Goal: Task Accomplishment & Management: Use online tool/utility

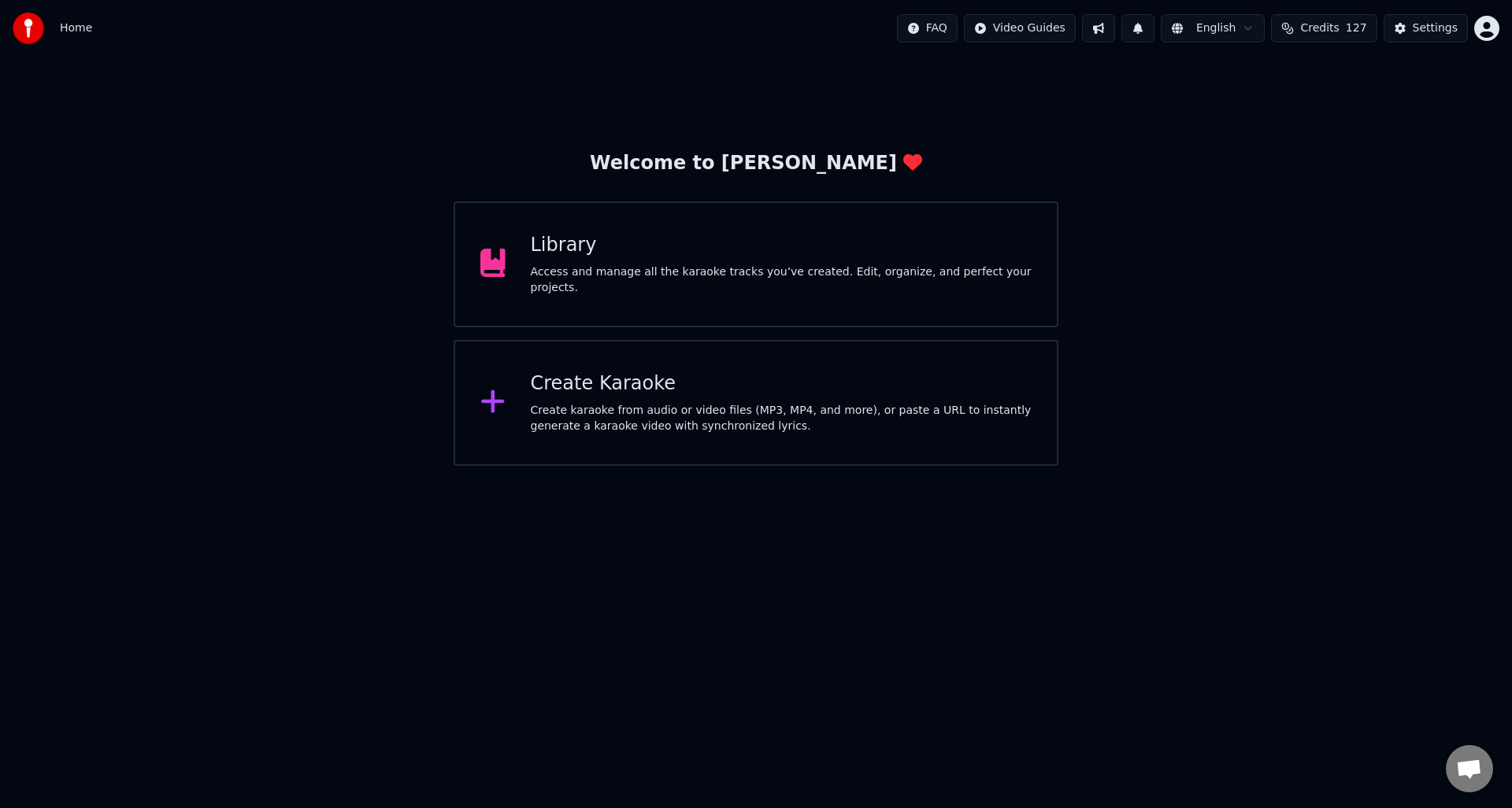
click at [658, 407] on div "Create karaoke from audio or video files (MP3, MP4, and more), or paste a URL t…" at bounding box center [782, 419] width 502 height 32
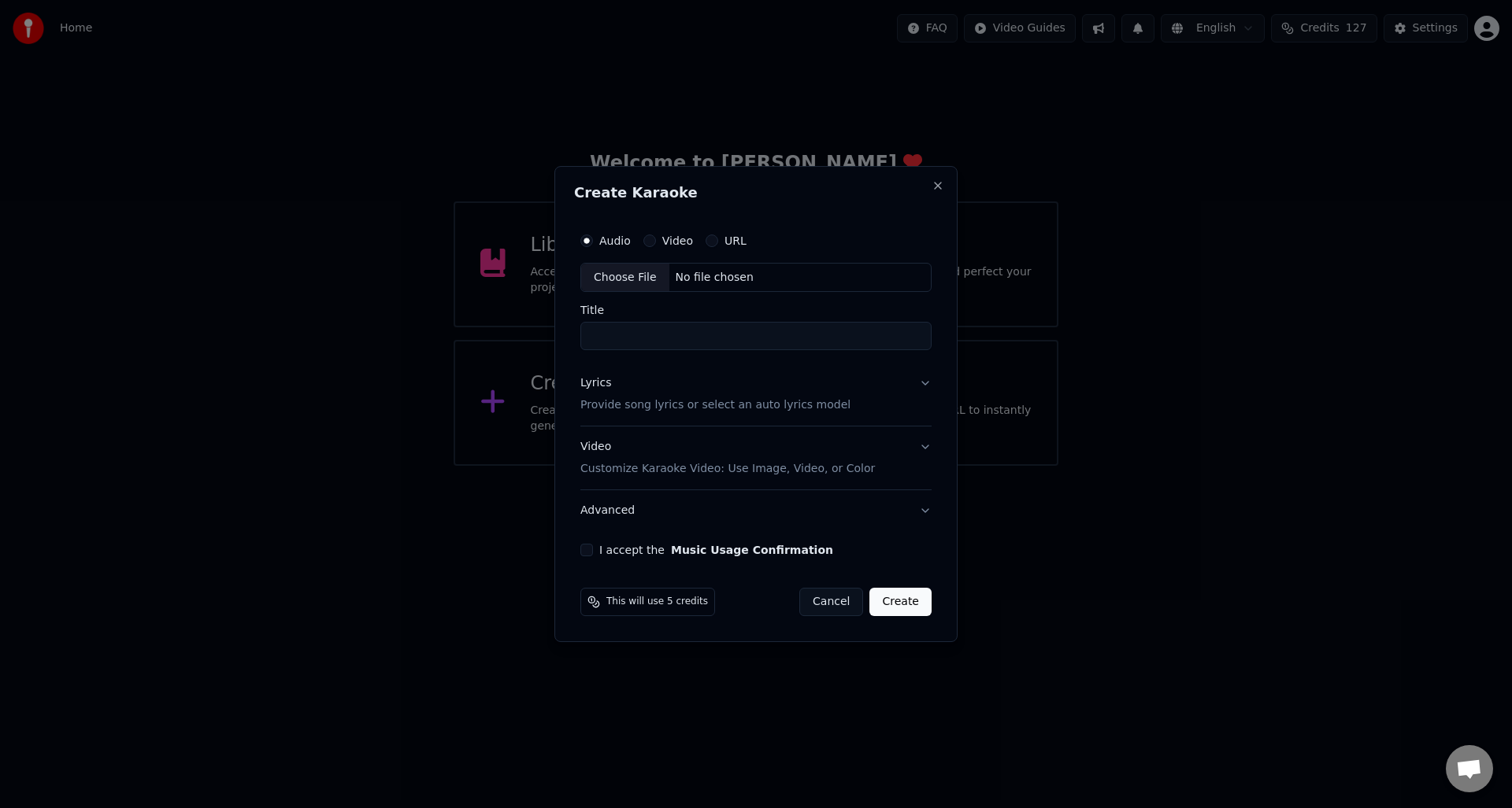
click at [827, 594] on button "Cancel" at bounding box center [831, 602] width 64 height 28
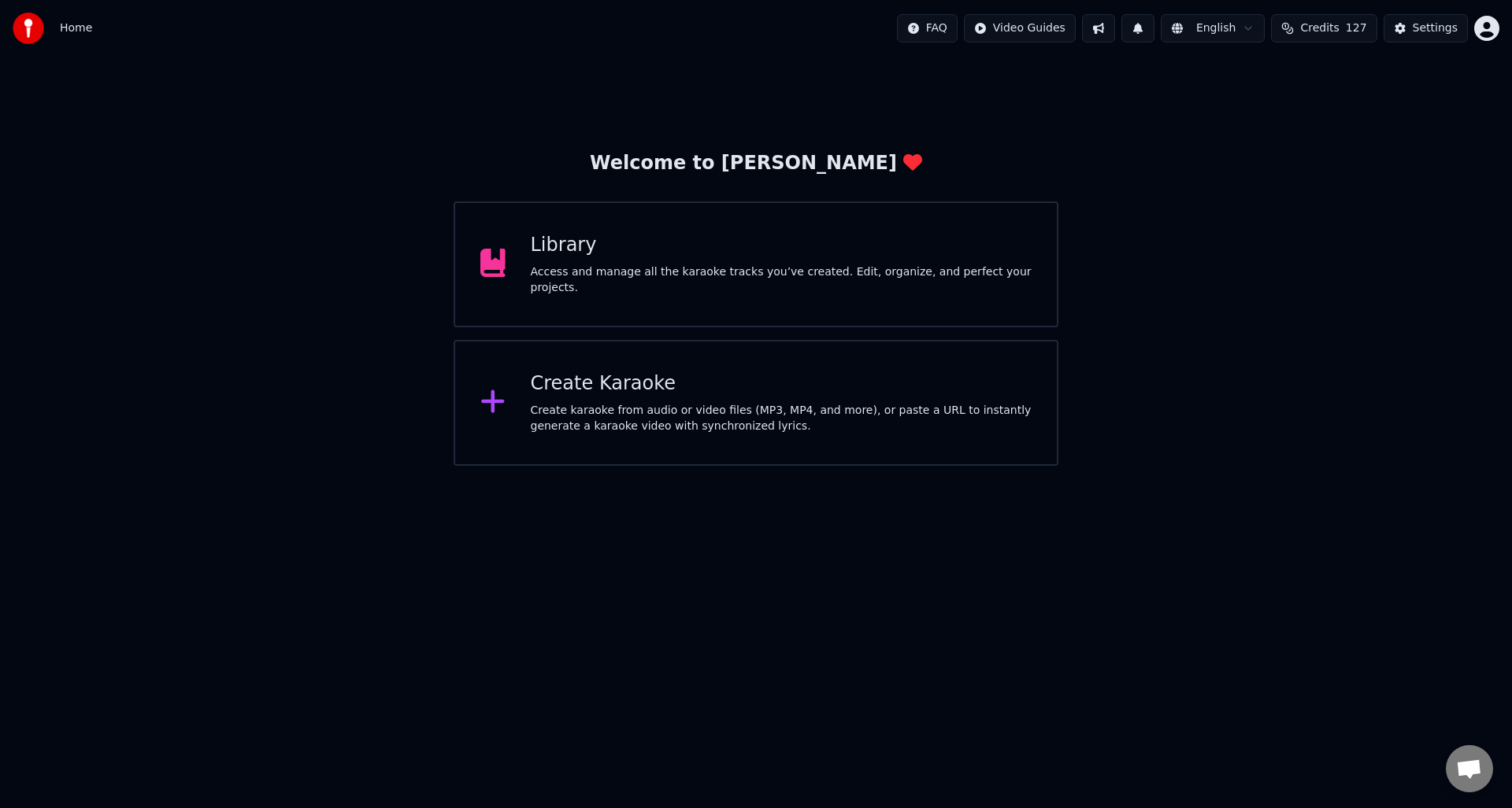
click at [624, 269] on div "Access and manage all the karaoke tracks you’ve created. Edit, organize, and pe…" at bounding box center [782, 280] width 502 height 32
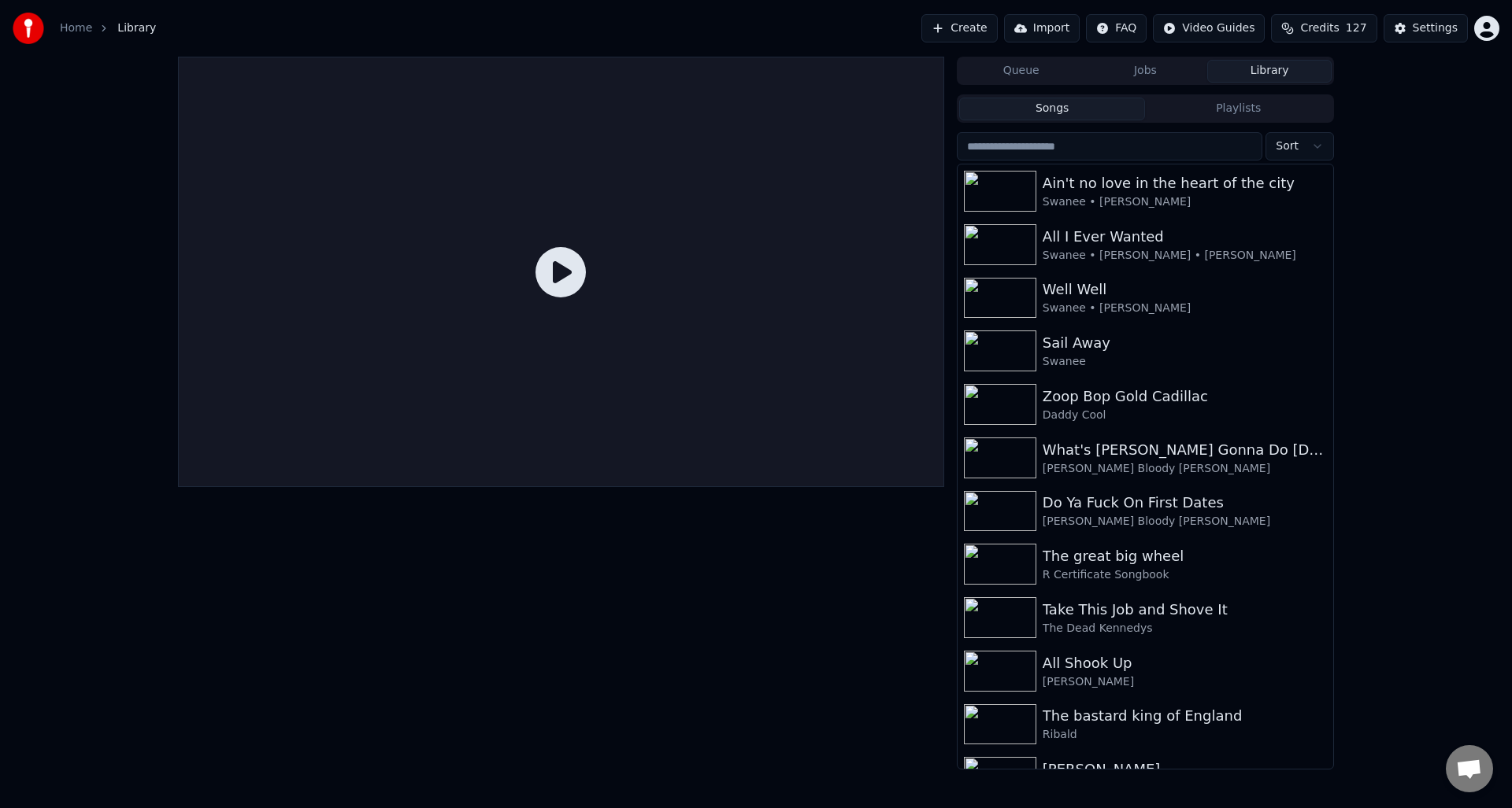
click at [1009, 149] on input "search" at bounding box center [1110, 146] width 306 height 28
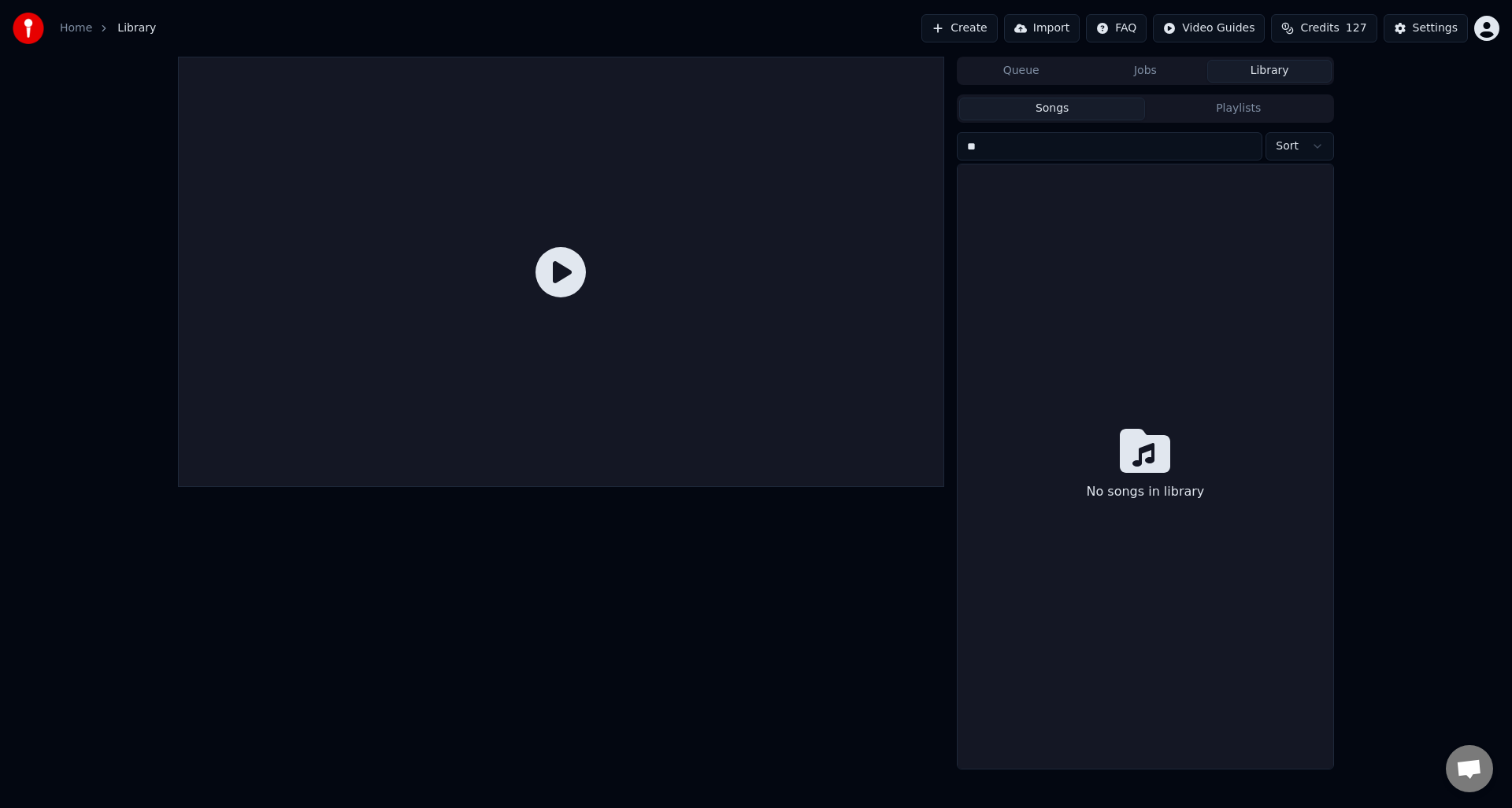
type input "*"
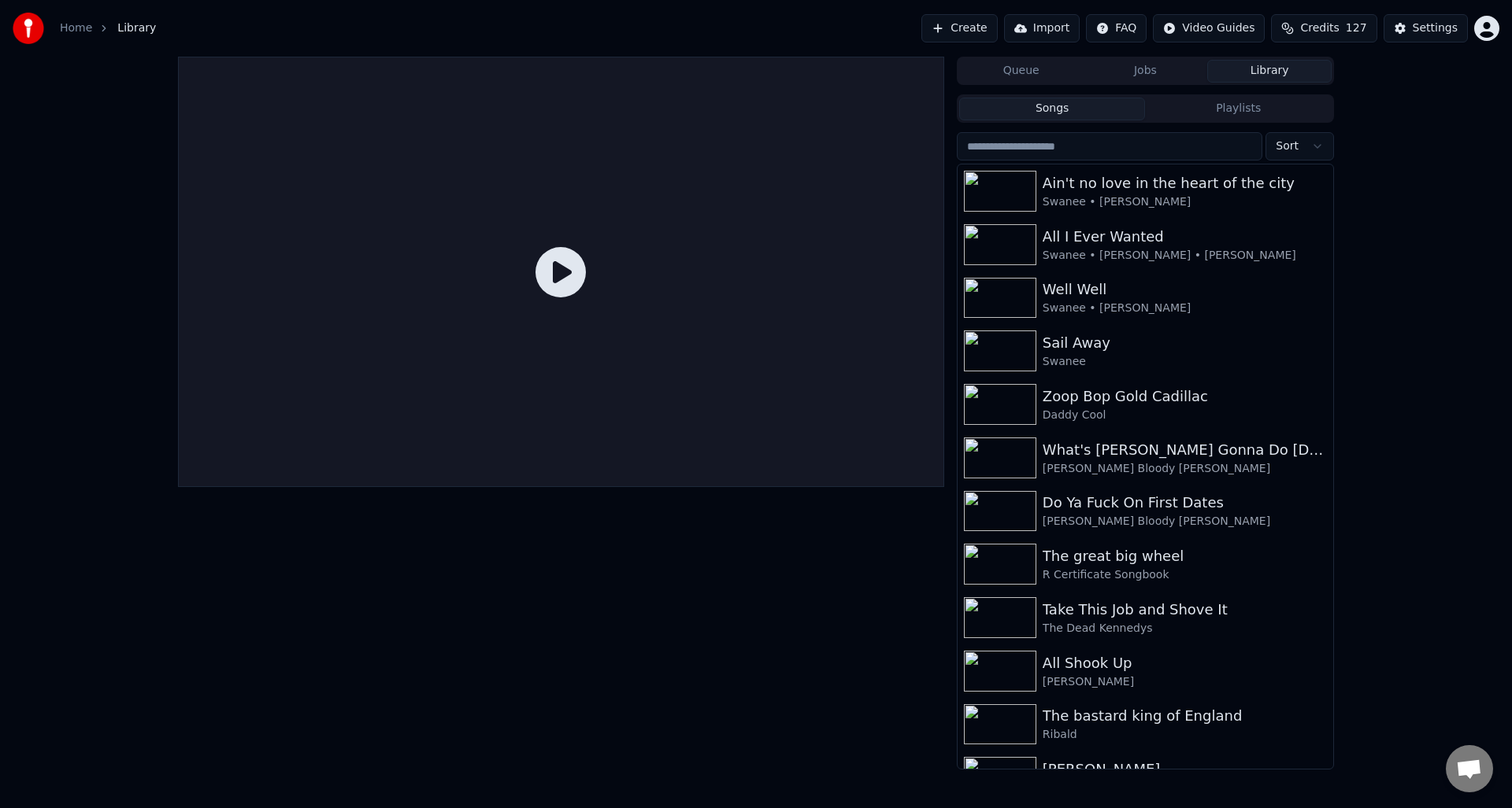
click at [74, 27] on link "Home" at bounding box center [76, 28] width 32 height 16
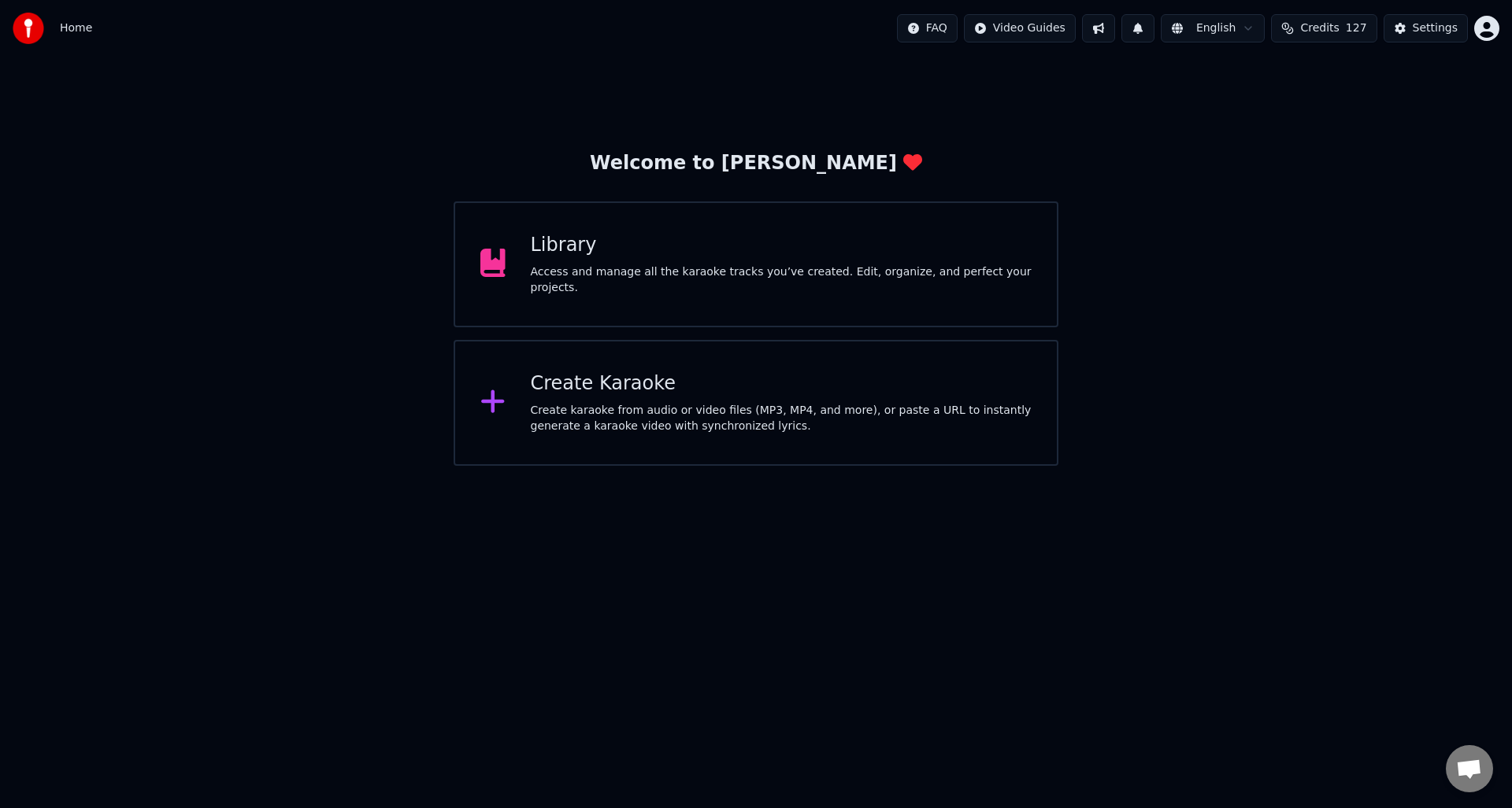
click at [580, 399] on div "Create Karaoke Create karaoke from audio or video files (MP3, MP4, and more), o…" at bounding box center [782, 403] width 502 height 63
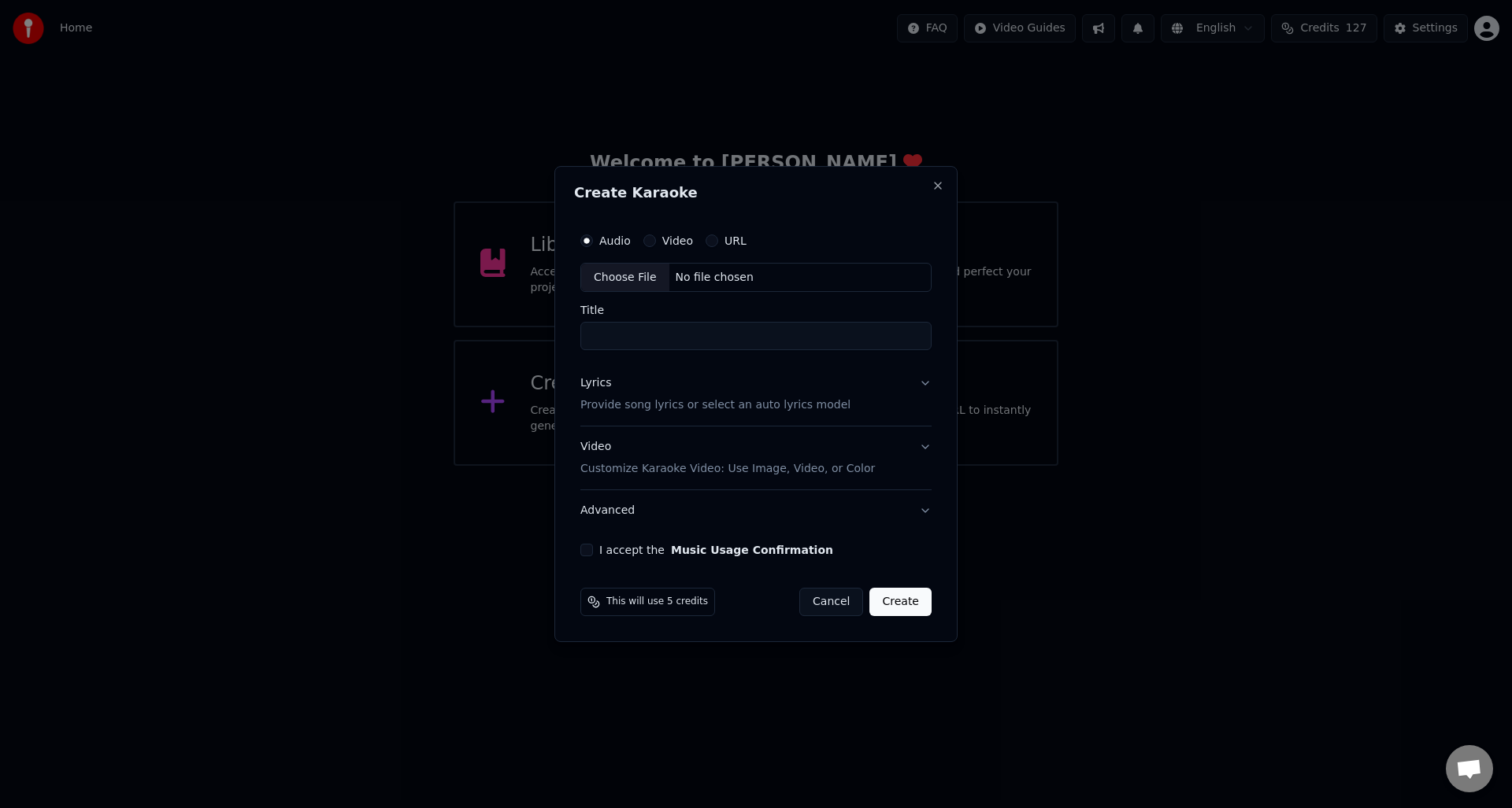
click at [626, 273] on div "Choose File" at bounding box center [626, 278] width 88 height 28
type input "**********"
click at [620, 409] on p "Provide song lyrics or select an auto lyrics model" at bounding box center [712, 406] width 270 height 16
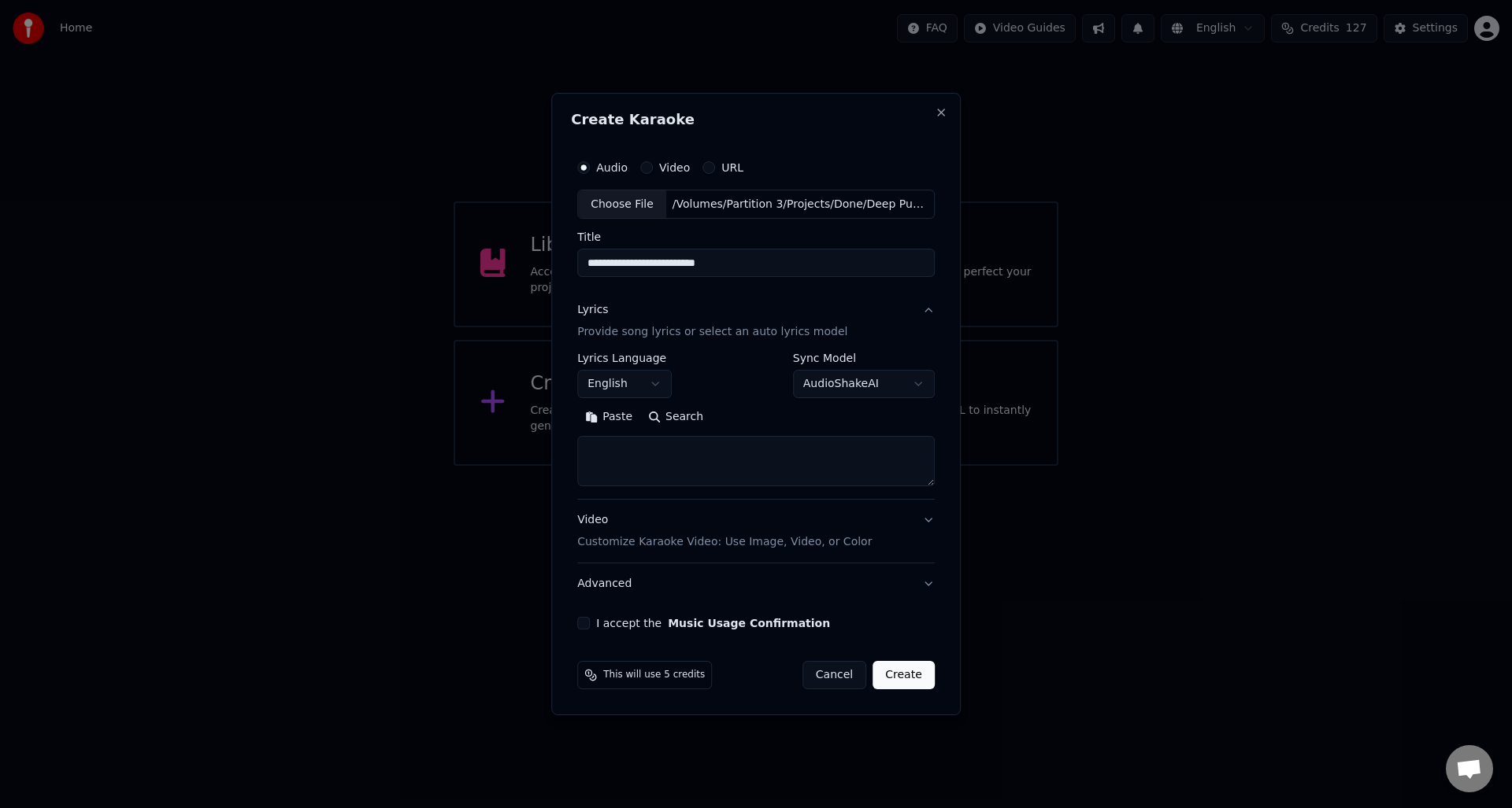
click at [617, 450] on textarea at bounding box center [756, 462] width 357 height 51
paste textarea "**********"
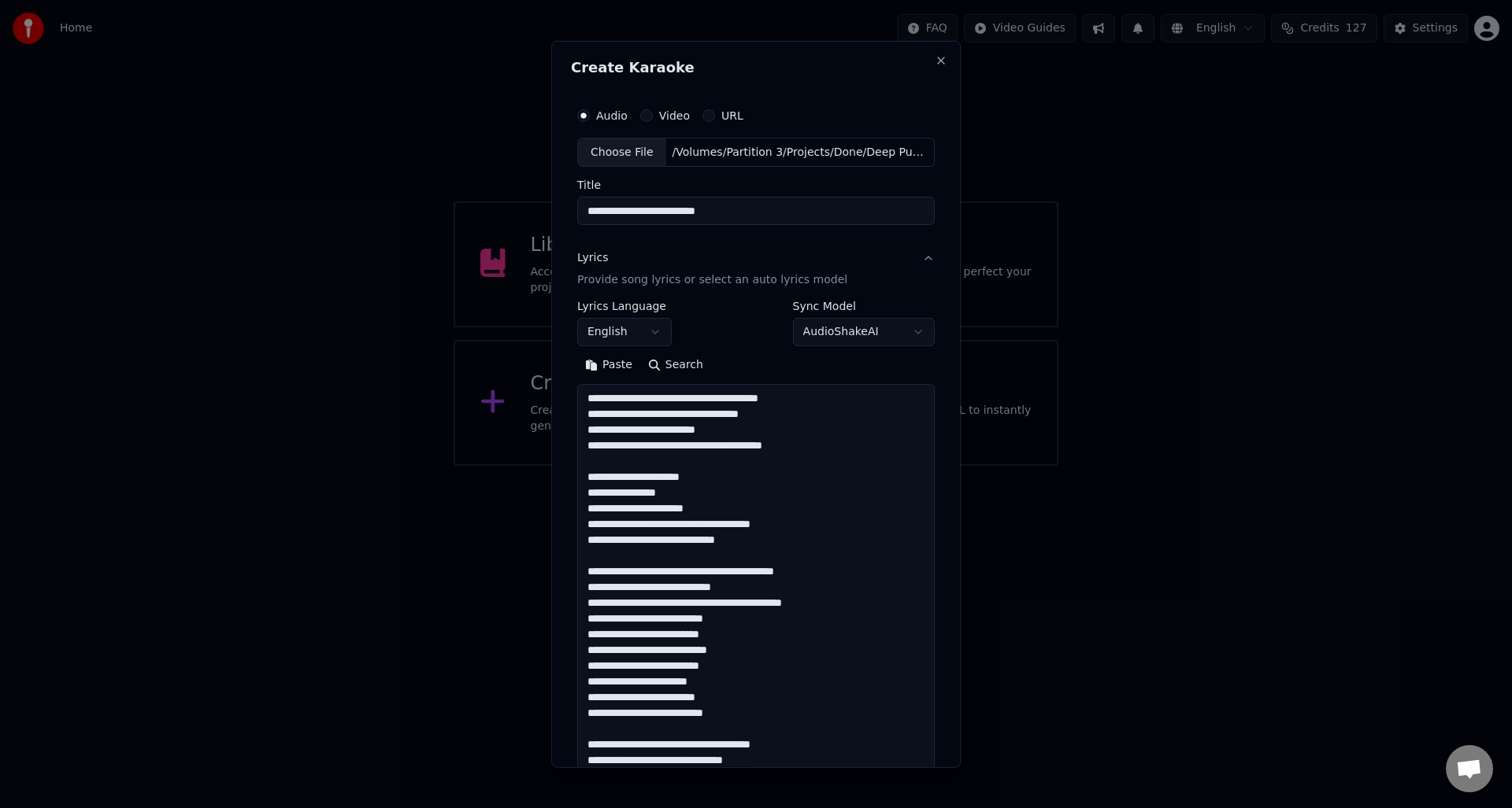
scroll to position [1011, 0]
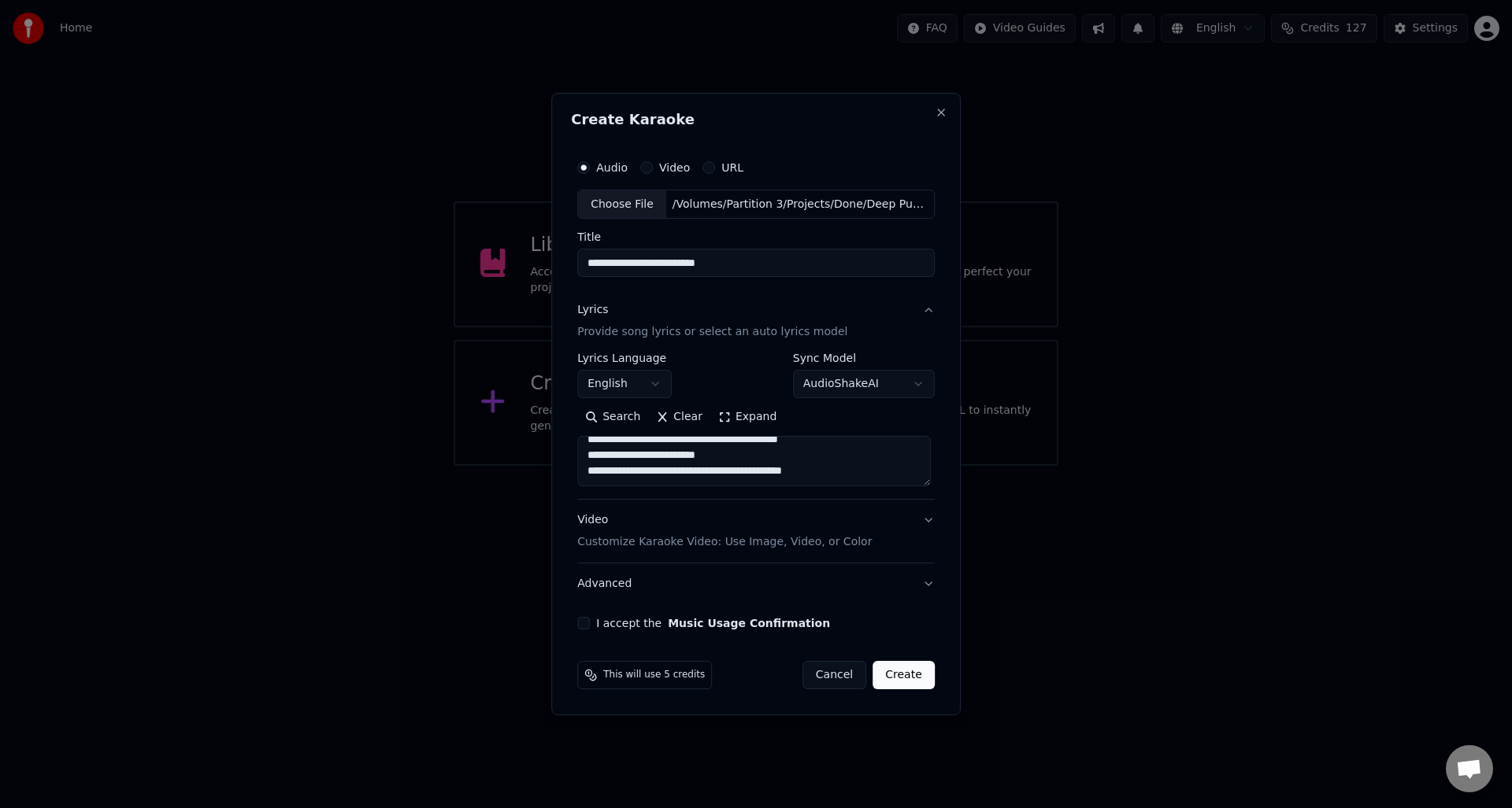
type textarea "**********"
click at [587, 624] on button "I accept the Music Usage Confirmation" at bounding box center [583, 623] width 12 height 12
click at [907, 676] on button "Create" at bounding box center [903, 675] width 62 height 28
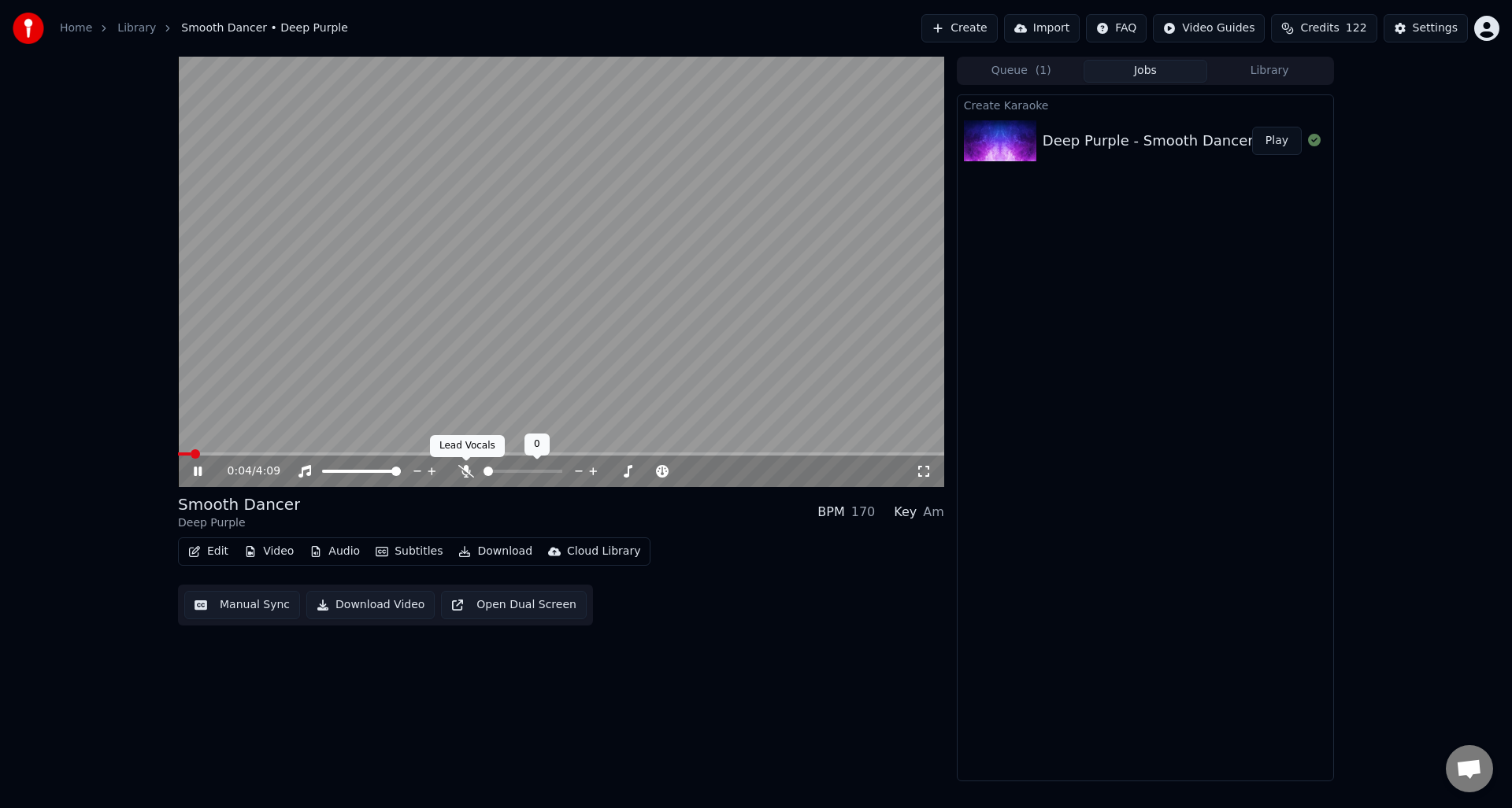
click at [463, 469] on icon at bounding box center [466, 471] width 16 height 12
click at [194, 467] on icon at bounding box center [209, 471] width 37 height 12
click at [243, 607] on button "Manual Sync" at bounding box center [242, 605] width 115 height 28
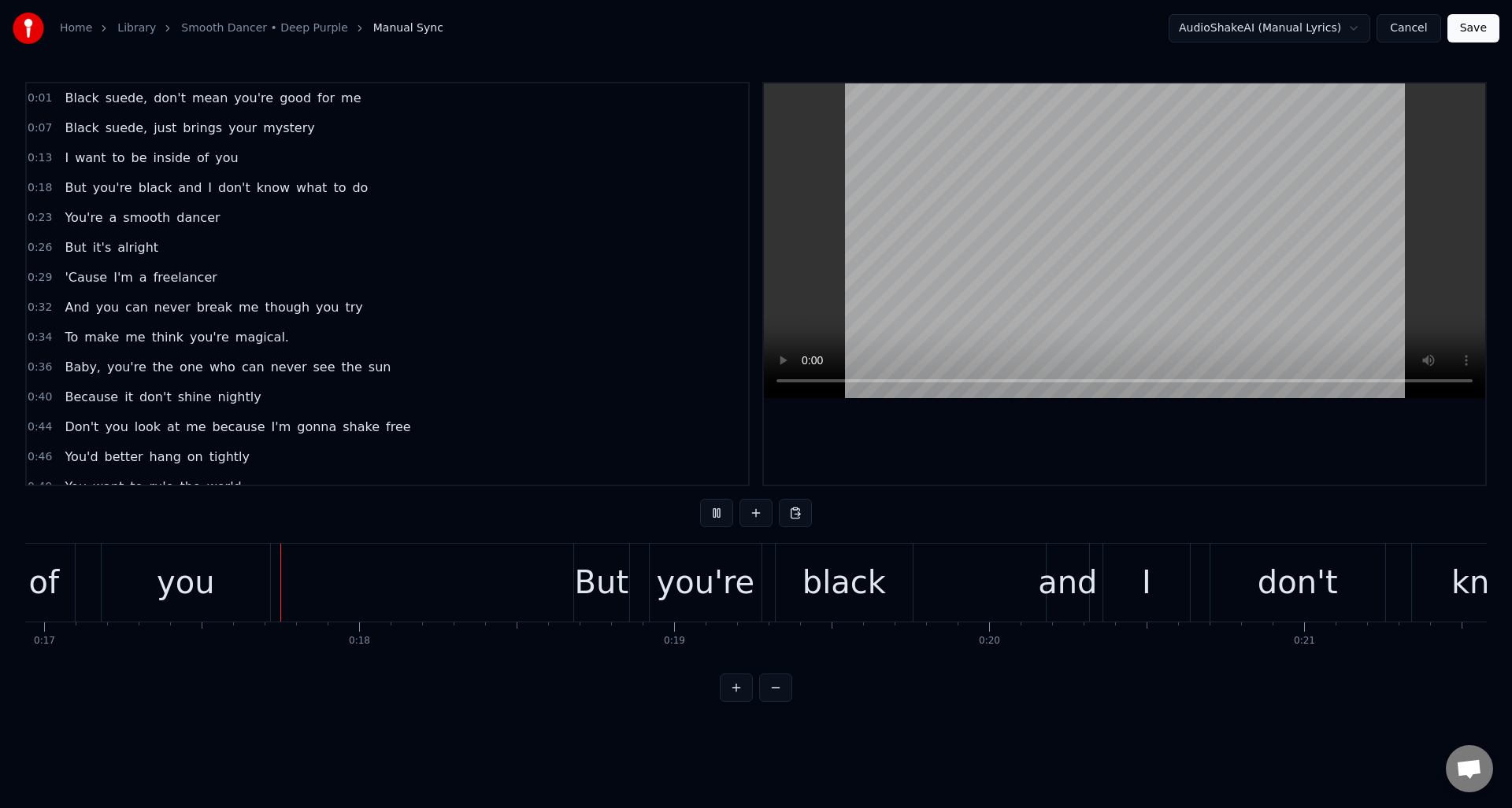
scroll to position [0, 5339]
click at [714, 511] on button at bounding box center [717, 513] width 33 height 28
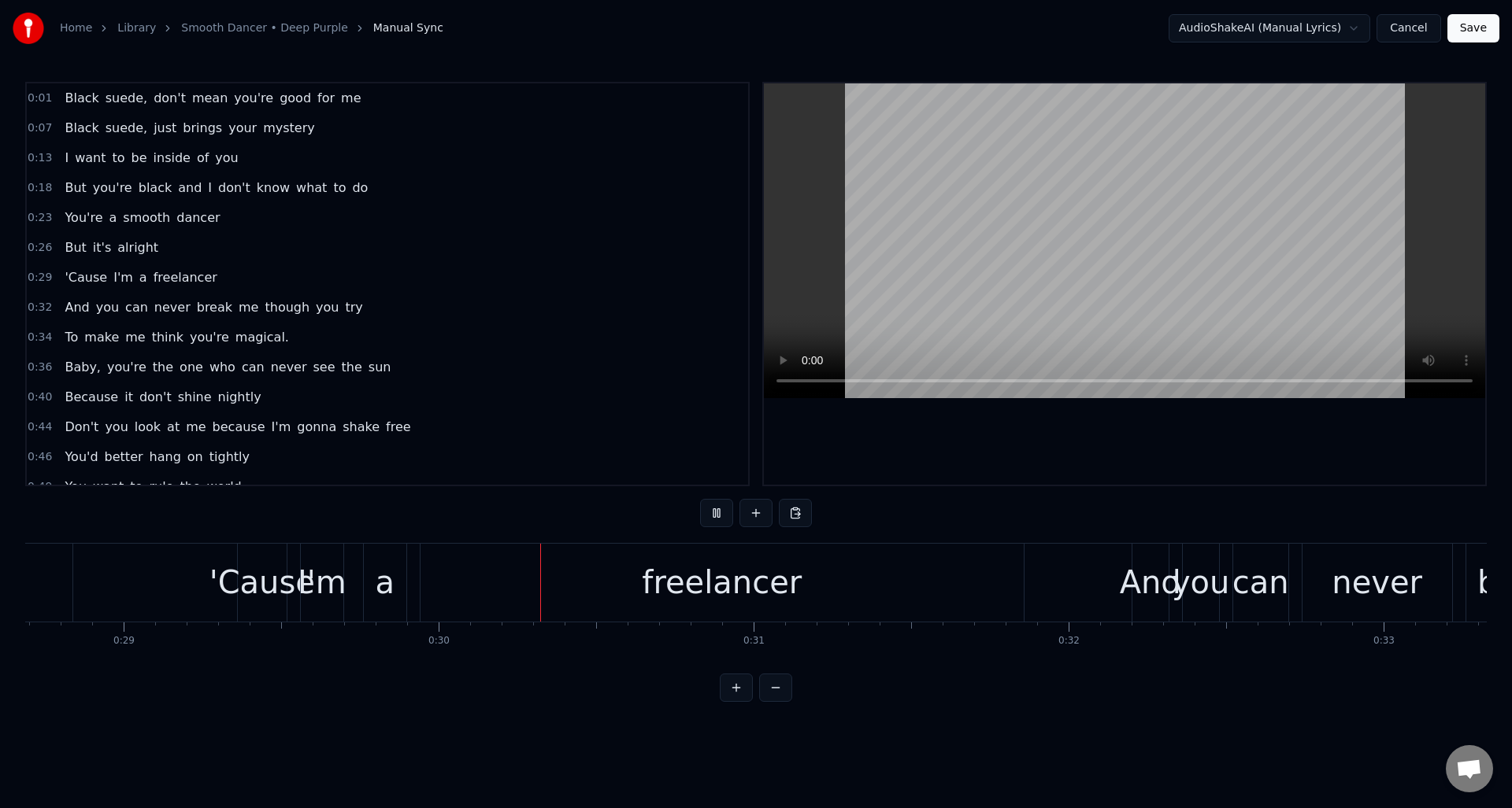
scroll to position [0, 9323]
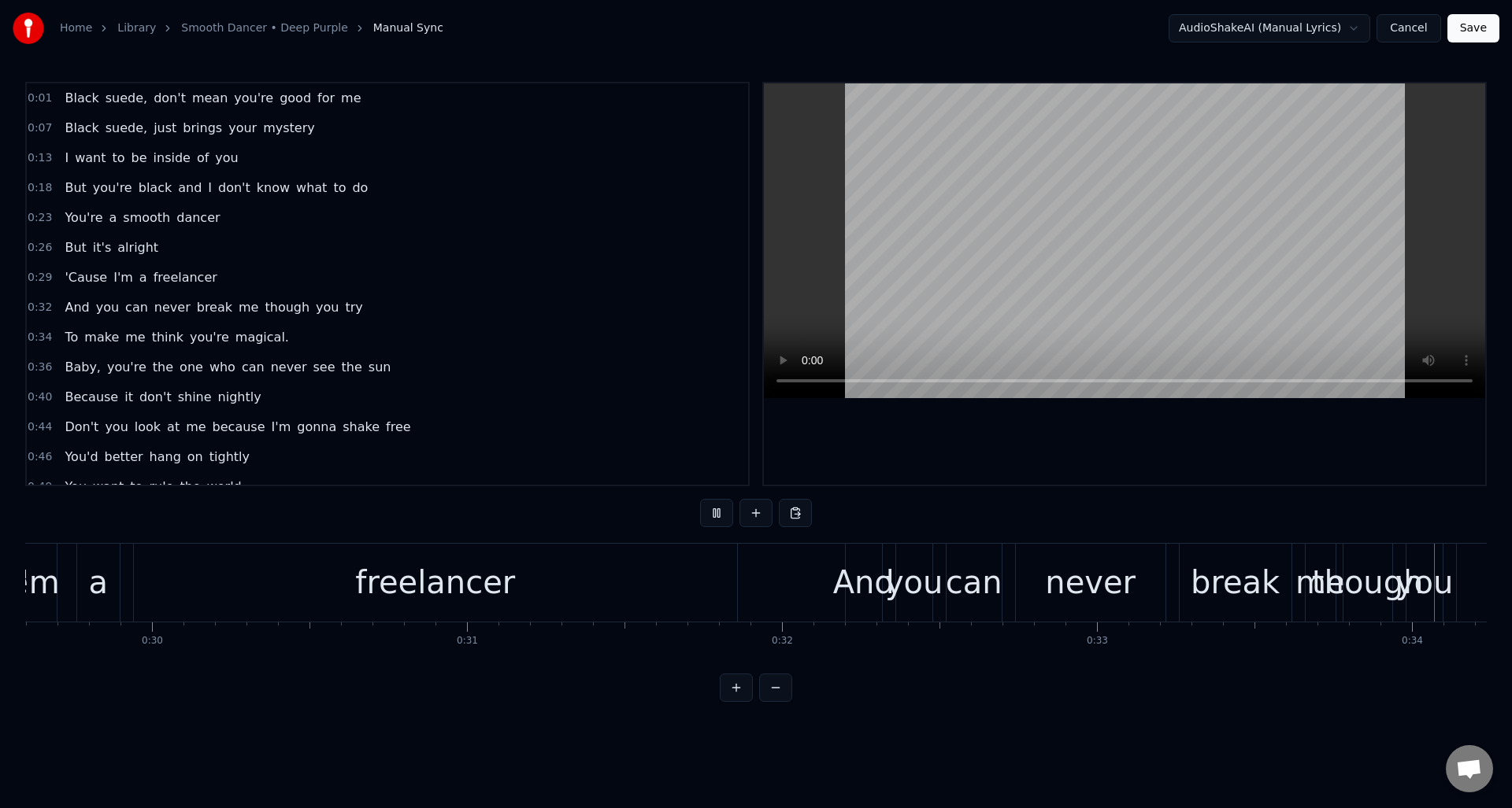
click at [714, 511] on button at bounding box center [717, 513] width 33 height 28
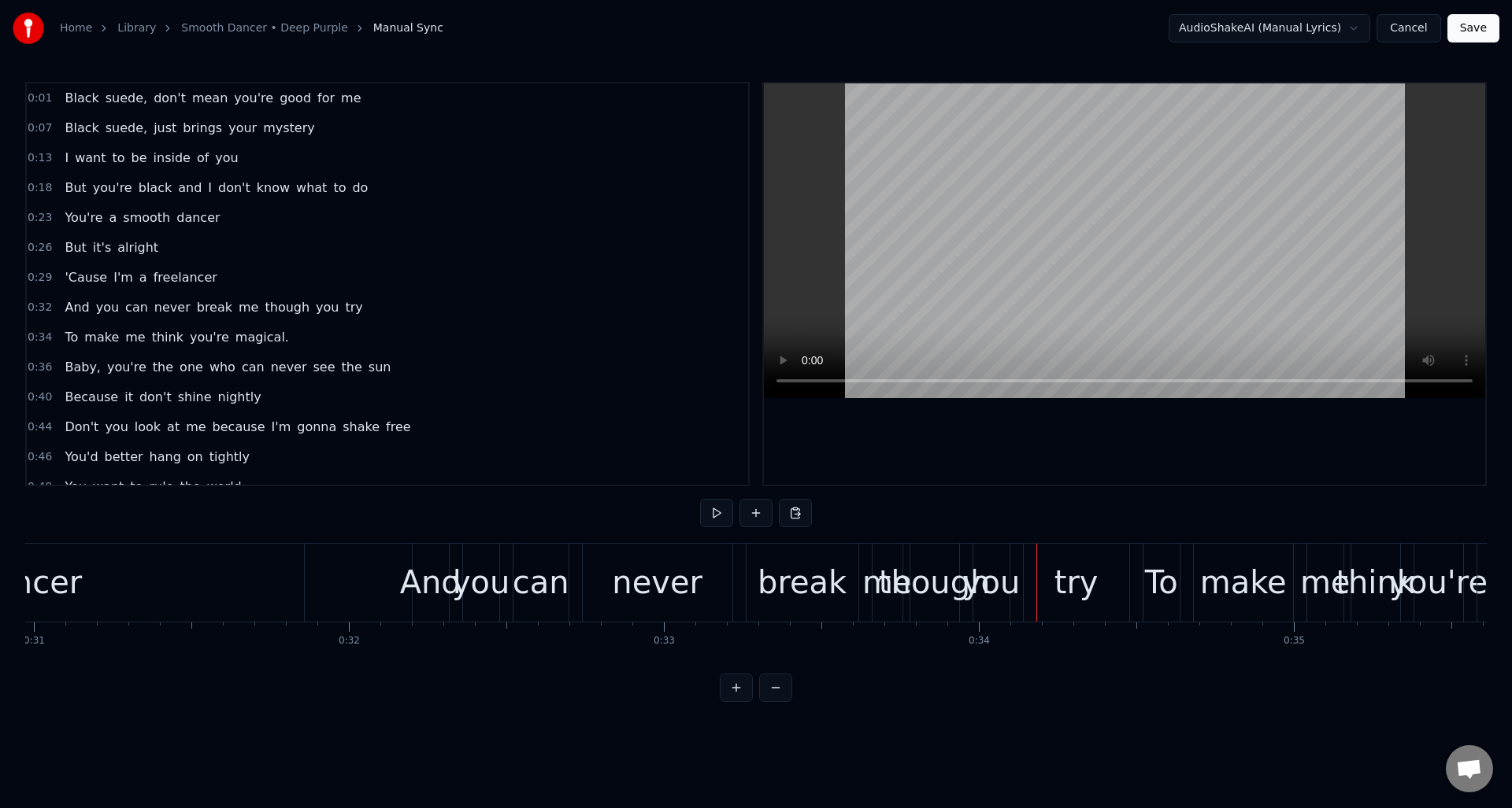
scroll to position [0, 9628]
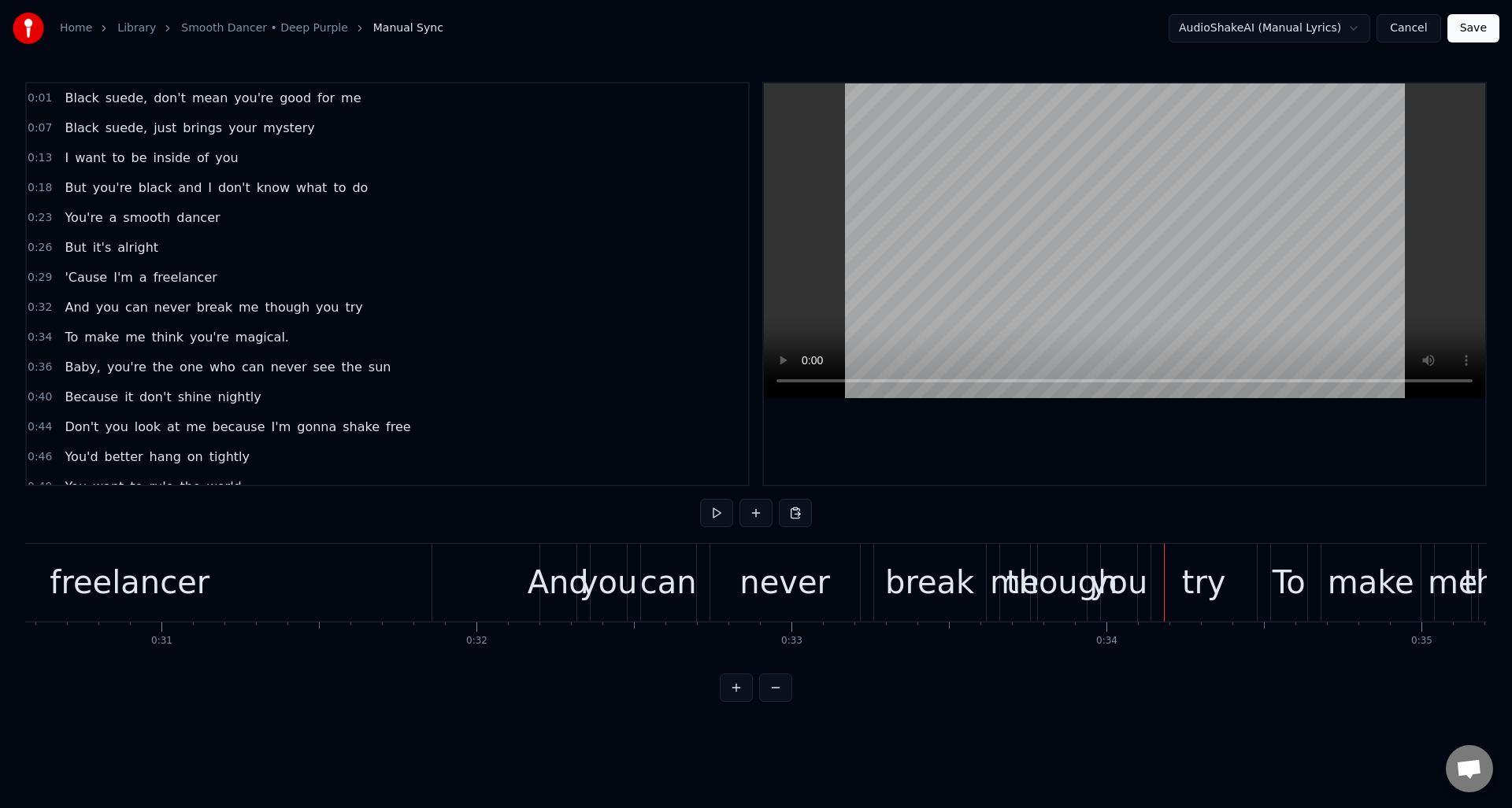
click at [714, 561] on div "never" at bounding box center [785, 583] width 150 height 78
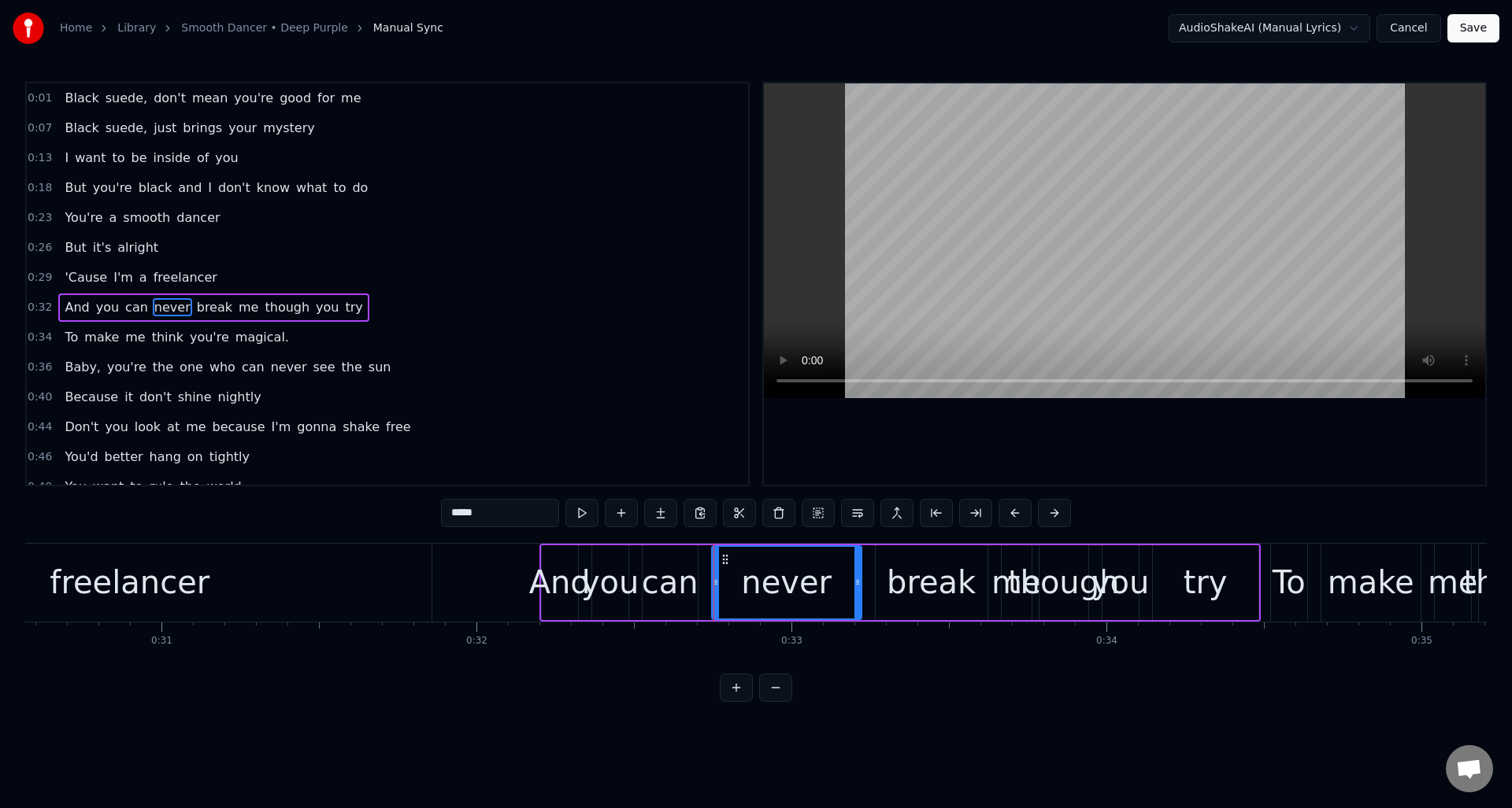
scroll to position [23, 0]
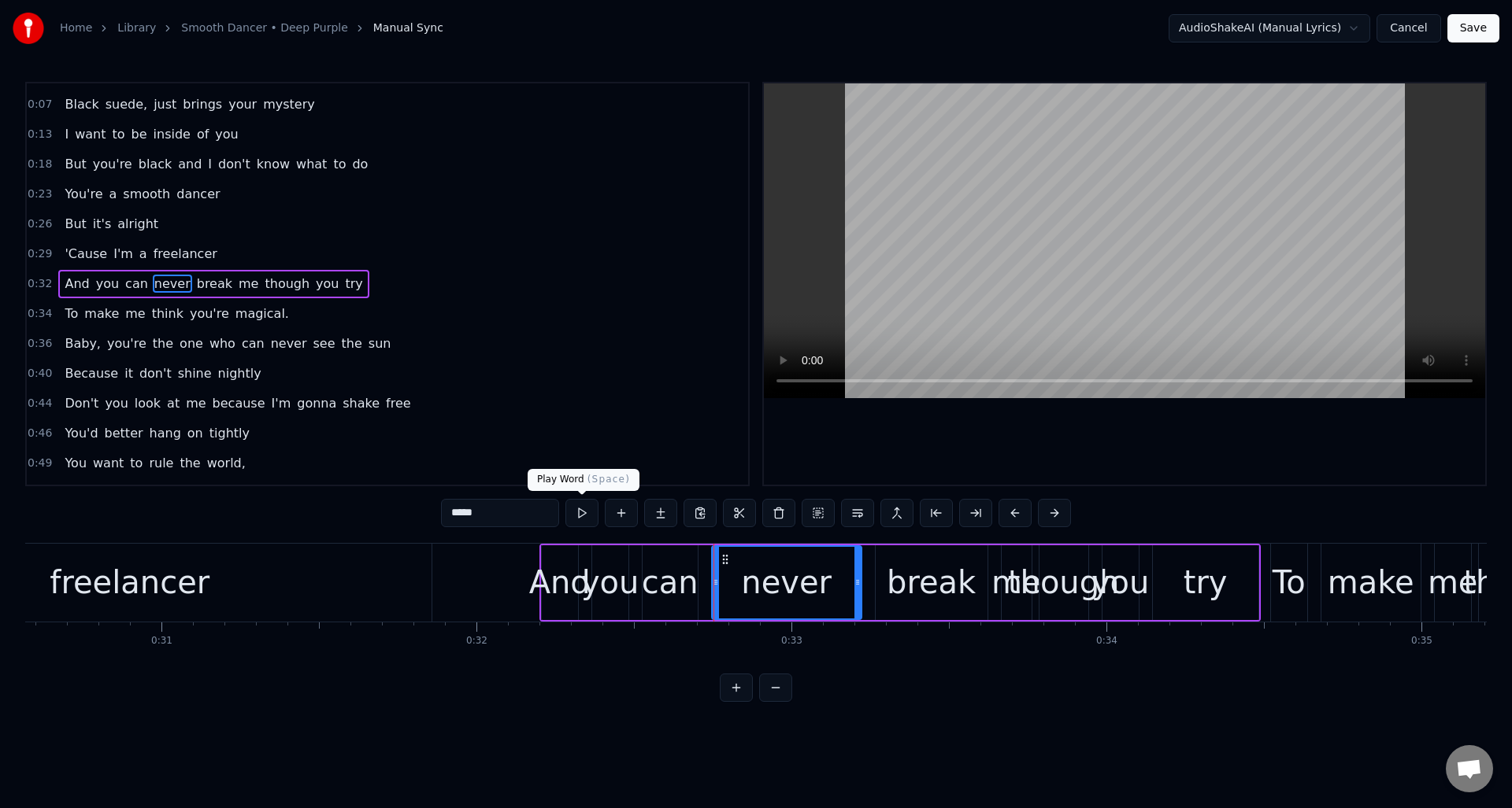
click at [575, 513] on button at bounding box center [582, 513] width 33 height 28
click at [824, 577] on icon at bounding box center [827, 582] width 7 height 12
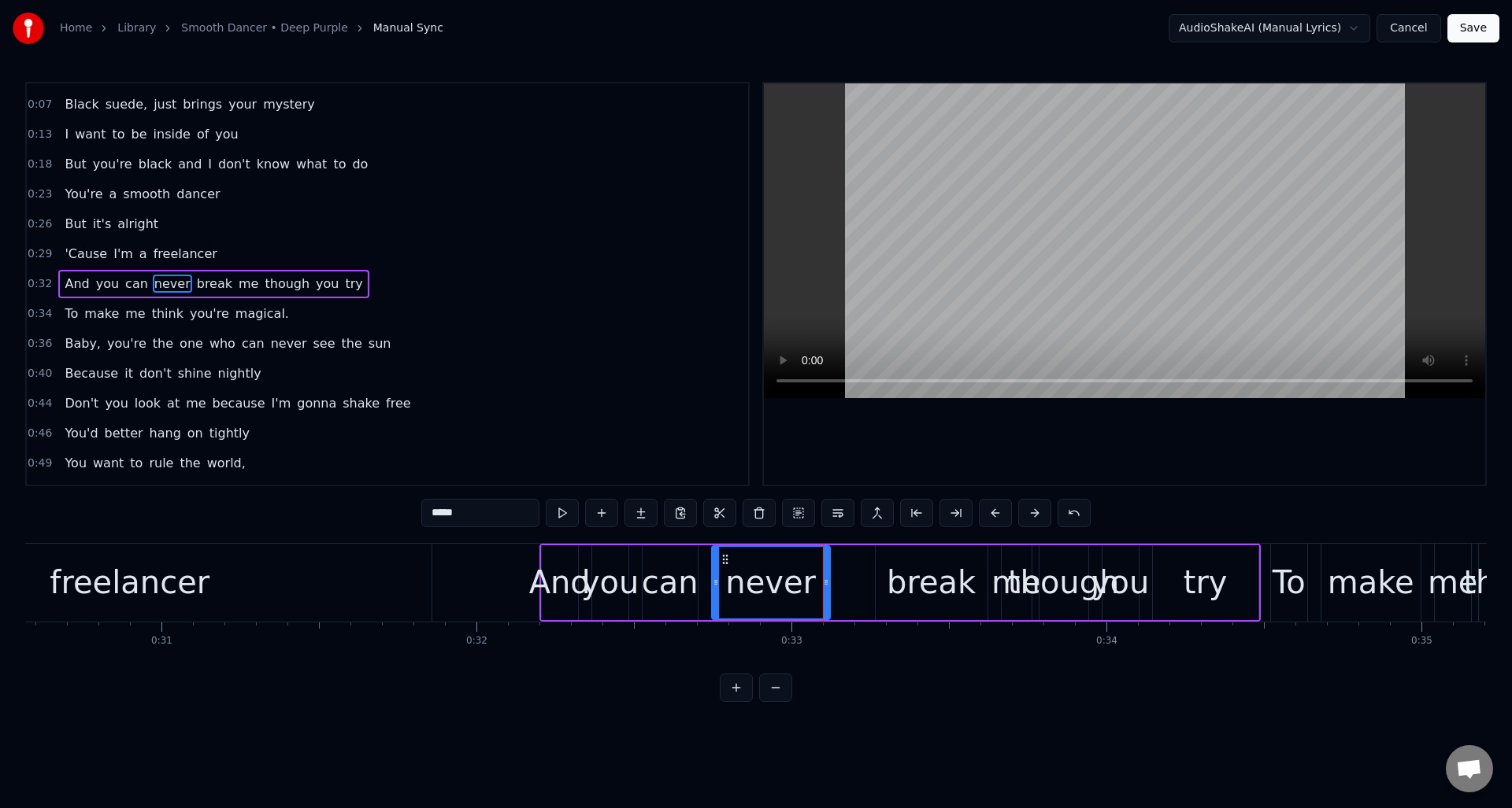
click at [891, 566] on div "break" at bounding box center [931, 583] width 112 height 75
type input "*****"
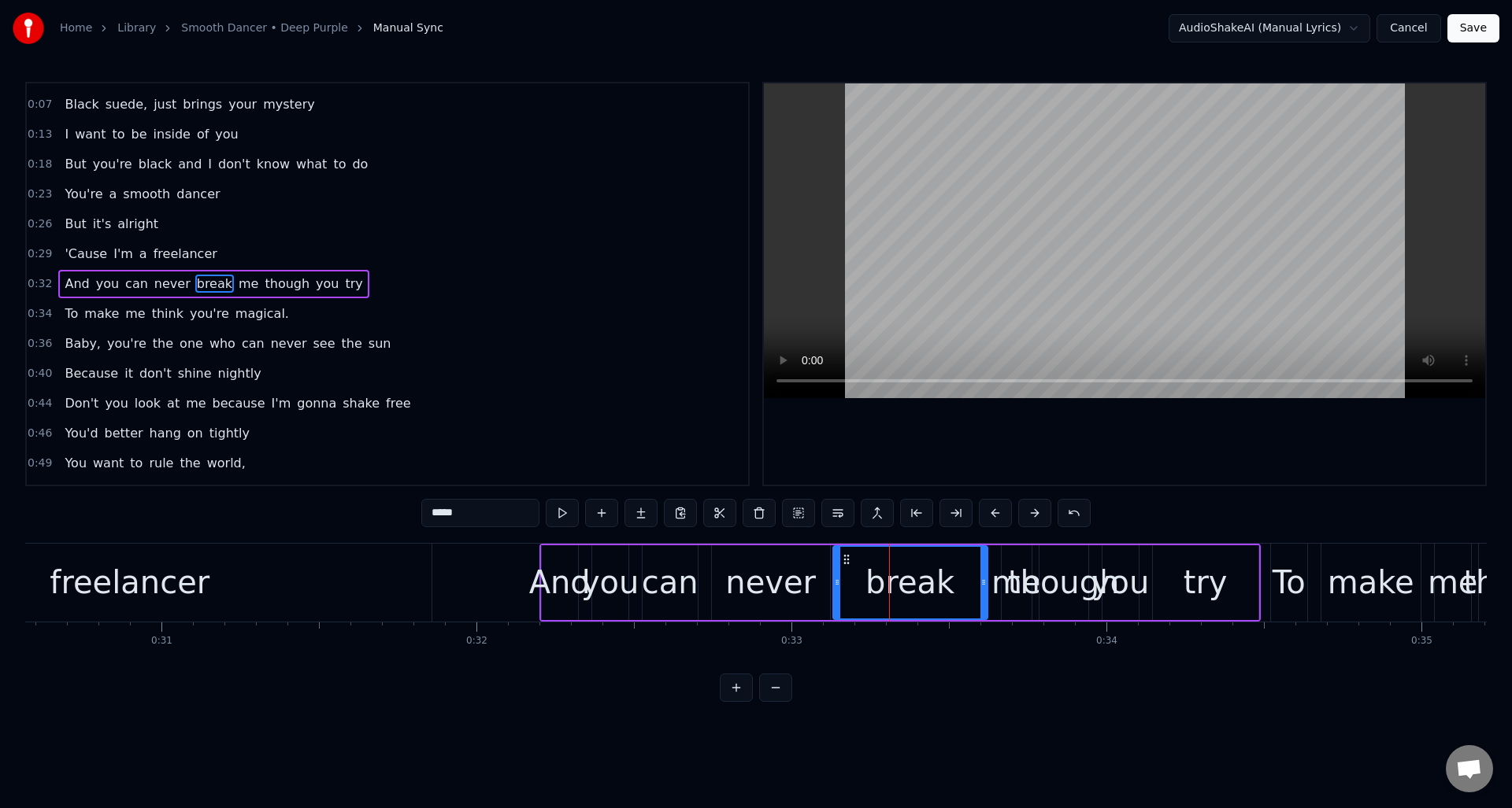
drag, startPoint x: 879, startPoint y: 570, endPoint x: 837, endPoint y: 576, distance: 42.4
click at [837, 576] on div at bounding box center [837, 583] width 7 height 71
click at [563, 515] on button at bounding box center [562, 513] width 33 height 28
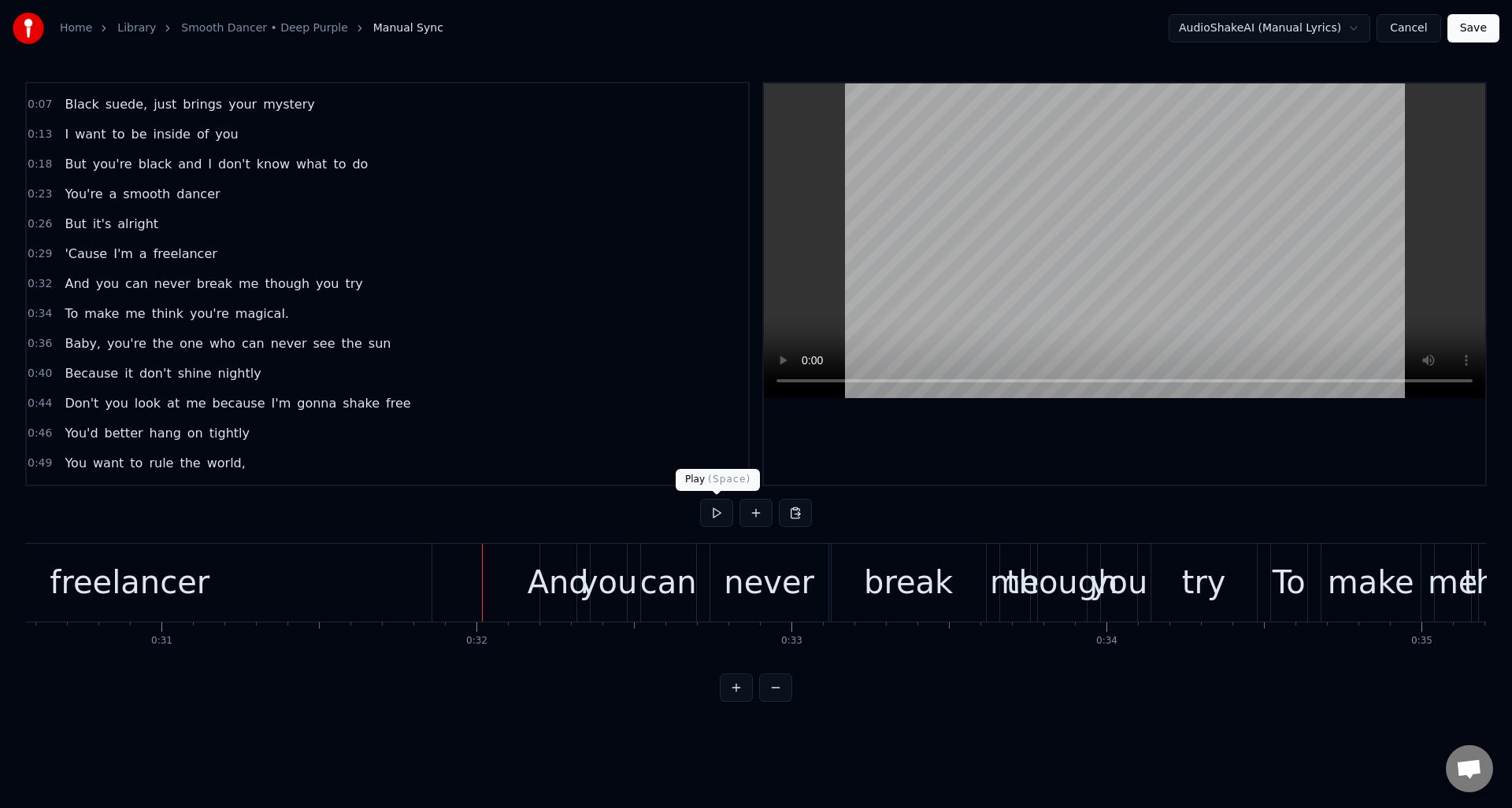
click at [711, 510] on button at bounding box center [717, 513] width 33 height 28
click at [717, 512] on button at bounding box center [717, 513] width 33 height 28
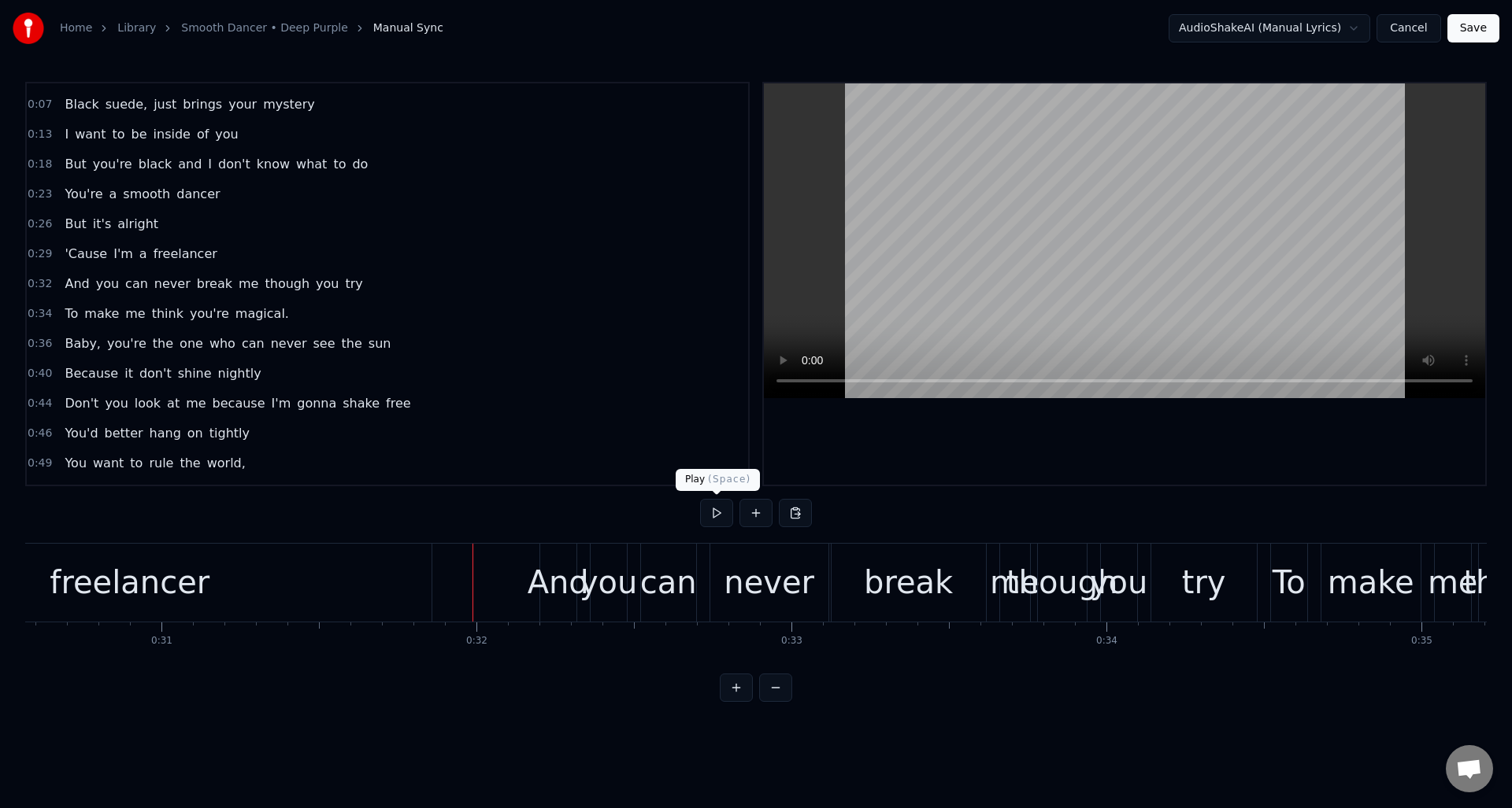
click at [719, 516] on button at bounding box center [717, 513] width 33 height 28
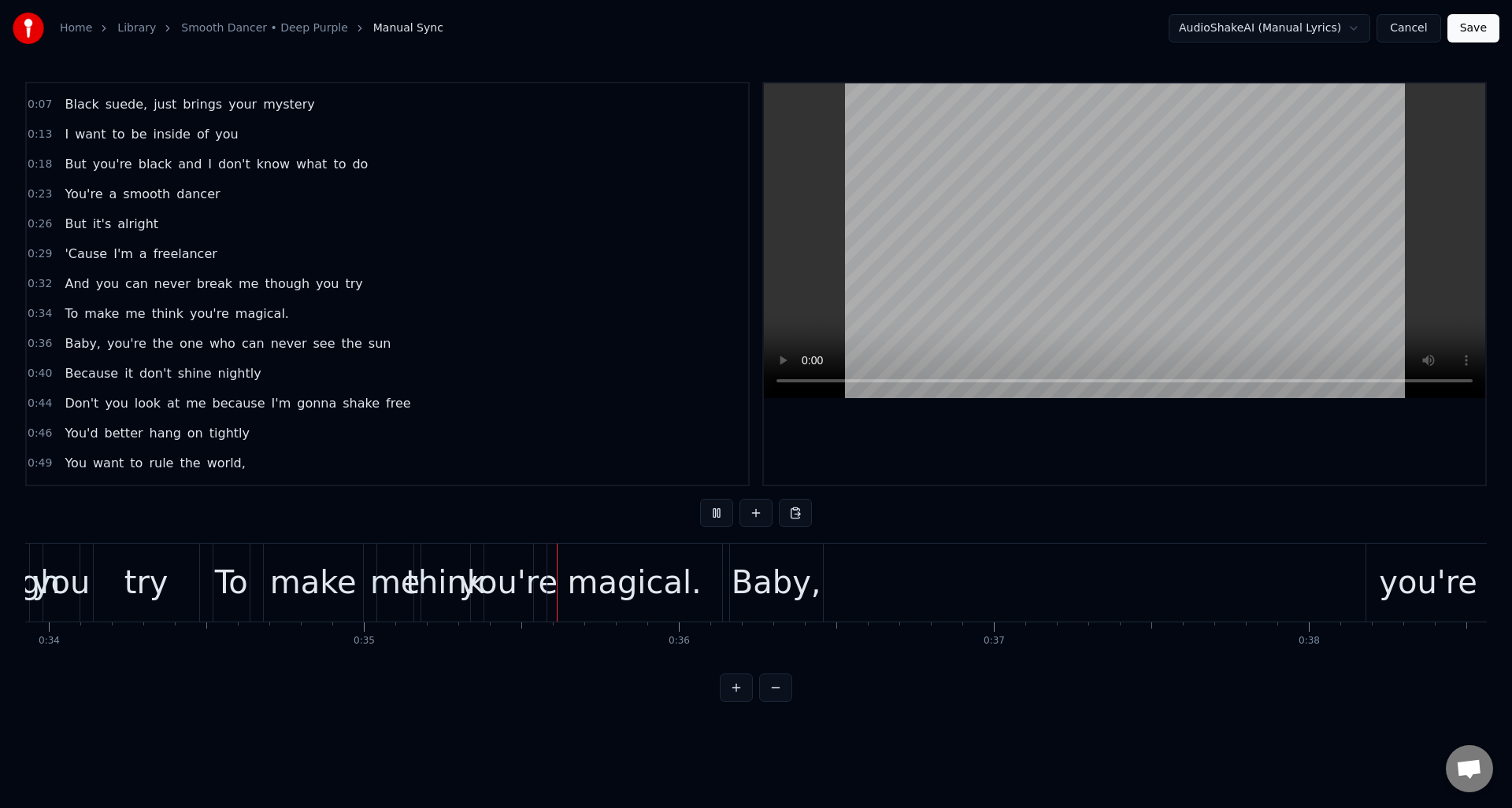
scroll to position [0, 10987]
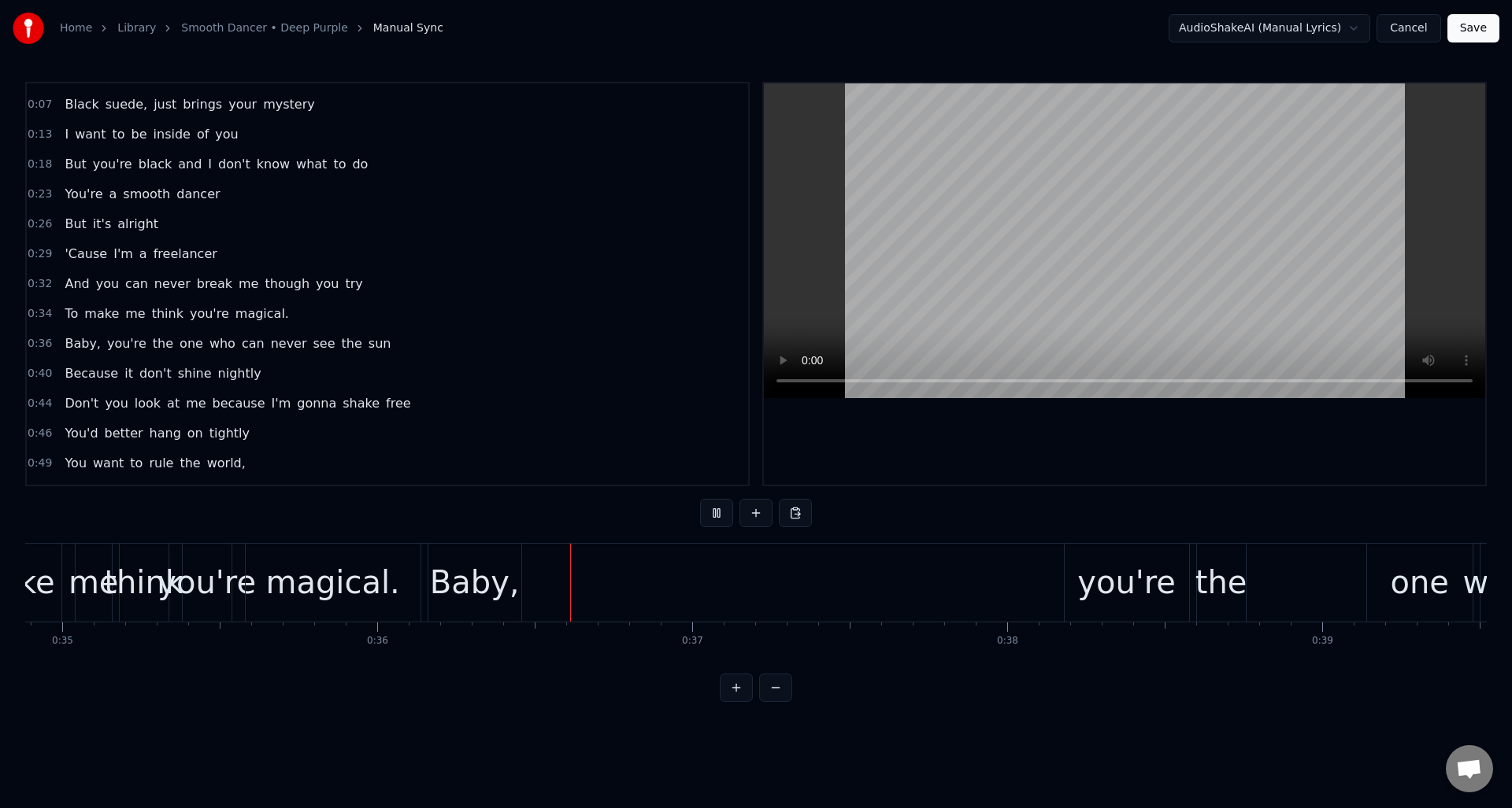
click at [719, 516] on button at bounding box center [717, 513] width 33 height 28
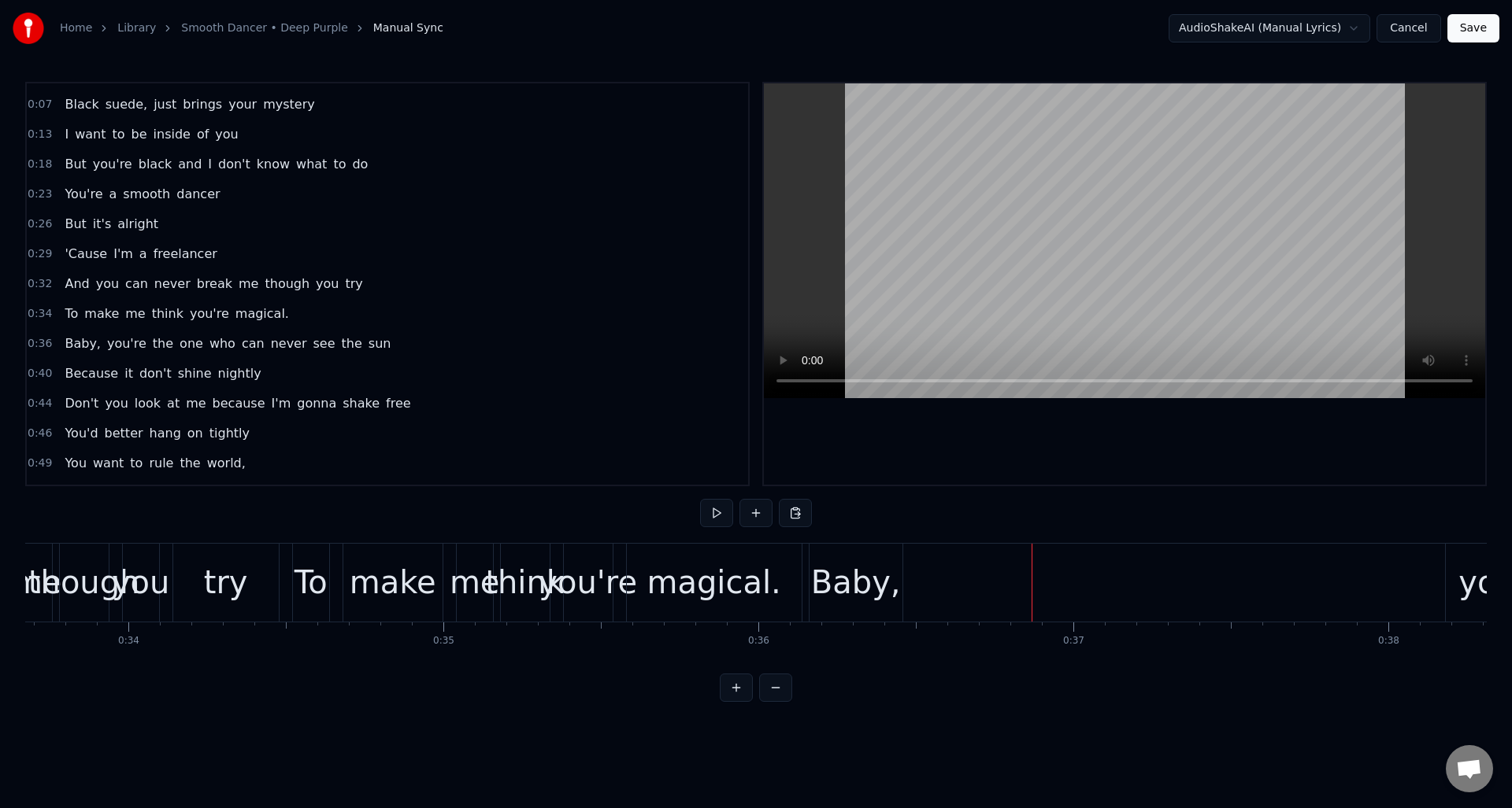
scroll to position [0, 10563]
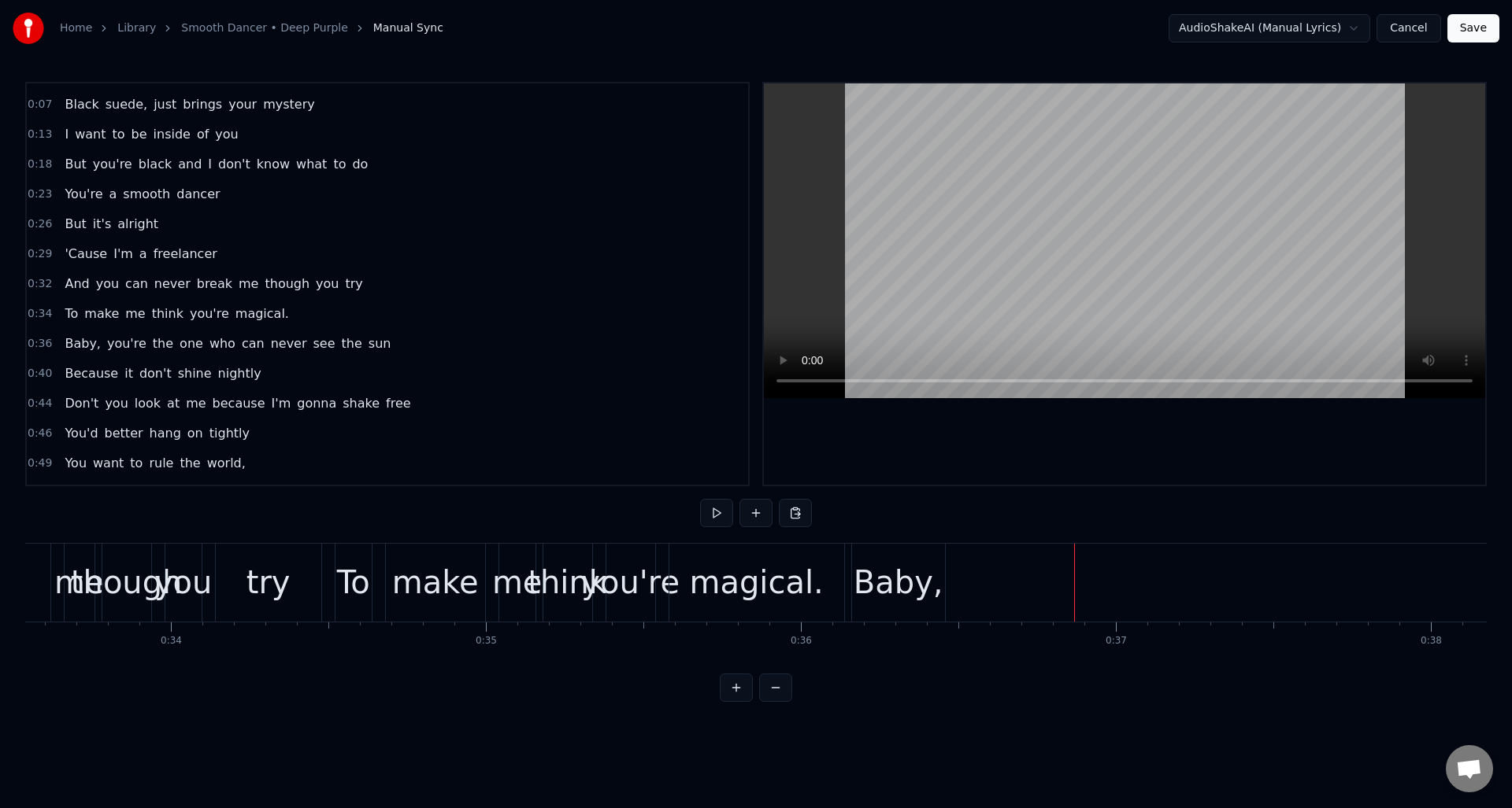
click at [344, 585] on div "To" at bounding box center [354, 582] width 33 height 47
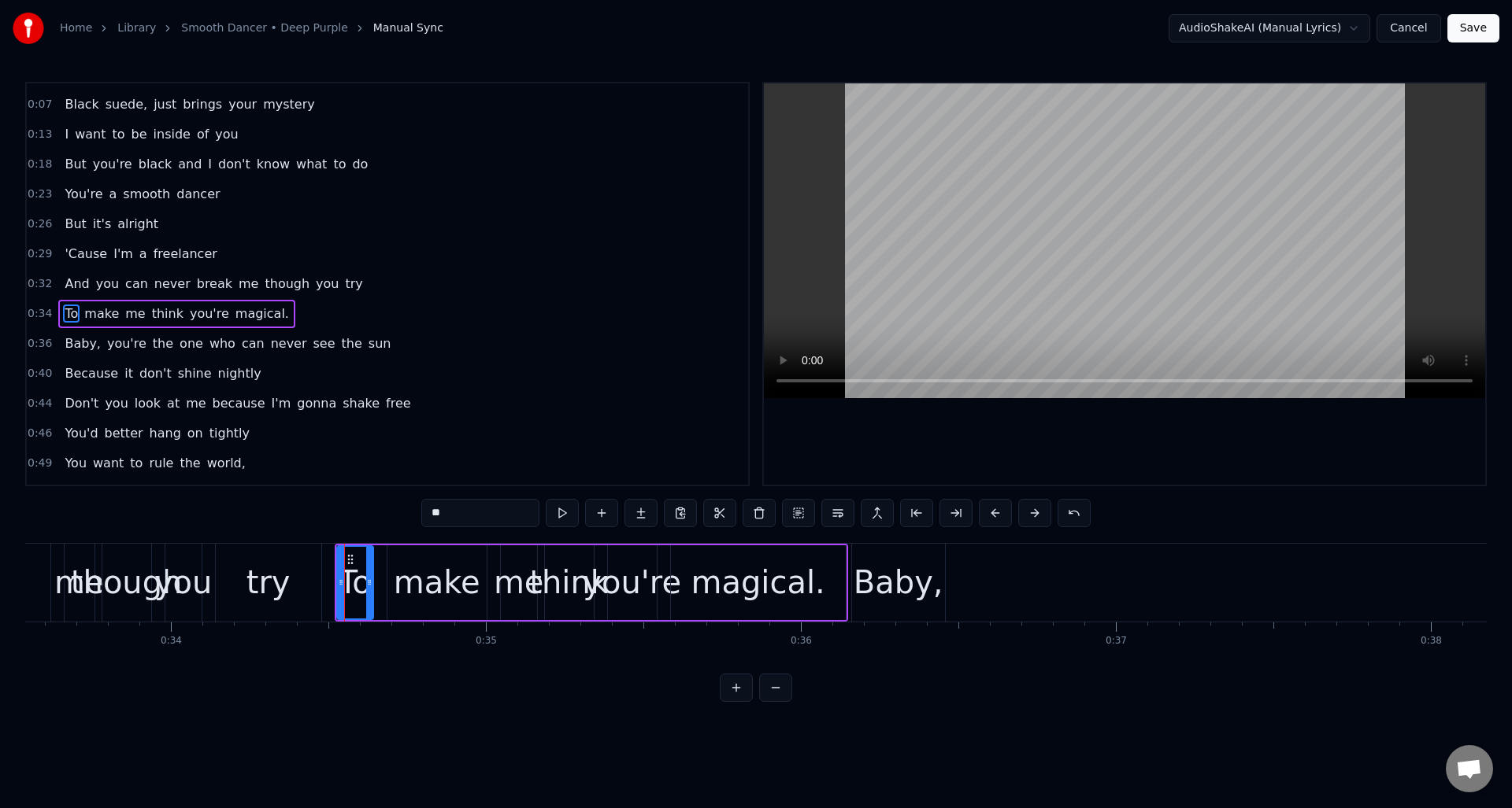
scroll to position [53, 0]
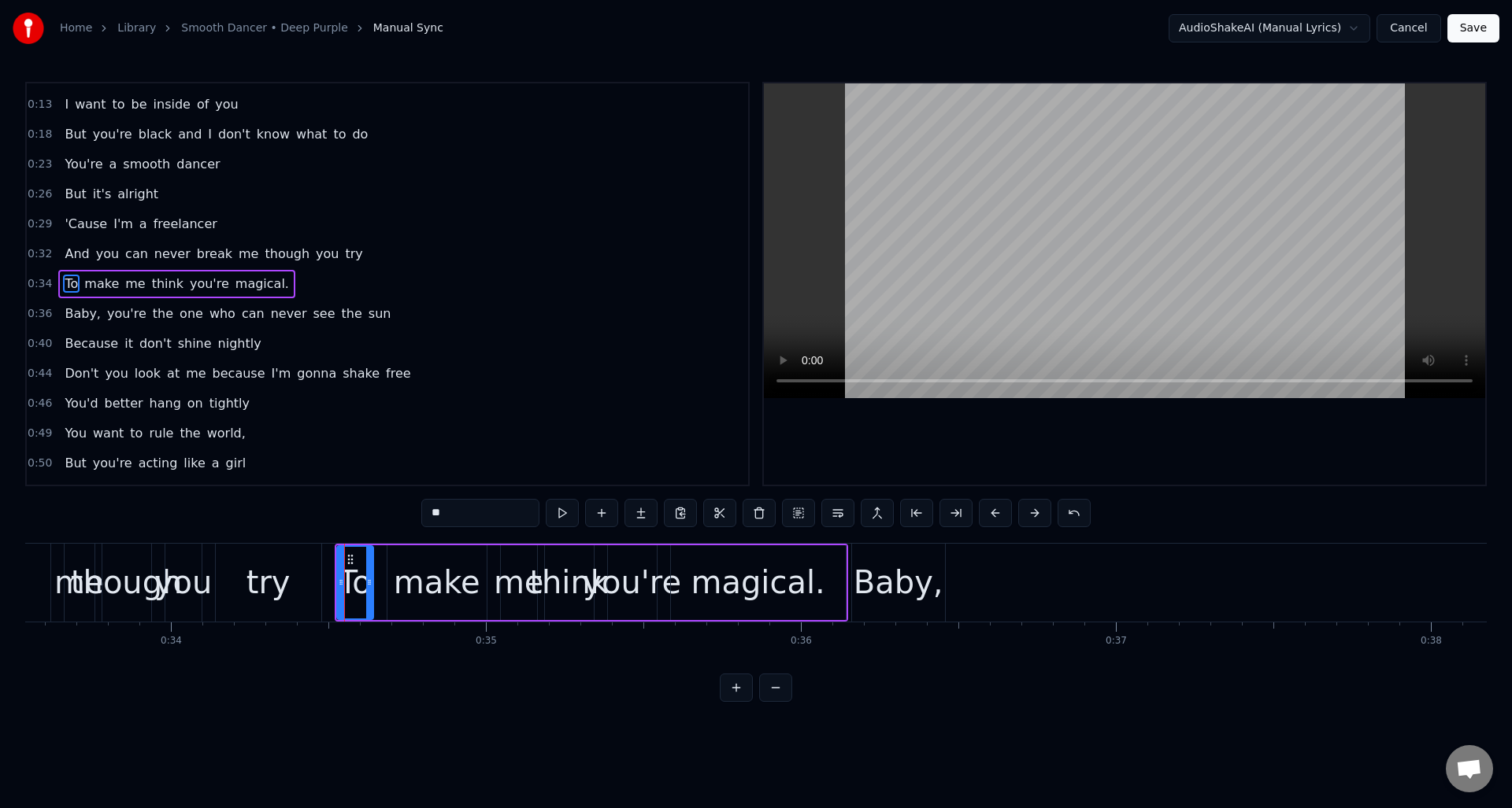
drag, startPoint x: 437, startPoint y: 513, endPoint x: 423, endPoint y: 514, distance: 14.0
click at [423, 514] on input "**" at bounding box center [480, 513] width 118 height 28
type input "**"
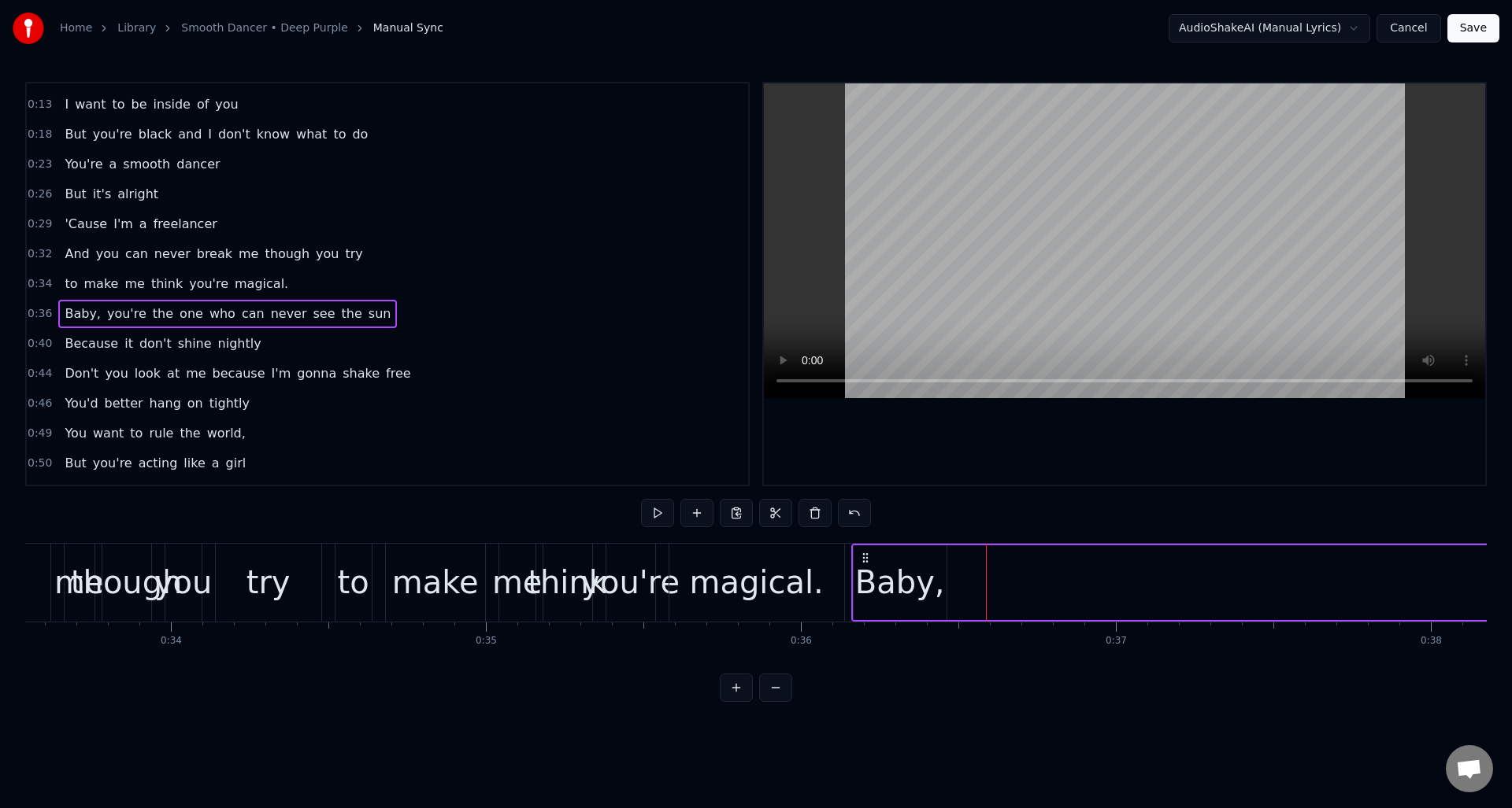
click at [896, 570] on div "Baby," at bounding box center [900, 582] width 90 height 47
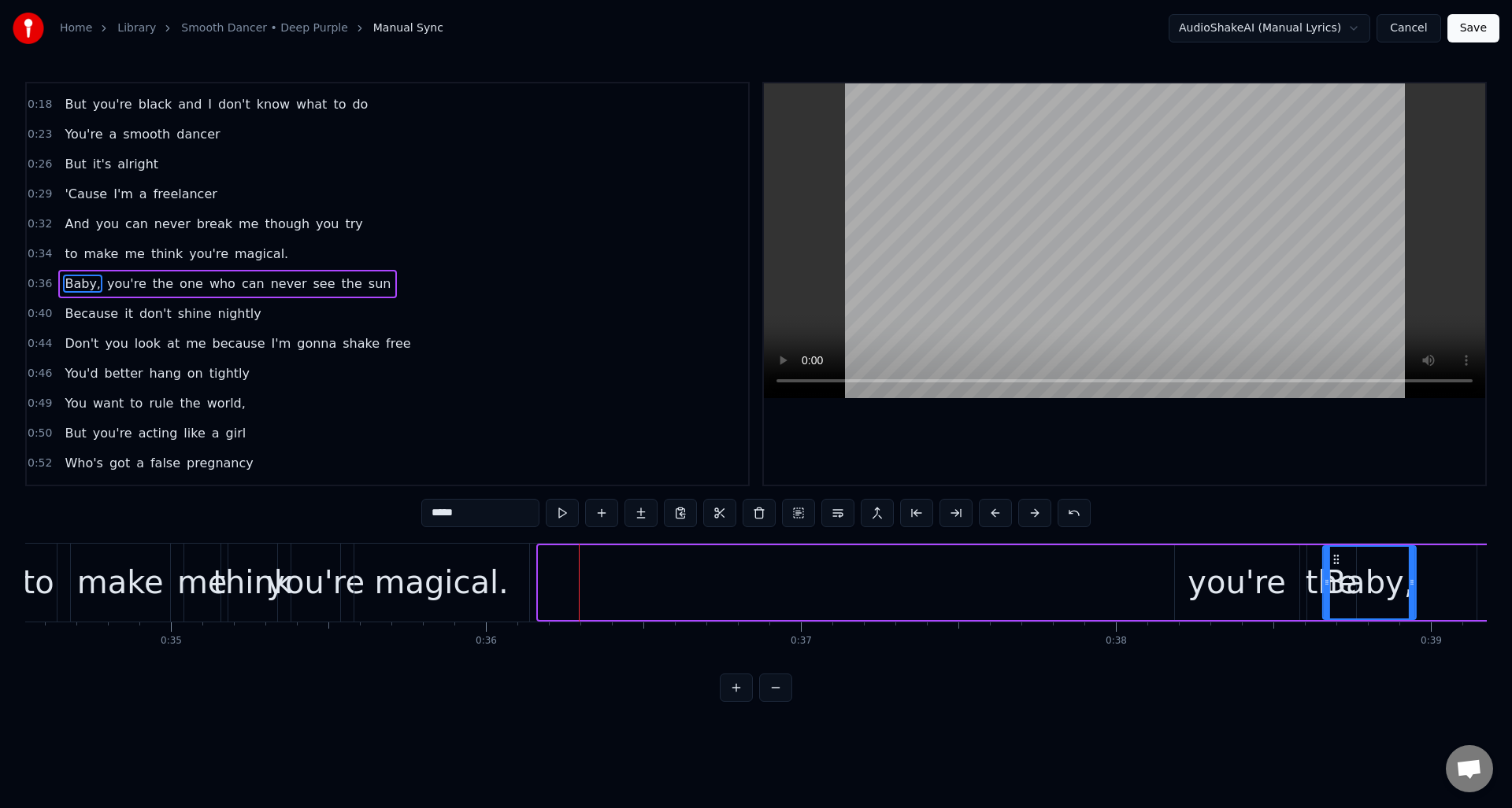
scroll to position [0, 10893]
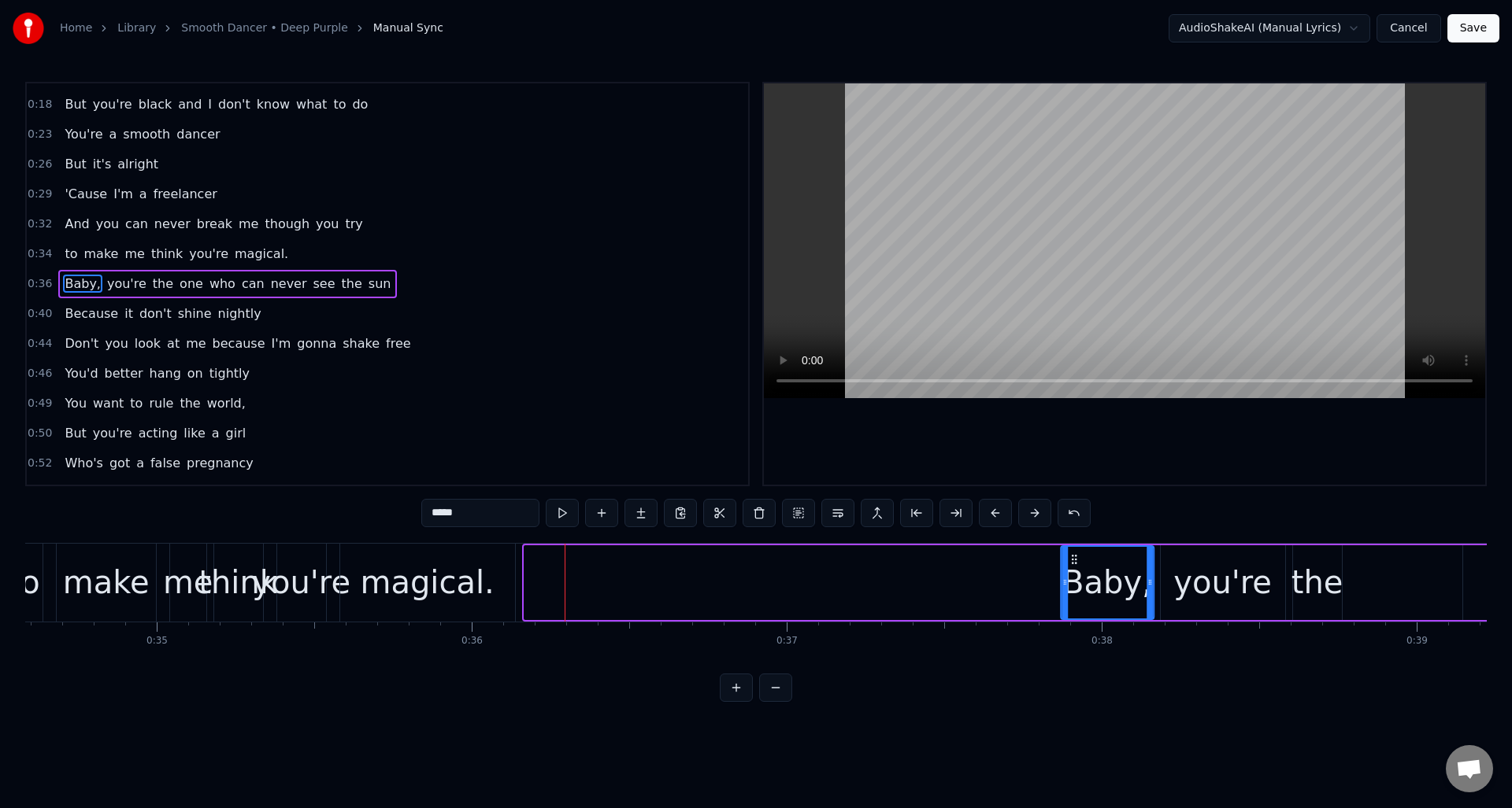
drag, startPoint x: 866, startPoint y: 557, endPoint x: 1073, endPoint y: 594, distance: 210.3
click at [1073, 594] on div "Baby," at bounding box center [1107, 583] width 91 height 71
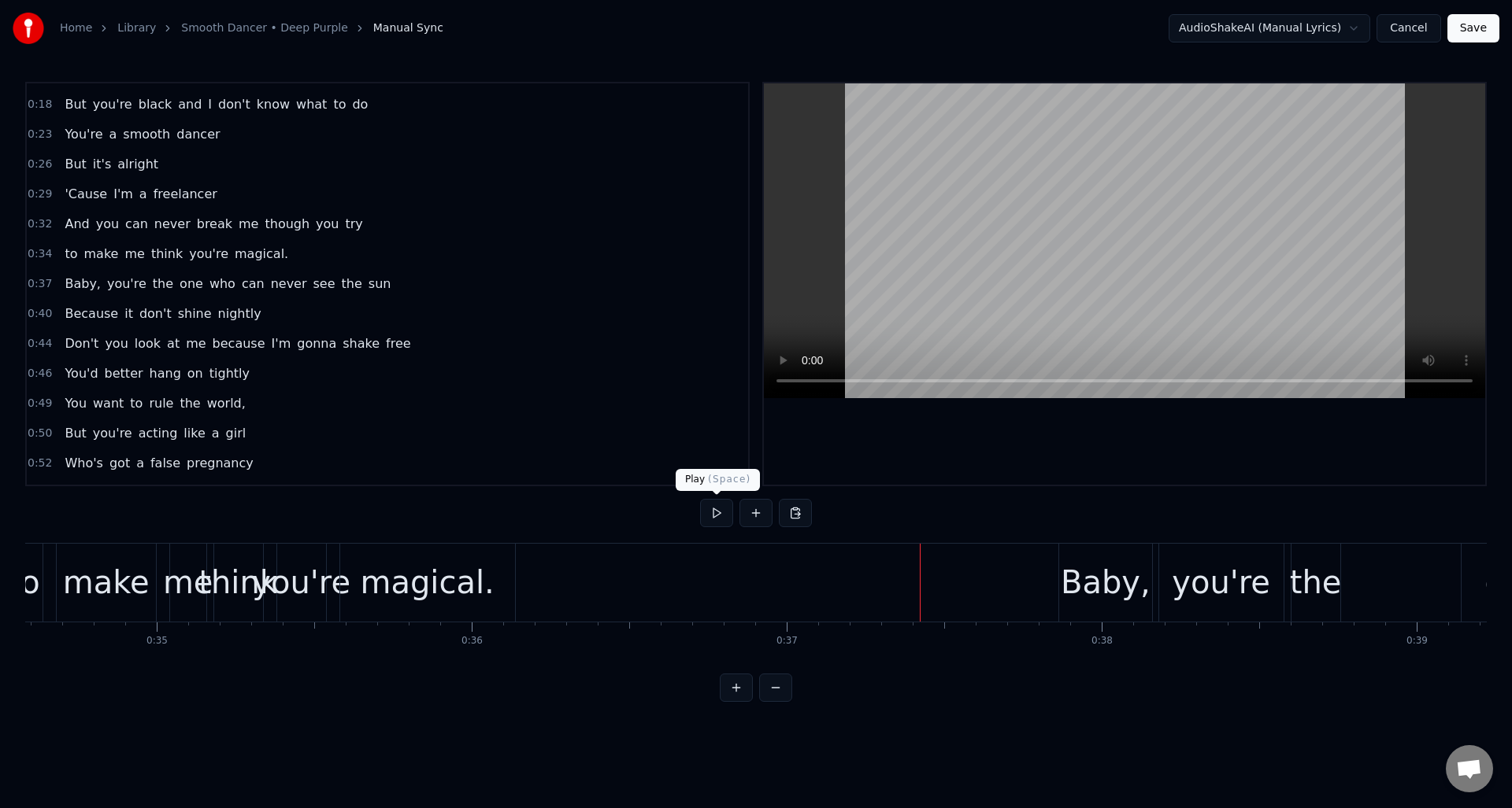
click at [715, 512] on button at bounding box center [717, 513] width 33 height 28
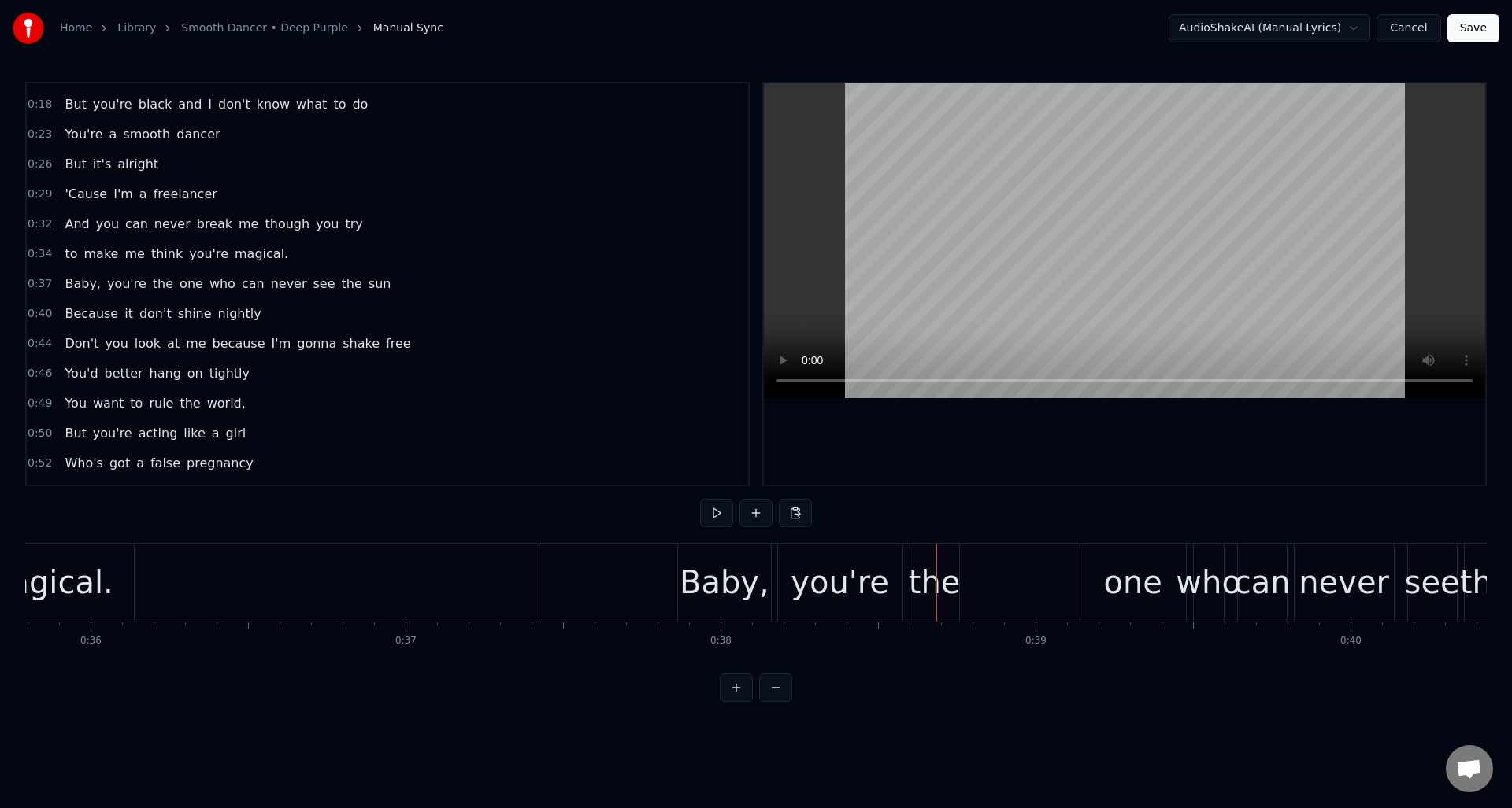
scroll to position [0, 11359]
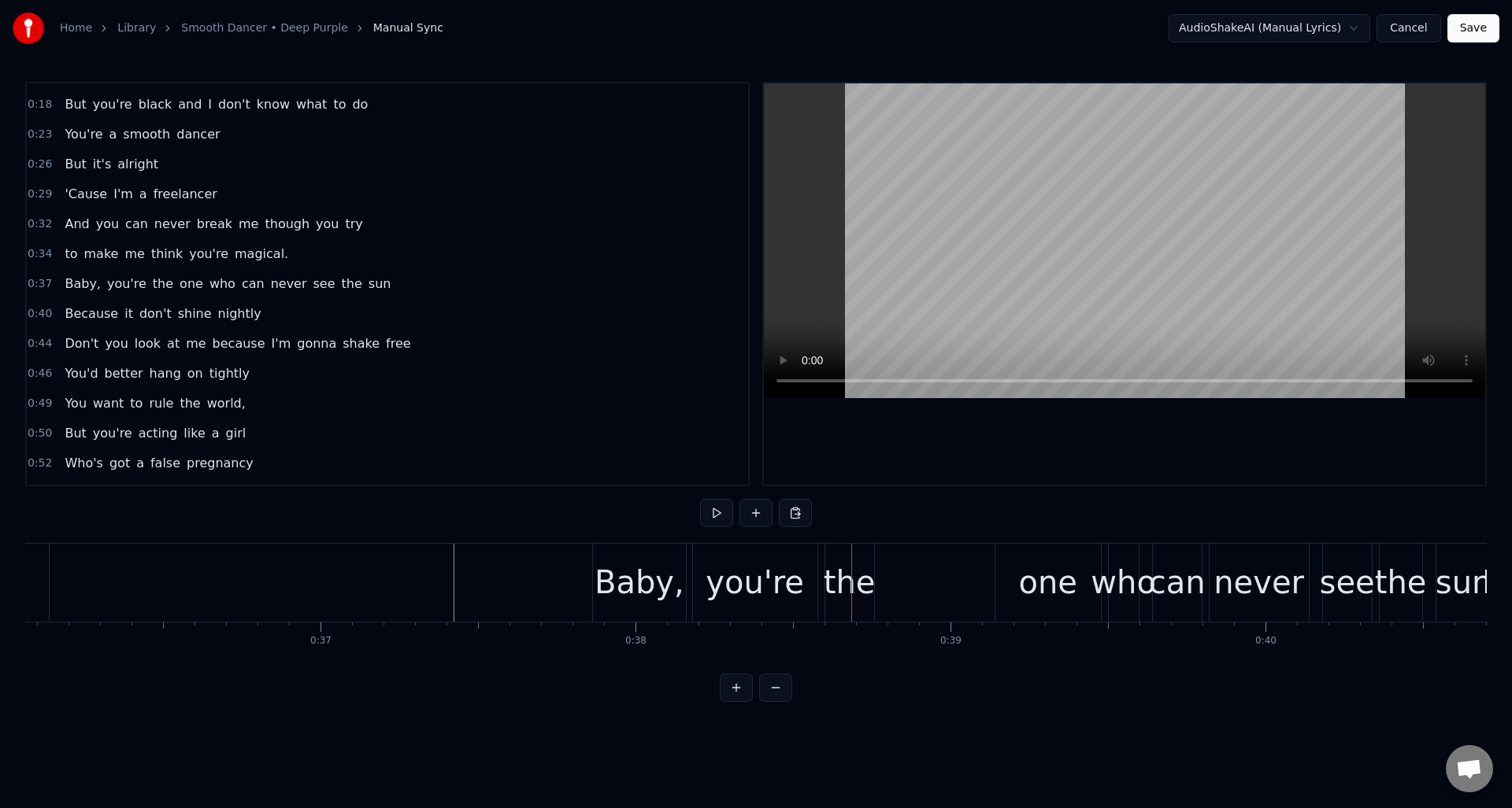
click at [849, 592] on div "the" at bounding box center [849, 582] width 52 height 47
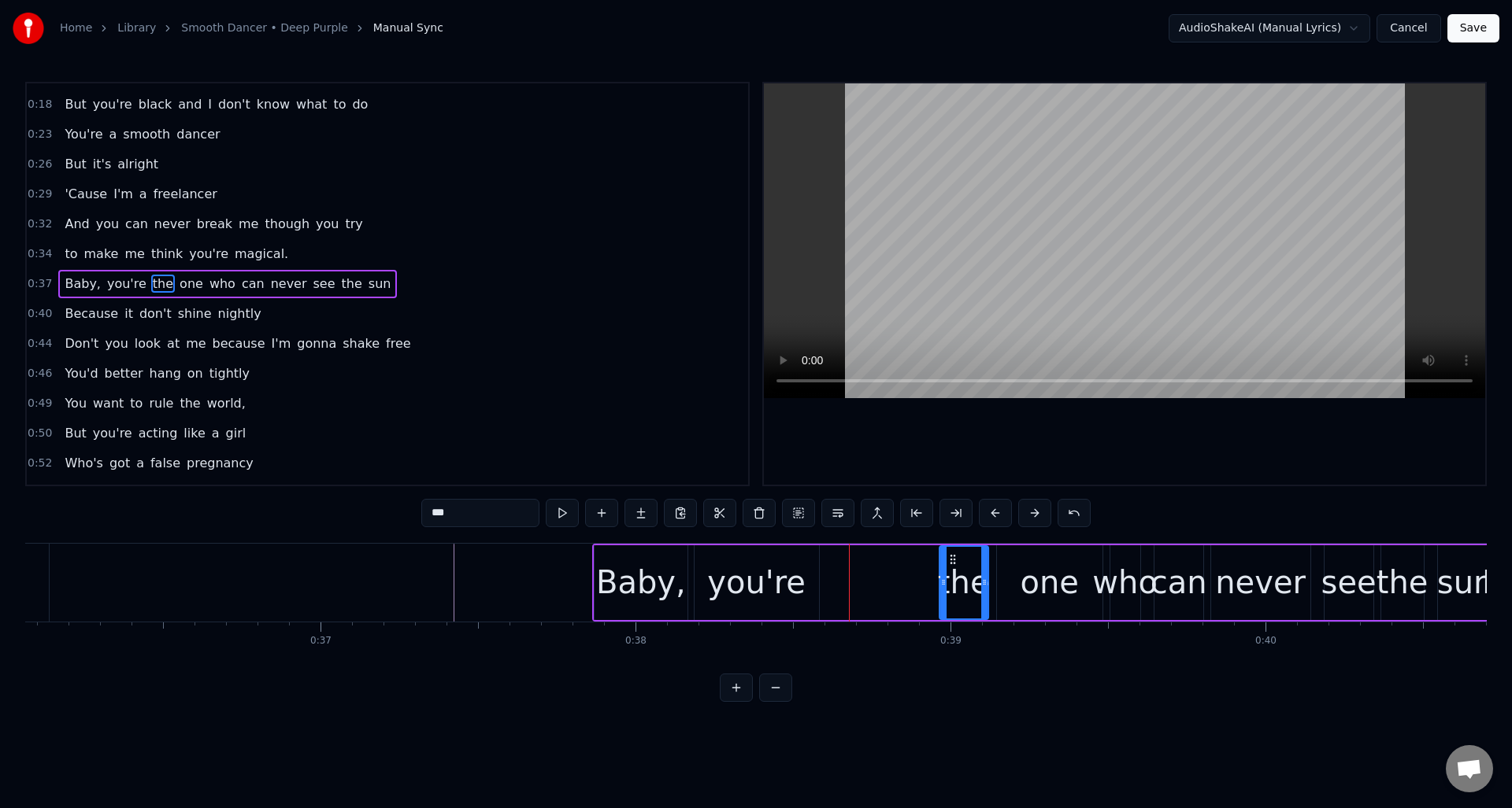
drag, startPoint x: 840, startPoint y: 556, endPoint x: 953, endPoint y: 561, distance: 113.1
click at [953, 561] on icon at bounding box center [952, 559] width 12 height 12
click at [754, 561] on div "you're" at bounding box center [756, 582] width 98 height 47
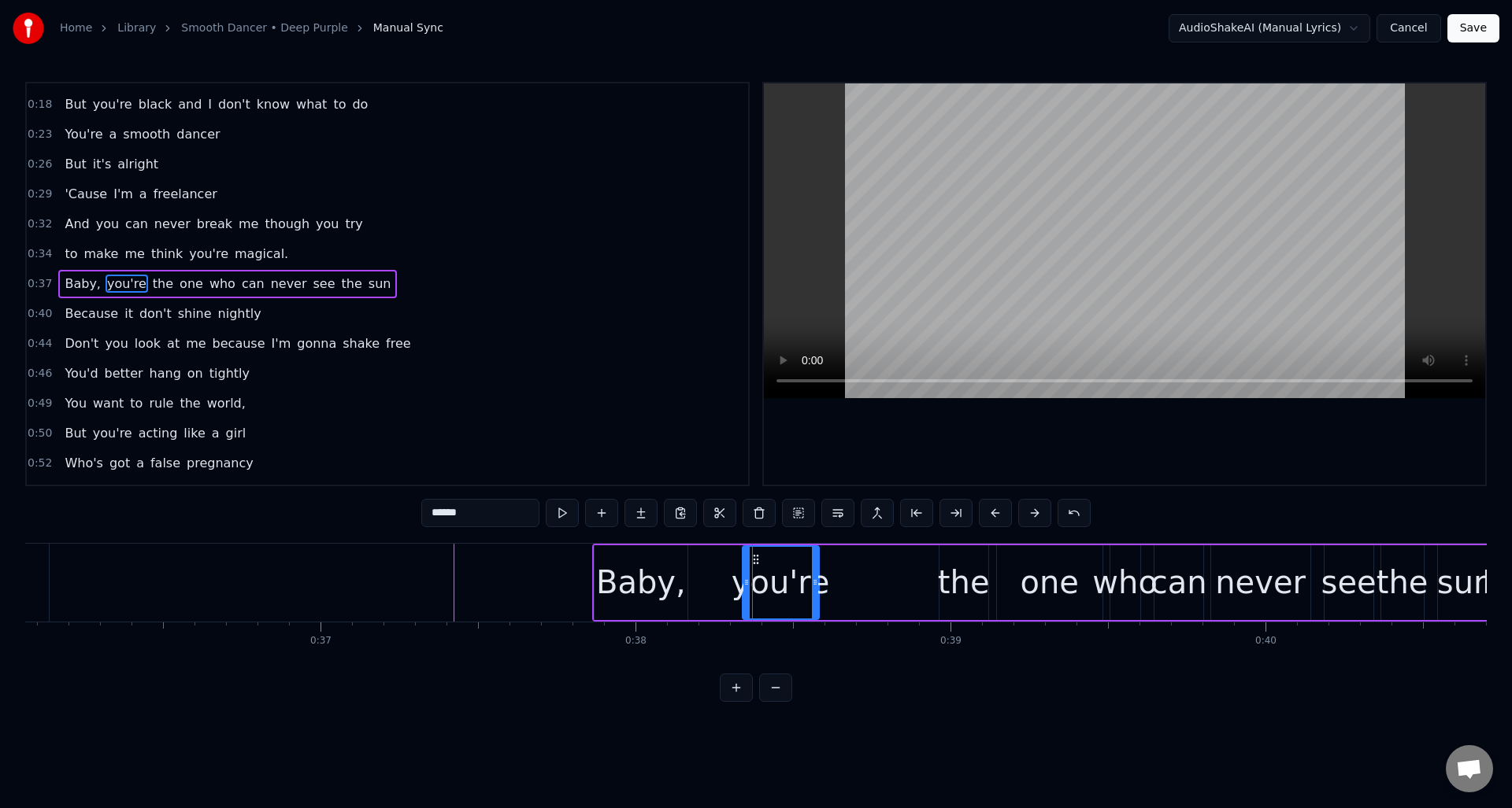
drag, startPoint x: 696, startPoint y: 572, endPoint x: 744, endPoint y: 577, distance: 48.3
click at [744, 577] on div at bounding box center [747, 583] width 7 height 71
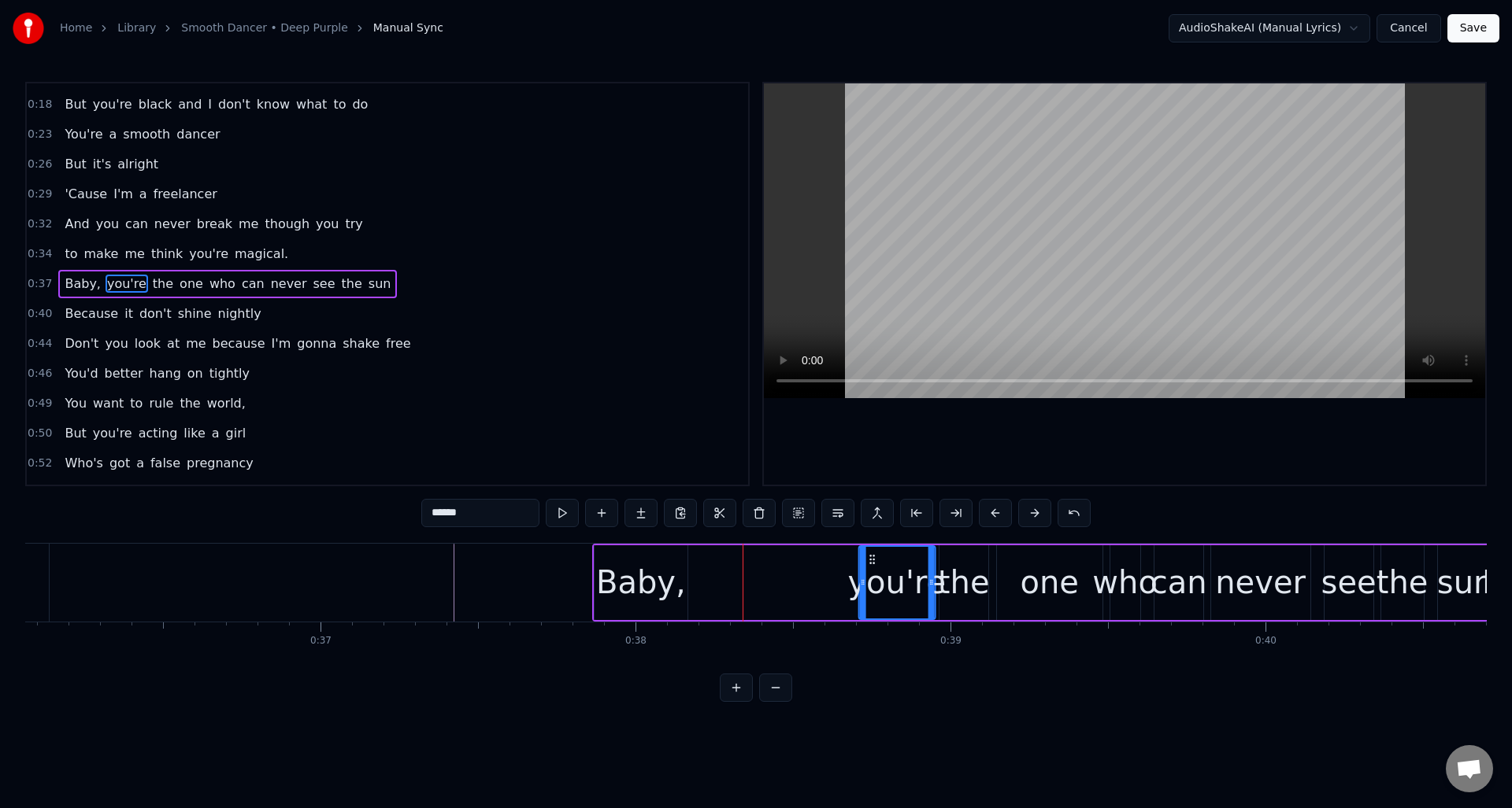
drag, startPoint x: 756, startPoint y: 556, endPoint x: 871, endPoint y: 568, distance: 115.6
click at [871, 568] on div "you're" at bounding box center [896, 583] width 75 height 71
drag, startPoint x: 862, startPoint y: 587, endPoint x: 823, endPoint y: 590, distance: 39.1
click at [823, 590] on div at bounding box center [824, 583] width 7 height 71
click at [560, 513] on button at bounding box center [562, 513] width 33 height 28
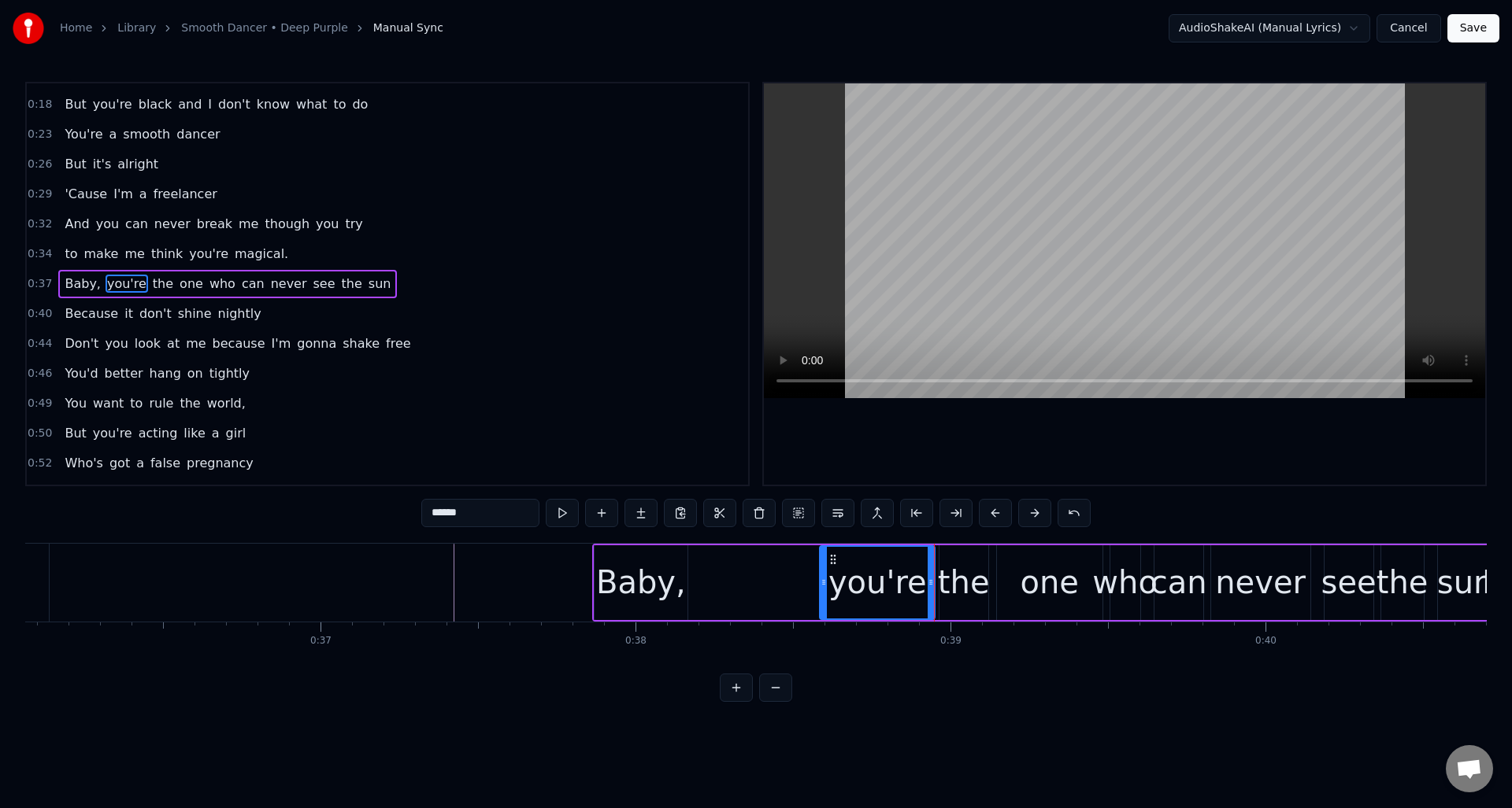
click at [649, 565] on div "Baby," at bounding box center [641, 582] width 90 height 47
type input "*****"
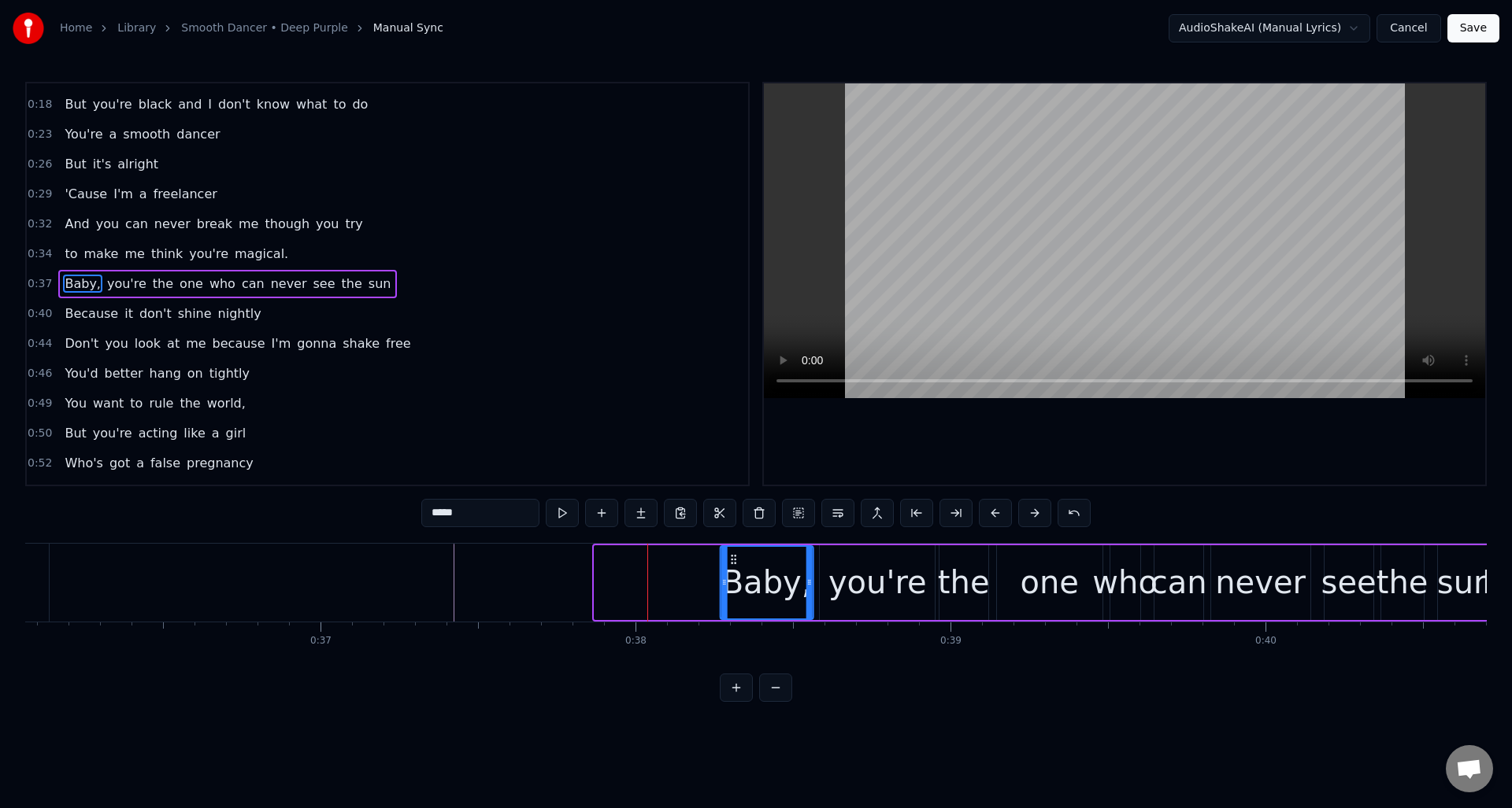
drag, startPoint x: 606, startPoint y: 557, endPoint x: 732, endPoint y: 574, distance: 127.1
click at [732, 574] on div "Baby," at bounding box center [767, 583] width 91 height 71
drag, startPoint x: 725, startPoint y: 586, endPoint x: 753, endPoint y: 590, distance: 28.3
click at [753, 590] on div at bounding box center [752, 583] width 7 height 71
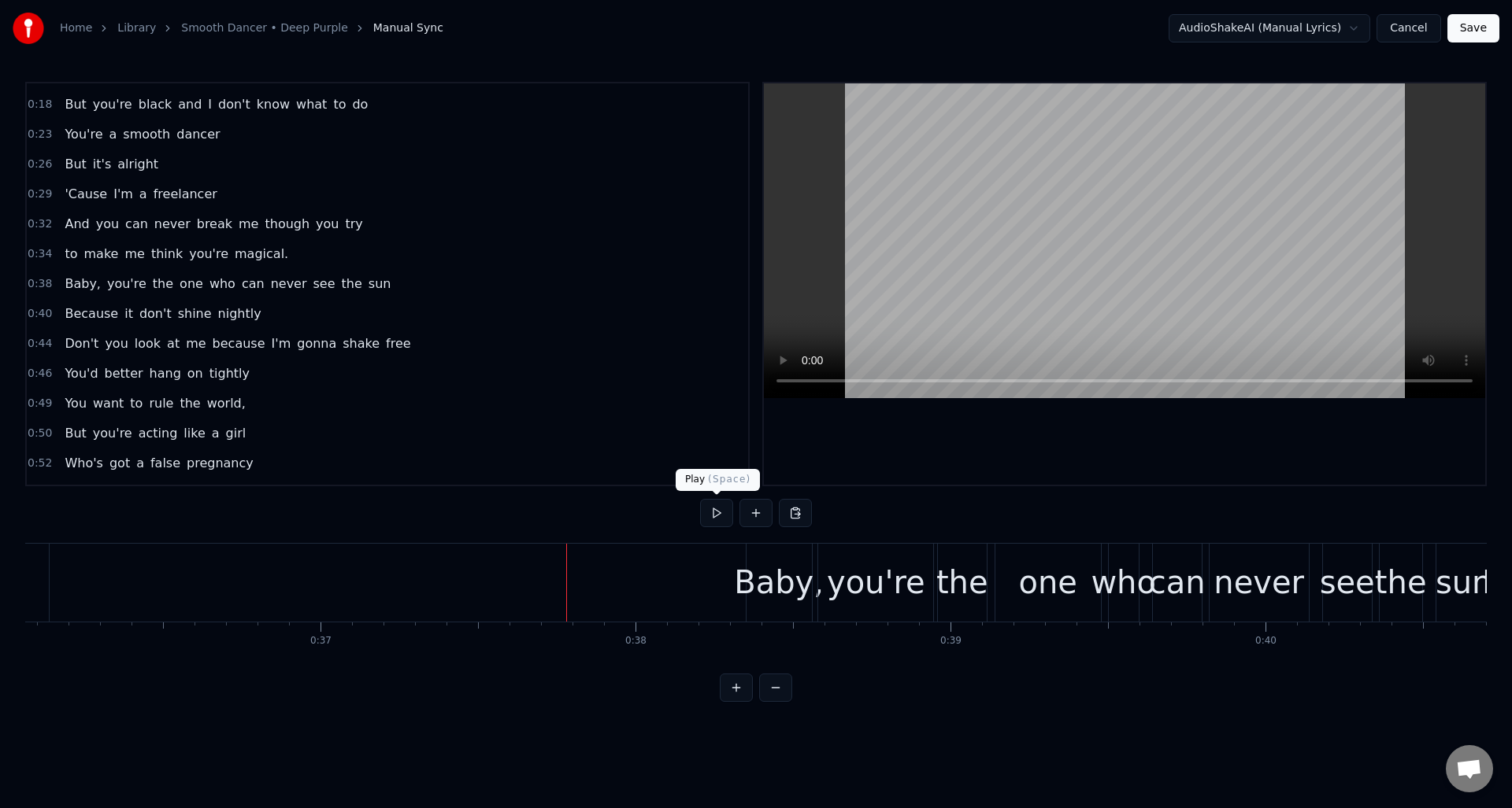
click at [718, 513] on button at bounding box center [717, 513] width 33 height 28
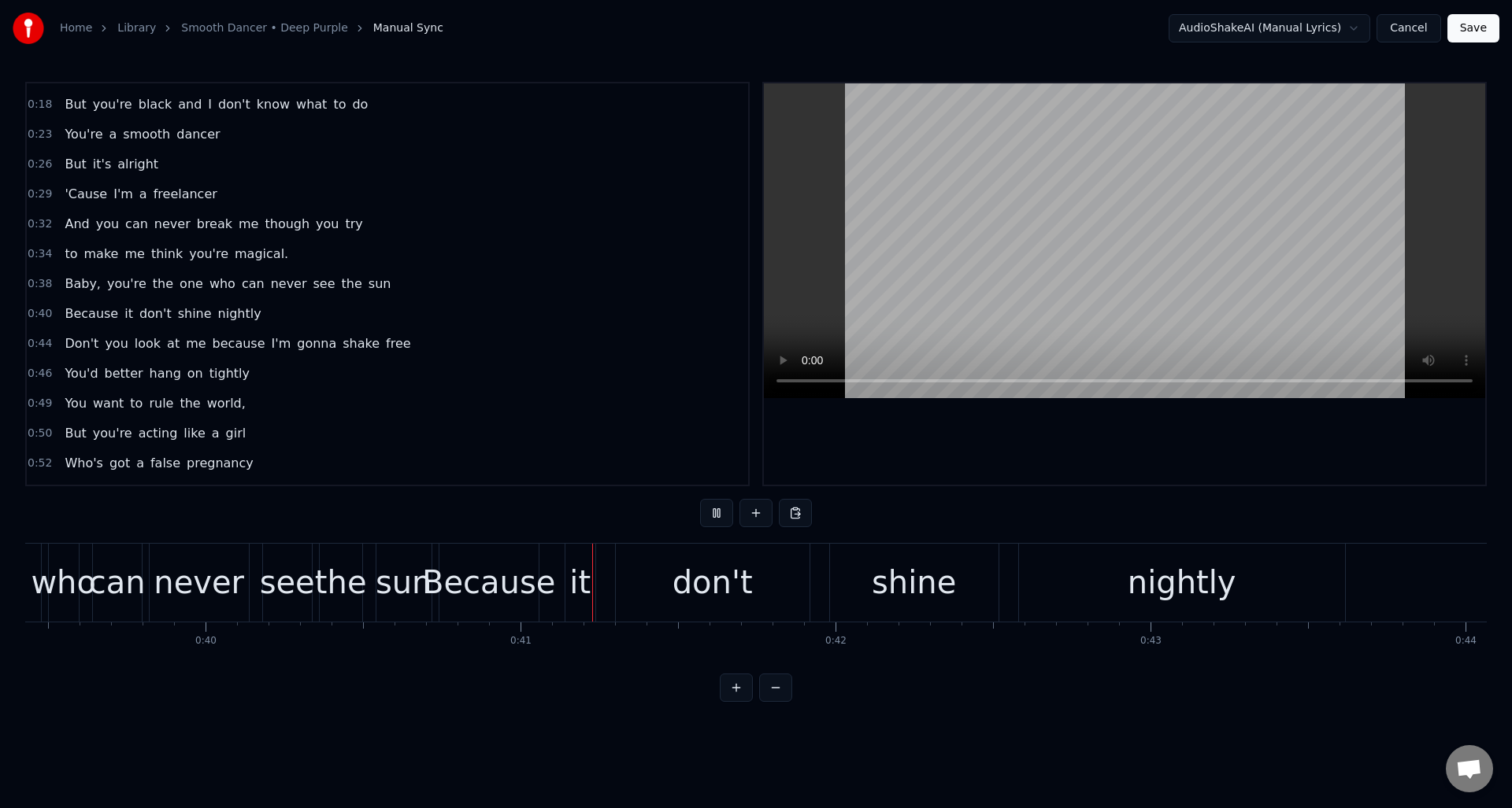
scroll to position [0, 12724]
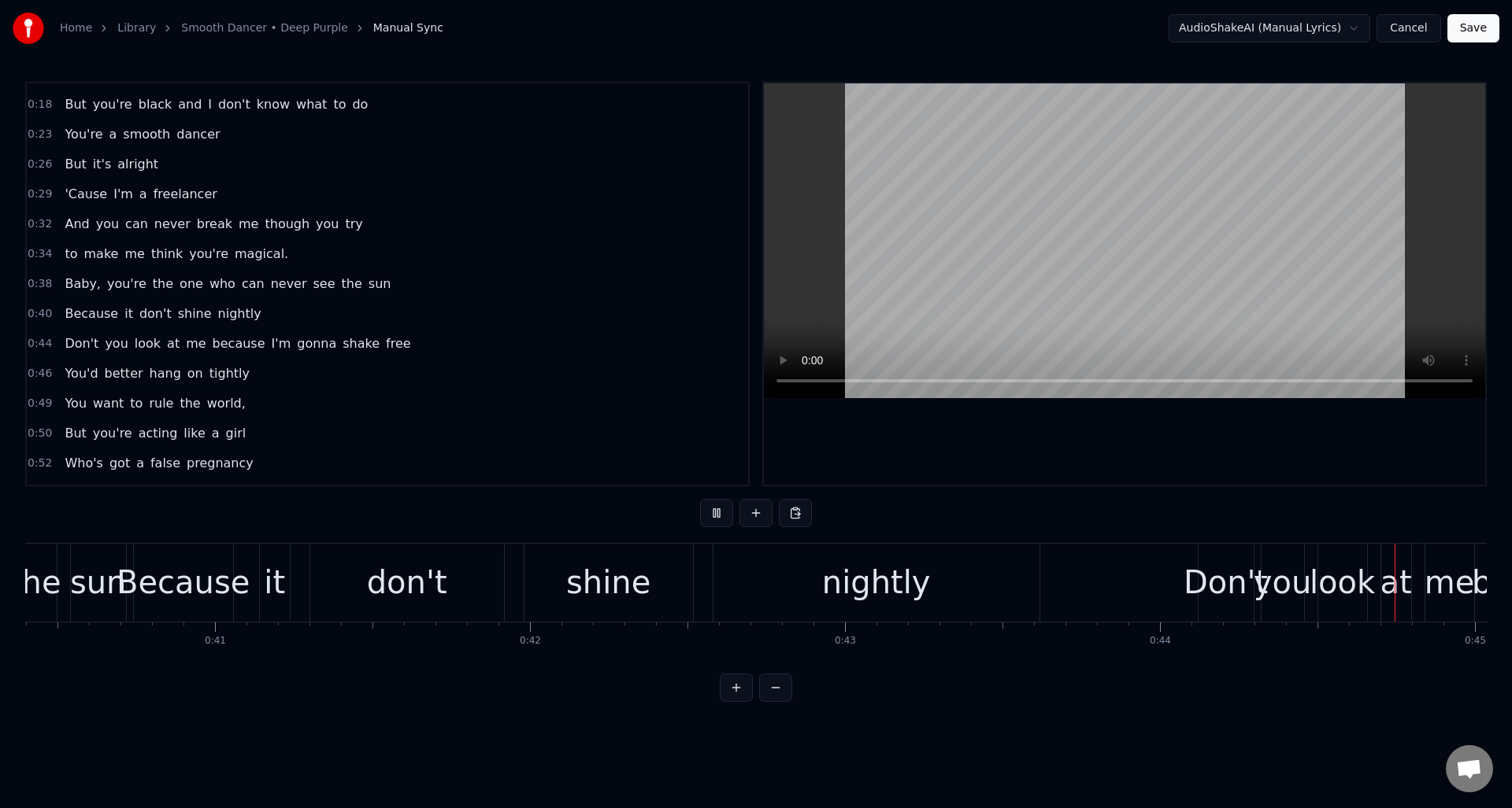
click at [718, 513] on button at bounding box center [717, 513] width 33 height 28
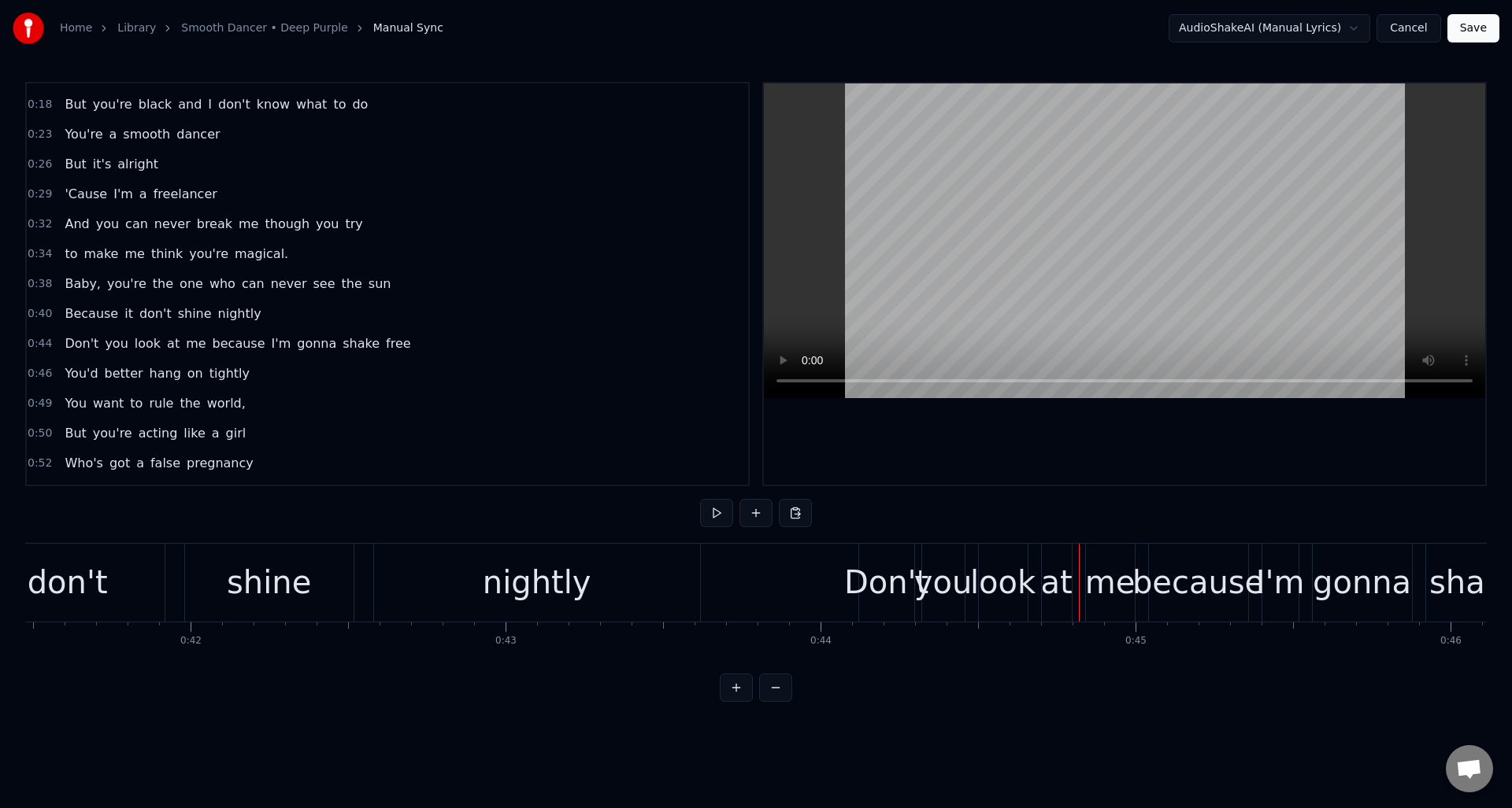
scroll to position [0, 13021]
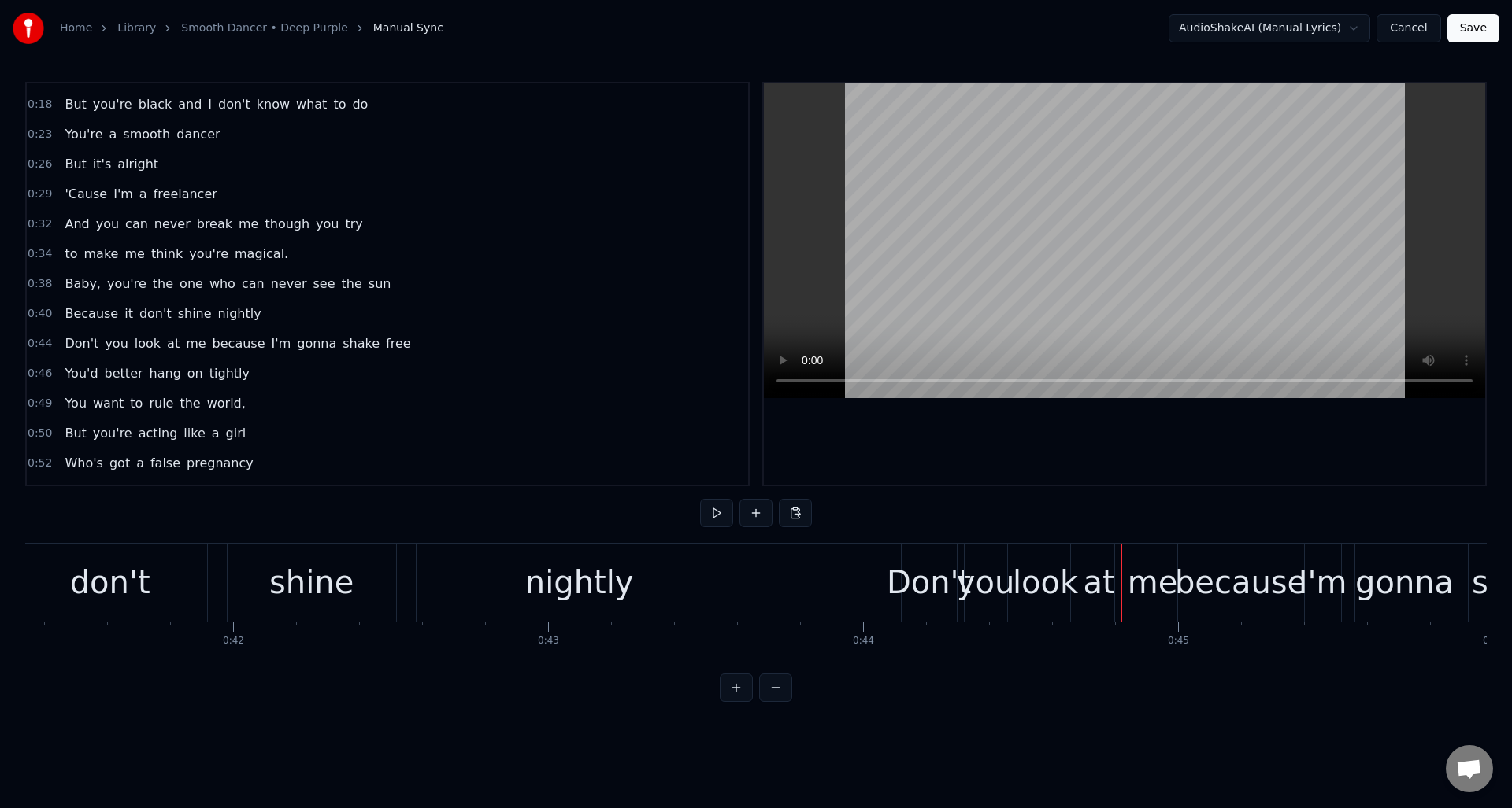
click at [562, 593] on div "nightly" at bounding box center [579, 582] width 109 height 47
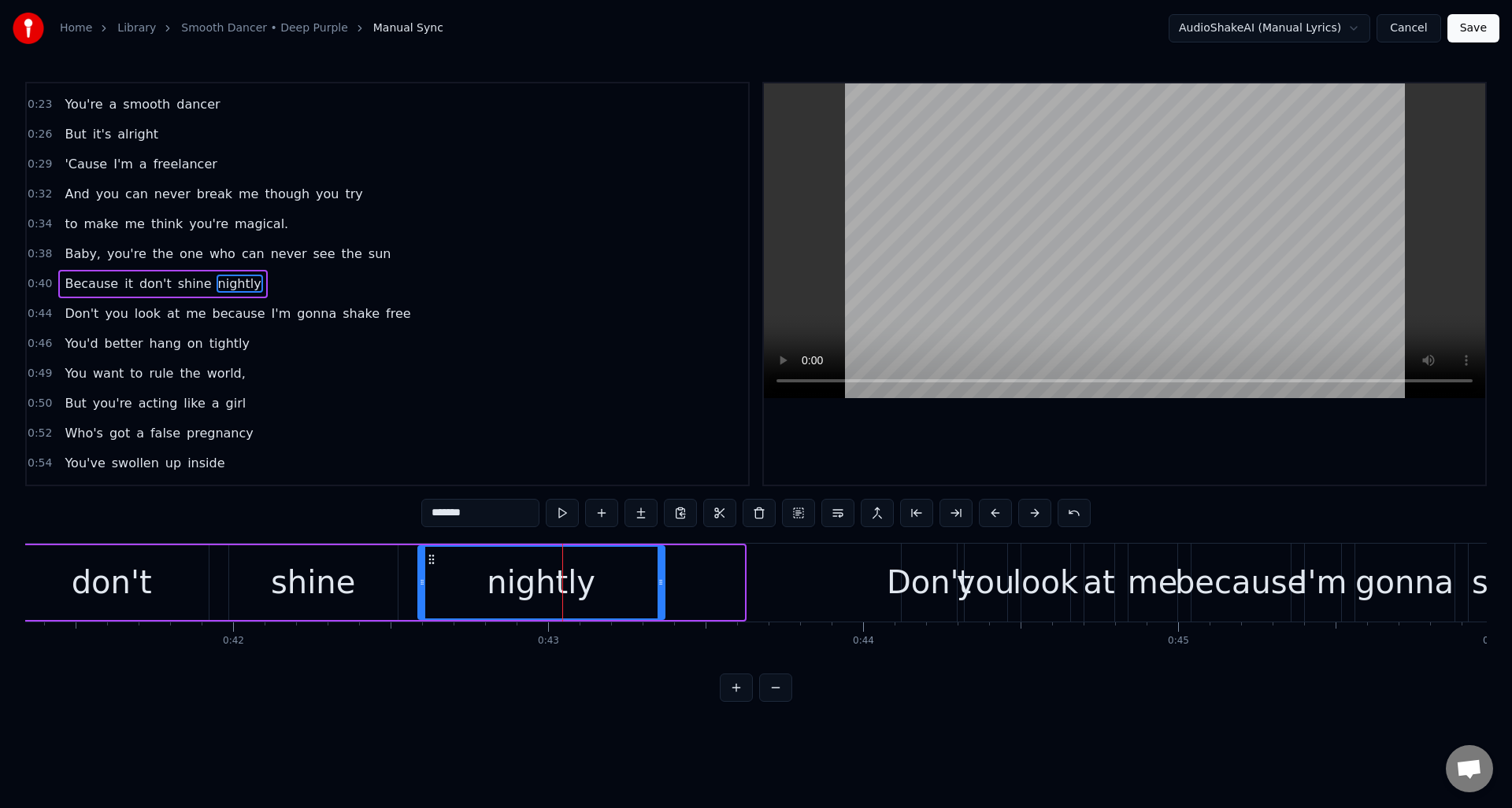
drag, startPoint x: 739, startPoint y: 603, endPoint x: 659, endPoint y: 605, distance: 80.0
click at [659, 605] on div at bounding box center [660, 583] width 7 height 71
click at [562, 512] on button at bounding box center [562, 513] width 33 height 28
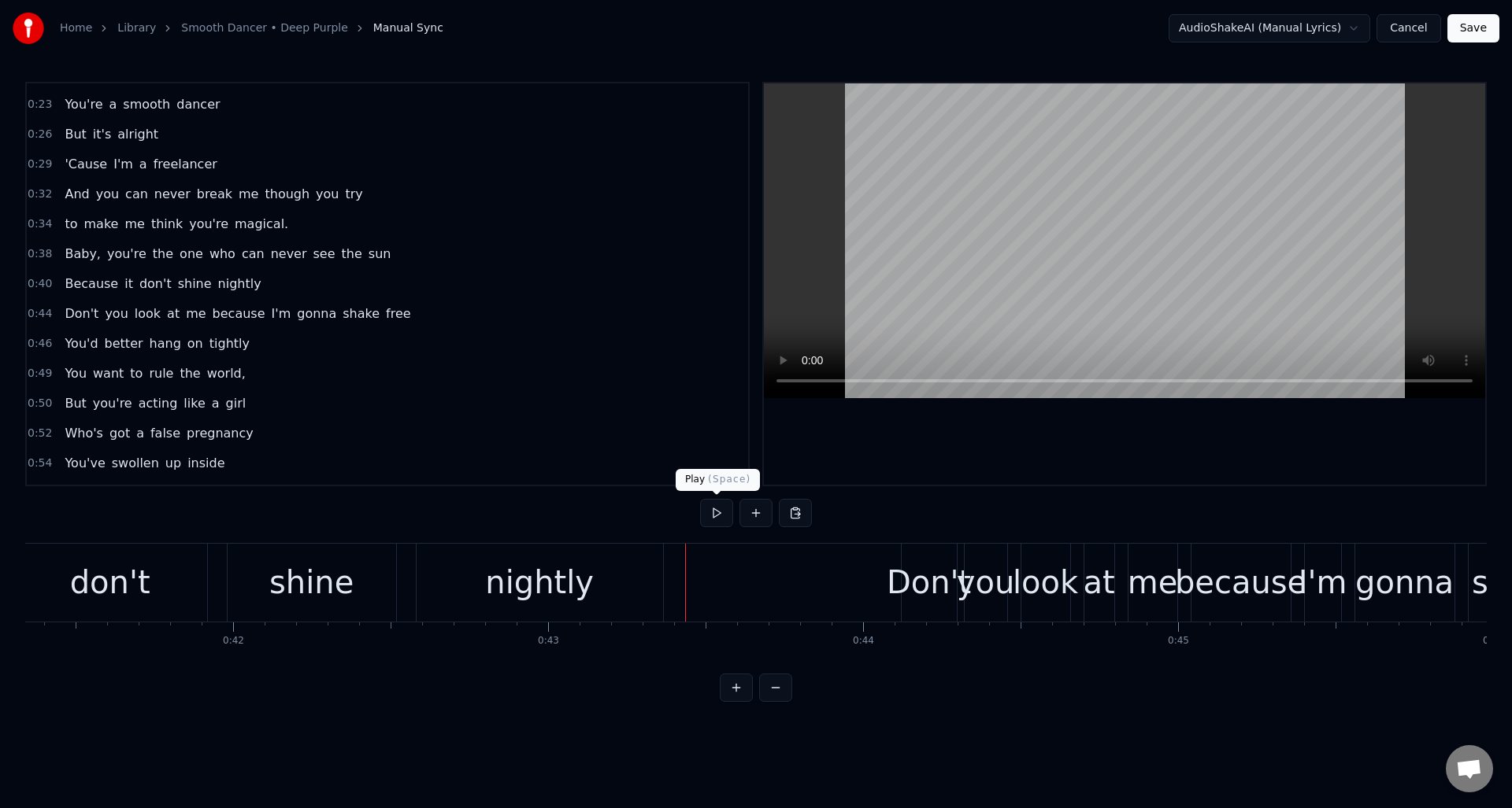
click at [717, 516] on button at bounding box center [717, 513] width 33 height 28
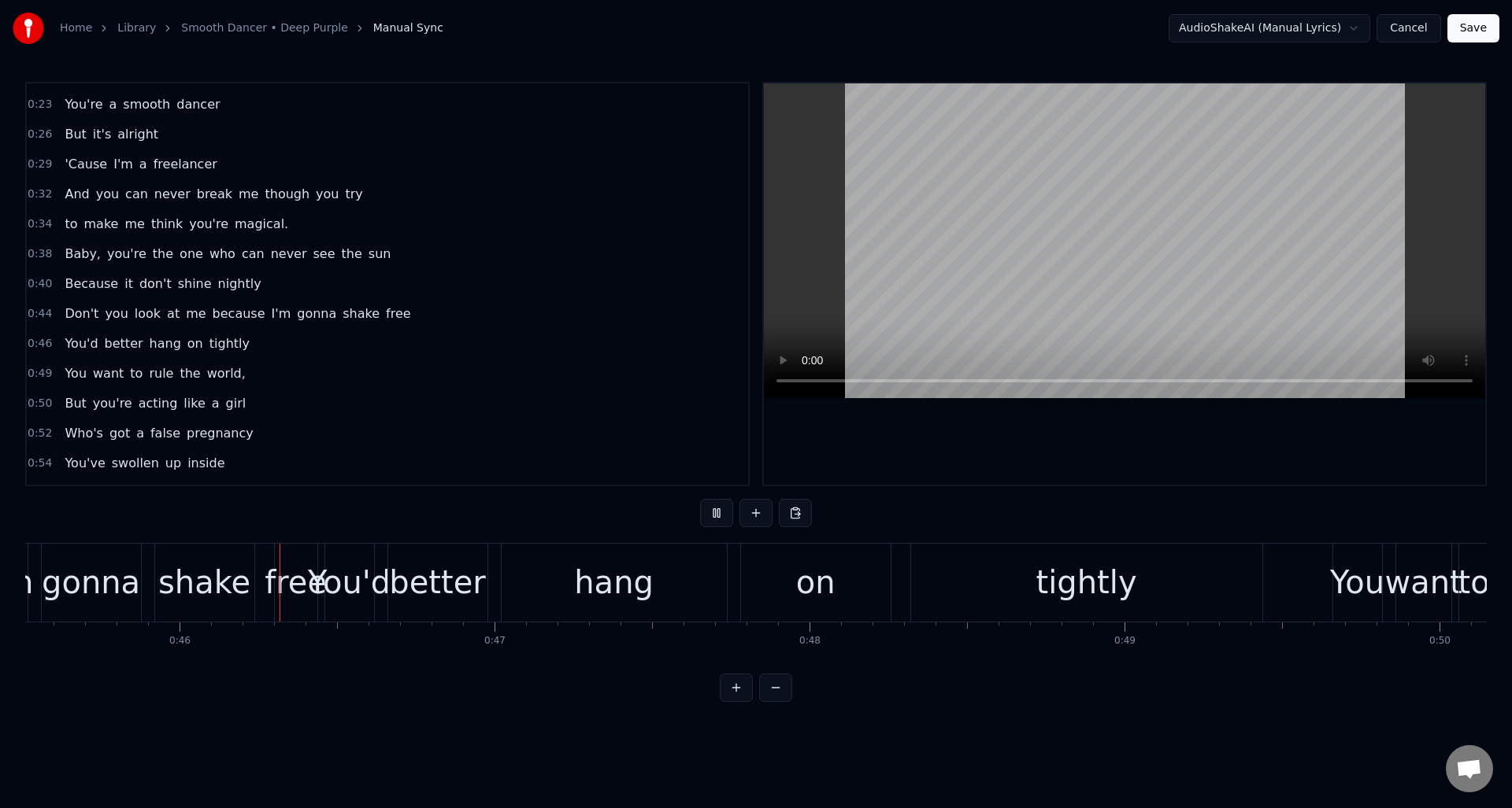
scroll to position [0, 14336]
drag, startPoint x: 717, startPoint y: 516, endPoint x: 731, endPoint y: 519, distance: 14.3
click at [717, 516] on button at bounding box center [717, 513] width 33 height 28
click at [1198, 581] on div "tightly" at bounding box center [1086, 583] width 351 height 78
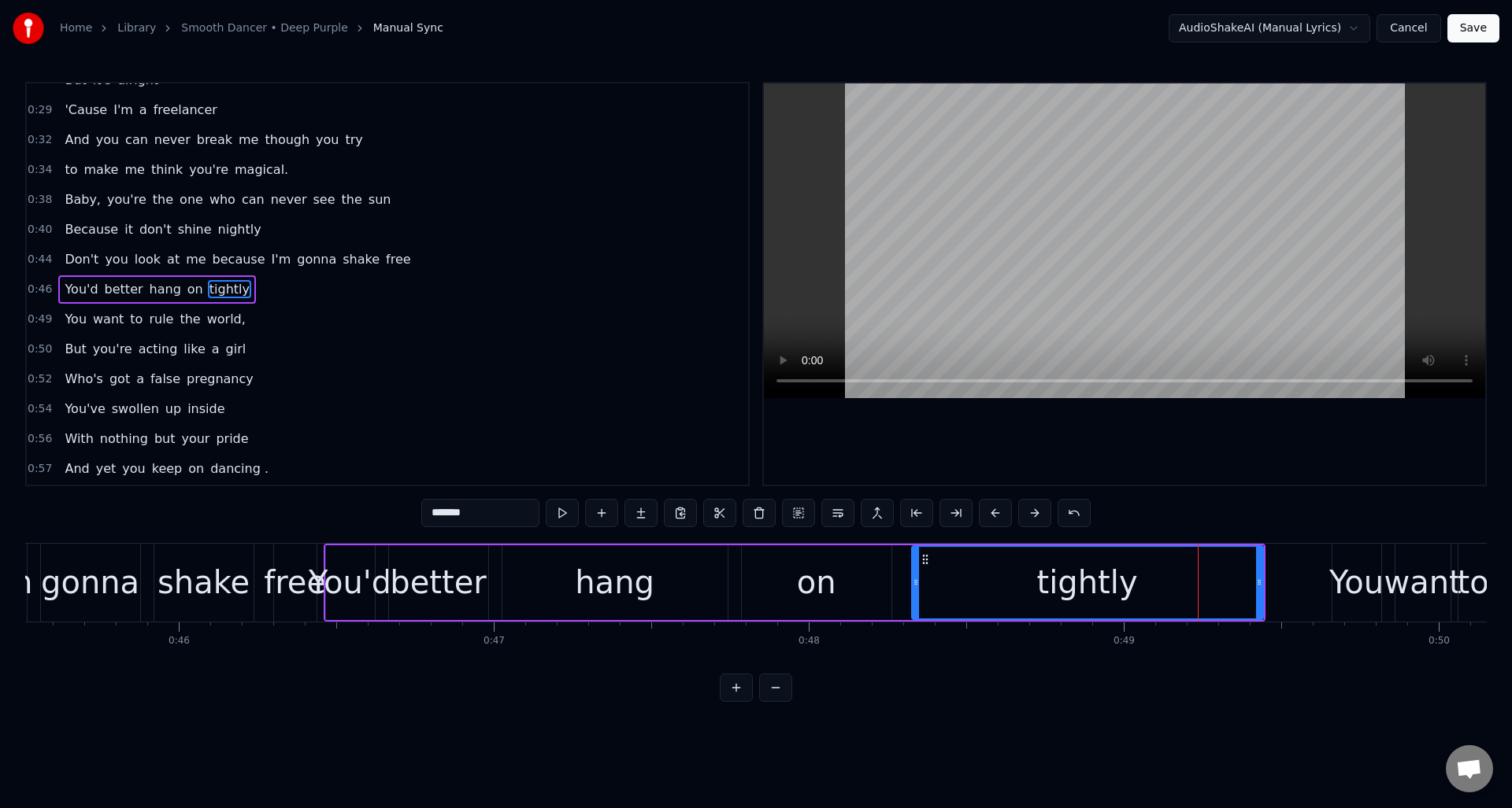
scroll to position [174, 0]
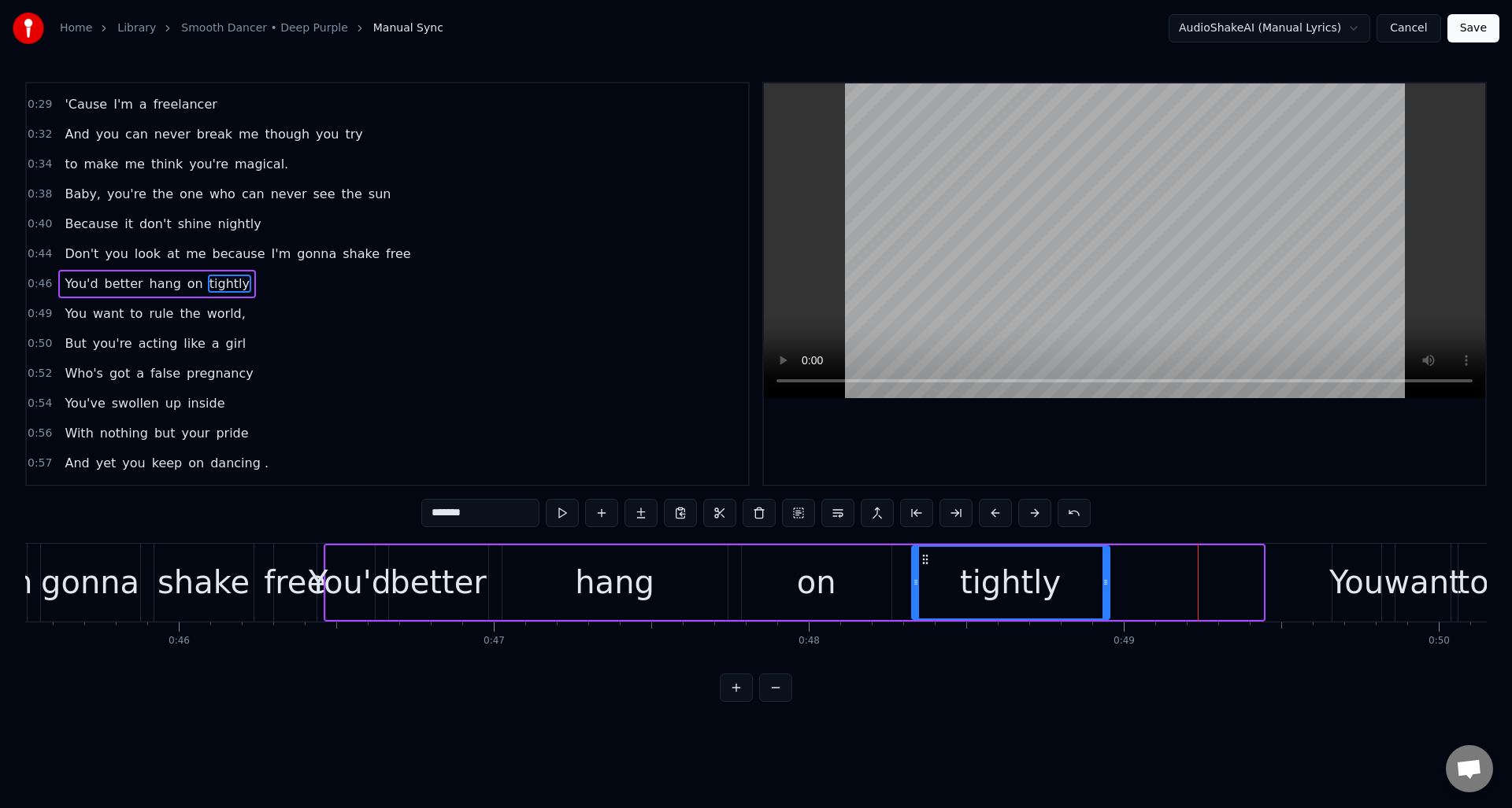
drag, startPoint x: 1259, startPoint y: 584, endPoint x: 1108, endPoint y: 596, distance: 151.5
click at [1105, 598] on div at bounding box center [1106, 583] width 7 height 71
click at [558, 516] on button at bounding box center [562, 513] width 33 height 28
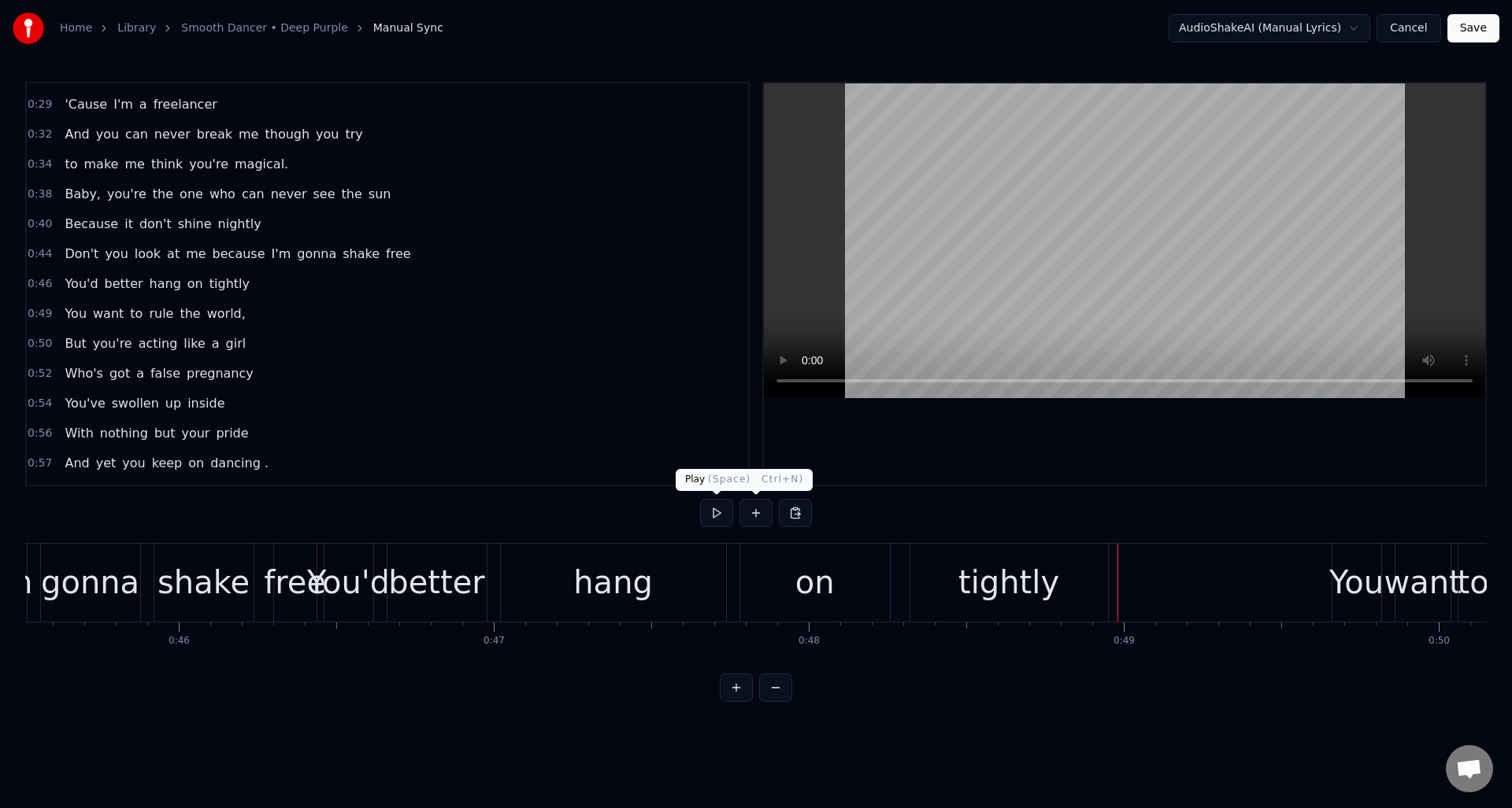
click at [715, 512] on button at bounding box center [717, 513] width 33 height 28
click at [1082, 575] on div "tightly" at bounding box center [1009, 583] width 198 height 78
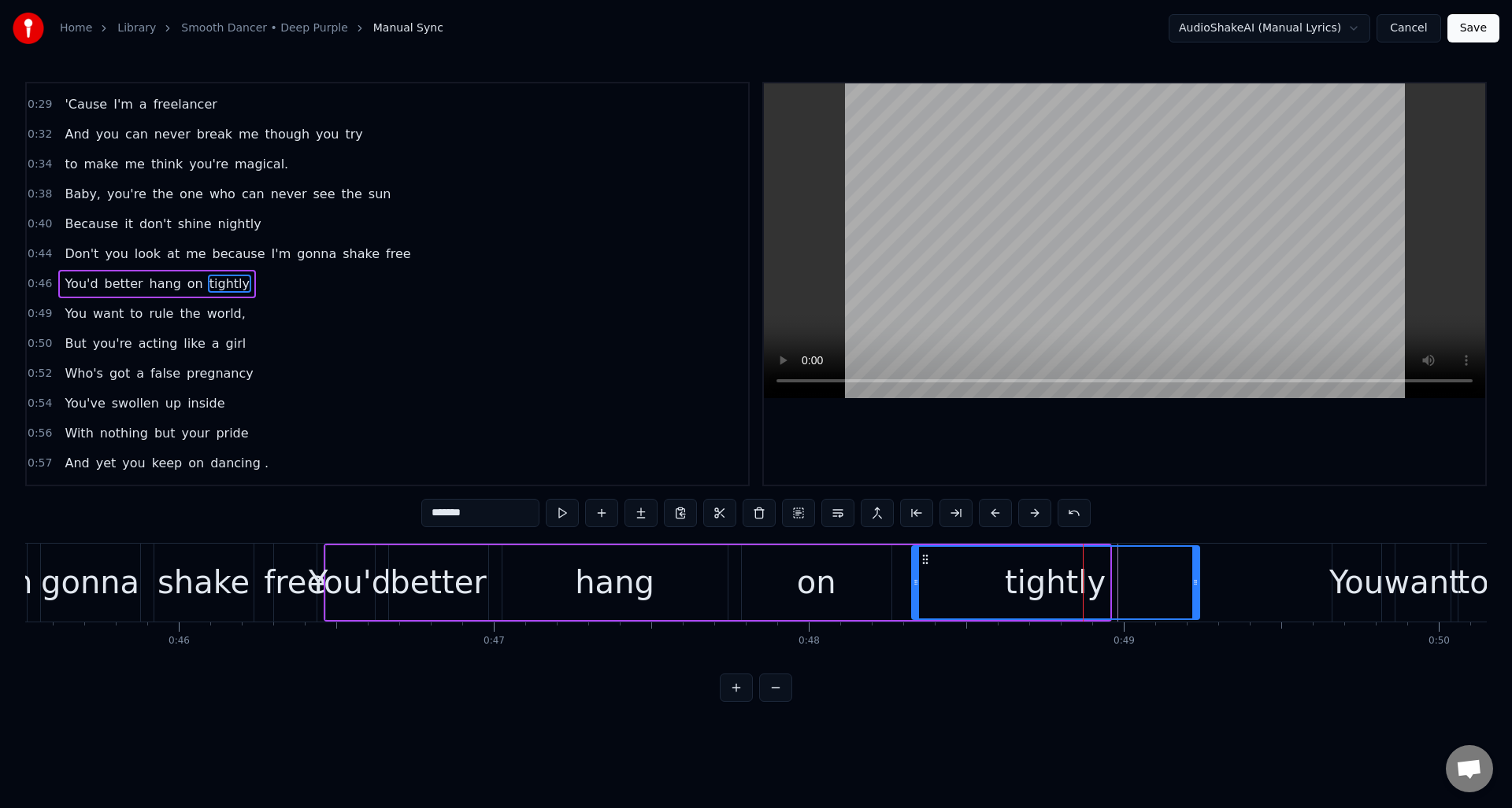
drag, startPoint x: 1107, startPoint y: 578, endPoint x: 1197, endPoint y: 575, distance: 90.0
click at [1197, 576] on icon at bounding box center [1195, 582] width 7 height 12
click at [297, 281] on div "0:46 You'd better hang on tightly" at bounding box center [387, 284] width 721 height 30
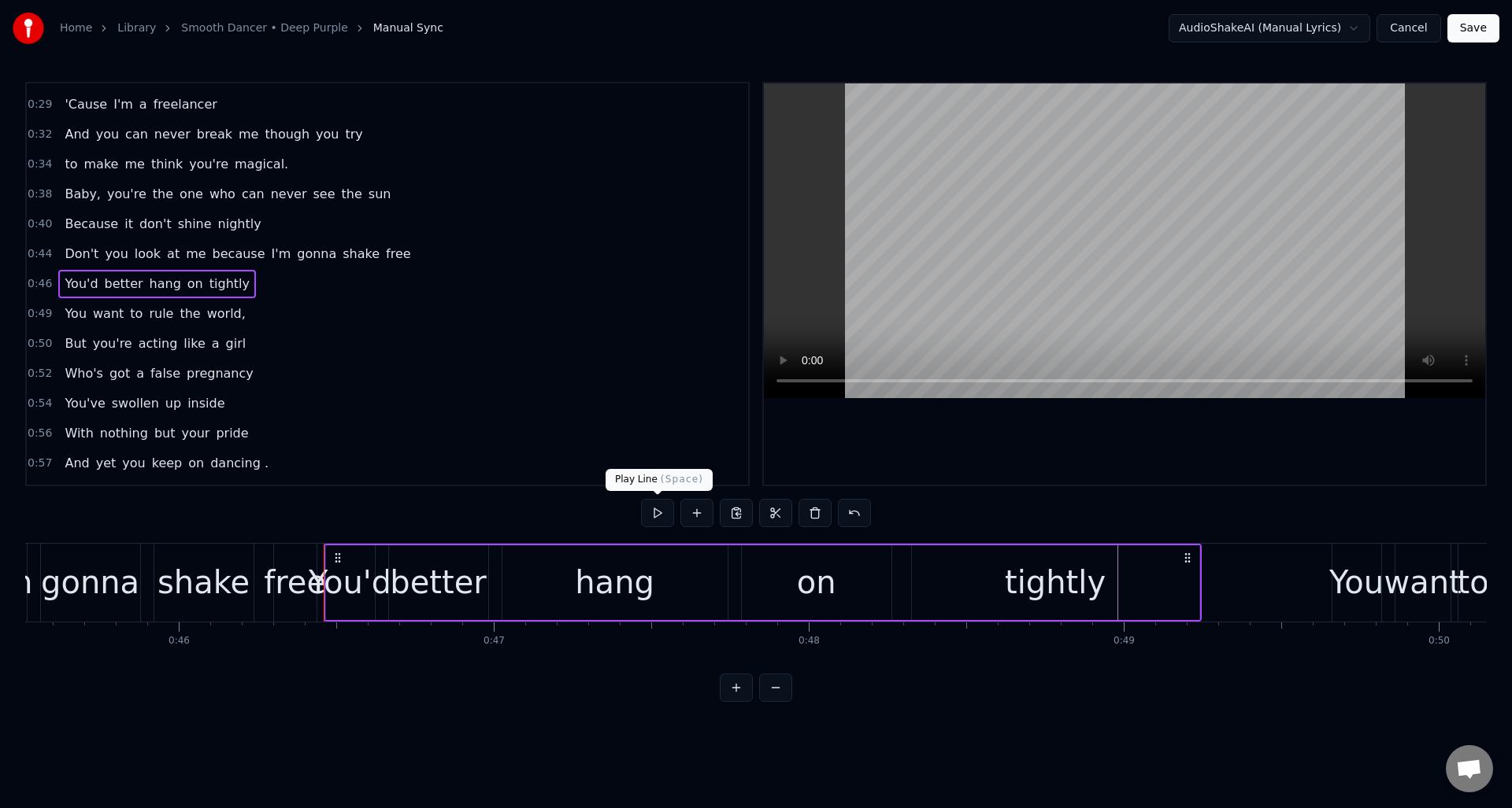
click at [662, 512] on button at bounding box center [658, 513] width 33 height 28
click at [689, 514] on button at bounding box center [697, 513] width 33 height 28
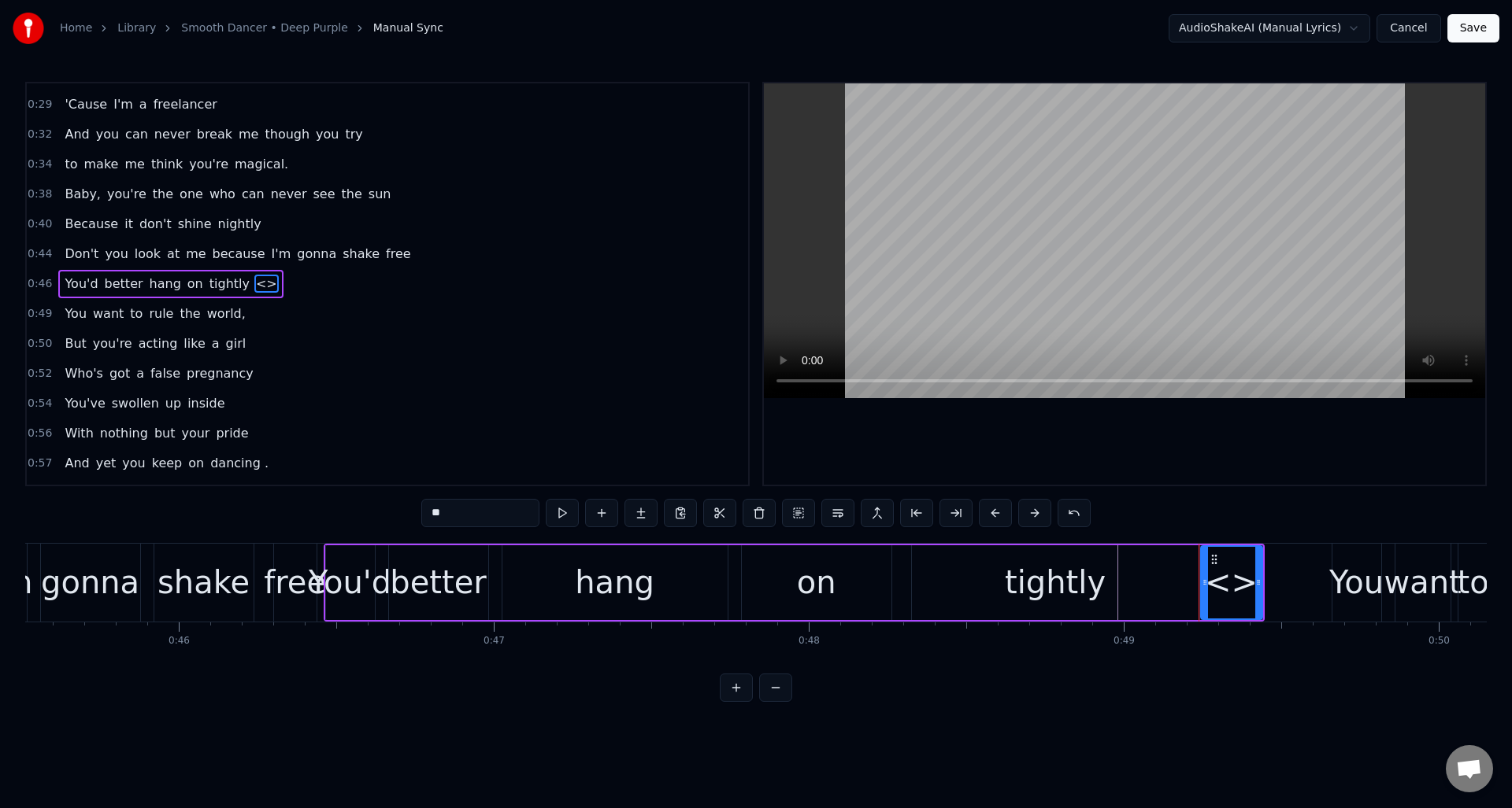
type input "***"
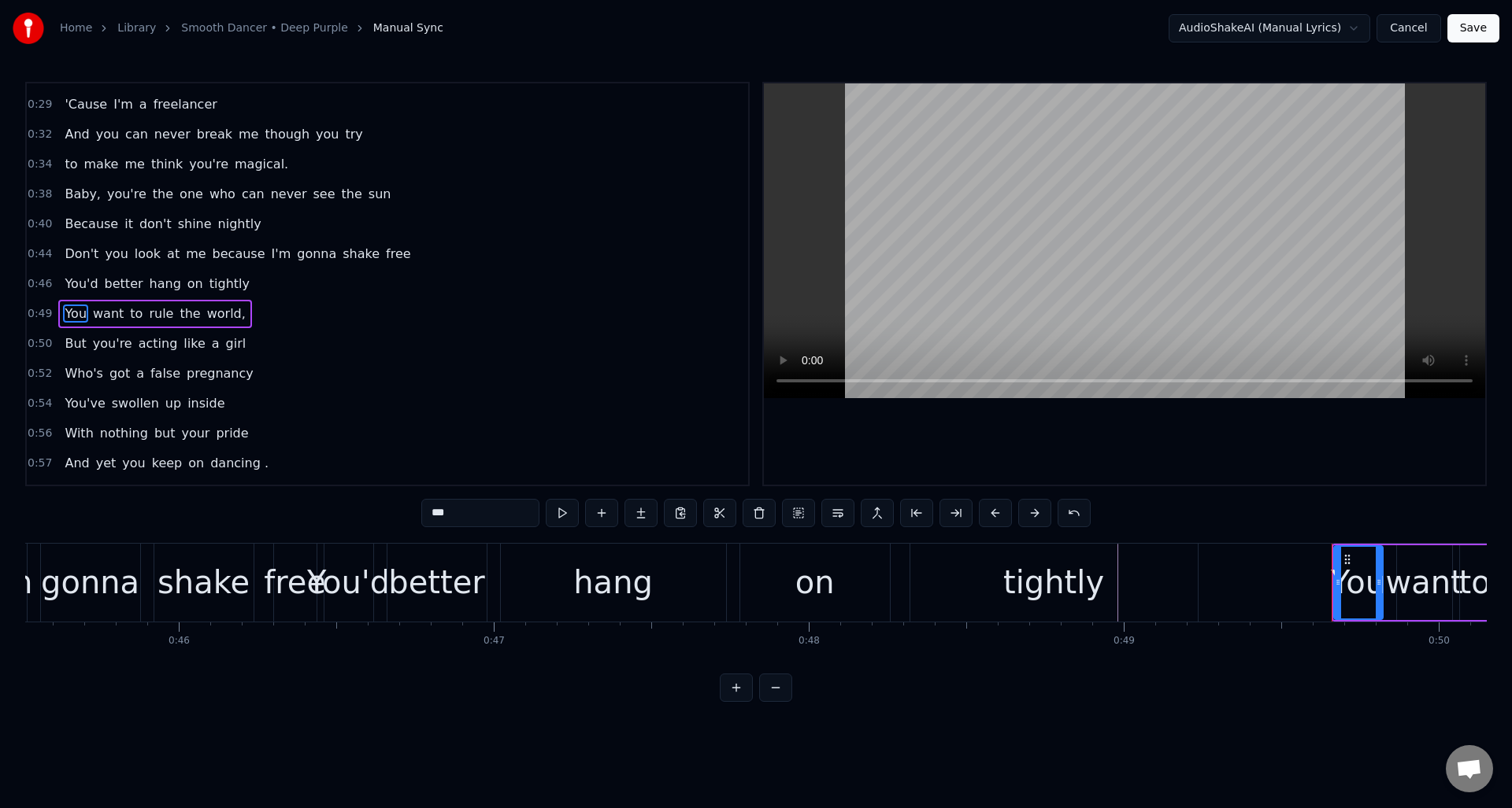
scroll to position [203, 0]
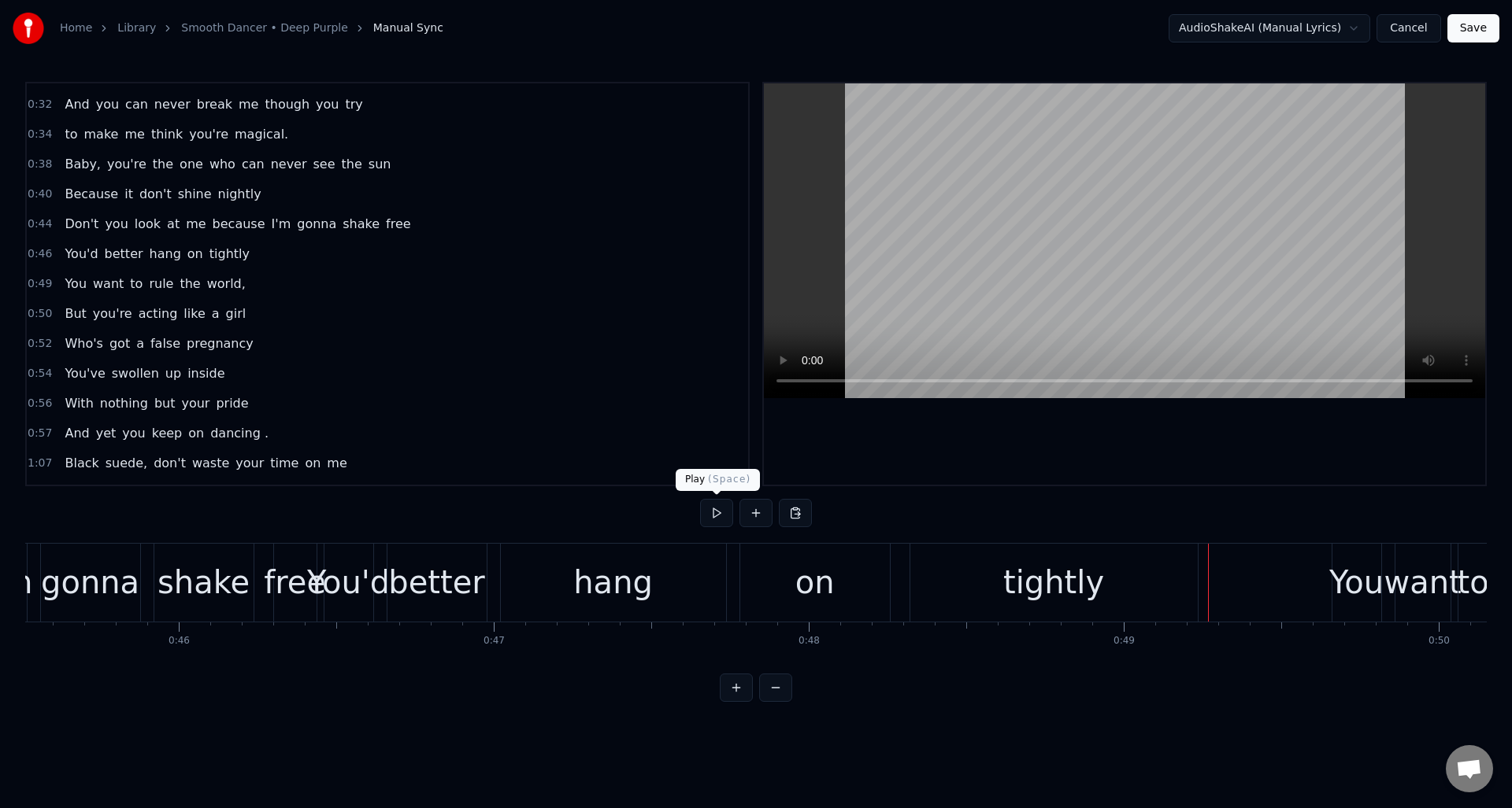
click at [717, 513] on button at bounding box center [717, 513] width 33 height 28
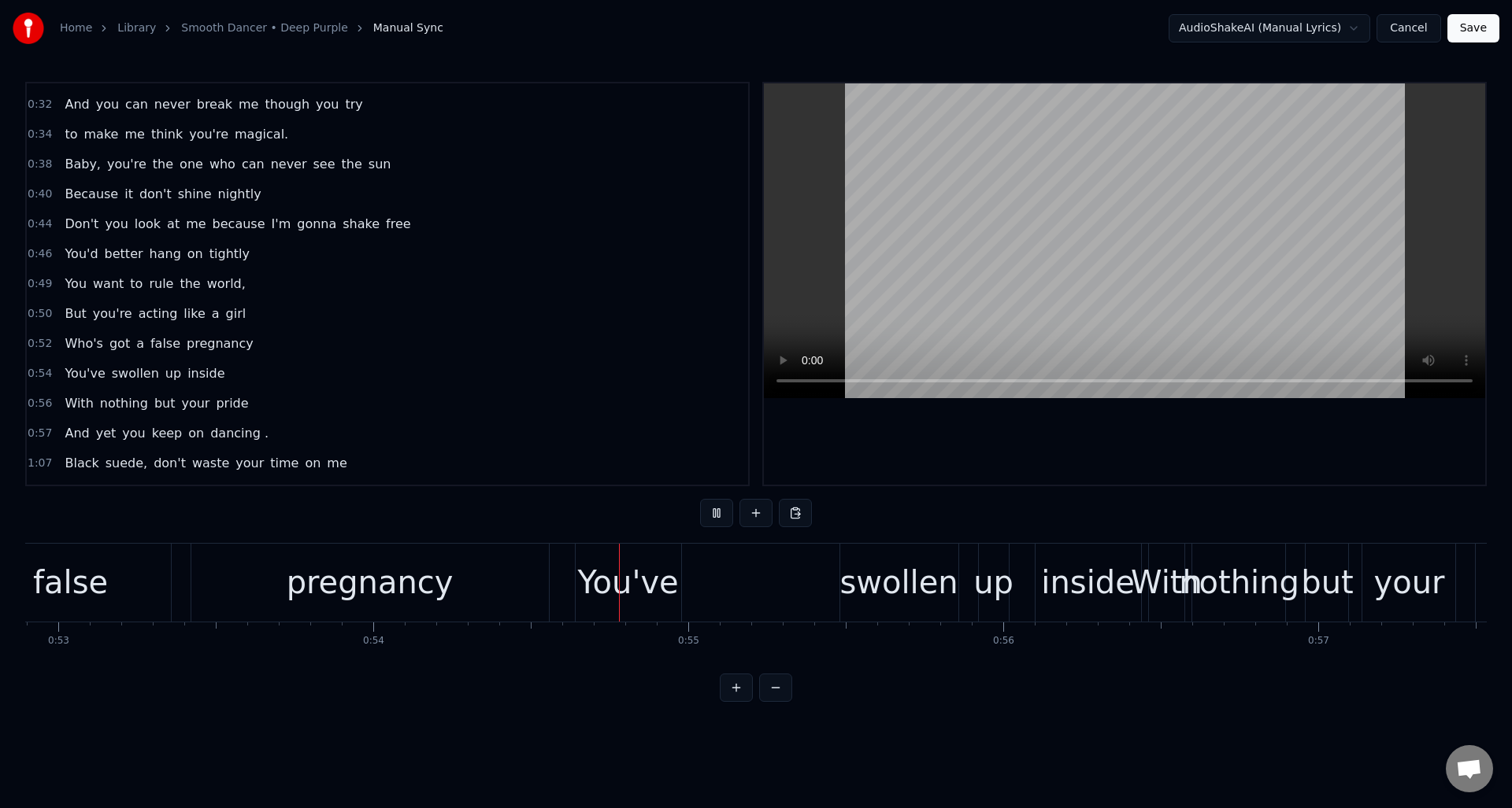
scroll to position [0, 16994]
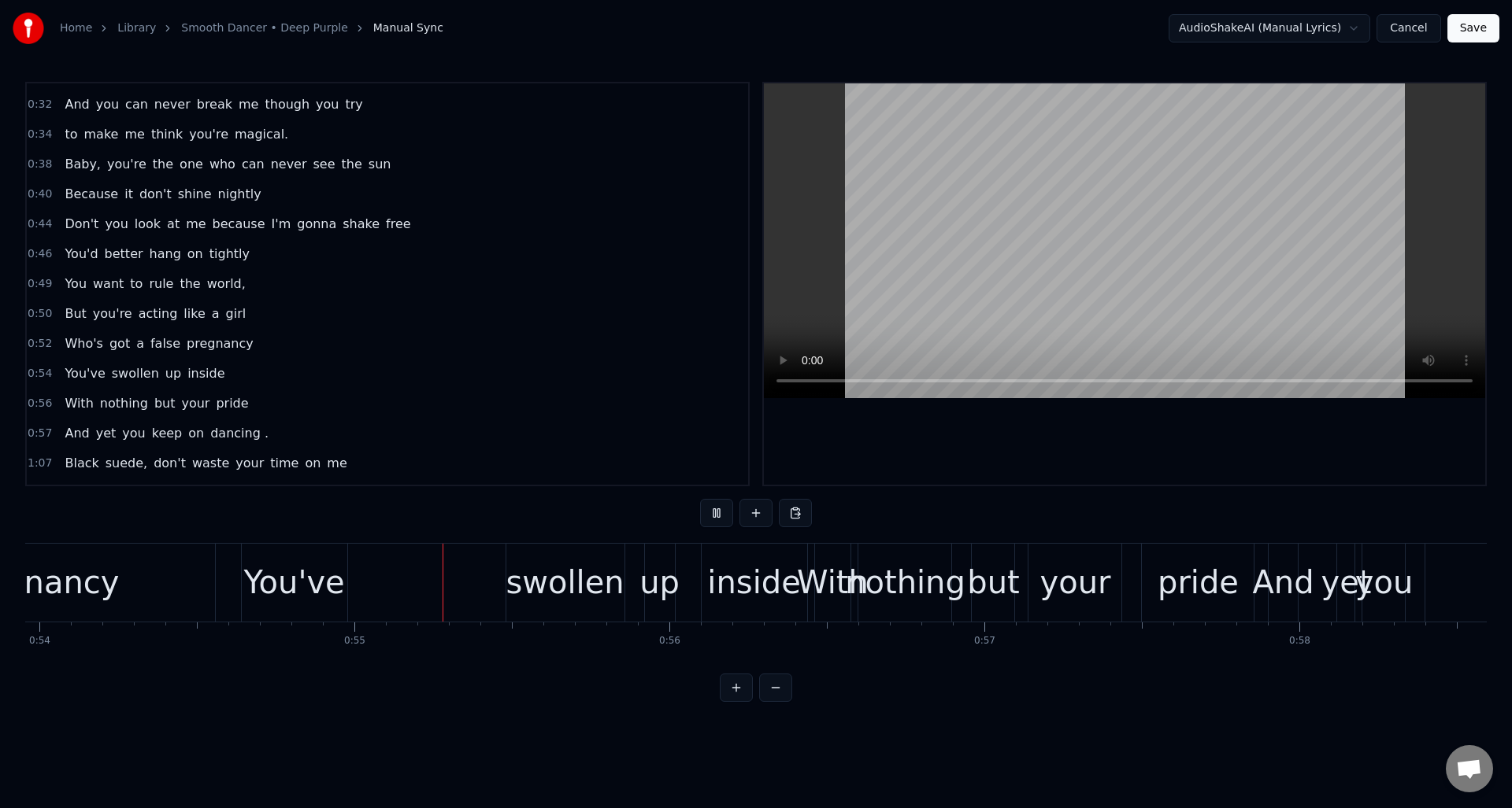
click at [717, 513] on button at bounding box center [717, 513] width 33 height 28
click at [571, 569] on div "swollen" at bounding box center [565, 582] width 118 height 47
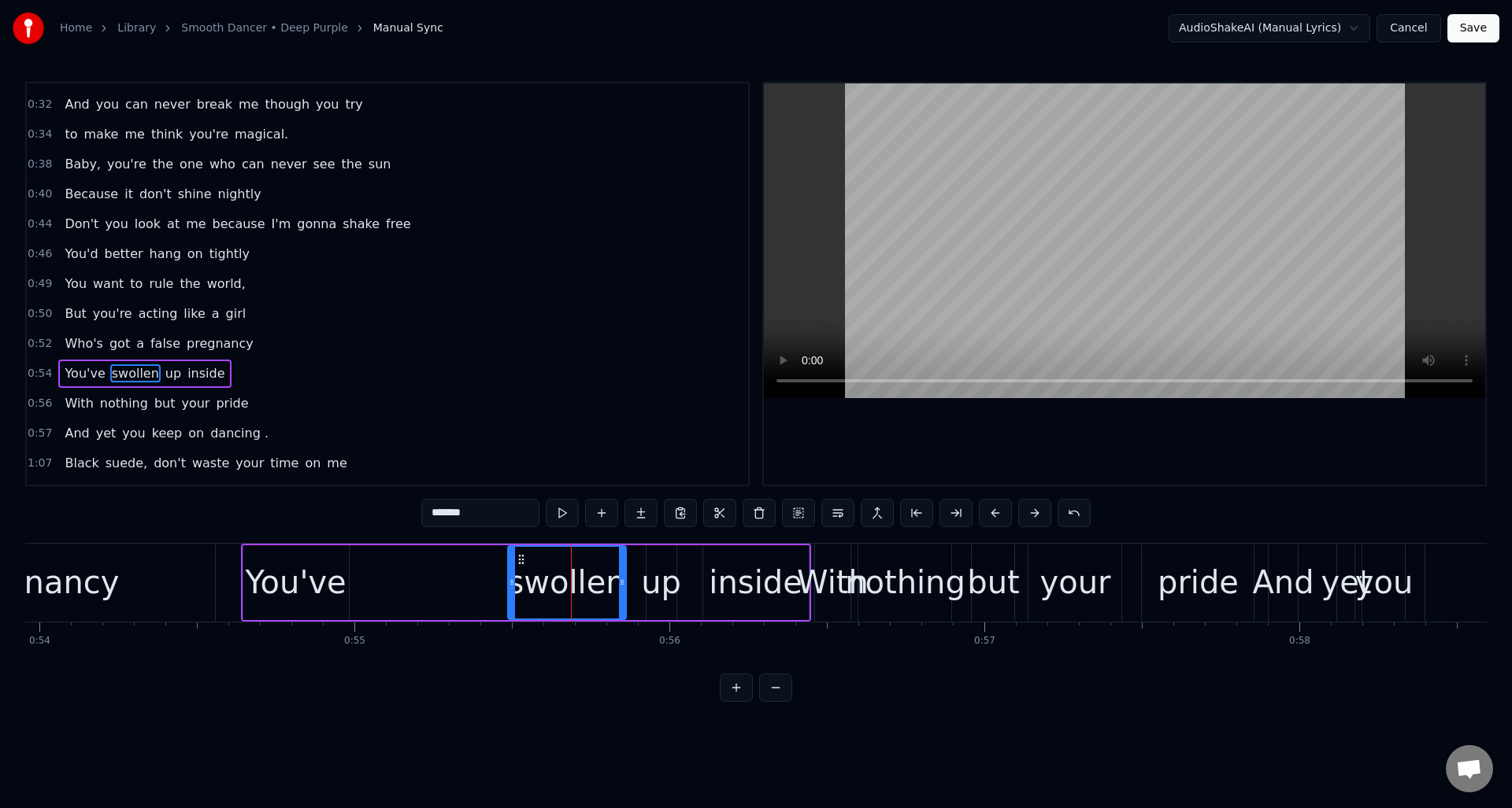
scroll to position [293, 0]
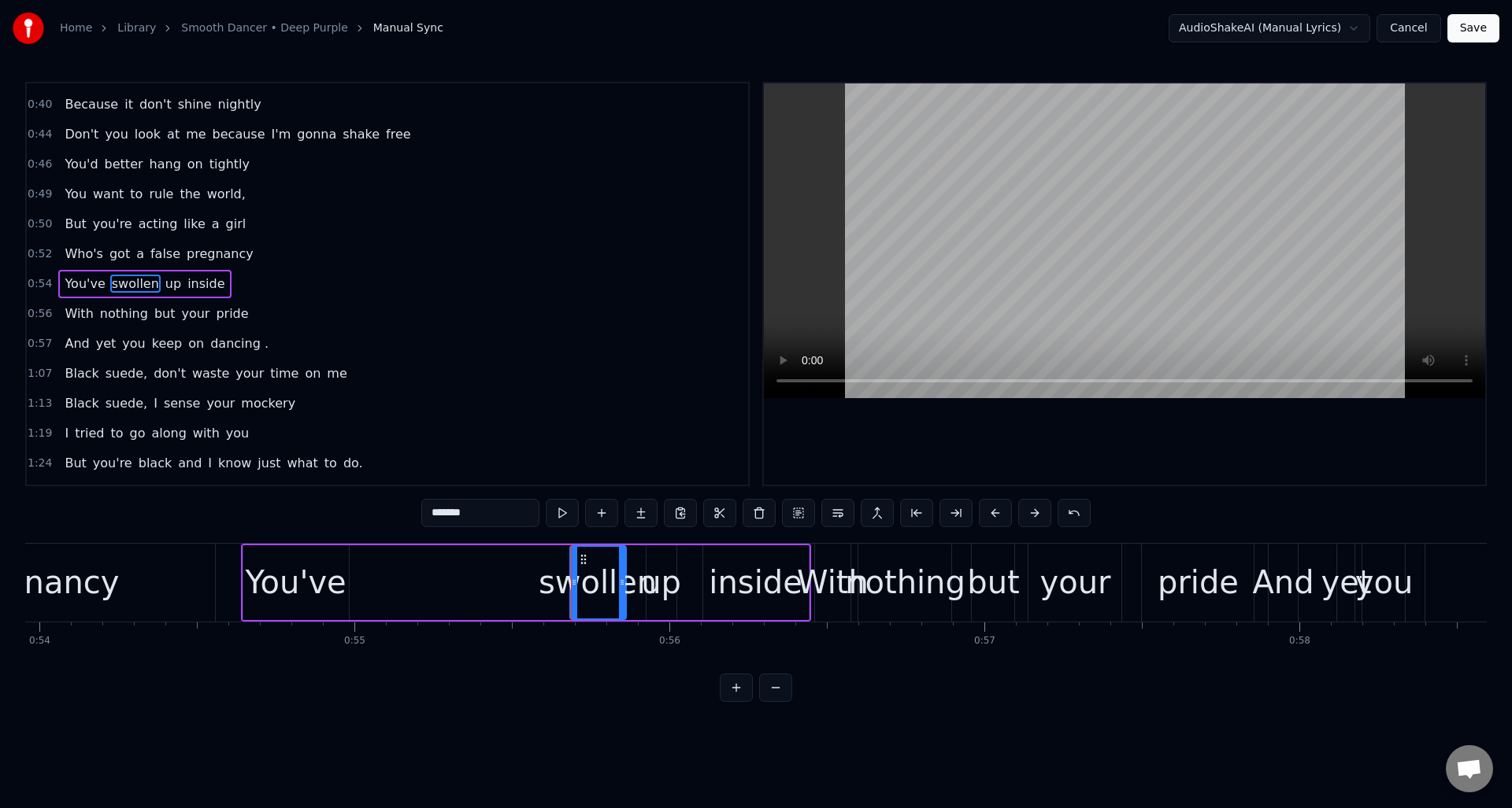
drag, startPoint x: 511, startPoint y: 579, endPoint x: 523, endPoint y: 581, distance: 12.2
click at [573, 582] on icon at bounding box center [574, 582] width 7 height 12
click at [307, 570] on div "You've" at bounding box center [295, 582] width 101 height 47
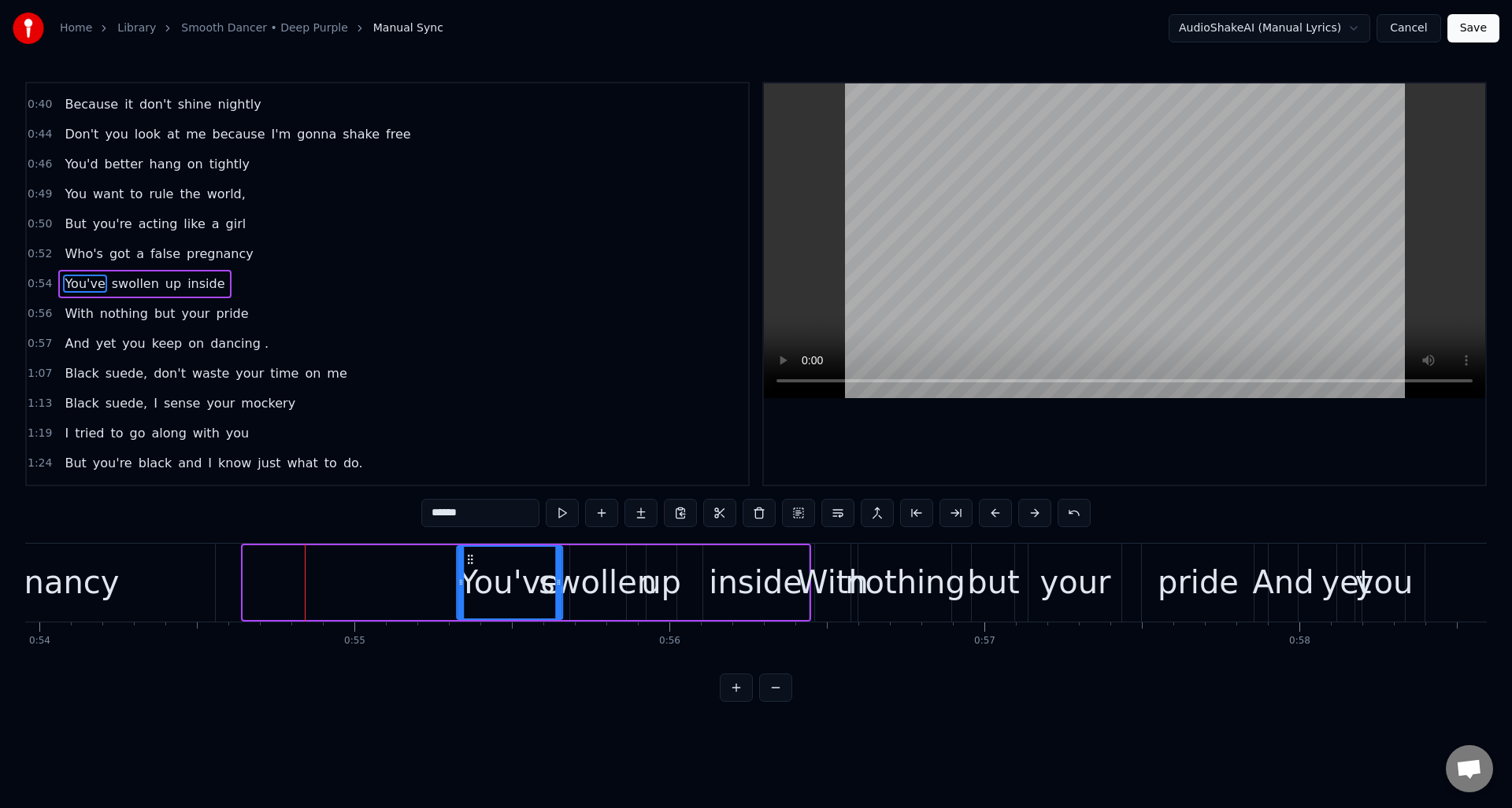
drag, startPoint x: 253, startPoint y: 558, endPoint x: 468, endPoint y: 580, distance: 216.1
click at [468, 580] on div "You've" at bounding box center [509, 583] width 104 height 71
click at [203, 584] on div "pregnancy" at bounding box center [36, 583] width 357 height 78
type input "*********"
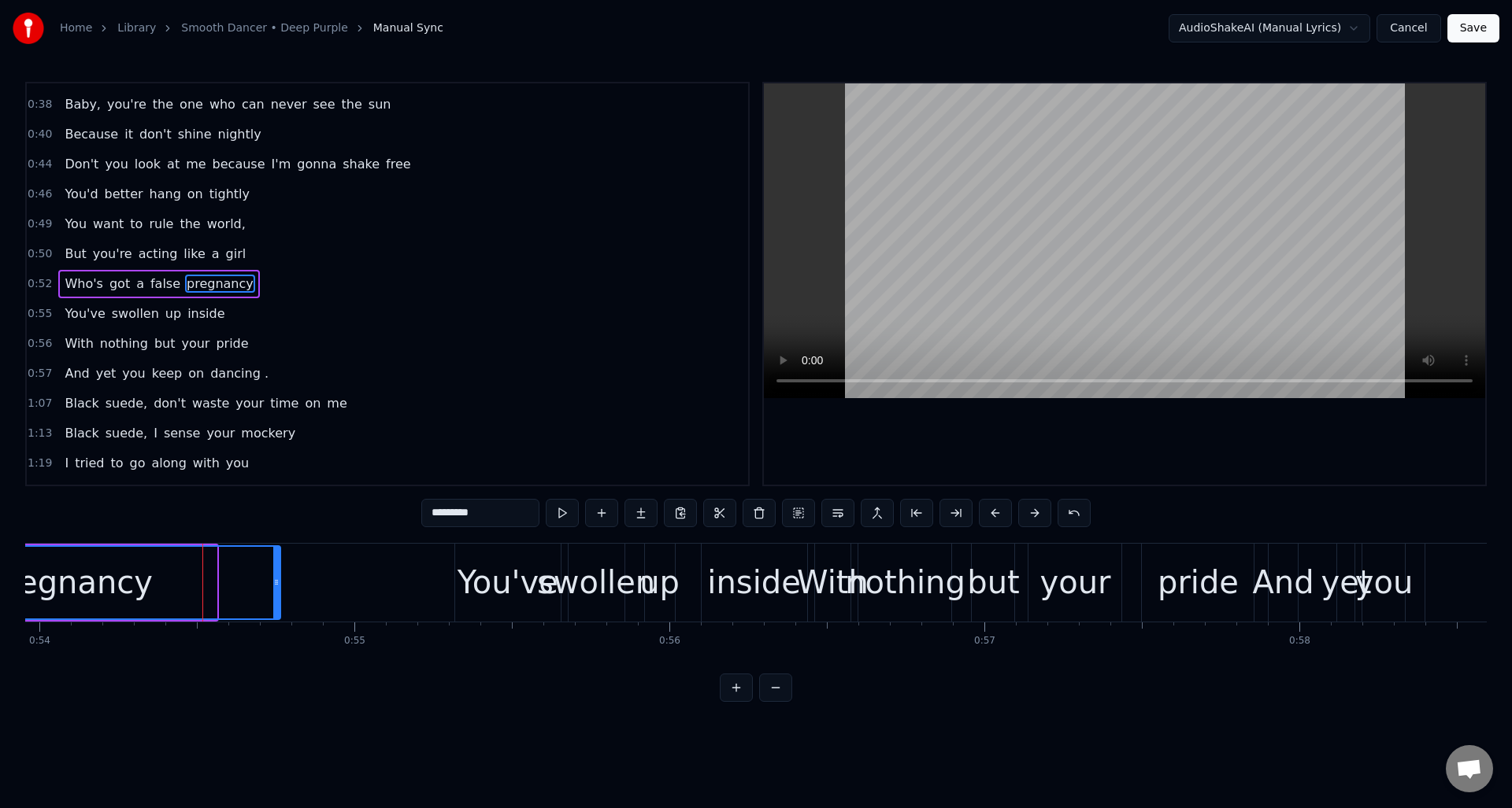
drag, startPoint x: 213, startPoint y: 584, endPoint x: 277, endPoint y: 587, distance: 64.1
click at [277, 587] on icon at bounding box center [277, 582] width 7 height 12
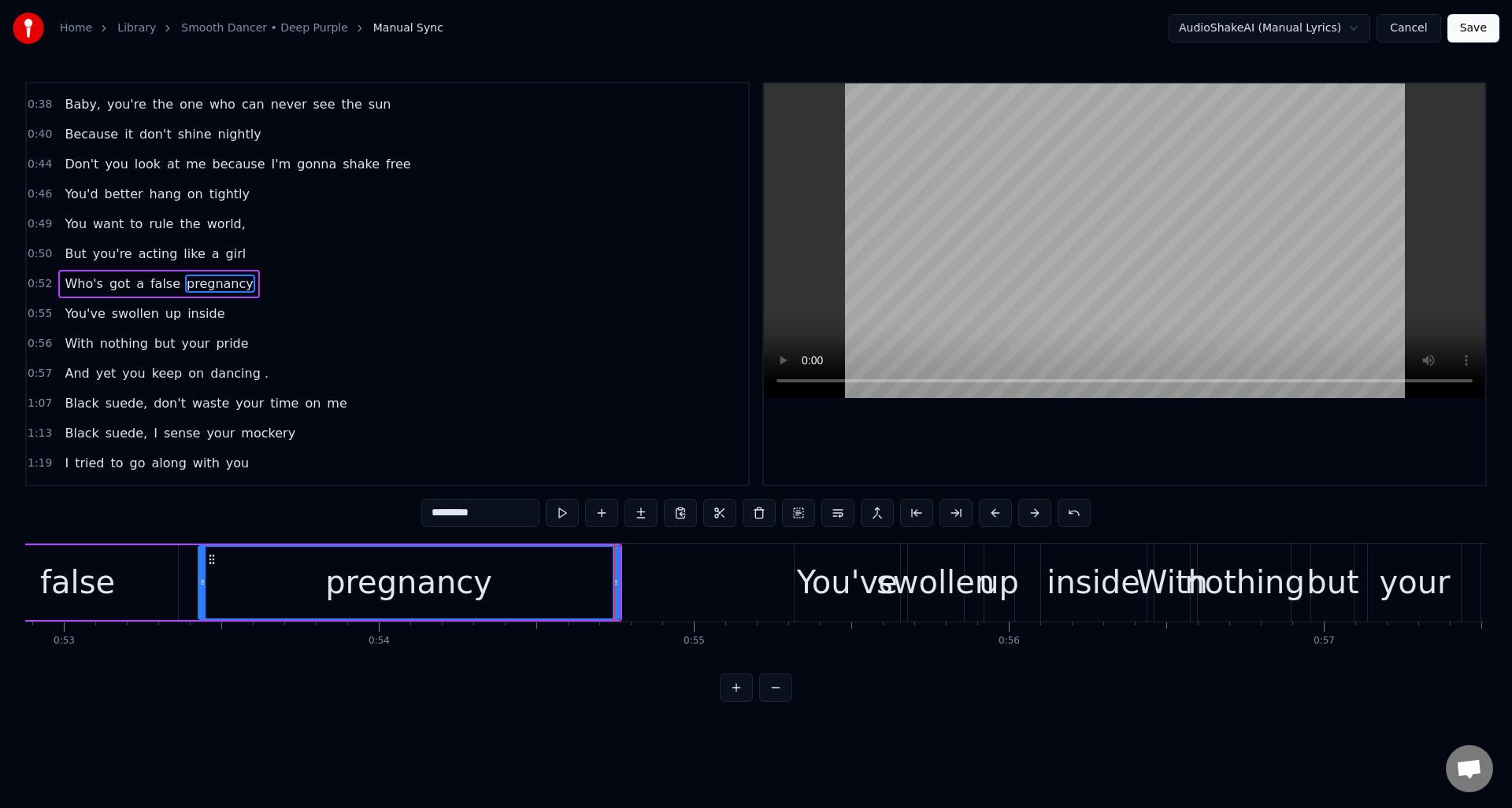
scroll to position [0, 16614]
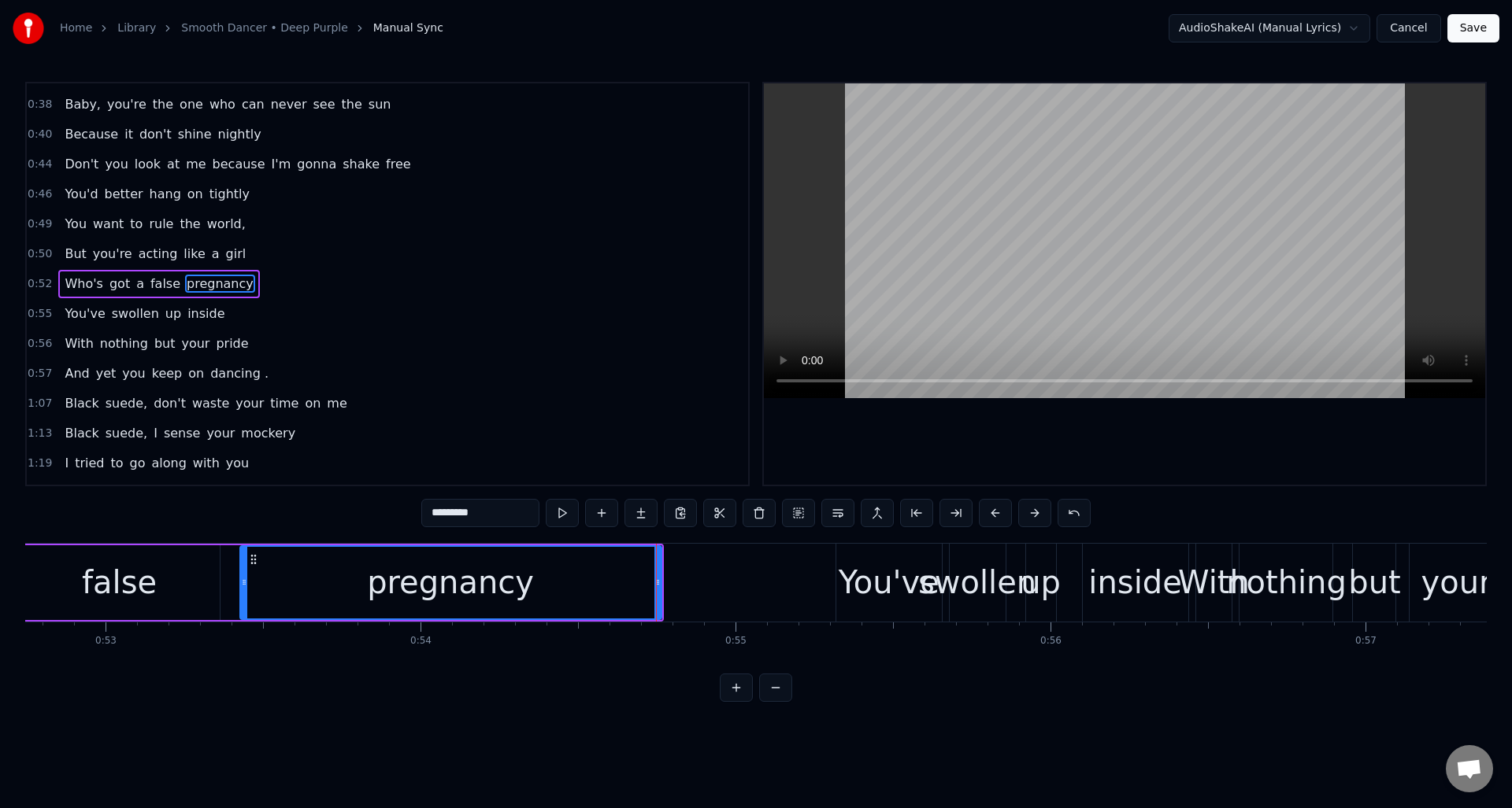
click at [552, 516] on button at bounding box center [562, 513] width 33 height 28
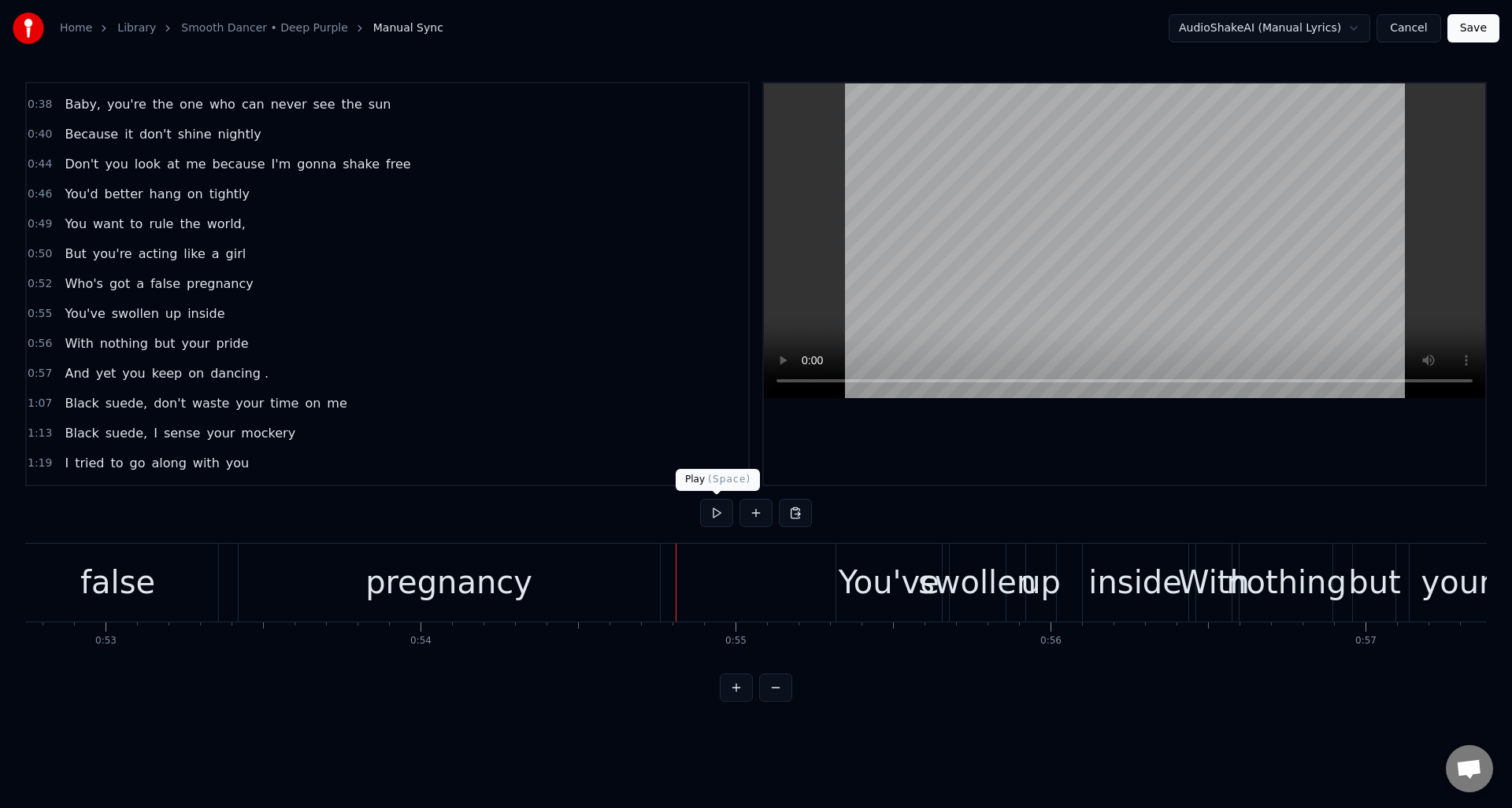
click at [714, 516] on button at bounding box center [717, 513] width 33 height 28
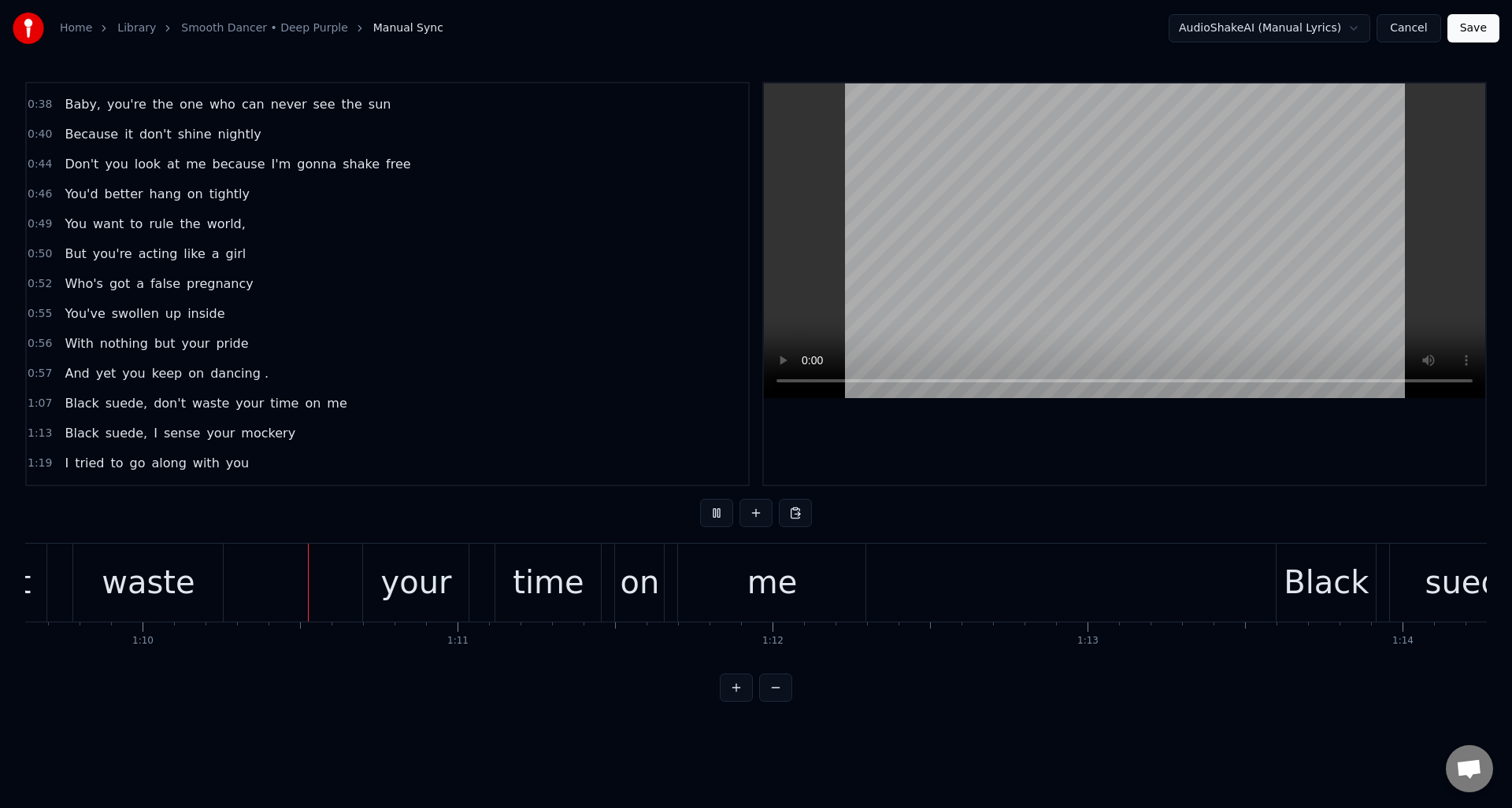
scroll to position [0, 21933]
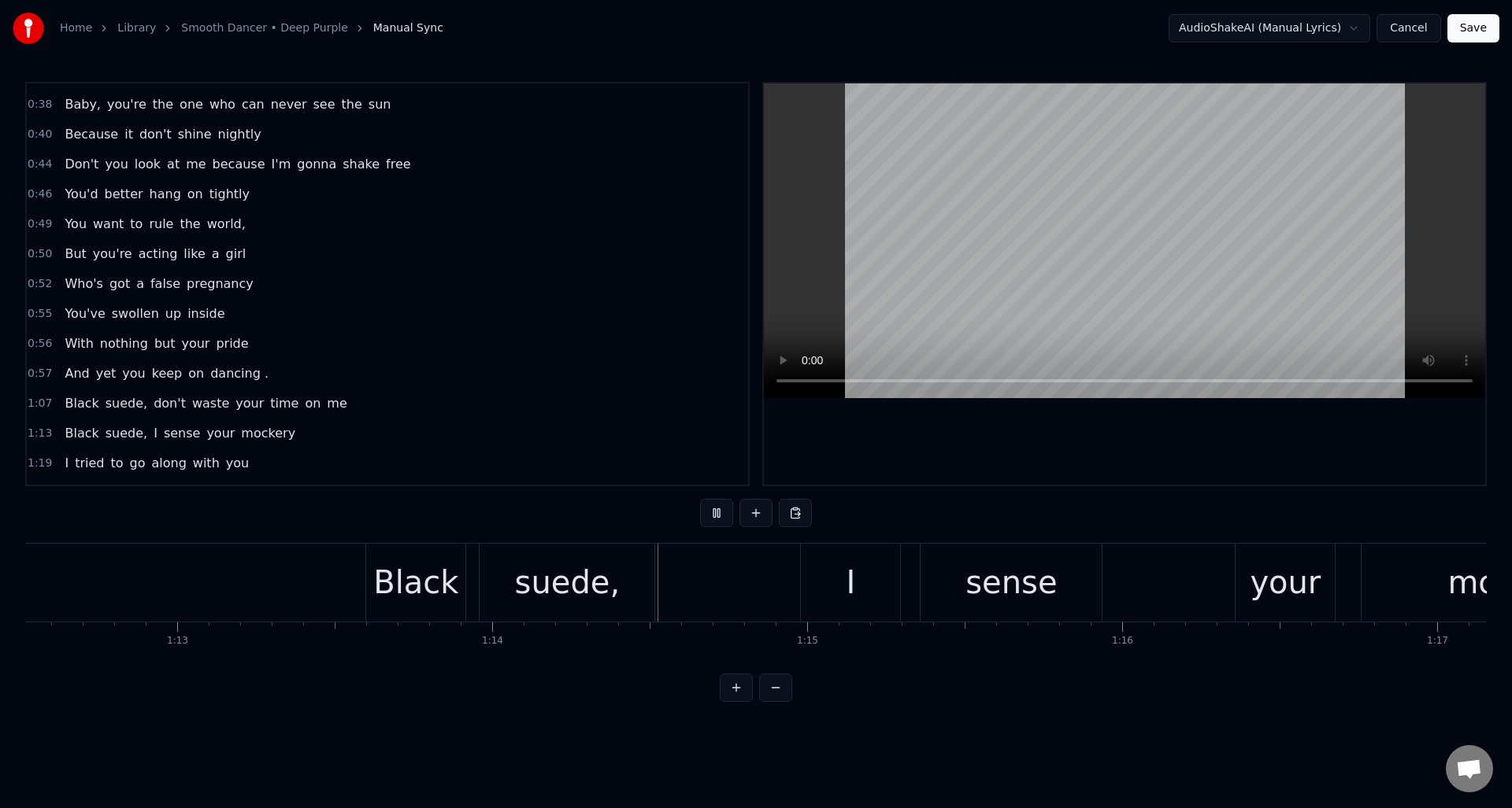
click at [714, 516] on button at bounding box center [717, 513] width 33 height 28
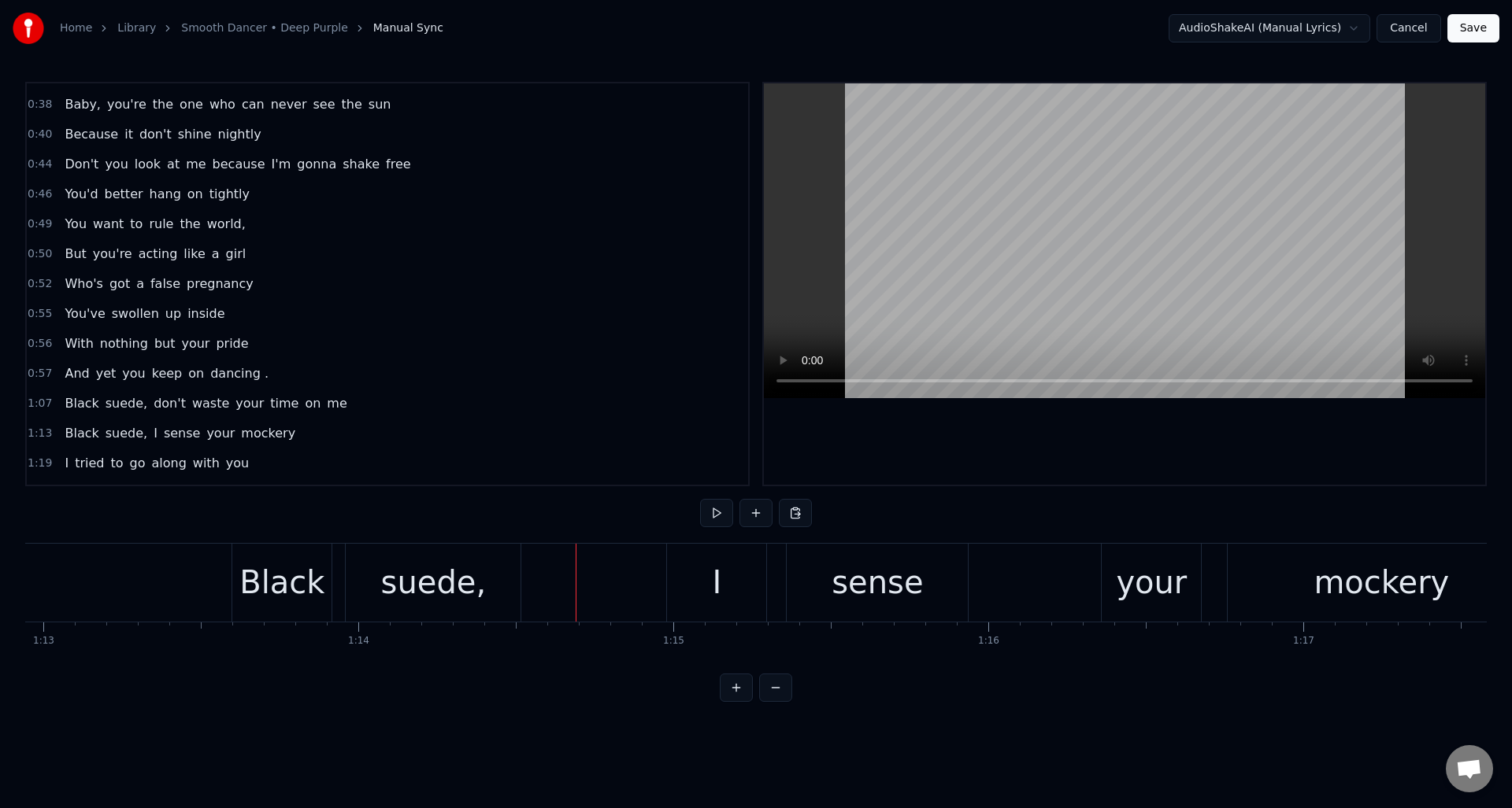
scroll to position [0, 22806]
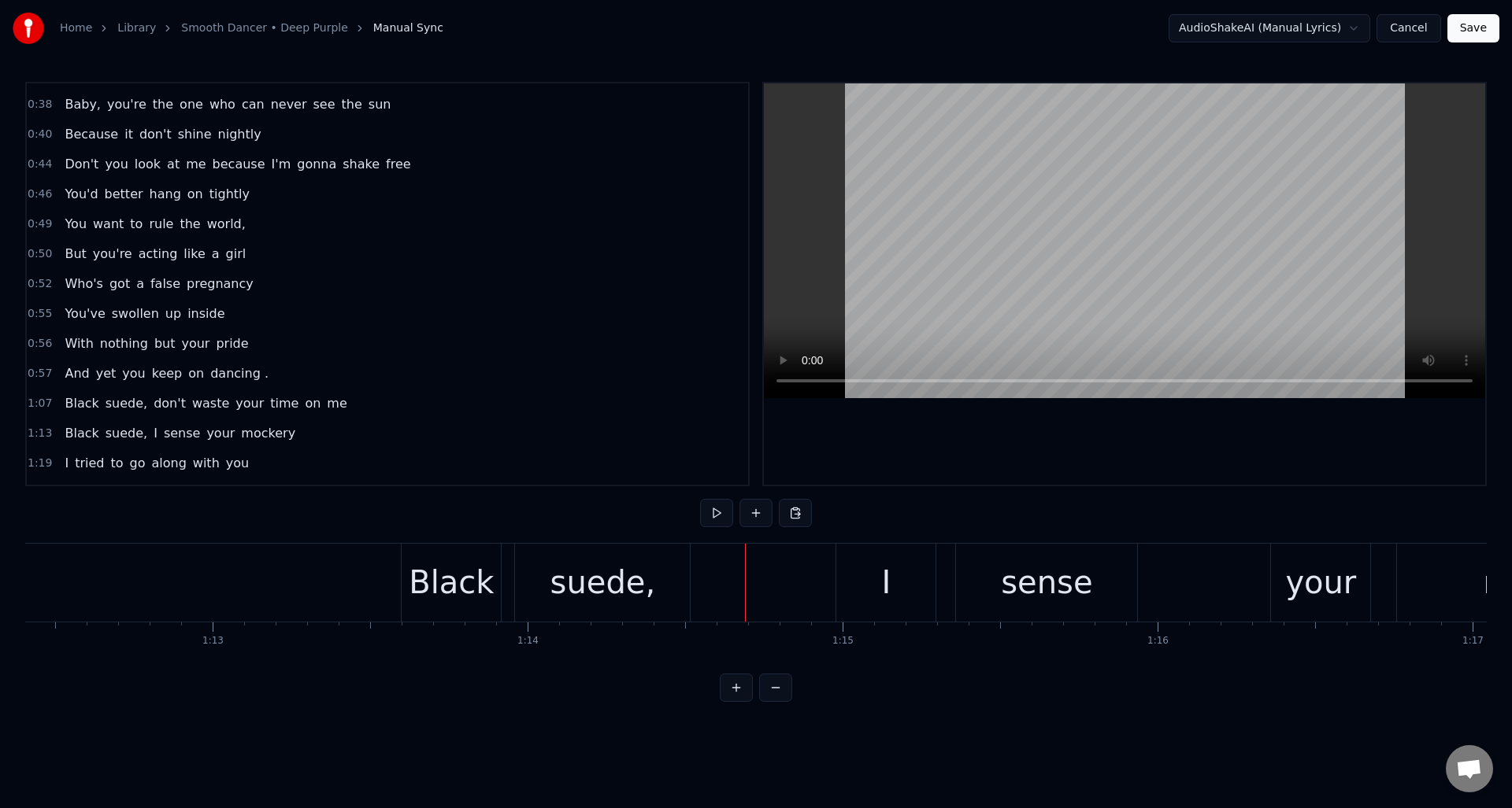
click at [558, 566] on div "suede," at bounding box center [603, 582] width 106 height 47
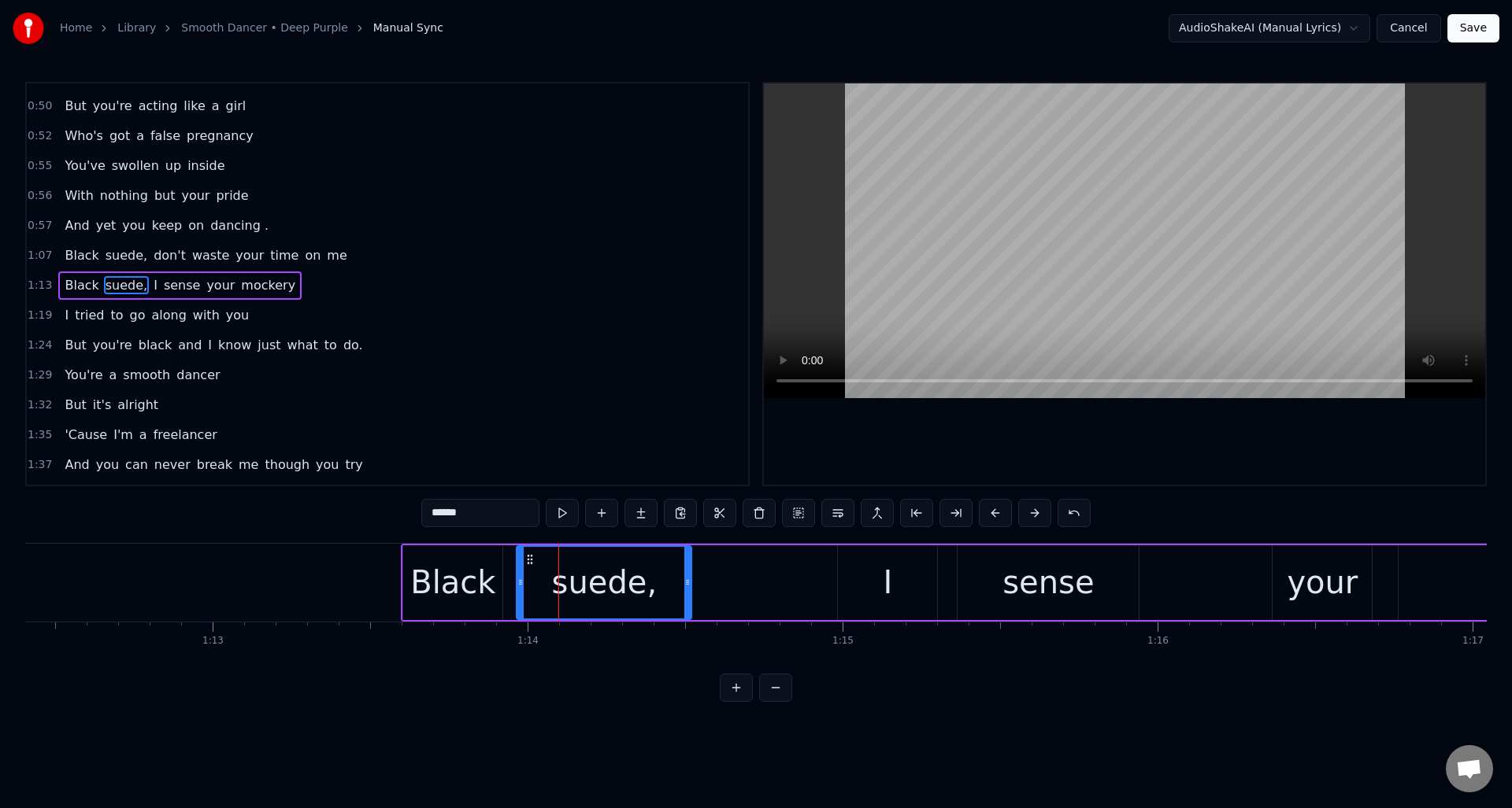
scroll to position [413, 0]
drag, startPoint x: 520, startPoint y: 577, endPoint x: 535, endPoint y: 578, distance: 15.0
click at [535, 578] on icon at bounding box center [536, 582] width 7 height 12
click at [482, 566] on div "Black" at bounding box center [453, 582] width 85 height 47
type input "*****"
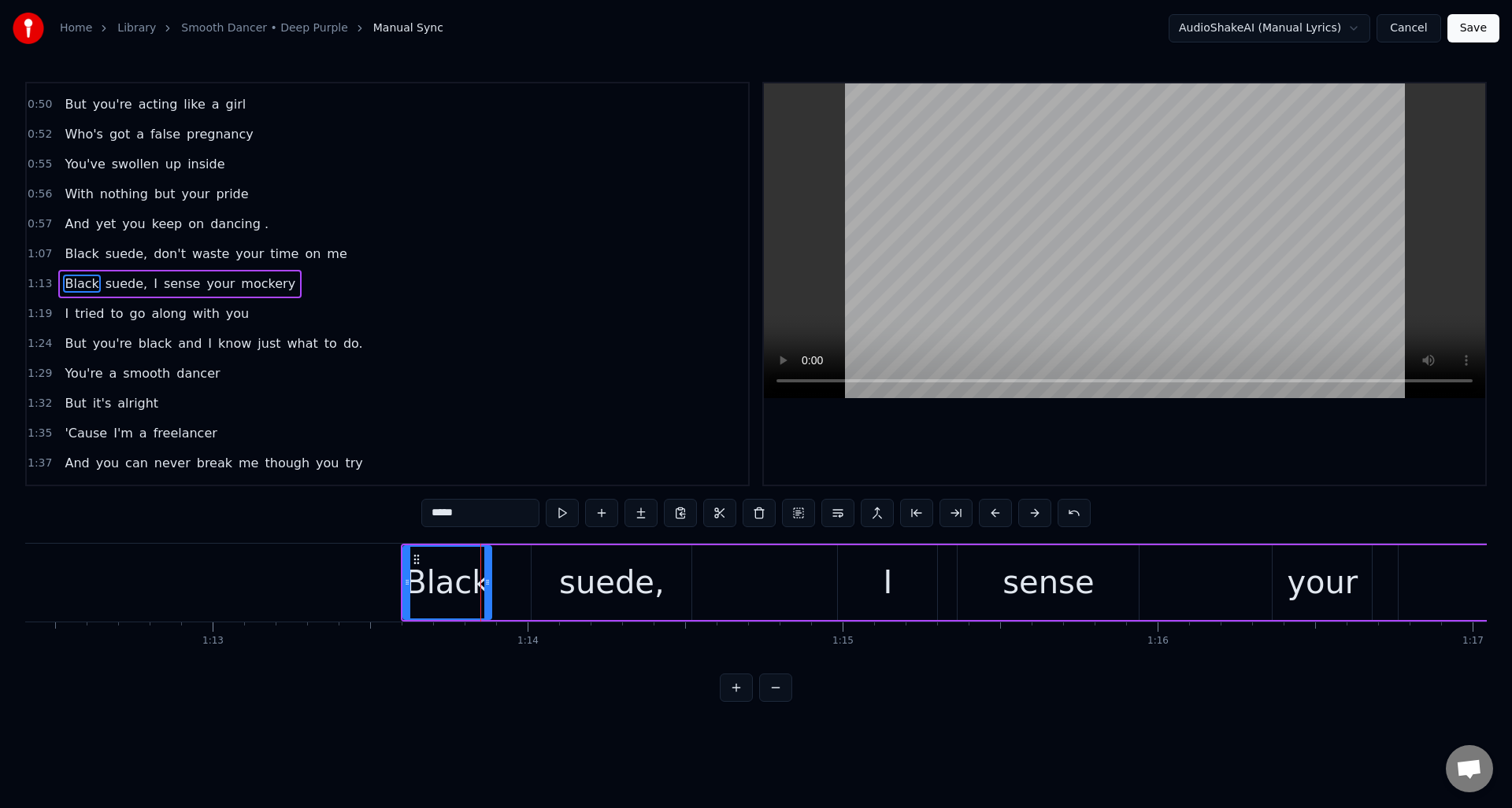
drag, startPoint x: 497, startPoint y: 570, endPoint x: 486, endPoint y: 572, distance: 11.2
click at [486, 572] on div at bounding box center [488, 583] width 7 height 71
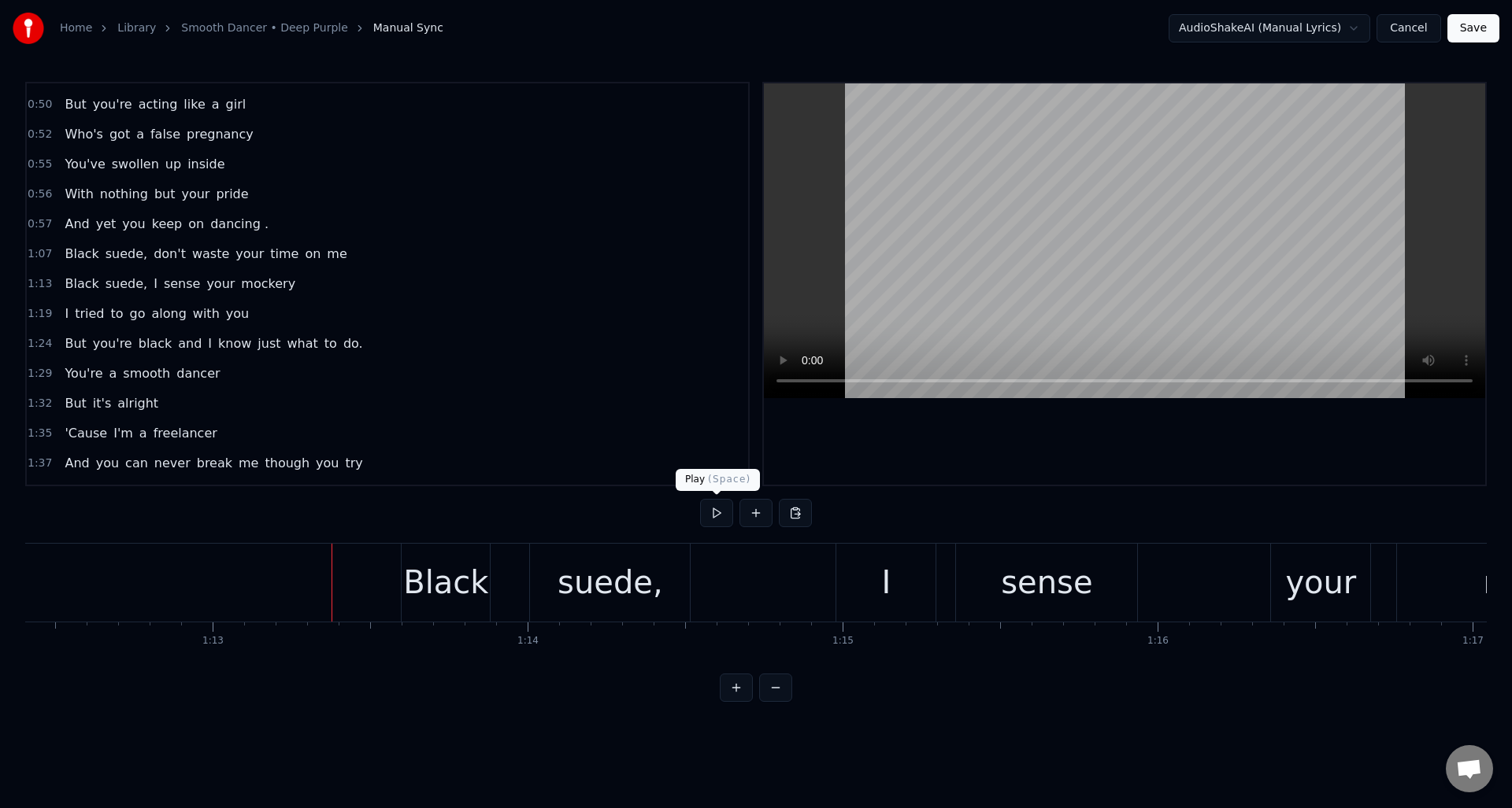
click at [716, 512] on button at bounding box center [717, 513] width 33 height 28
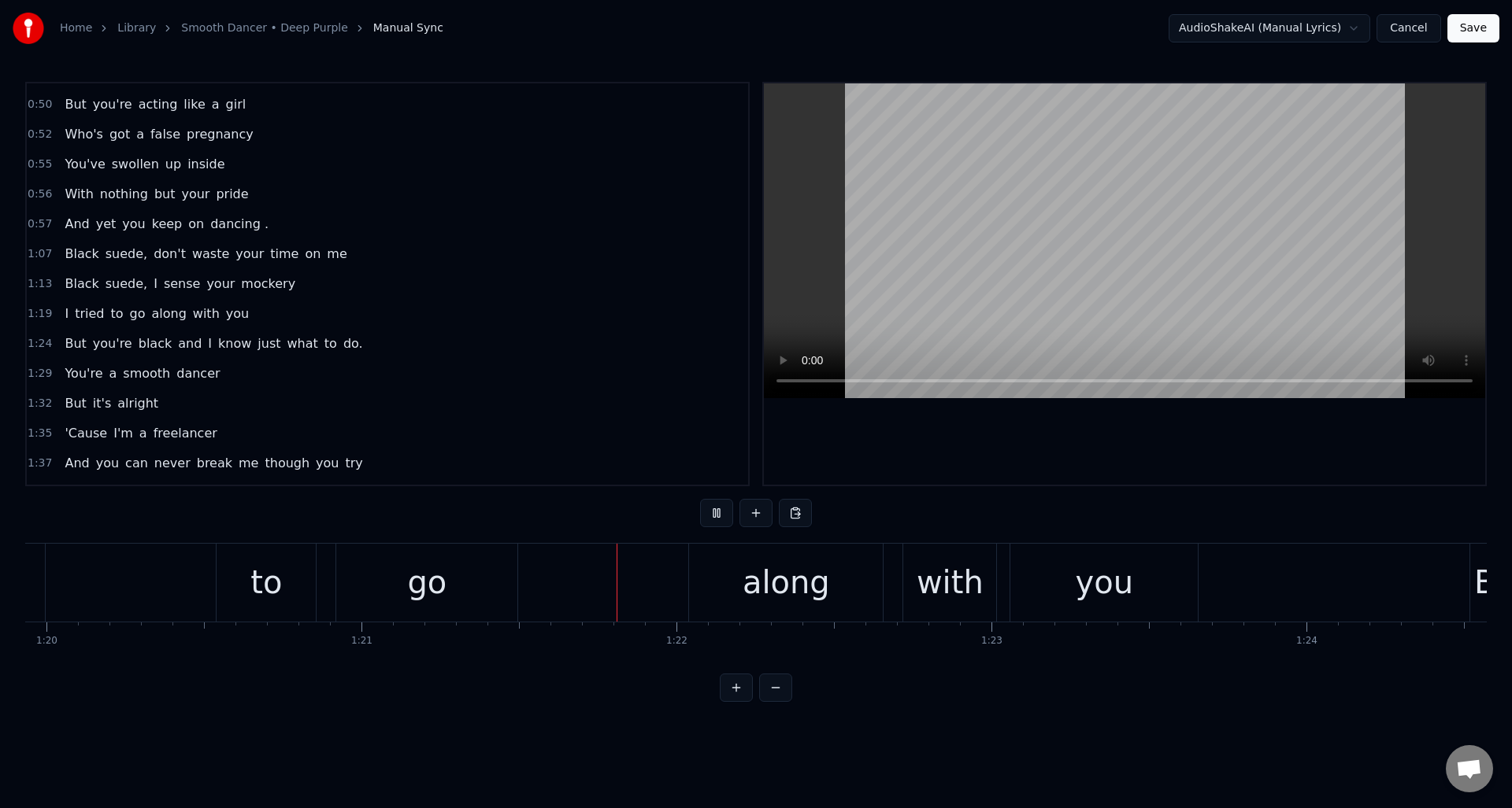
scroll to position [0, 25510]
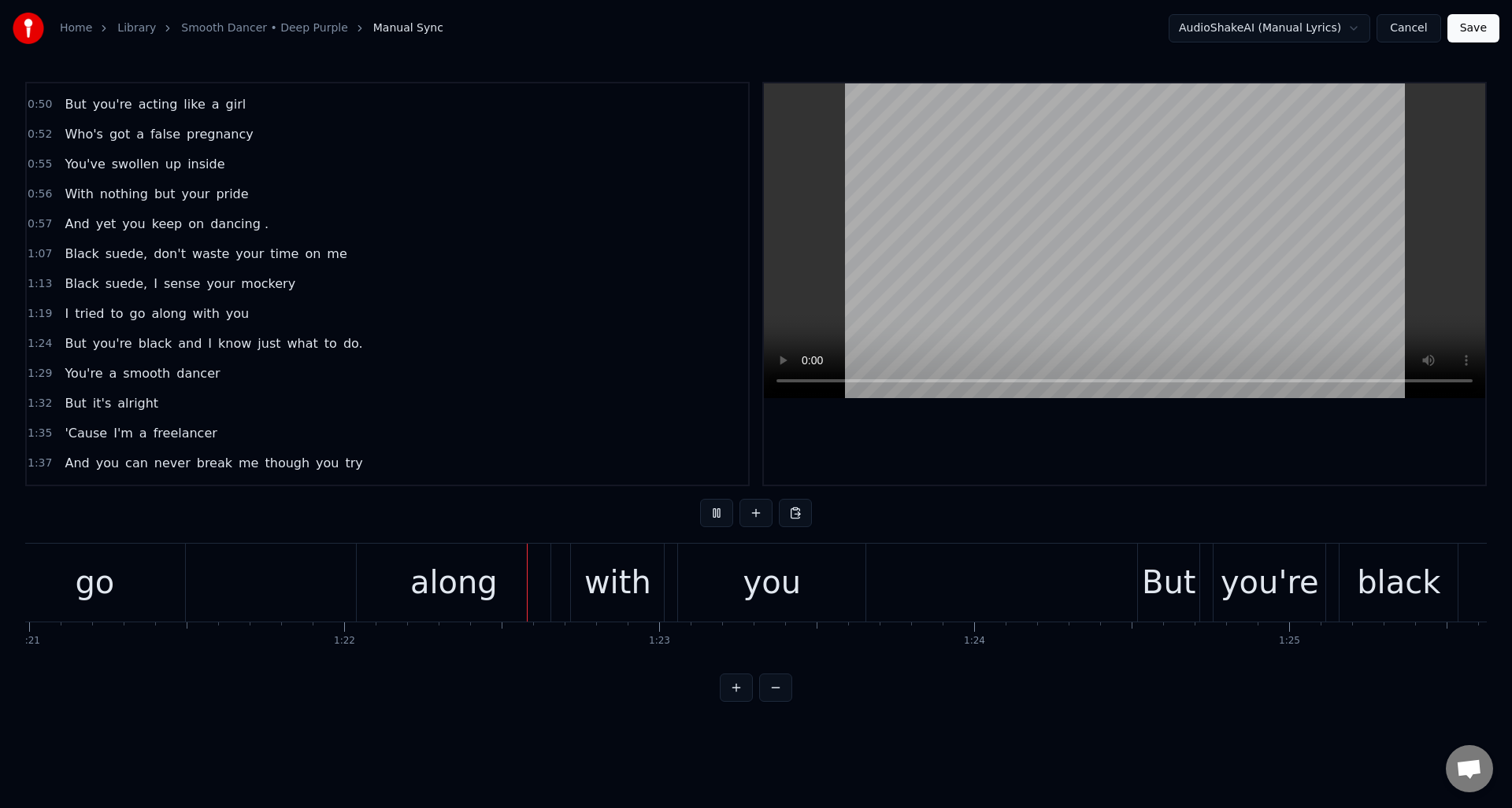
click at [716, 512] on button at bounding box center [717, 513] width 33 height 28
click at [431, 571] on div "along" at bounding box center [454, 582] width 87 height 47
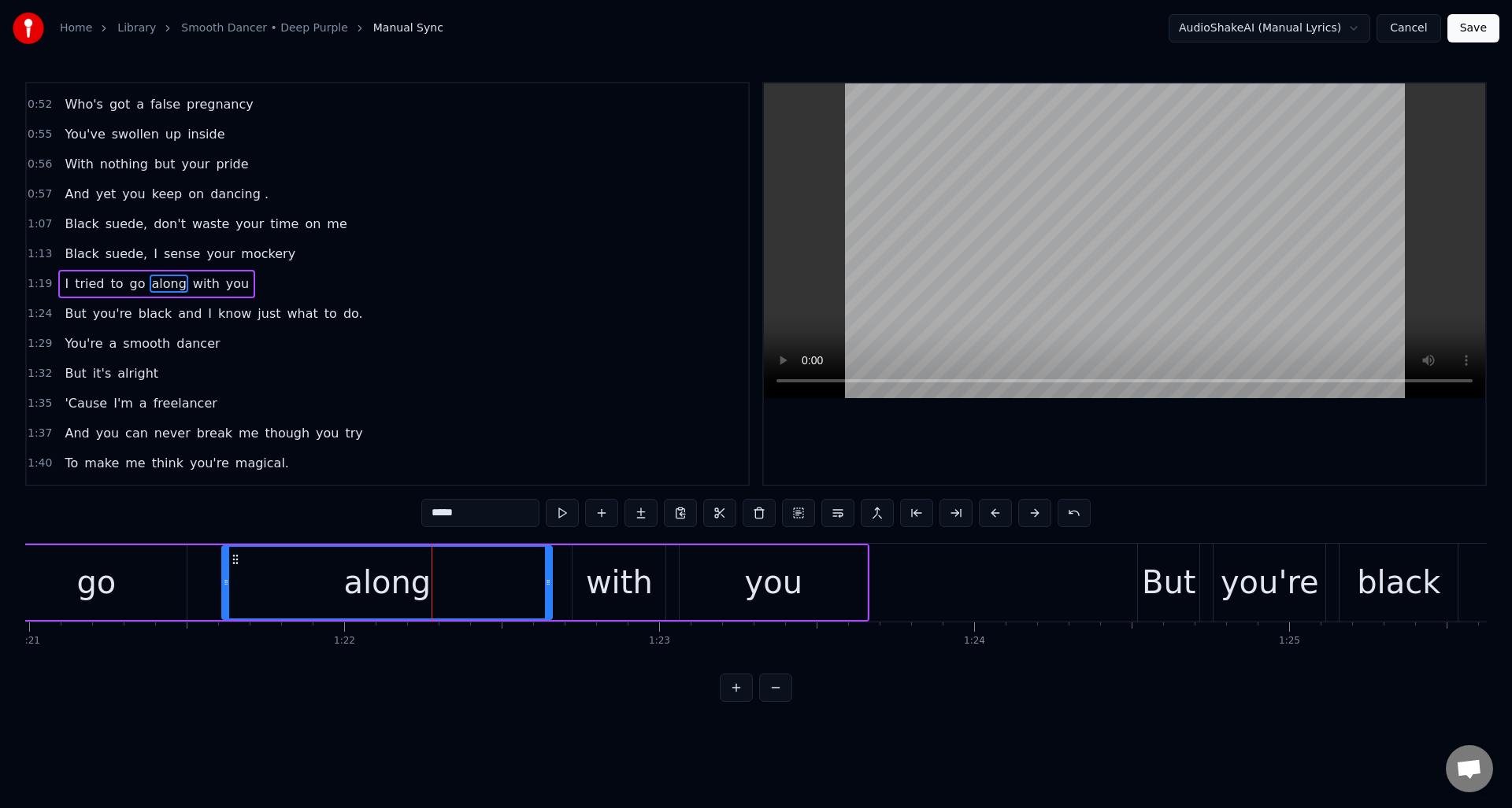
drag, startPoint x: 359, startPoint y: 570, endPoint x: 223, endPoint y: 577, distance: 136.2
click at [223, 577] on div at bounding box center [226, 583] width 7 height 71
click at [561, 516] on button at bounding box center [562, 513] width 33 height 28
click at [580, 556] on div "with" at bounding box center [619, 583] width 93 height 75
type input "****"
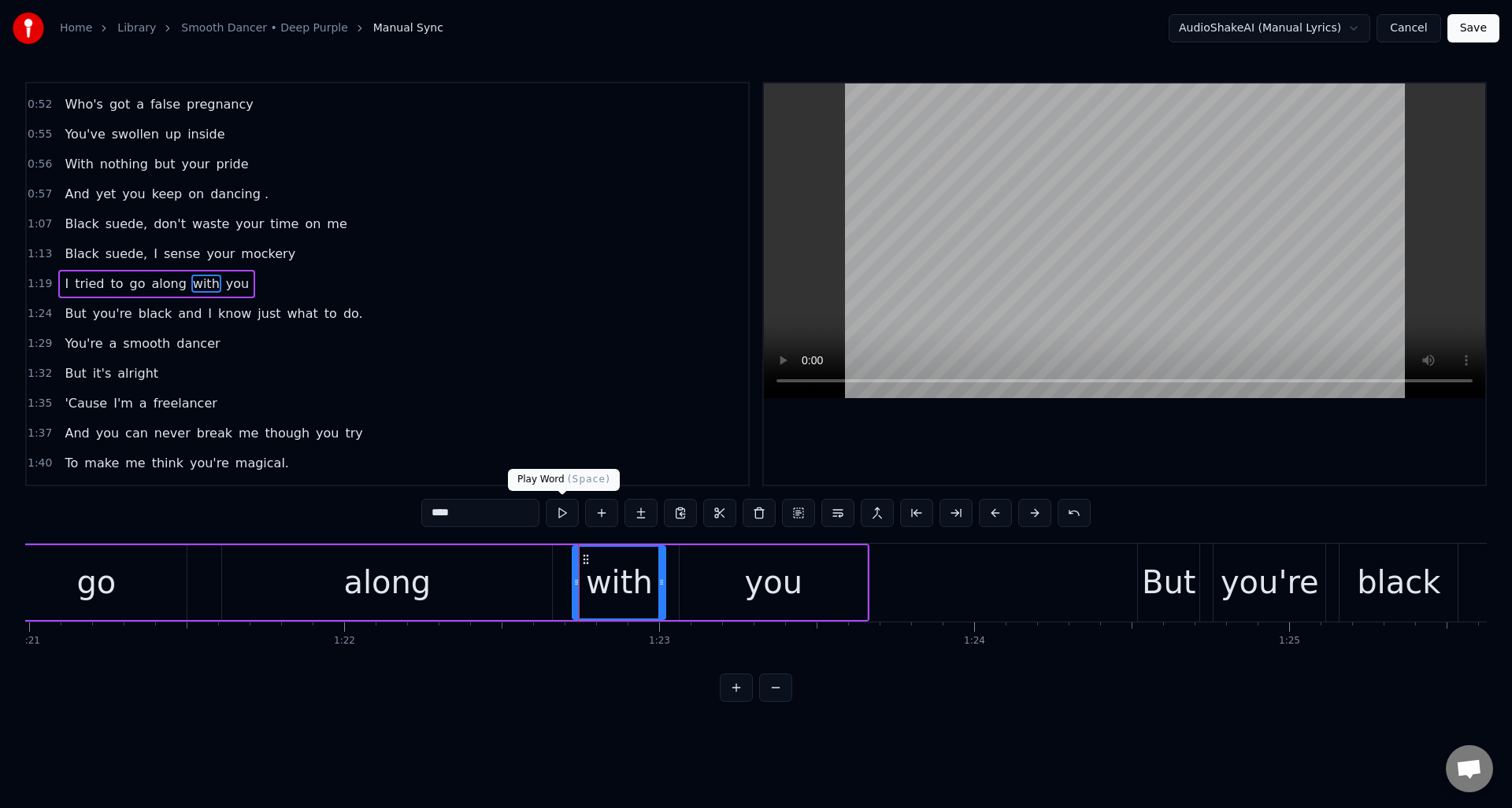
click at [562, 511] on button at bounding box center [562, 513] width 33 height 28
drag, startPoint x: 283, startPoint y: 281, endPoint x: 292, endPoint y: 280, distance: 9.1
click at [283, 280] on div "1:19 I tried to go along with you" at bounding box center [387, 284] width 721 height 30
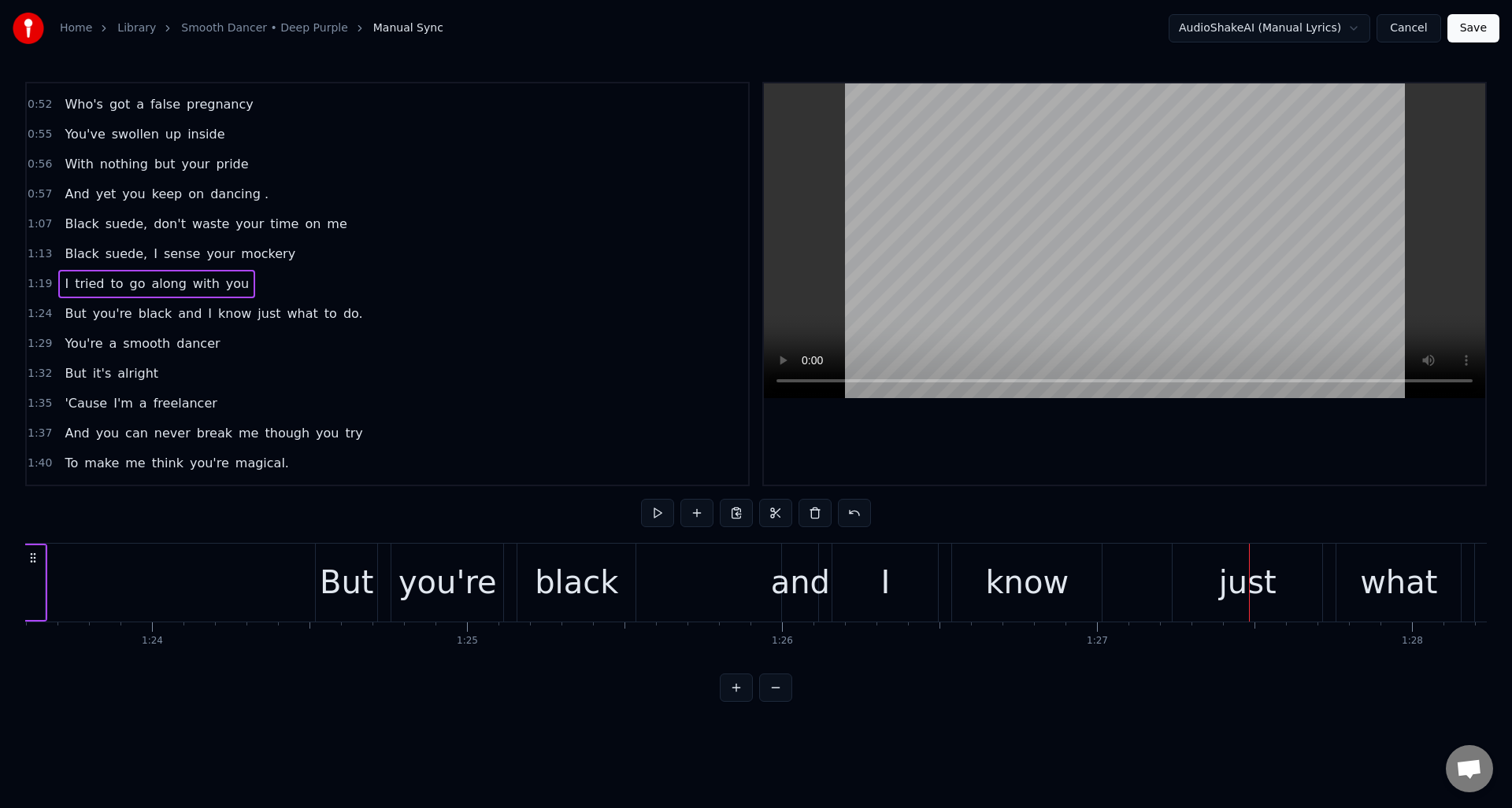
scroll to position [0, 26119]
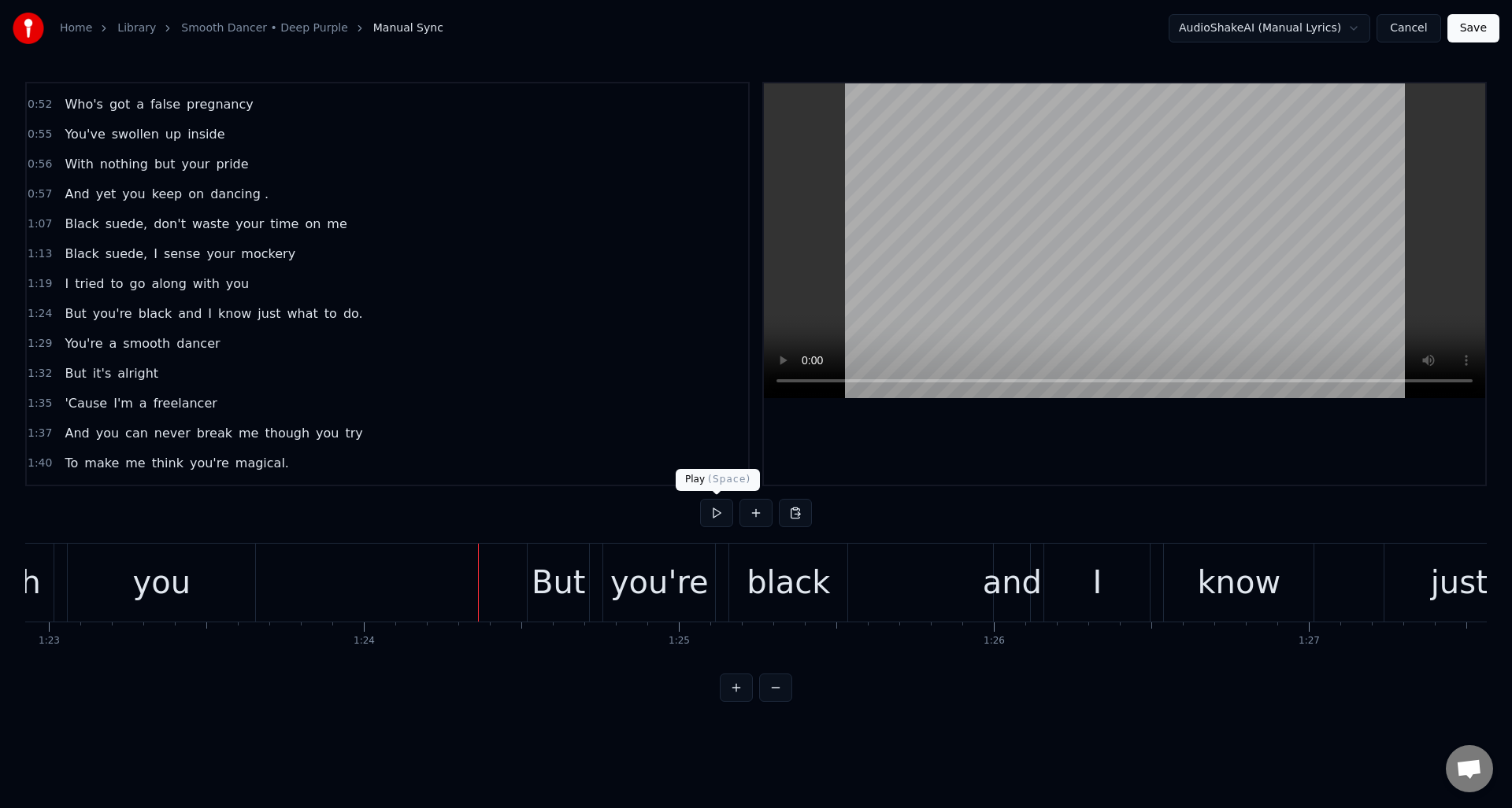
click at [716, 515] on button at bounding box center [717, 513] width 33 height 28
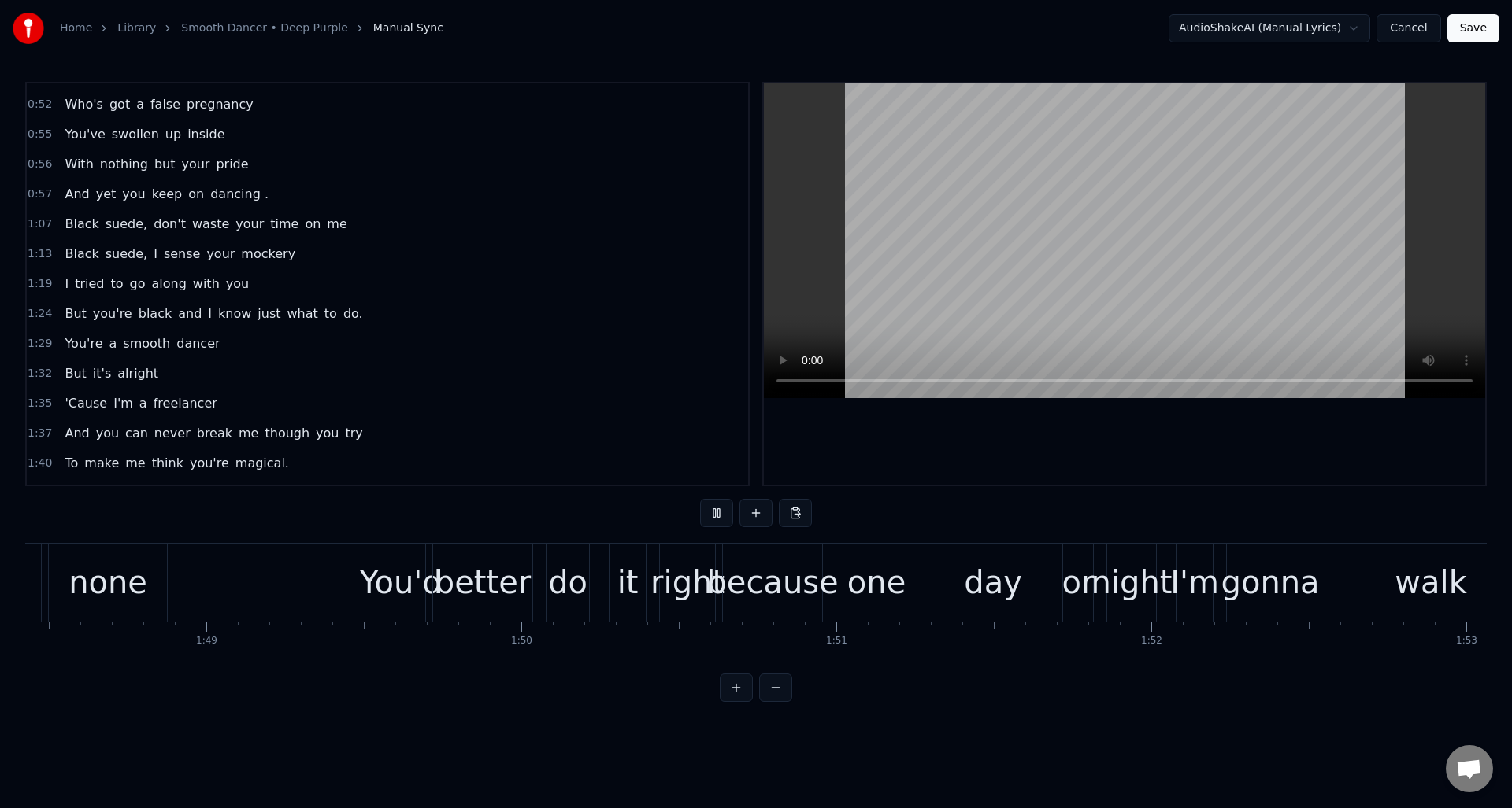
scroll to position [0, 34154]
click at [716, 515] on button at bounding box center [717, 513] width 33 height 28
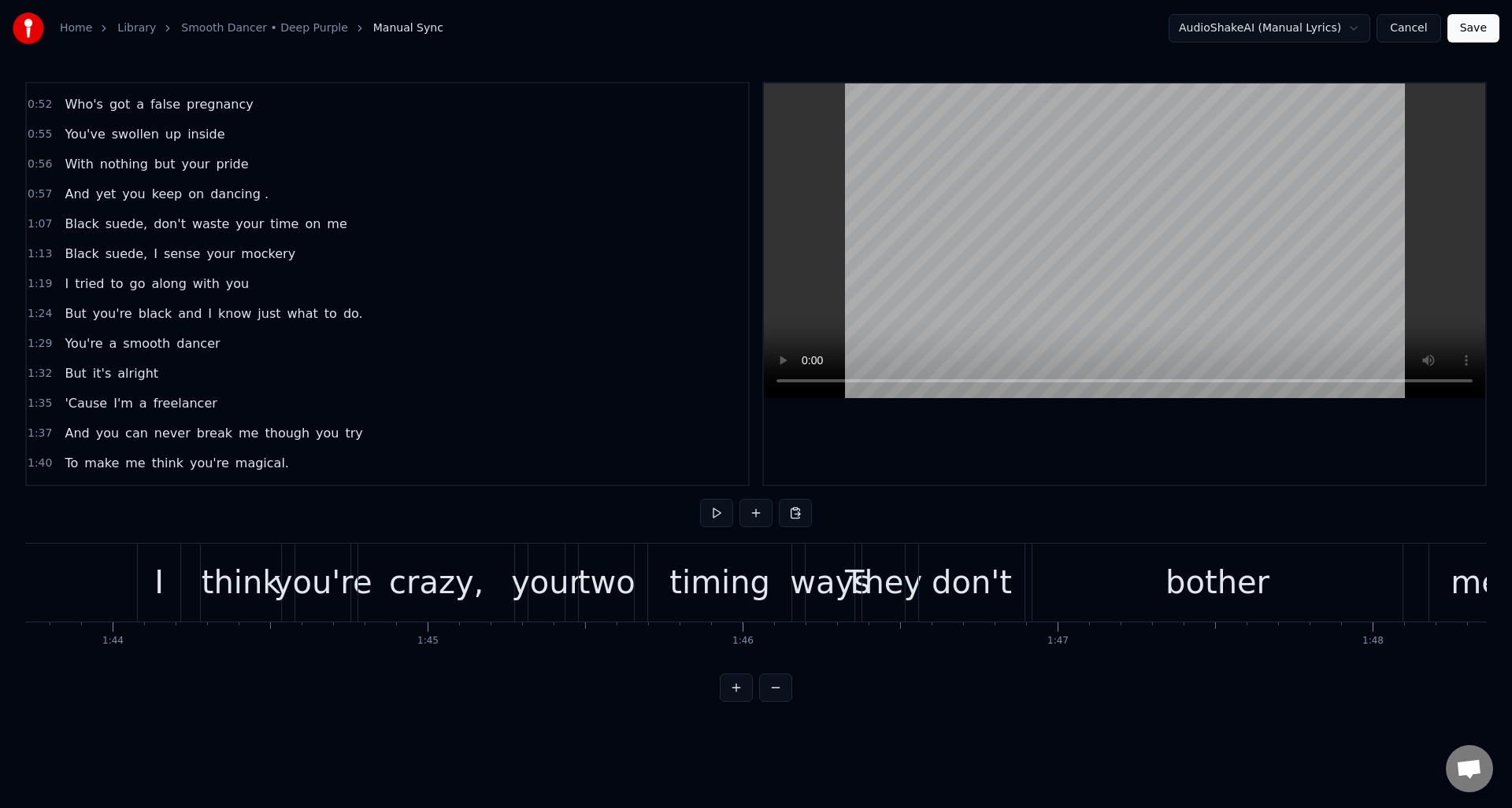
scroll to position [0, 32628]
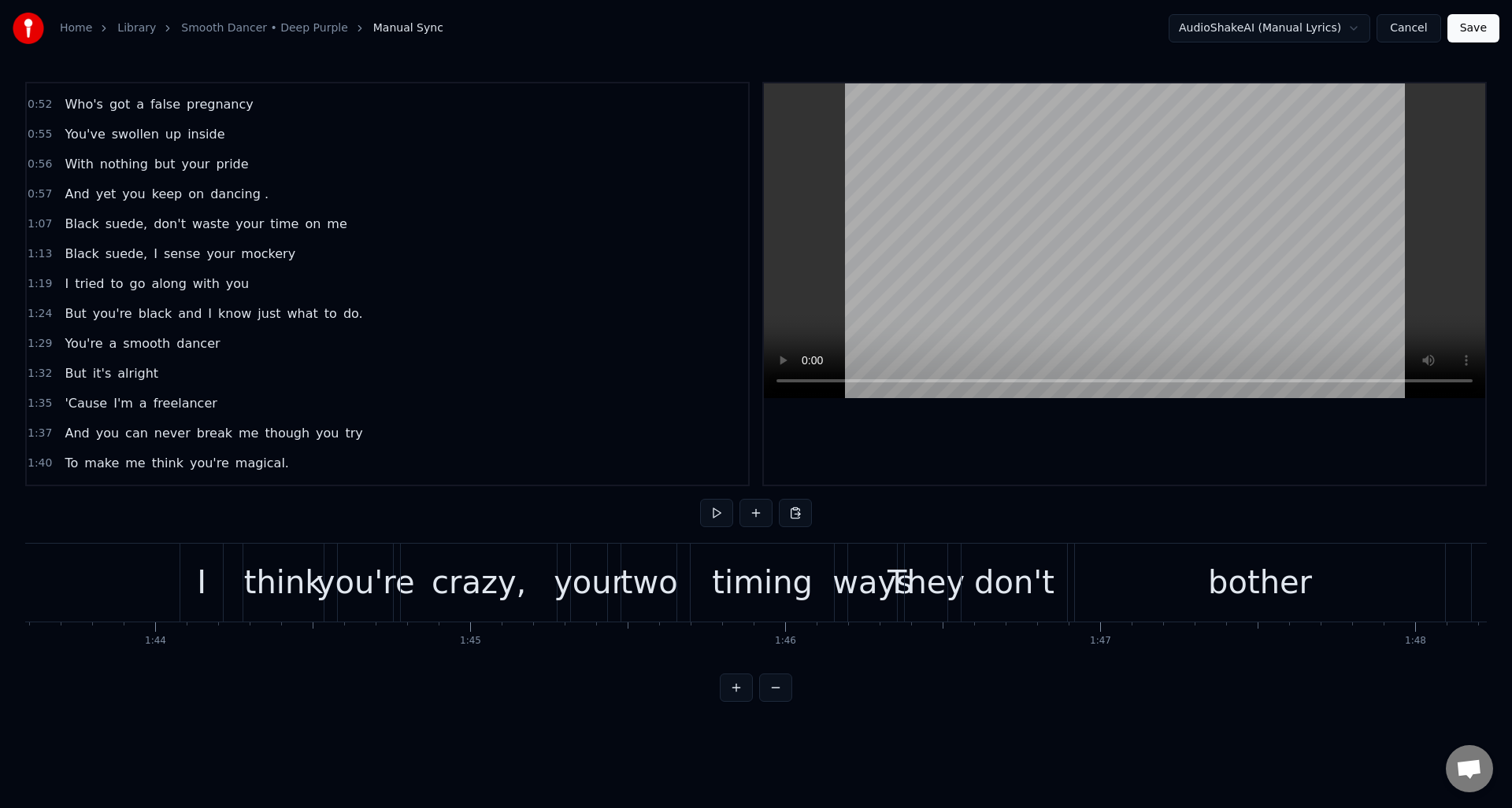
click at [650, 575] on div "two" at bounding box center [649, 582] width 57 height 47
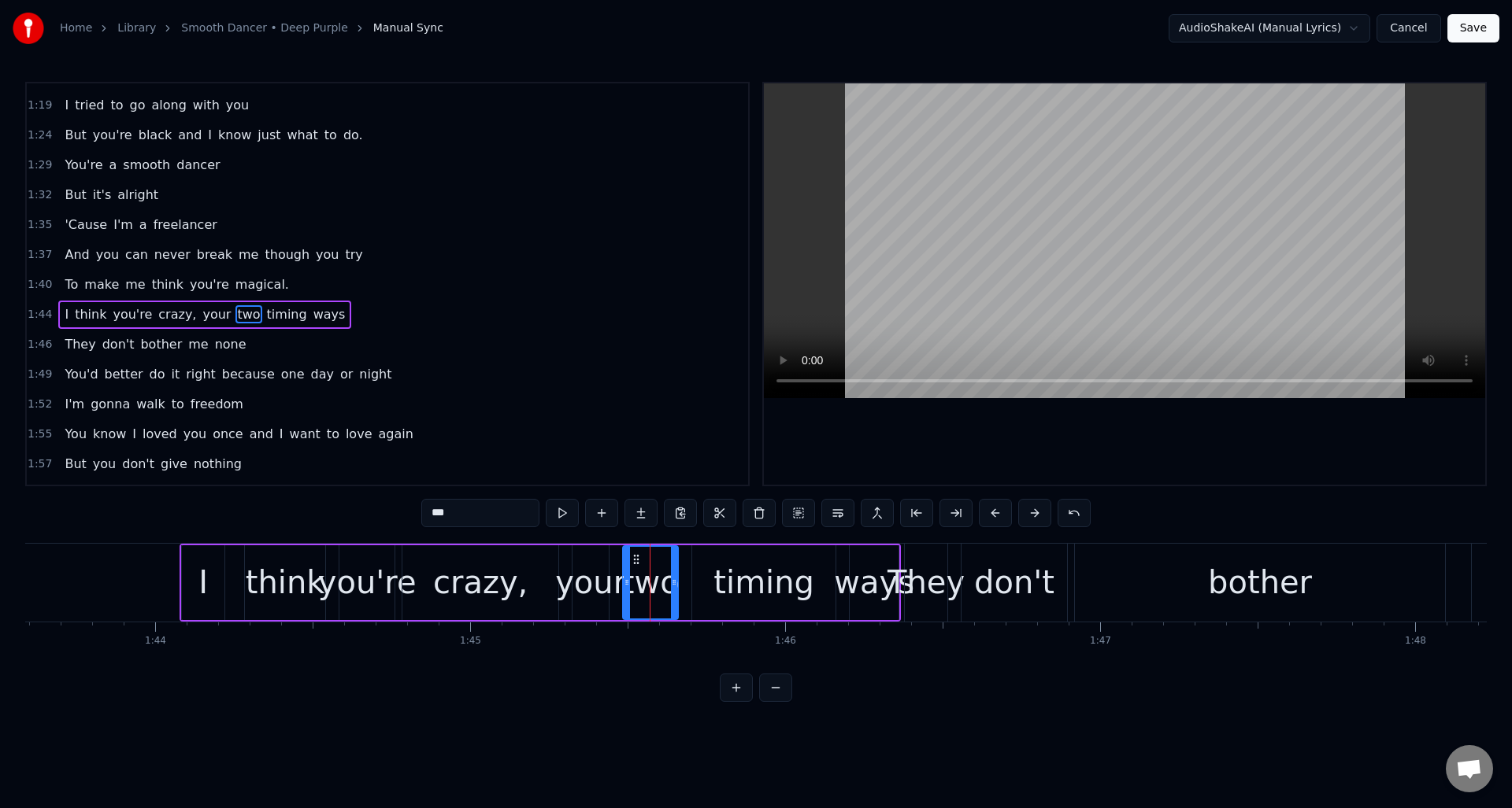
scroll to position [652, 0]
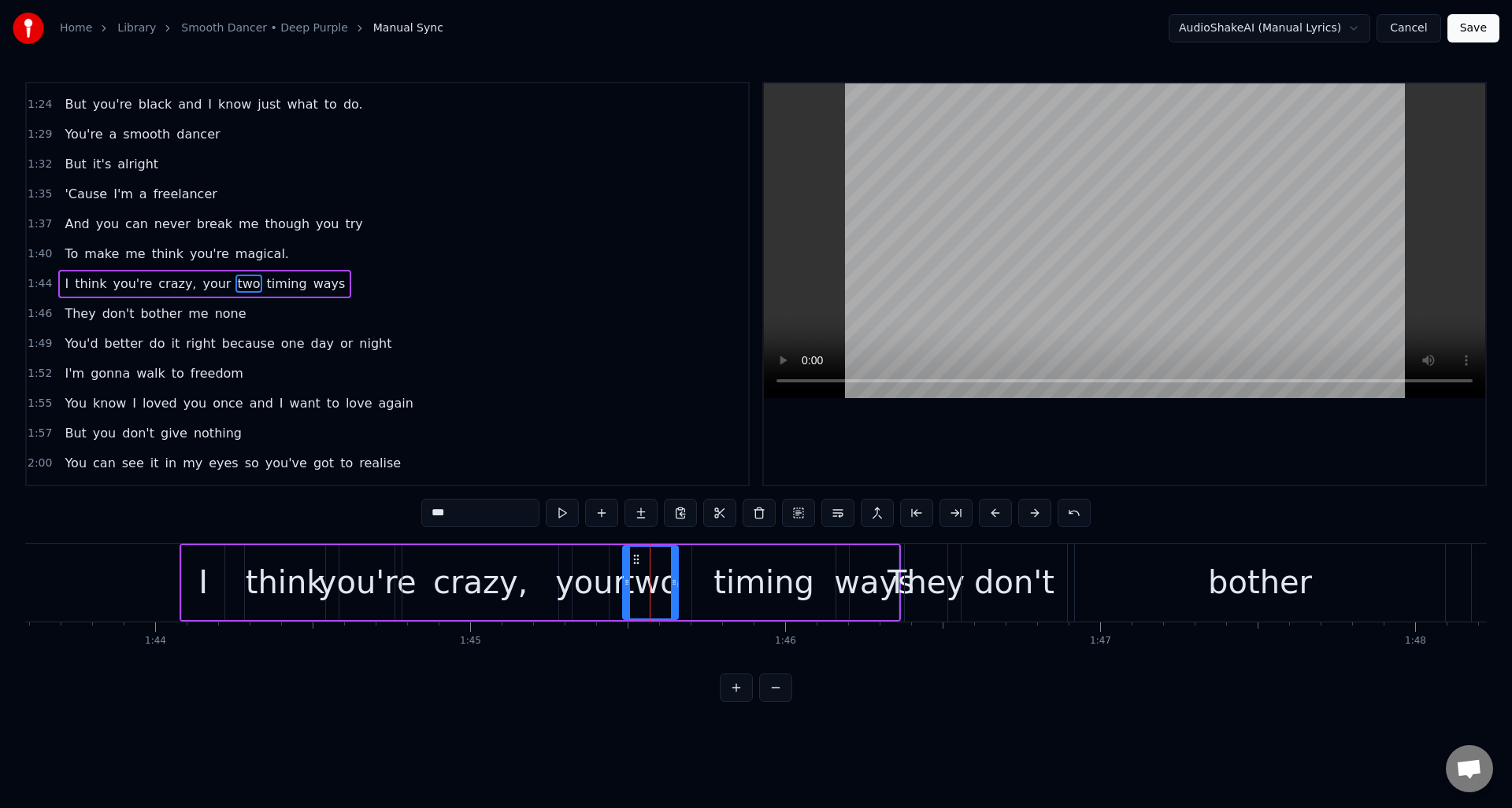
click at [493, 512] on input "***" at bounding box center [480, 513] width 118 height 28
type input "****"
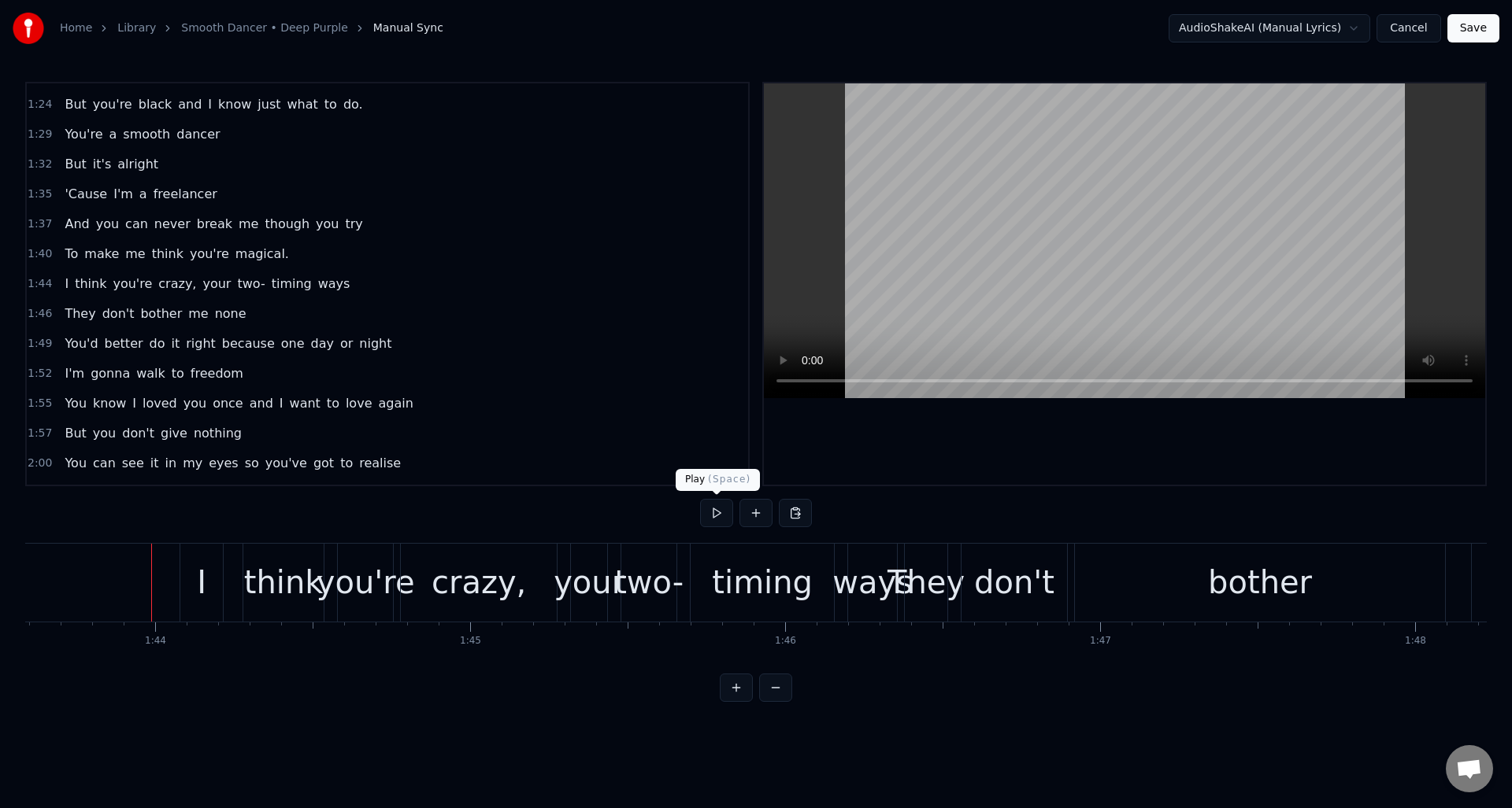
click at [716, 518] on button at bounding box center [717, 513] width 33 height 28
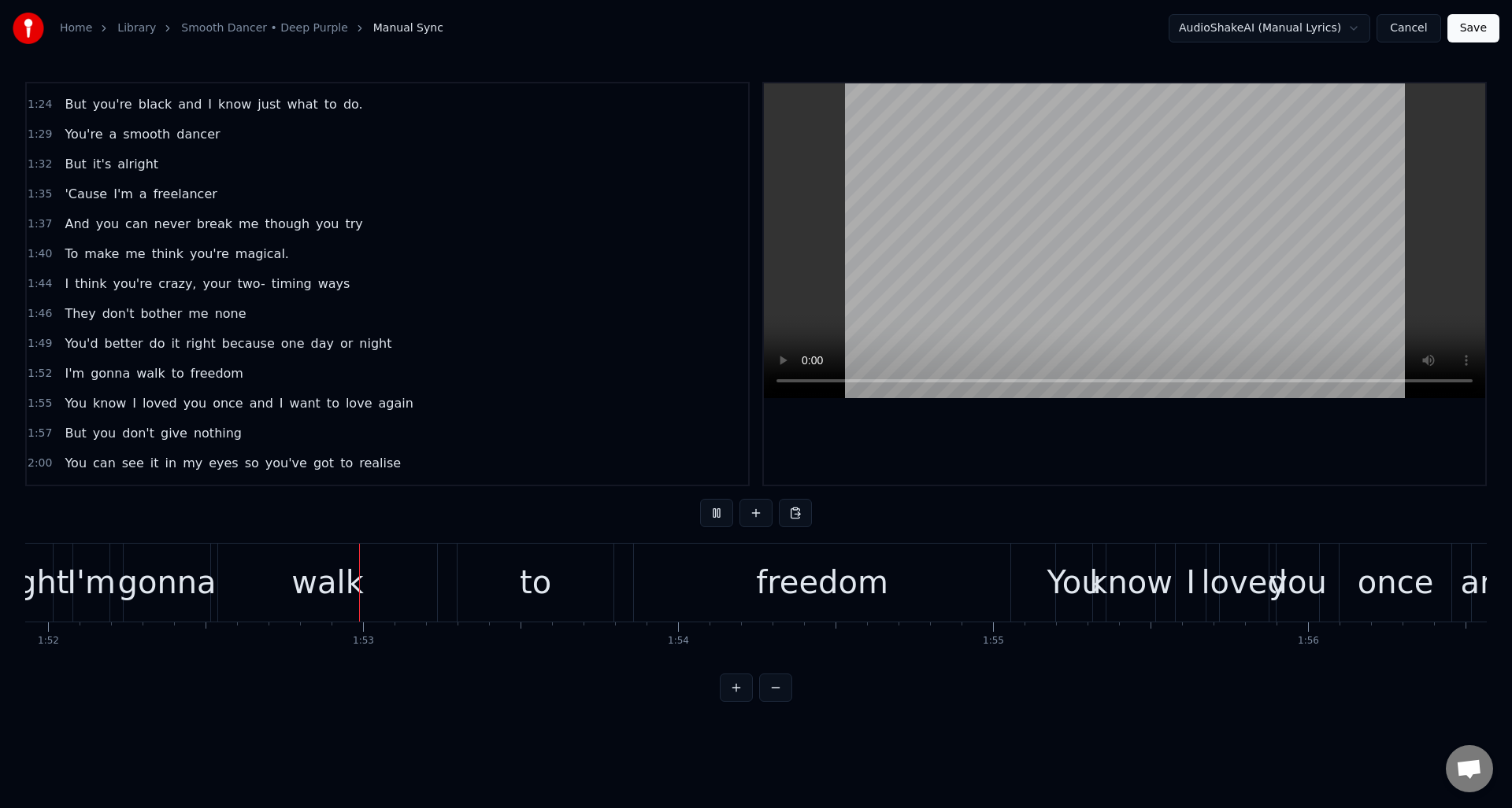
scroll to position [0, 35316]
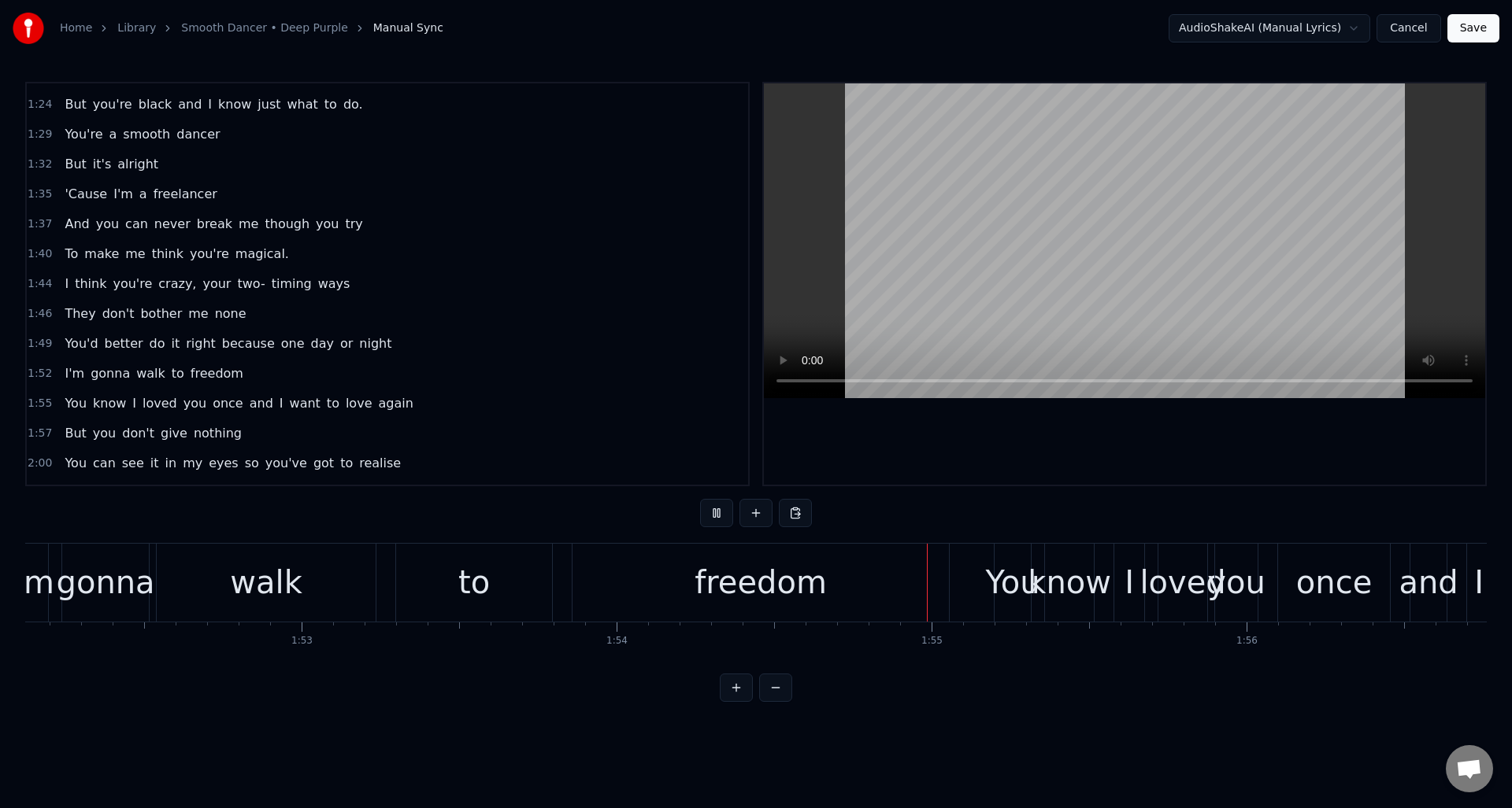
click at [716, 518] on button at bounding box center [717, 513] width 33 height 28
click at [752, 579] on div "freedom" at bounding box center [760, 582] width 132 height 47
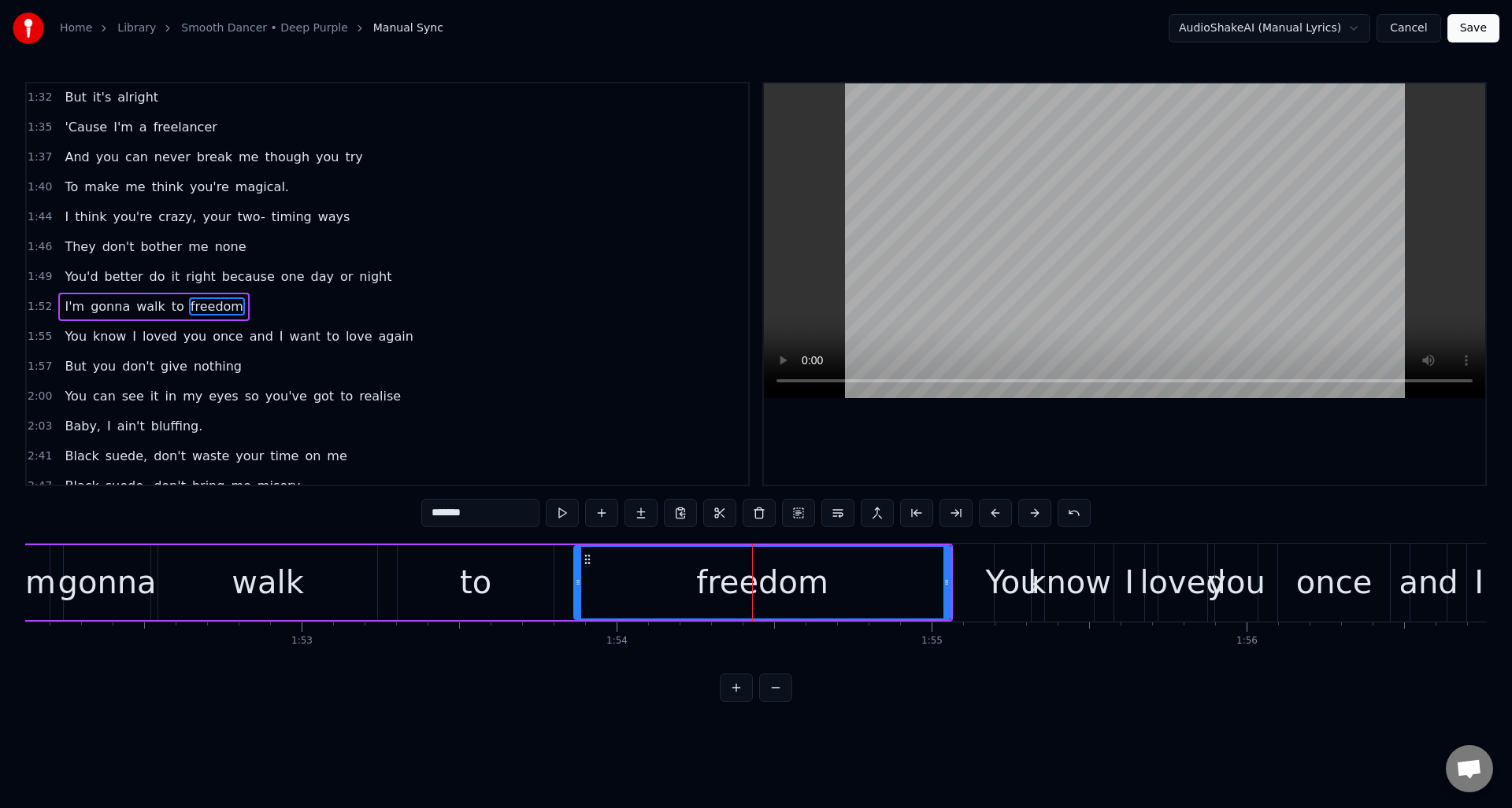
scroll to position [742, 0]
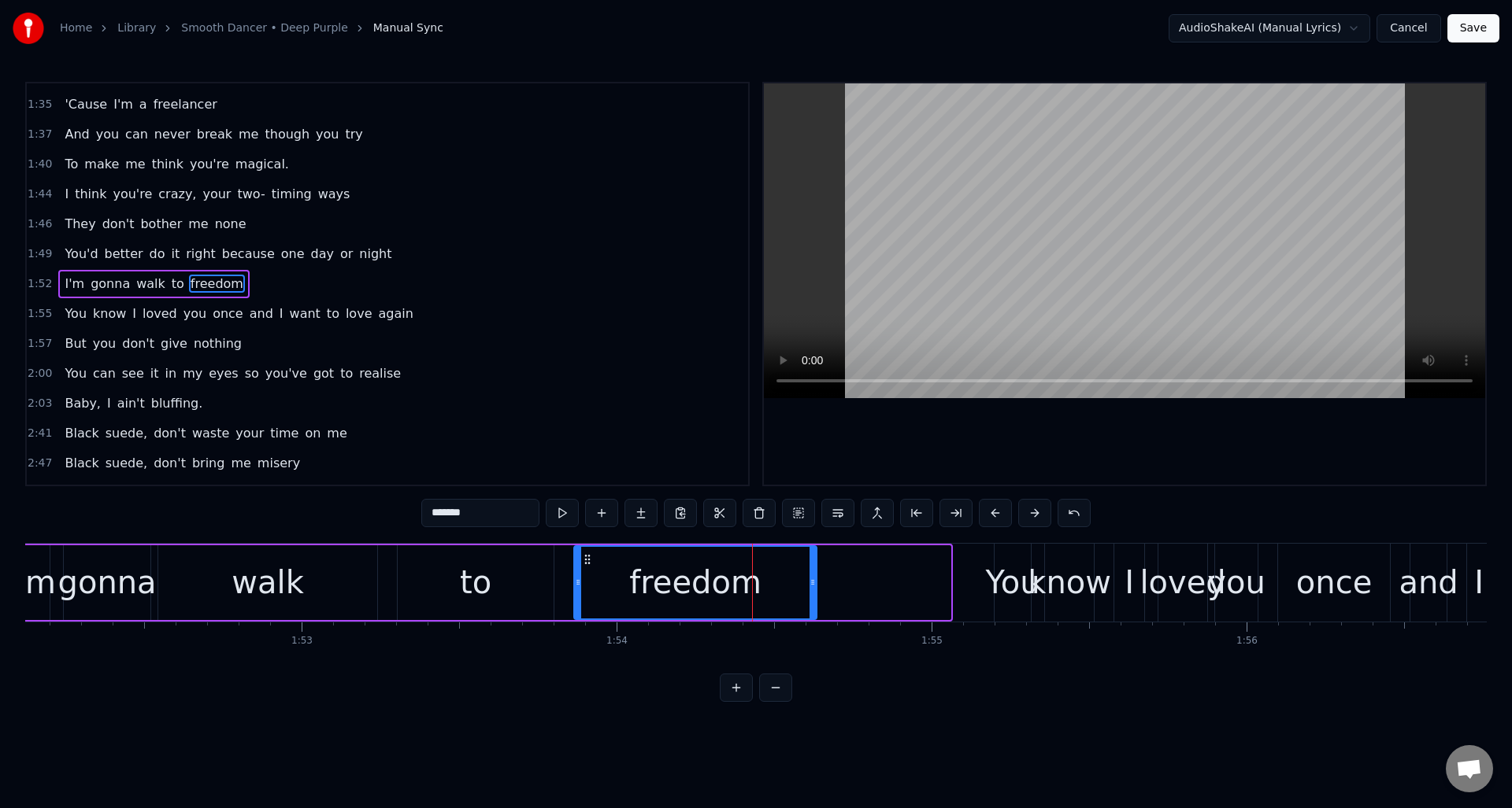
drag, startPoint x: 945, startPoint y: 567, endPoint x: 812, endPoint y: 568, distance: 133.0
click at [812, 568] on div at bounding box center [812, 583] width 7 height 71
click at [557, 514] on button at bounding box center [562, 513] width 33 height 28
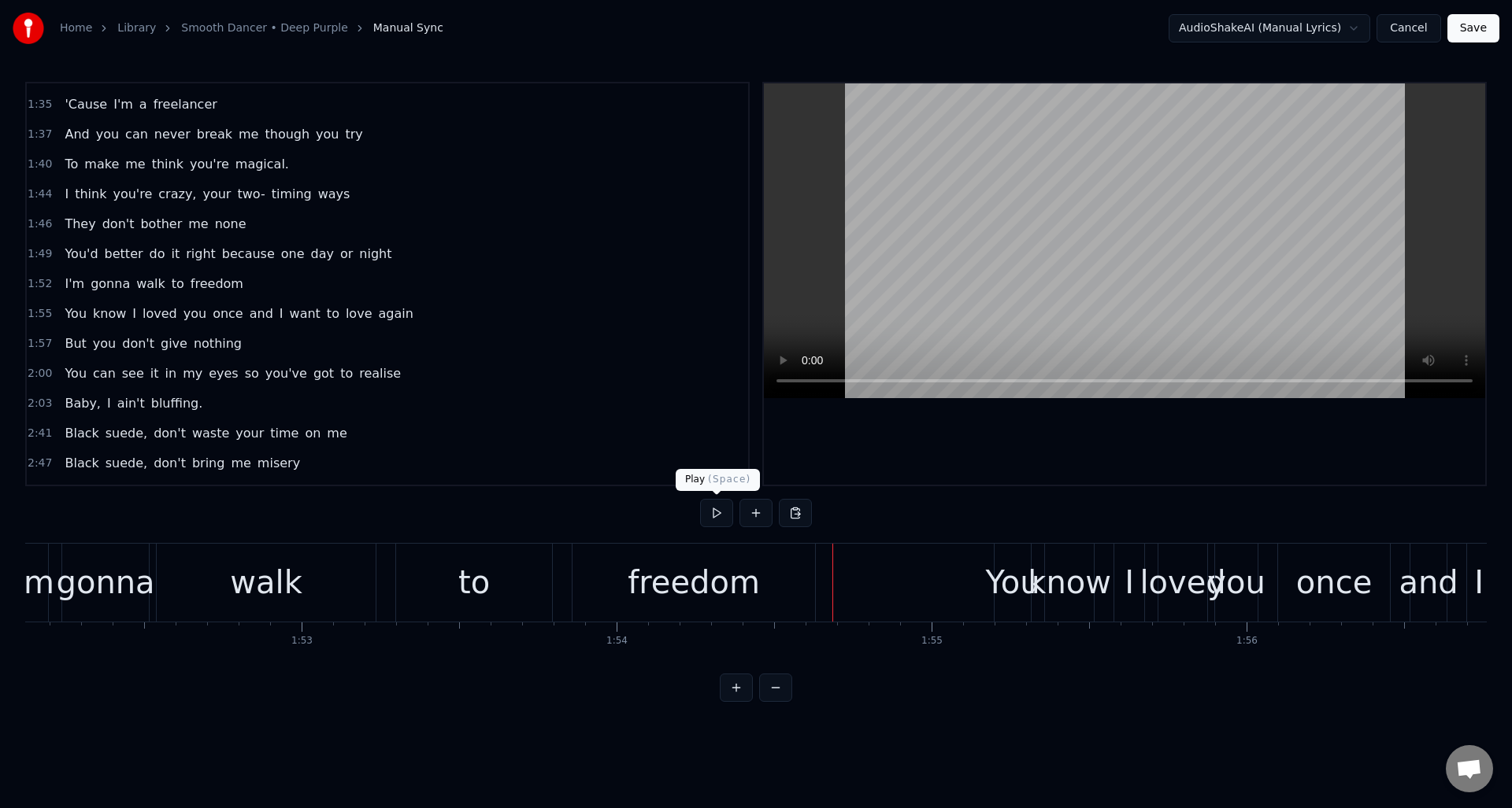
click at [717, 512] on button at bounding box center [717, 513] width 33 height 28
click at [801, 556] on div "freedom" at bounding box center [694, 583] width 243 height 78
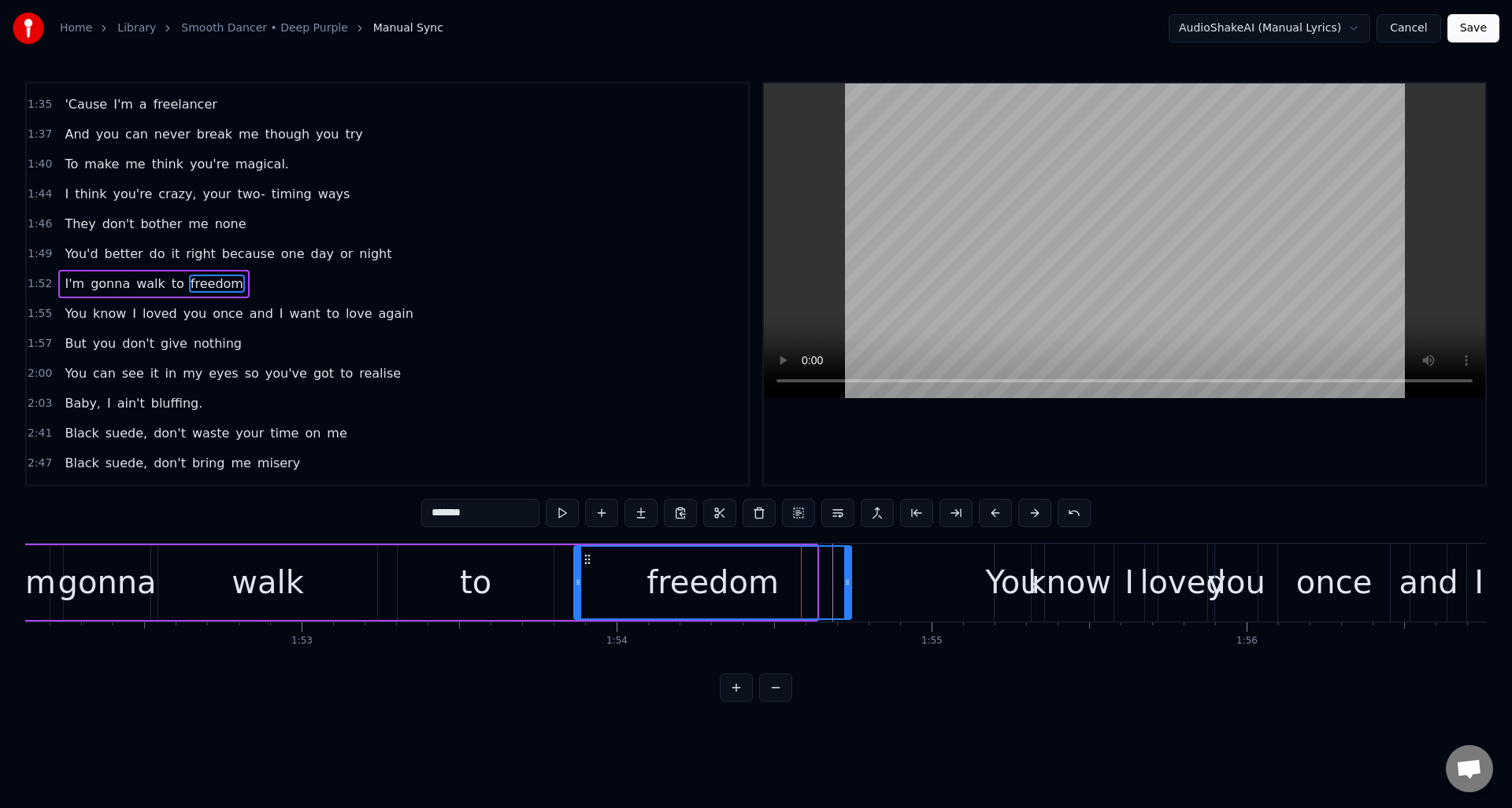
drag, startPoint x: 813, startPoint y: 561, endPoint x: 848, endPoint y: 563, distance: 35.1
click at [848, 563] on div at bounding box center [847, 583] width 7 height 71
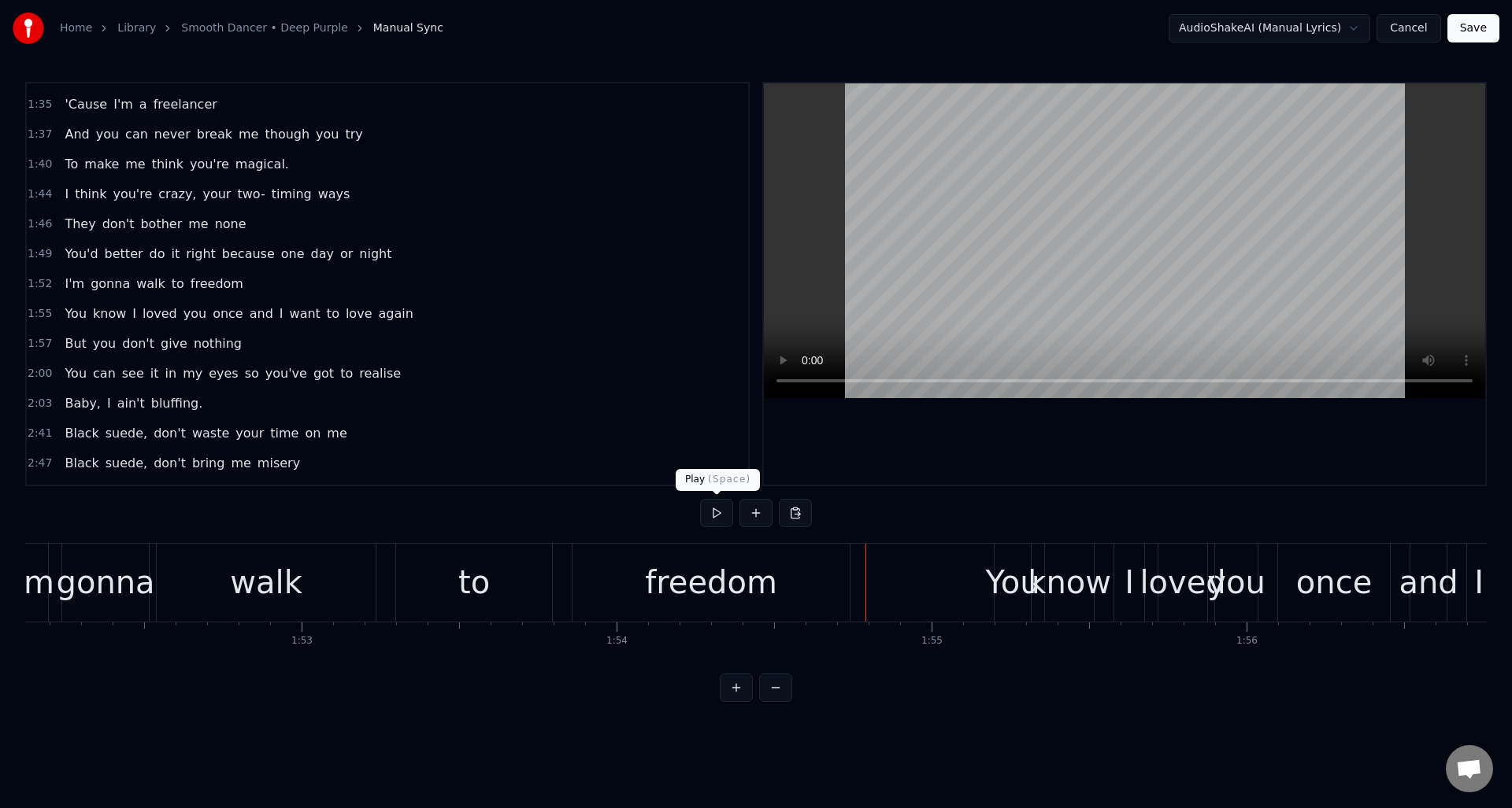
click at [720, 514] on button at bounding box center [717, 513] width 33 height 28
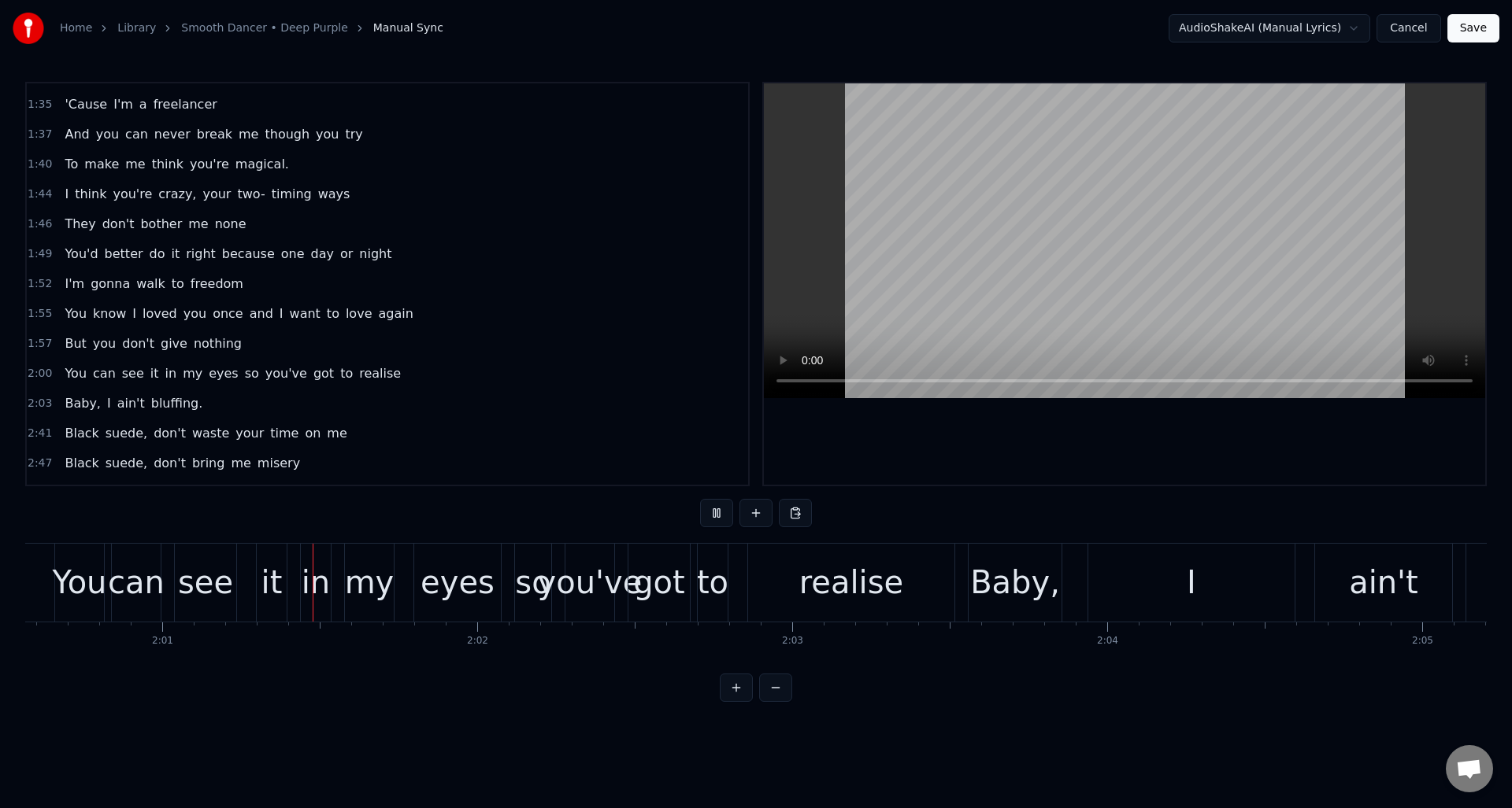
scroll to position [0, 37977]
click at [720, 514] on button at bounding box center [717, 513] width 33 height 28
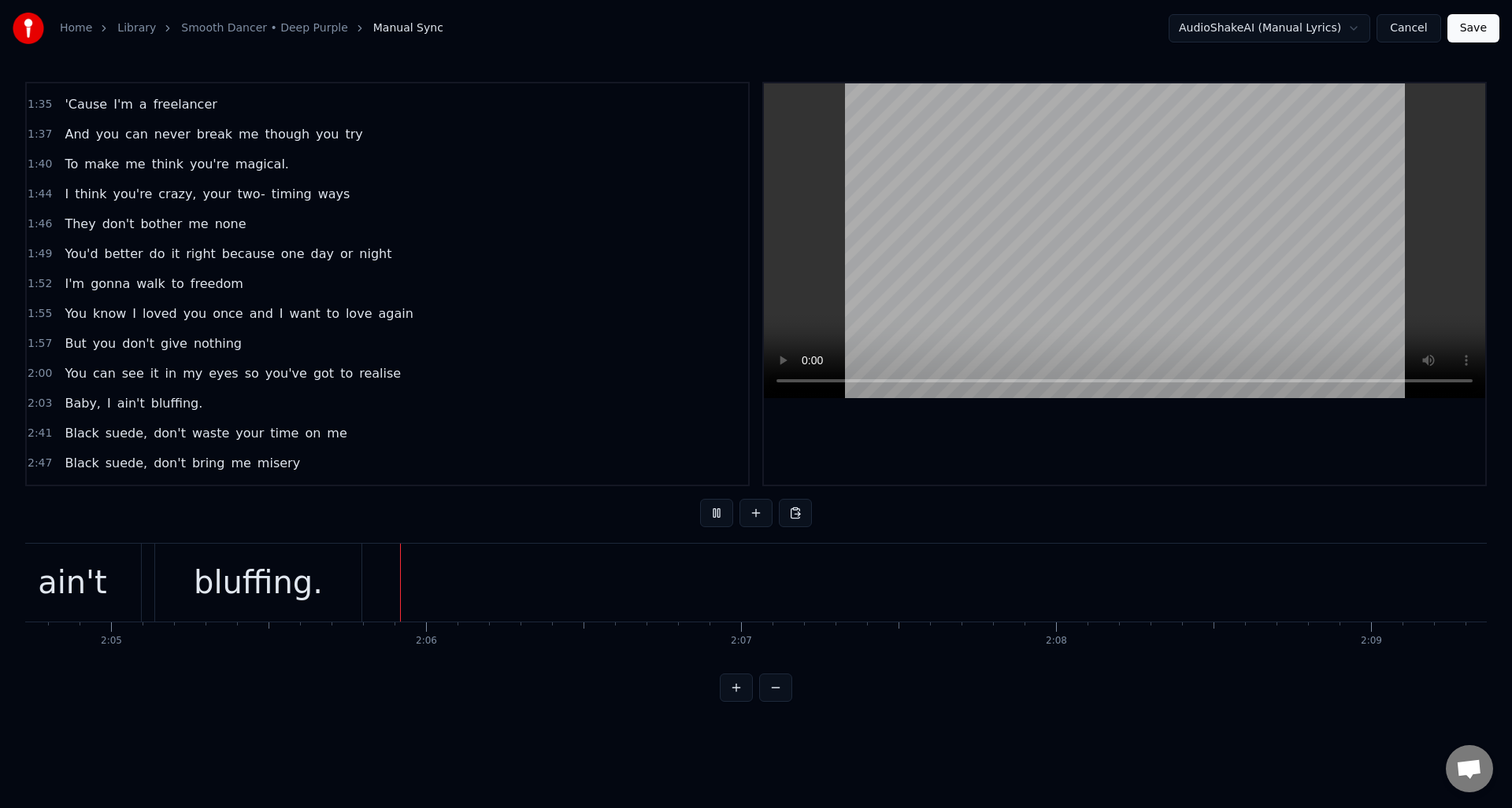
scroll to position [0, 39364]
click at [718, 509] on button at bounding box center [717, 513] width 33 height 28
click at [719, 513] on button at bounding box center [717, 513] width 33 height 28
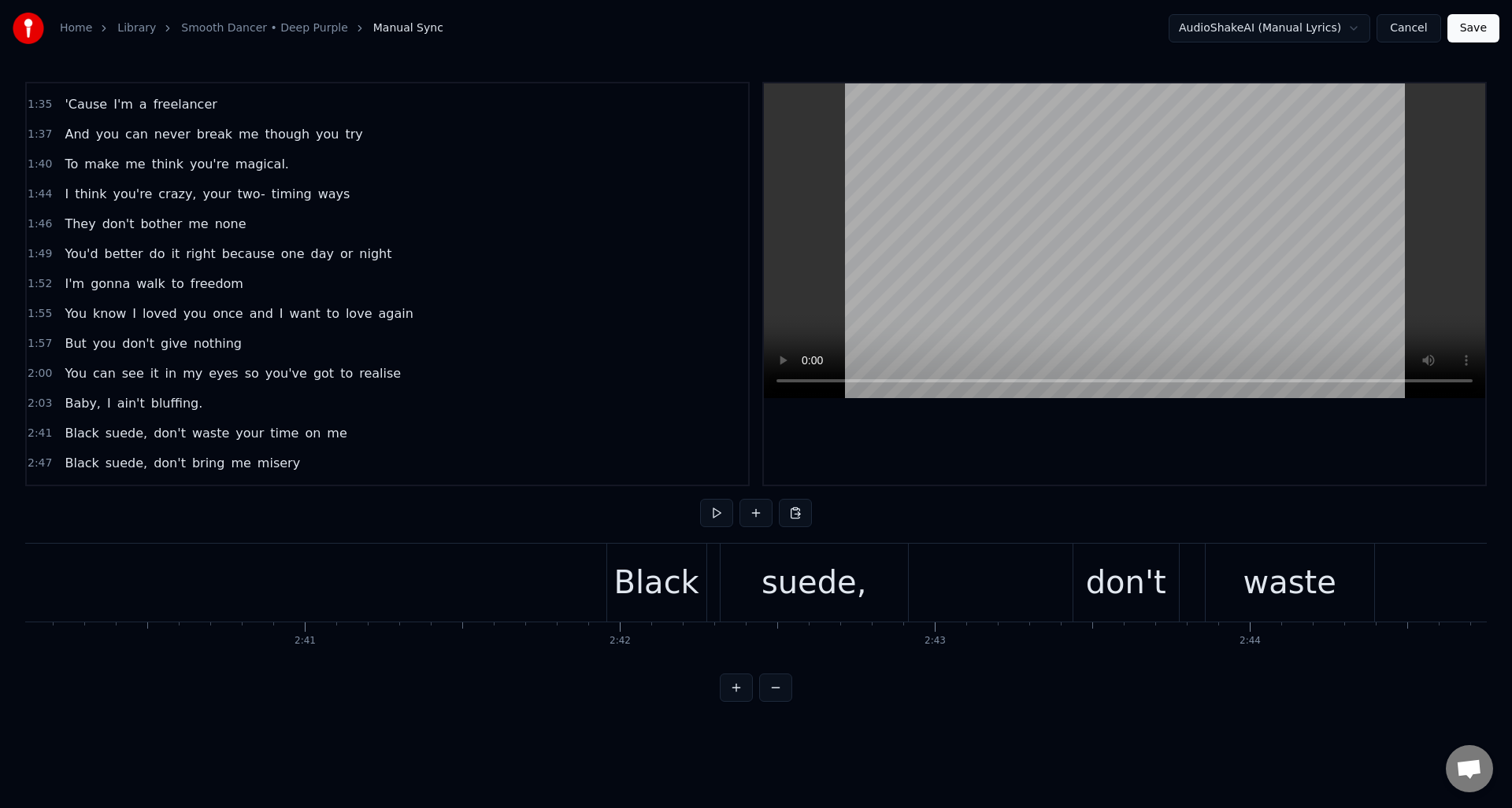
scroll to position [0, 50178]
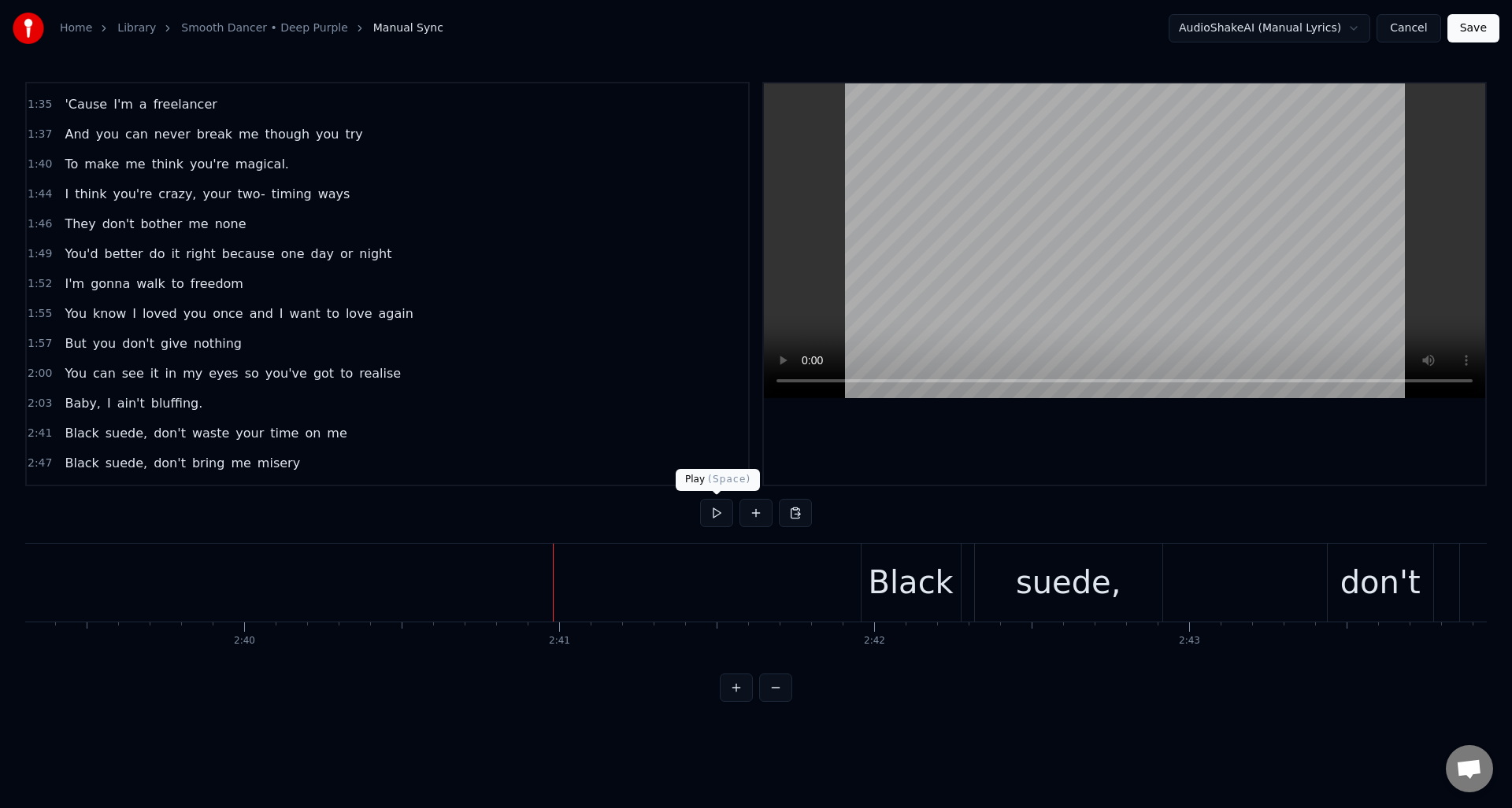
click at [719, 514] on button at bounding box center [717, 513] width 33 height 28
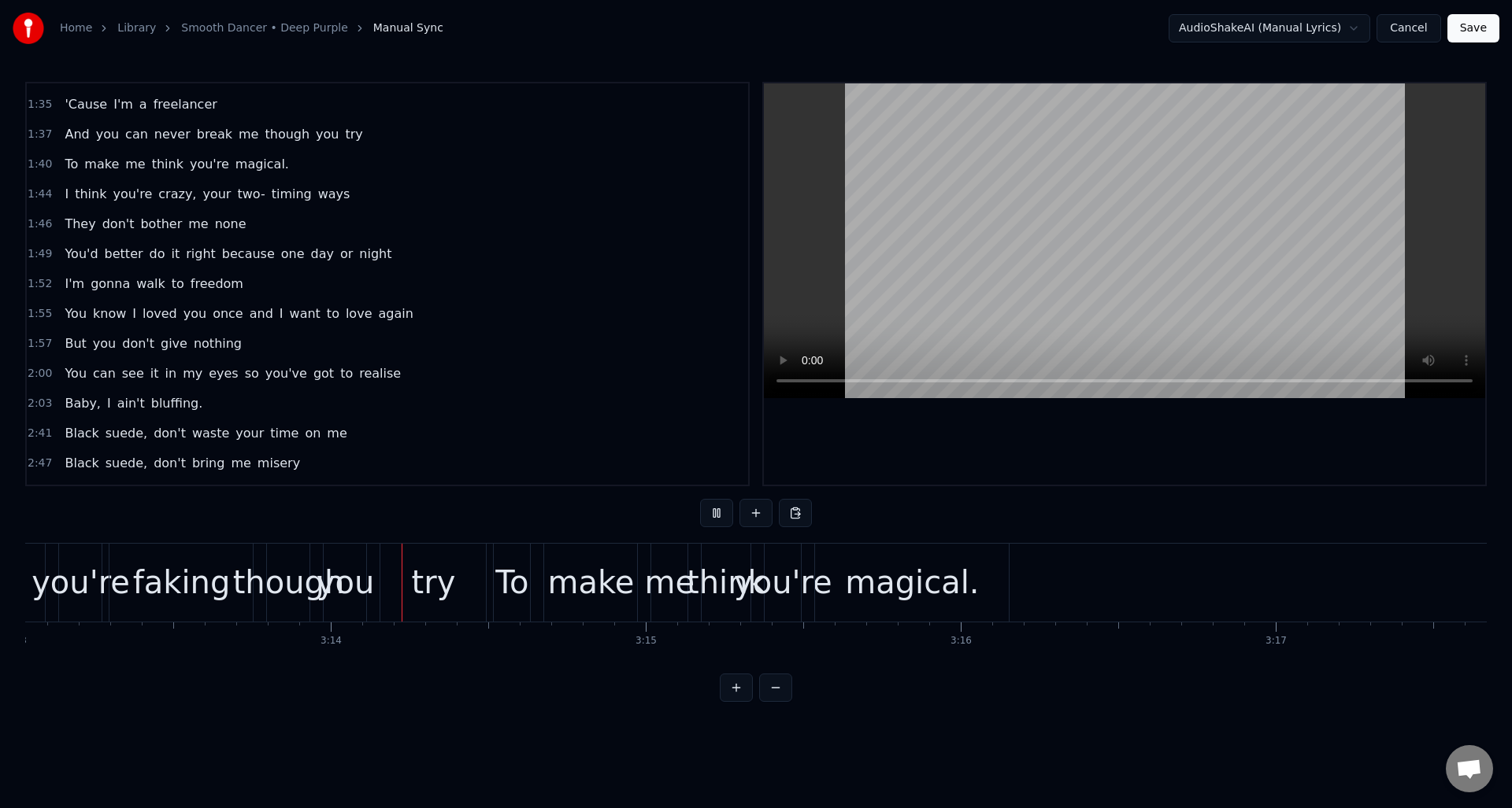
scroll to position [0, 60884]
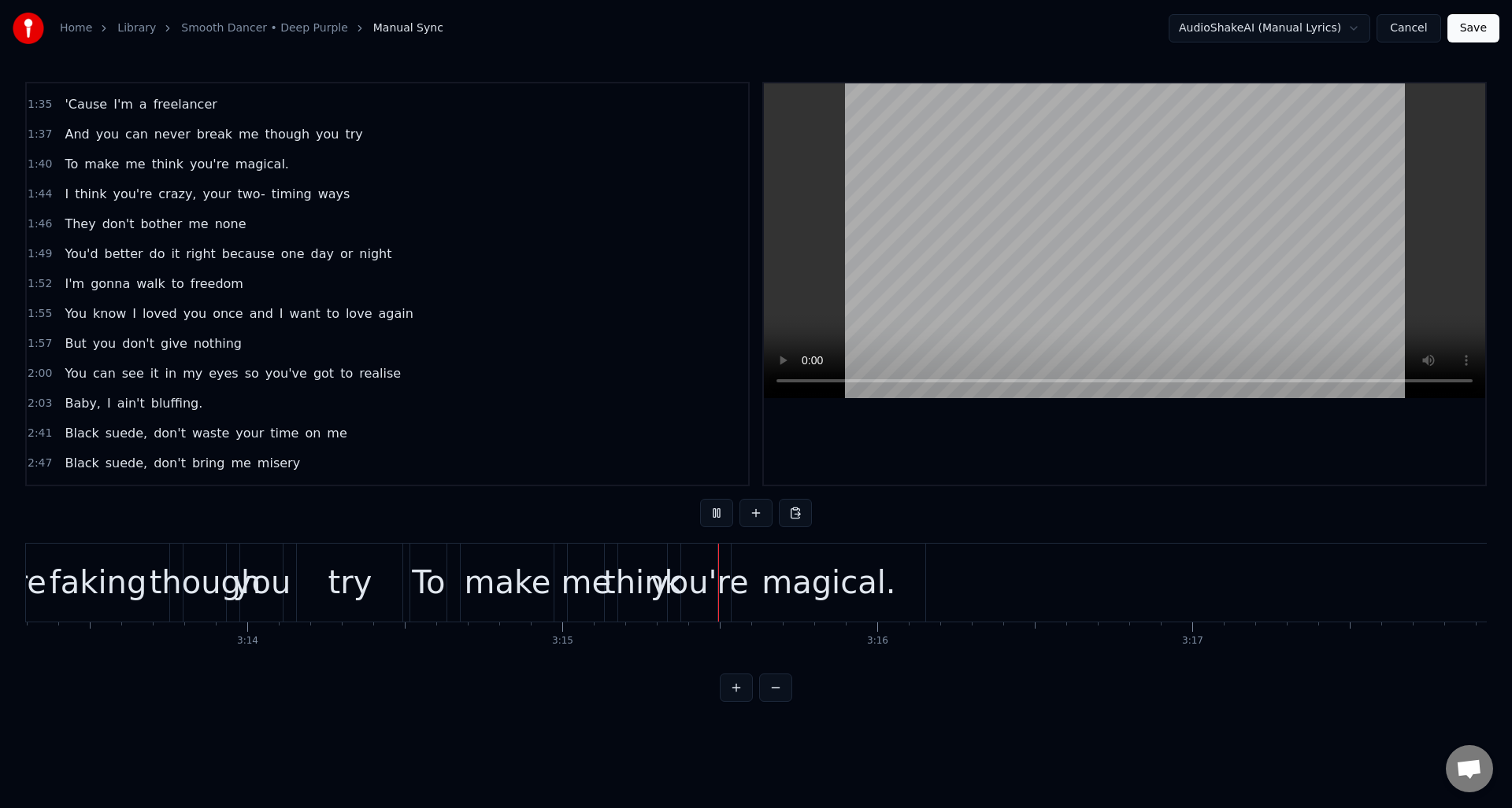
click at [719, 514] on button at bounding box center [717, 513] width 33 height 28
click at [428, 575] on div "To" at bounding box center [429, 582] width 33 height 47
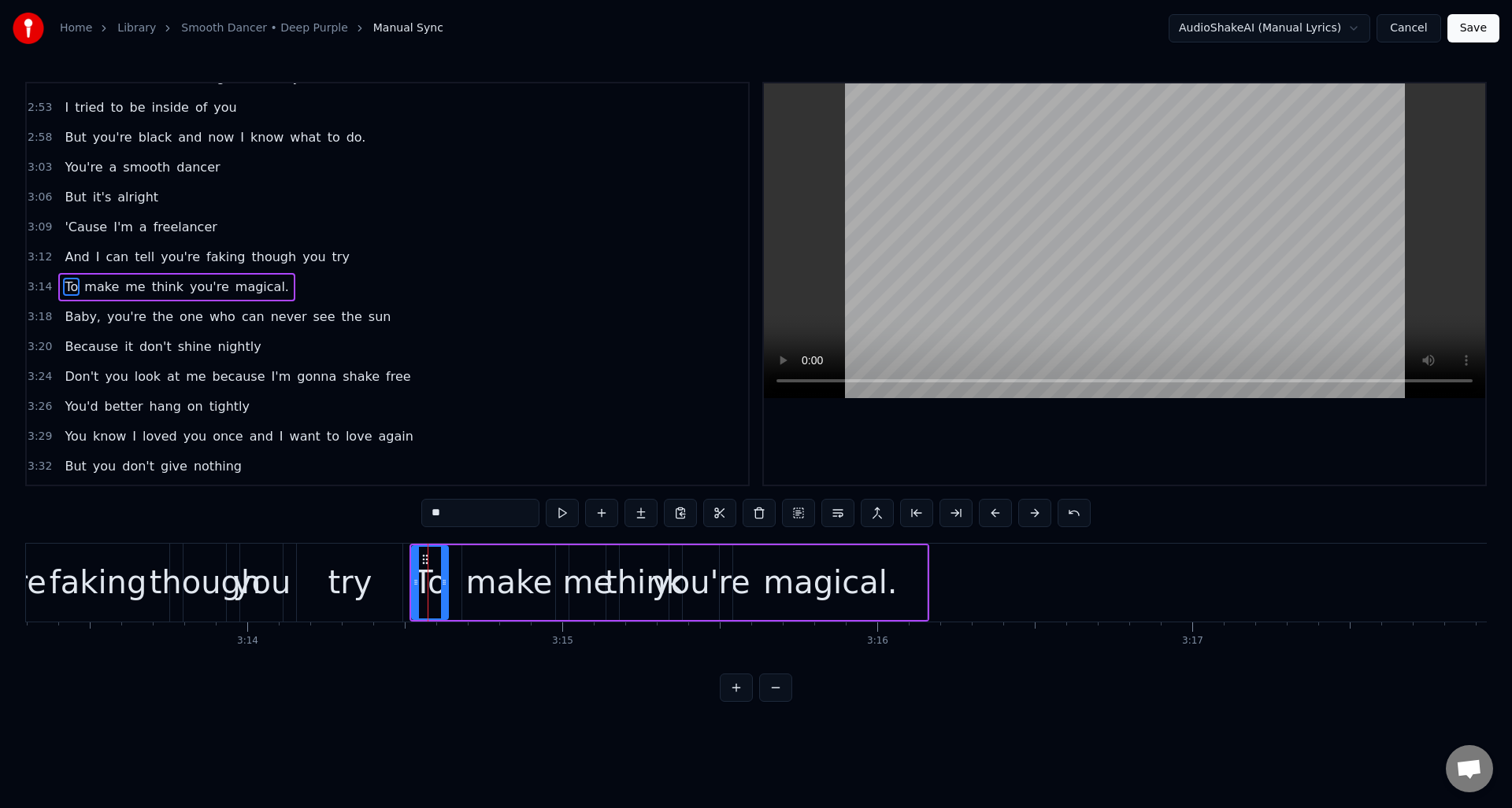
scroll to position [1130, 0]
drag, startPoint x: 437, startPoint y: 512, endPoint x: 414, endPoint y: 512, distance: 23.0
click at [414, 512] on div "0:01 Black suede, don't mean you're good for me 0:07 Black suede, just brings y…" at bounding box center [755, 392] width 1461 height 620
click at [380, 556] on div "try" at bounding box center [349, 583] width 106 height 78
type input "***"
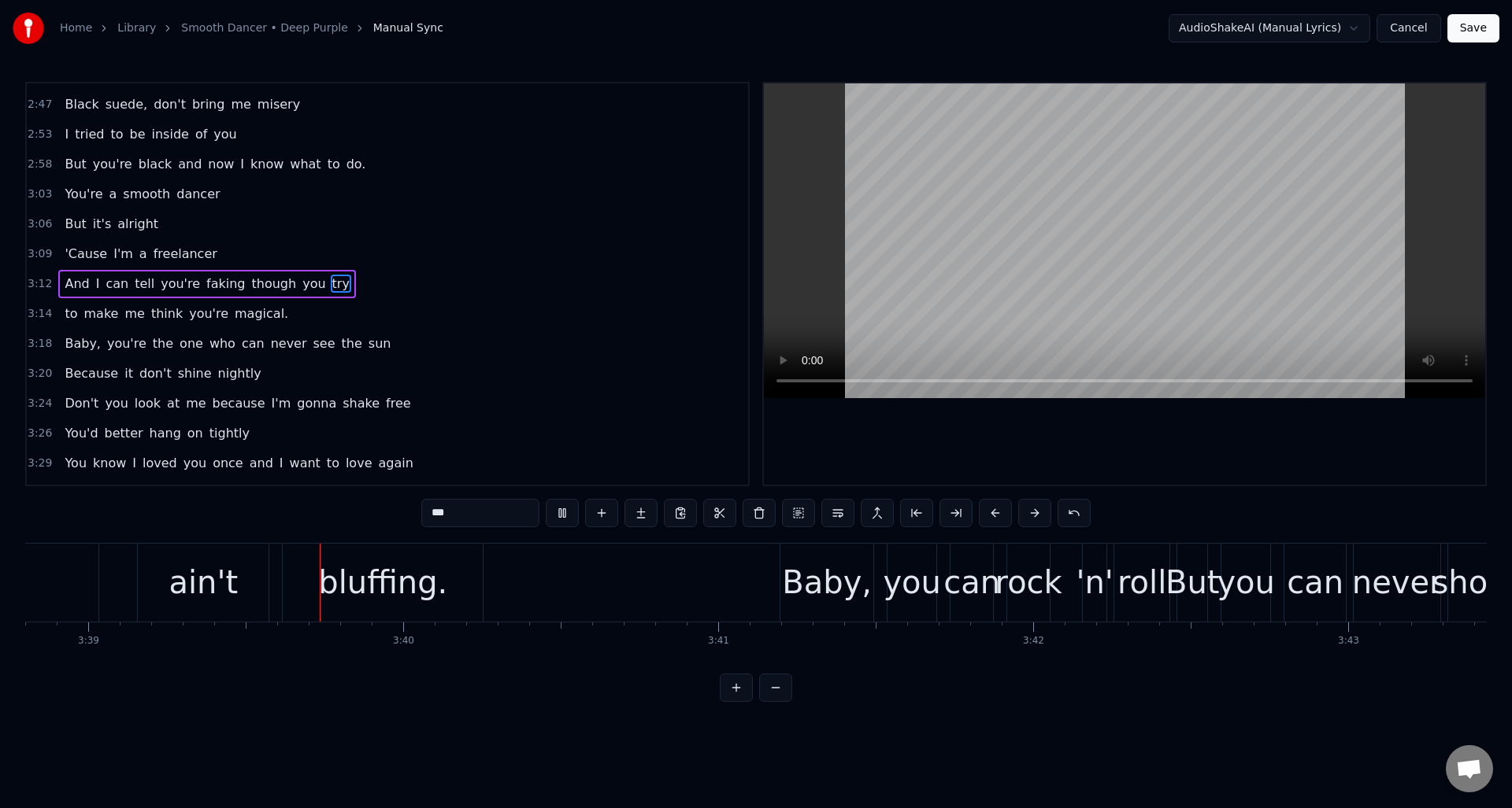
scroll to position [0, 68920]
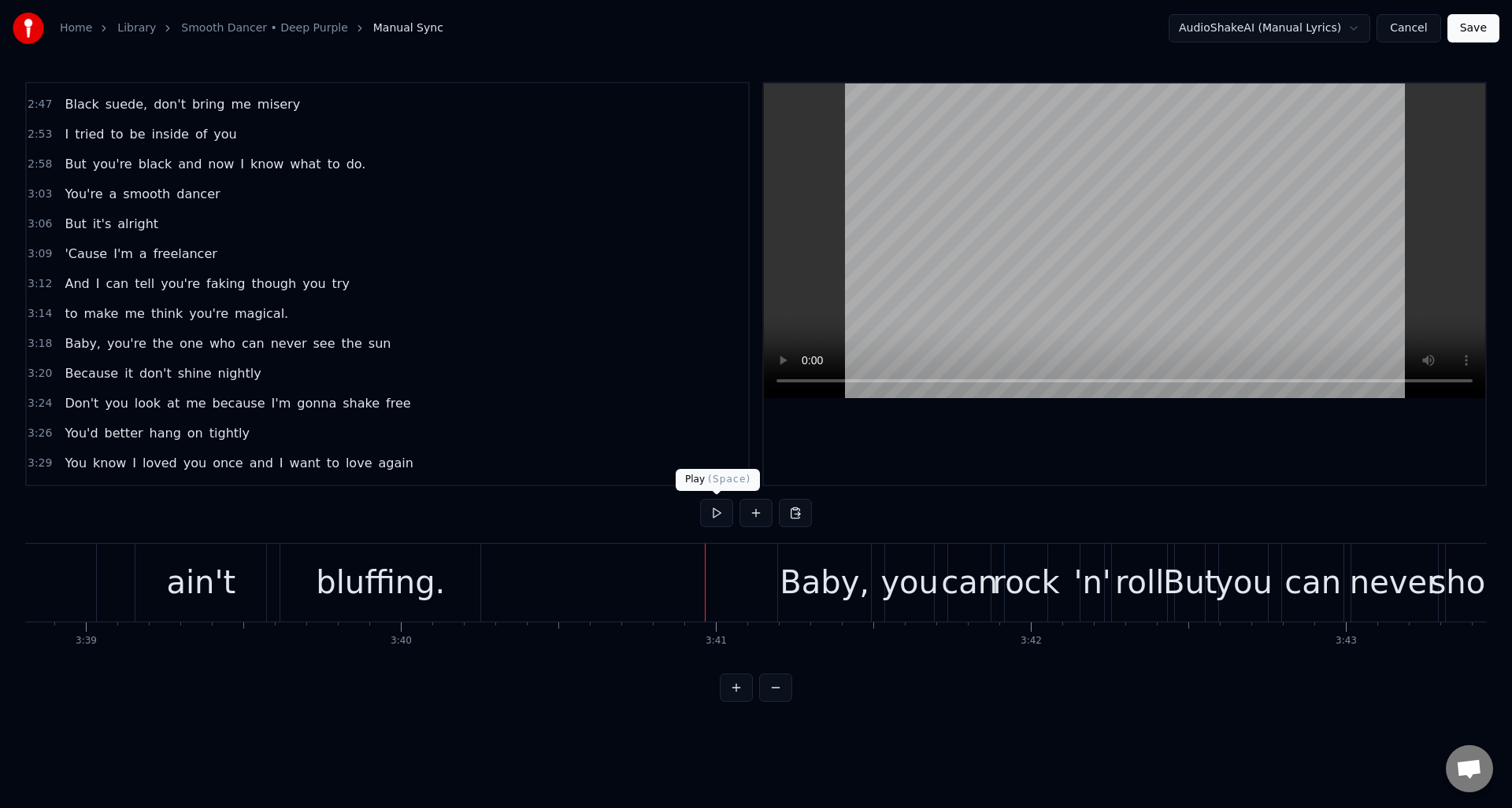
click at [719, 516] on button at bounding box center [717, 513] width 33 height 28
click at [719, 515] on button at bounding box center [717, 513] width 33 height 28
click at [810, 563] on div "Baby," at bounding box center [824, 582] width 90 height 47
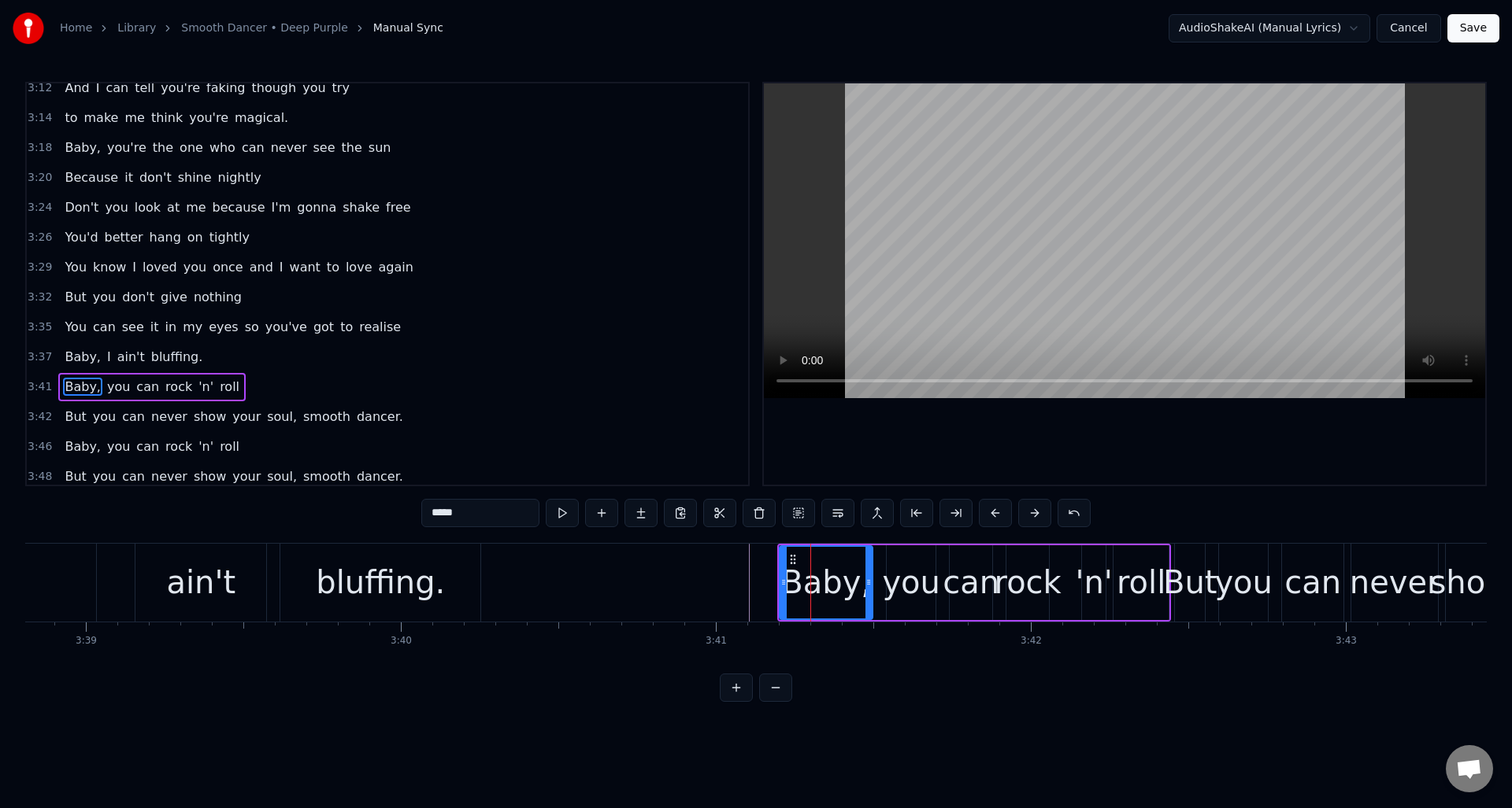
scroll to position [1304, 0]
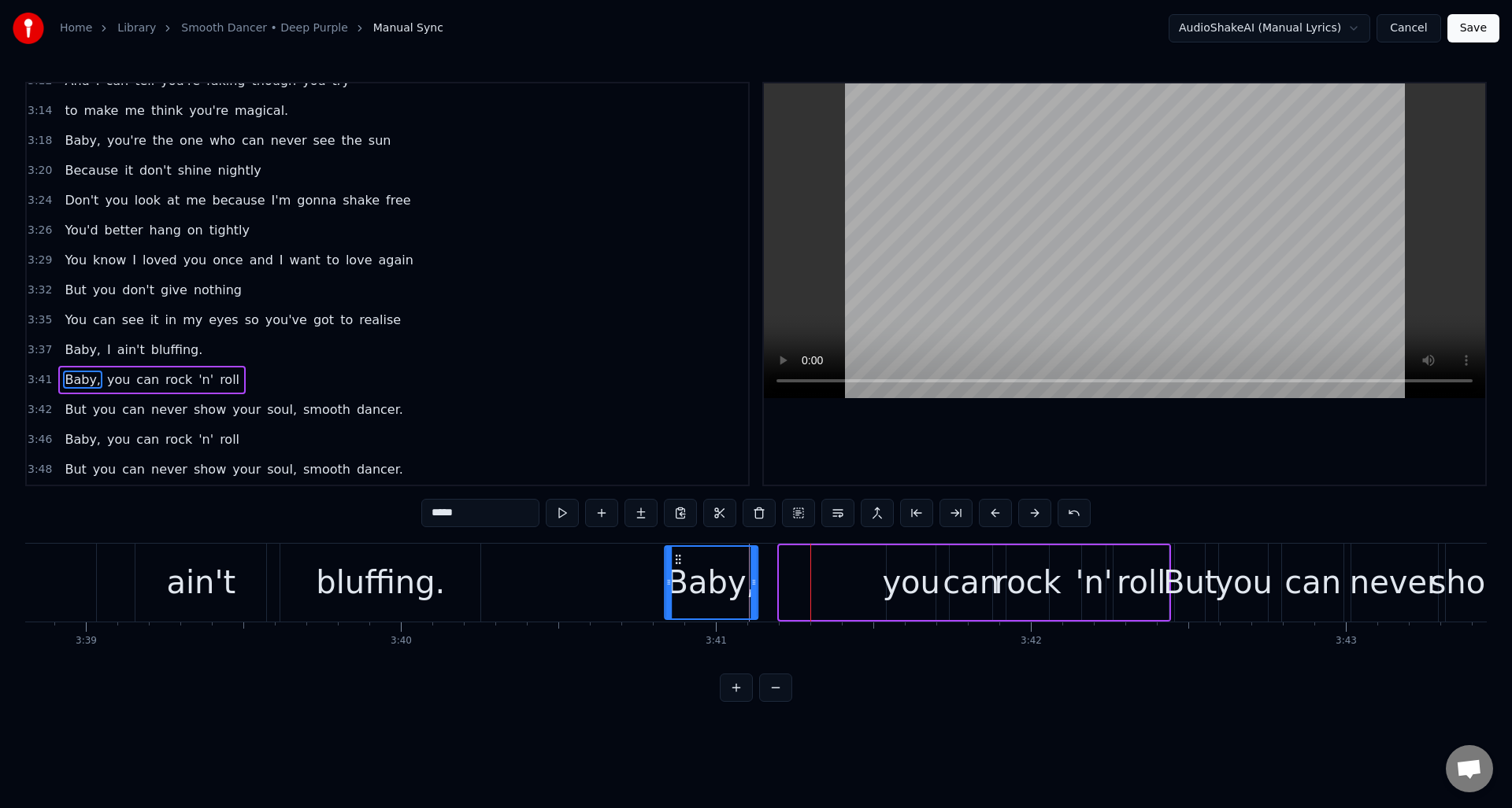
drag, startPoint x: 792, startPoint y: 556, endPoint x: 681, endPoint y: 553, distance: 111.0
click at [677, 556] on circle at bounding box center [676, 555] width 1 height 1
click at [597, 515] on button at bounding box center [601, 513] width 33 height 28
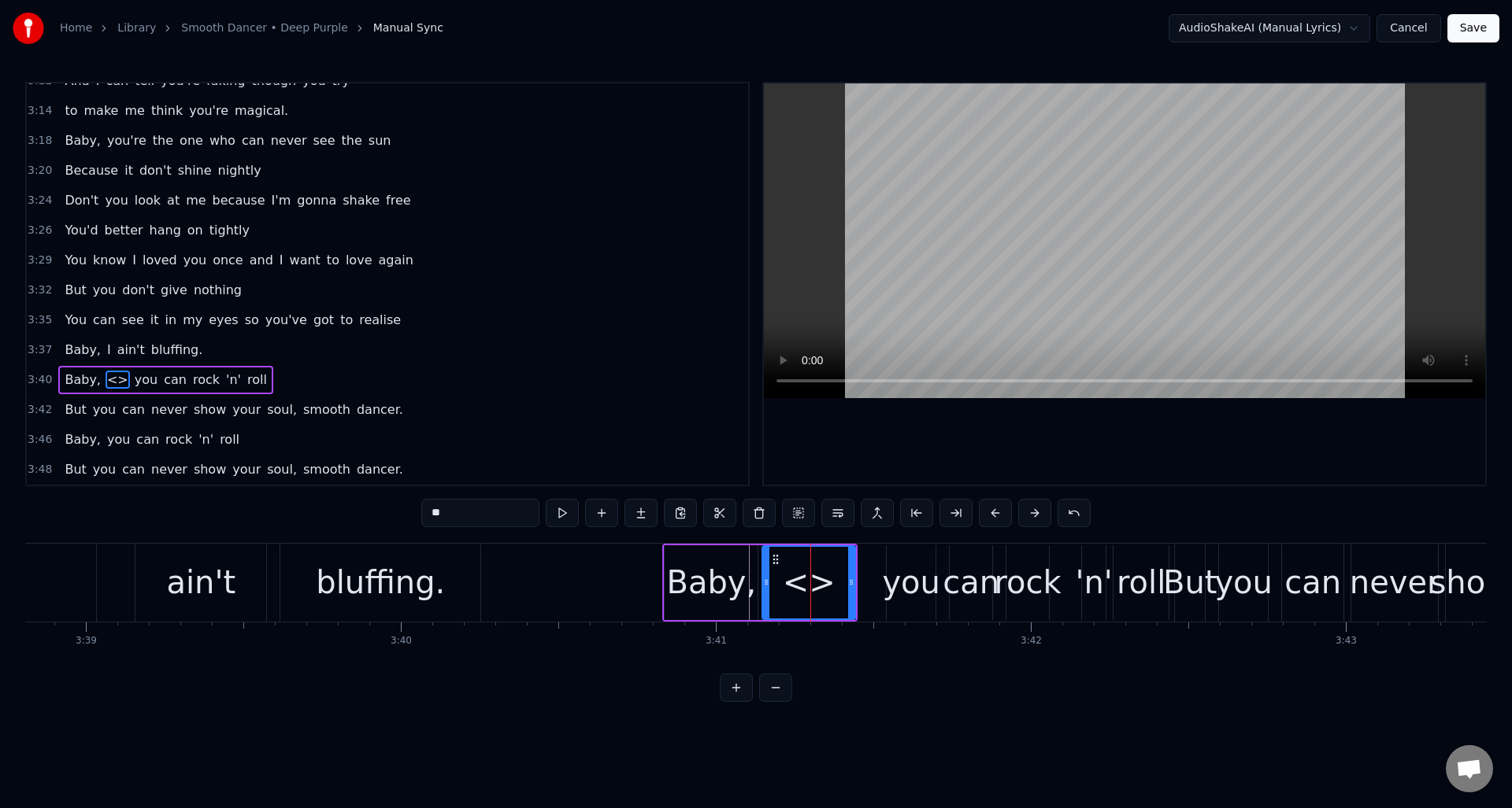
click at [720, 581] on div "Baby," at bounding box center [712, 582] width 90 height 47
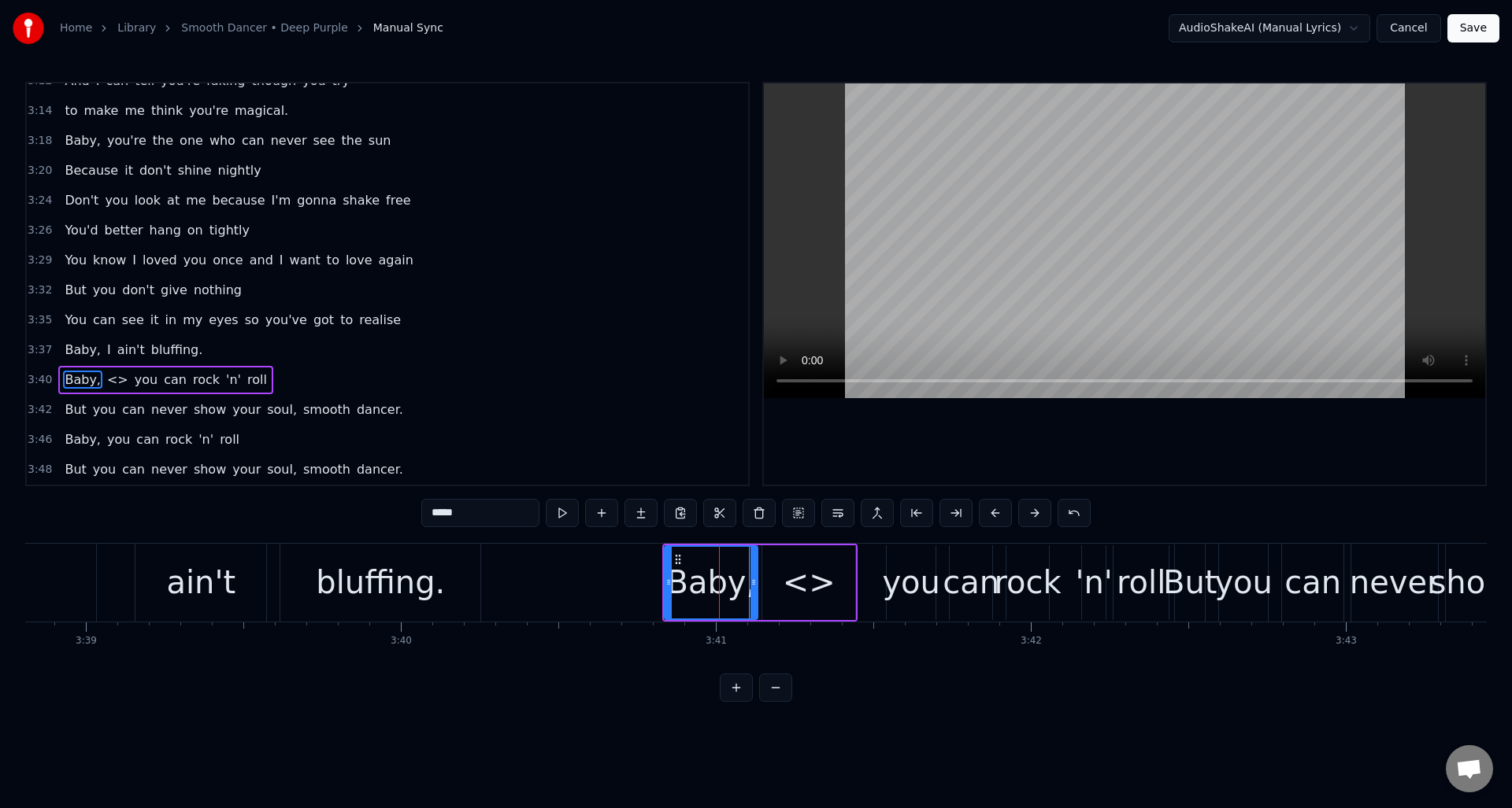
click at [471, 514] on input "*****" at bounding box center [480, 513] width 118 height 28
drag, startPoint x: 465, startPoint y: 512, endPoint x: 429, endPoint y: 508, distance: 36.2
click at [429, 508] on input "****" at bounding box center [480, 513] width 118 height 28
click at [803, 586] on div "<>" at bounding box center [809, 582] width 53 height 47
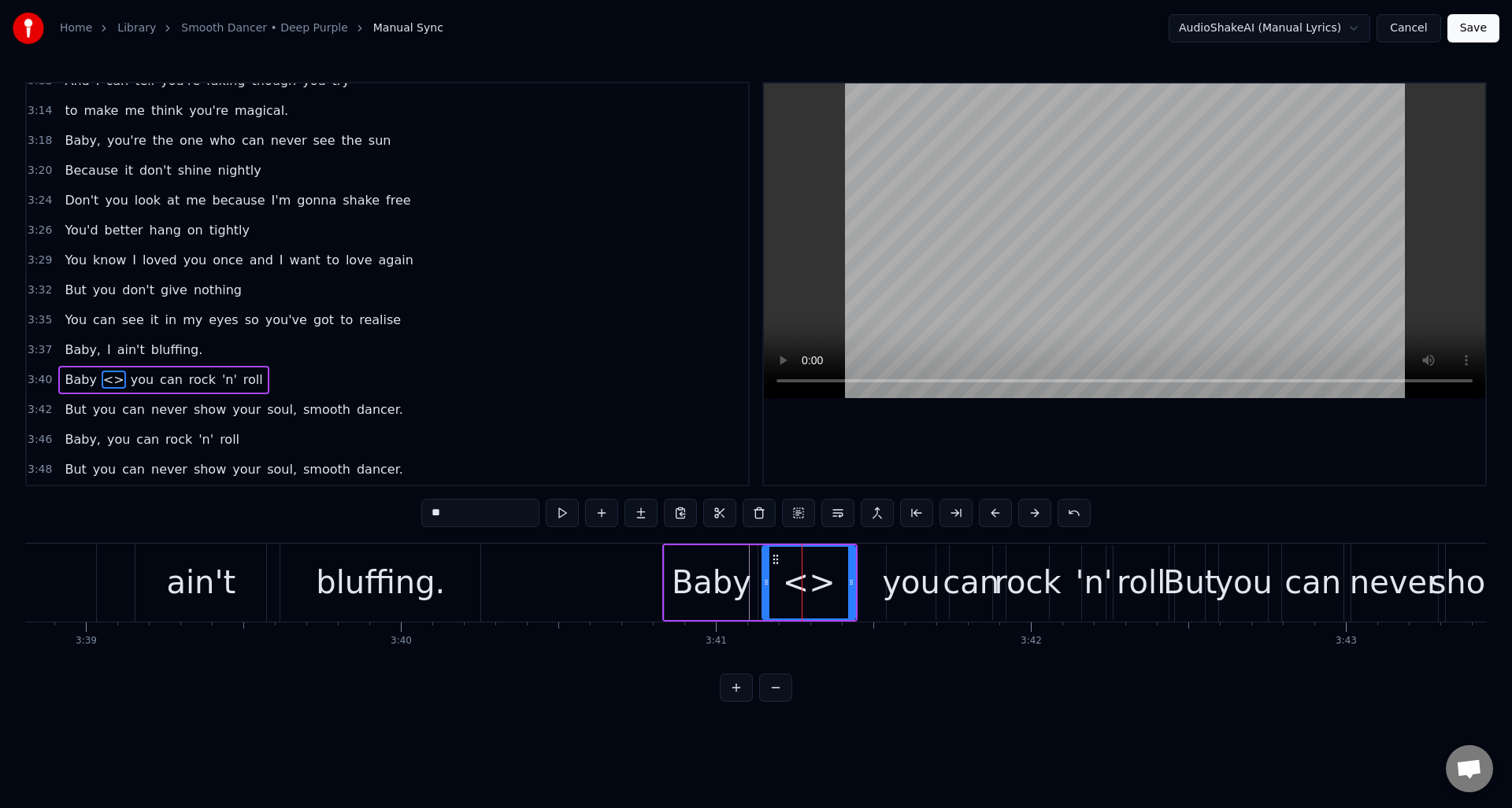
drag, startPoint x: 450, startPoint y: 512, endPoint x: 408, endPoint y: 509, distance: 42.1
click at [408, 510] on div "0:01 Black suede, don't mean you're good for me 0:07 Black suede, just brings y…" at bounding box center [755, 392] width 1461 height 620
paste input "**"
drag, startPoint x: 435, startPoint y: 512, endPoint x: 423, endPoint y: 511, distance: 12.0
click at [423, 511] on input "****" at bounding box center [480, 513] width 118 height 28
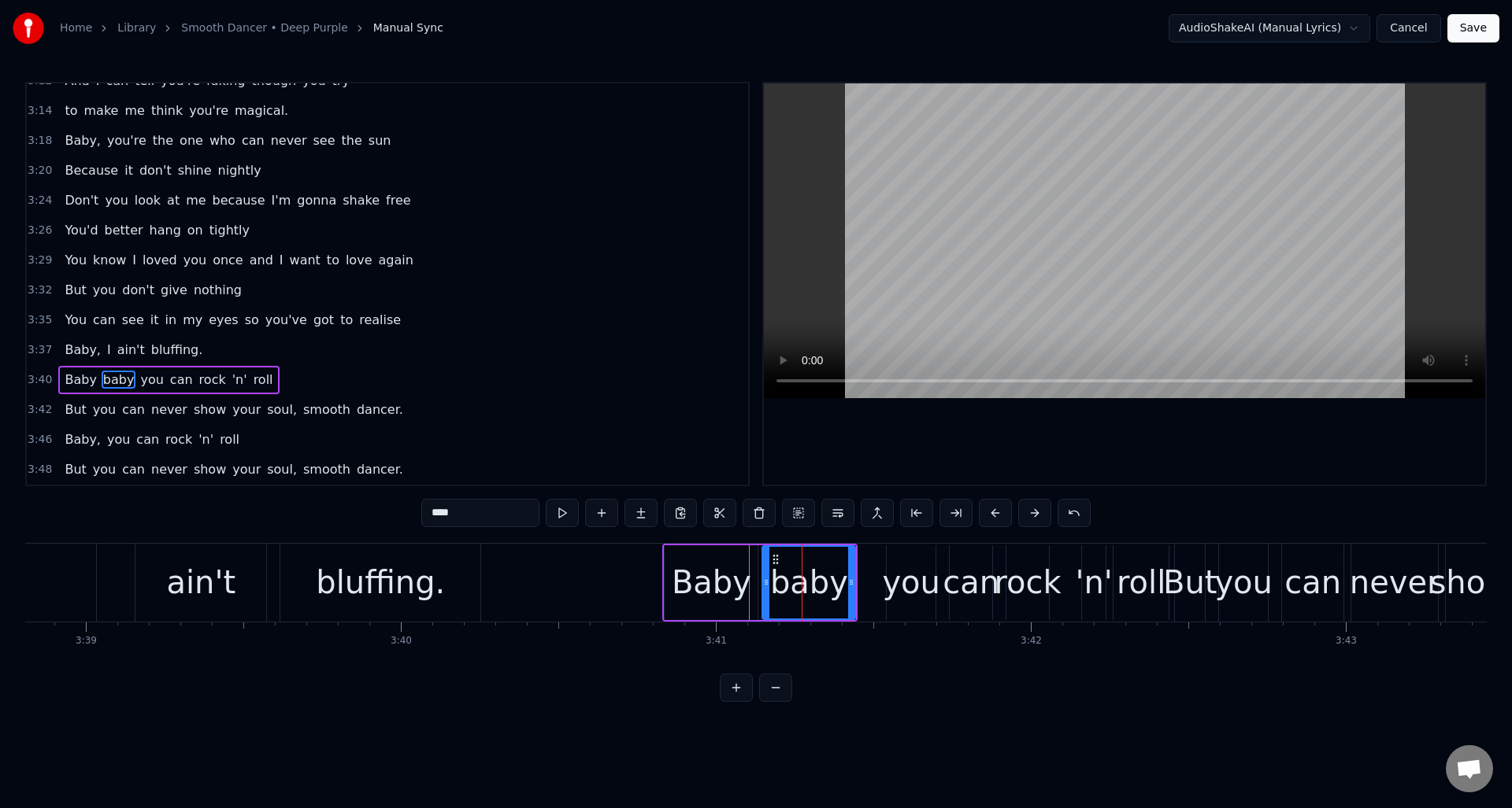
click at [699, 577] on div "Baby" at bounding box center [712, 582] width 80 height 47
drag, startPoint x: 468, startPoint y: 513, endPoint x: 440, endPoint y: 512, distance: 28.0
click at [440, 512] on input "****" at bounding box center [480, 513] width 118 height 28
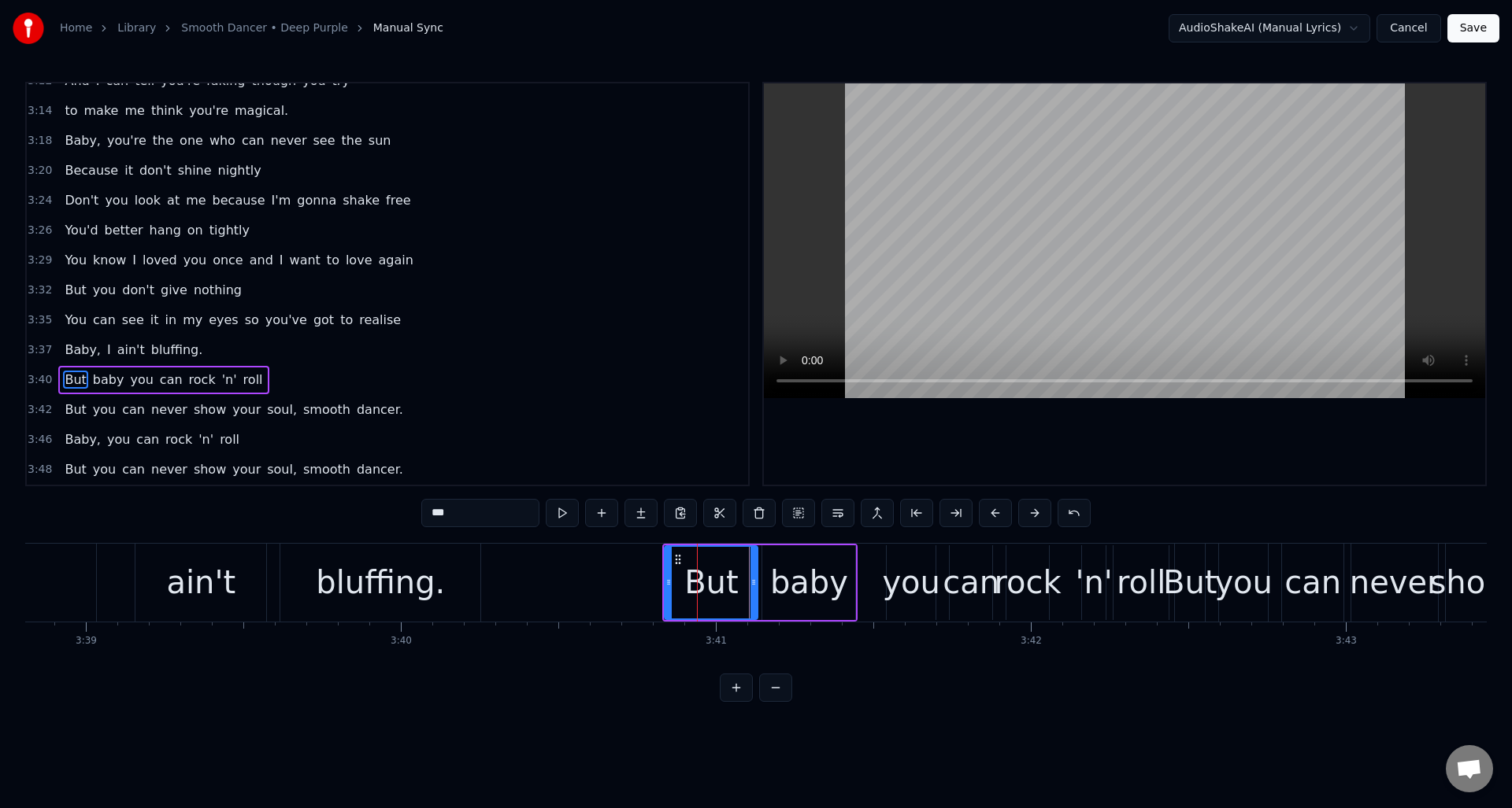
click at [792, 567] on div "baby" at bounding box center [809, 582] width 78 height 47
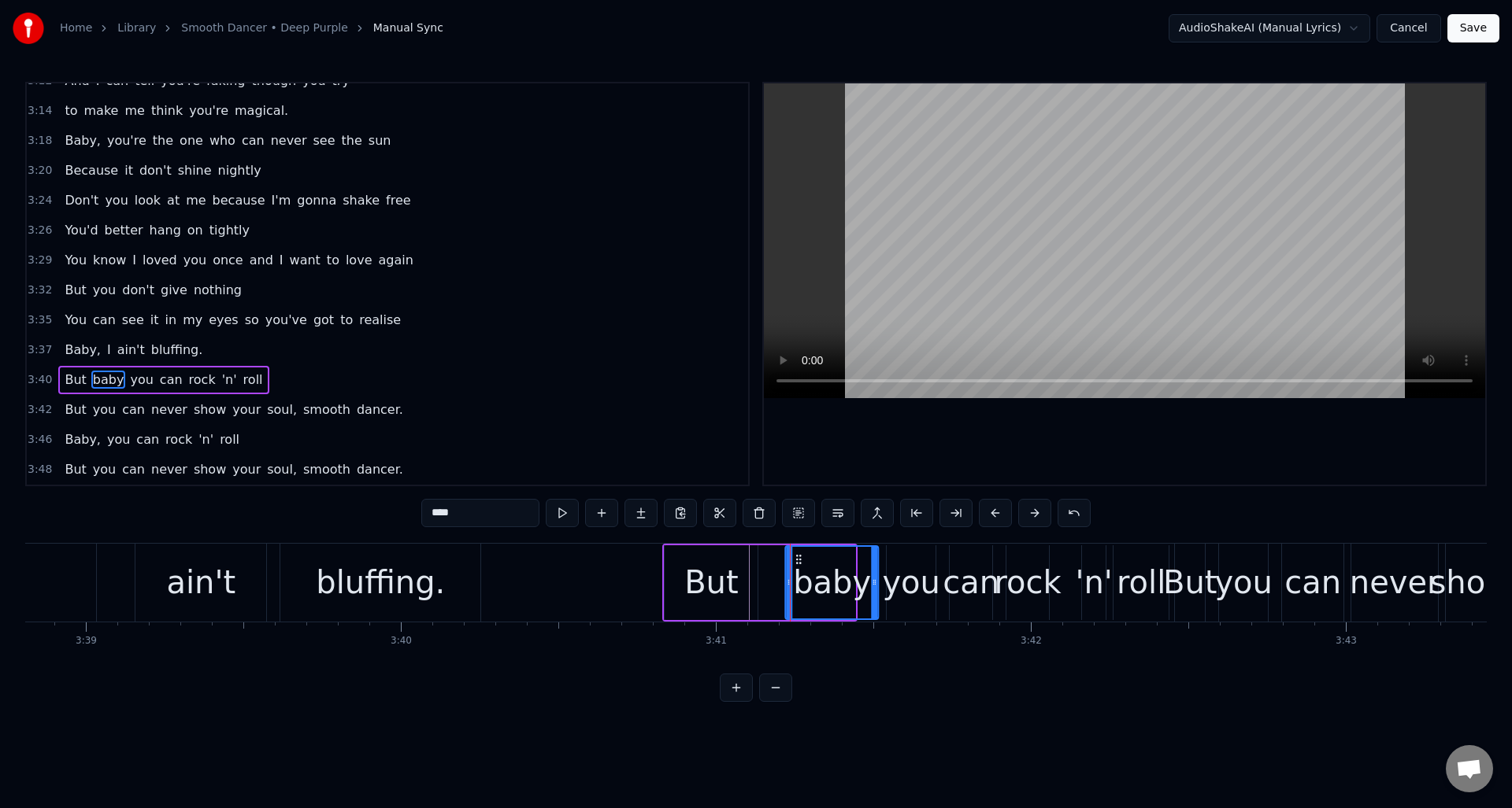
drag, startPoint x: 777, startPoint y: 554, endPoint x: 799, endPoint y: 555, distance: 22.0
click at [799, 555] on icon at bounding box center [798, 559] width 12 height 12
click at [716, 565] on div "But" at bounding box center [711, 582] width 53 height 47
type input "***"
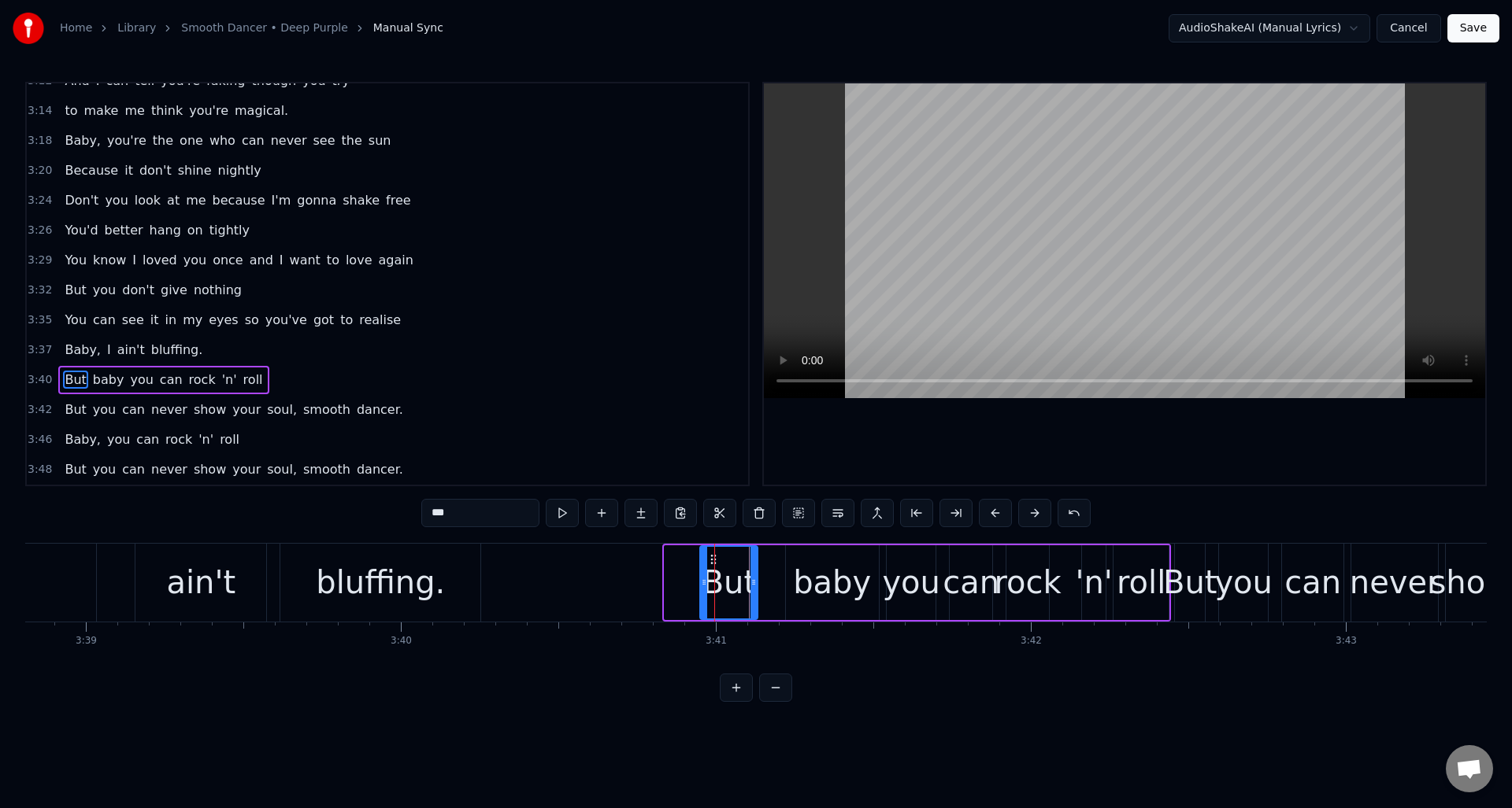
drag, startPoint x: 667, startPoint y: 570, endPoint x: 702, endPoint y: 572, distance: 35.1
click at [702, 572] on div at bounding box center [704, 583] width 7 height 71
drag, startPoint x: 713, startPoint y: 560, endPoint x: 732, endPoint y: 561, distance: 19.0
click at [732, 561] on icon at bounding box center [733, 559] width 12 height 12
drag, startPoint x: 723, startPoint y: 566, endPoint x: 709, endPoint y: 566, distance: 14.0
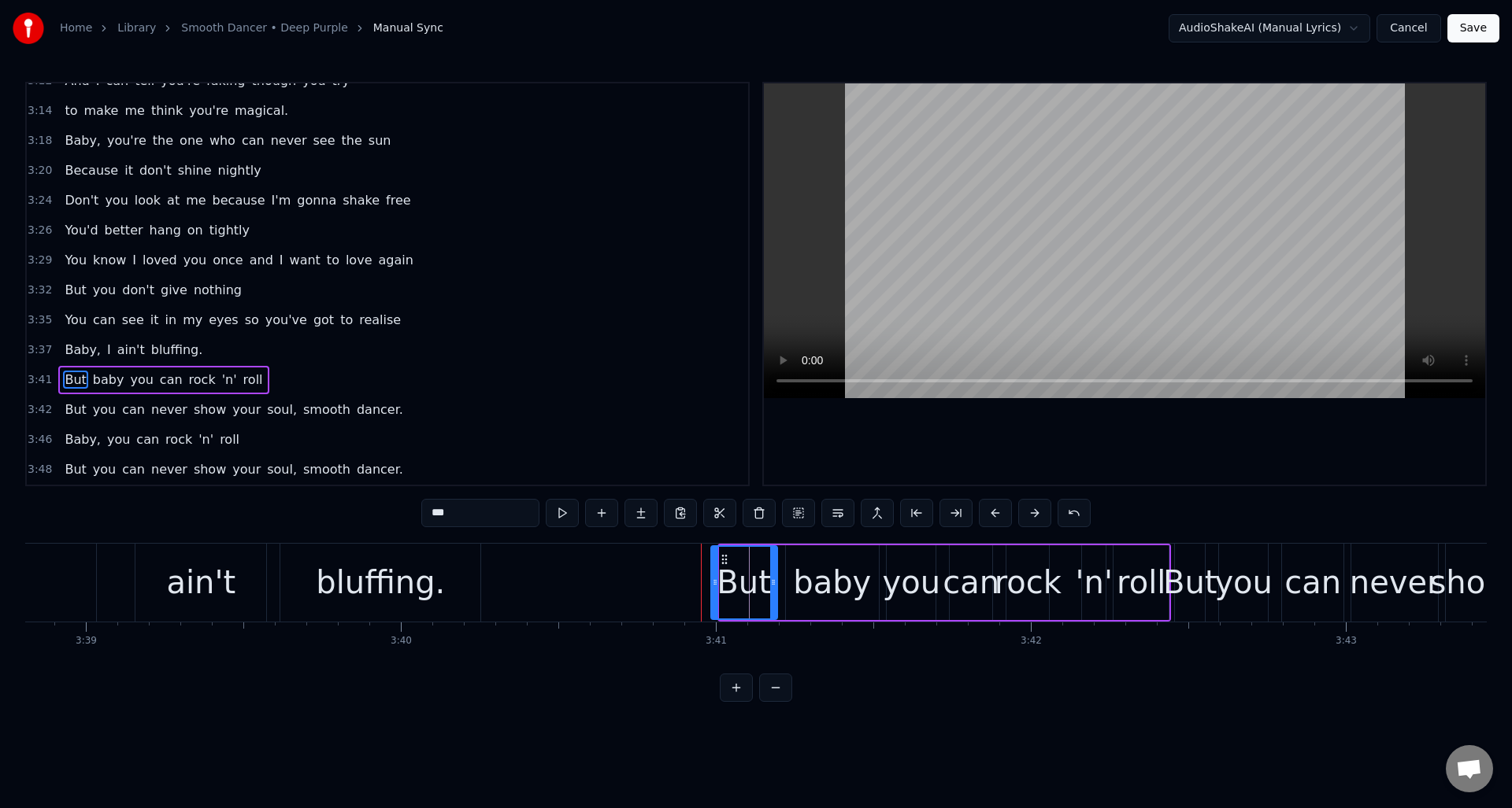
click at [715, 566] on div at bounding box center [715, 583] width 7 height 71
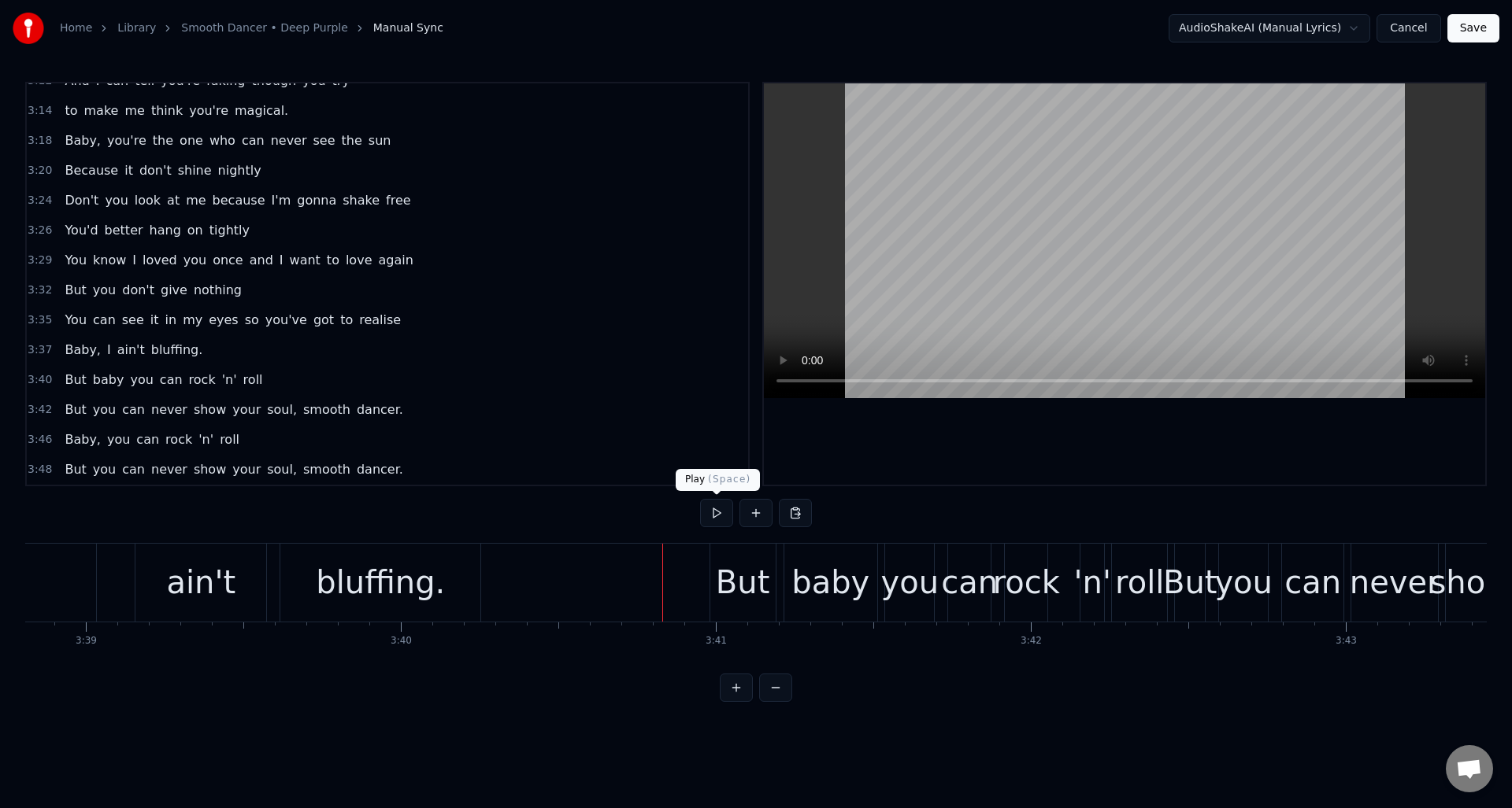
click at [720, 509] on button at bounding box center [717, 513] width 33 height 28
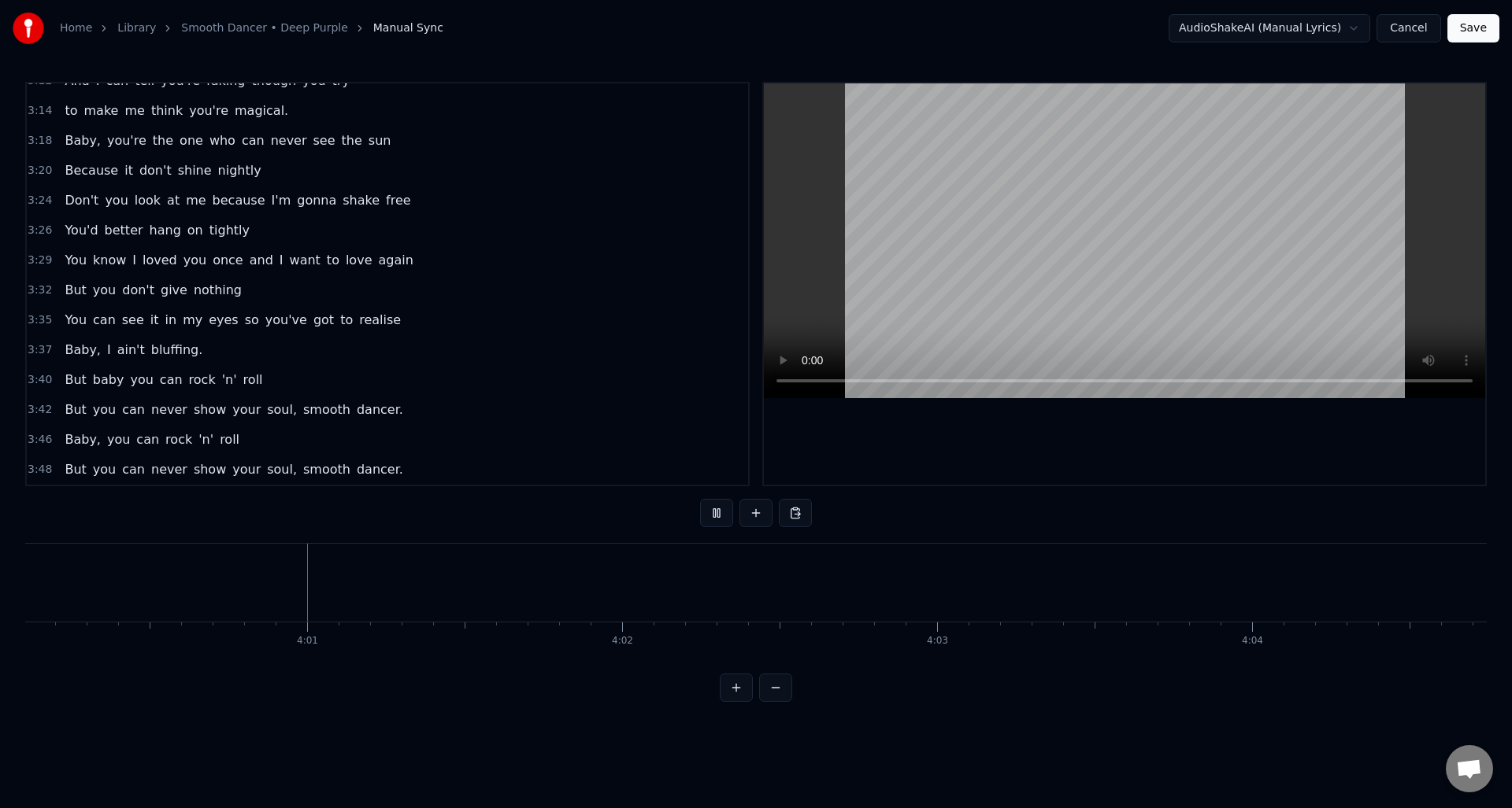
scroll to position [0, 75630]
click at [718, 512] on button at bounding box center [717, 513] width 33 height 28
click at [1478, 21] on button "Save" at bounding box center [1473, 28] width 52 height 28
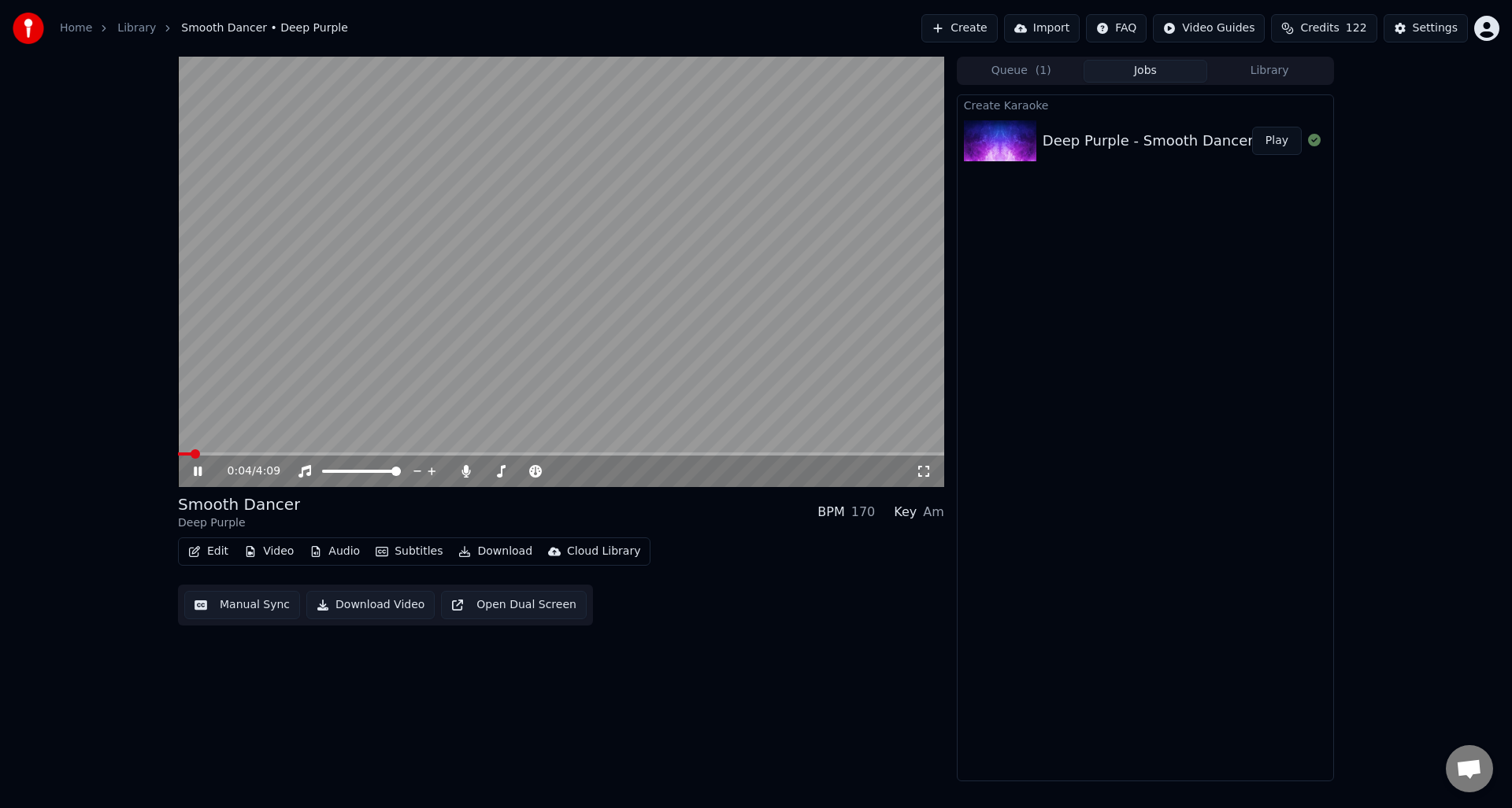
click at [197, 471] on icon at bounding box center [209, 471] width 37 height 12
click at [468, 469] on icon at bounding box center [466, 471] width 16 height 12
click at [193, 470] on icon at bounding box center [197, 471] width 9 height 11
click at [235, 604] on button "Manual Sync" at bounding box center [242, 605] width 115 height 28
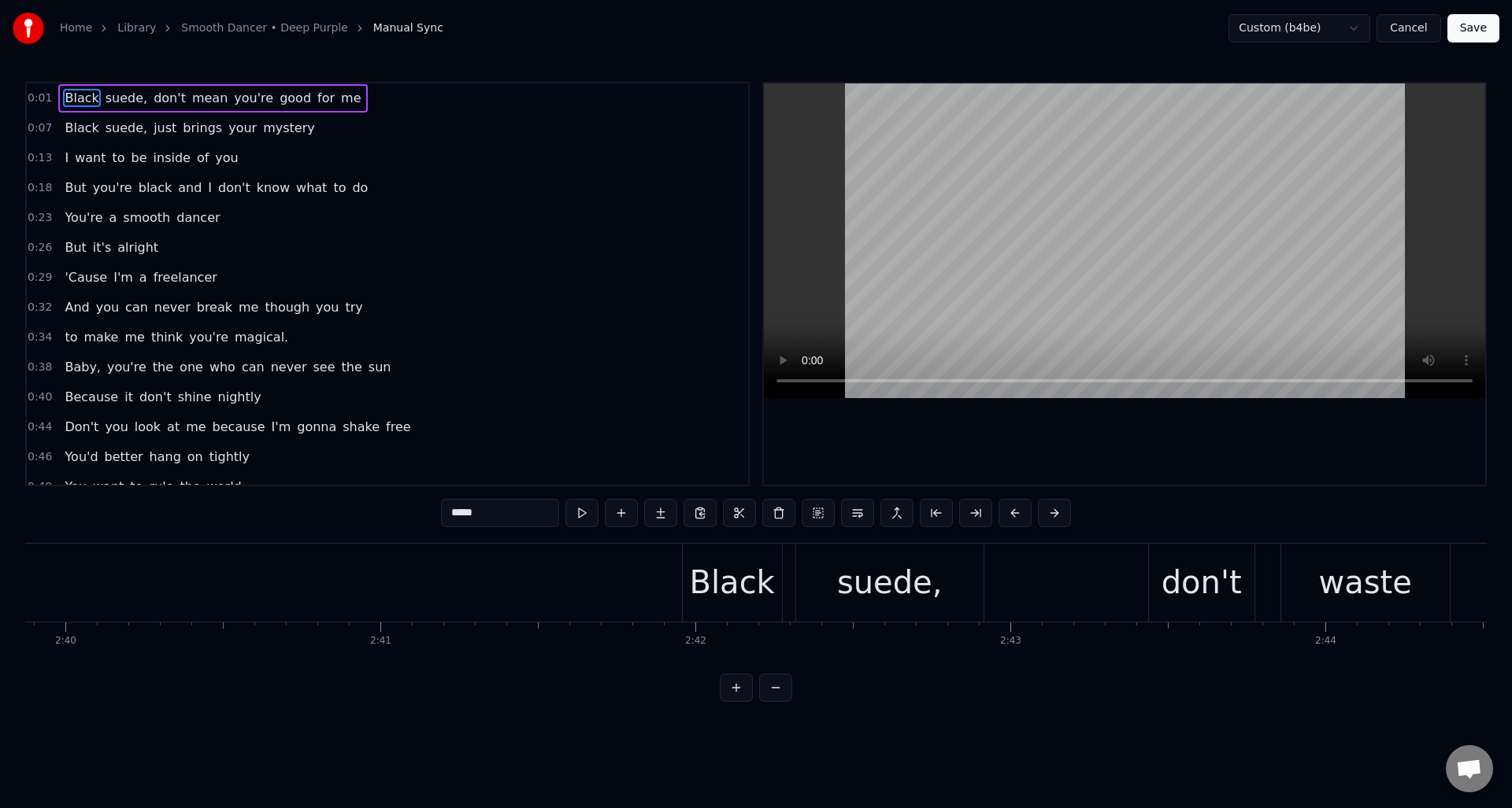
scroll to position [0, 50441]
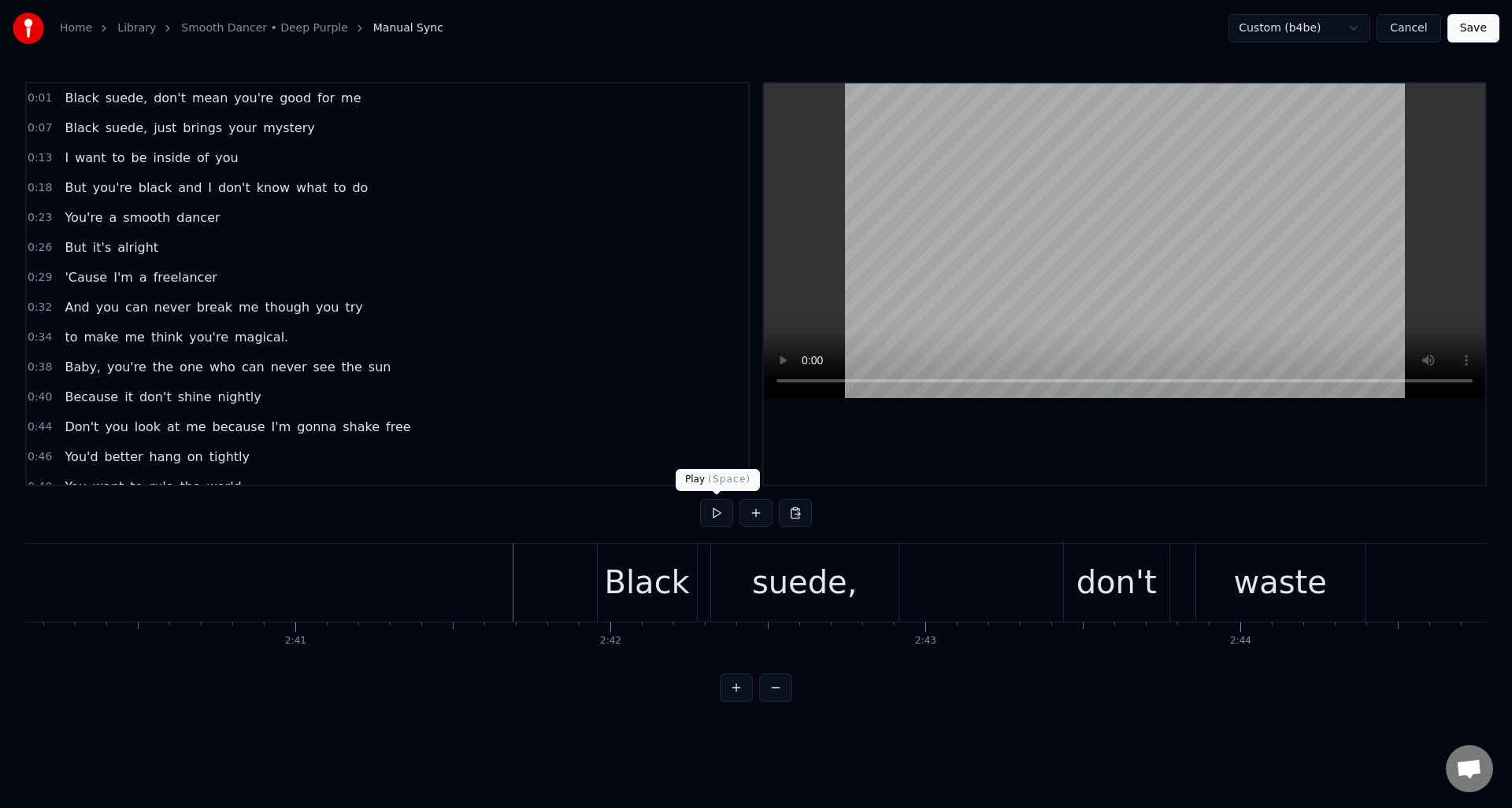
click at [715, 512] on button at bounding box center [717, 513] width 33 height 28
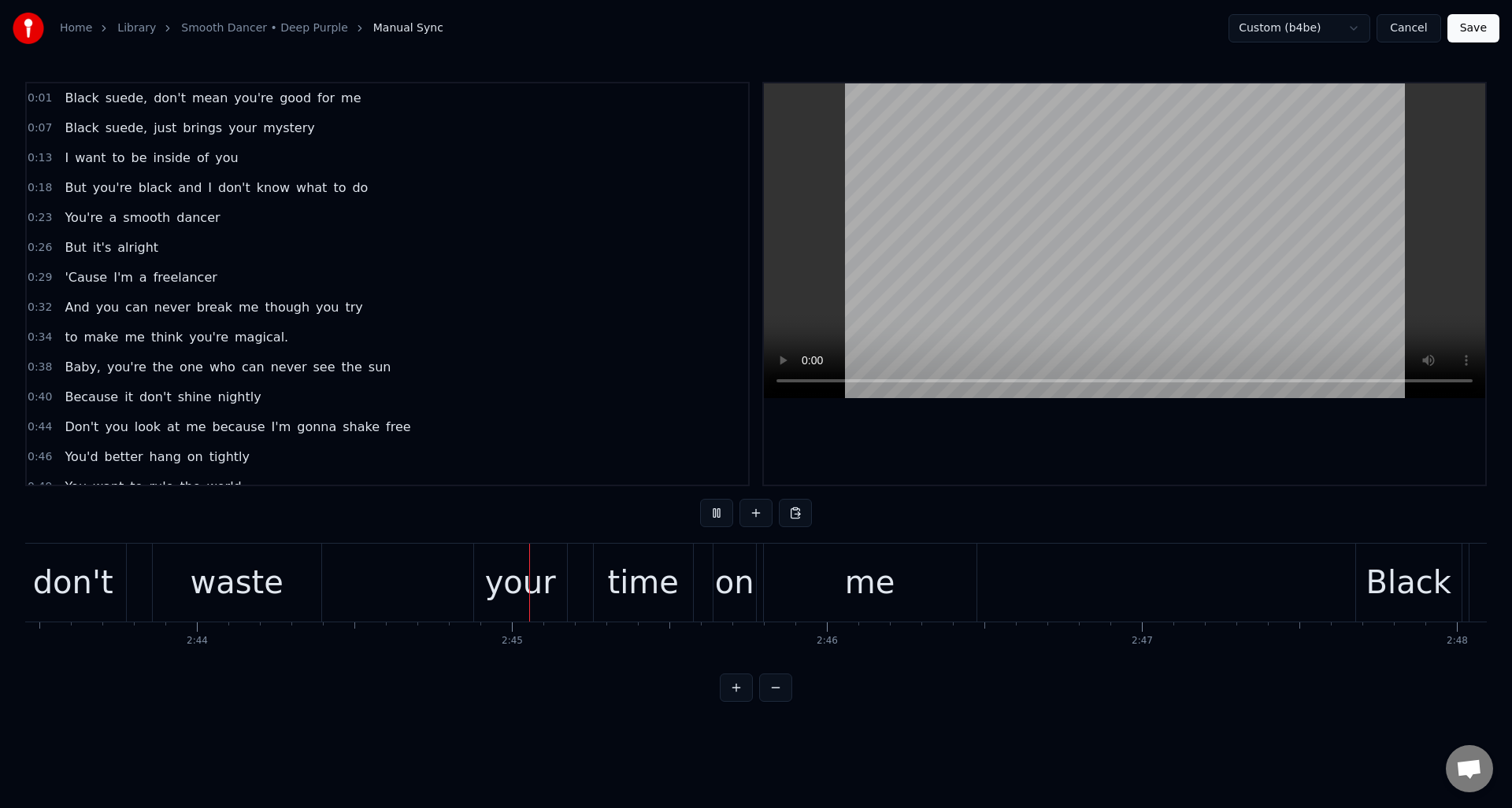
scroll to position [0, 51762]
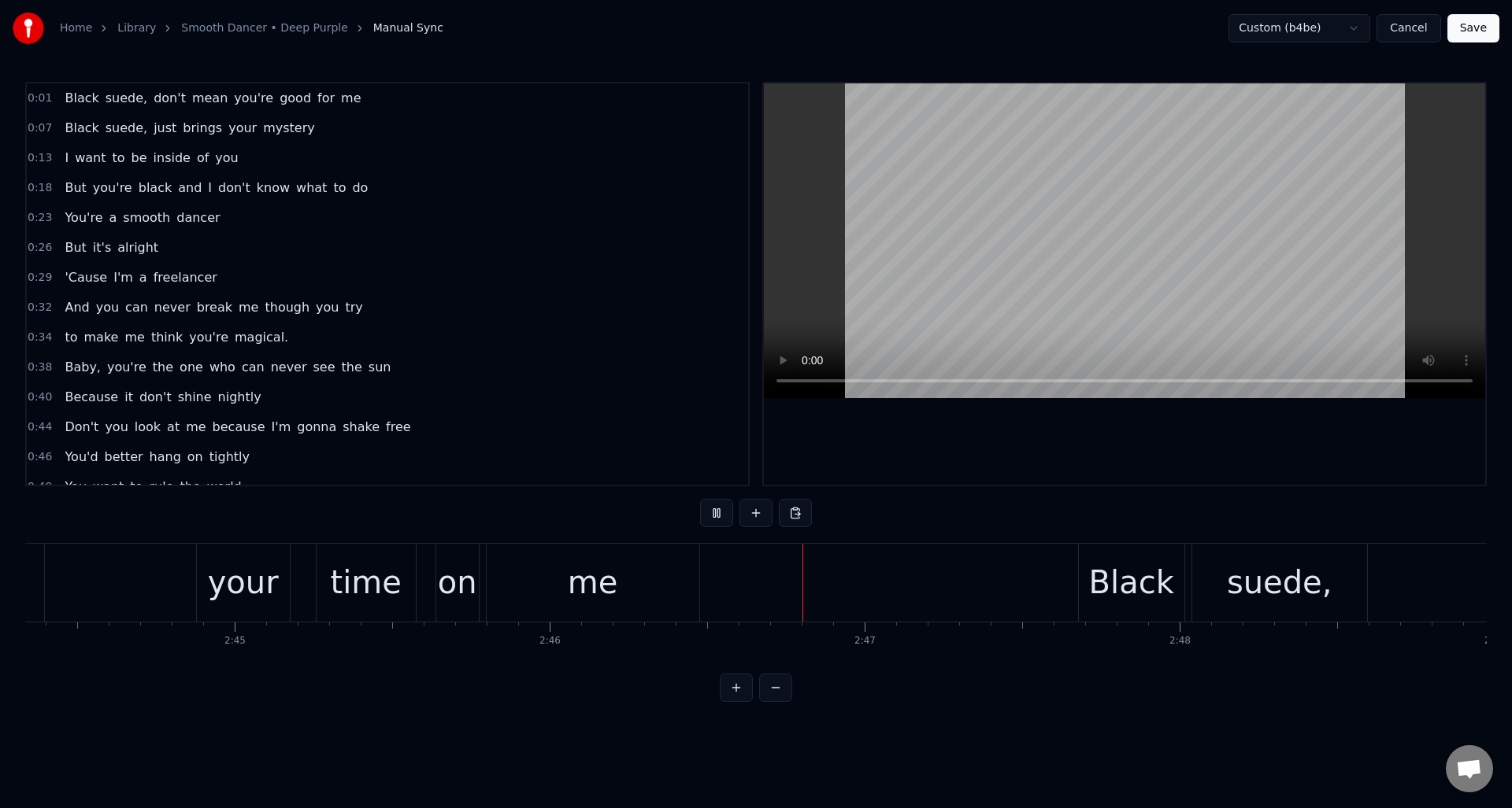
click at [715, 512] on button at bounding box center [717, 513] width 33 height 28
click at [719, 512] on button at bounding box center [717, 513] width 33 height 28
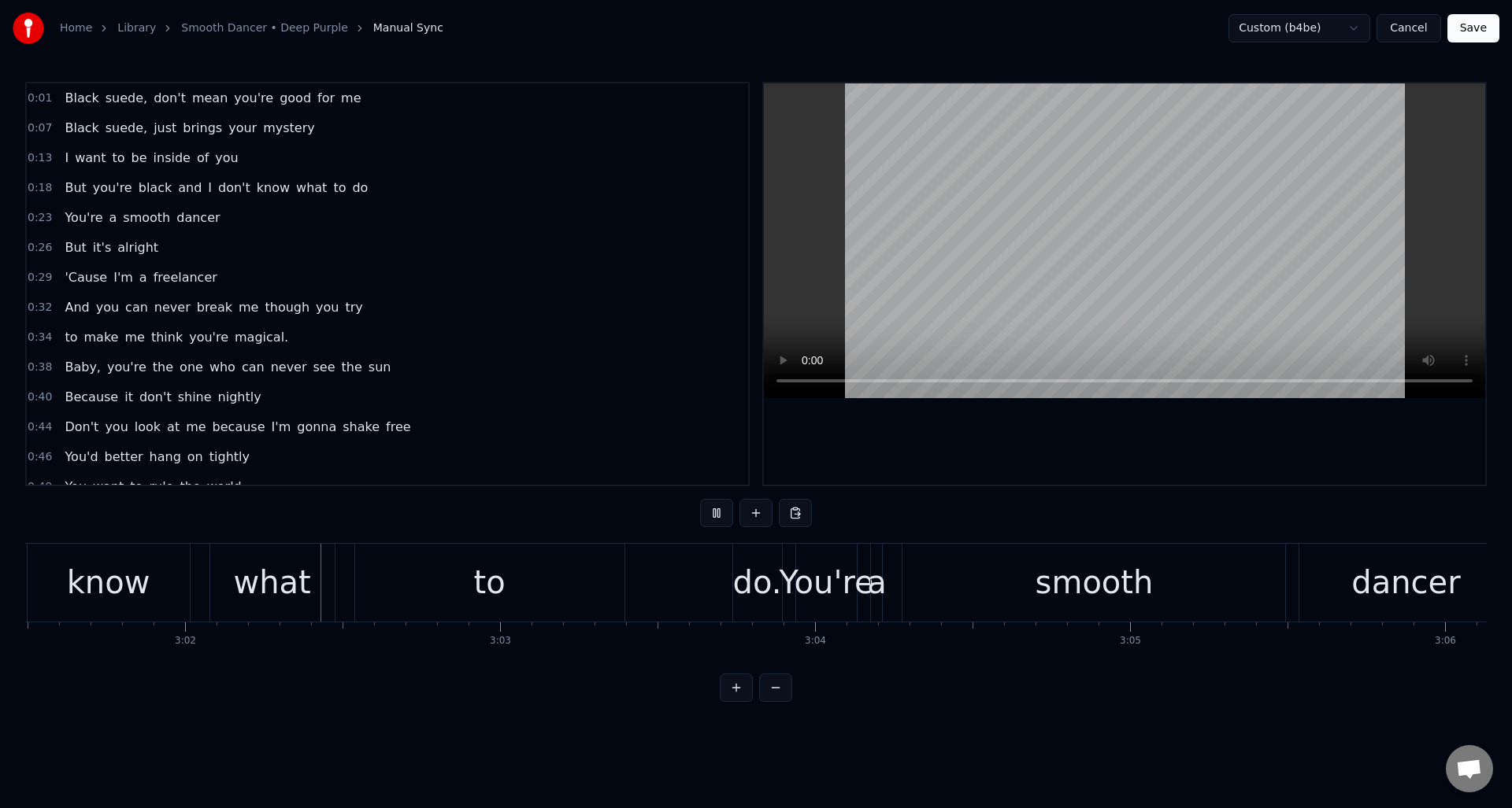
scroll to position [0, 57169]
click at [719, 512] on button at bounding box center [717, 513] width 33 height 28
click at [495, 569] on div "to" at bounding box center [487, 582] width 32 height 47
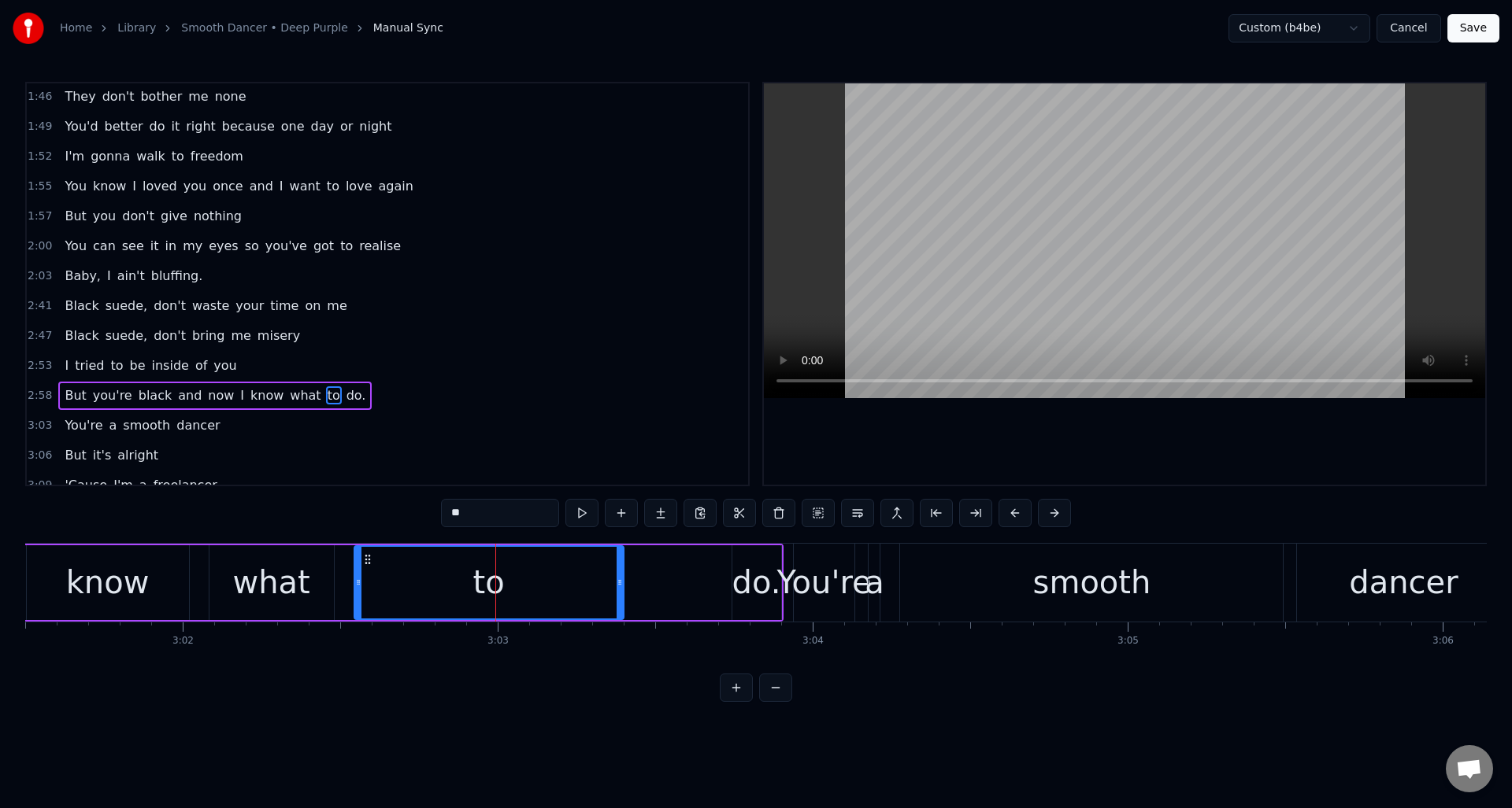
scroll to position [981, 0]
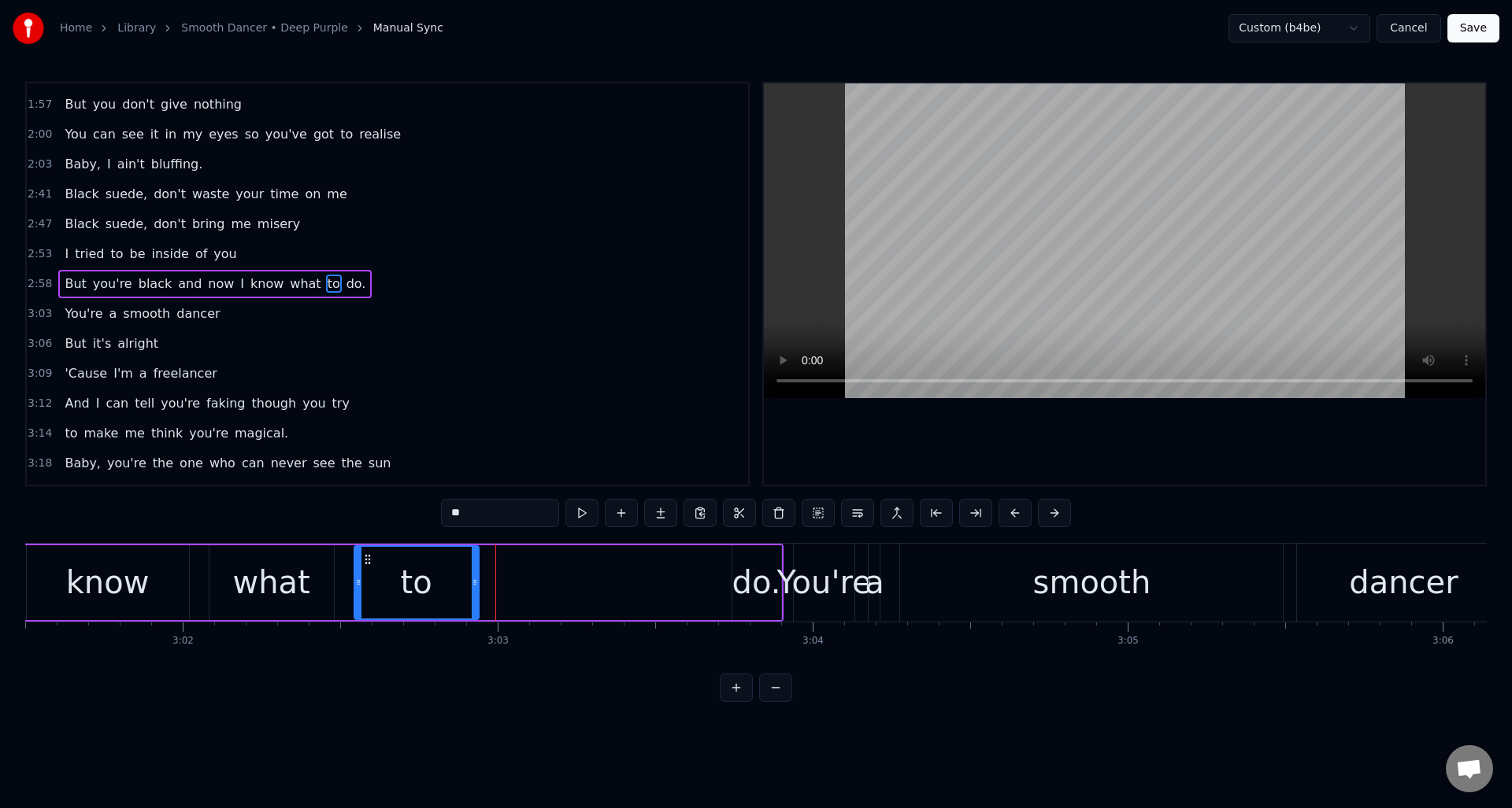
drag, startPoint x: 618, startPoint y: 572, endPoint x: 474, endPoint y: 575, distance: 144.0
click at [474, 575] on div at bounding box center [475, 583] width 7 height 71
click at [747, 562] on div "do." at bounding box center [756, 582] width 49 height 47
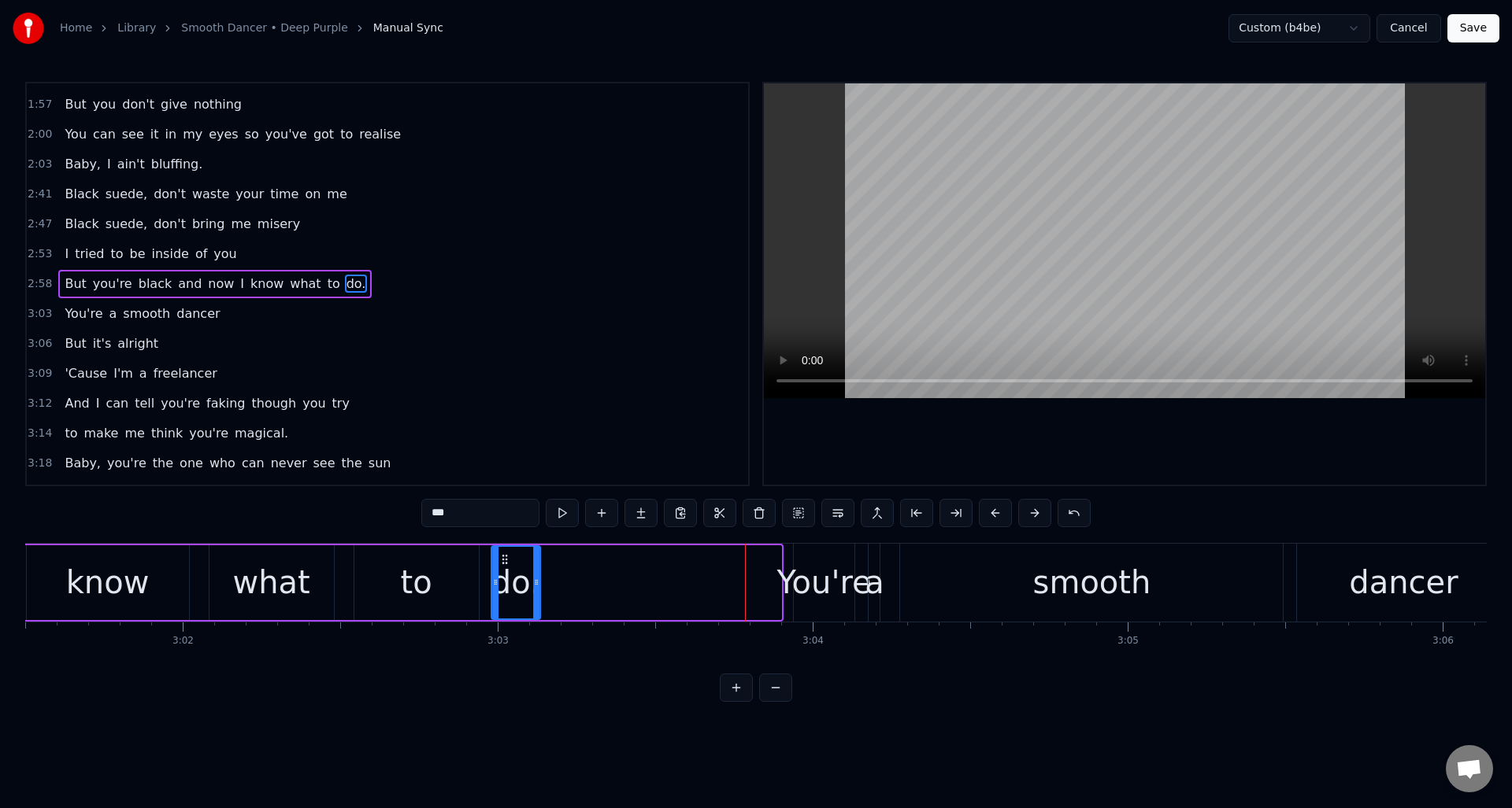
drag, startPoint x: 746, startPoint y: 556, endPoint x: 493, endPoint y: 562, distance: 253.1
click at [505, 566] on div "do." at bounding box center [515, 583] width 47 height 71
click at [415, 557] on div "to" at bounding box center [417, 583] width 125 height 75
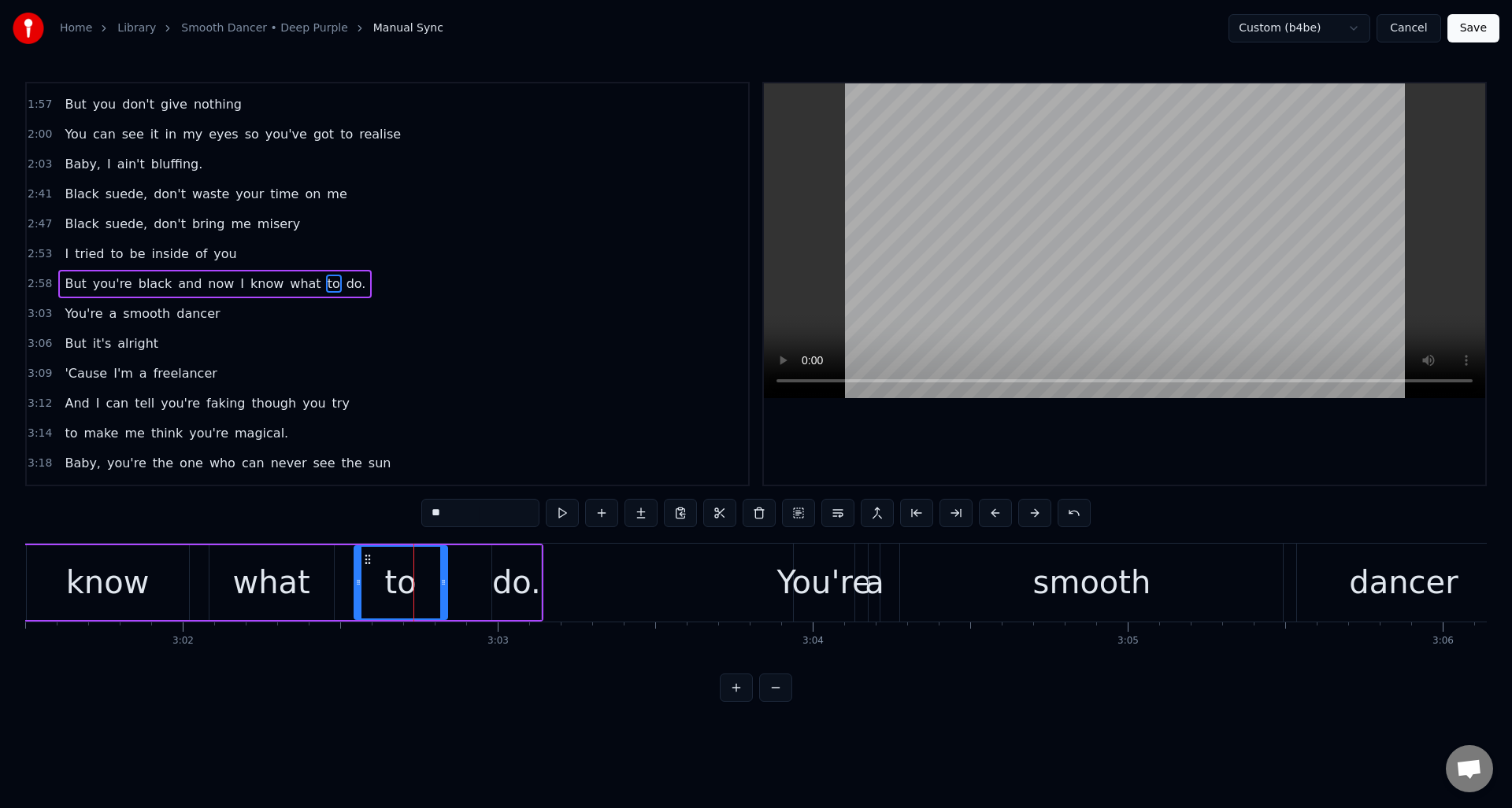
drag, startPoint x: 473, startPoint y: 562, endPoint x: 439, endPoint y: 565, distance: 34.1
click at [440, 565] on div at bounding box center [444, 583] width 7 height 71
click at [516, 564] on div "do." at bounding box center [516, 582] width 49 height 47
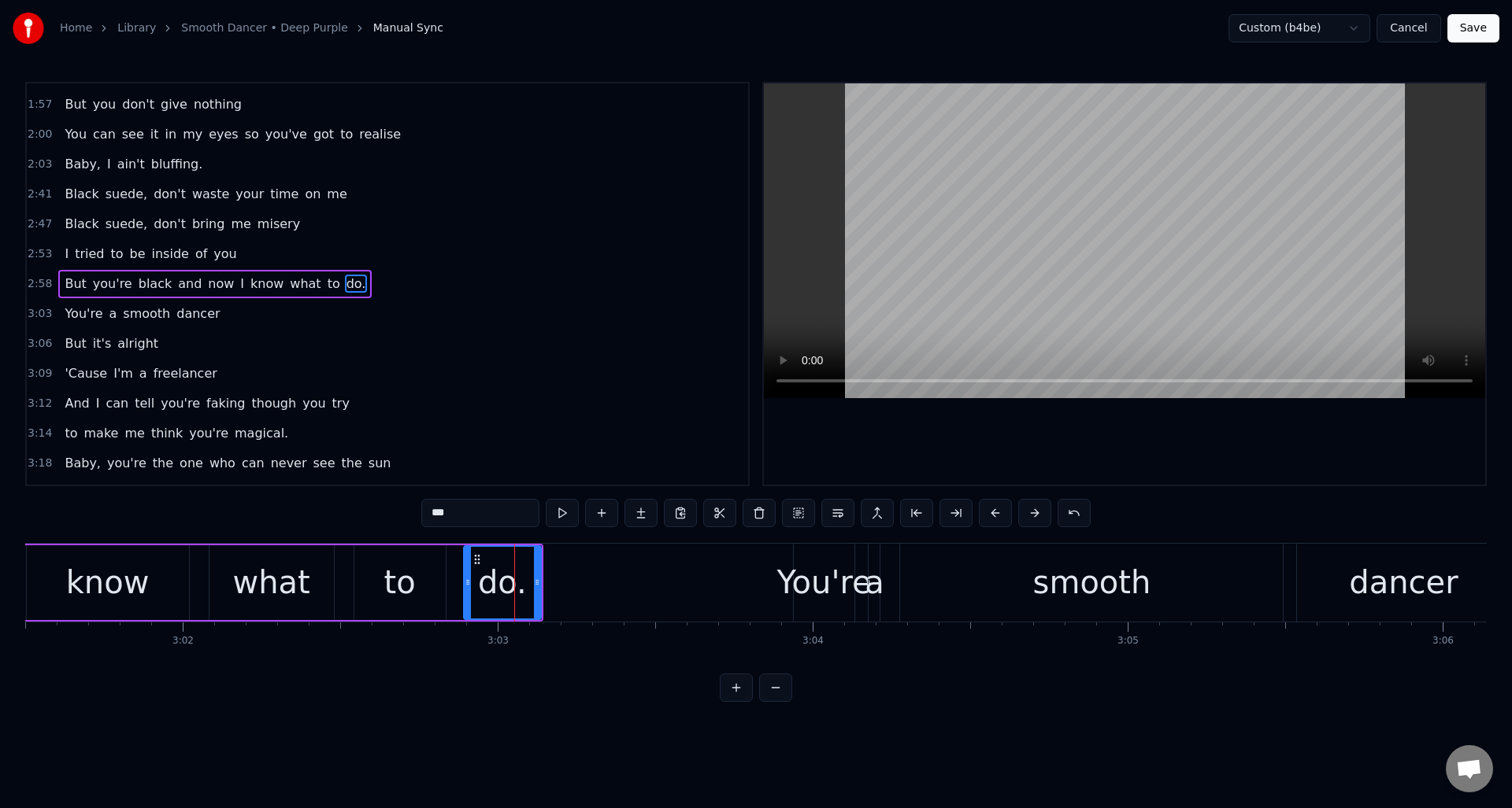
drag, startPoint x: 493, startPoint y: 561, endPoint x: 467, endPoint y: 564, distance: 26.2
click at [465, 564] on div at bounding box center [468, 583] width 7 height 71
drag, startPoint x: 536, startPoint y: 566, endPoint x: 596, endPoint y: 574, distance: 60.5
click at [596, 574] on div at bounding box center [599, 583] width 7 height 71
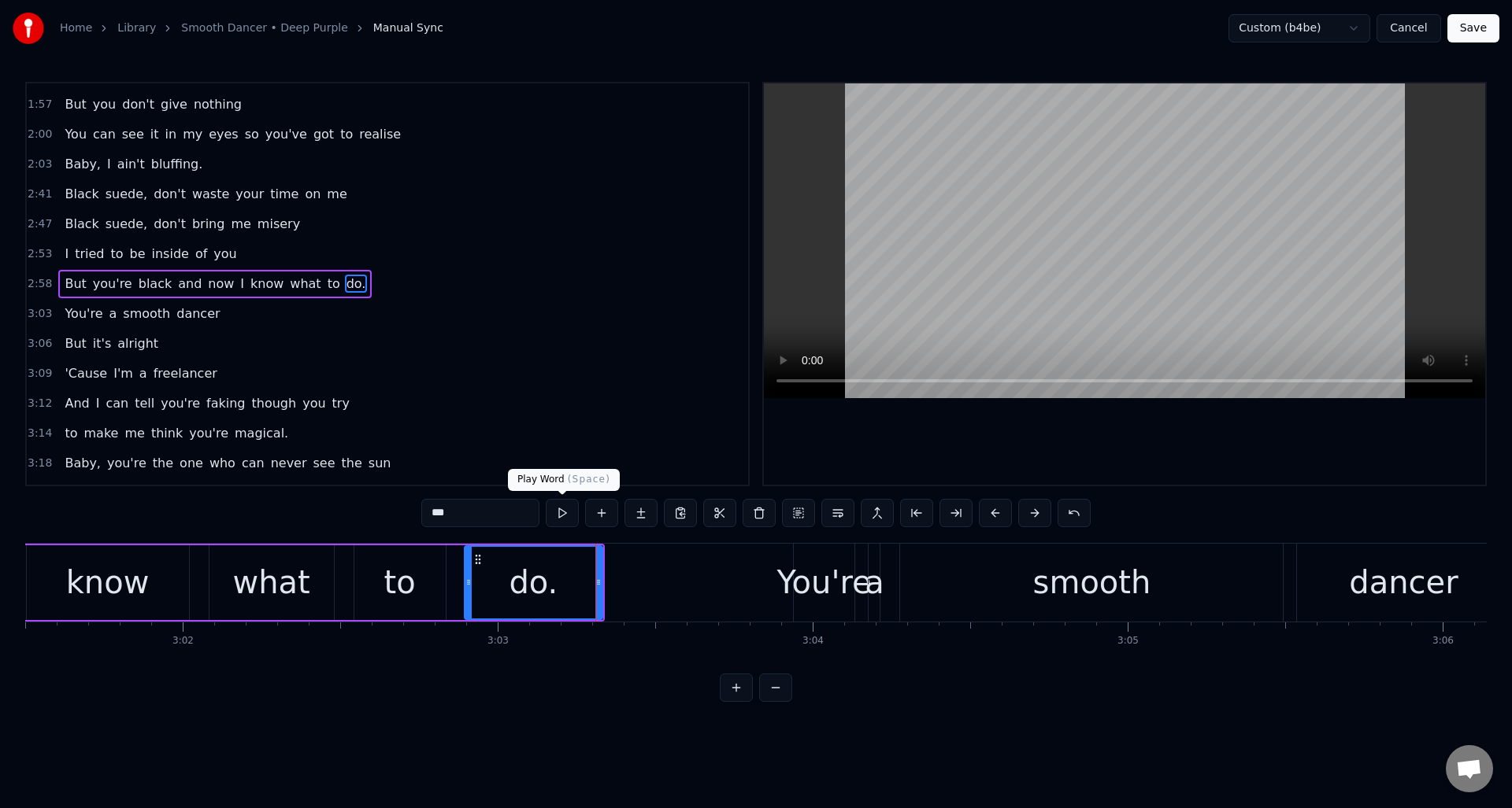
click at [567, 519] on button at bounding box center [562, 513] width 33 height 28
click at [808, 559] on div "You're" at bounding box center [824, 582] width 95 height 47
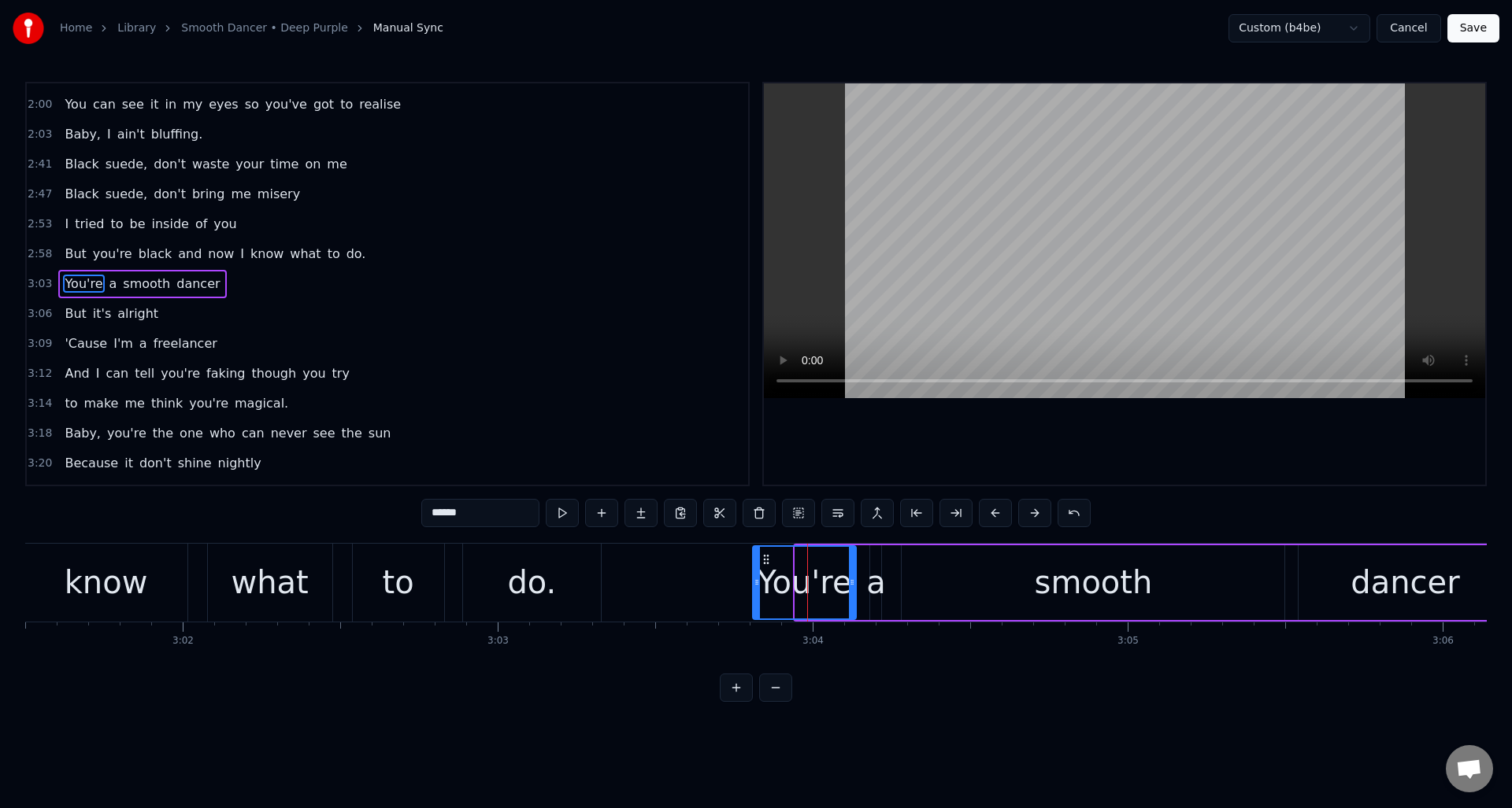
drag, startPoint x: 798, startPoint y: 561, endPoint x: 755, endPoint y: 566, distance: 43.3
click at [755, 566] on div at bounding box center [757, 583] width 7 height 71
click at [876, 566] on div "a" at bounding box center [876, 582] width 20 height 47
type input "*"
drag, startPoint x: 878, startPoint y: 569, endPoint x: 888, endPoint y: 569, distance: 10.0
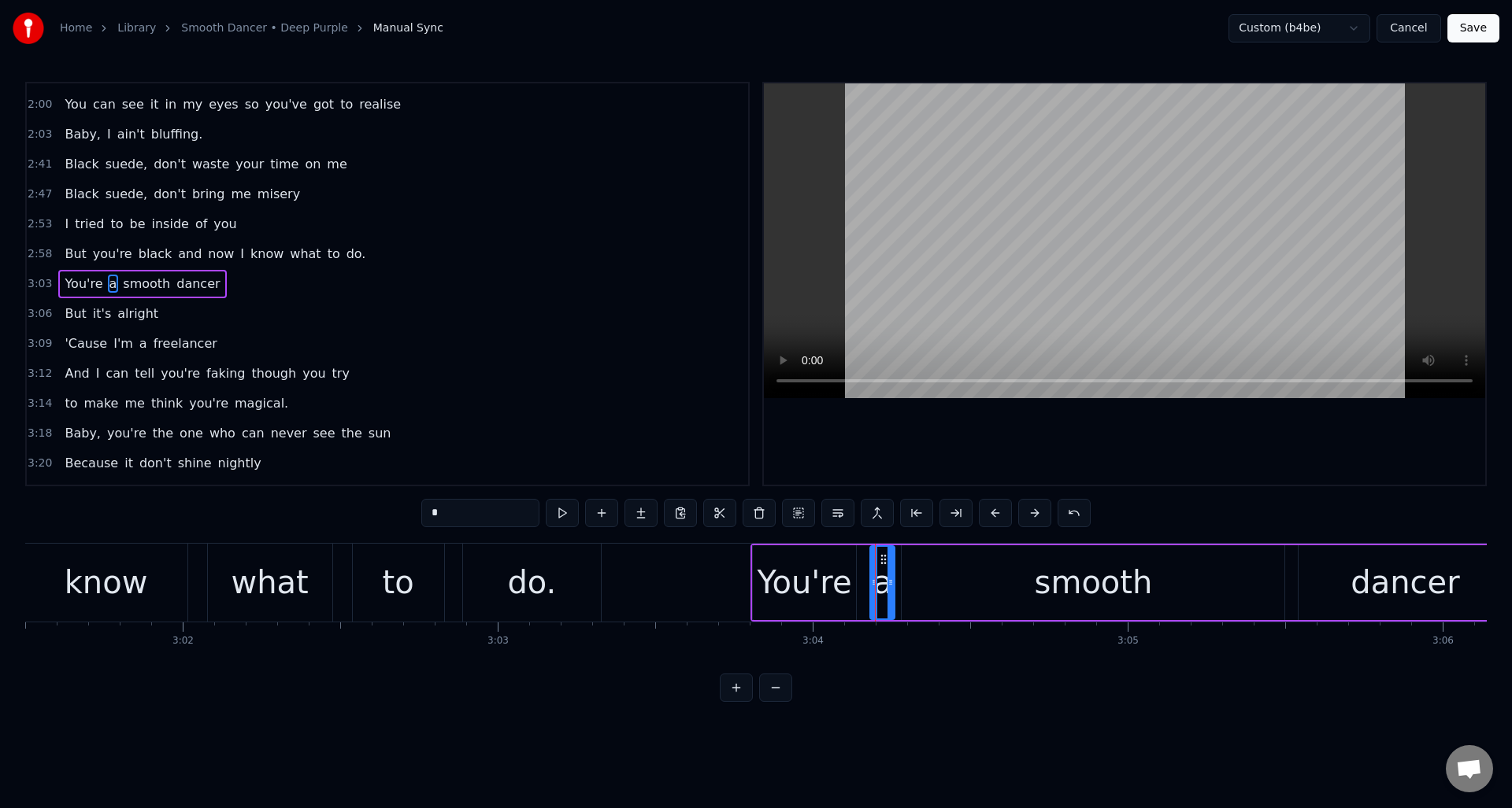
click at [891, 570] on div at bounding box center [891, 583] width 7 height 71
drag, startPoint x: 871, startPoint y: 568, endPoint x: 863, endPoint y: 570, distance: 8.2
click at [864, 570] on div at bounding box center [867, 583] width 7 height 71
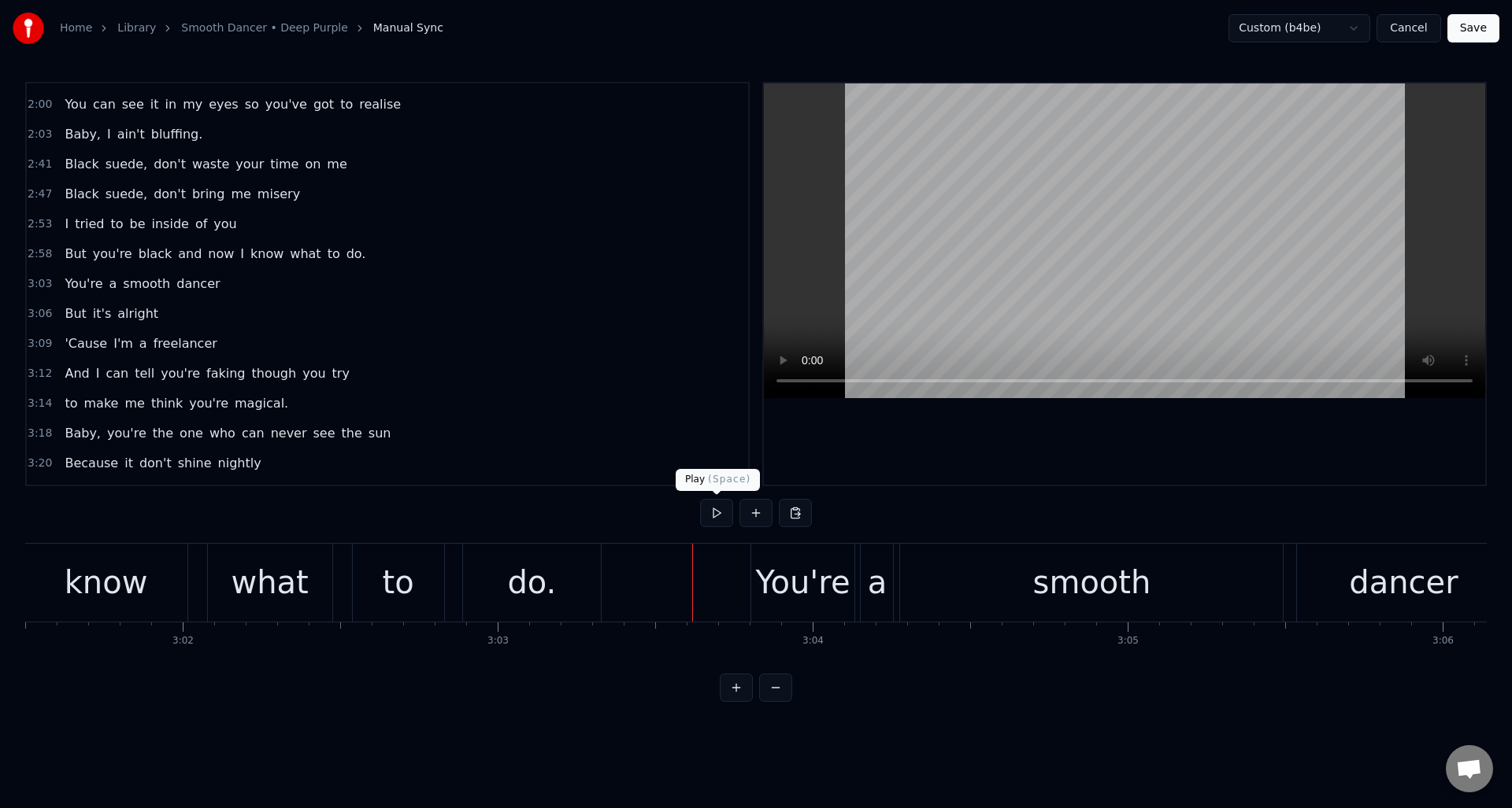
click at [717, 510] on button at bounding box center [717, 513] width 33 height 28
click at [154, 556] on div "know" at bounding box center [106, 583] width 162 height 78
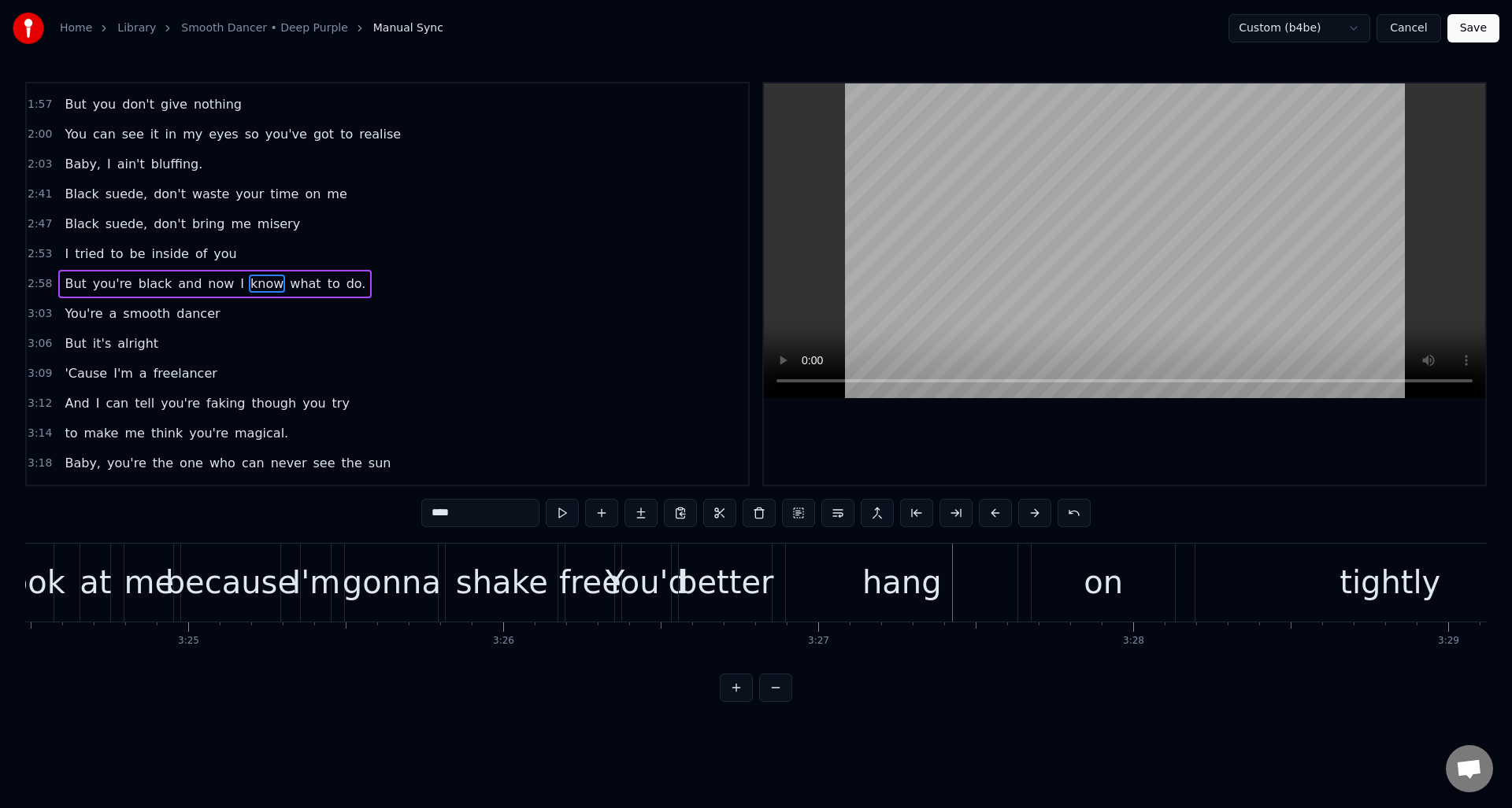
scroll to position [0, 64323]
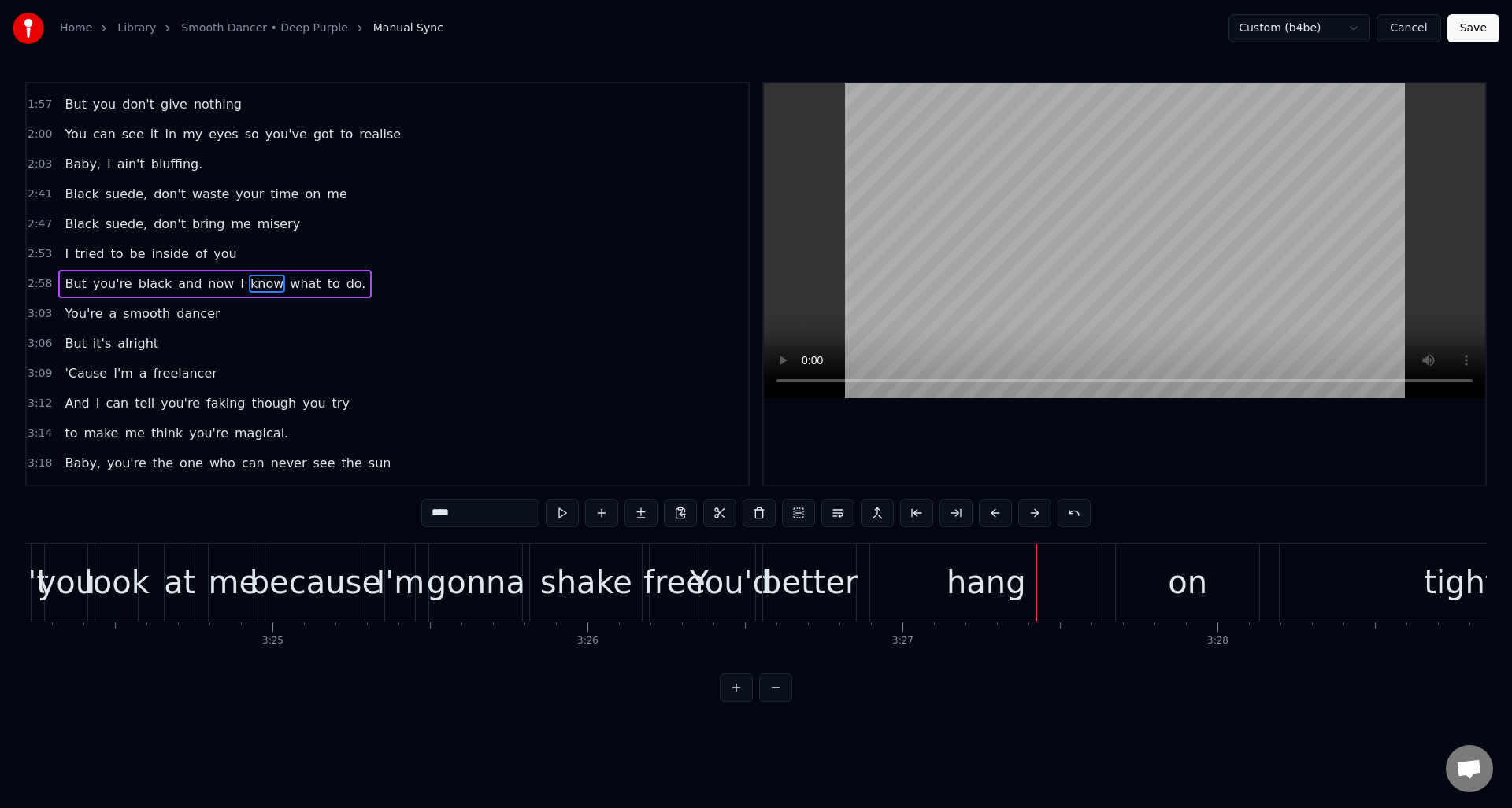
click at [727, 571] on div "You'd" at bounding box center [731, 582] width 83 height 47
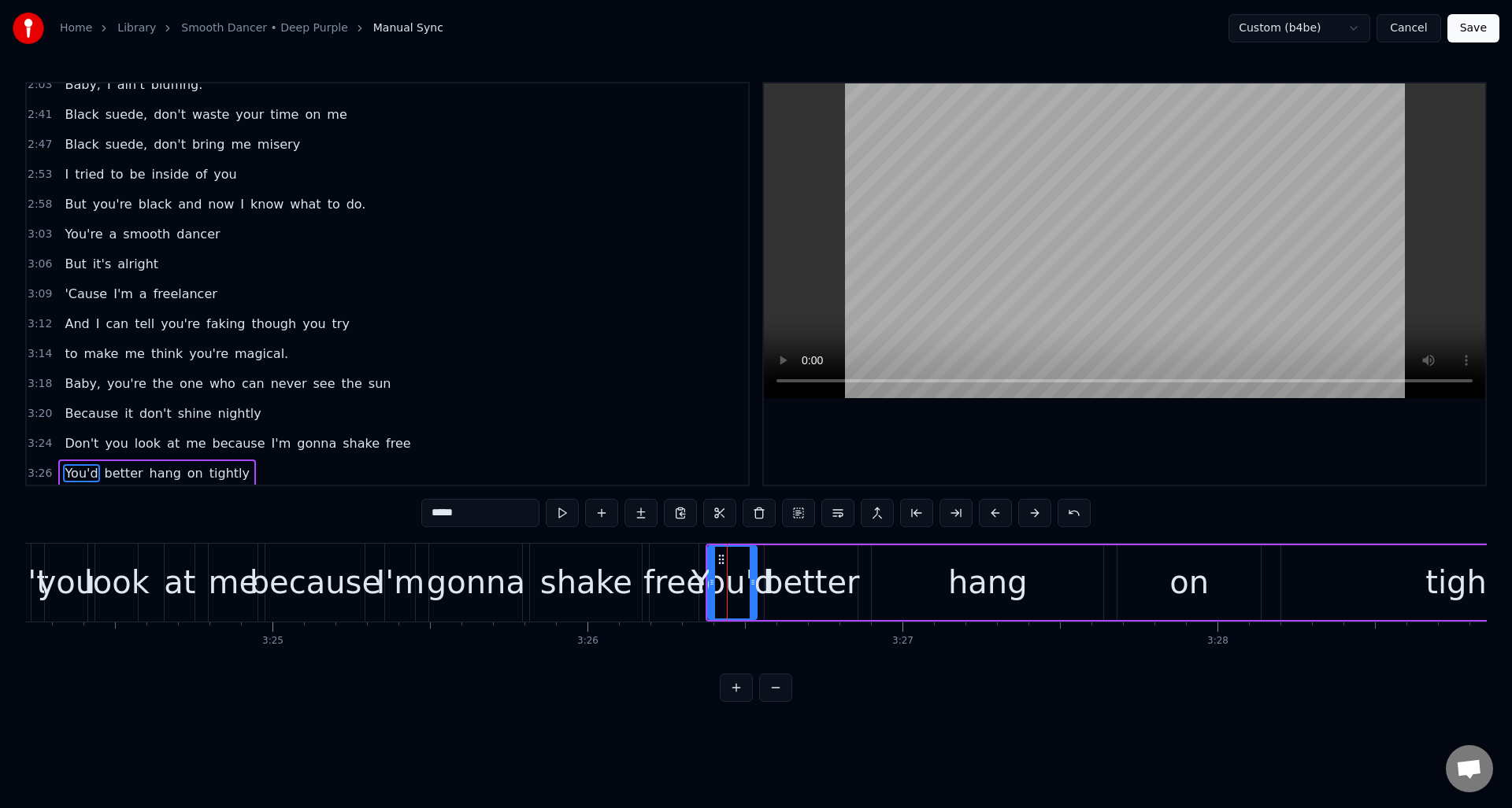
scroll to position [1250, 0]
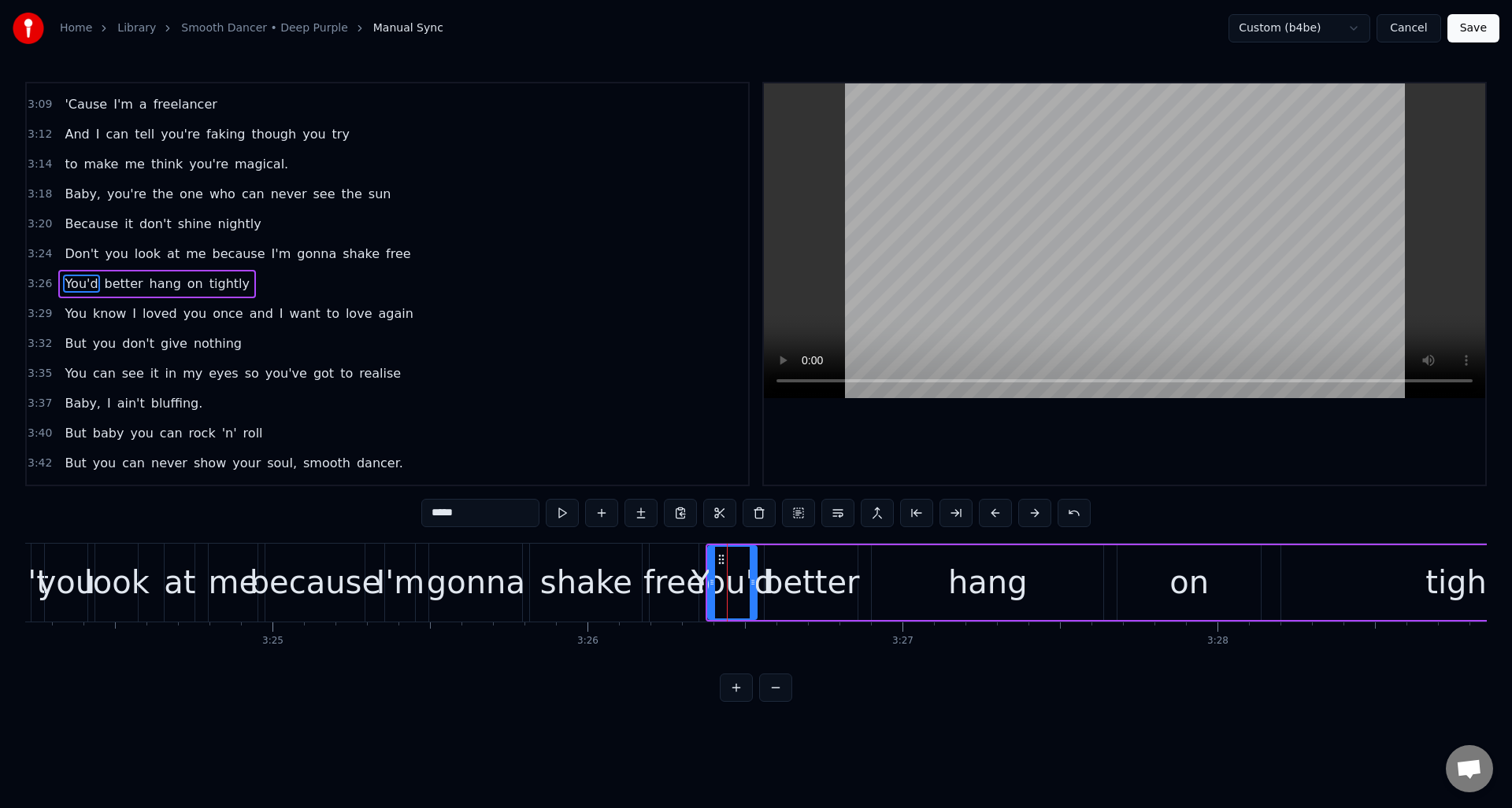
drag, startPoint x: 439, startPoint y: 515, endPoint x: 415, endPoint y: 517, distance: 24.1
click at [415, 517] on div "0:01 Black suede, don't mean you're good for me 0:07 Black suede, just brings y…" at bounding box center [755, 392] width 1461 height 620
click at [558, 560] on div "shake" at bounding box center [586, 582] width 92 height 47
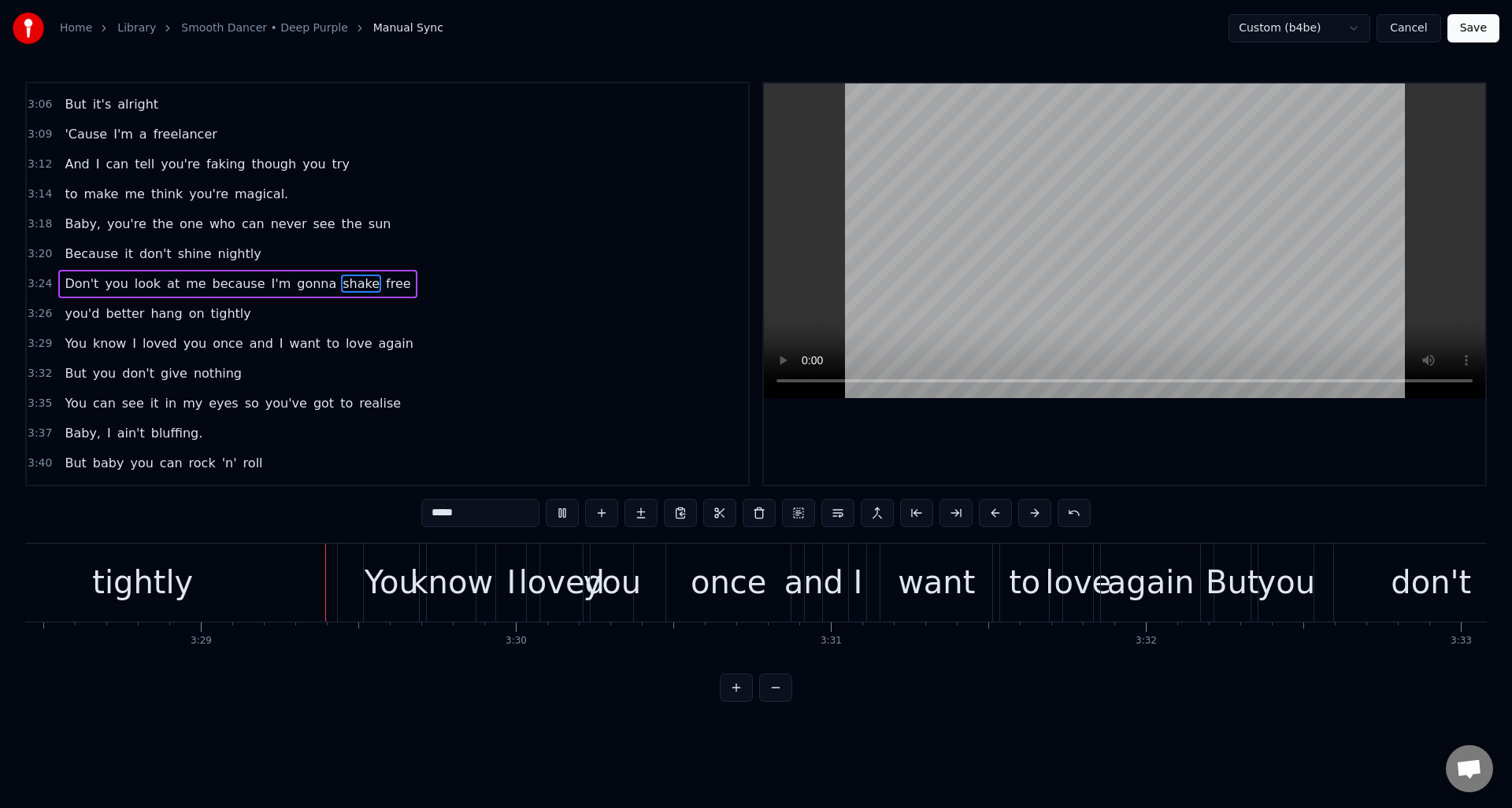
scroll to position [0, 65662]
click at [287, 558] on div "tightly" at bounding box center [135, 583] width 389 height 78
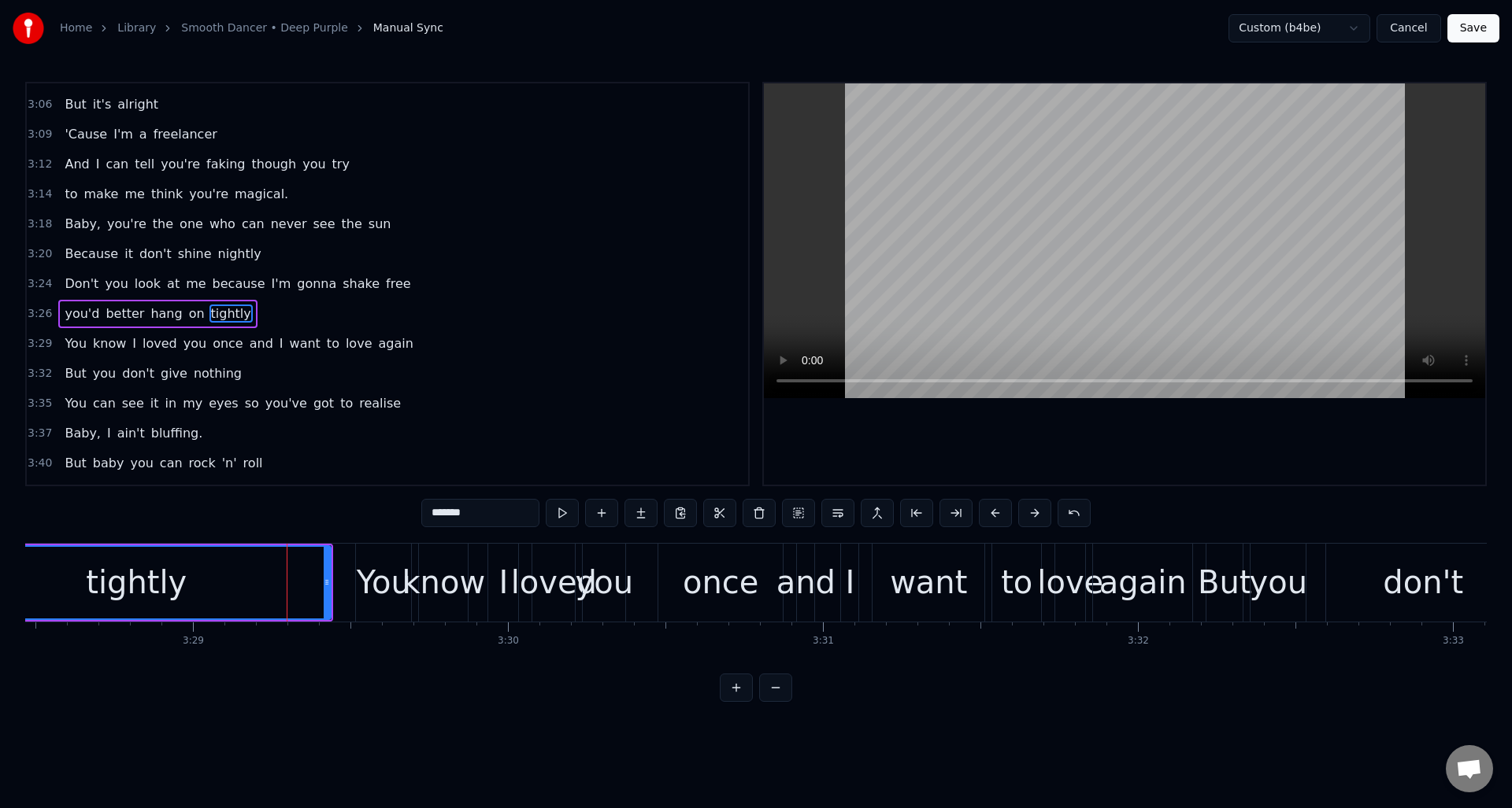
scroll to position [1250, 0]
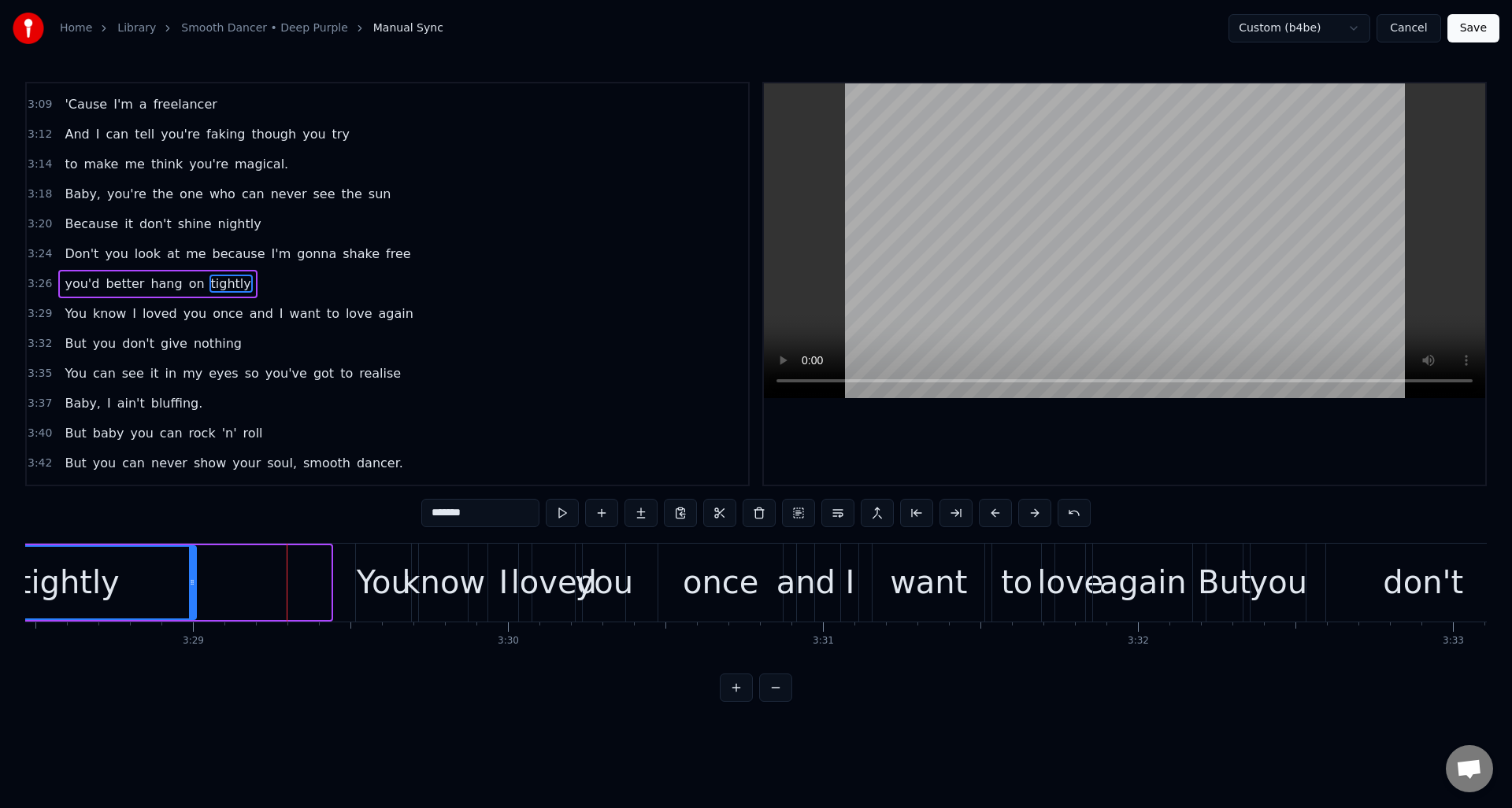
drag, startPoint x: 327, startPoint y: 566, endPoint x: 204, endPoint y: 569, distance: 123.0
click at [195, 569] on div at bounding box center [192, 583] width 7 height 71
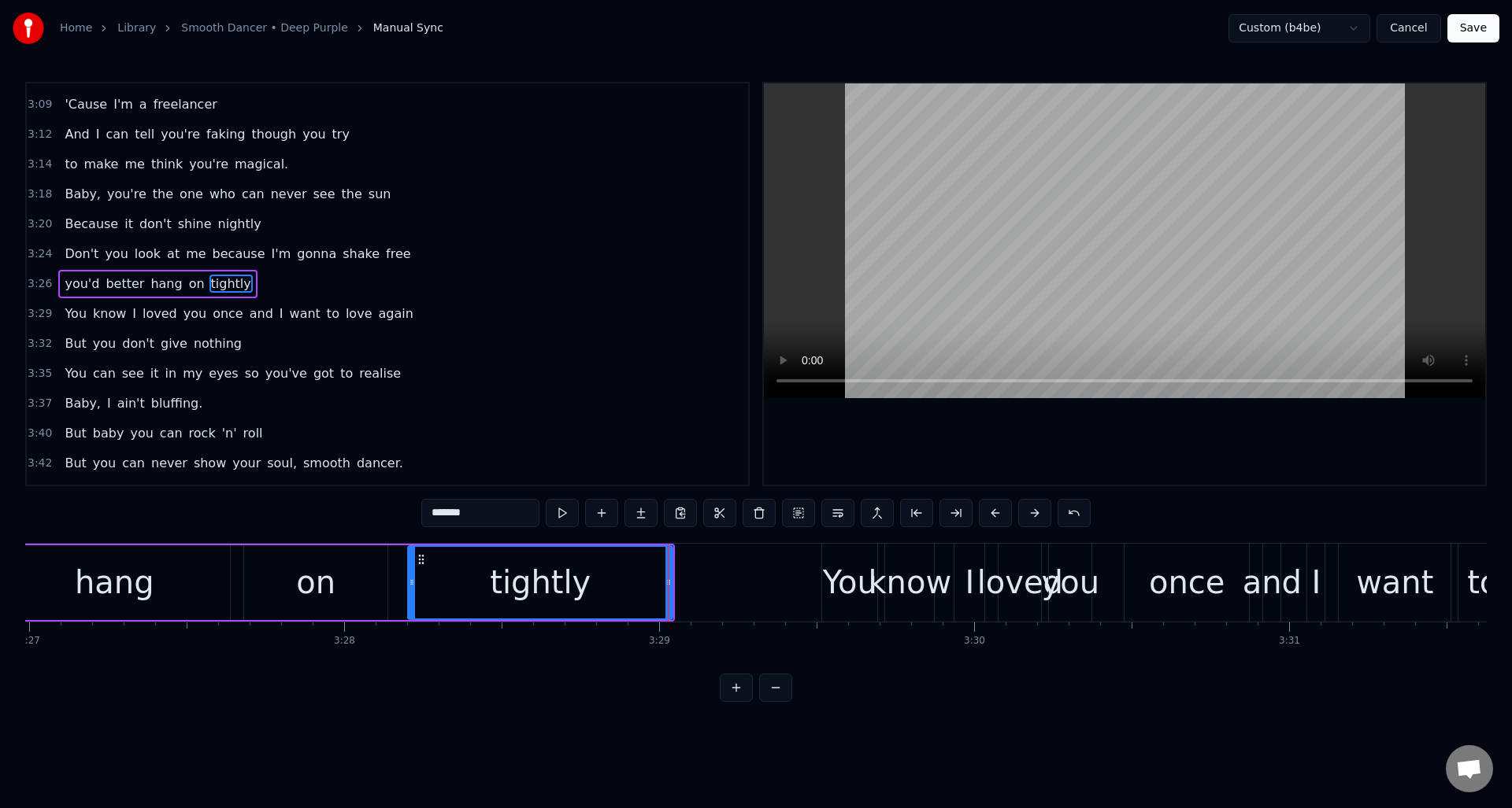
scroll to position [0, 64688]
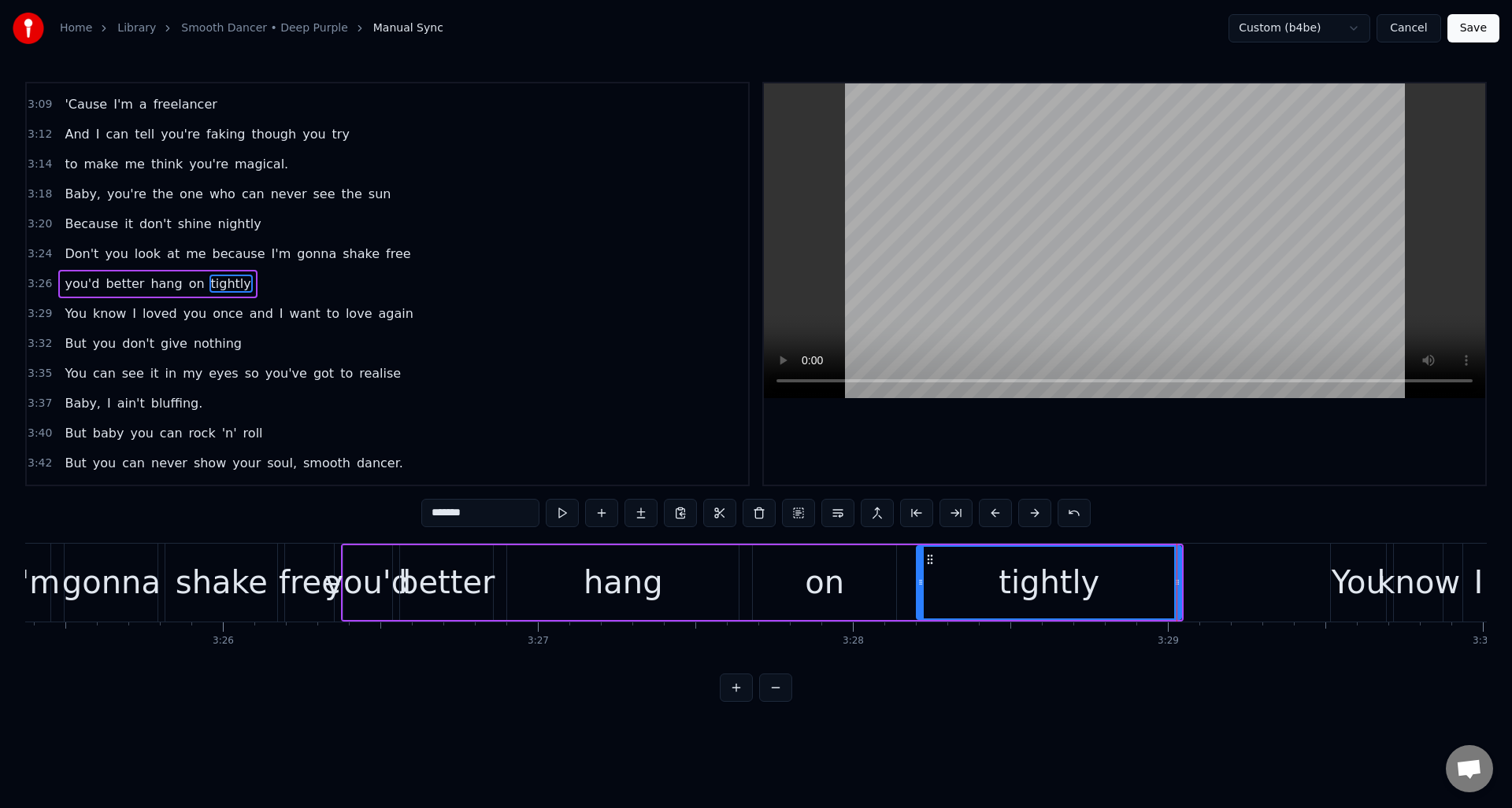
click at [310, 559] on div "free" at bounding box center [310, 582] width 62 height 47
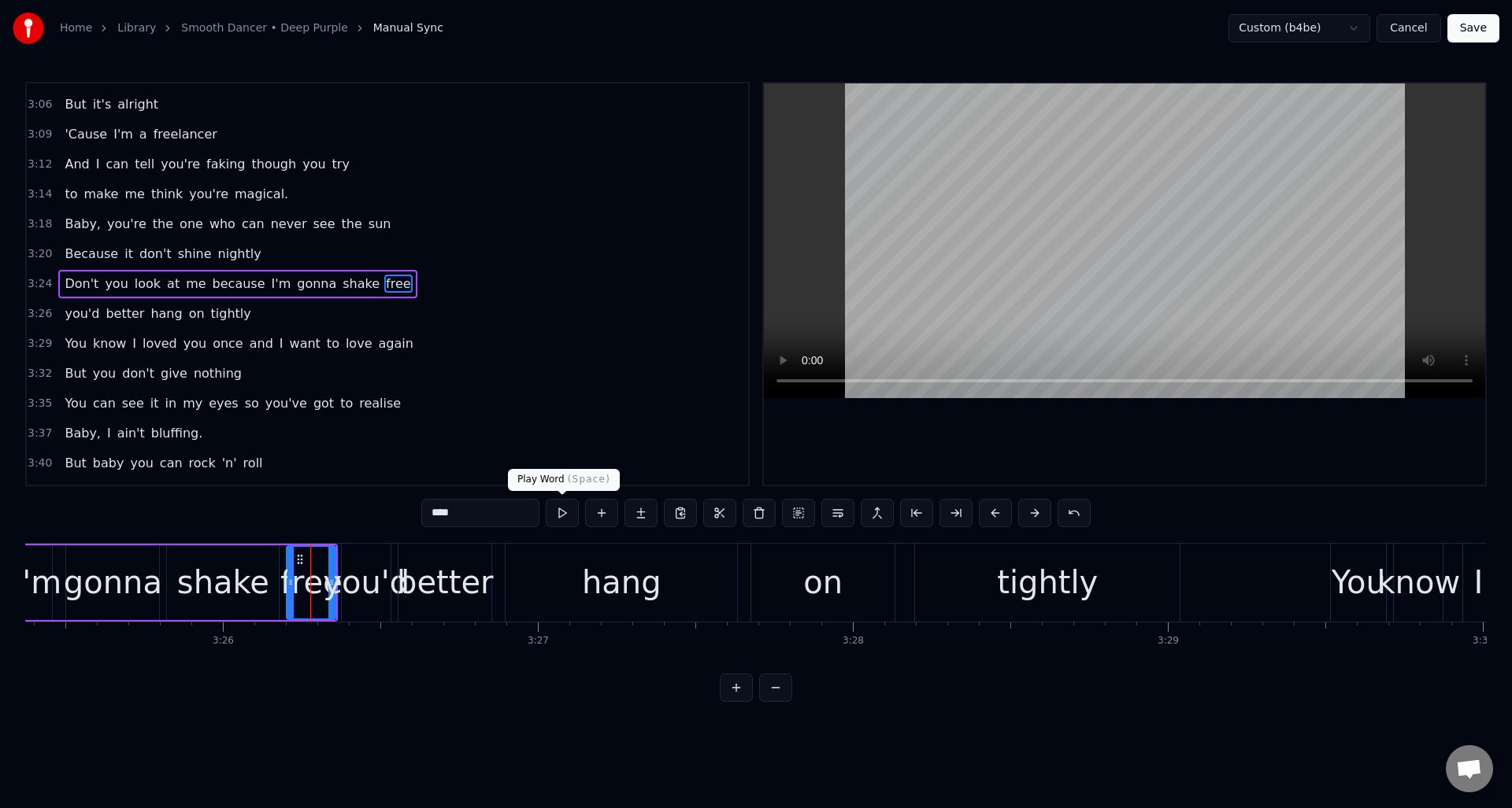
click at [564, 509] on button at bounding box center [562, 513] width 33 height 28
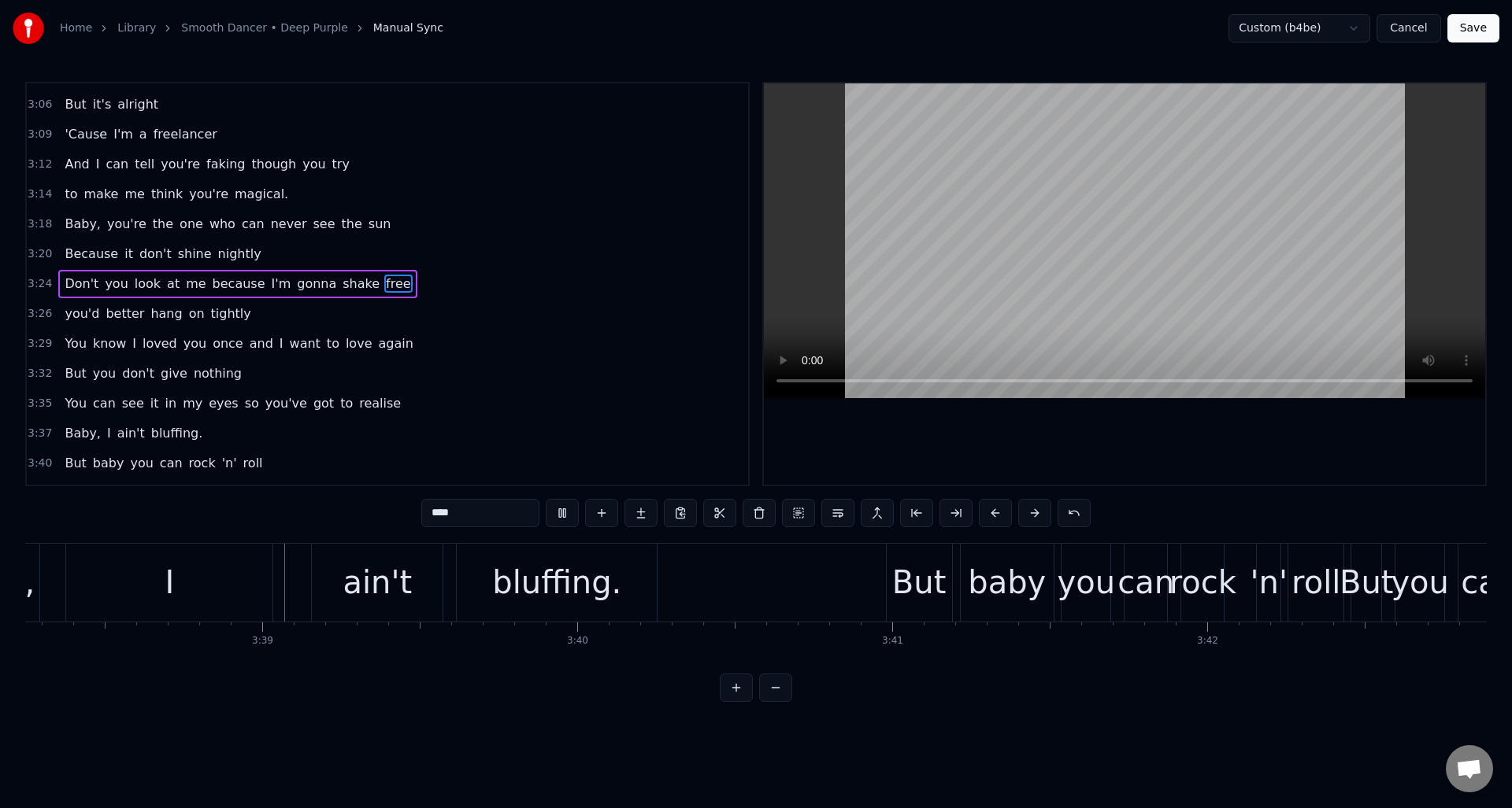
scroll to position [0, 68745]
click at [177, 575] on div "I" at bounding box center [167, 583] width 206 height 78
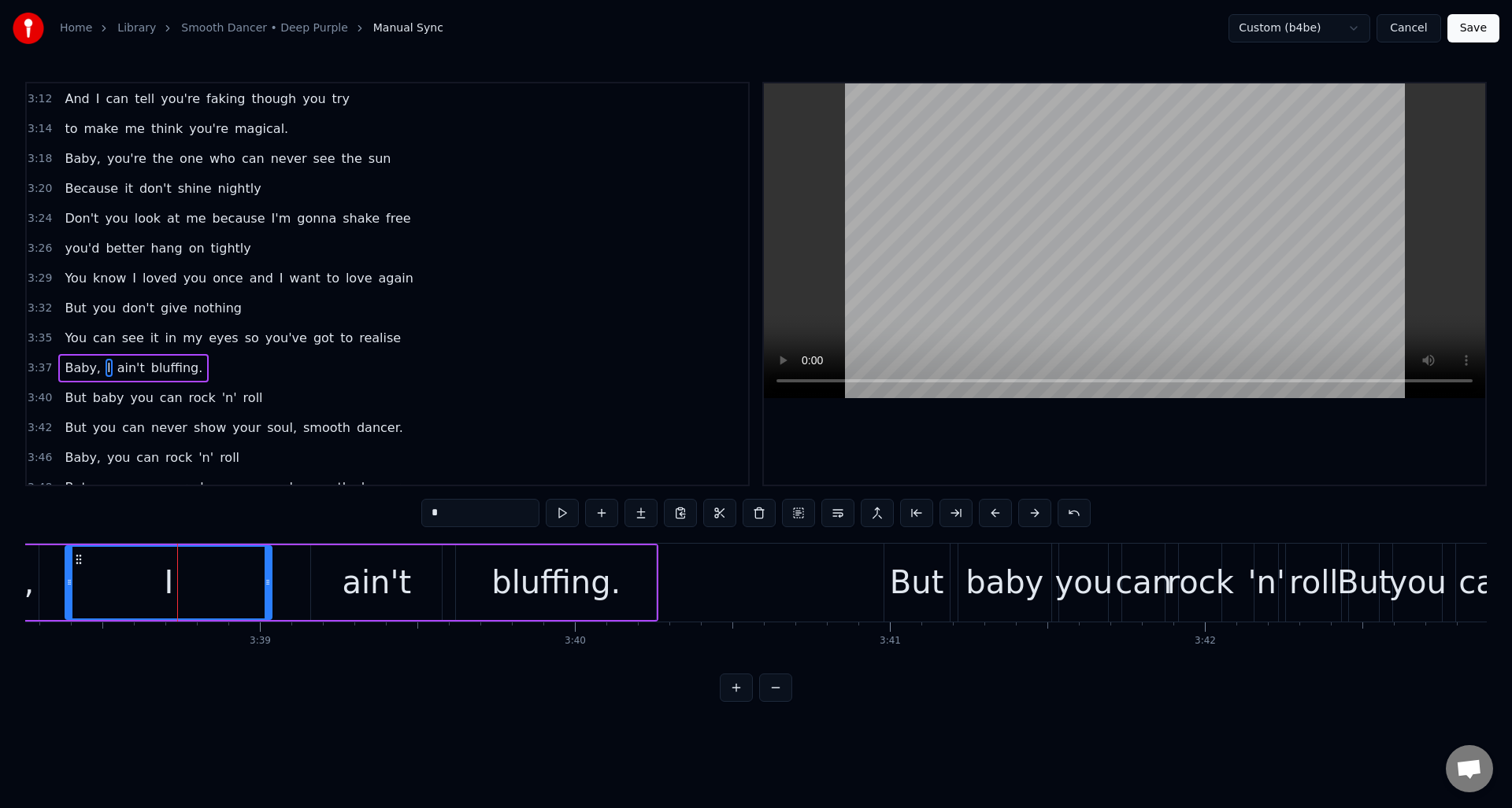
scroll to position [1304, 0]
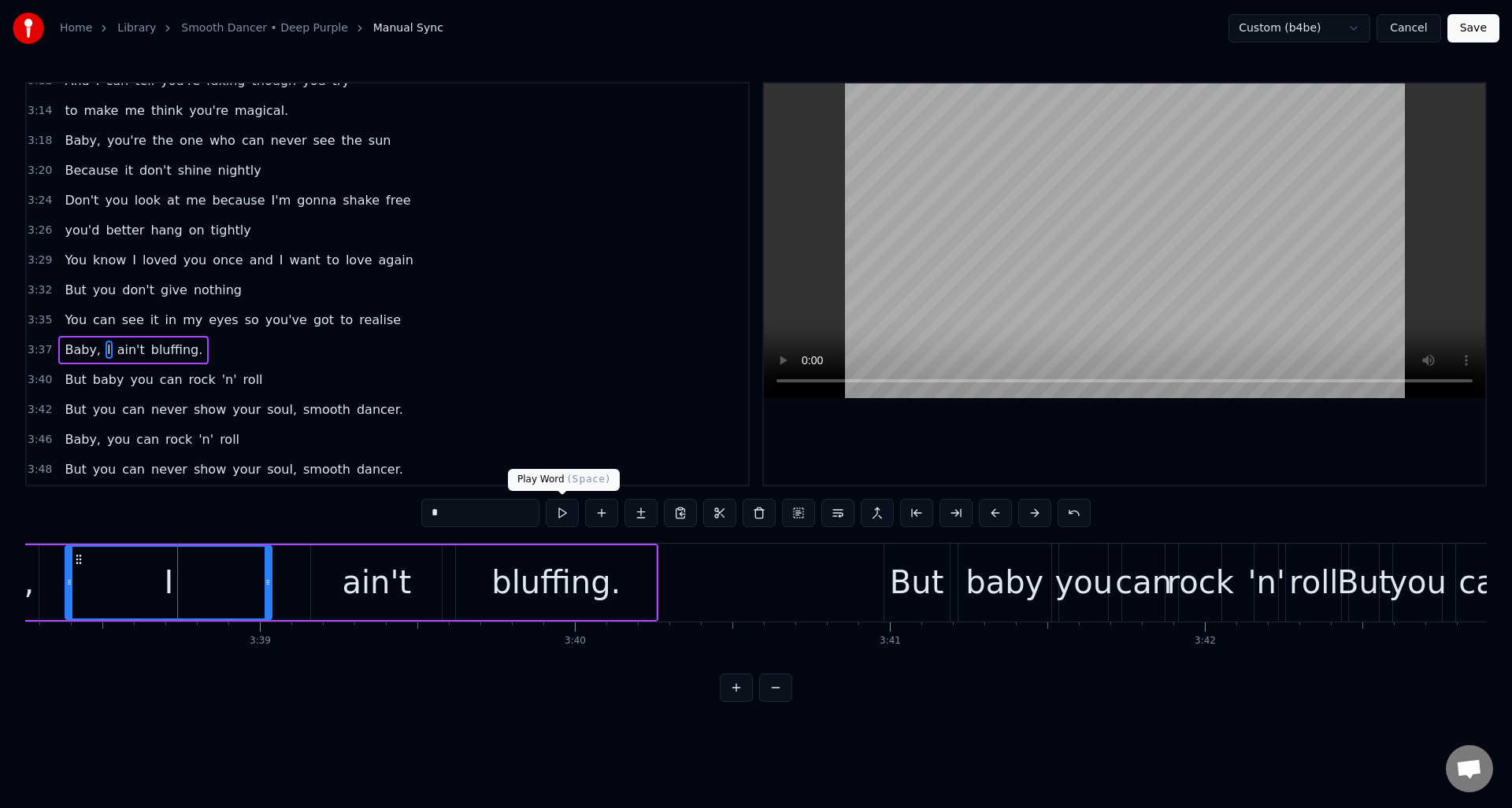
click at [563, 515] on button at bounding box center [562, 513] width 33 height 28
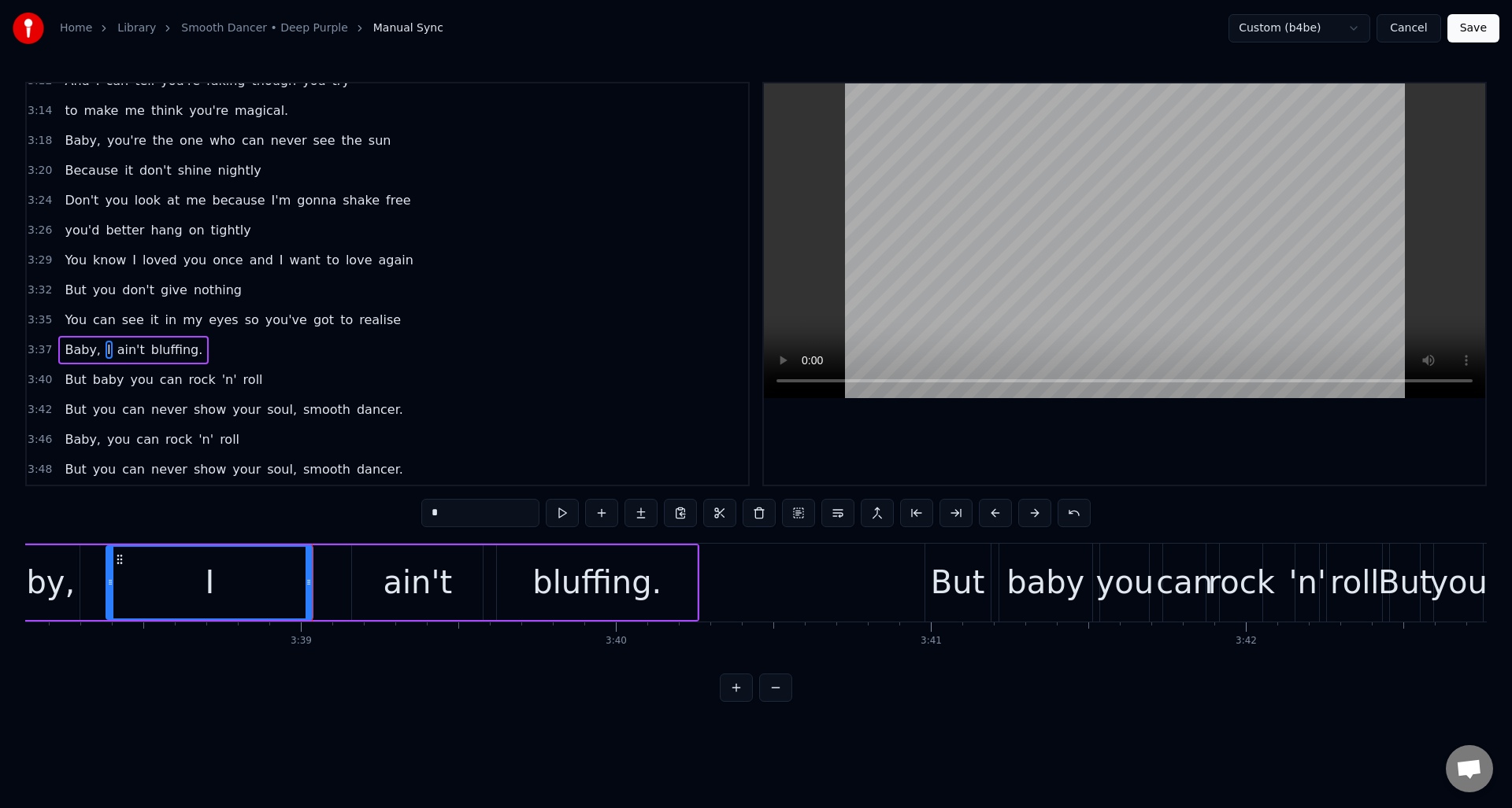
click at [400, 567] on div "ain't" at bounding box center [417, 582] width 69 height 47
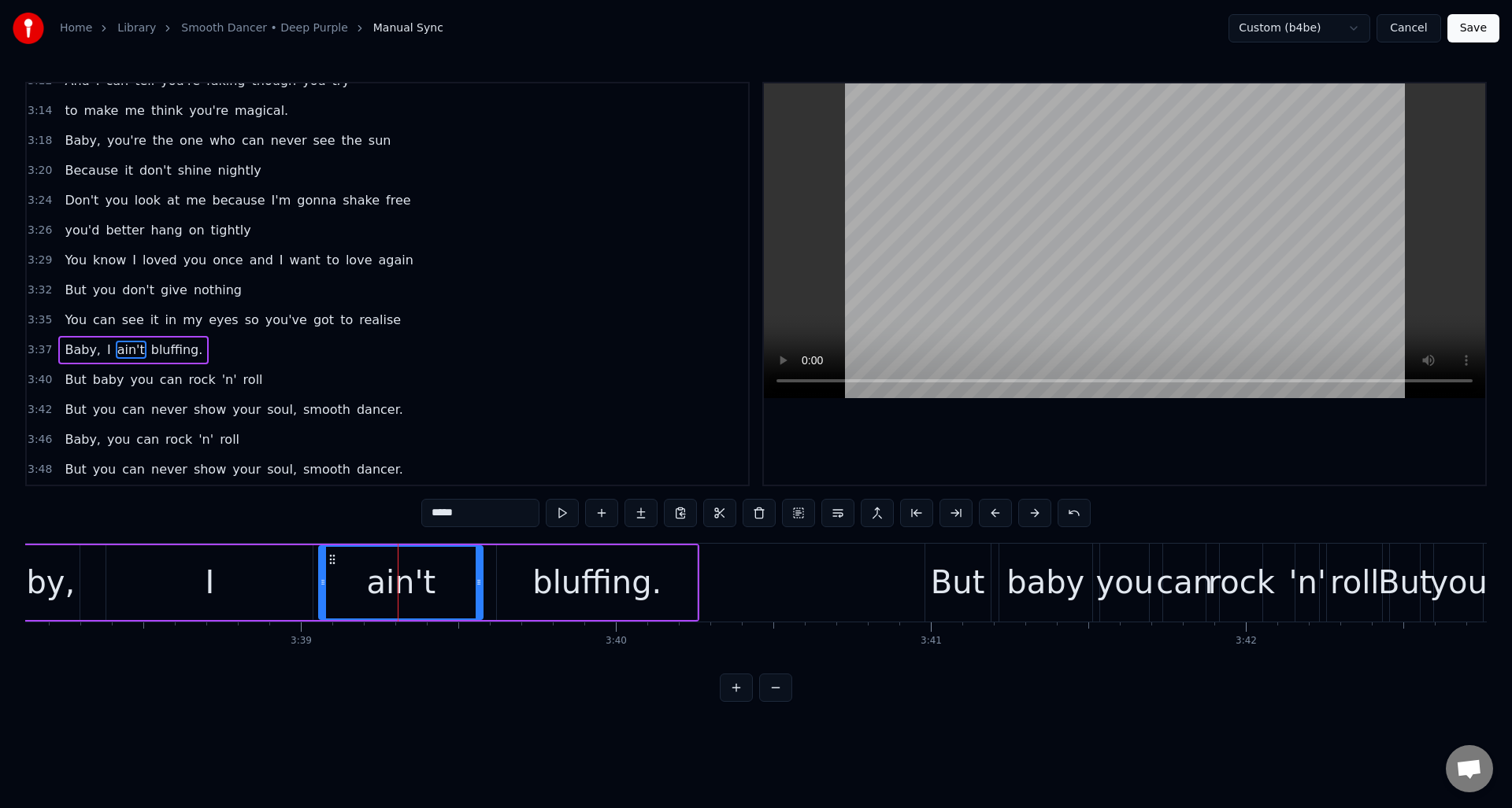
drag, startPoint x: 353, startPoint y: 575, endPoint x: 381, endPoint y: 546, distance: 40.3
click at [322, 576] on icon at bounding box center [323, 582] width 7 height 12
click at [562, 514] on button at bounding box center [562, 513] width 33 height 28
drag, startPoint x: 477, startPoint y: 561, endPoint x: 458, endPoint y: 565, distance: 19.4
click at [458, 565] on div at bounding box center [459, 583] width 7 height 71
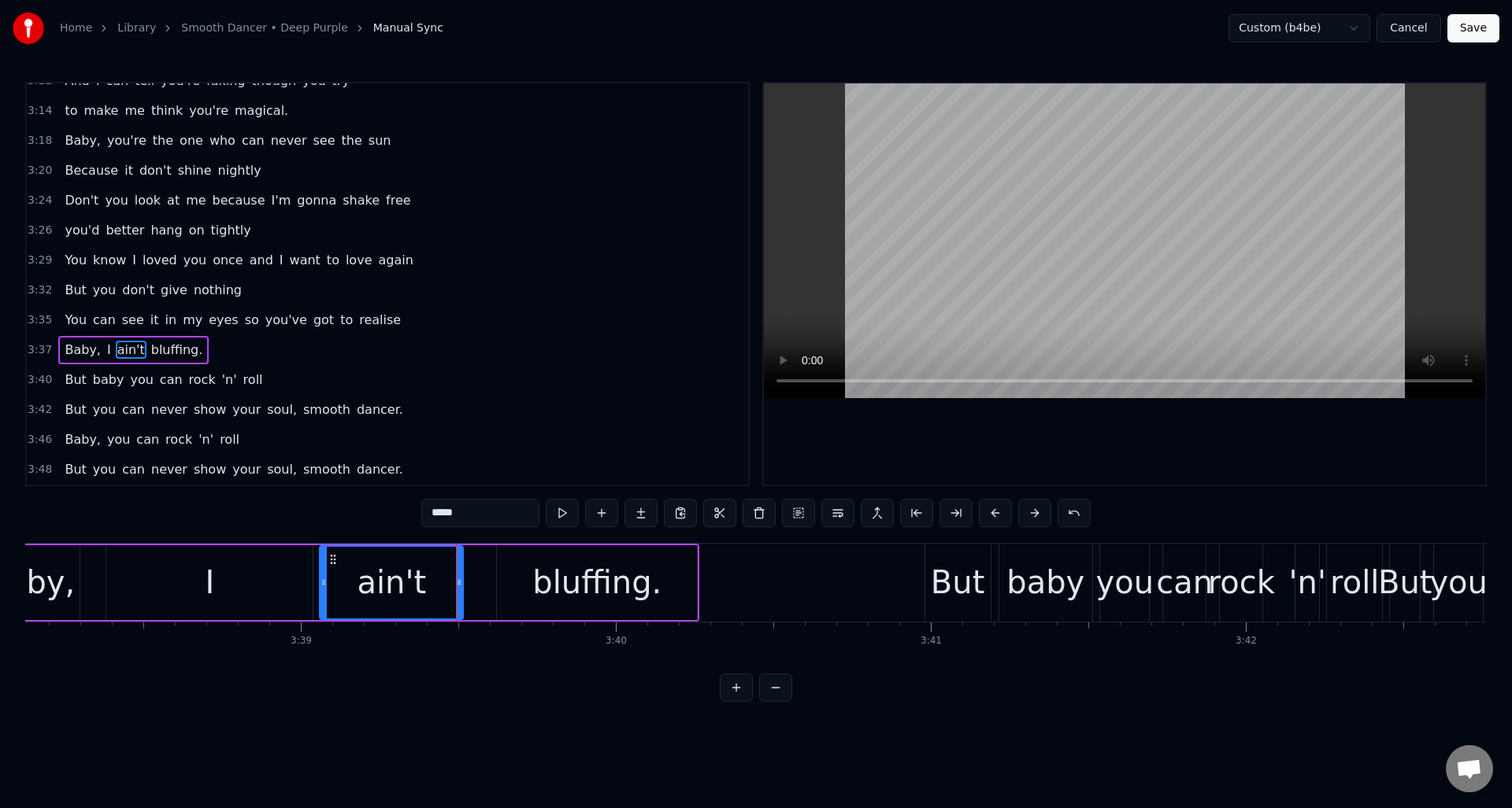
click at [511, 558] on div "bluffing." at bounding box center [596, 583] width 200 height 75
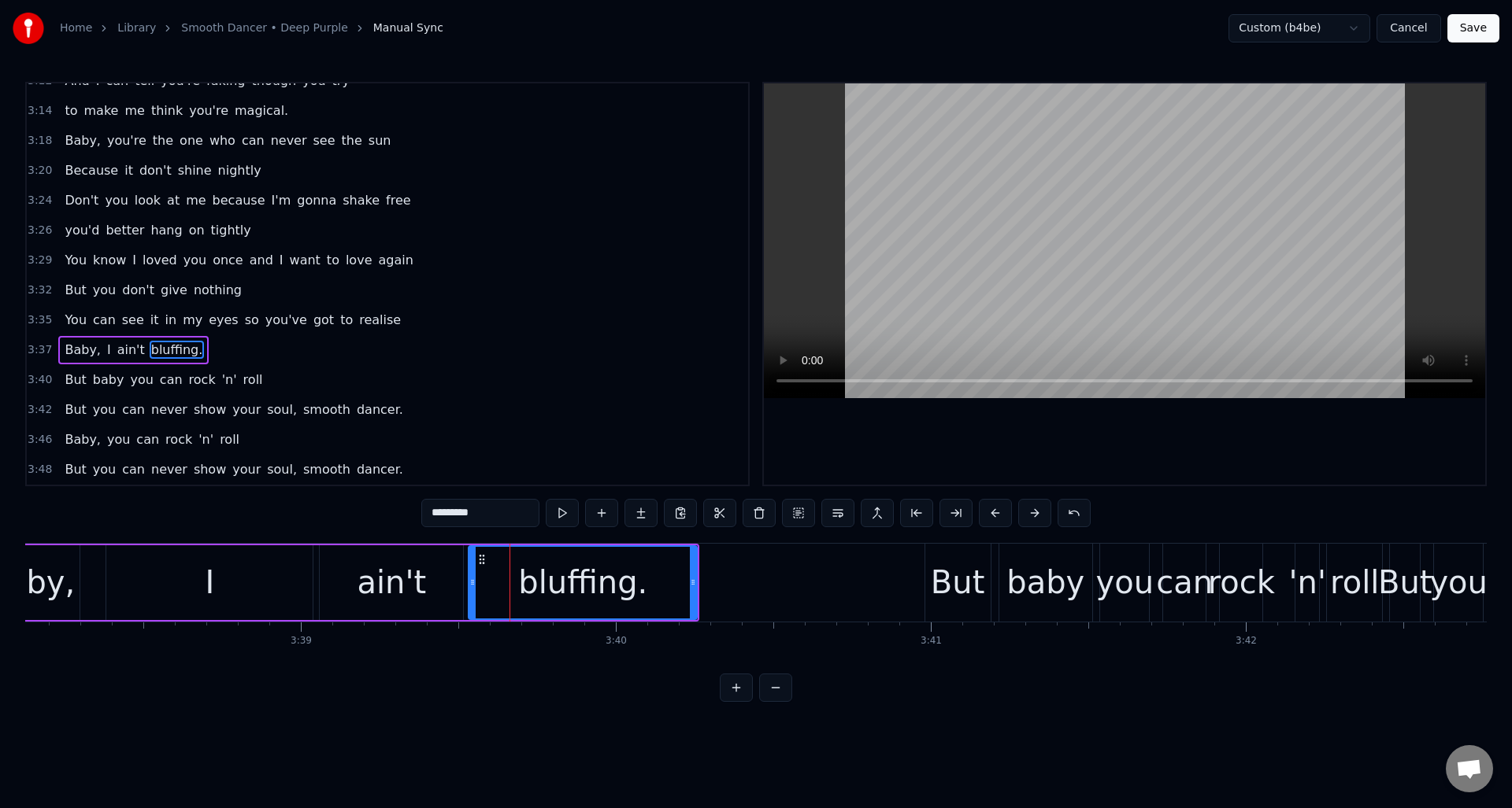
drag, startPoint x: 498, startPoint y: 561, endPoint x: 470, endPoint y: 565, distance: 28.3
click at [470, 565] on div at bounding box center [473, 583] width 7 height 71
click at [561, 512] on button at bounding box center [562, 513] width 33 height 28
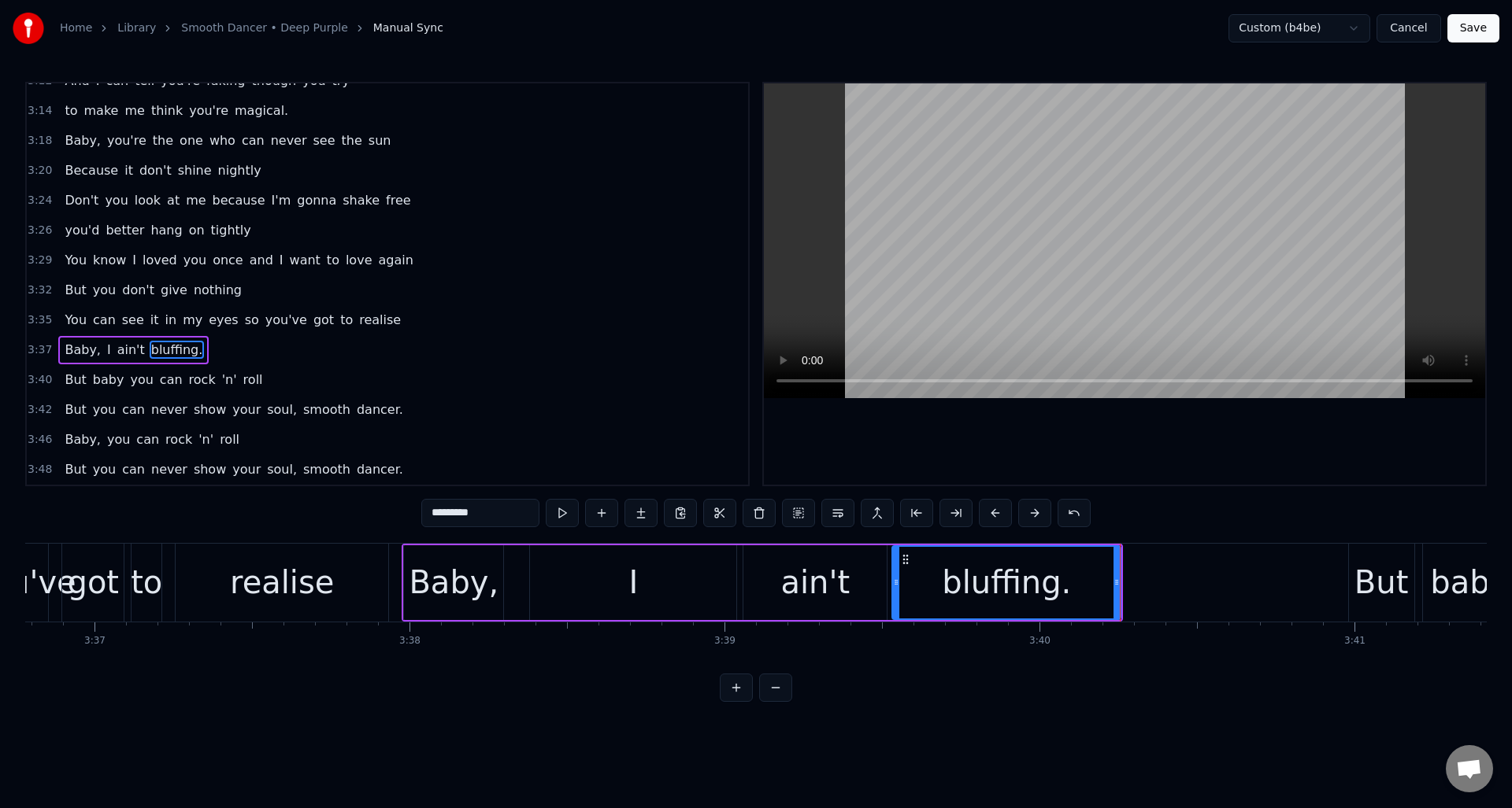
scroll to position [0, 68239]
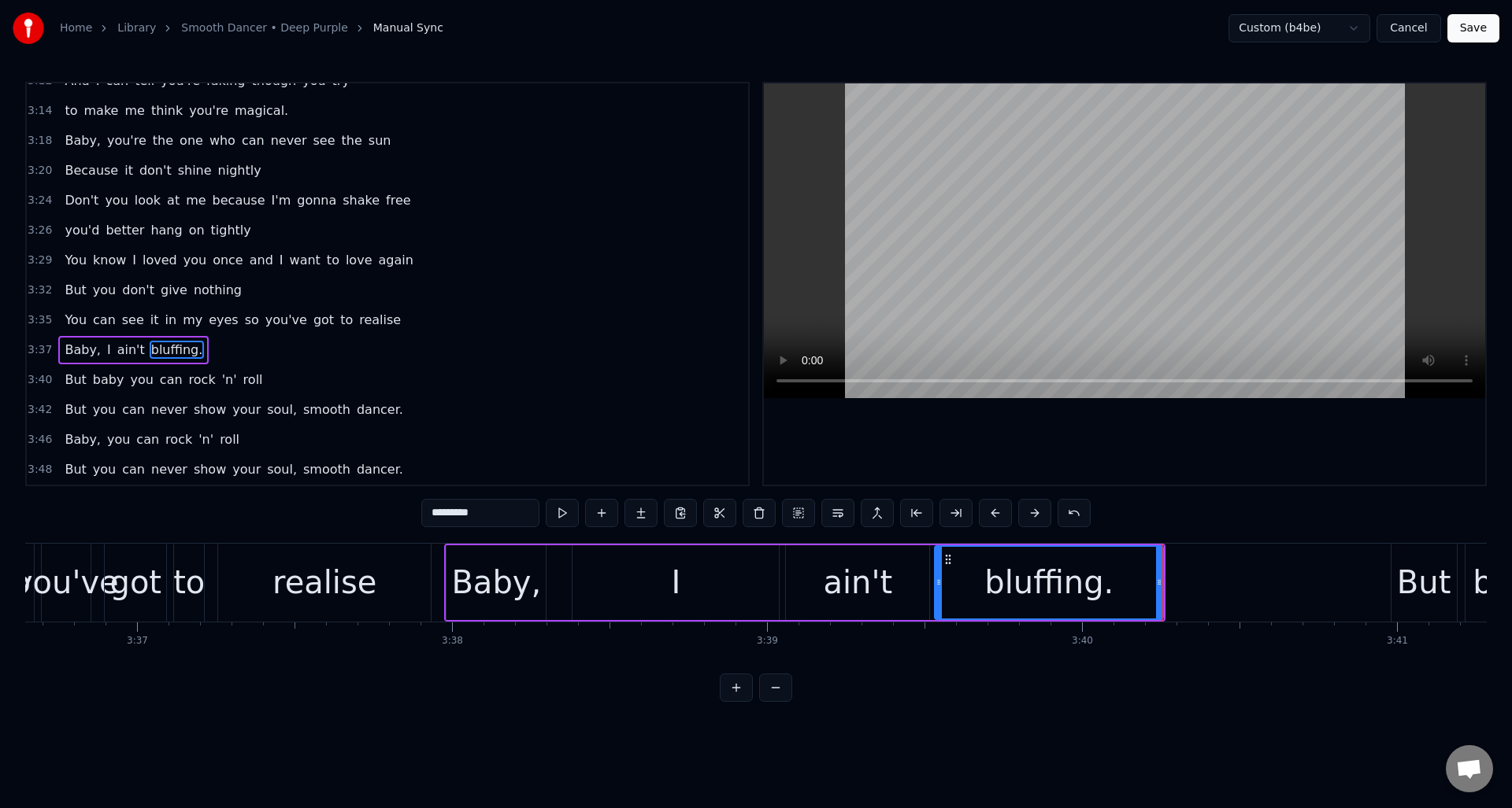
click at [386, 559] on div "realise" at bounding box center [325, 583] width 213 height 78
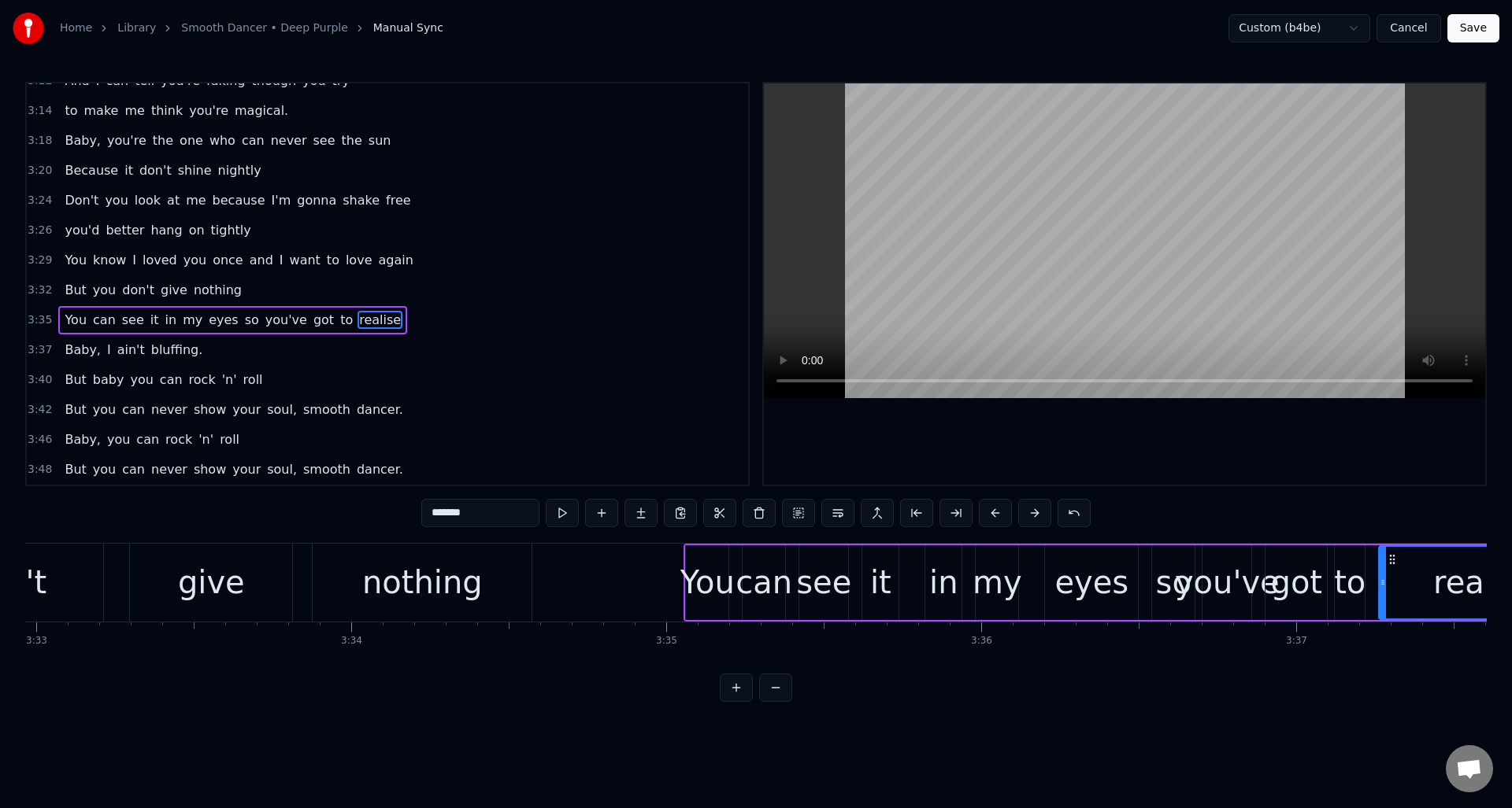
scroll to position [0, 66740]
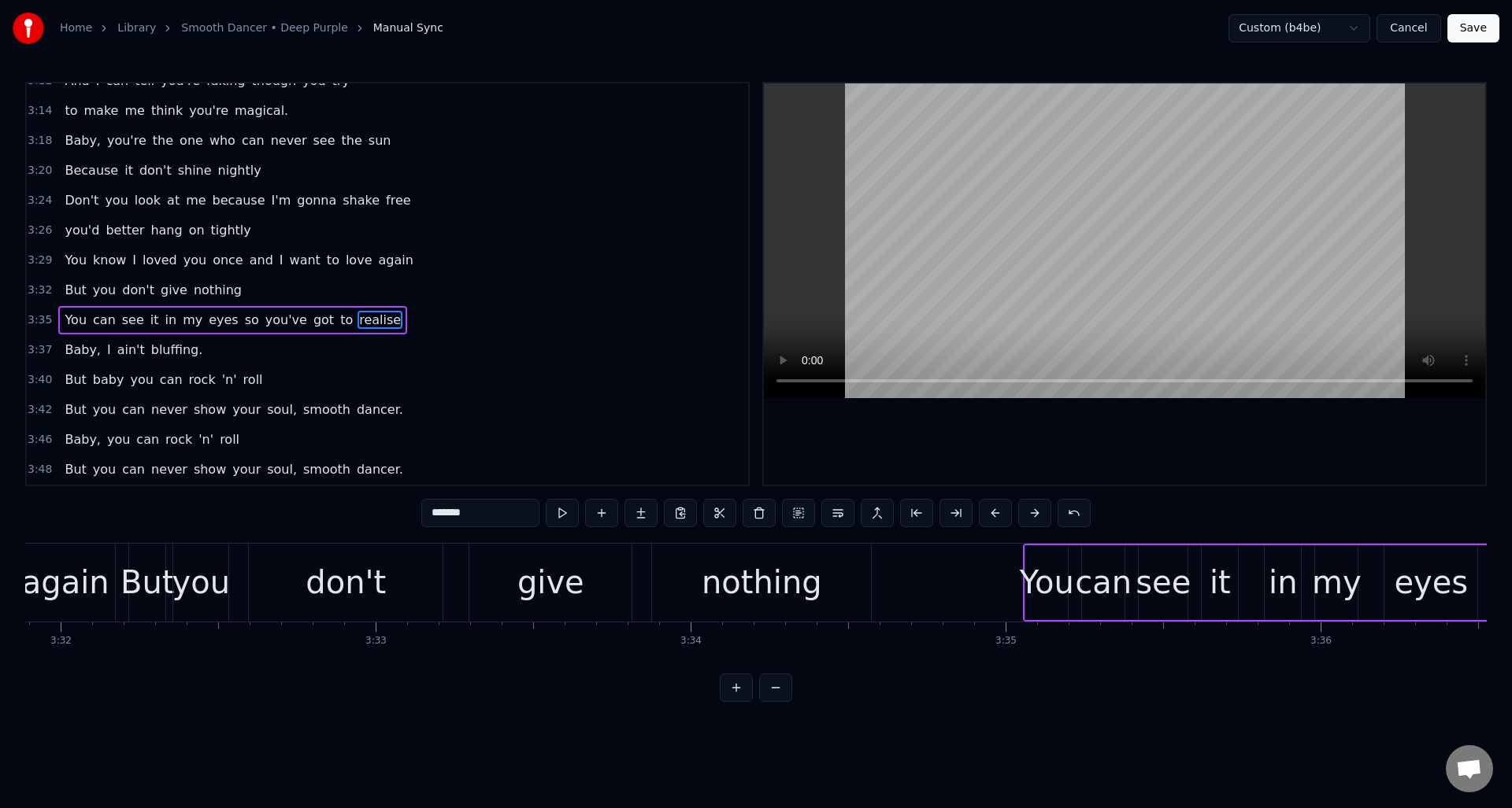
click at [811, 564] on div "nothing" at bounding box center [762, 582] width 120 height 47
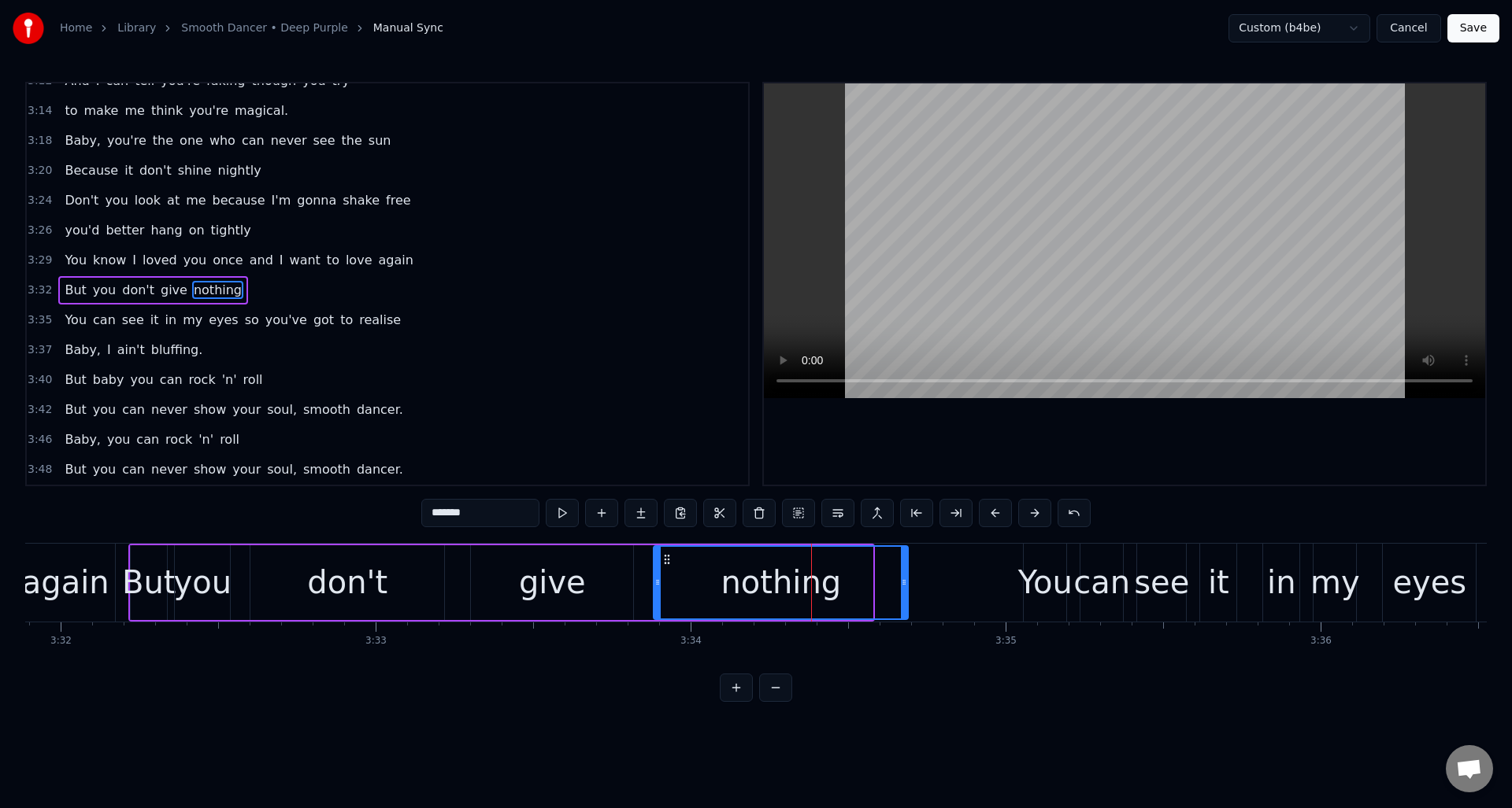
drag, startPoint x: 870, startPoint y: 568, endPoint x: 906, endPoint y: 577, distance: 37.1
click at [906, 577] on div at bounding box center [904, 583] width 7 height 71
click at [567, 513] on button at bounding box center [562, 513] width 33 height 28
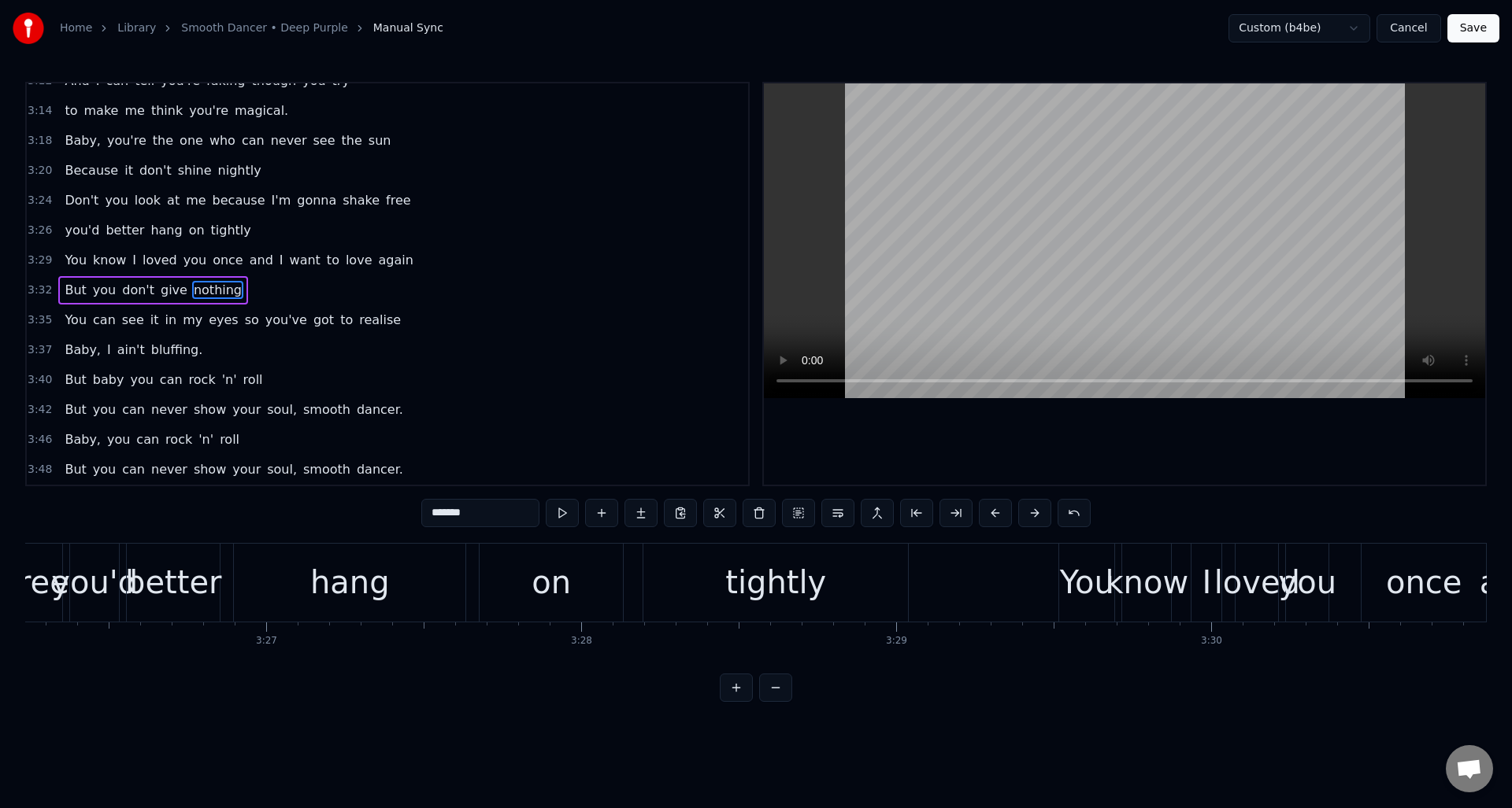
scroll to position [0, 64705]
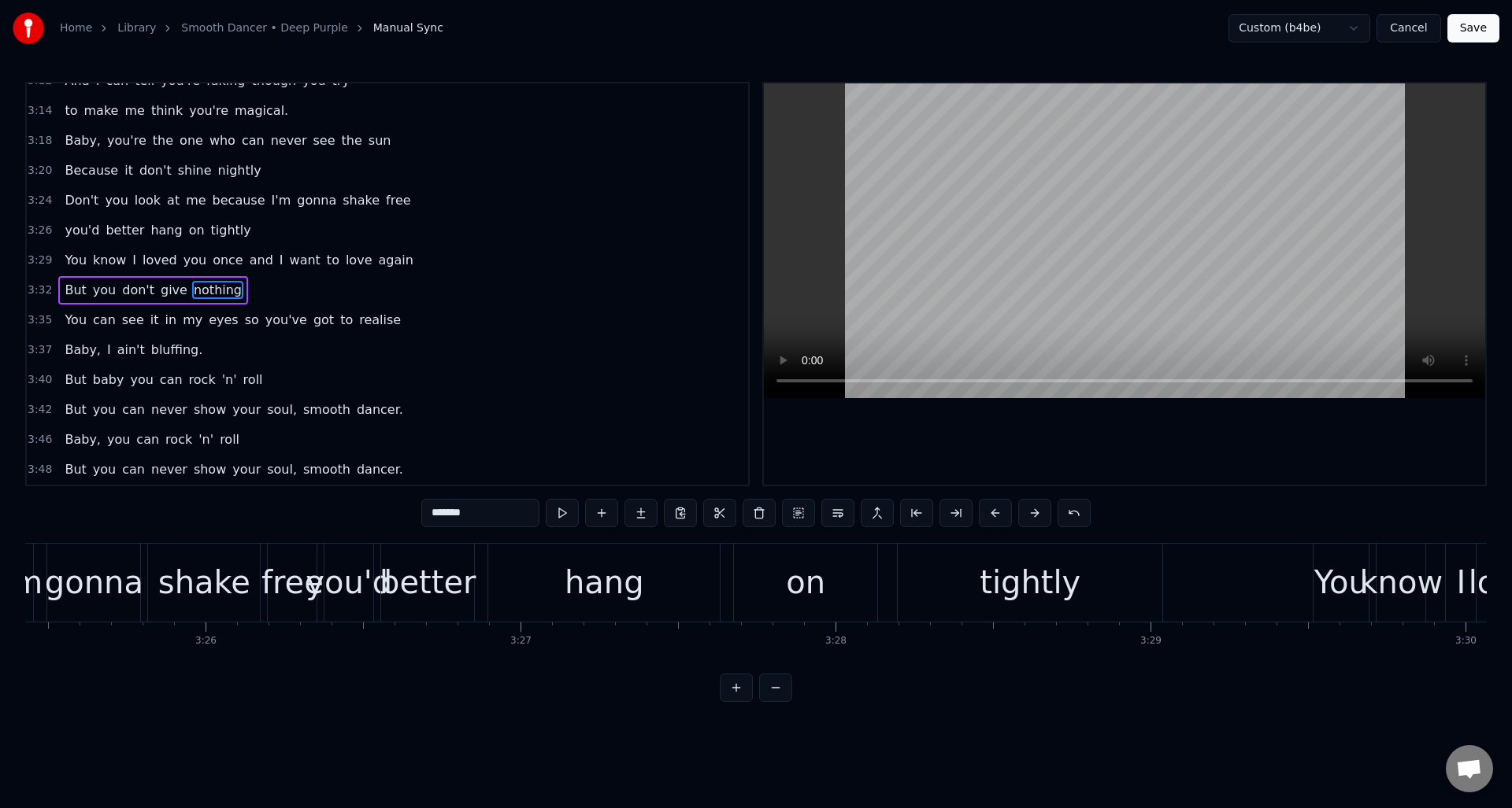
click at [558, 561] on div "hang" at bounding box center [604, 583] width 232 height 78
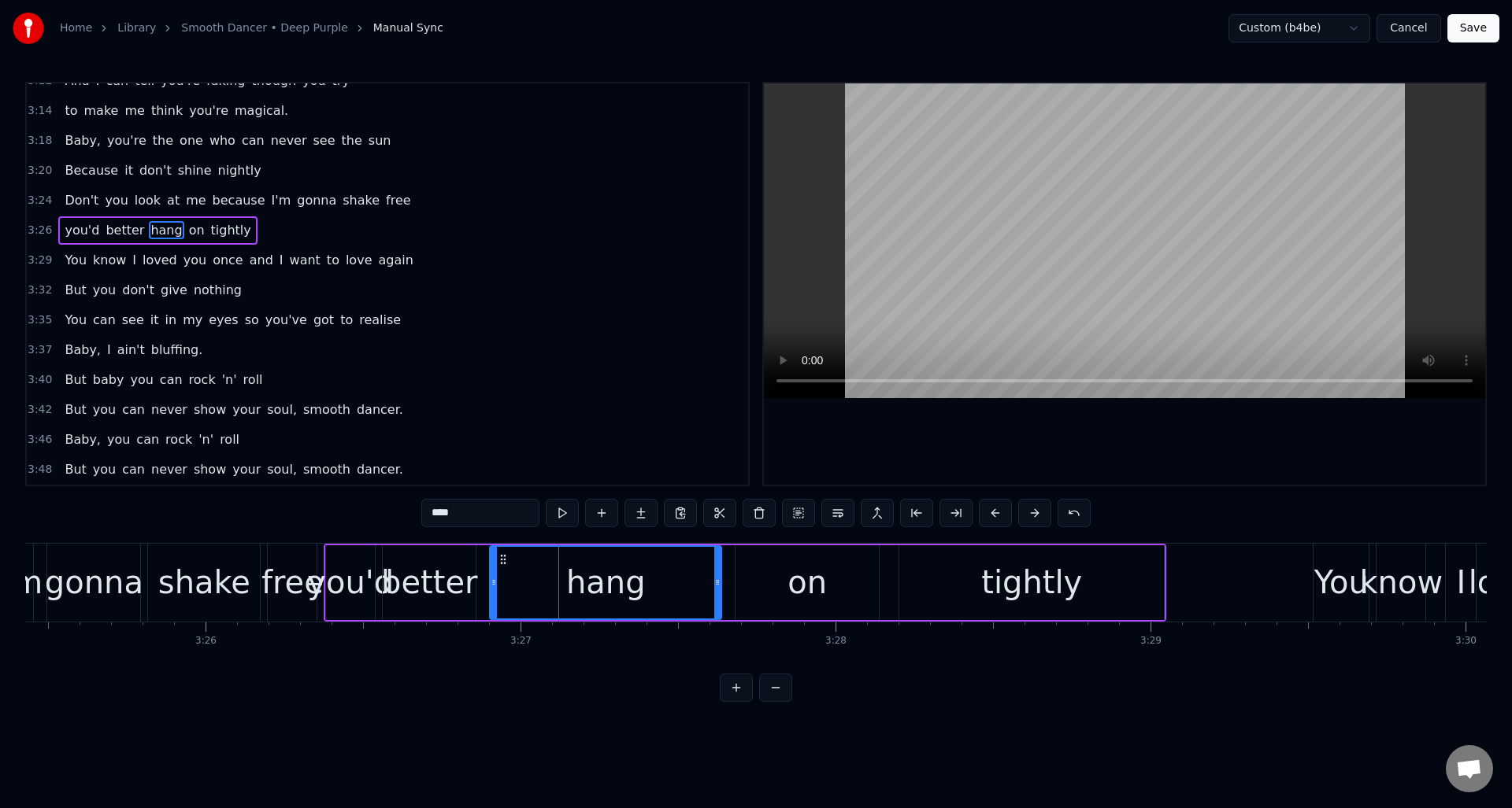
scroll to position [1250, 0]
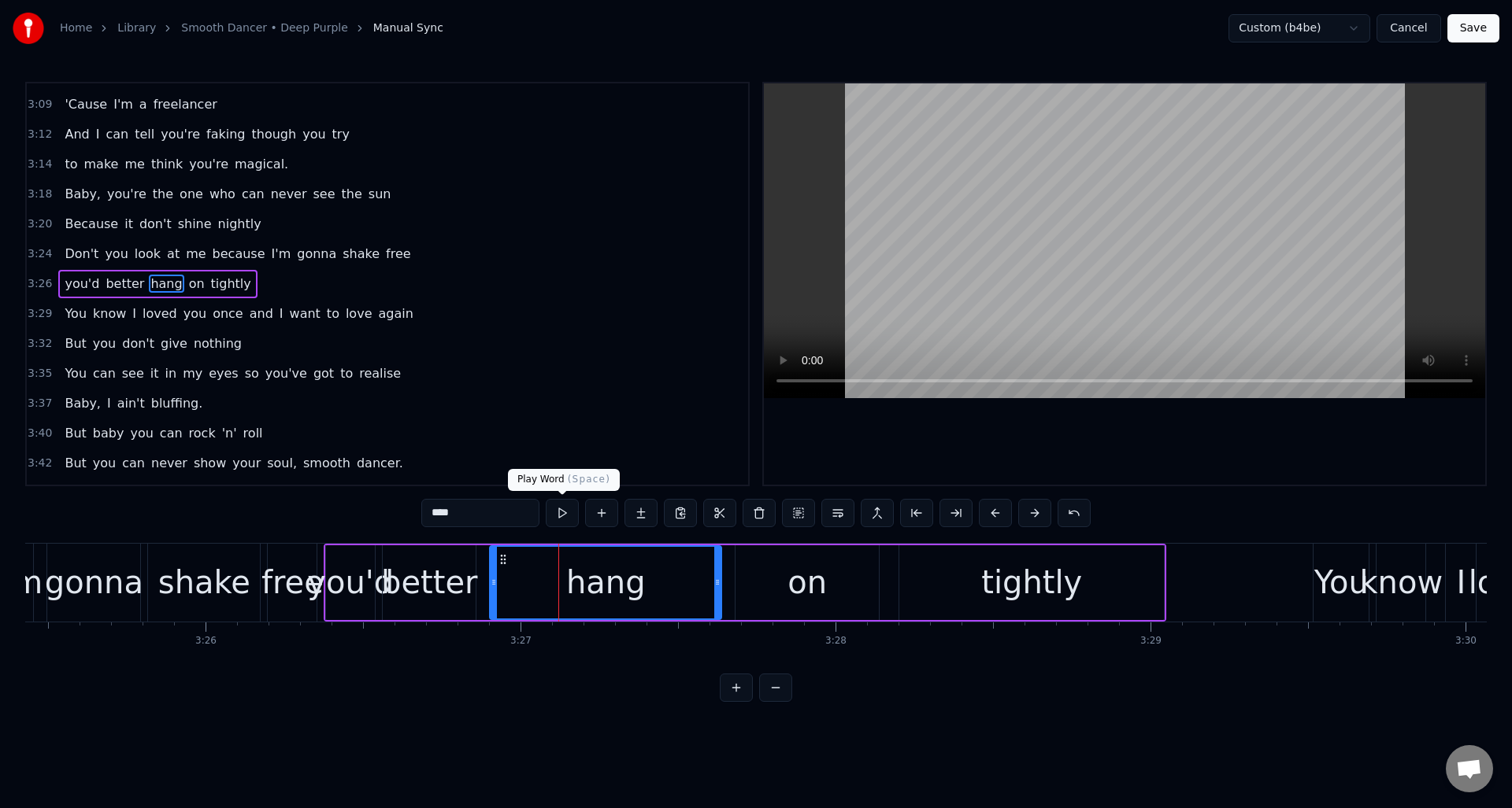
click at [564, 512] on button at bounding box center [562, 513] width 33 height 28
click at [752, 559] on div "on" at bounding box center [807, 583] width 144 height 75
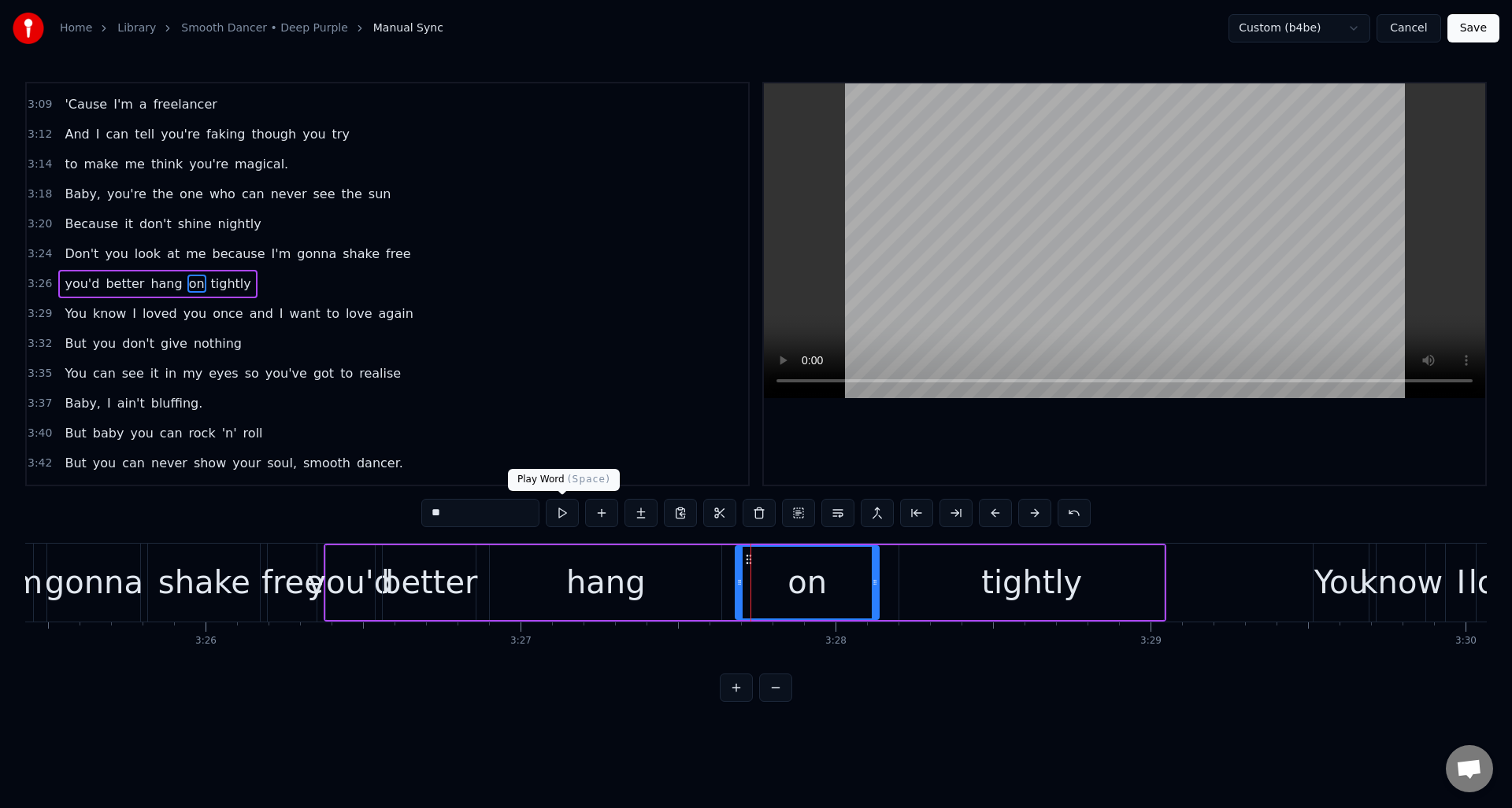
click at [567, 512] on button at bounding box center [562, 513] width 33 height 28
click at [925, 568] on div "tightly" at bounding box center [1031, 583] width 264 height 75
type input "*******"
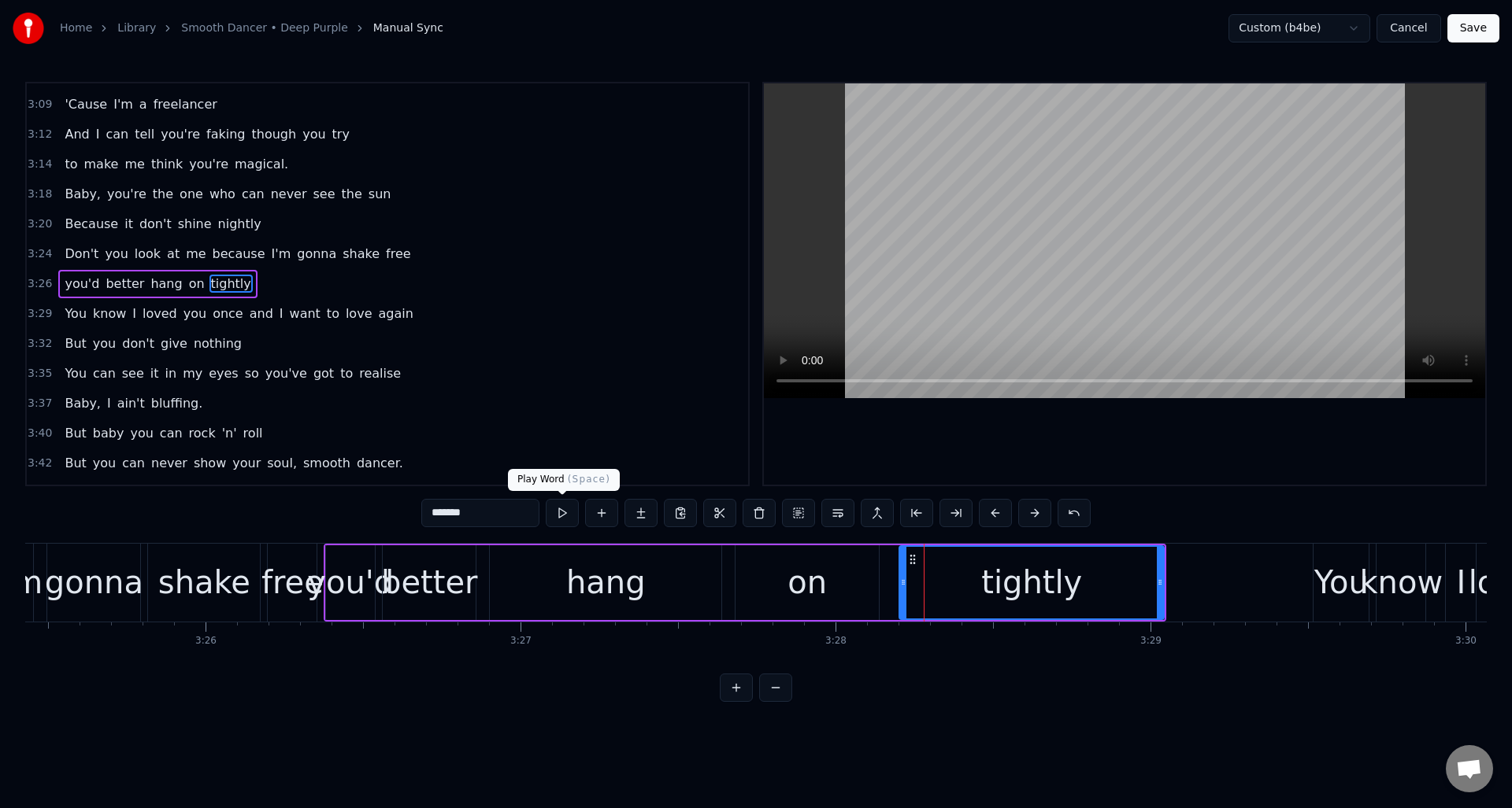
click at [564, 509] on button at bounding box center [562, 513] width 33 height 28
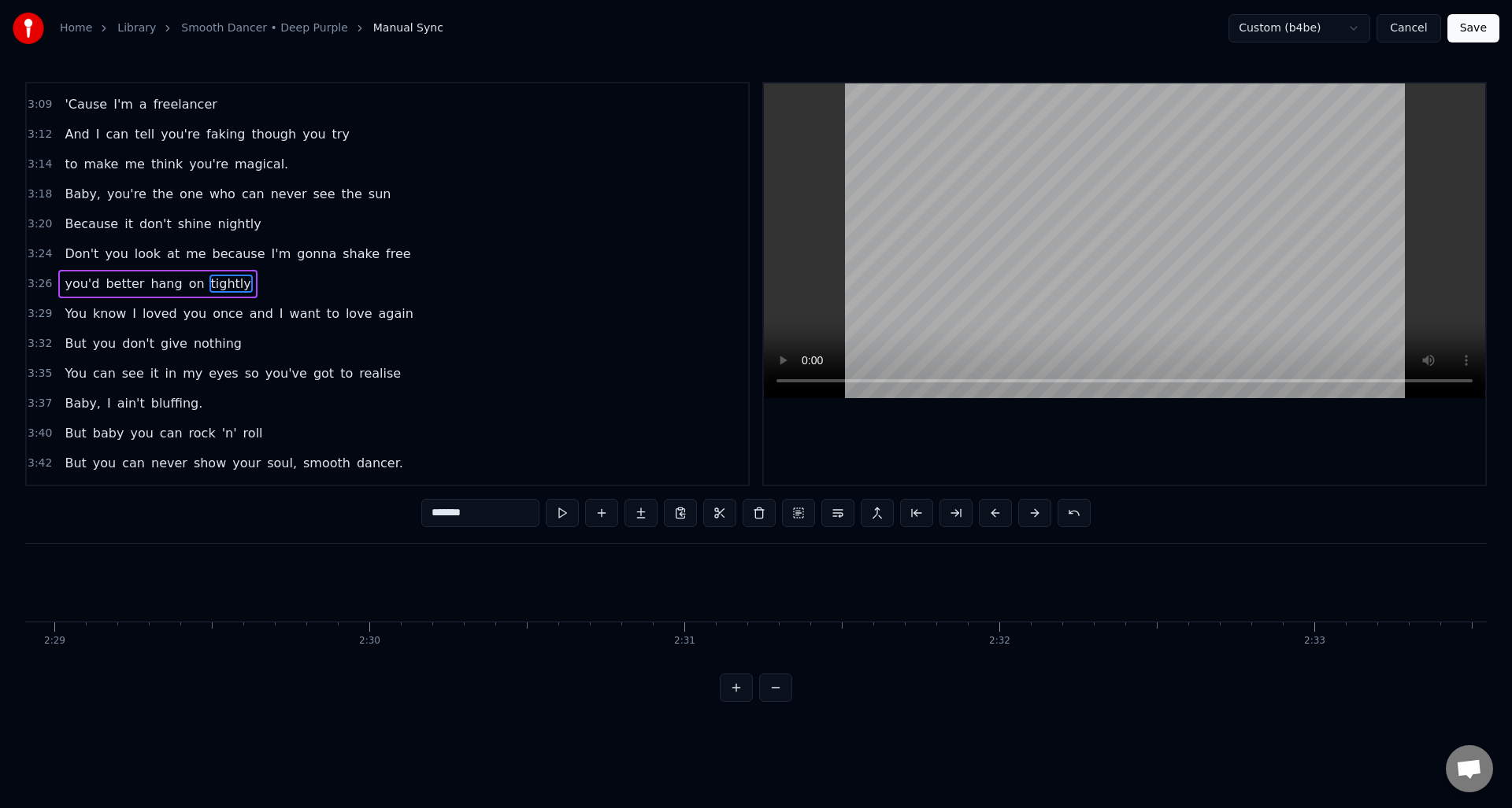
scroll to position [0, 46776]
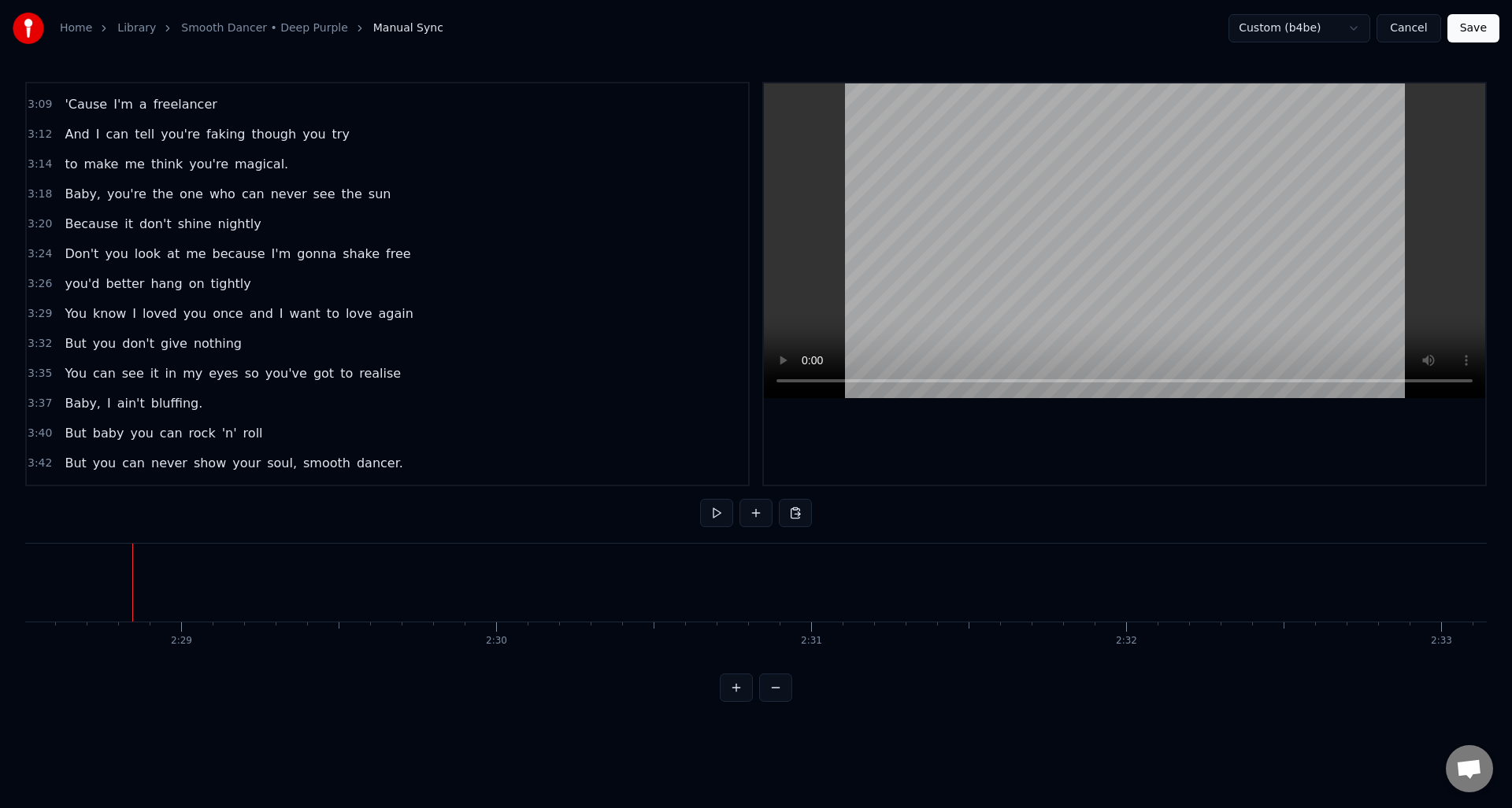
click at [715, 514] on button at bounding box center [717, 513] width 33 height 28
click at [1472, 27] on button "Save" at bounding box center [1473, 28] width 52 height 28
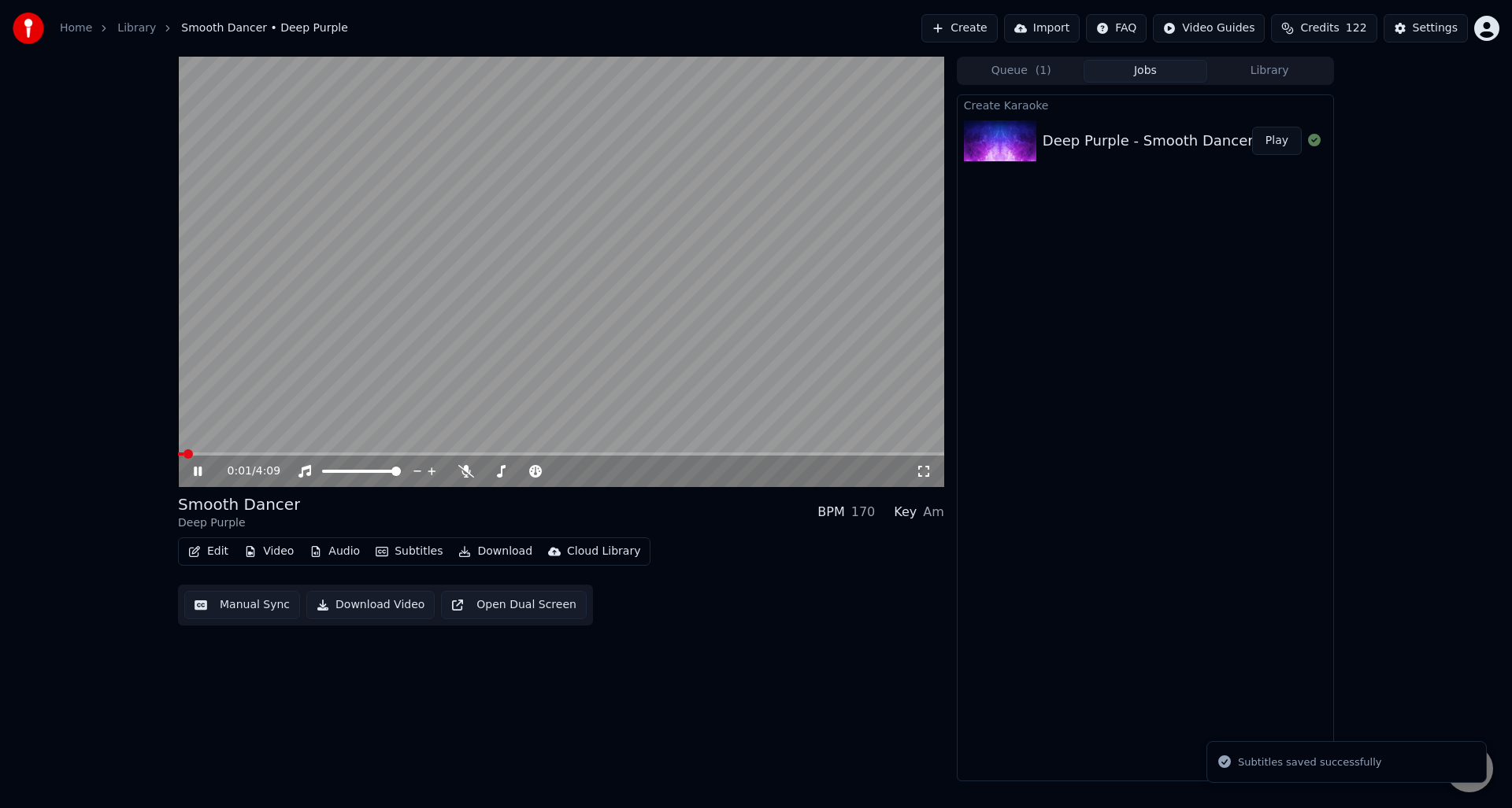
click at [199, 468] on icon at bounding box center [197, 471] width 7 height 9
click at [1344, 27] on button "Credits 122" at bounding box center [1323, 28] width 106 height 28
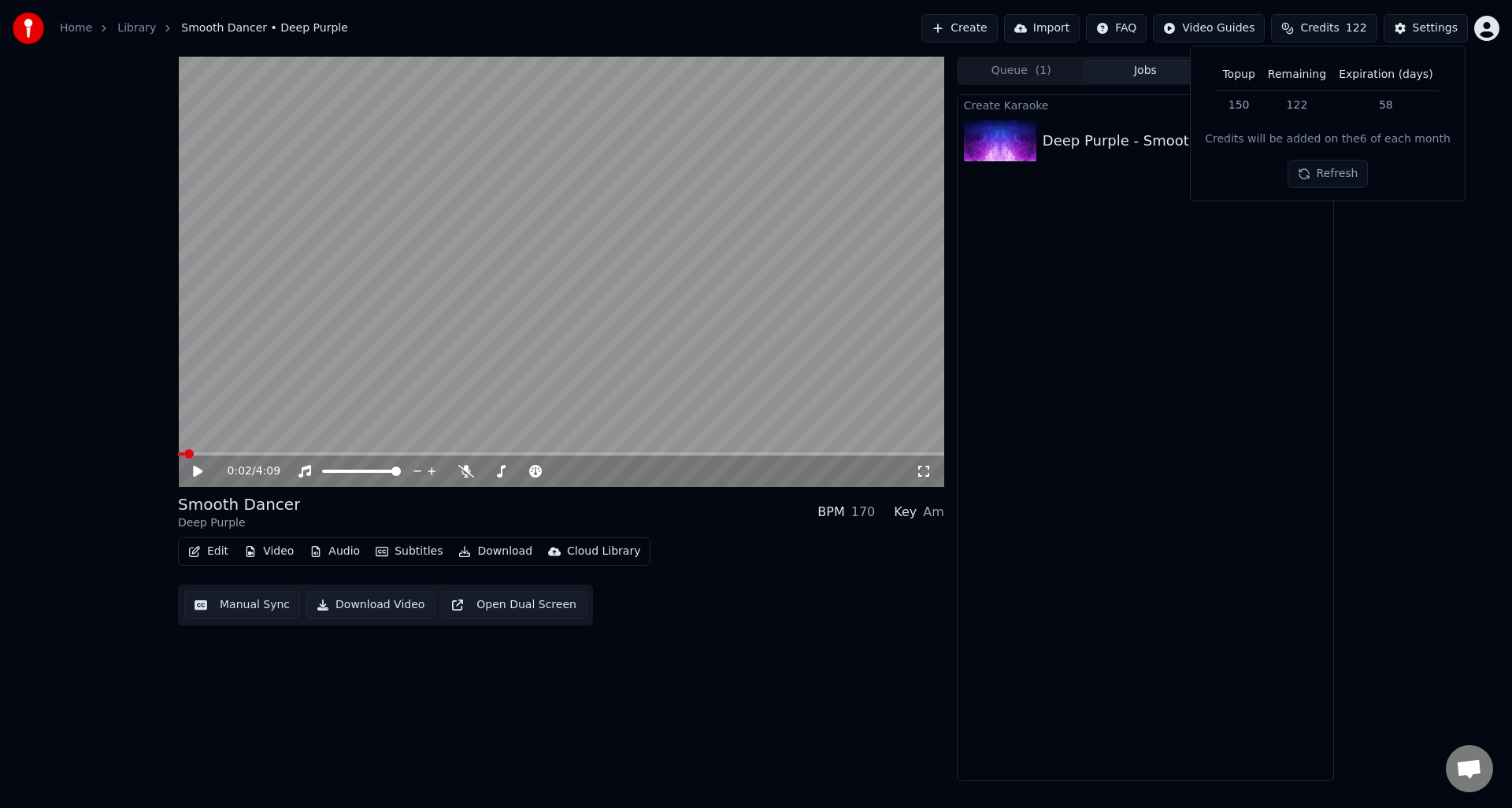
click at [367, 605] on button "Download Video" at bounding box center [371, 605] width 128 height 28
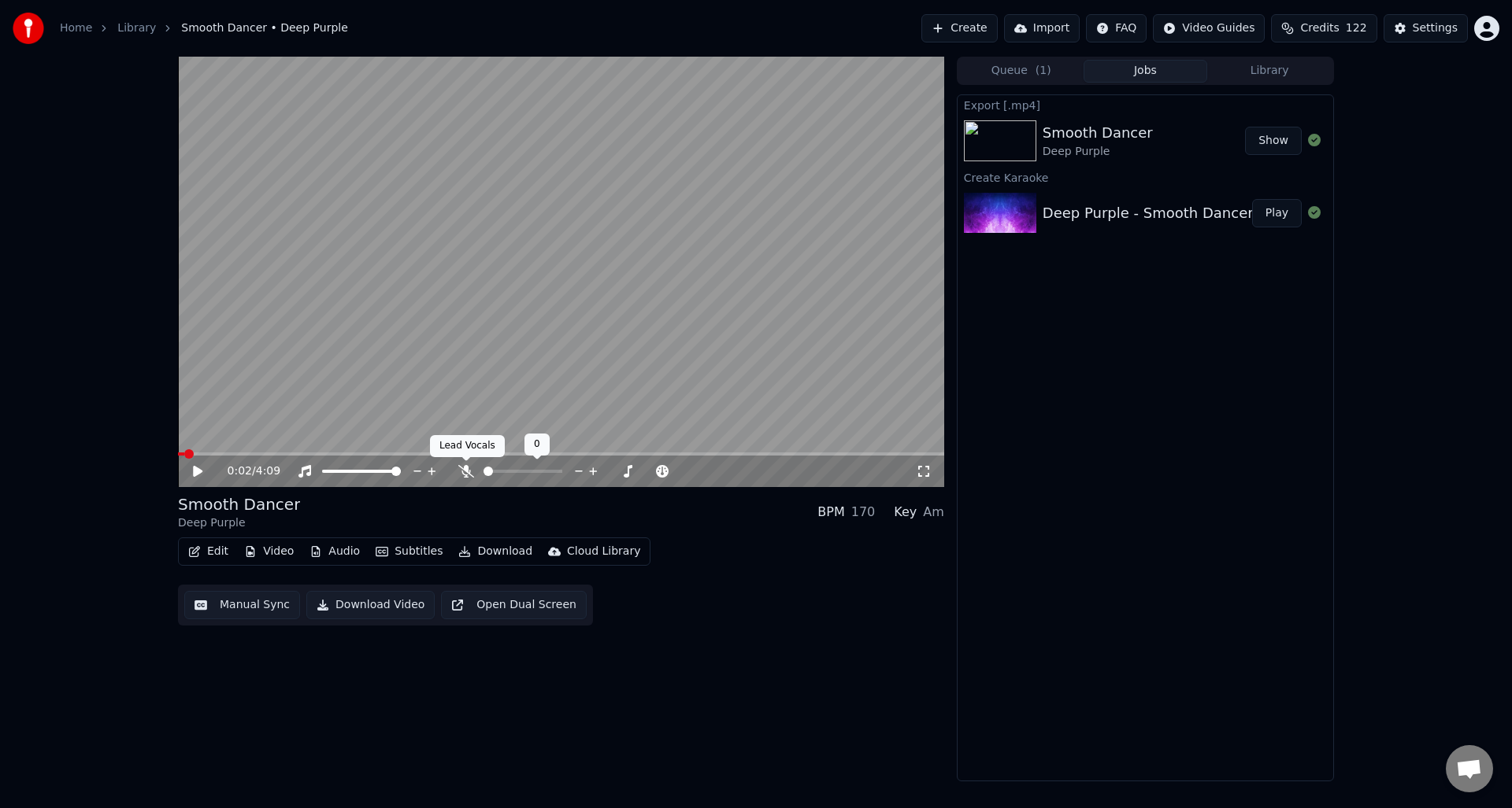
click at [464, 471] on icon at bounding box center [466, 471] width 16 height 12
click at [382, 600] on button "Download Video" at bounding box center [371, 605] width 128 height 28
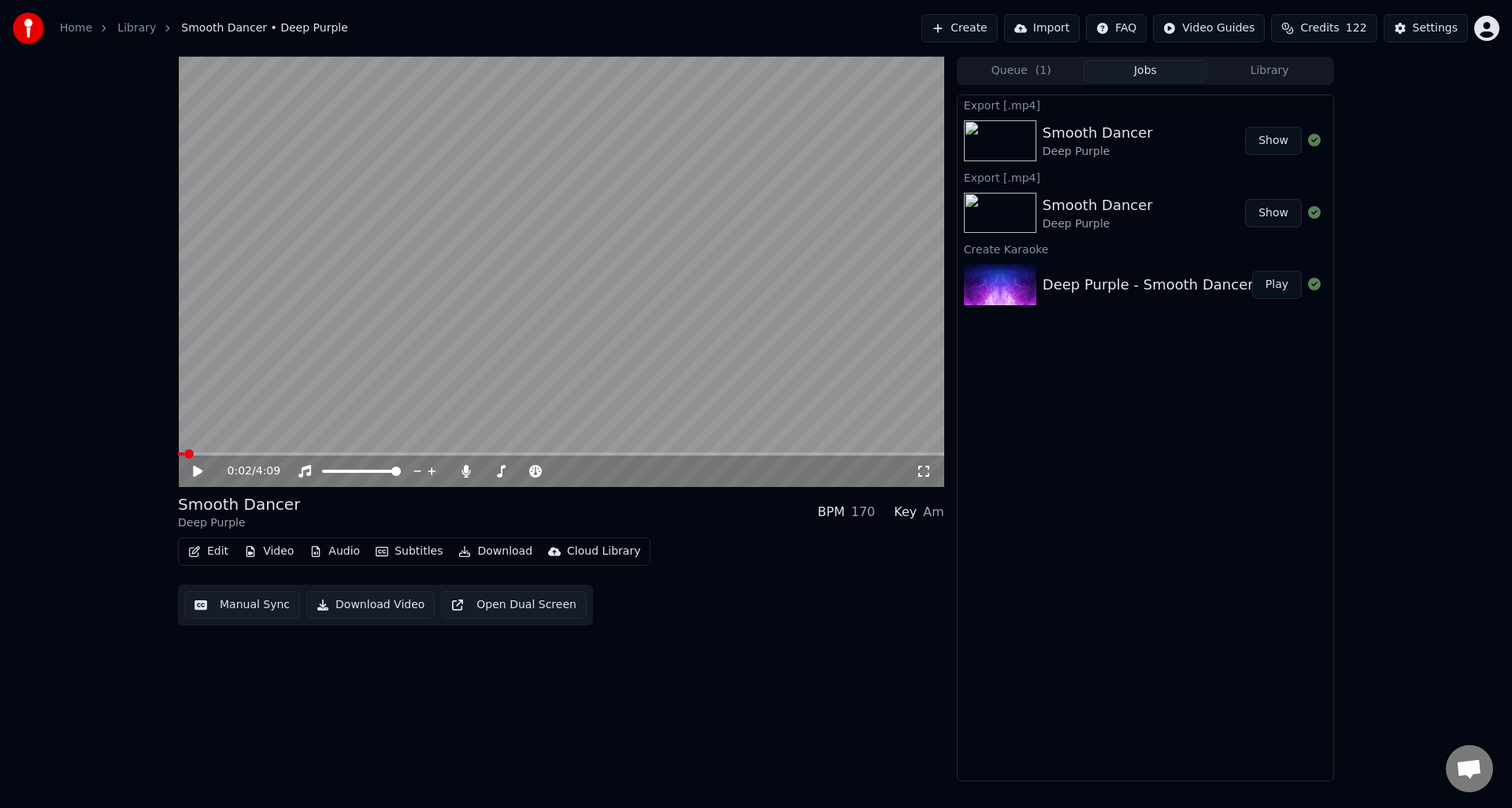
click at [154, 334] on div "0:02 / 4:09 Smooth Dancer Deep Purple BPM 170 Key Am Edit Video Audio Subtitles…" at bounding box center [756, 419] width 1512 height 725
click at [76, 27] on link "Home" at bounding box center [76, 28] width 32 height 16
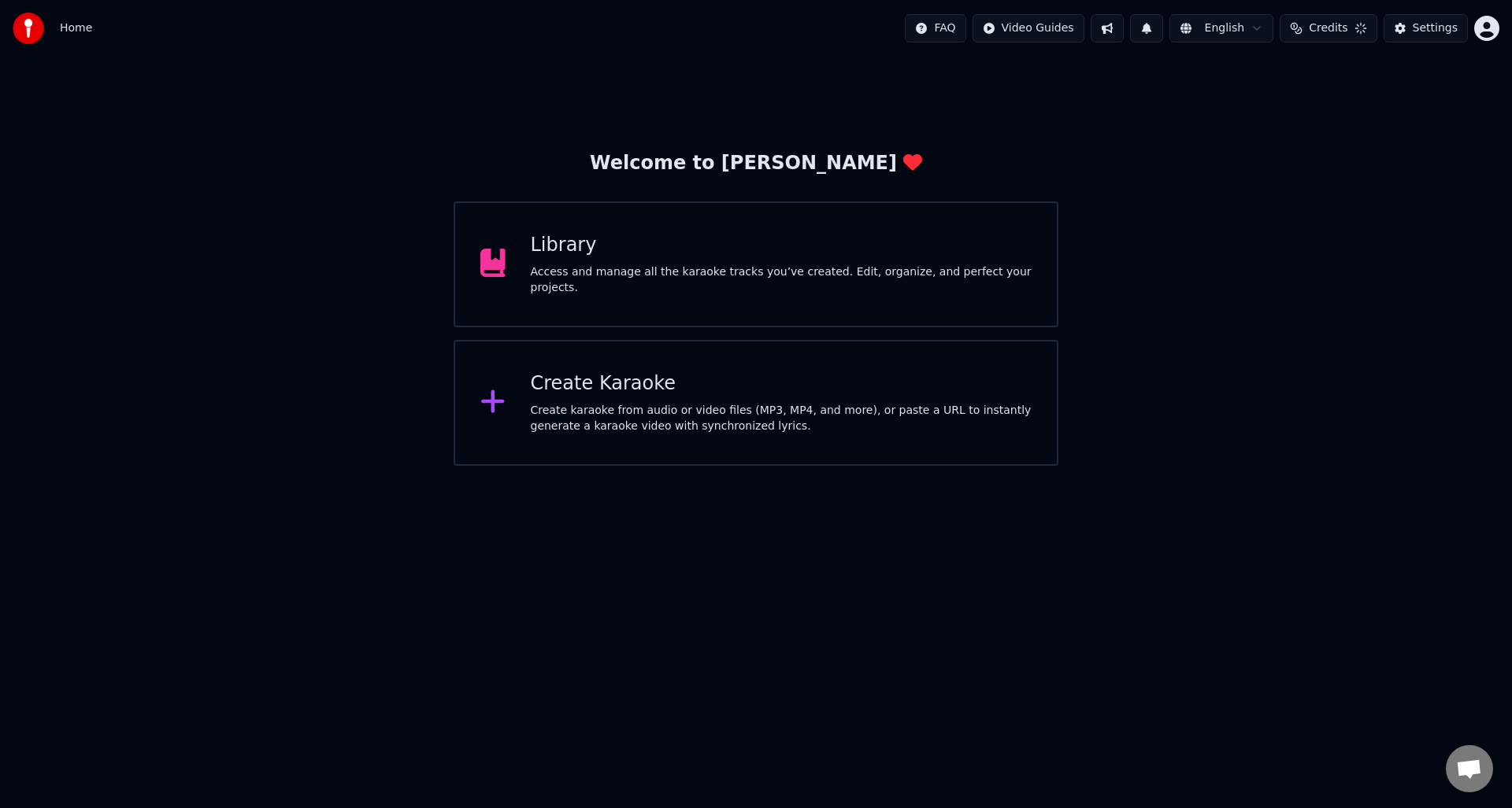
click at [594, 397] on div "Create Karaoke Create karaoke from audio or video files (MP3, MP4, and more), o…" at bounding box center [782, 403] width 502 height 63
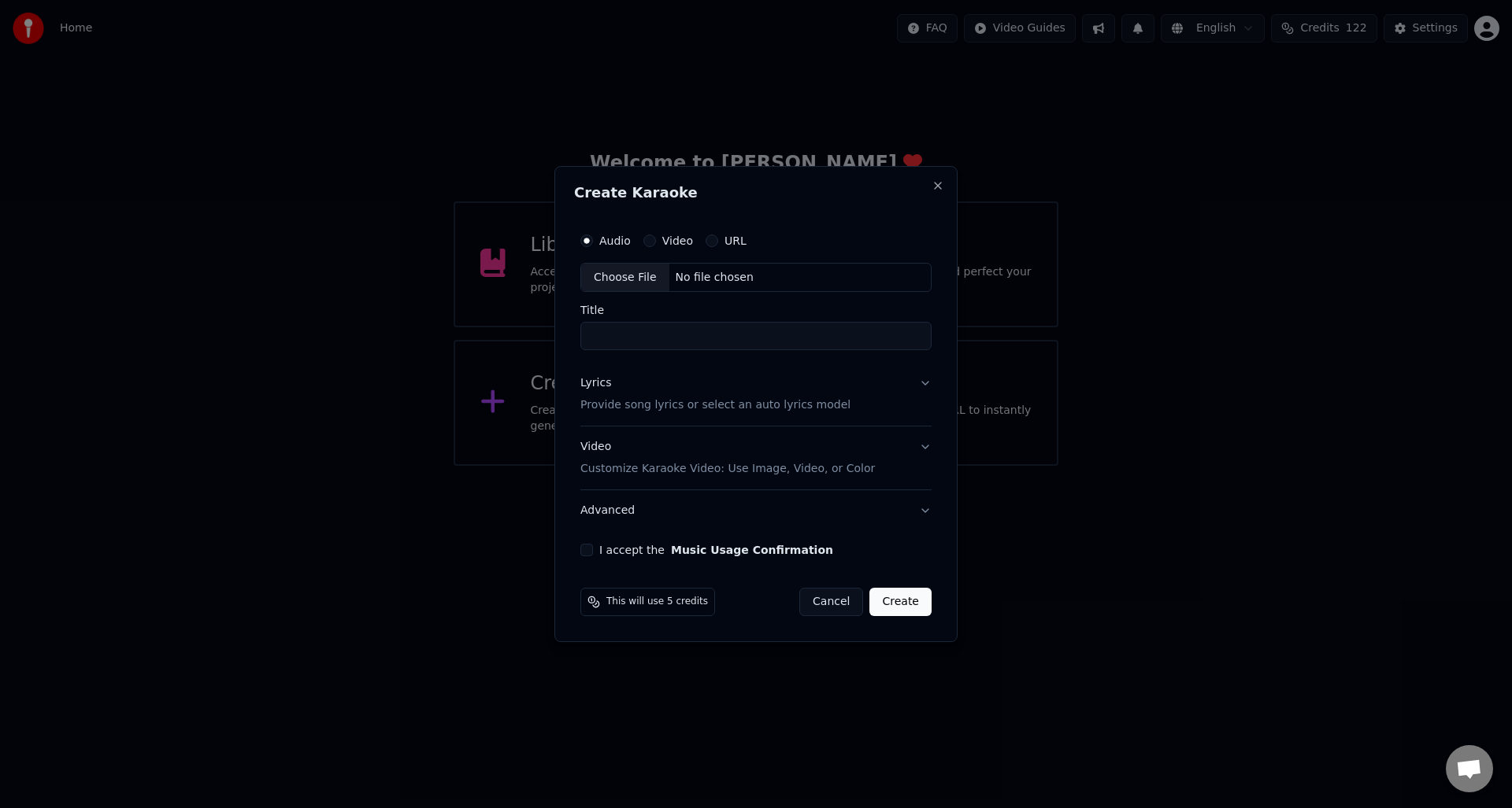
click at [627, 277] on div "Choose File" at bounding box center [626, 278] width 88 height 28
type input "**********"
click at [613, 407] on p "Provide song lyrics or select an auto lyrics model" at bounding box center [712, 406] width 270 height 16
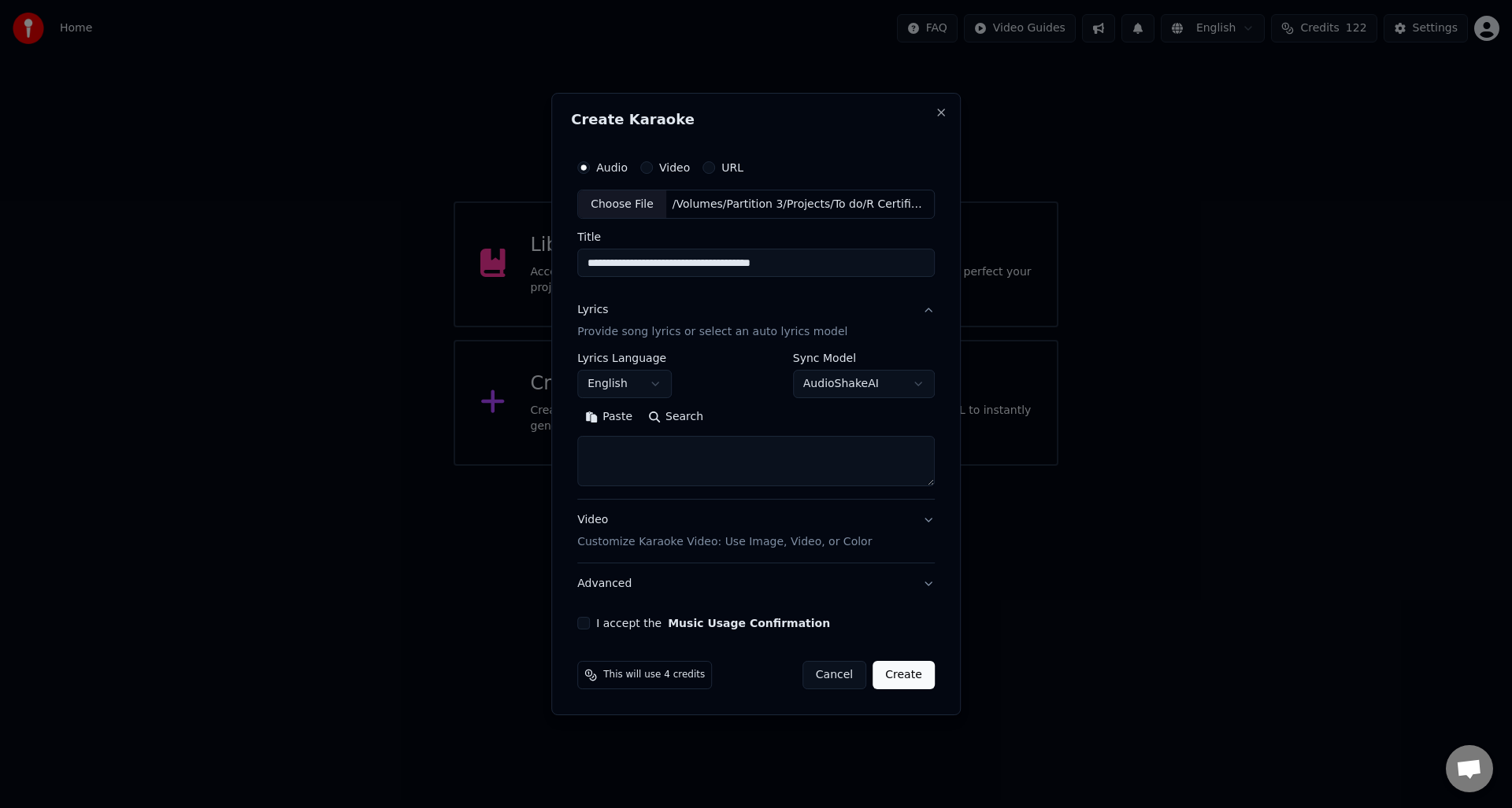
click at [621, 445] on textarea at bounding box center [756, 462] width 357 height 51
paste textarea "**********"
type textarea "**********"
click at [590, 624] on button "I accept the Music Usage Confirmation" at bounding box center [583, 623] width 12 height 12
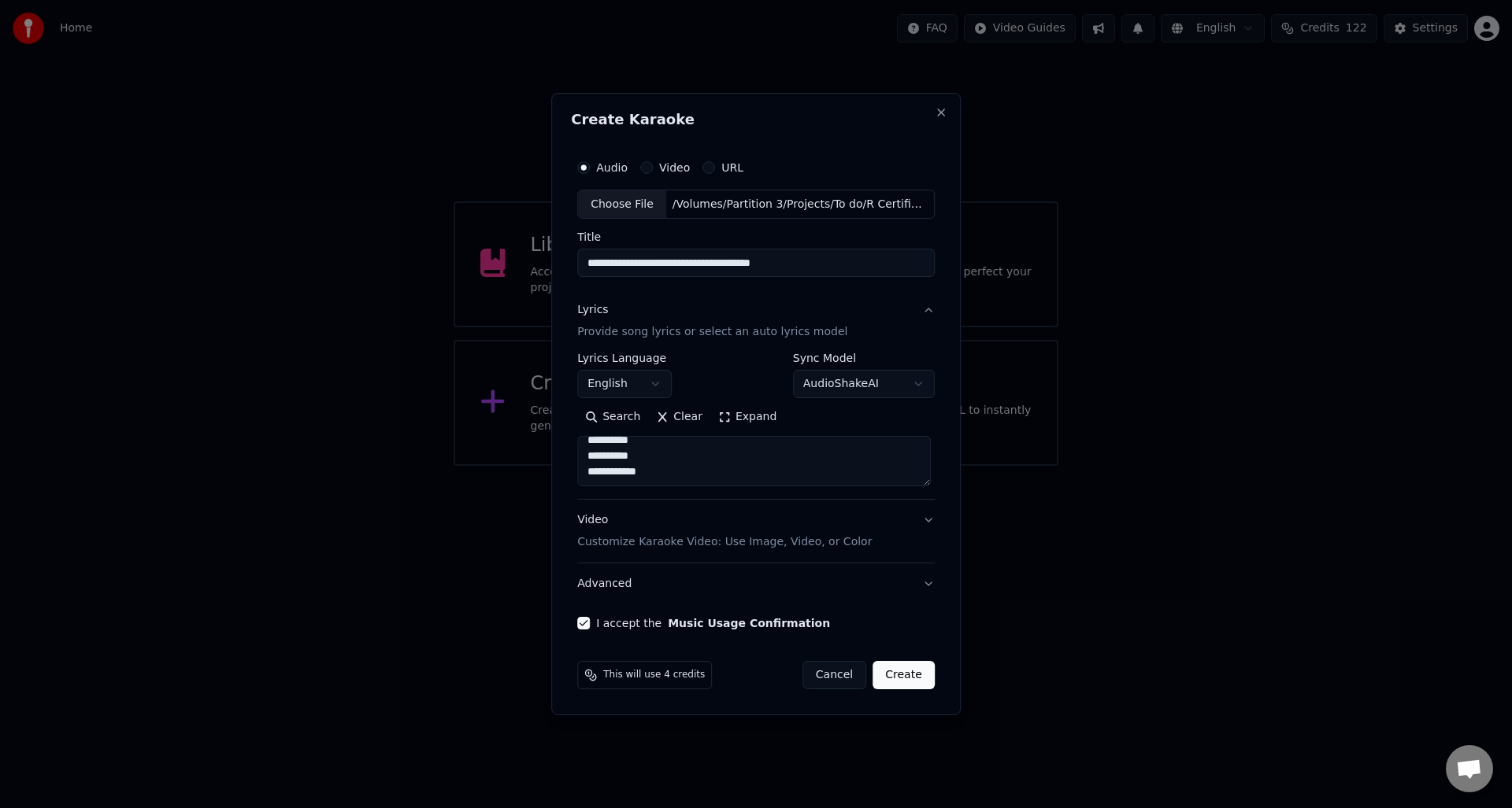
click at [899, 672] on button "Create" at bounding box center [903, 675] width 62 height 28
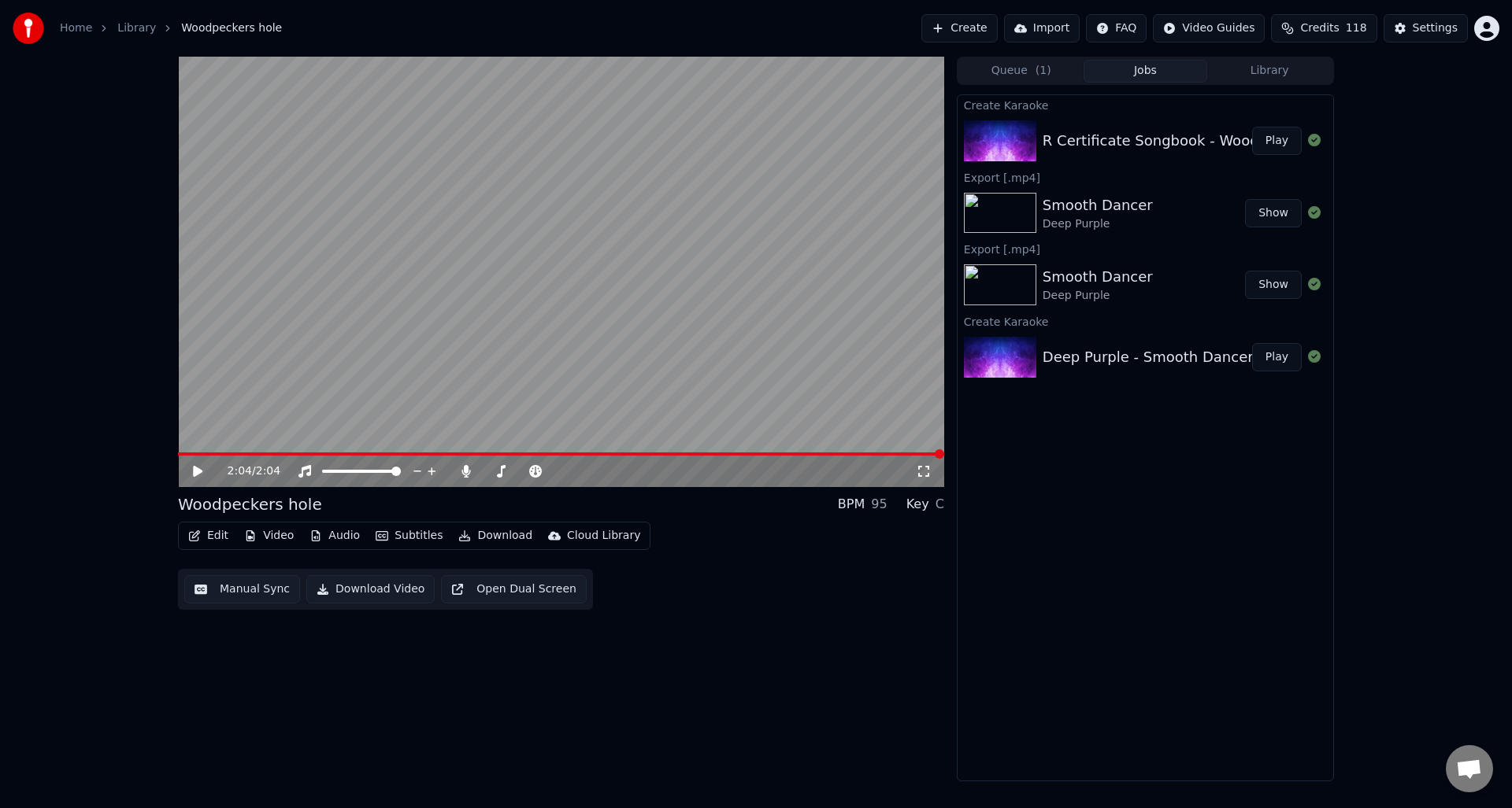
click at [229, 590] on button "Manual Sync" at bounding box center [242, 590] width 115 height 28
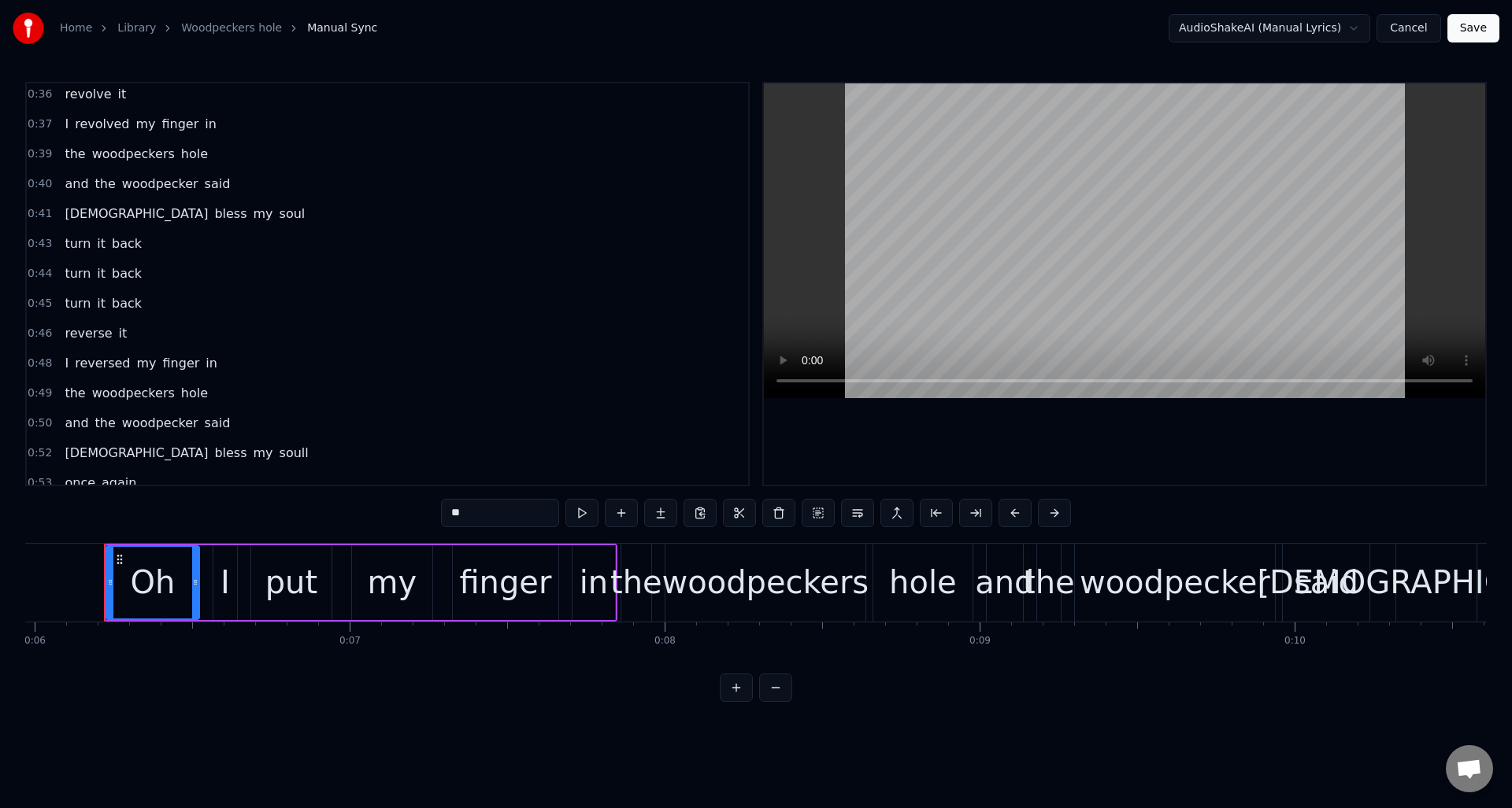
scroll to position [713, 0]
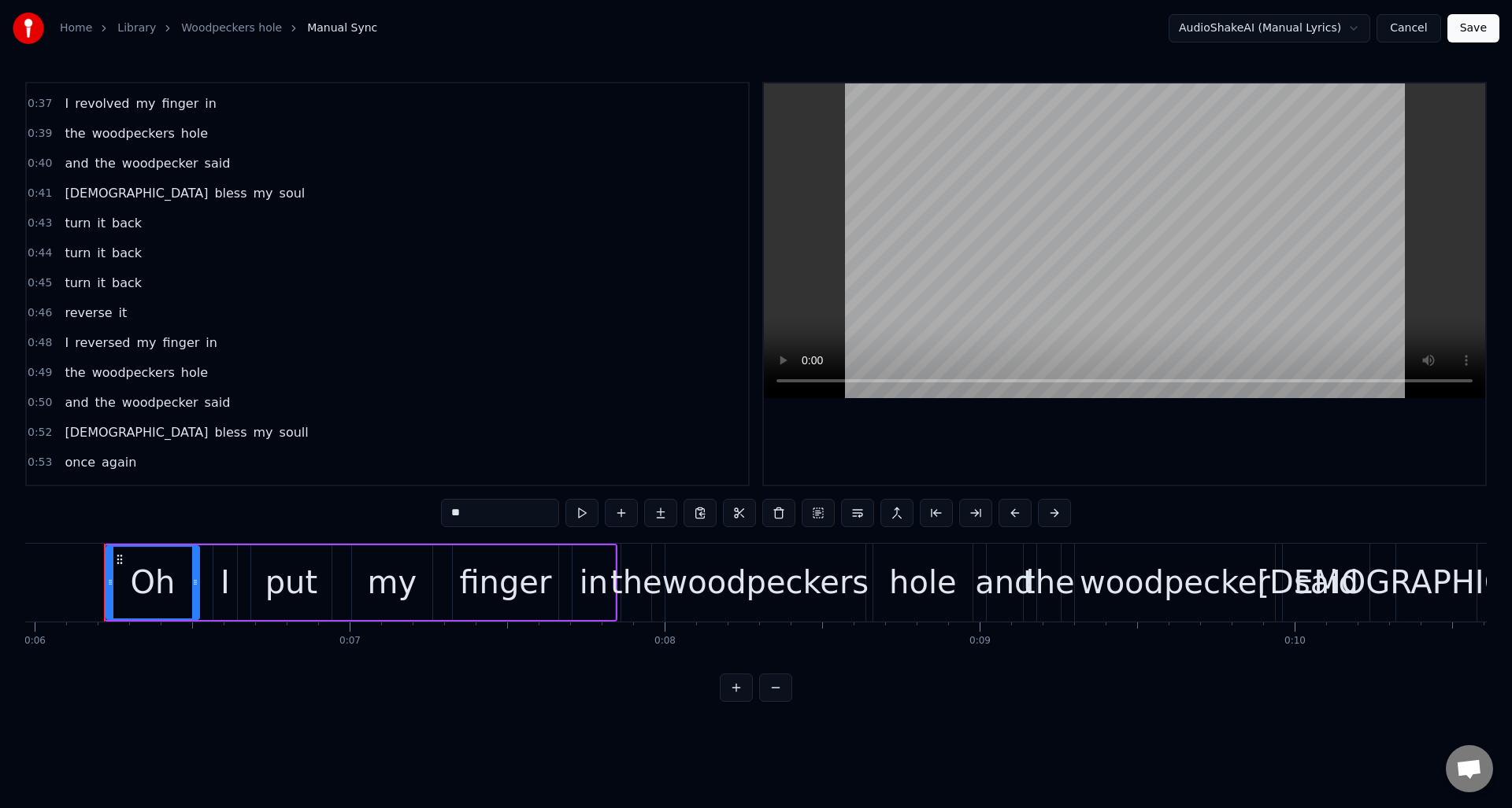
click at [278, 432] on span "soull" at bounding box center [294, 433] width 32 height 18
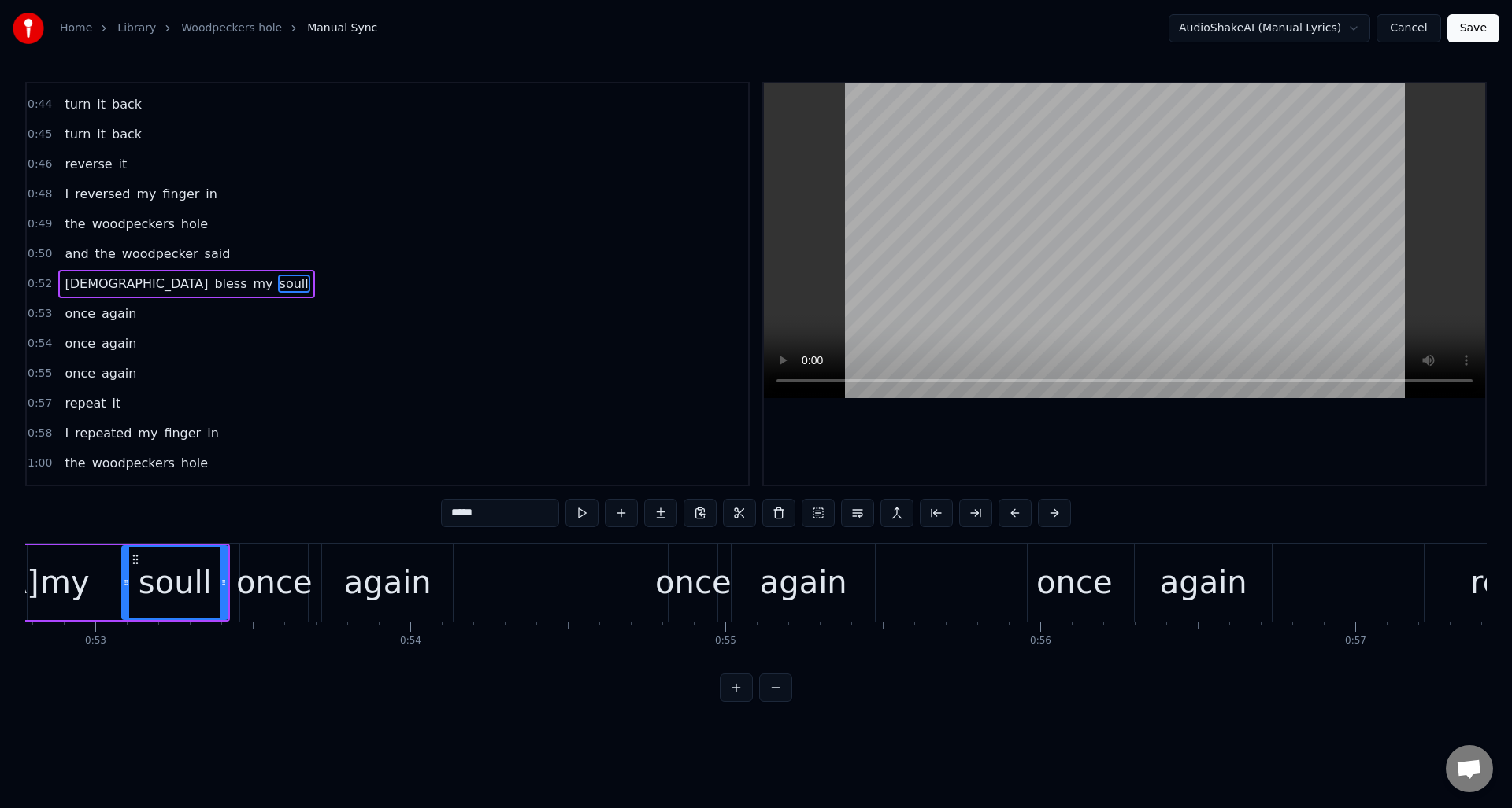
scroll to position [0, 16639]
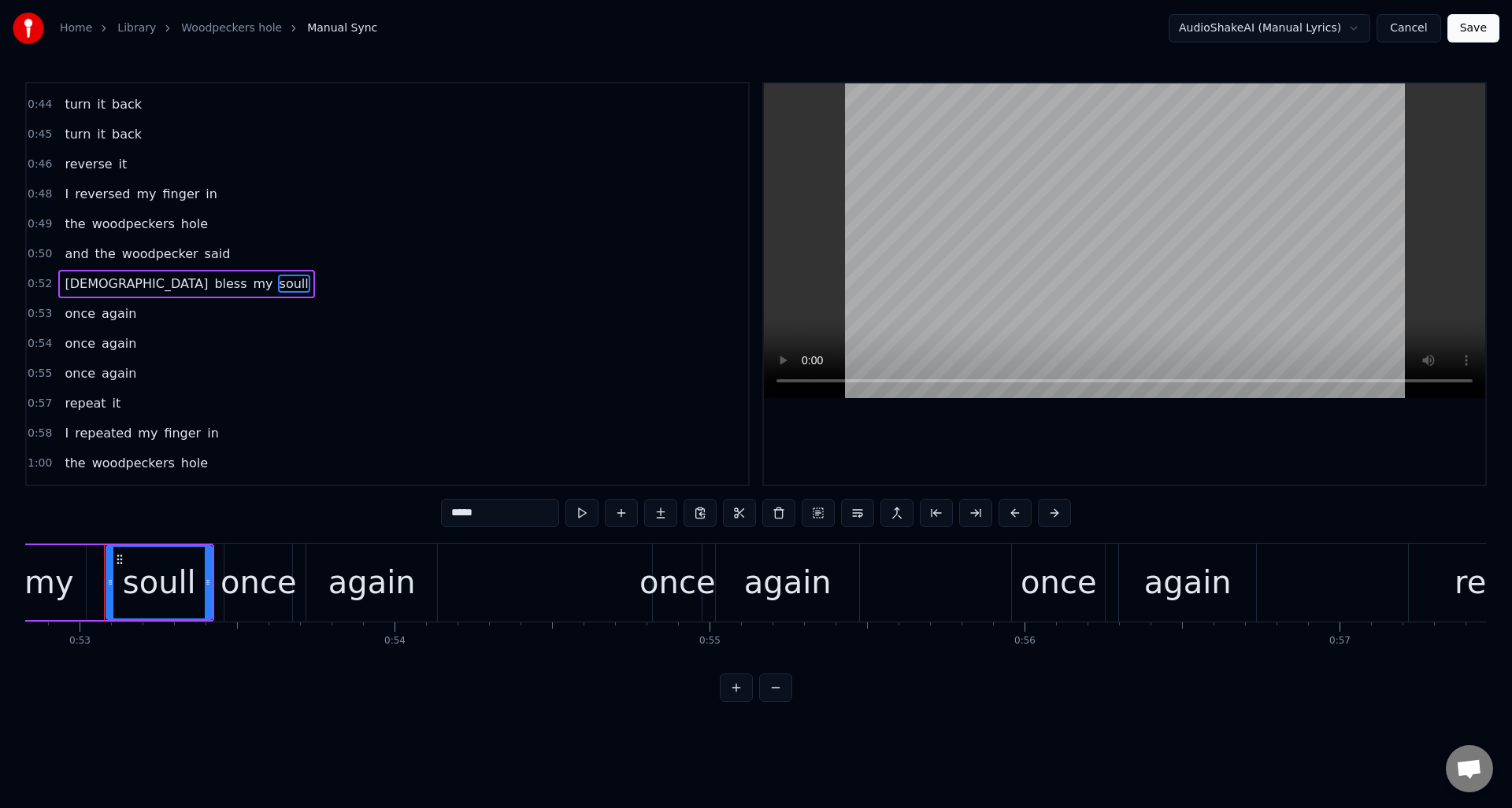
click at [483, 516] on input "*****" at bounding box center [500, 513] width 118 height 28
click at [322, 514] on div "0:06 Oh I put my finger in 0:07 the woodpeckers hole 0:09 and the woodpecker sa…" at bounding box center [755, 392] width 1461 height 620
click at [672, 555] on div "once" at bounding box center [677, 583] width 49 height 78
type input "****"
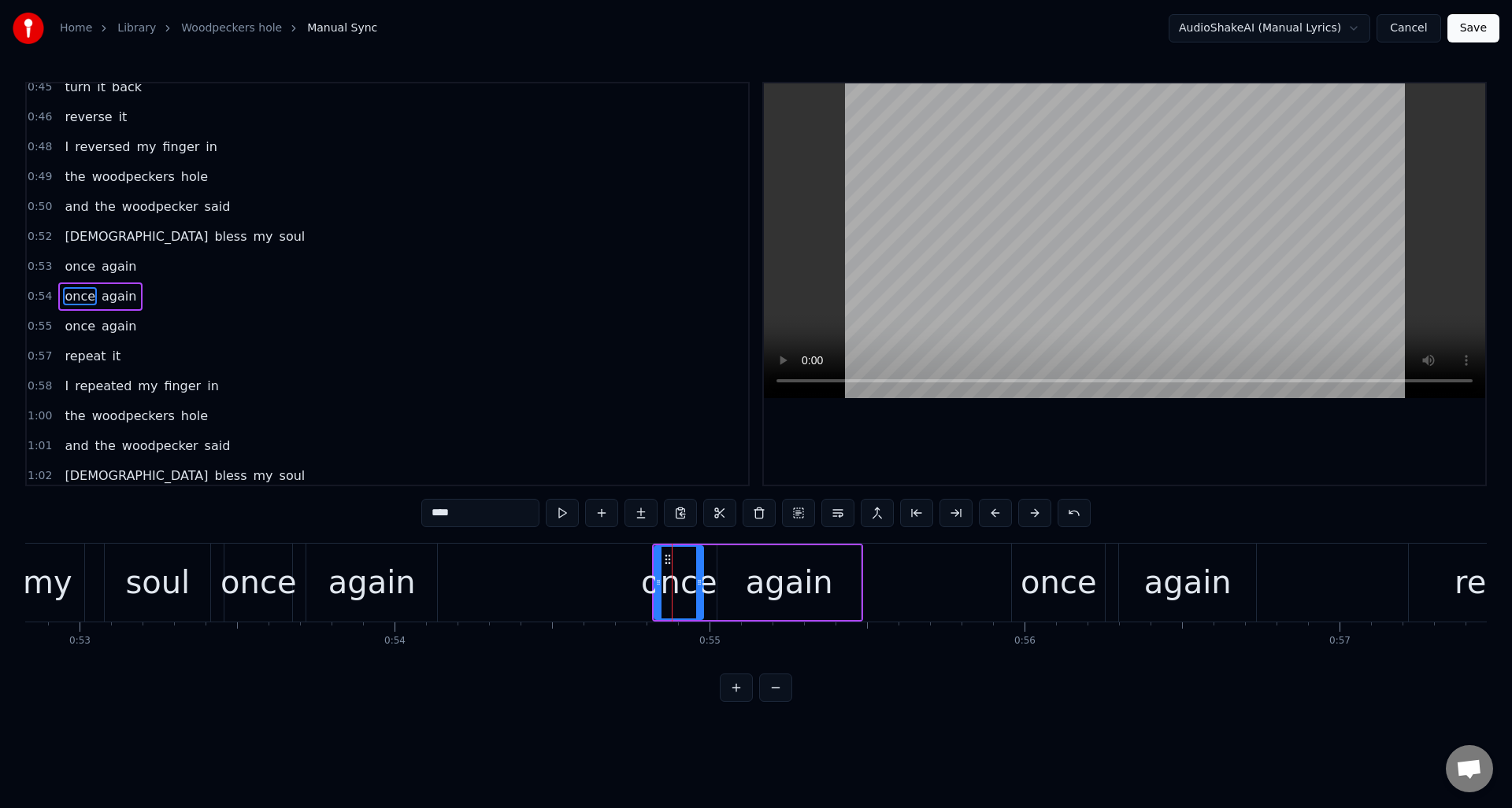
scroll to position [921, 0]
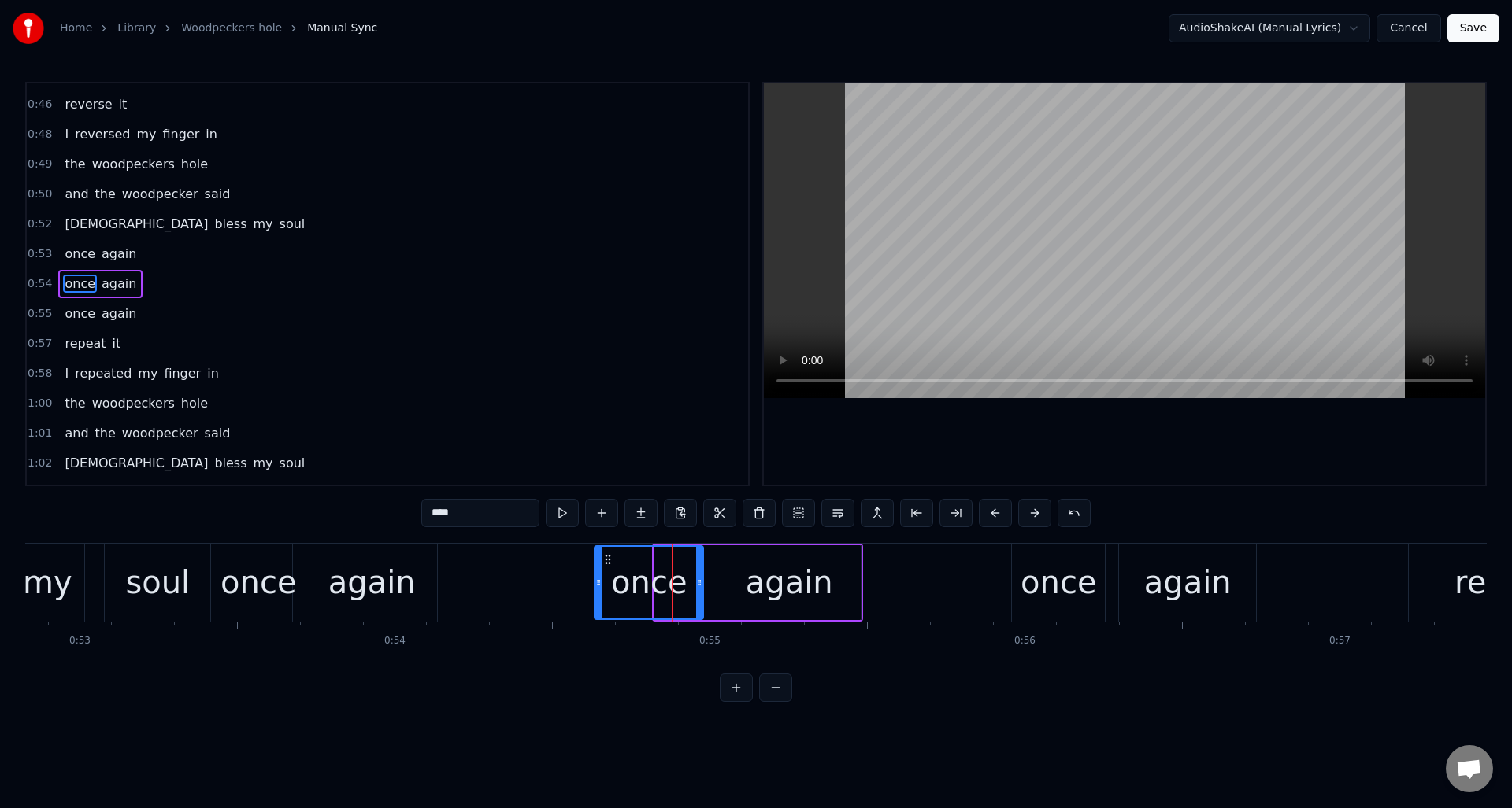
click at [596, 566] on div at bounding box center [599, 583] width 7 height 71
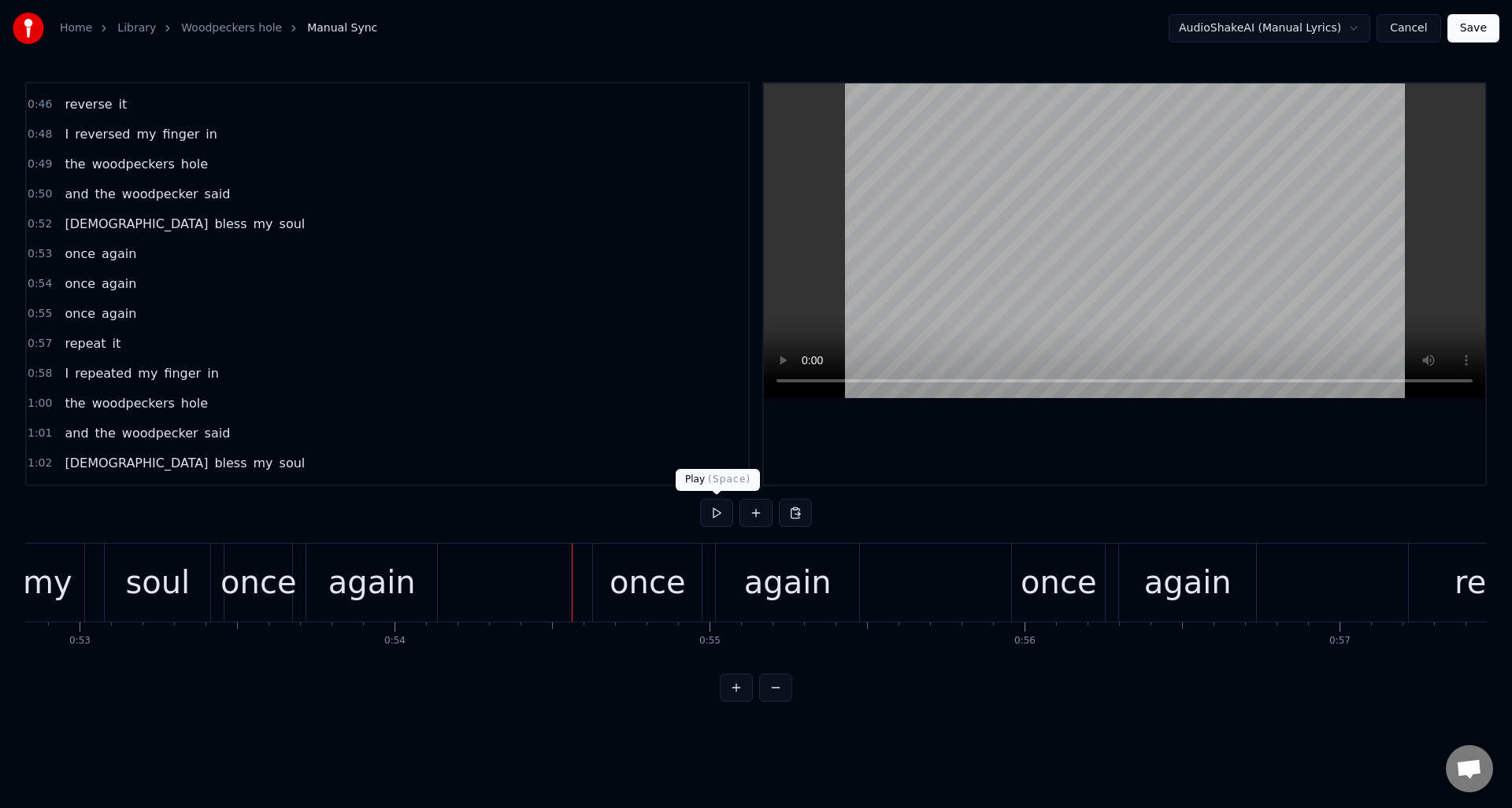
click at [717, 514] on button at bounding box center [717, 513] width 33 height 28
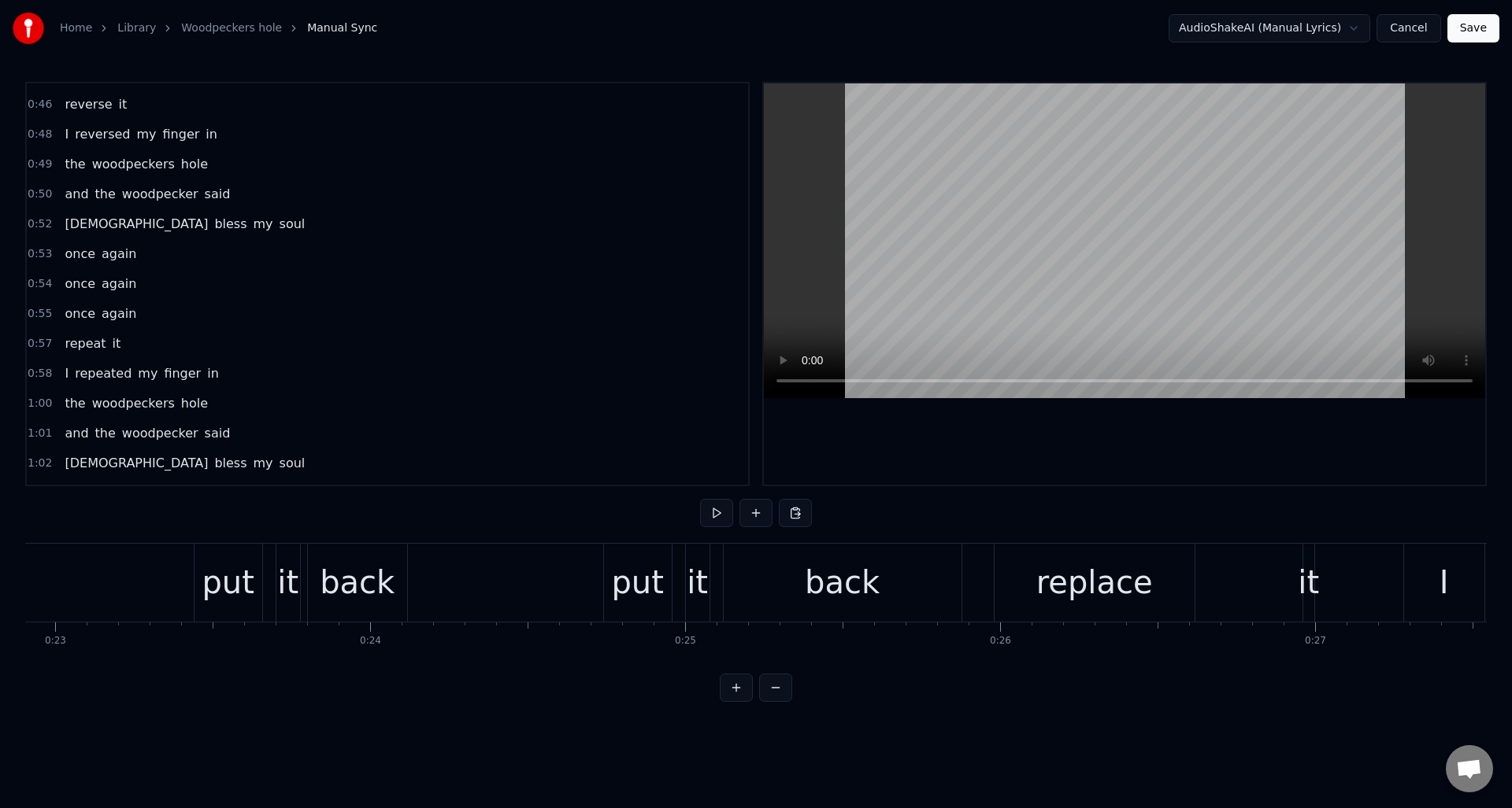
scroll to position [0, 7194]
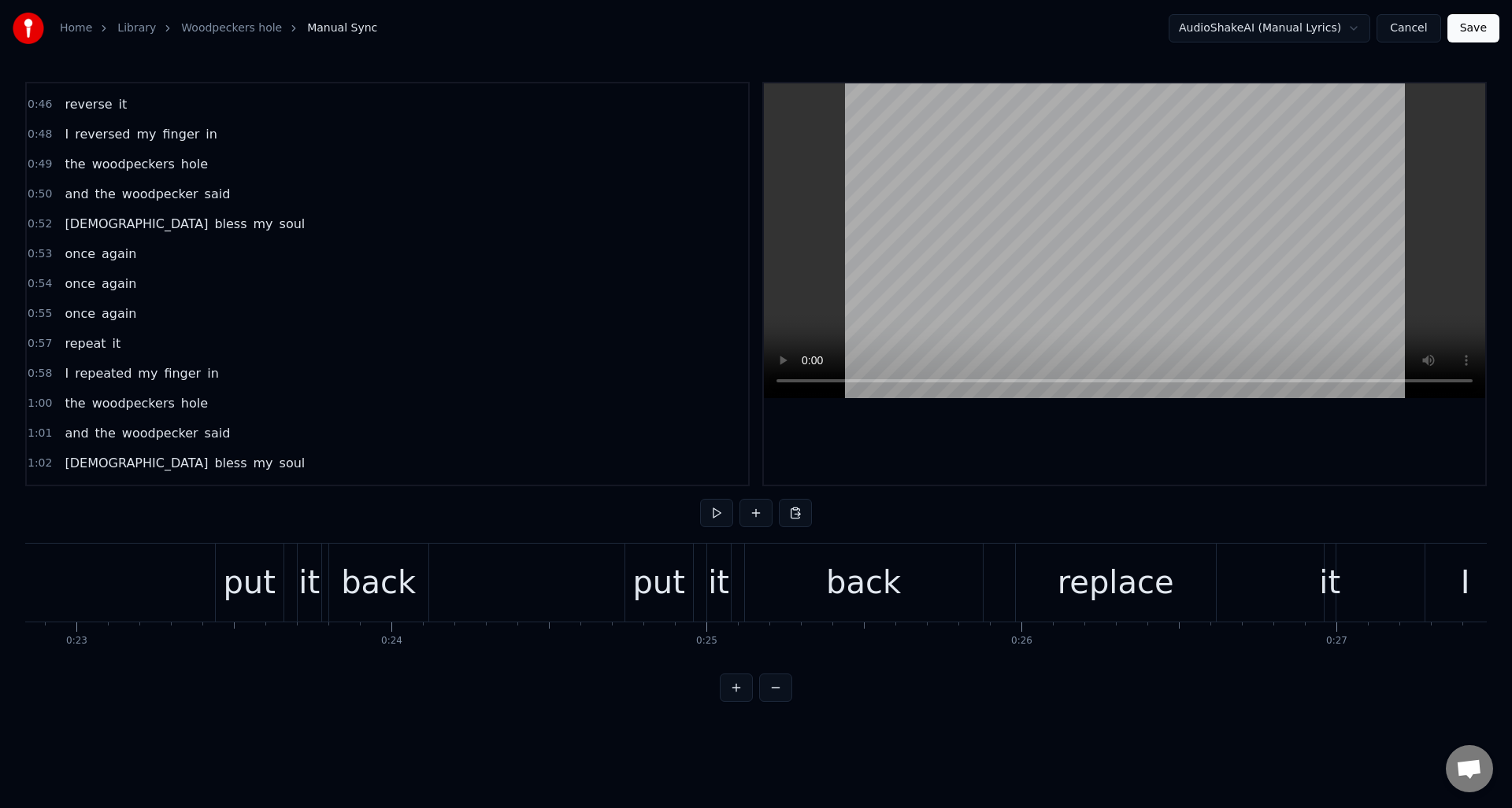
click at [711, 514] on button at bounding box center [717, 513] width 33 height 28
click at [712, 513] on button at bounding box center [717, 513] width 33 height 28
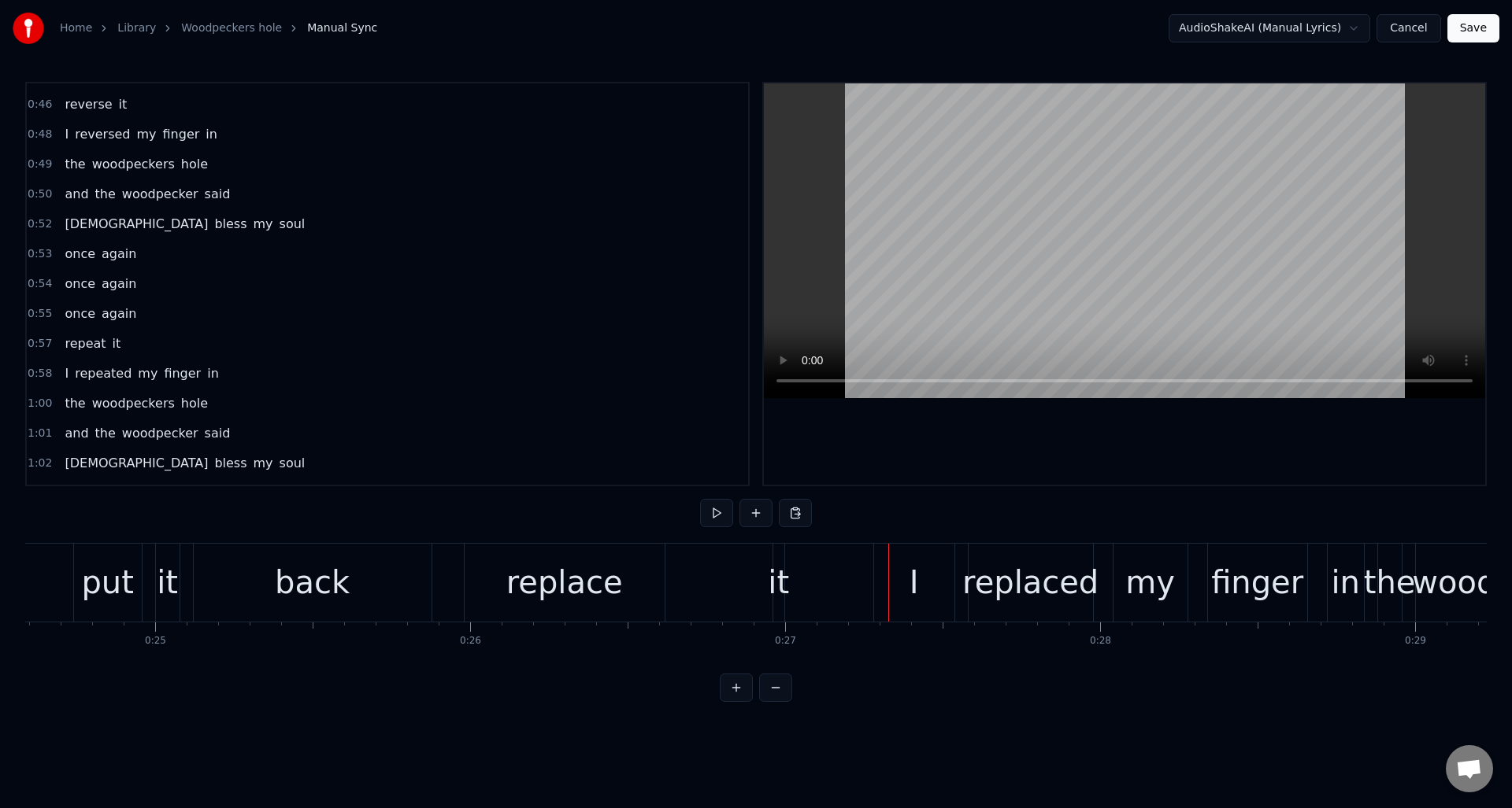
scroll to position [0, 7723]
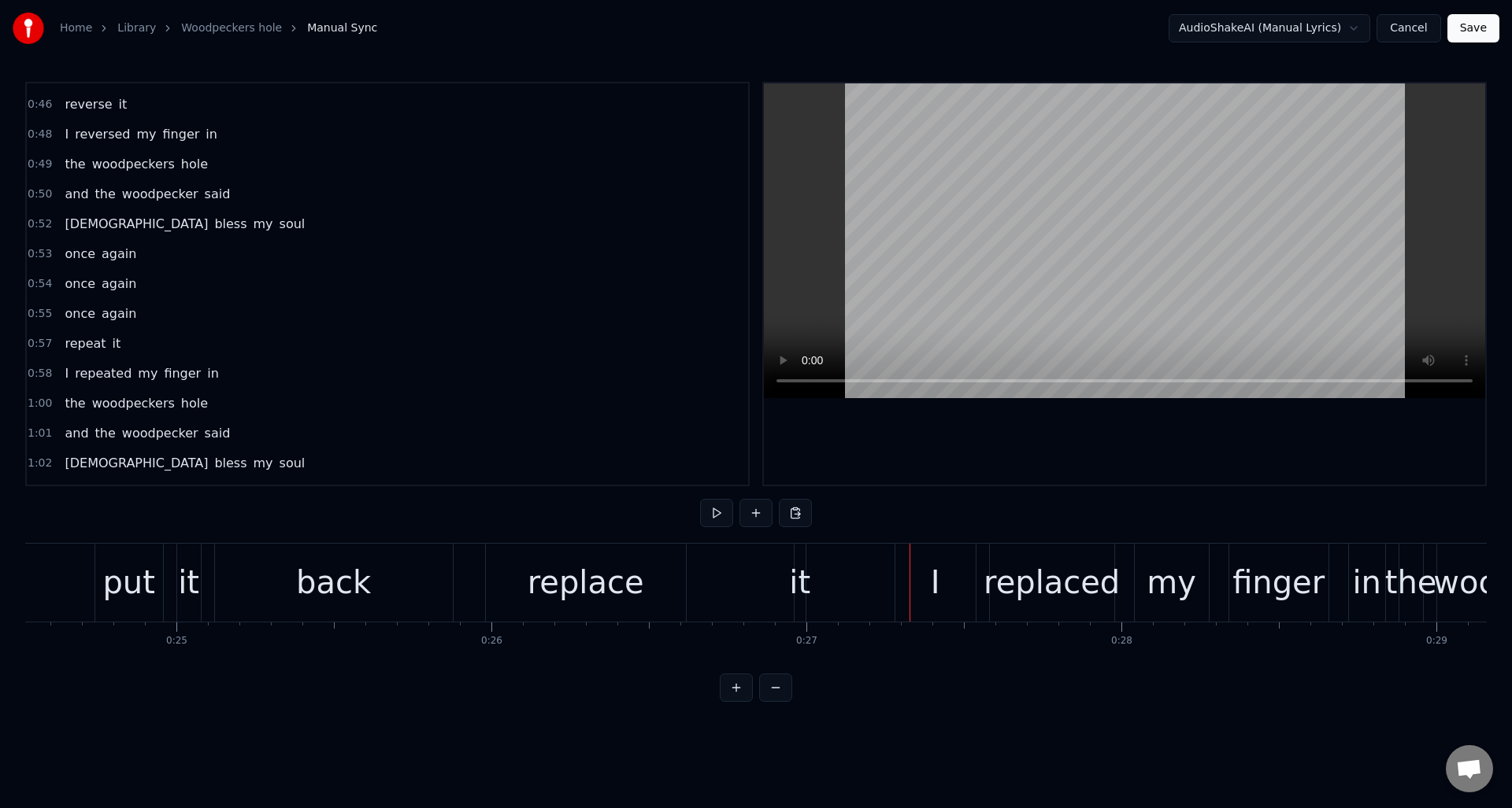
click at [800, 610] on div "it" at bounding box center [799, 583] width 11 height 78
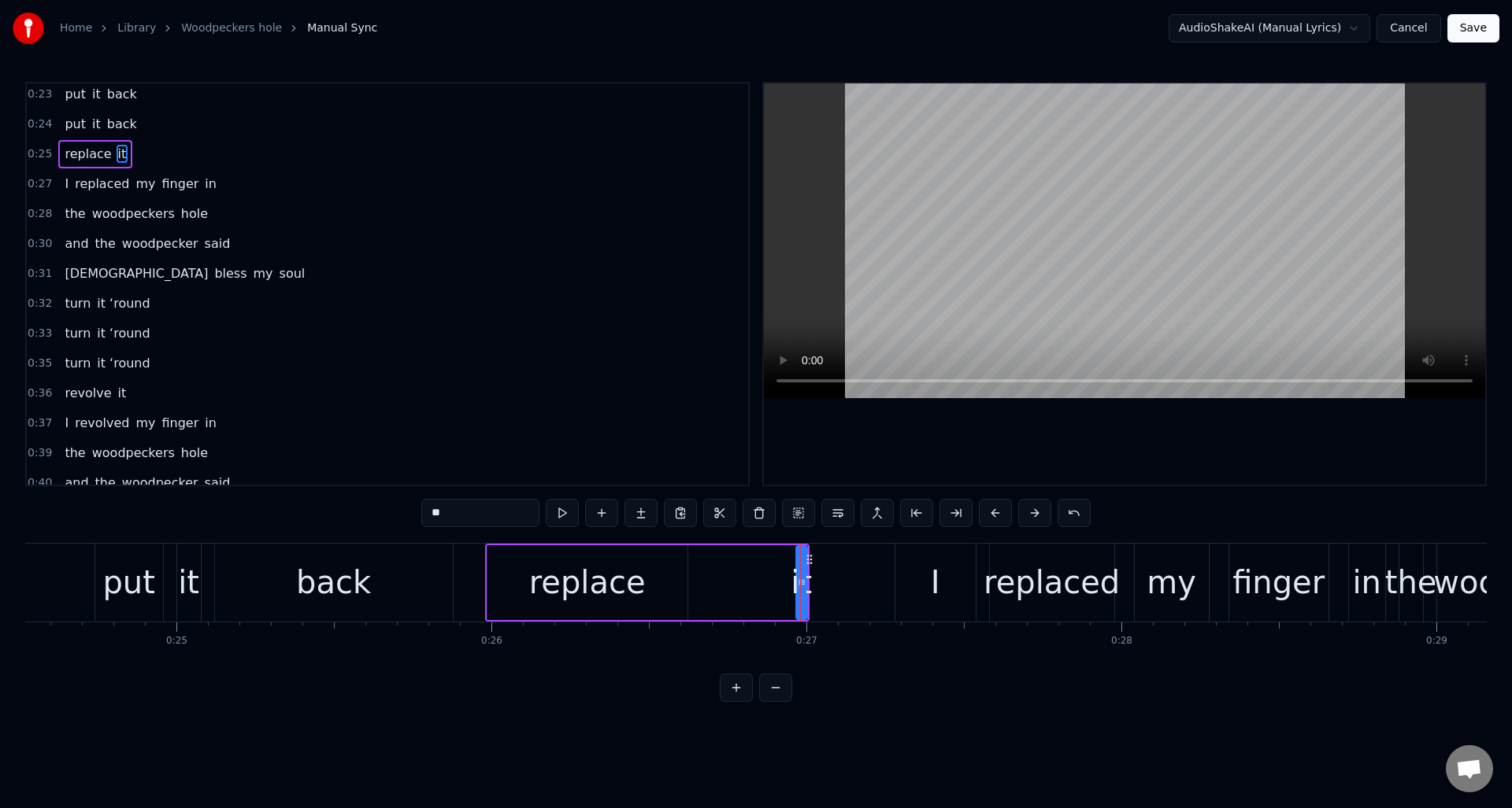
scroll to position [263, 0]
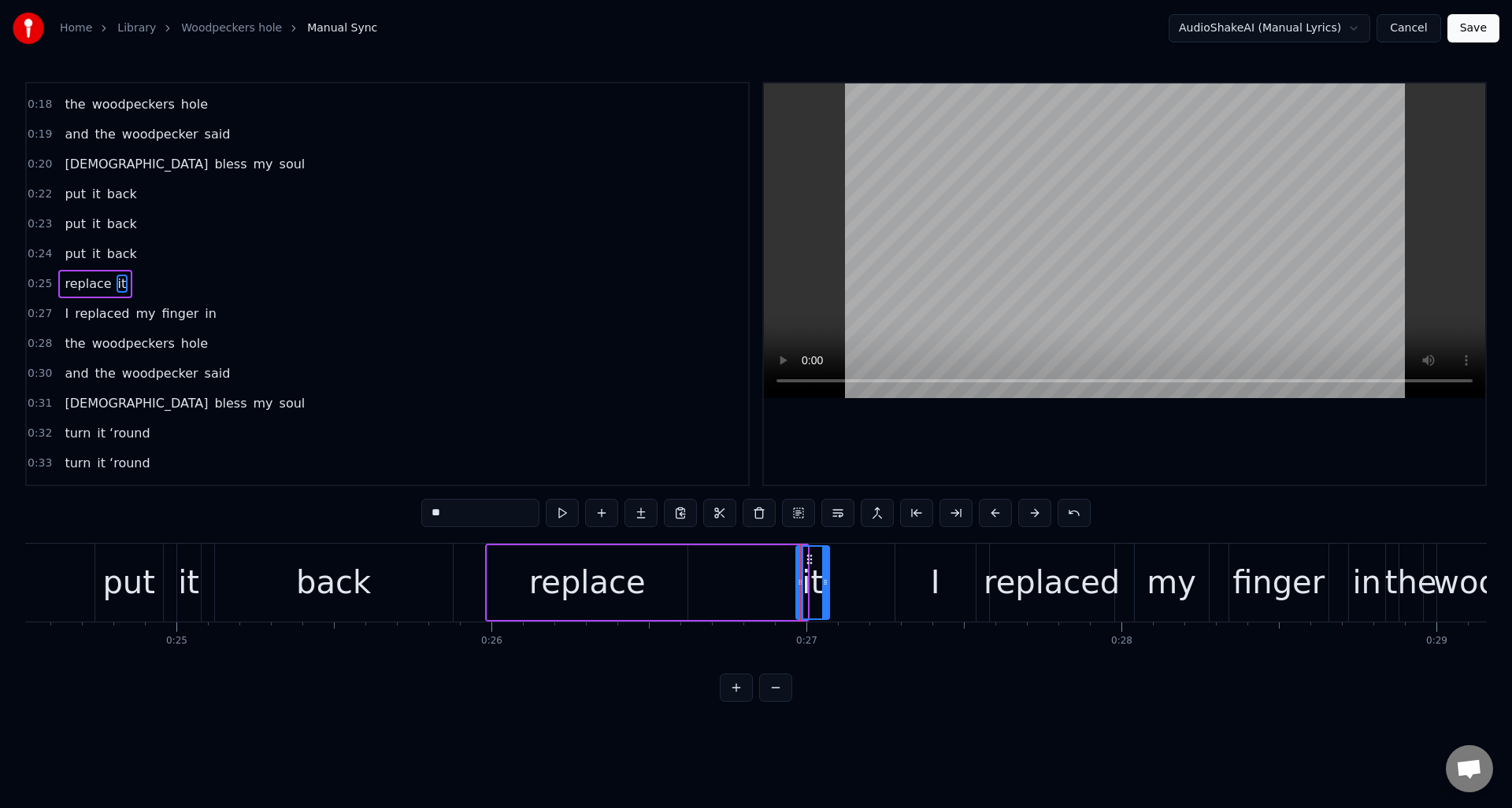
drag, startPoint x: 806, startPoint y: 609, endPoint x: 823, endPoint y: 609, distance: 17.0
click at [827, 610] on div at bounding box center [826, 583] width 7 height 71
drag, startPoint x: 810, startPoint y: 559, endPoint x: 724, endPoint y: 567, distance: 86.4
click at [706, 561] on icon at bounding box center [704, 559] width 12 height 12
drag, startPoint x: 722, startPoint y: 567, endPoint x: 736, endPoint y: 569, distance: 14.1
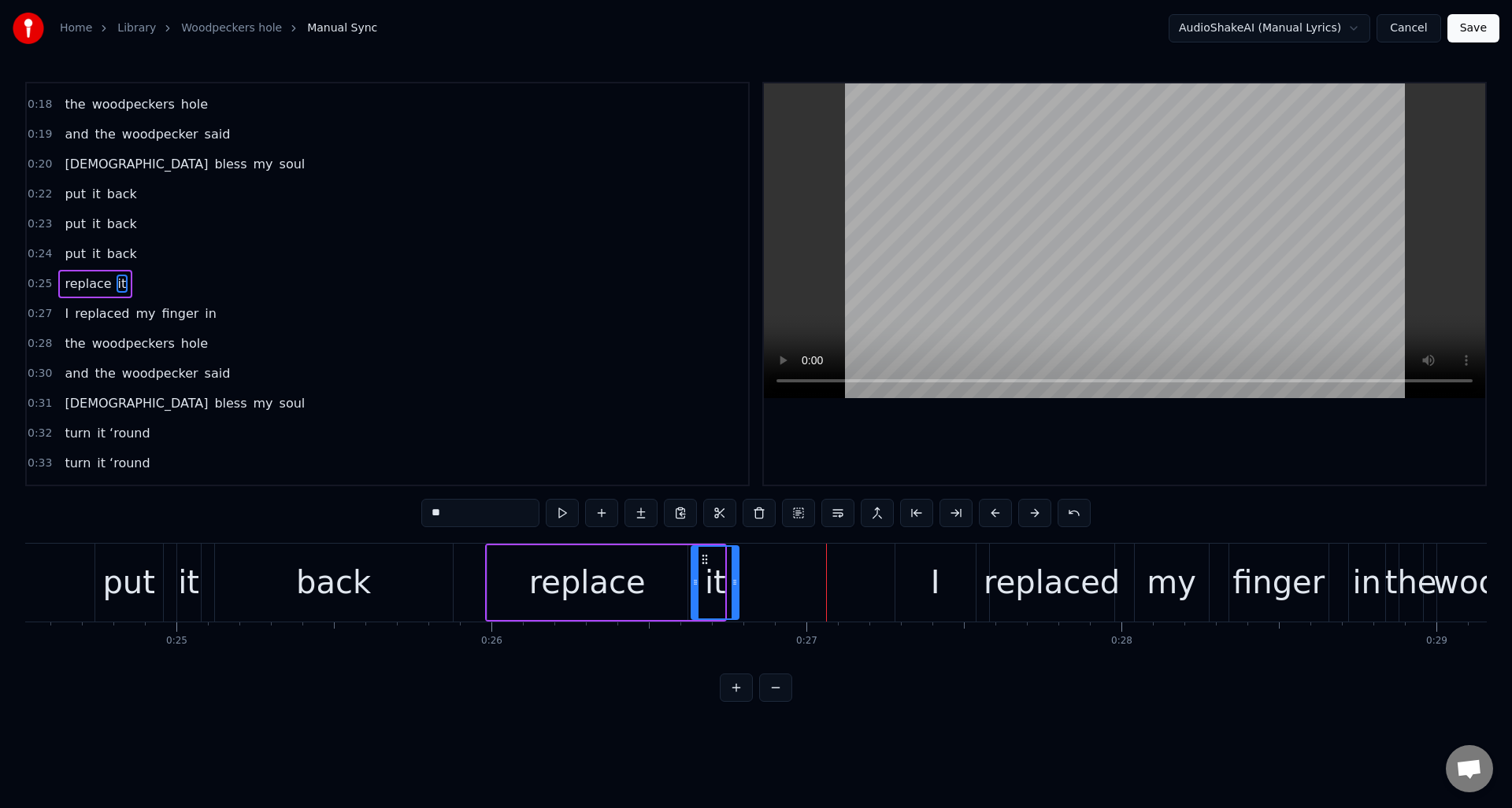
click at [736, 569] on div at bounding box center [735, 583] width 7 height 71
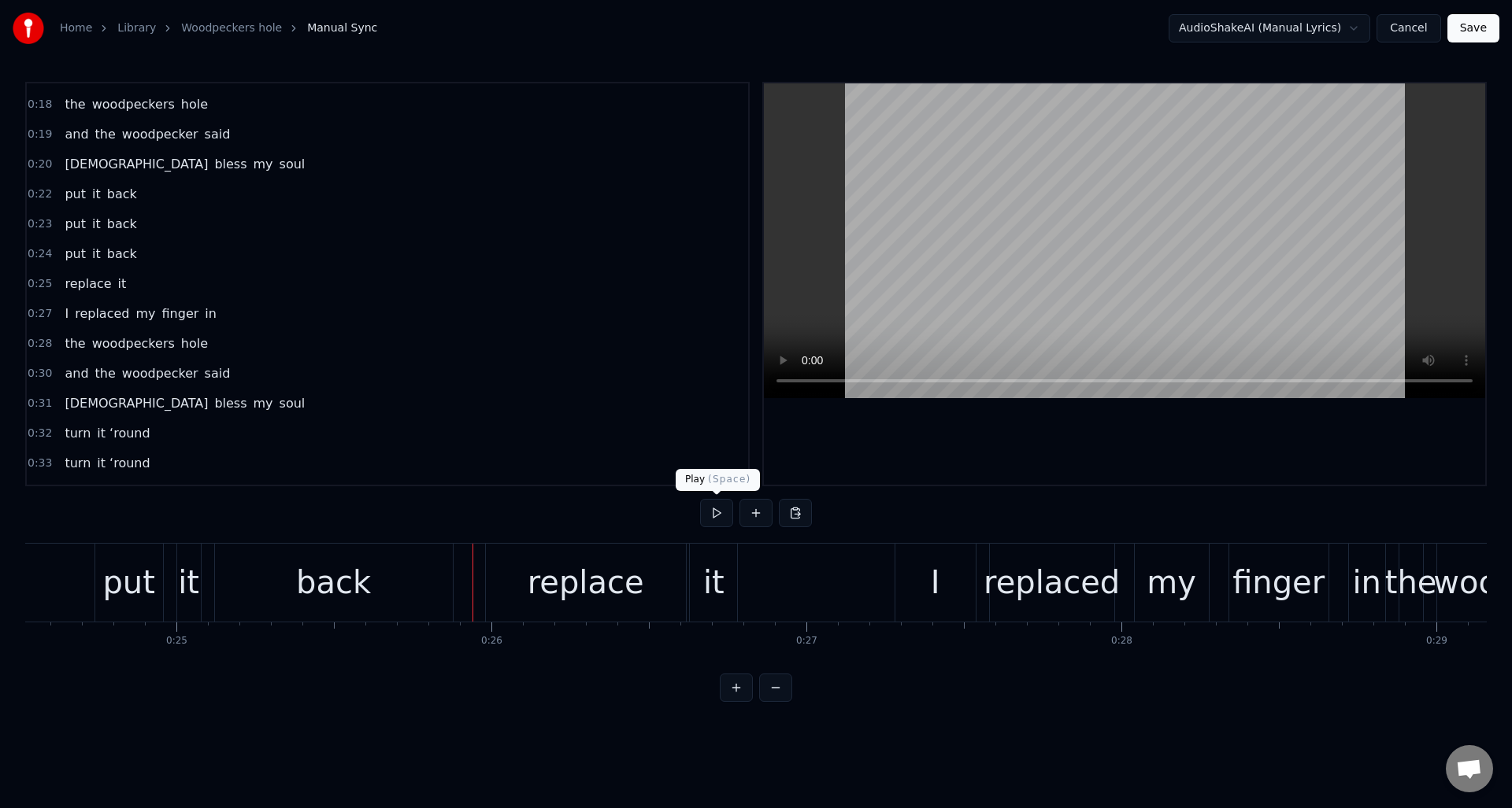
click at [709, 518] on button at bounding box center [717, 513] width 33 height 28
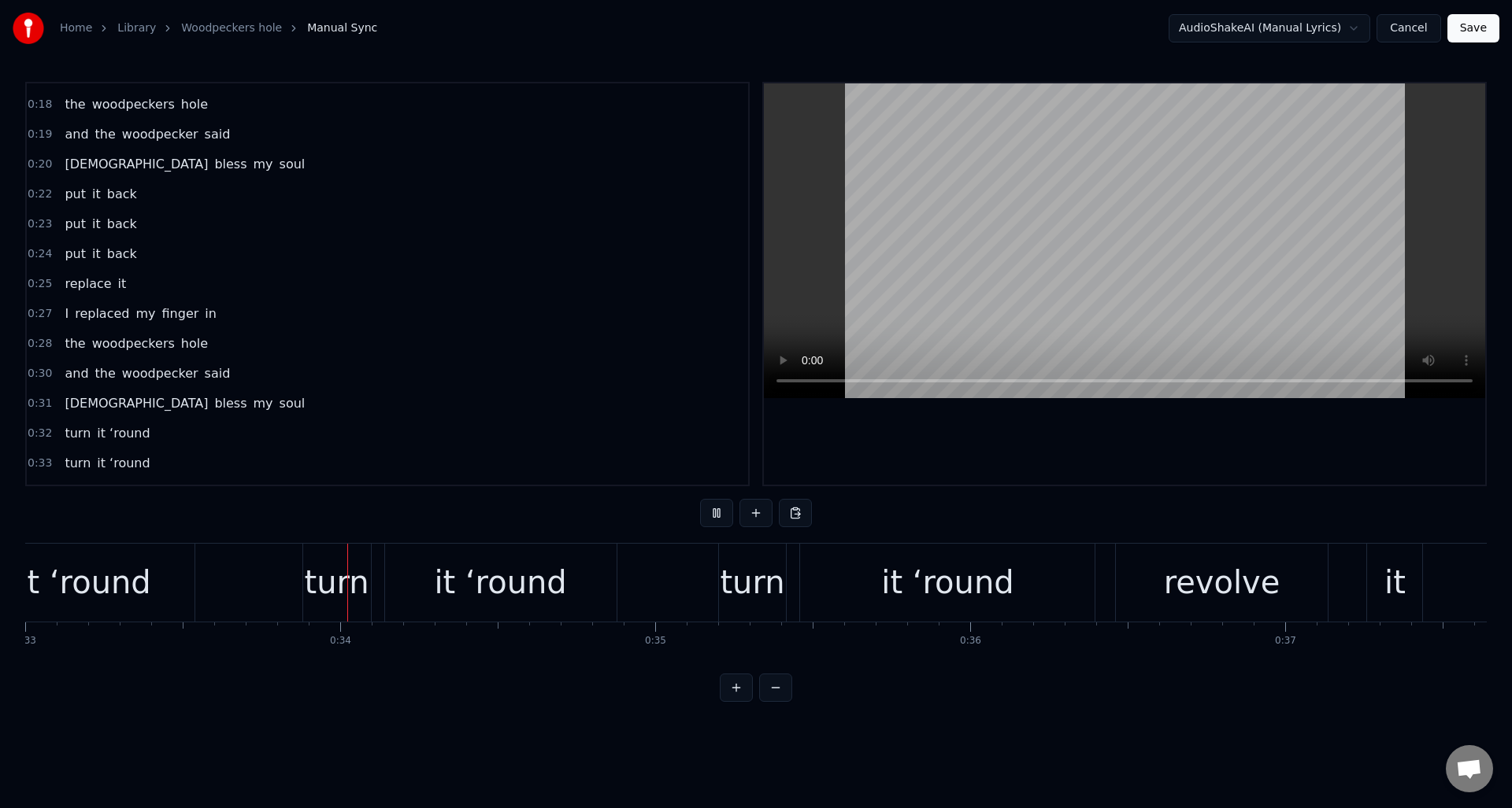
scroll to position [0, 10396]
click at [709, 518] on button at bounding box center [717, 513] width 33 height 28
click at [871, 570] on div "it ‘round" at bounding box center [945, 583] width 294 height 78
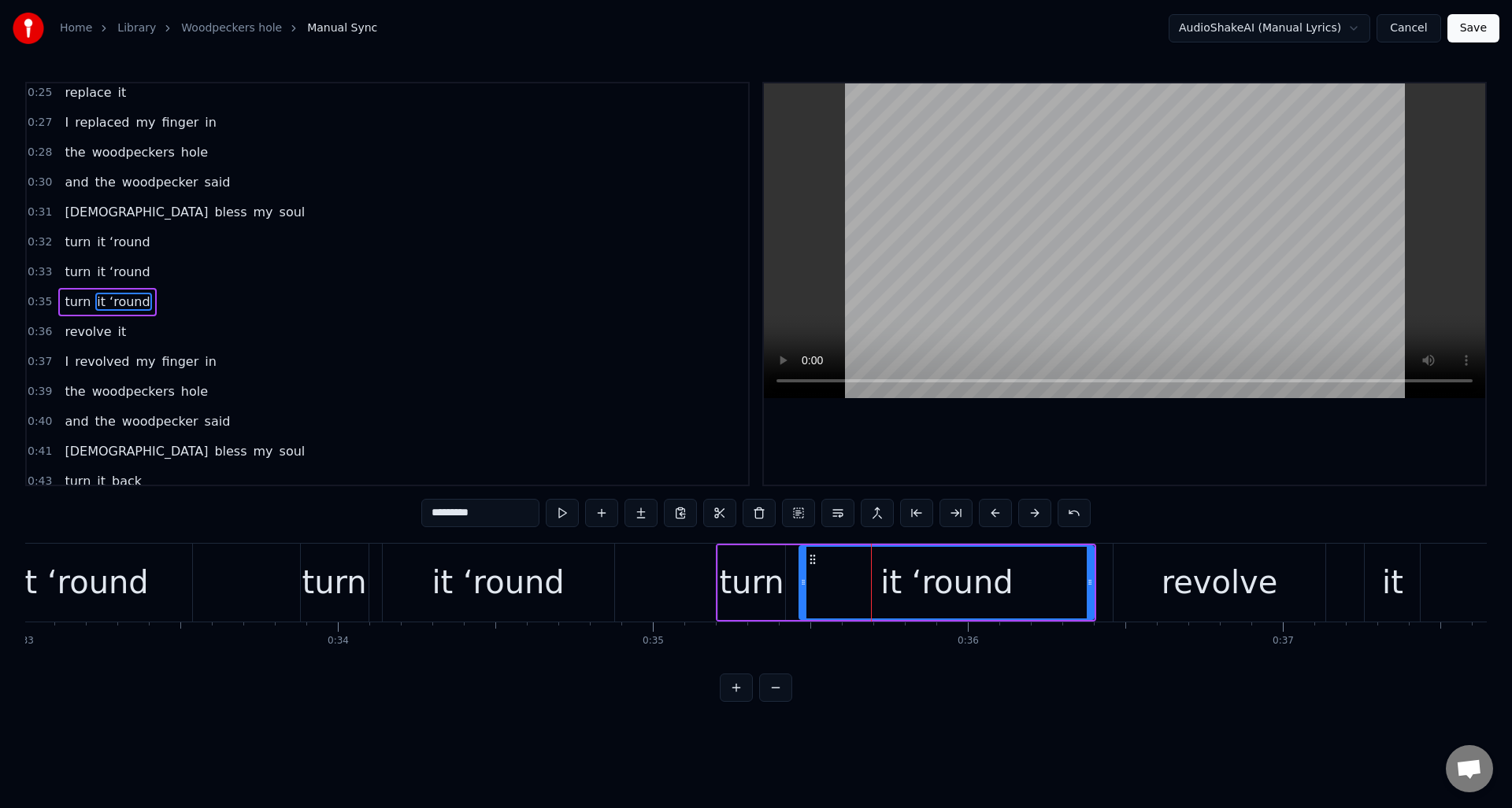
scroll to position [473, 0]
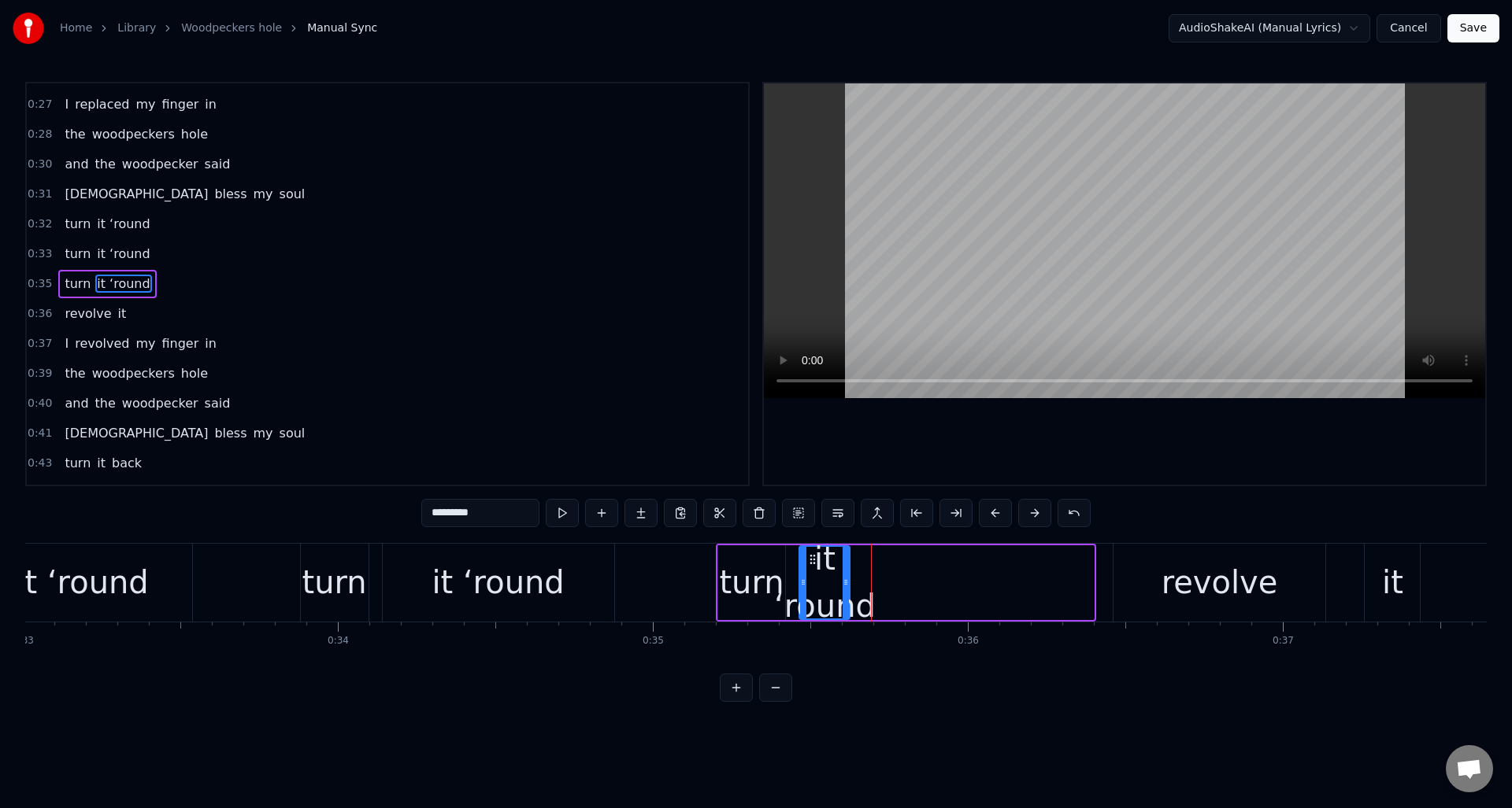
drag, startPoint x: 1089, startPoint y: 579, endPoint x: 845, endPoint y: 583, distance: 244.0
click at [845, 583] on icon at bounding box center [846, 582] width 7 height 12
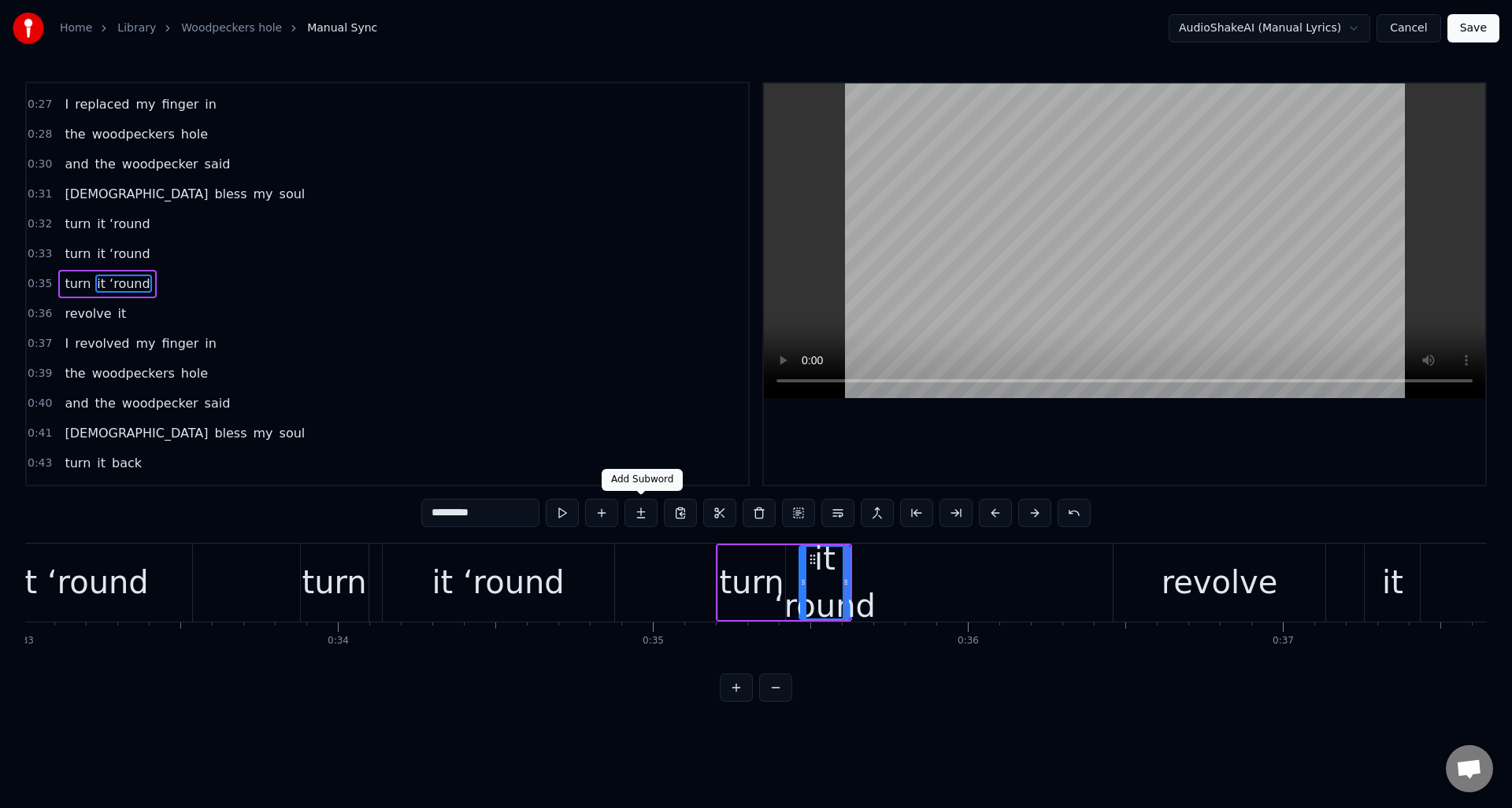
click at [641, 512] on button at bounding box center [641, 513] width 33 height 28
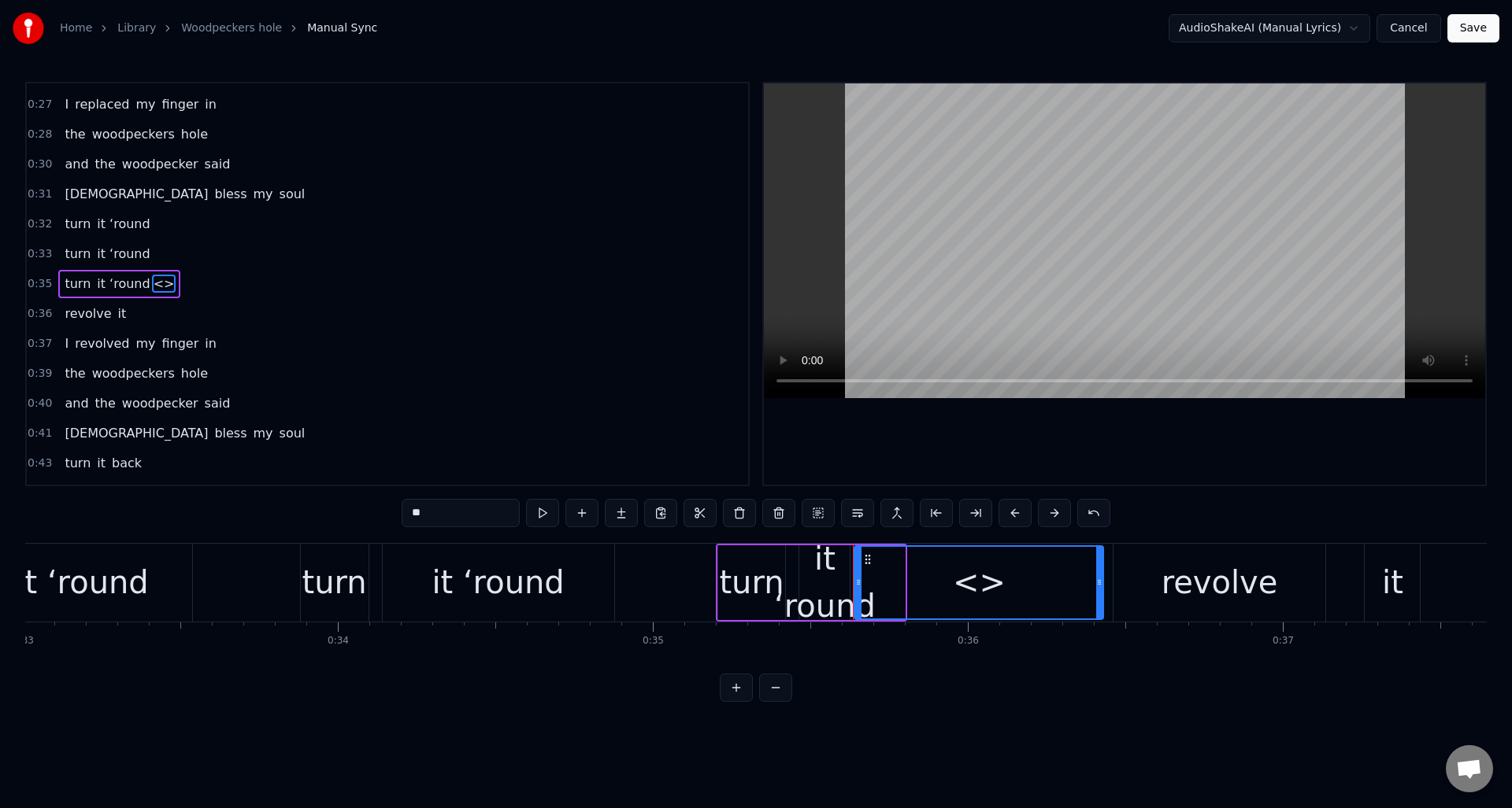
drag, startPoint x: 902, startPoint y: 570, endPoint x: 1101, endPoint y: 573, distance: 199.0
click at [1101, 573] on div at bounding box center [1099, 583] width 7 height 71
click at [814, 570] on div "it ‘round" at bounding box center [825, 583] width 101 height 95
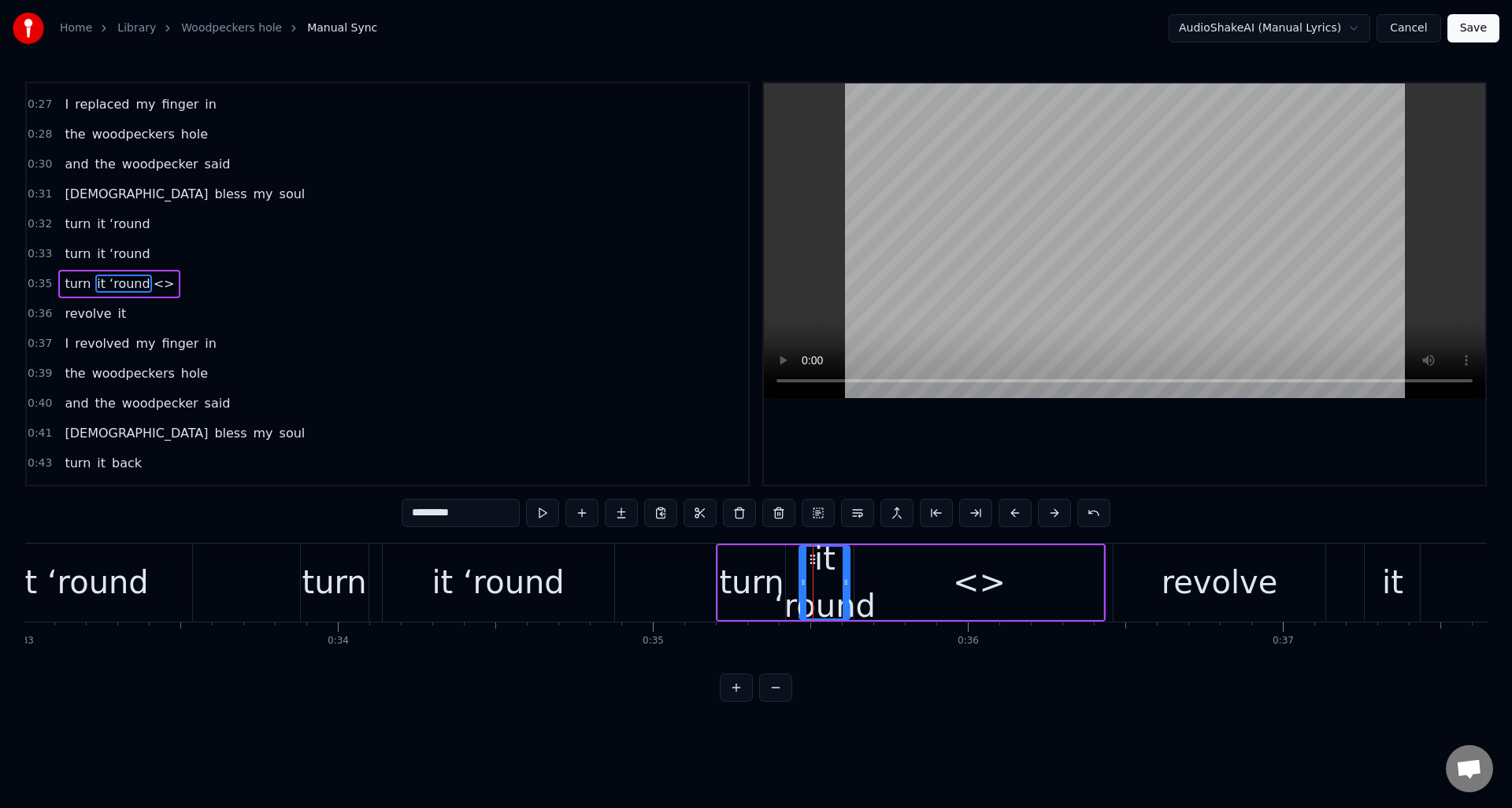
drag, startPoint x: 448, startPoint y: 515, endPoint x: 421, endPoint y: 516, distance: 27.0
click at [421, 516] on input "*********" at bounding box center [460, 513] width 118 height 28
click at [975, 582] on div "<>" at bounding box center [979, 582] width 53 height 47
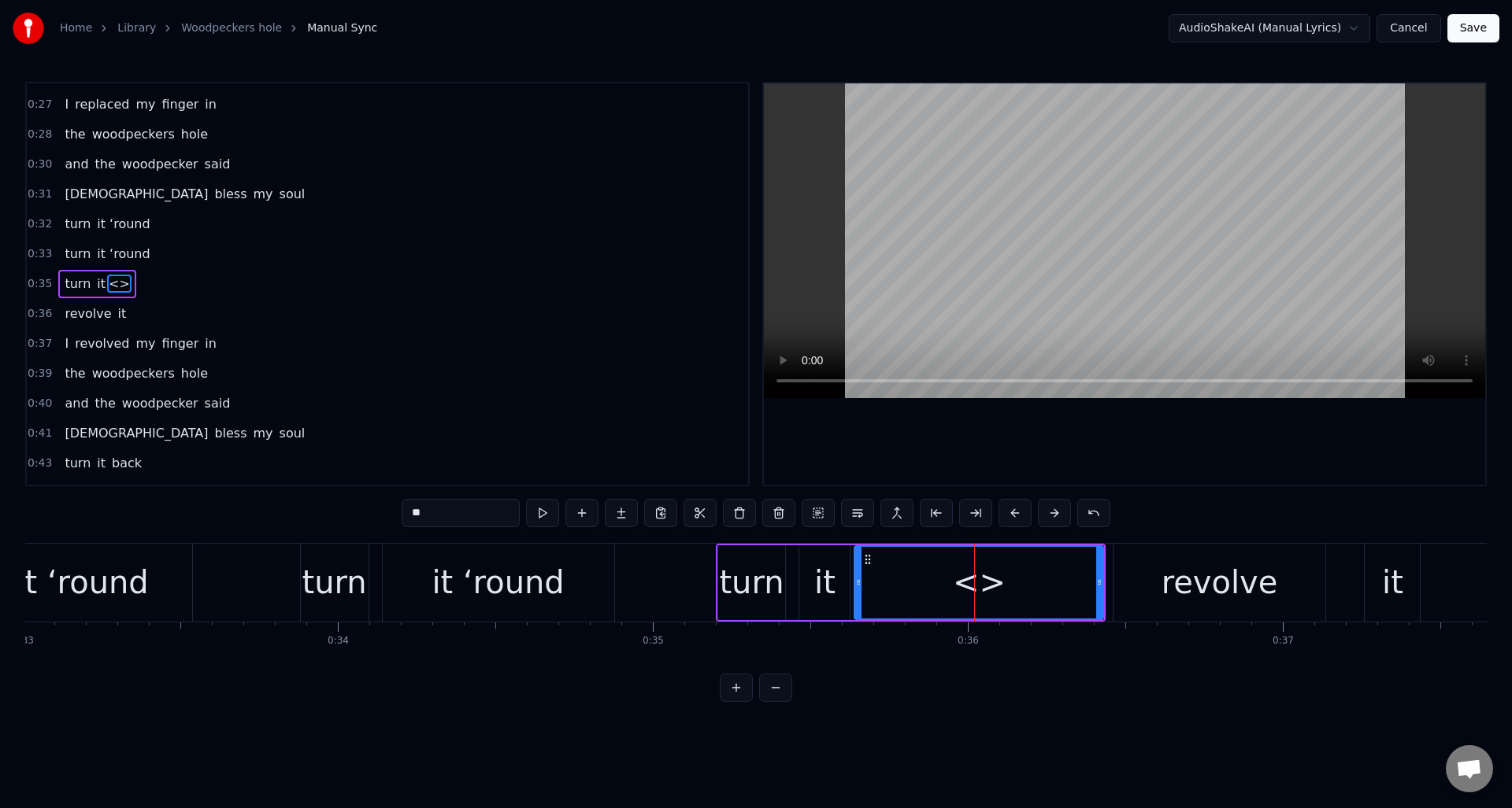
drag, startPoint x: 469, startPoint y: 513, endPoint x: 370, endPoint y: 507, distance: 99.2
click at [370, 507] on div "0:06 Oh I put my finger in 0:07 the woodpeckers hole 0:09 and the woodpecker sa…" at bounding box center [755, 392] width 1461 height 620
paste input "****"
type input "******"
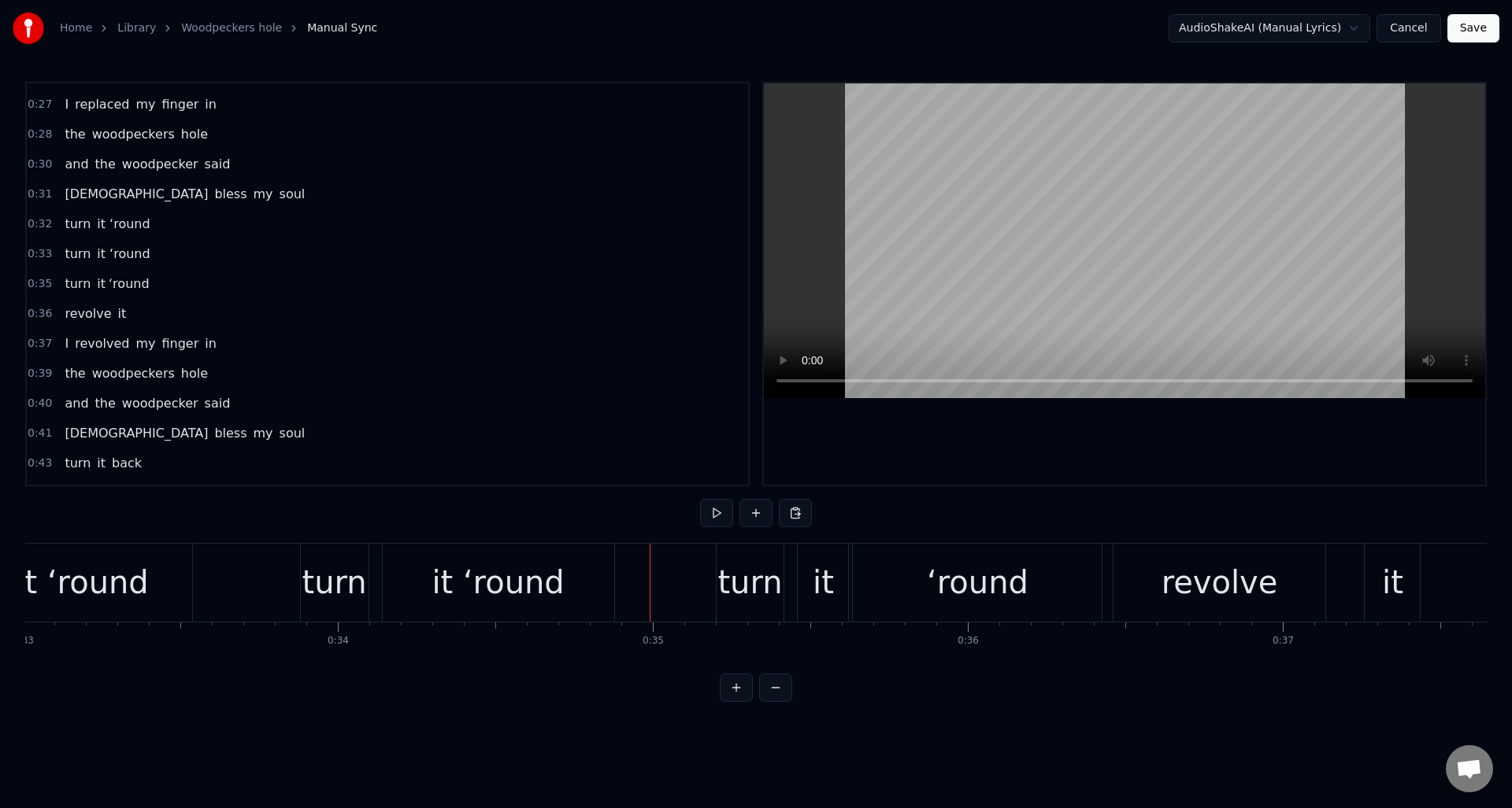
click at [1075, 566] on div "‘round" at bounding box center [978, 583] width 249 height 78
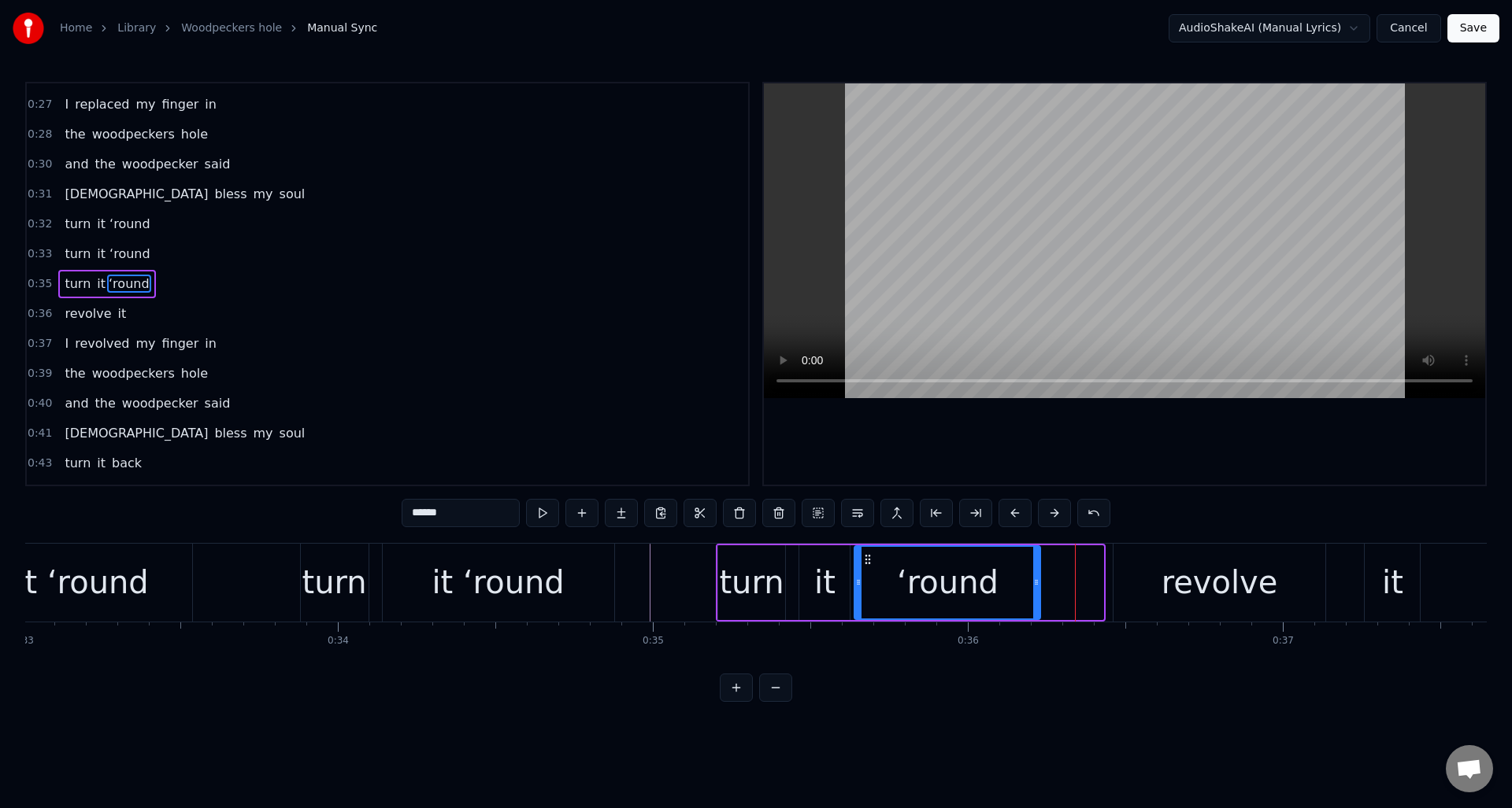
drag, startPoint x: 1099, startPoint y: 561, endPoint x: 1036, endPoint y: 566, distance: 63.2
click at [1036, 566] on div at bounding box center [1037, 583] width 7 height 71
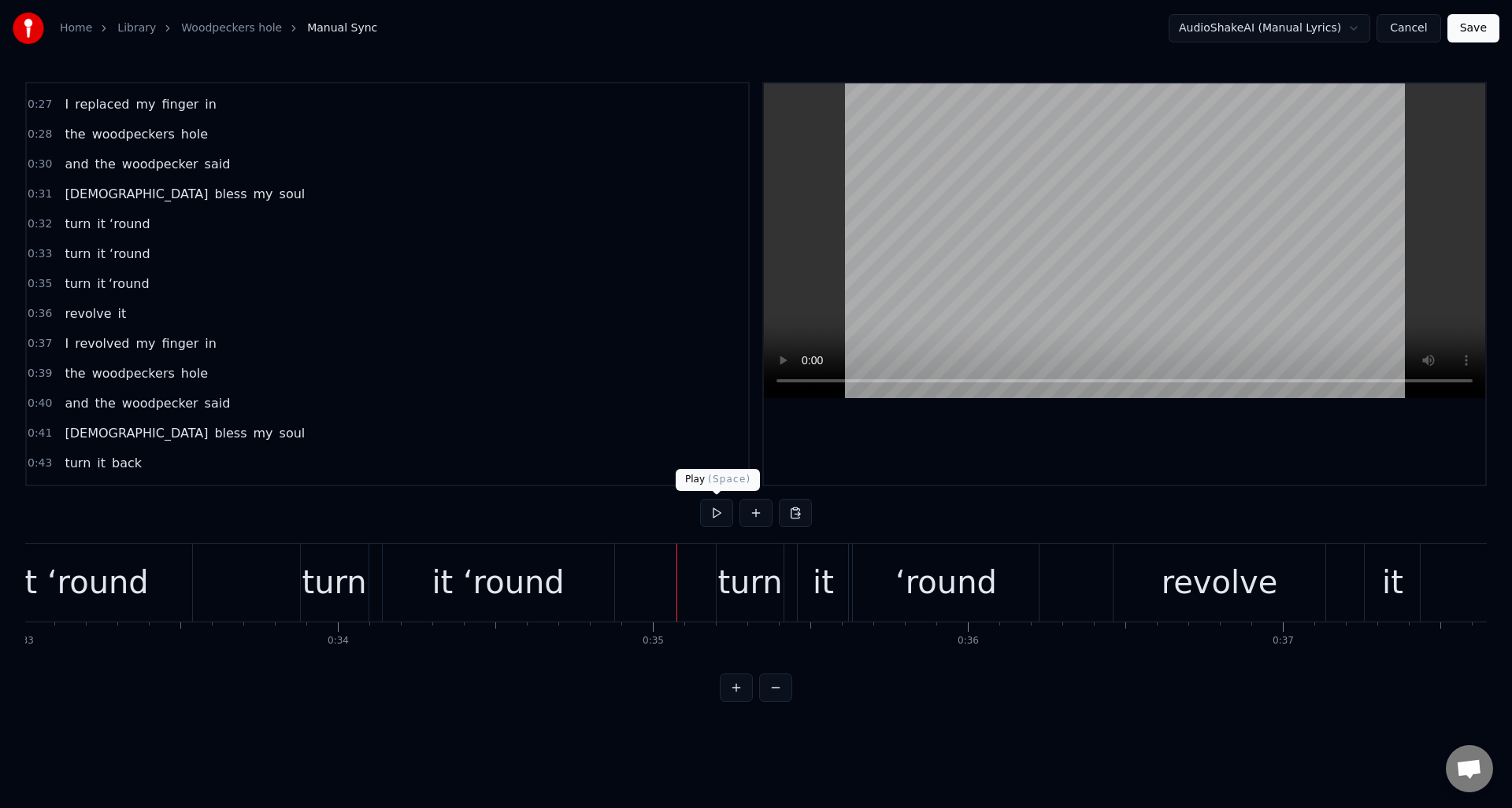
click at [717, 517] on button at bounding box center [717, 513] width 33 height 28
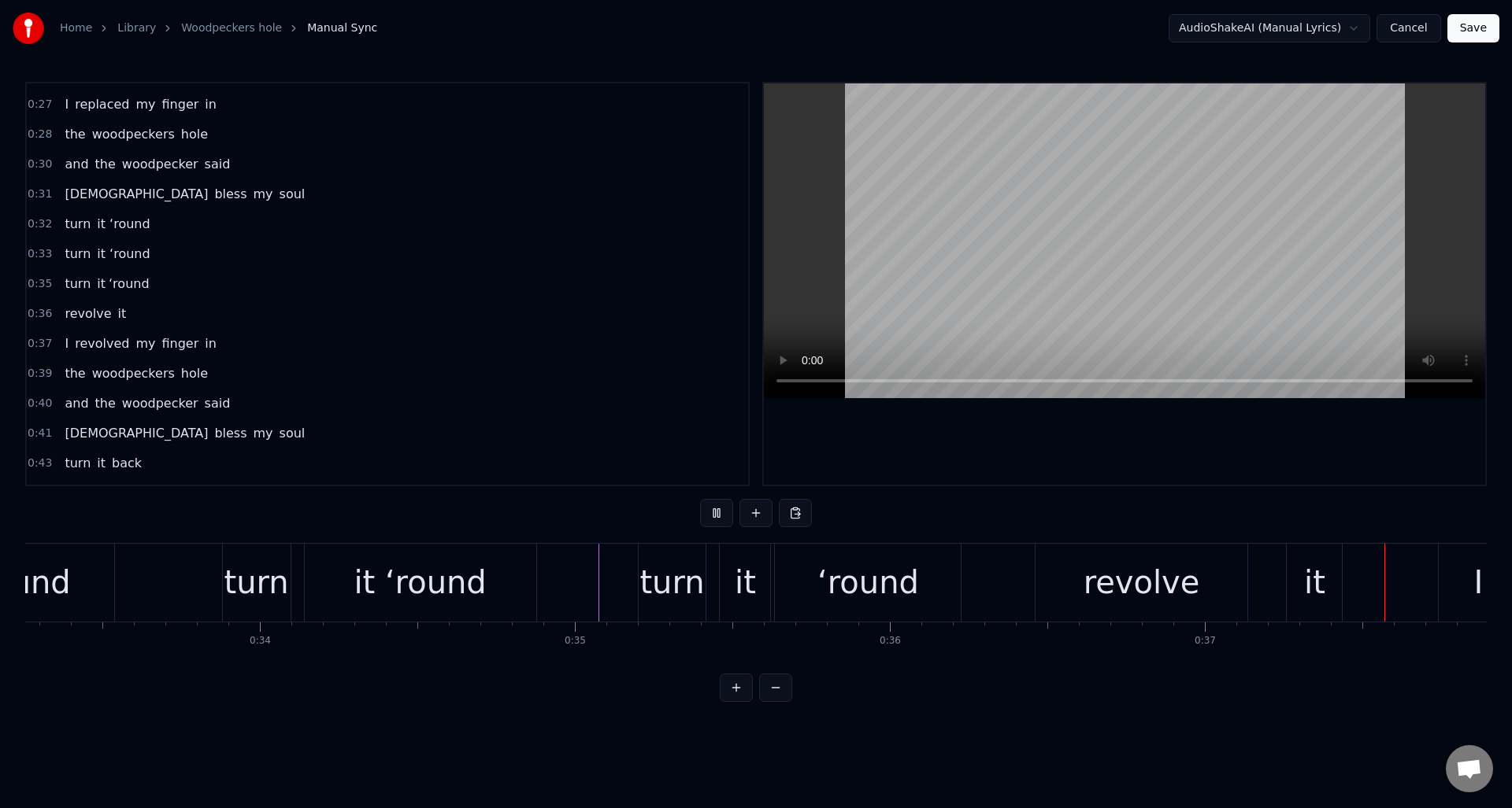
click at [717, 517] on button at bounding box center [717, 513] width 33 height 28
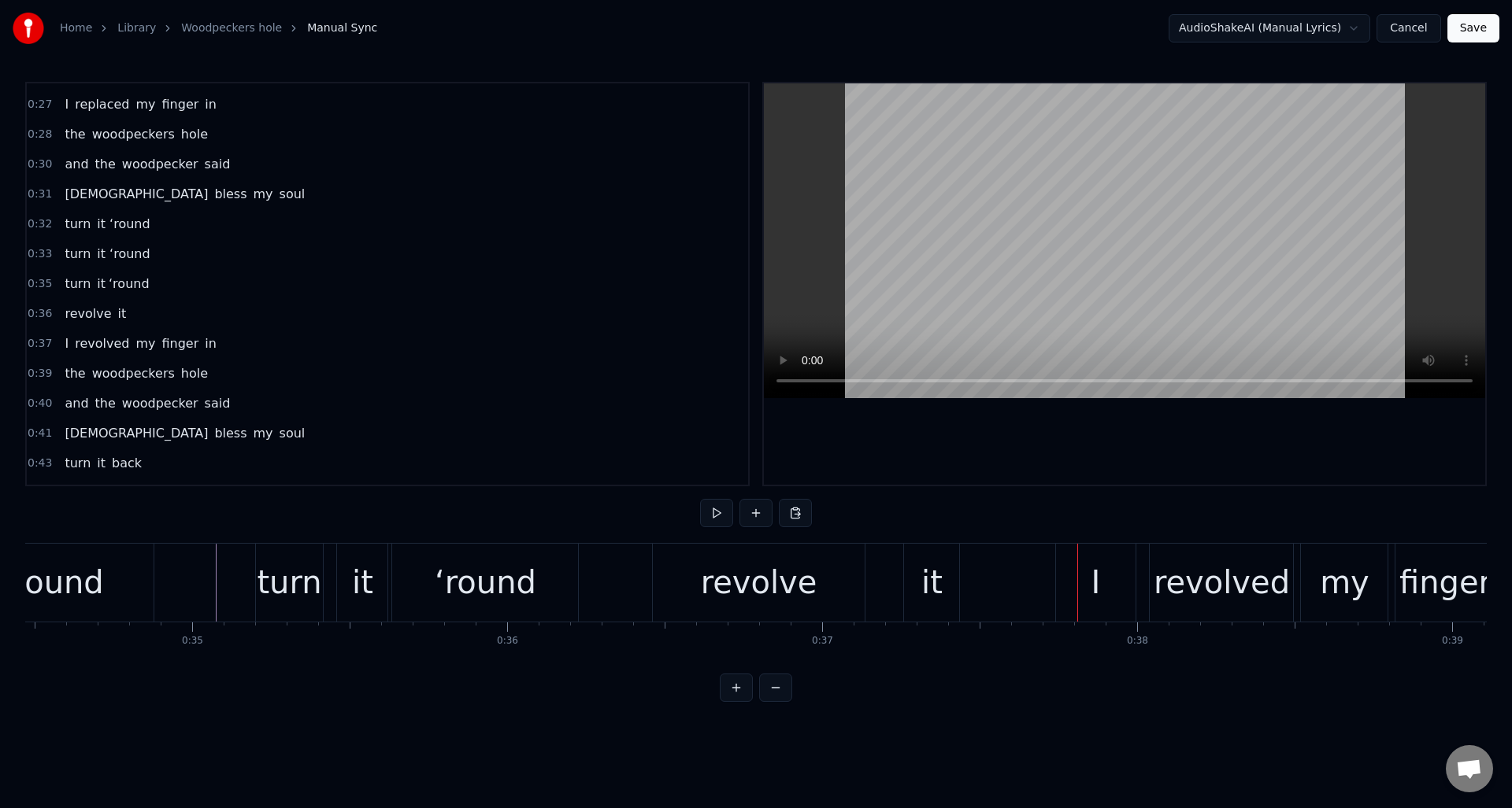
scroll to position [0, 10964]
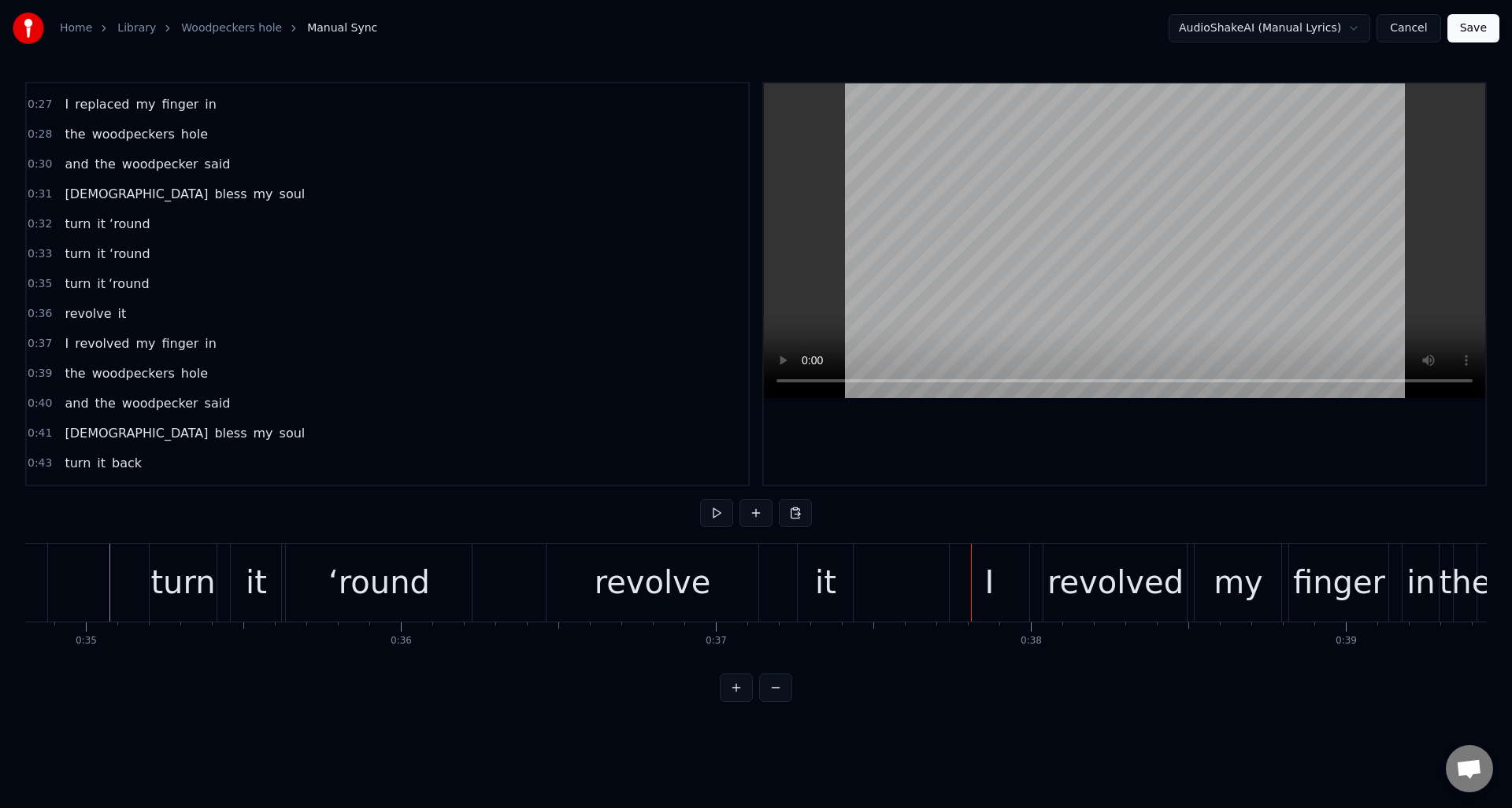
click at [687, 582] on div "revolve" at bounding box center [653, 582] width 116 height 47
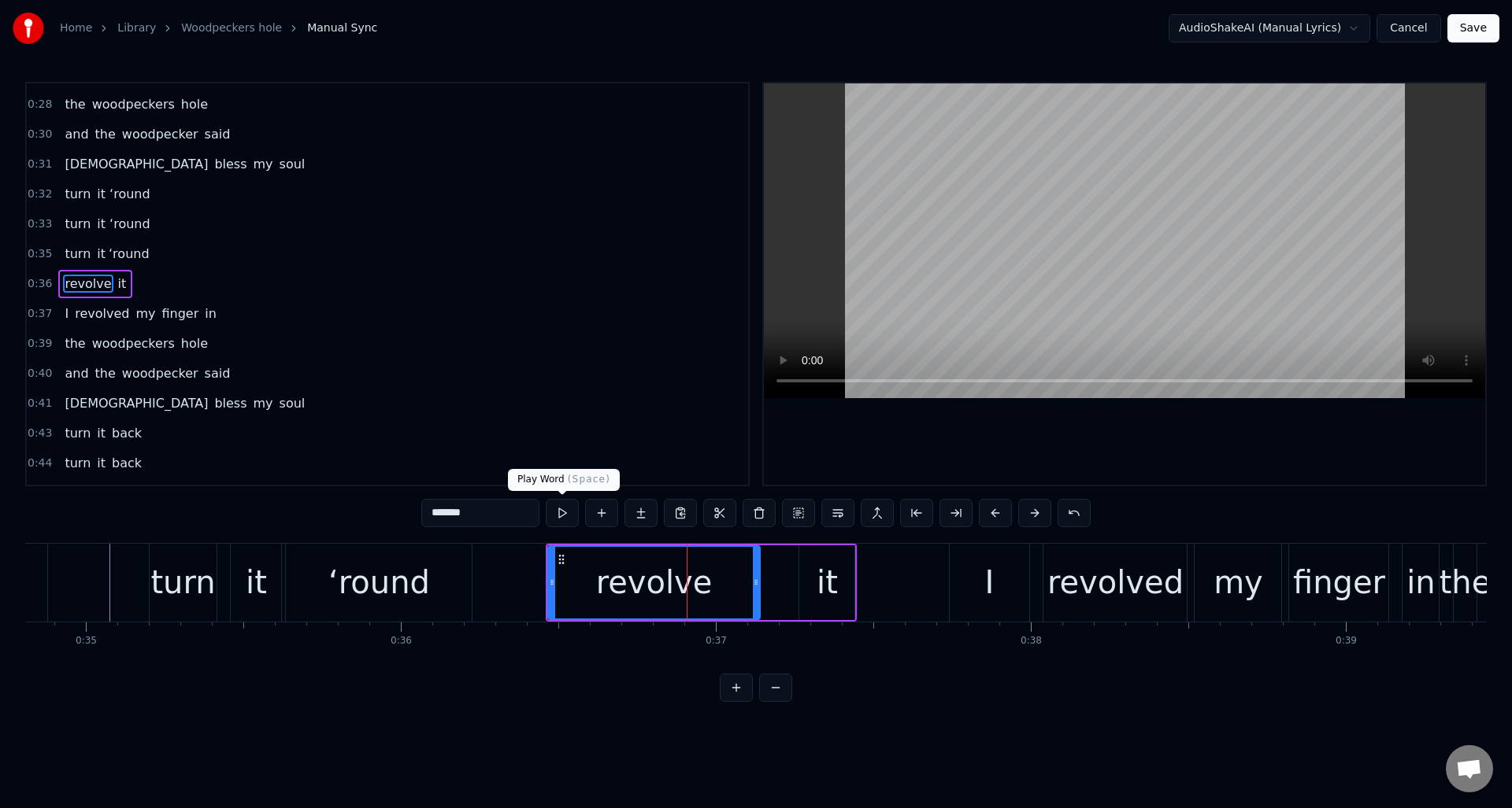
click at [562, 516] on button at bounding box center [562, 513] width 33 height 28
drag, startPoint x: 757, startPoint y: 564, endPoint x: 679, endPoint y: 567, distance: 78.1
click at [679, 567] on div at bounding box center [678, 583] width 7 height 71
click at [817, 565] on div "it" at bounding box center [827, 583] width 55 height 75
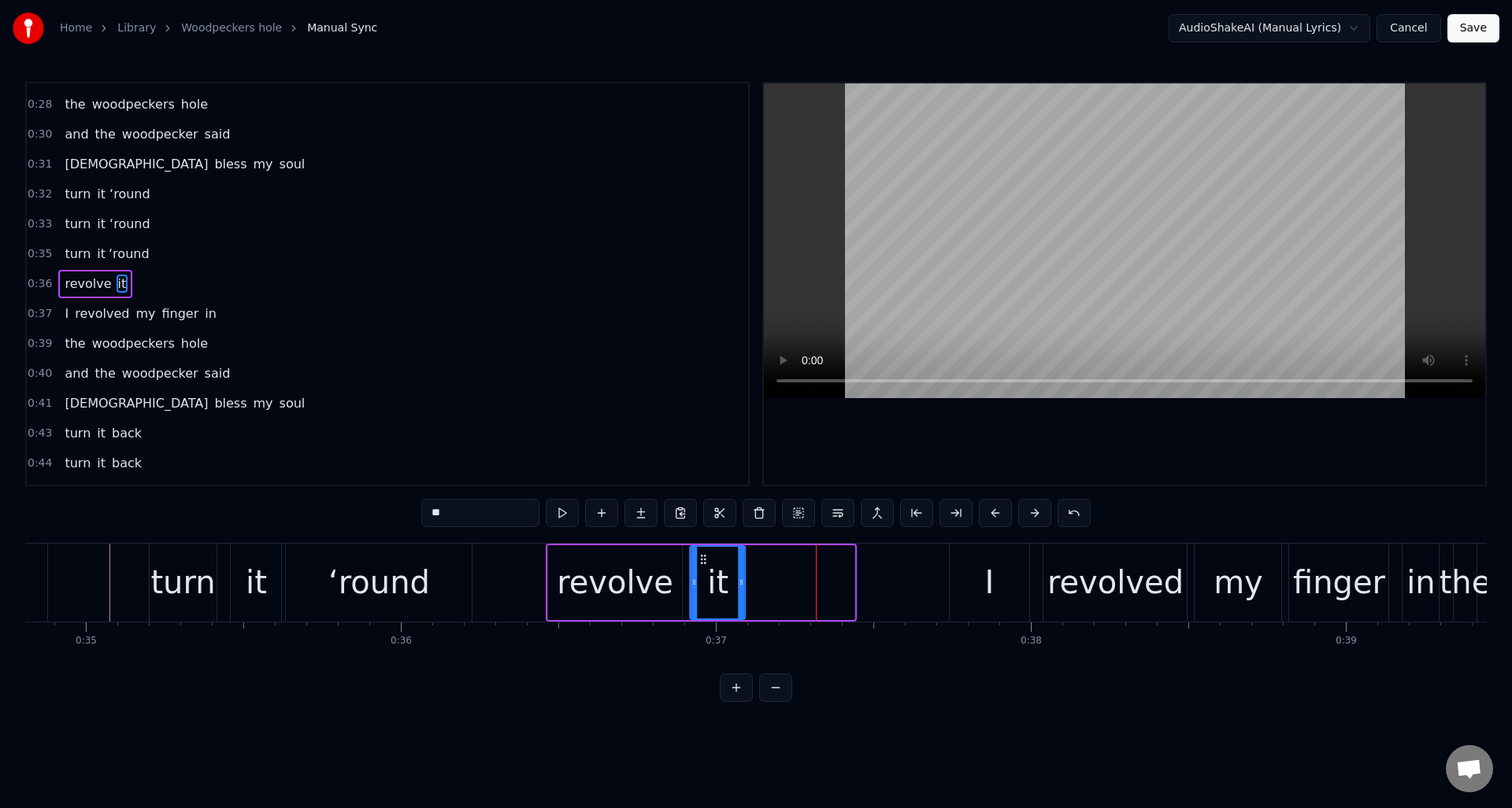
drag, startPoint x: 812, startPoint y: 556, endPoint x: 703, endPoint y: 566, distance: 109.5
click at [703, 566] on div "it" at bounding box center [718, 583] width 53 height 71
drag, startPoint x: 744, startPoint y: 566, endPoint x: 808, endPoint y: 567, distance: 64.0
click at [808, 567] on div at bounding box center [807, 583] width 7 height 71
click at [564, 516] on button at bounding box center [562, 513] width 33 height 28
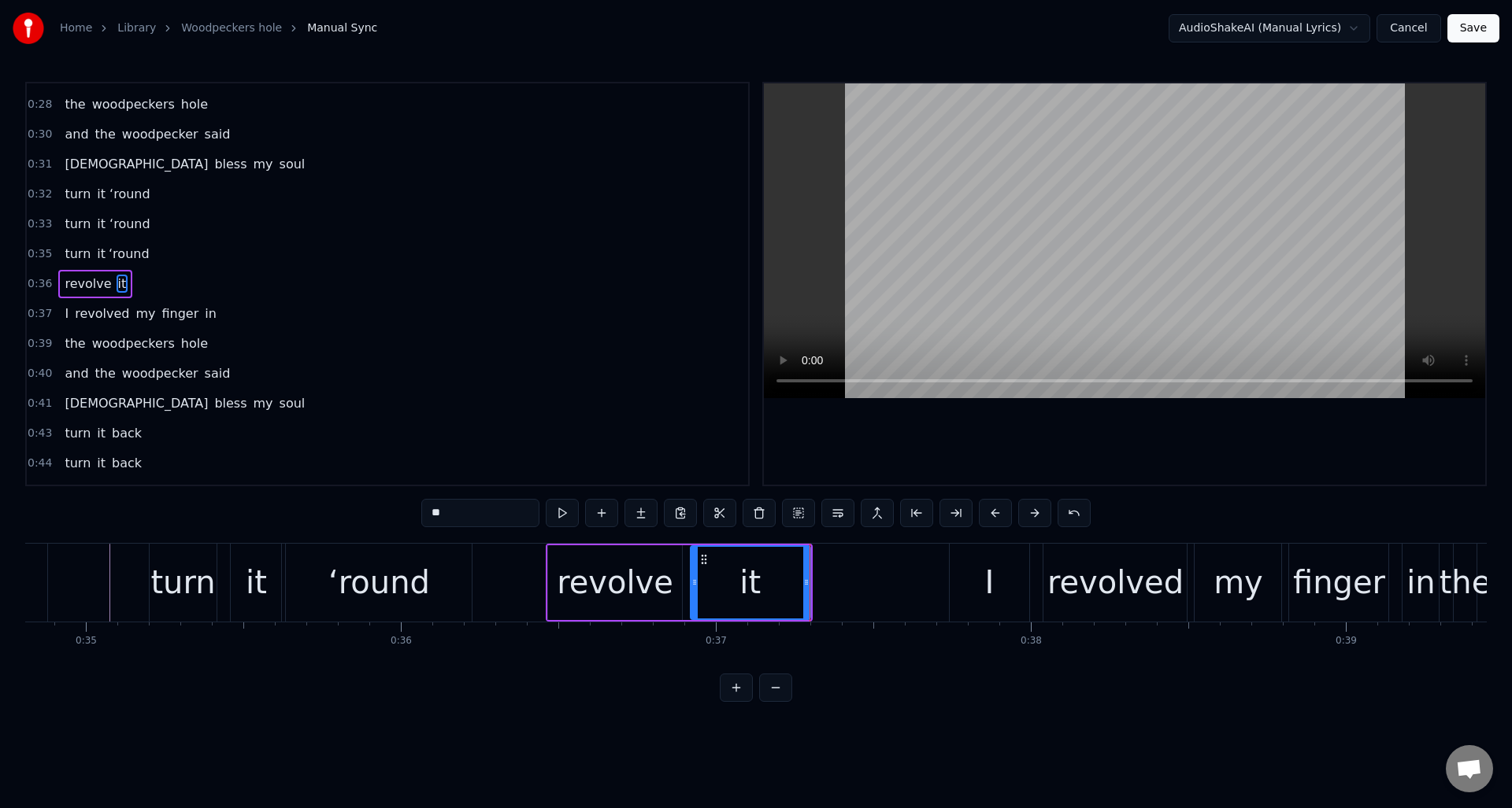
click at [564, 516] on button at bounding box center [562, 513] width 33 height 28
drag, startPoint x: 695, startPoint y: 579, endPoint x: 719, endPoint y: 577, distance: 24.1
click at [719, 577] on icon at bounding box center [719, 582] width 7 height 12
click at [668, 566] on div "revolve" at bounding box center [616, 583] width 135 height 75
type input "*******"
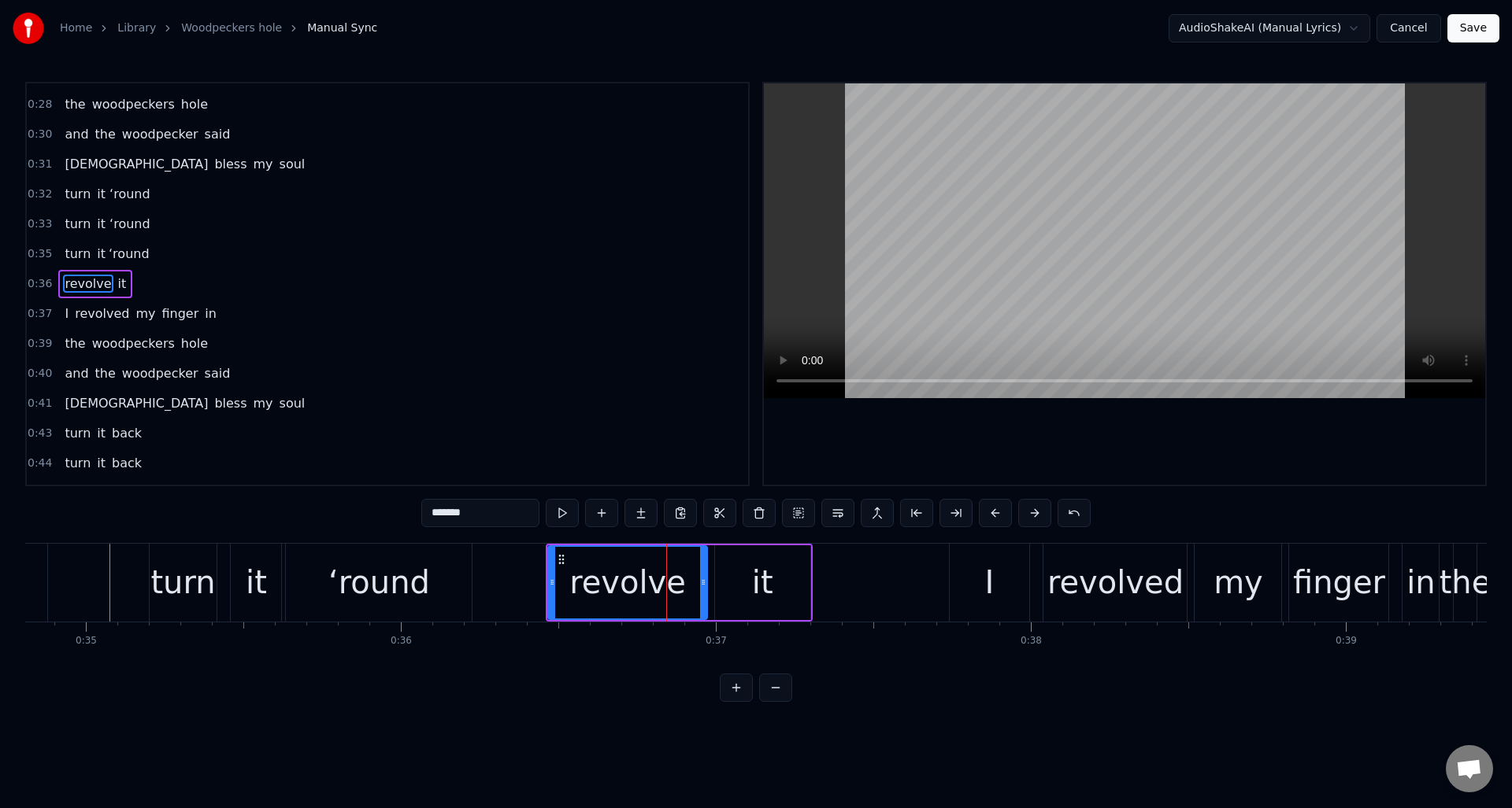
drag, startPoint x: 679, startPoint y: 570, endPoint x: 704, endPoint y: 570, distance: 25.0
click at [704, 570] on div at bounding box center [704, 583] width 7 height 71
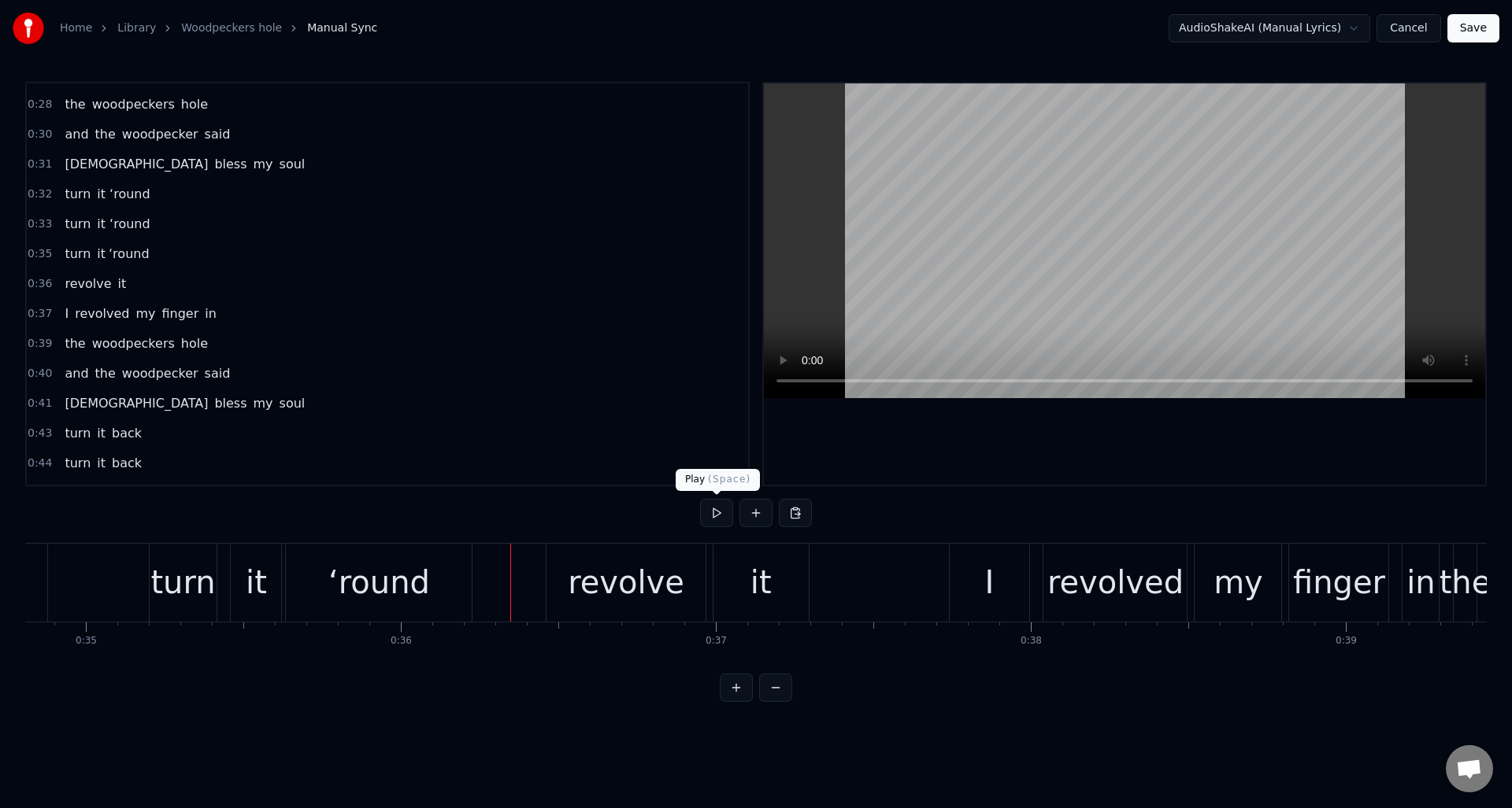
click at [719, 513] on button at bounding box center [717, 513] width 33 height 28
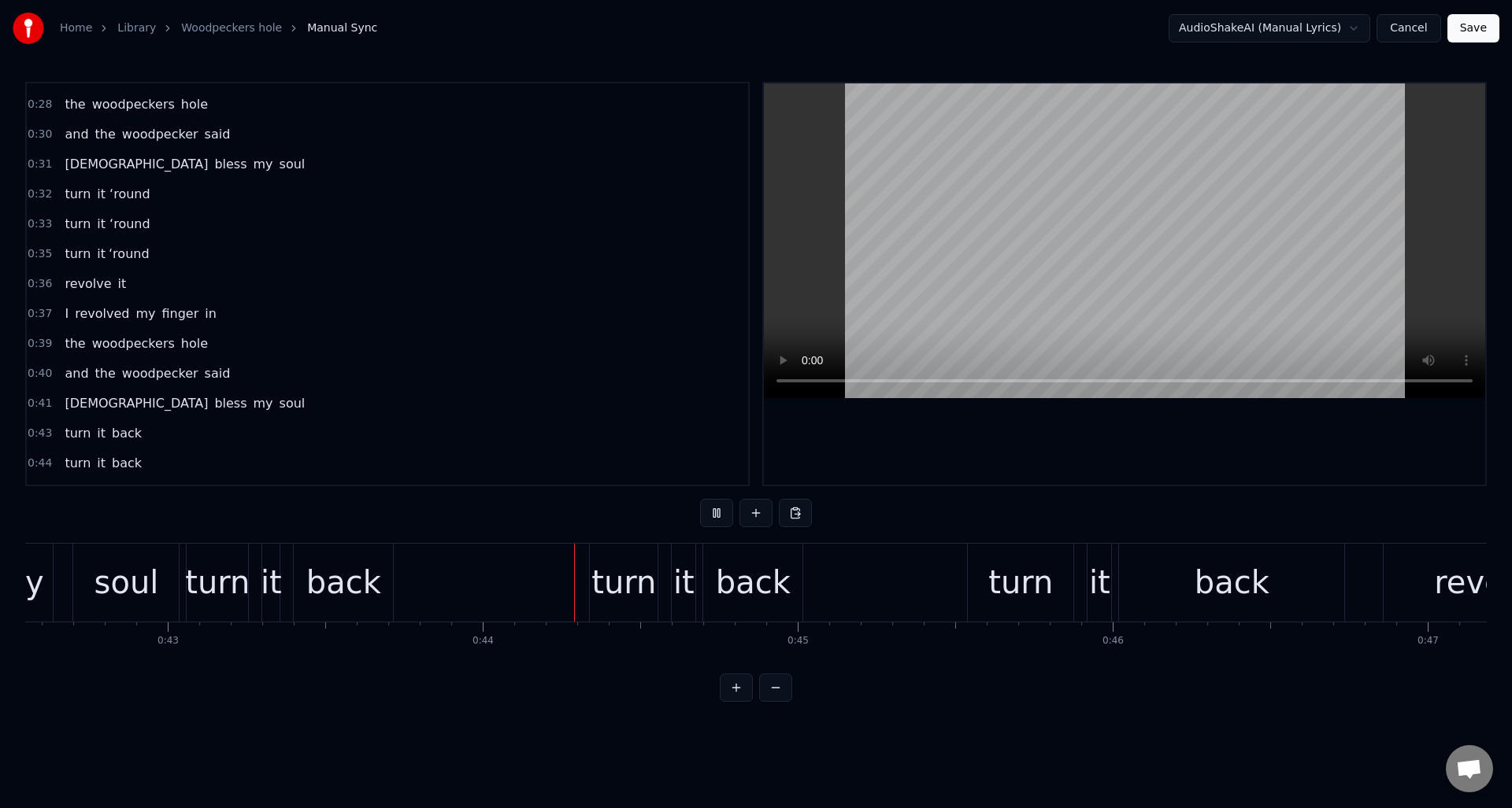
scroll to position [0, 13689]
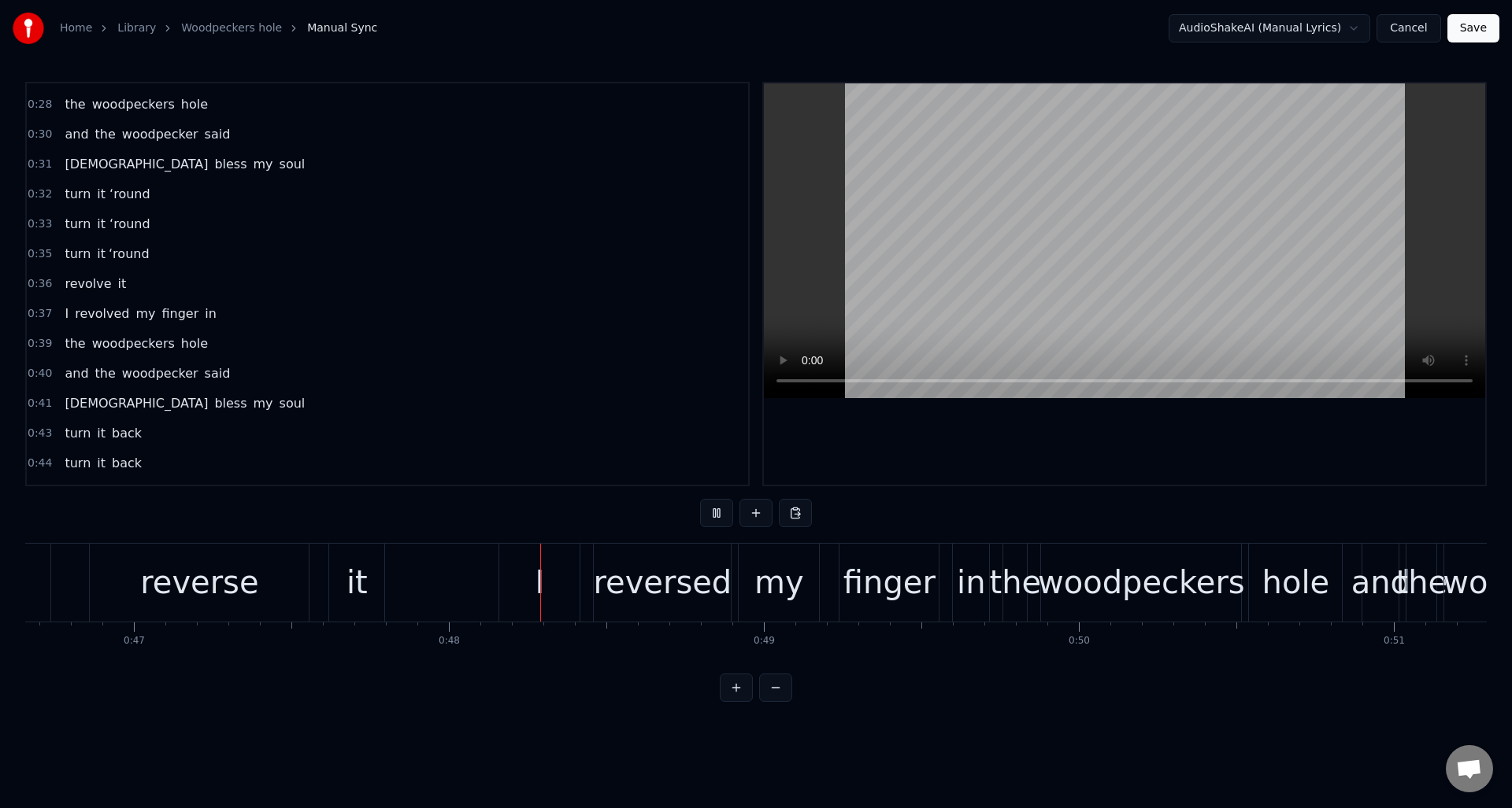
click at [719, 513] on button at bounding box center [717, 513] width 33 height 28
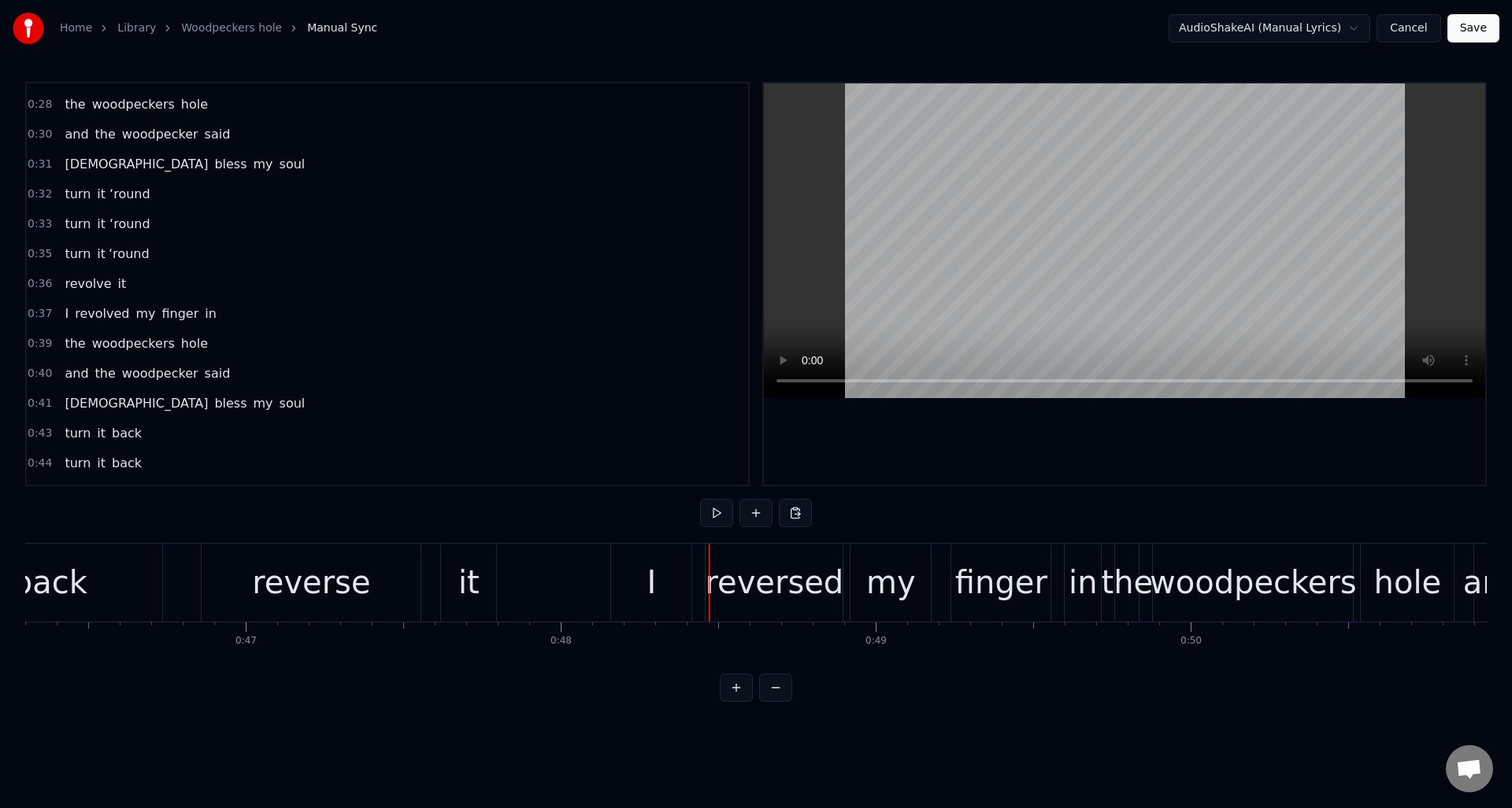
scroll to position [0, 14563]
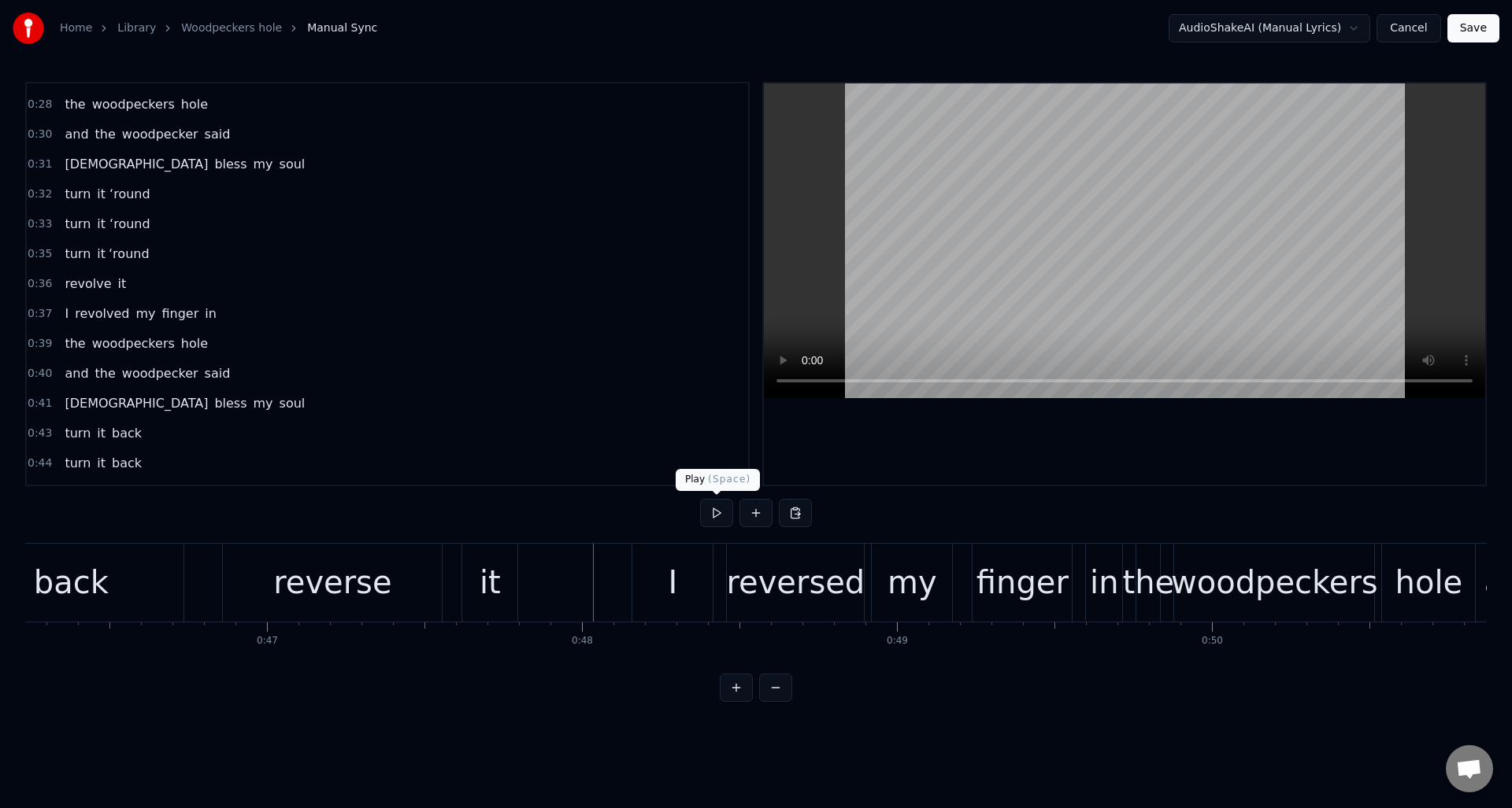
click at [717, 517] on button at bounding box center [717, 513] width 33 height 28
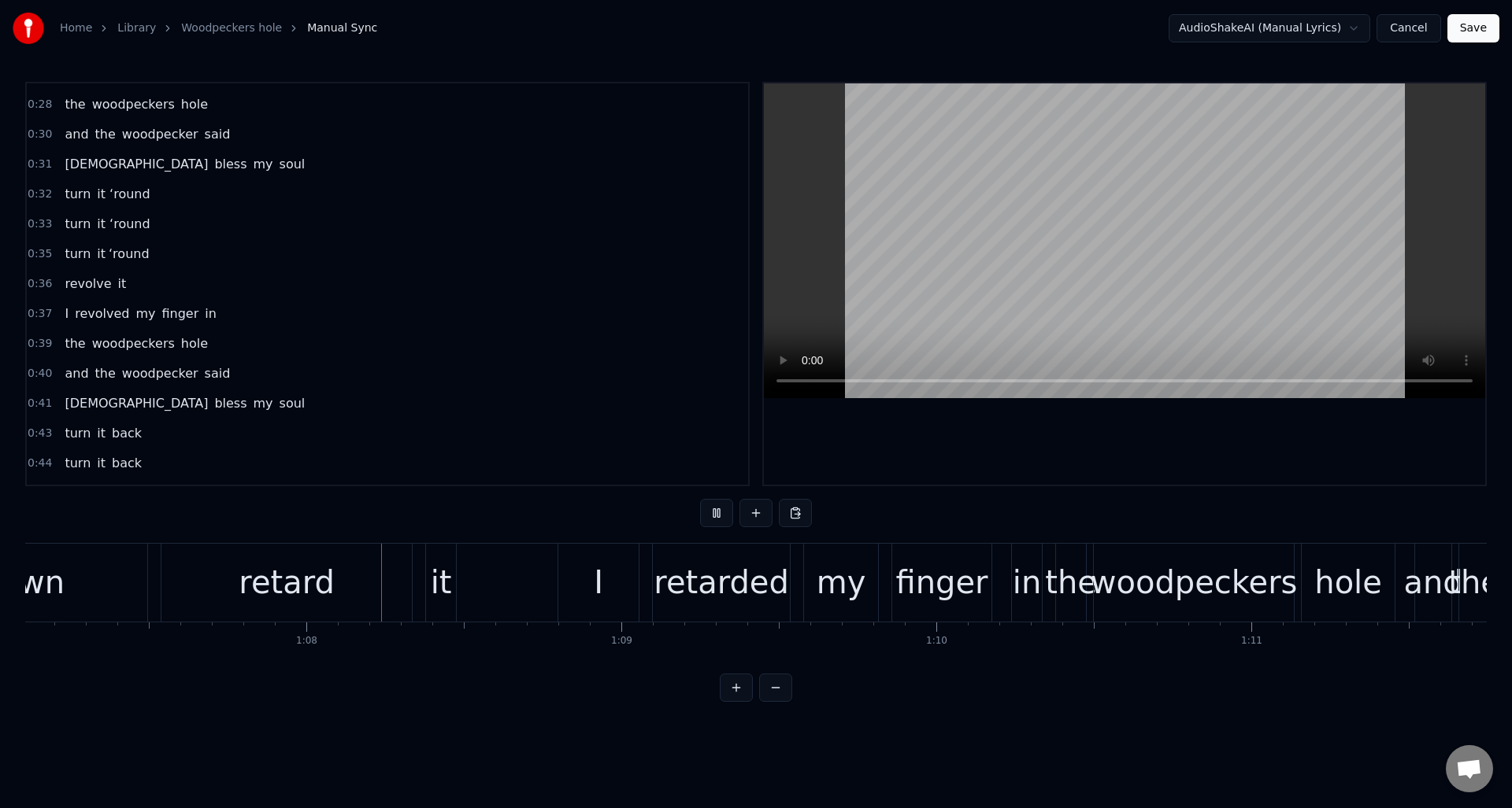
scroll to position [0, 21222]
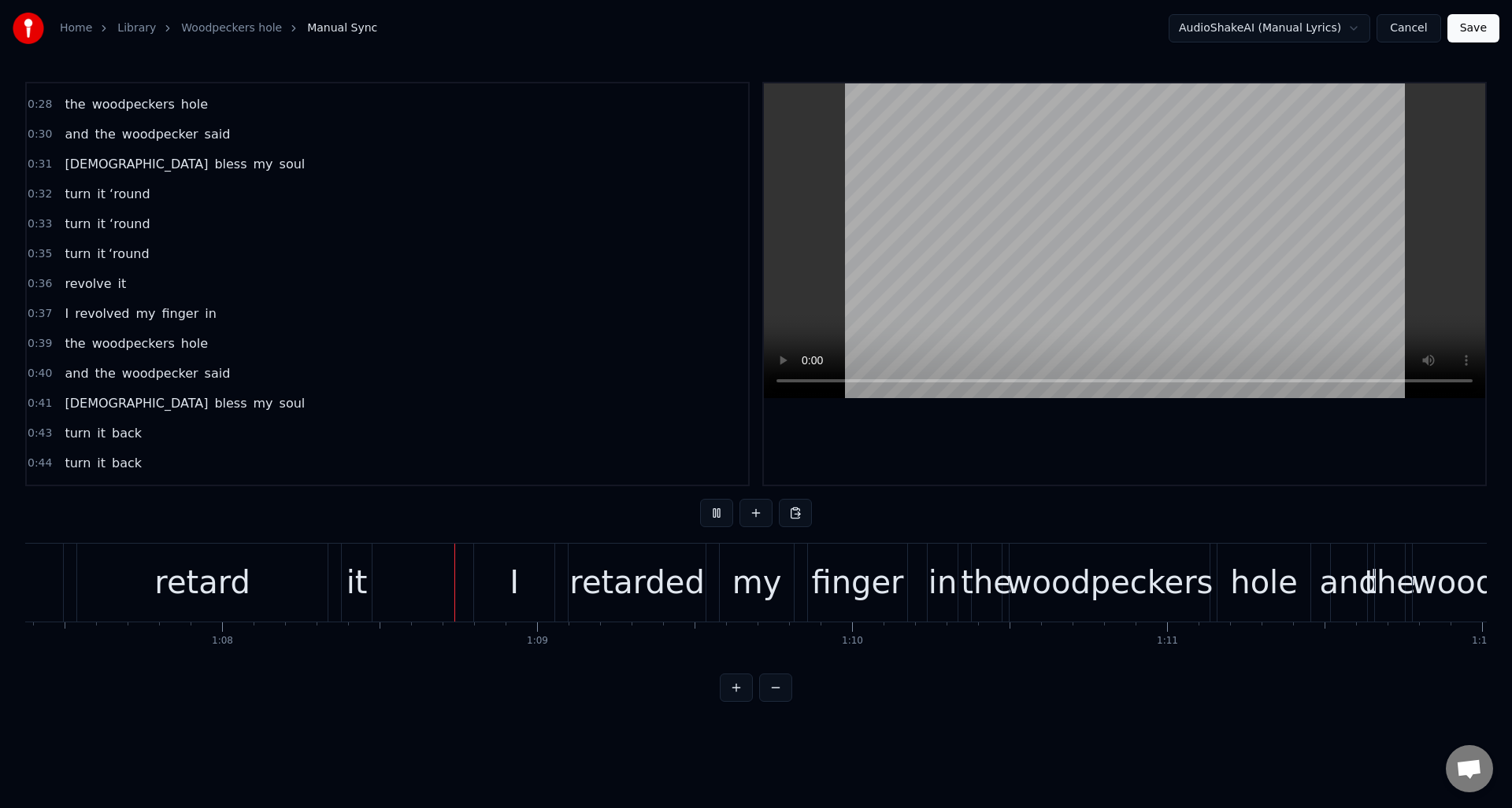
click at [717, 517] on button at bounding box center [717, 513] width 33 height 28
click at [284, 568] on div "retard" at bounding box center [202, 583] width 250 height 78
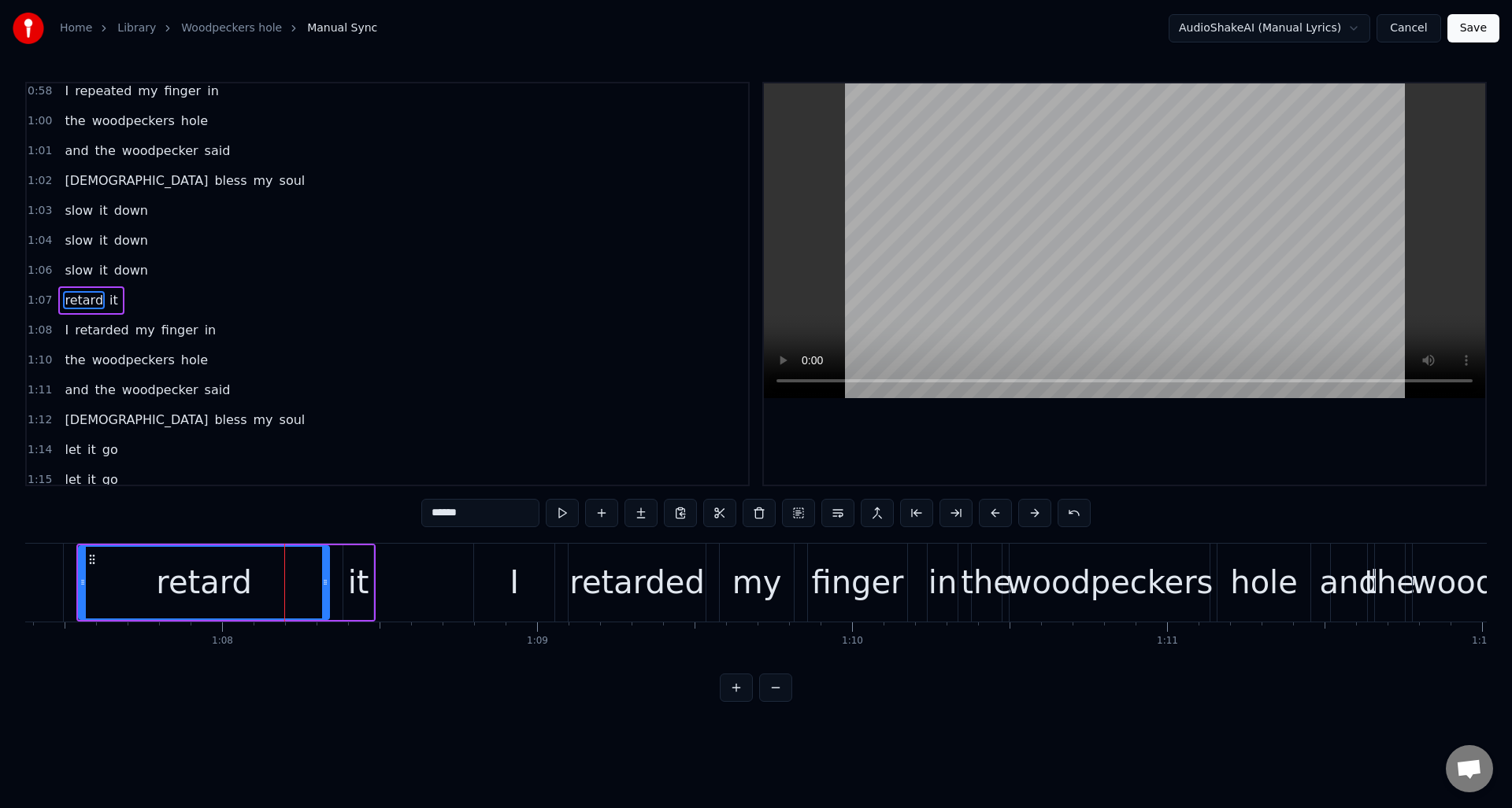
scroll to position [1220, 0]
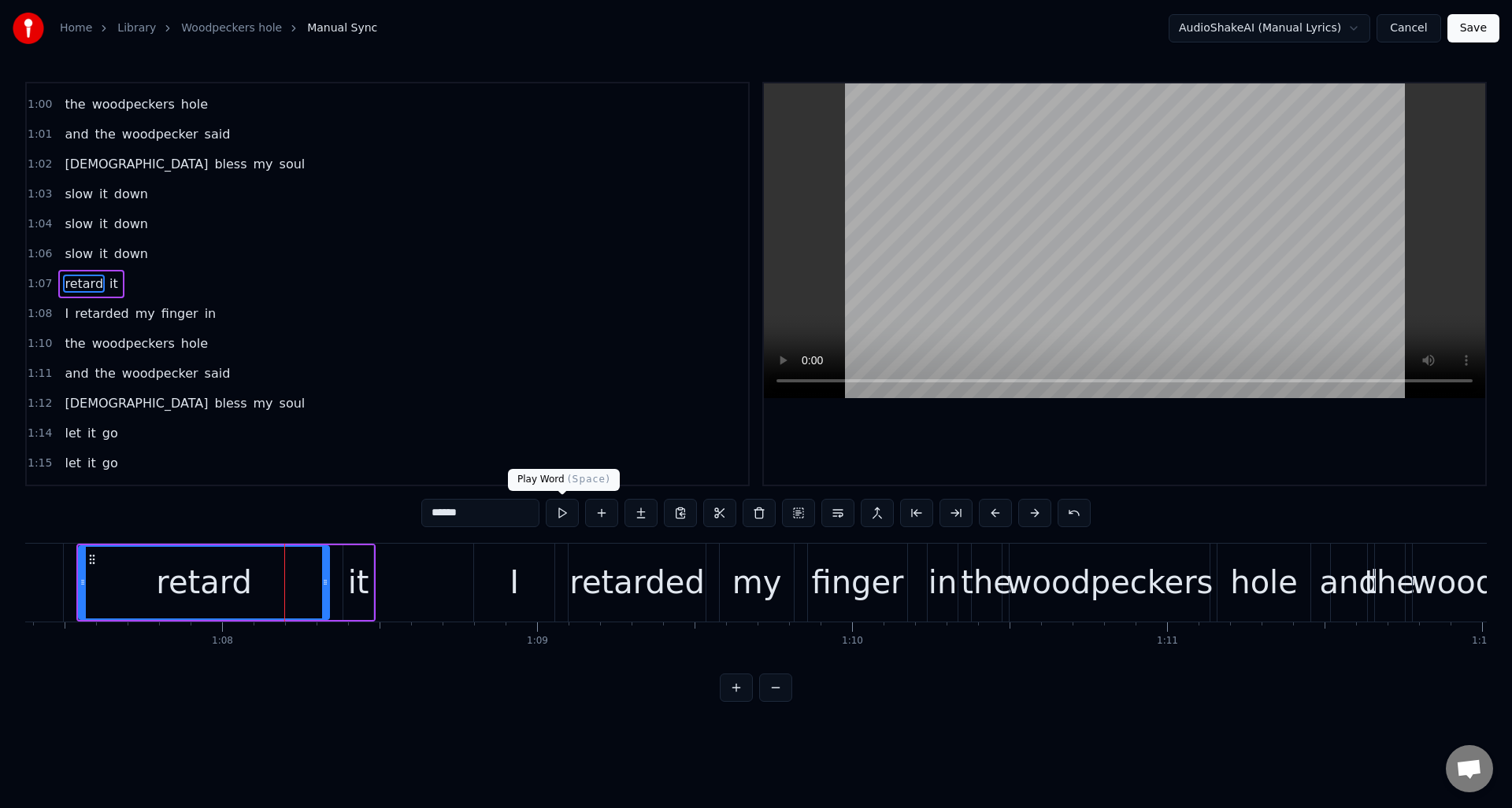
click at [560, 512] on button at bounding box center [562, 513] width 33 height 28
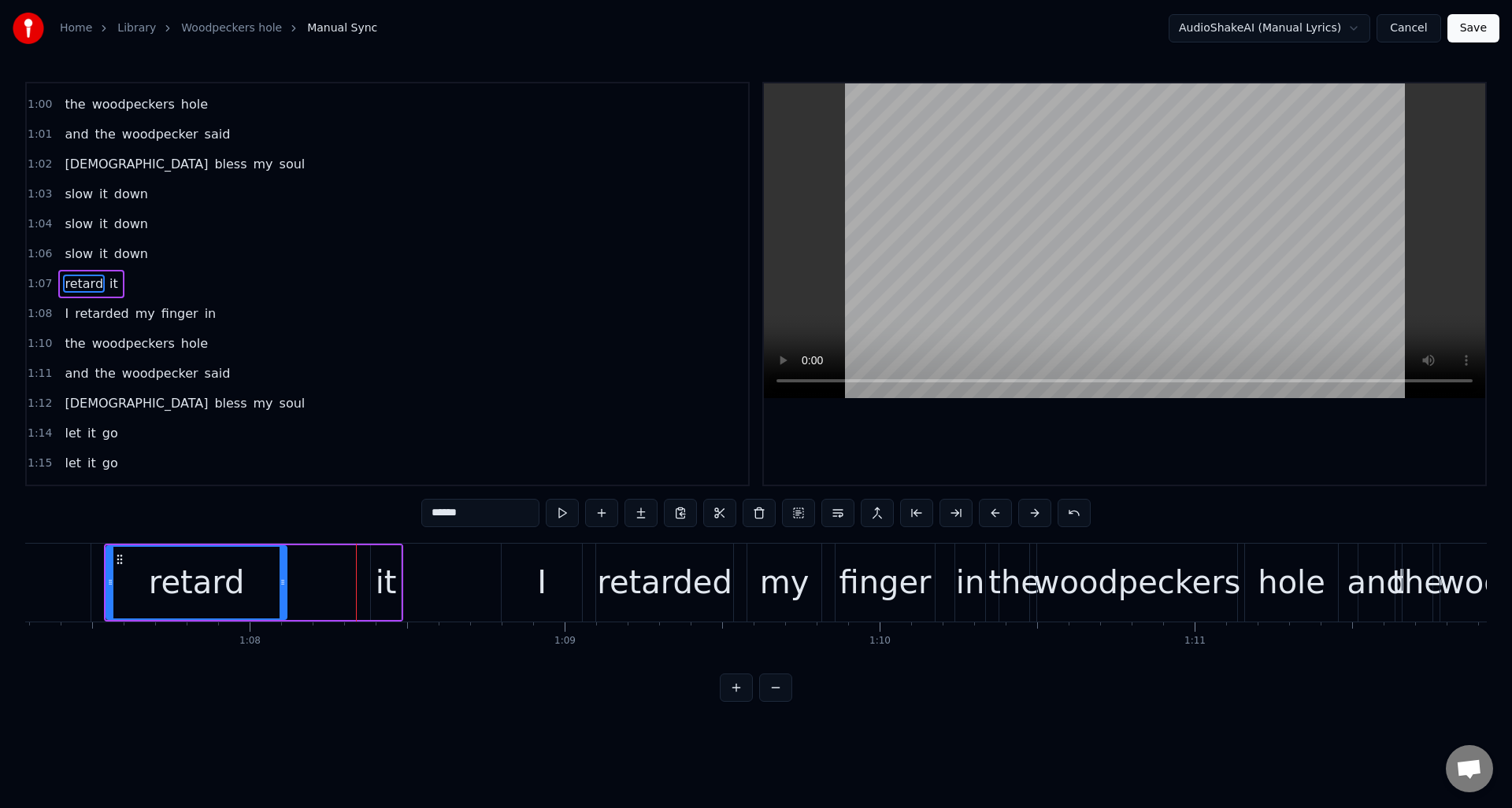
click at [281, 564] on div at bounding box center [282, 583] width 7 height 71
click at [383, 559] on div "it" at bounding box center [386, 582] width 22 height 47
type input "**"
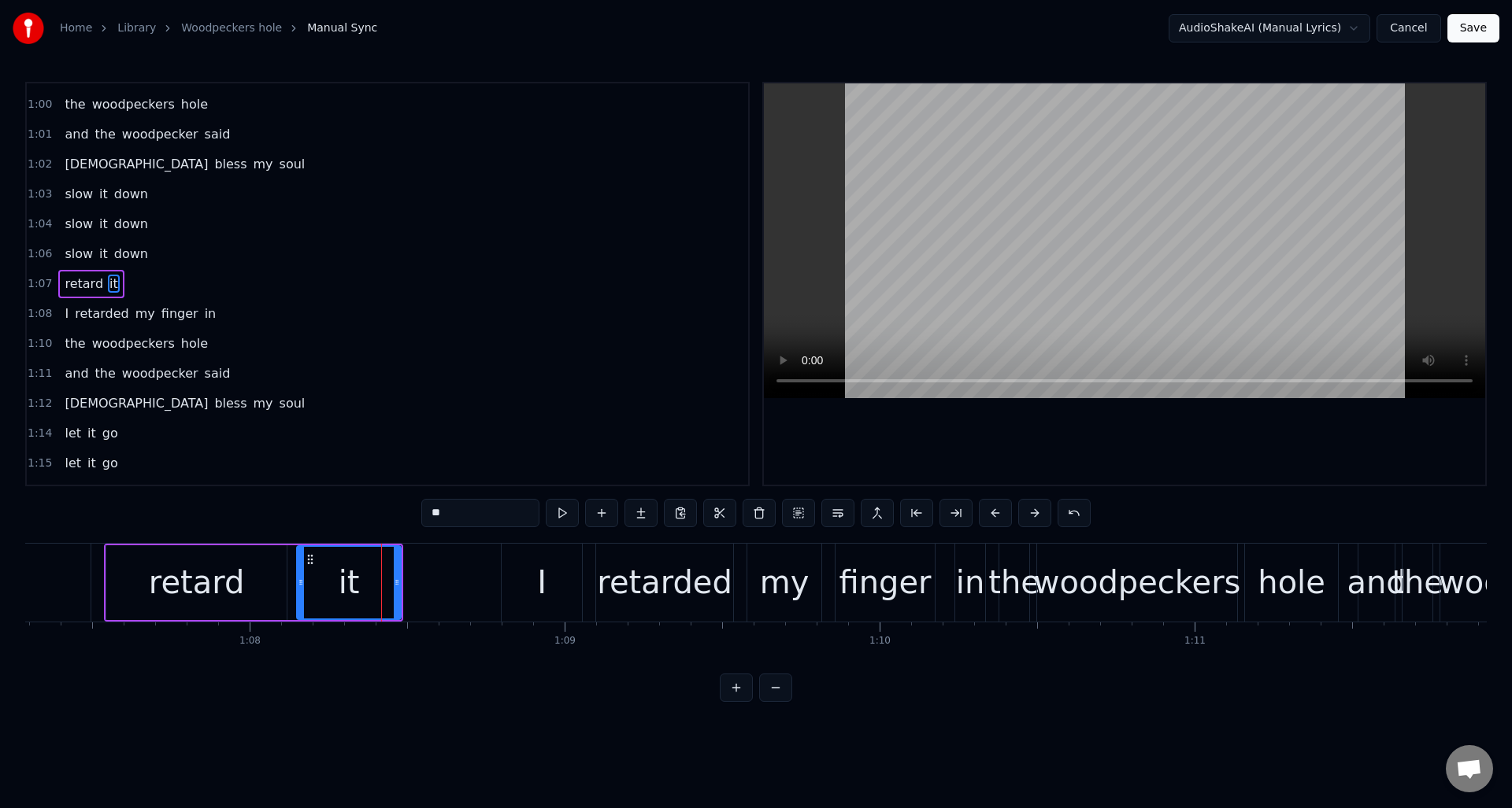
drag, startPoint x: 376, startPoint y: 564, endPoint x: 310, endPoint y: 566, distance: 66.0
click at [303, 566] on div at bounding box center [301, 583] width 7 height 71
drag, startPoint x: 396, startPoint y: 564, endPoint x: 351, endPoint y: 568, distance: 45.2
click at [346, 568] on div at bounding box center [346, 583] width 7 height 71
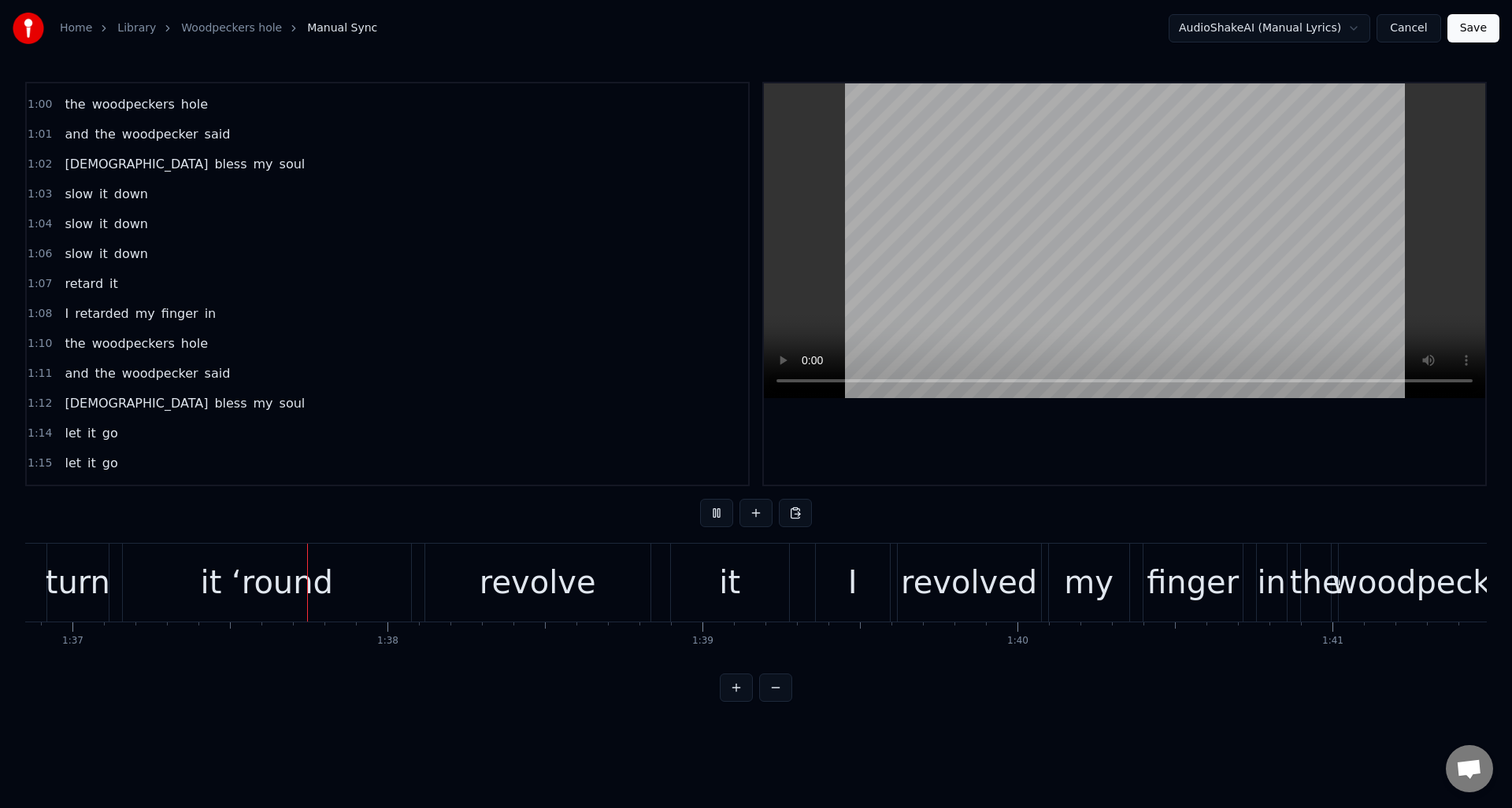
scroll to position [0, 30508]
click at [577, 580] on div "revolve" at bounding box center [535, 582] width 116 height 47
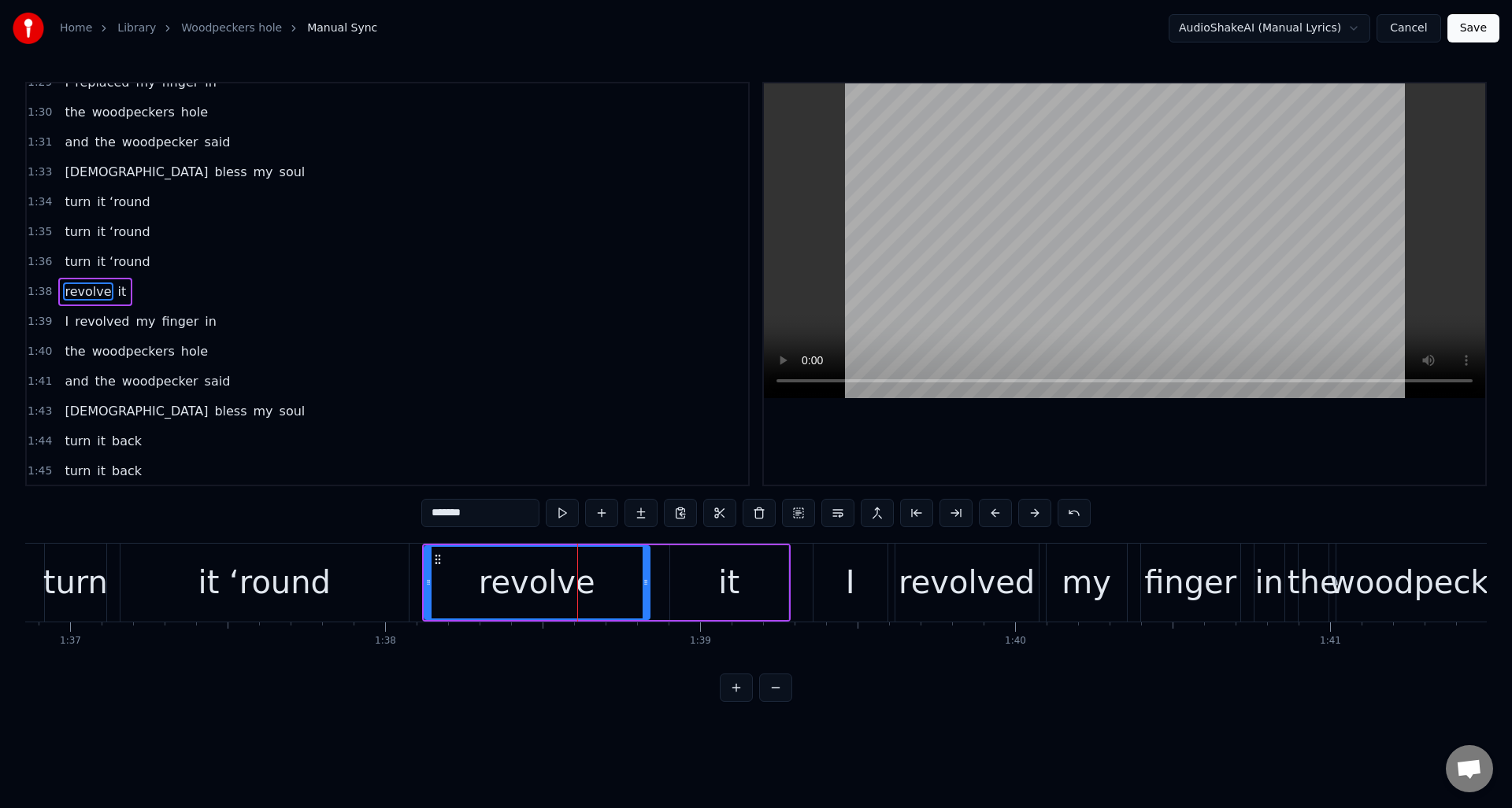
scroll to position [1938, 0]
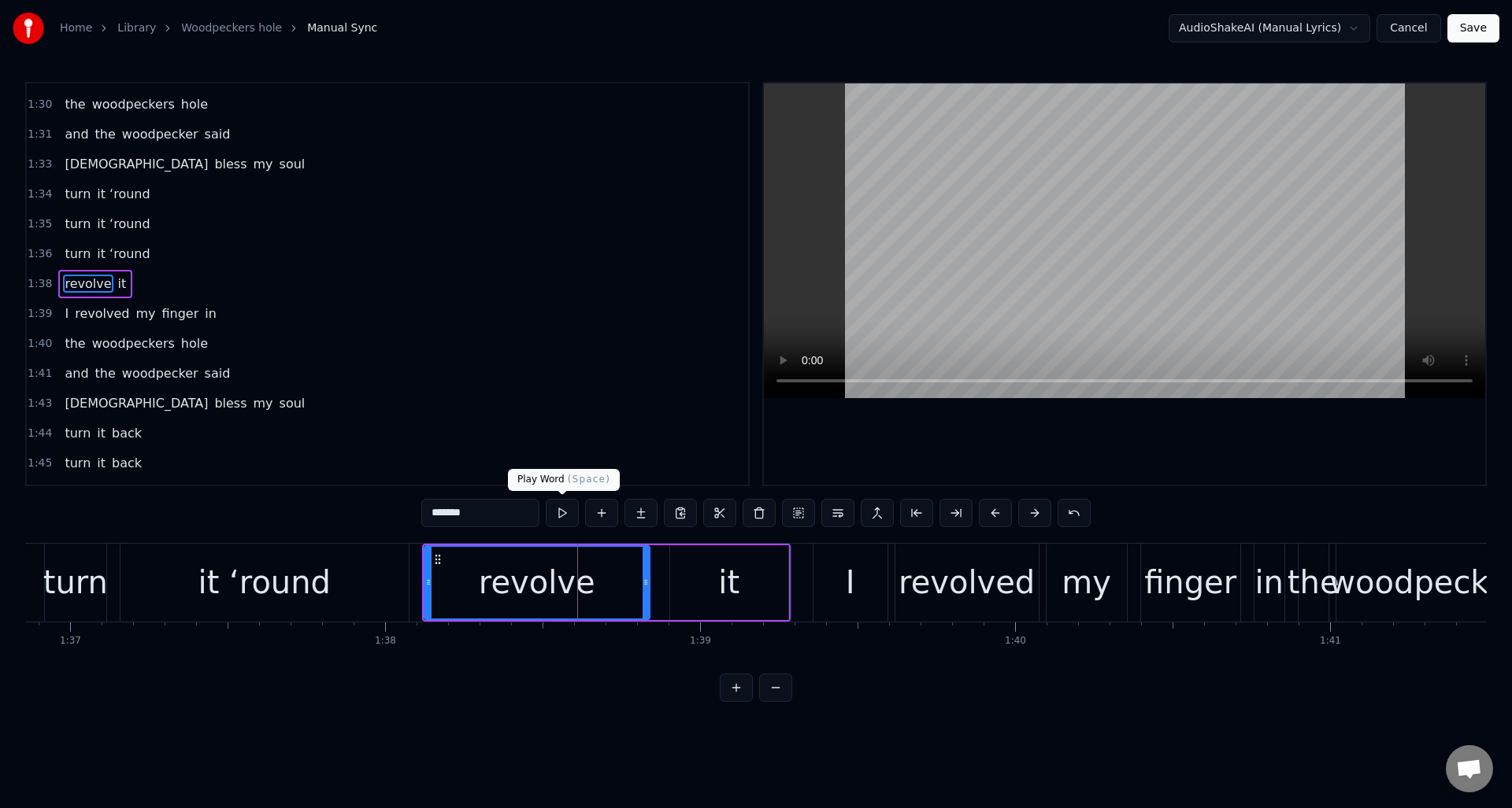
click at [562, 513] on button at bounding box center [562, 513] width 33 height 28
drag, startPoint x: 644, startPoint y: 565, endPoint x: 635, endPoint y: 567, distance: 9.2
click at [603, 566] on div at bounding box center [605, 583] width 7 height 71
click at [712, 562] on div "it" at bounding box center [729, 583] width 118 height 75
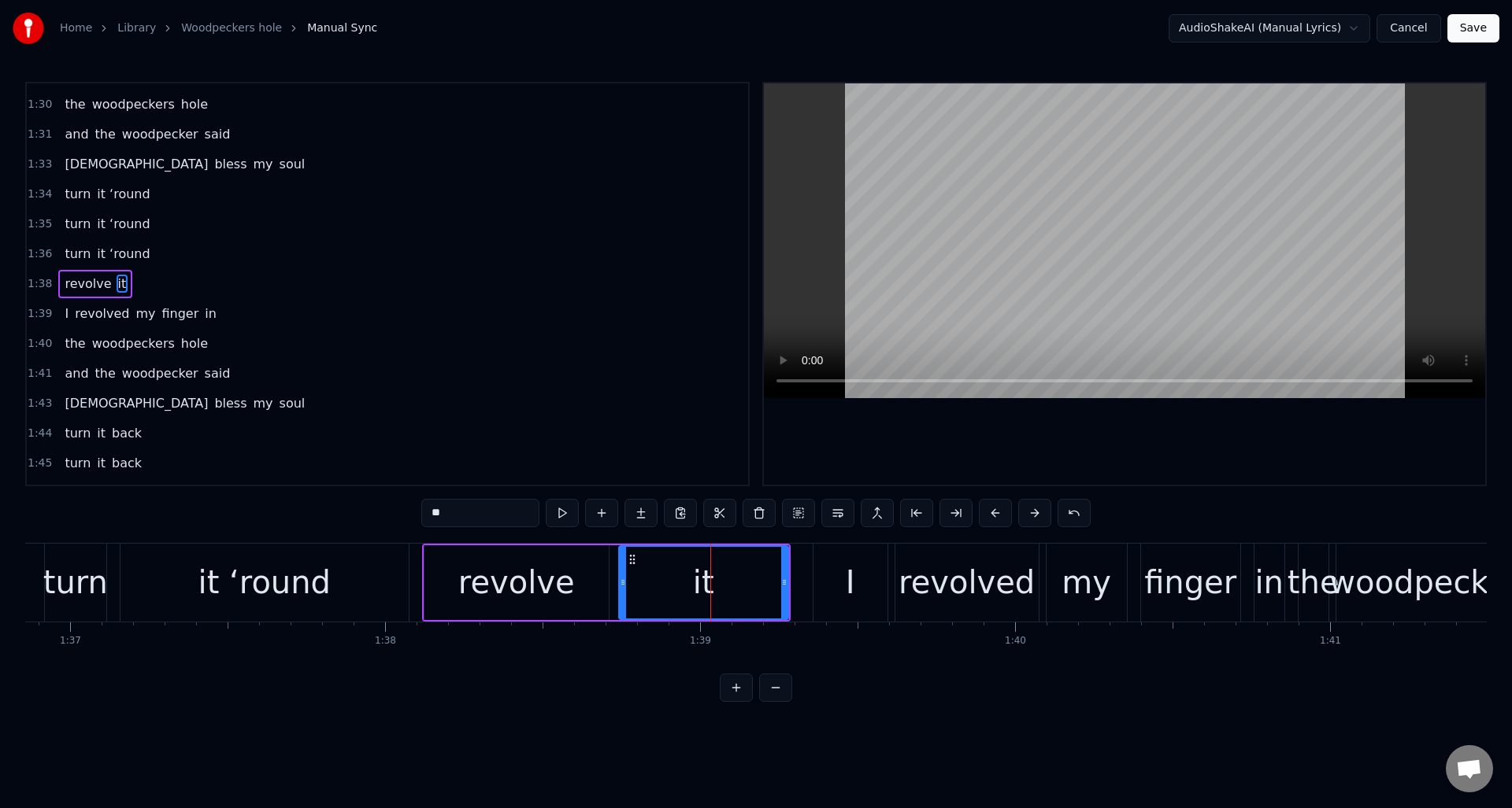
drag, startPoint x: 673, startPoint y: 566, endPoint x: 623, endPoint y: 570, distance: 50.2
click at [622, 571] on div at bounding box center [623, 583] width 7 height 71
click at [560, 513] on button at bounding box center [562, 513] width 33 height 28
drag, startPoint x: 780, startPoint y: 567, endPoint x: 687, endPoint y: 571, distance: 93.1
click at [683, 572] on div at bounding box center [686, 583] width 7 height 71
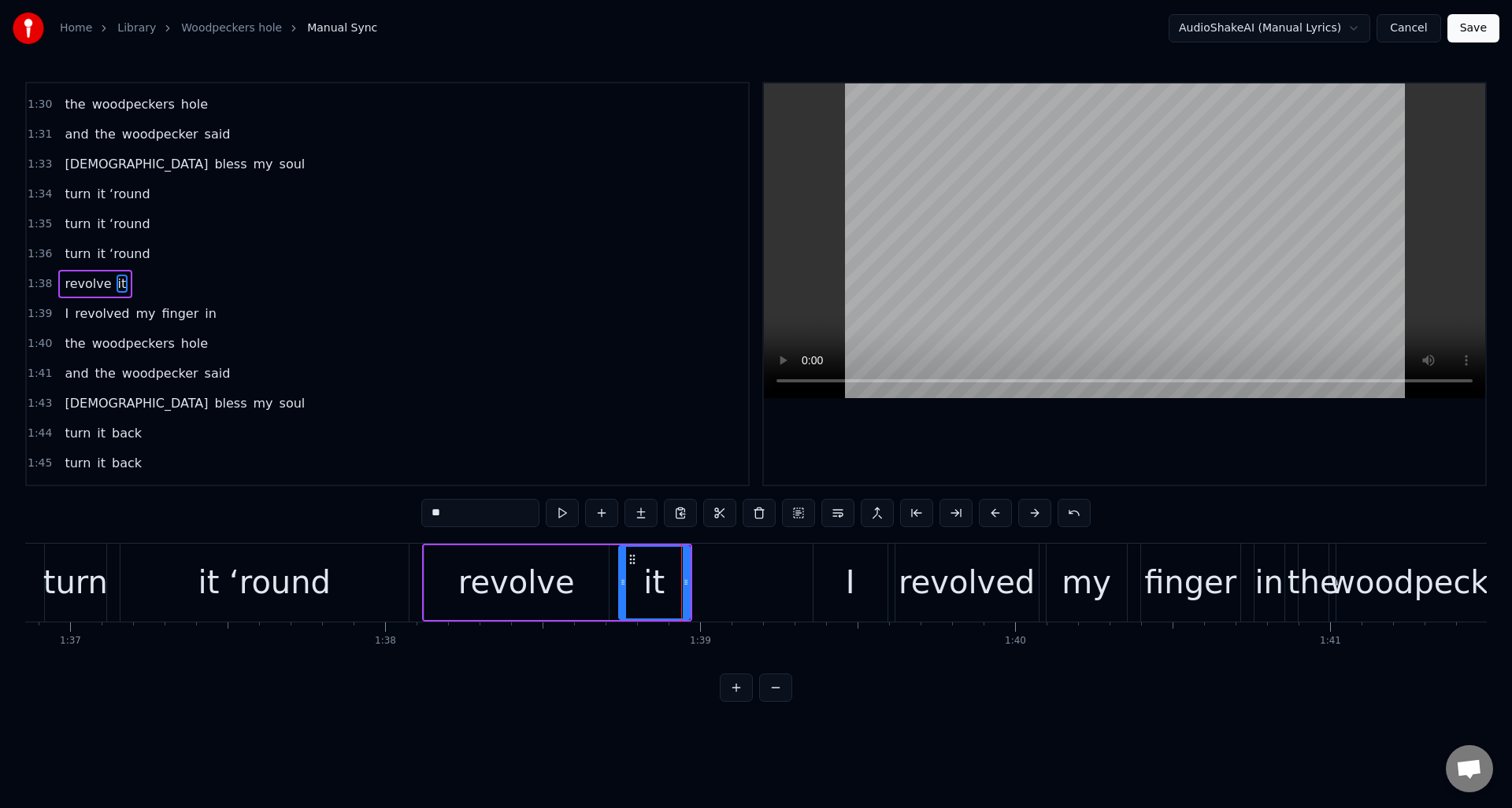
click at [380, 556] on div "it ‘round" at bounding box center [264, 583] width 288 height 78
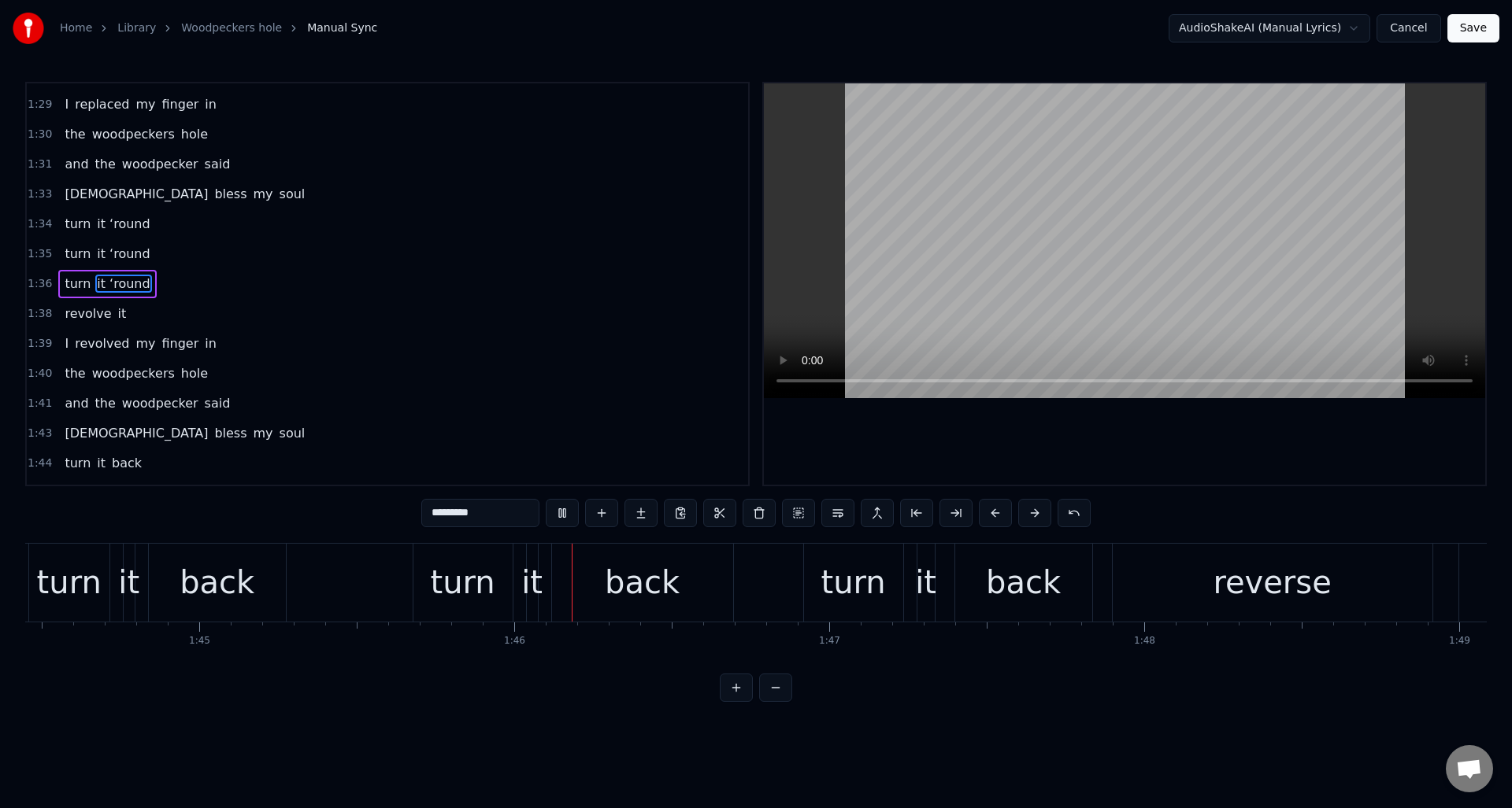
scroll to position [0, 33186]
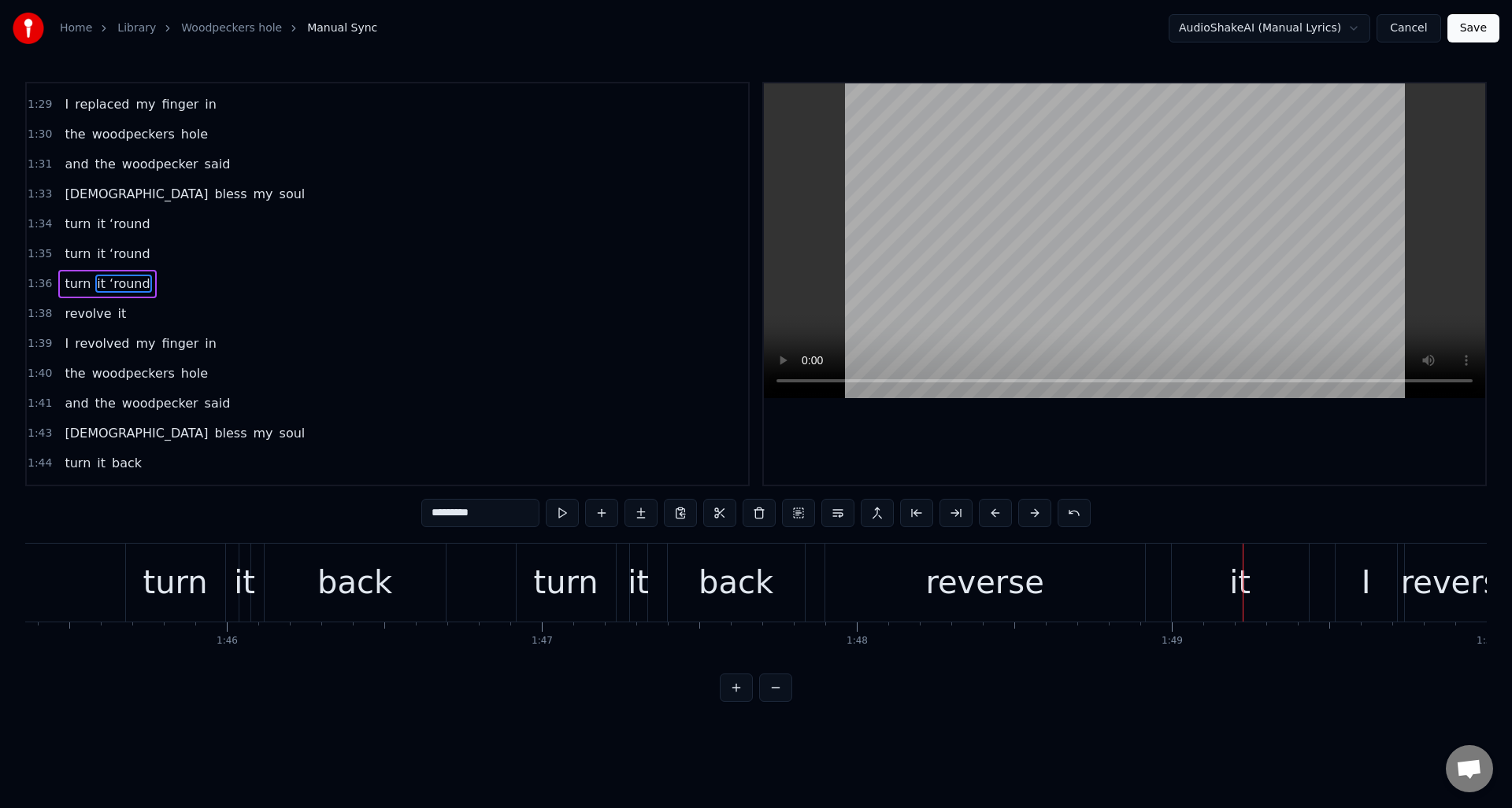
click at [862, 568] on div "reverse" at bounding box center [984, 583] width 320 height 78
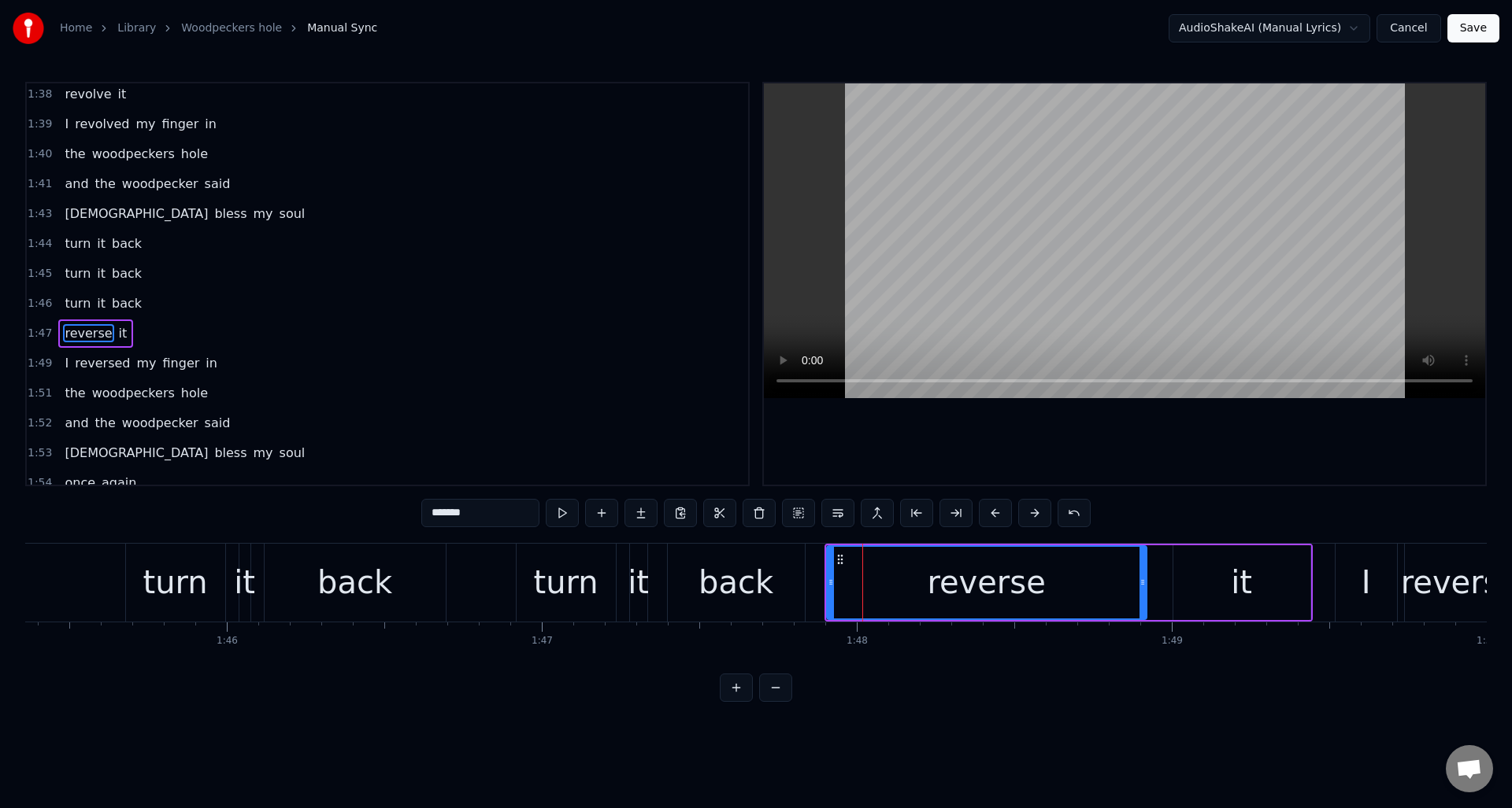
scroll to position [2177, 0]
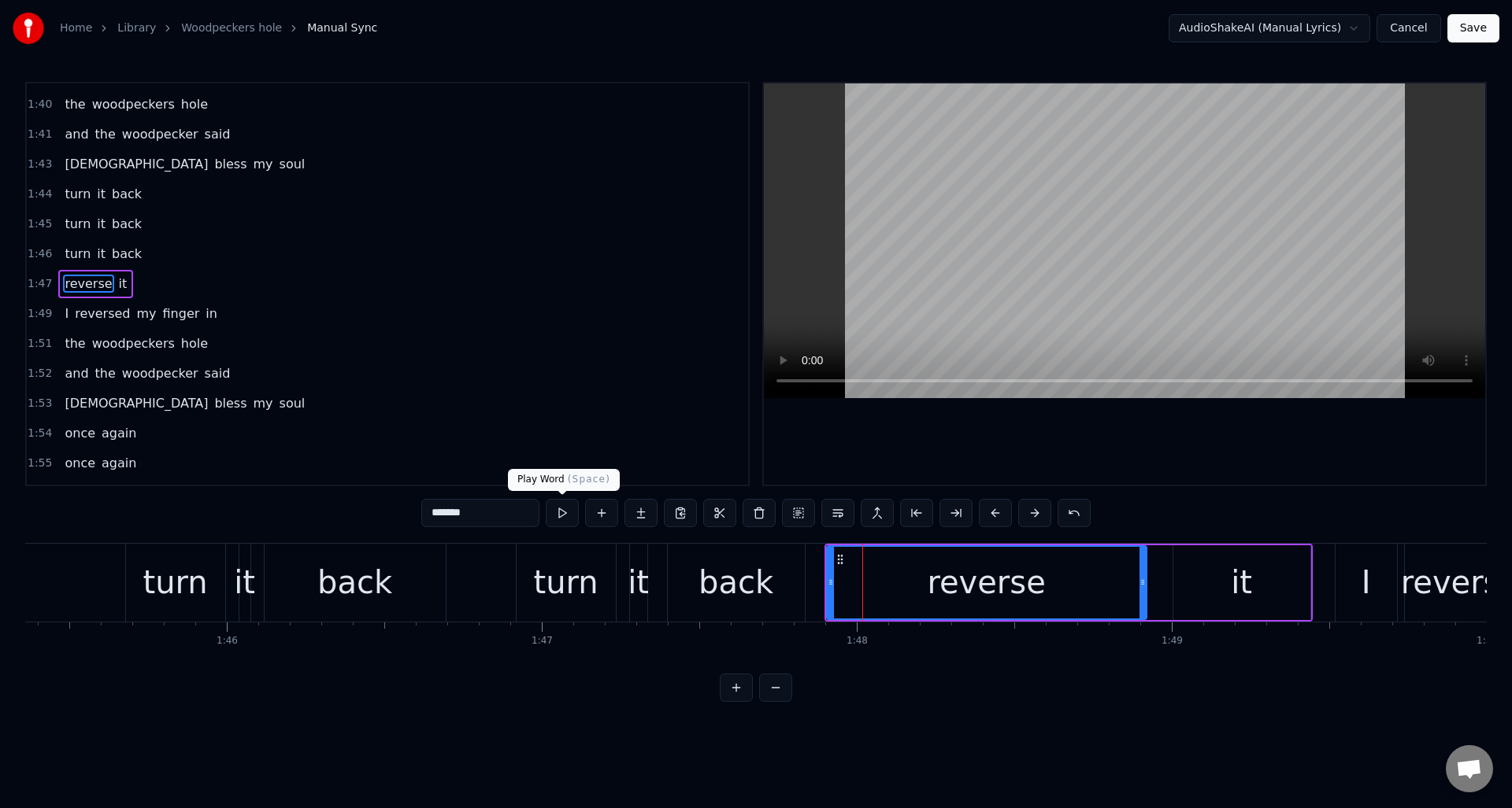
click at [564, 514] on button at bounding box center [562, 513] width 33 height 28
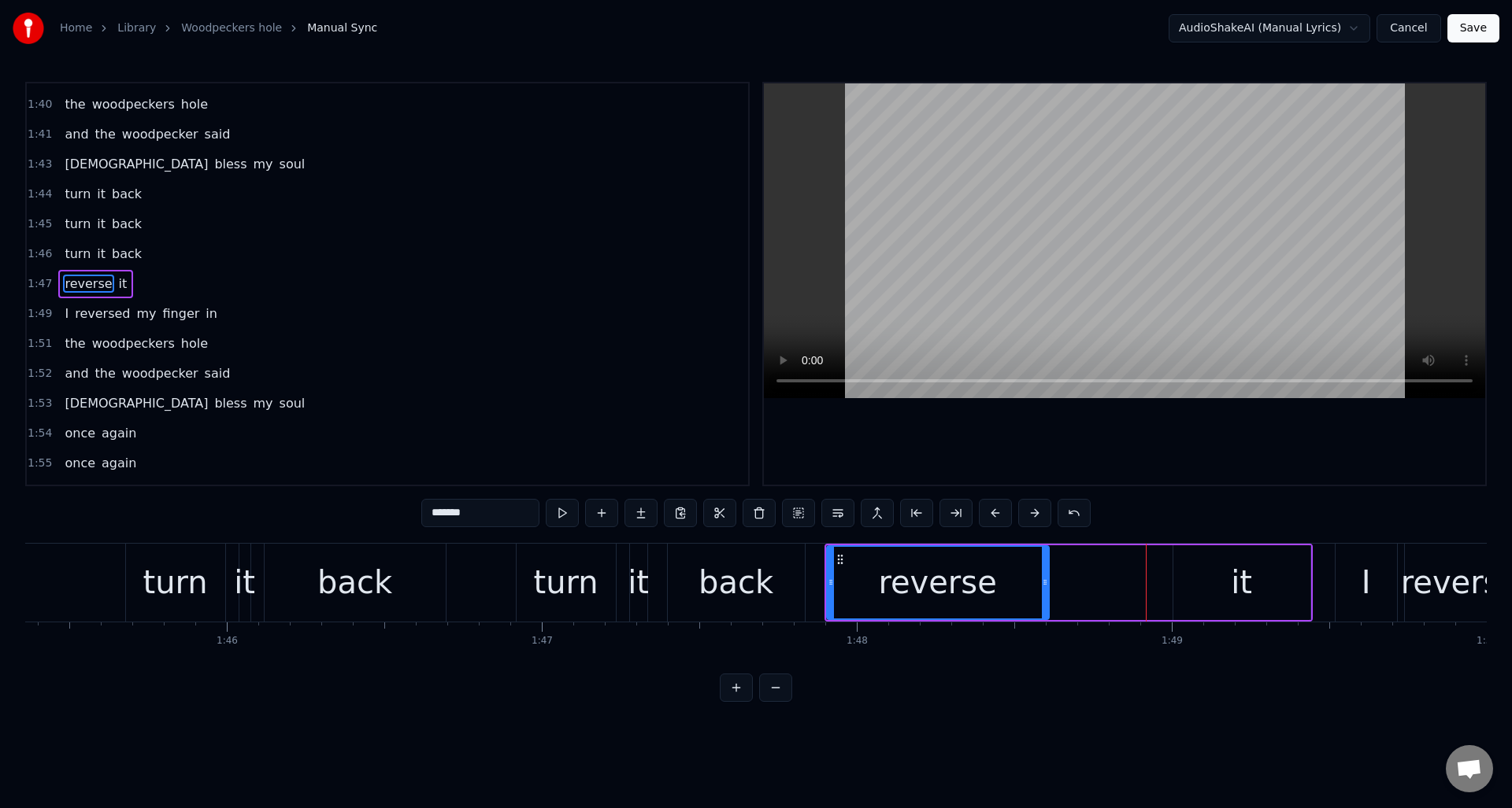
drag, startPoint x: 1138, startPoint y: 567, endPoint x: 1051, endPoint y: 573, distance: 87.2
click at [1042, 576] on div at bounding box center [1045, 583] width 7 height 71
click at [1207, 559] on div "it" at bounding box center [1241, 583] width 137 height 75
type input "**"
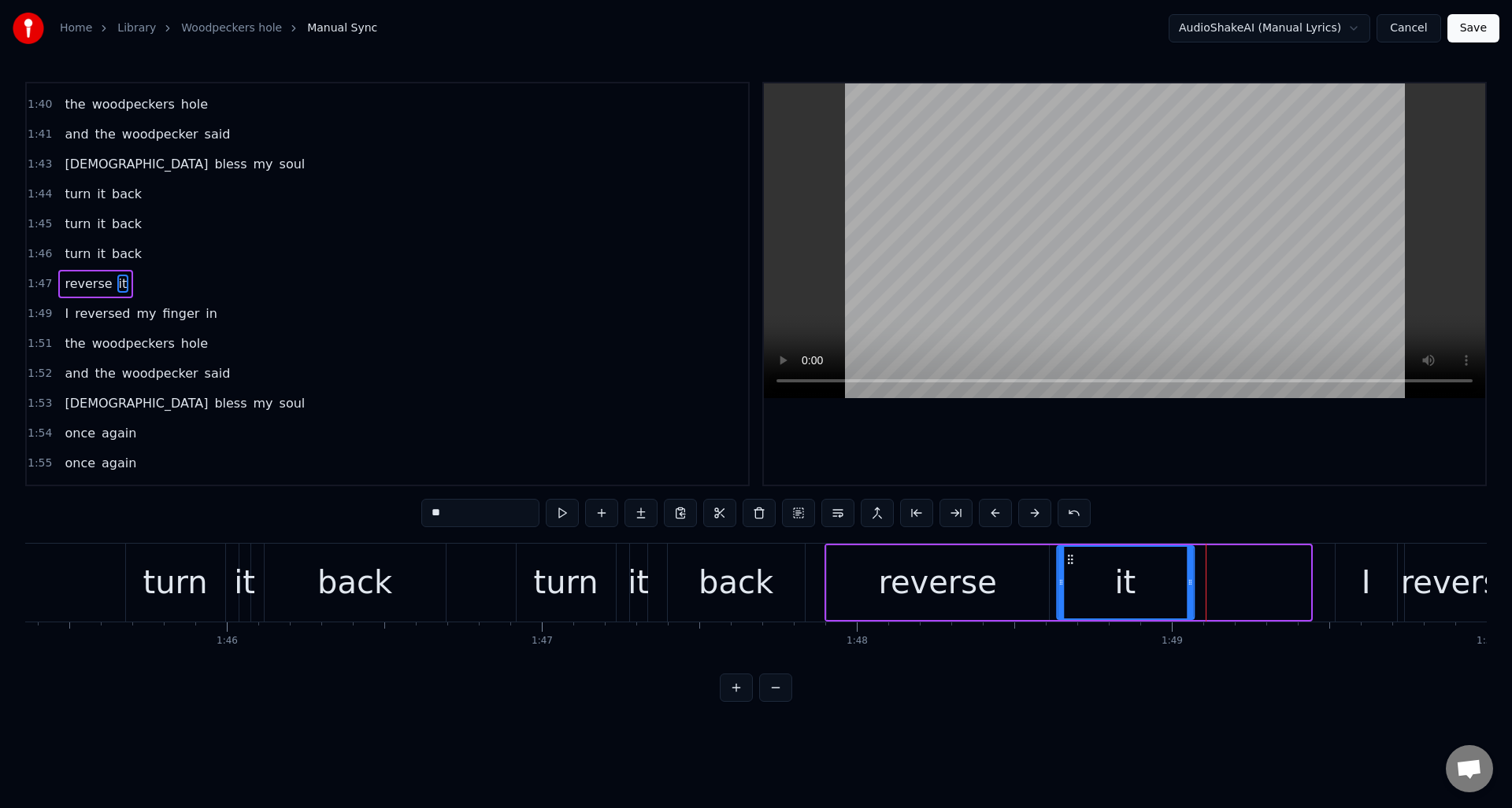
drag, startPoint x: 1186, startPoint y: 557, endPoint x: 1140, endPoint y: 564, distance: 46.5
click at [1068, 566] on div "it" at bounding box center [1125, 583] width 135 height 71
drag, startPoint x: 1191, startPoint y: 561, endPoint x: 1156, endPoint y: 567, distance: 35.5
click at [1156, 567] on div at bounding box center [1156, 583] width 7 height 71
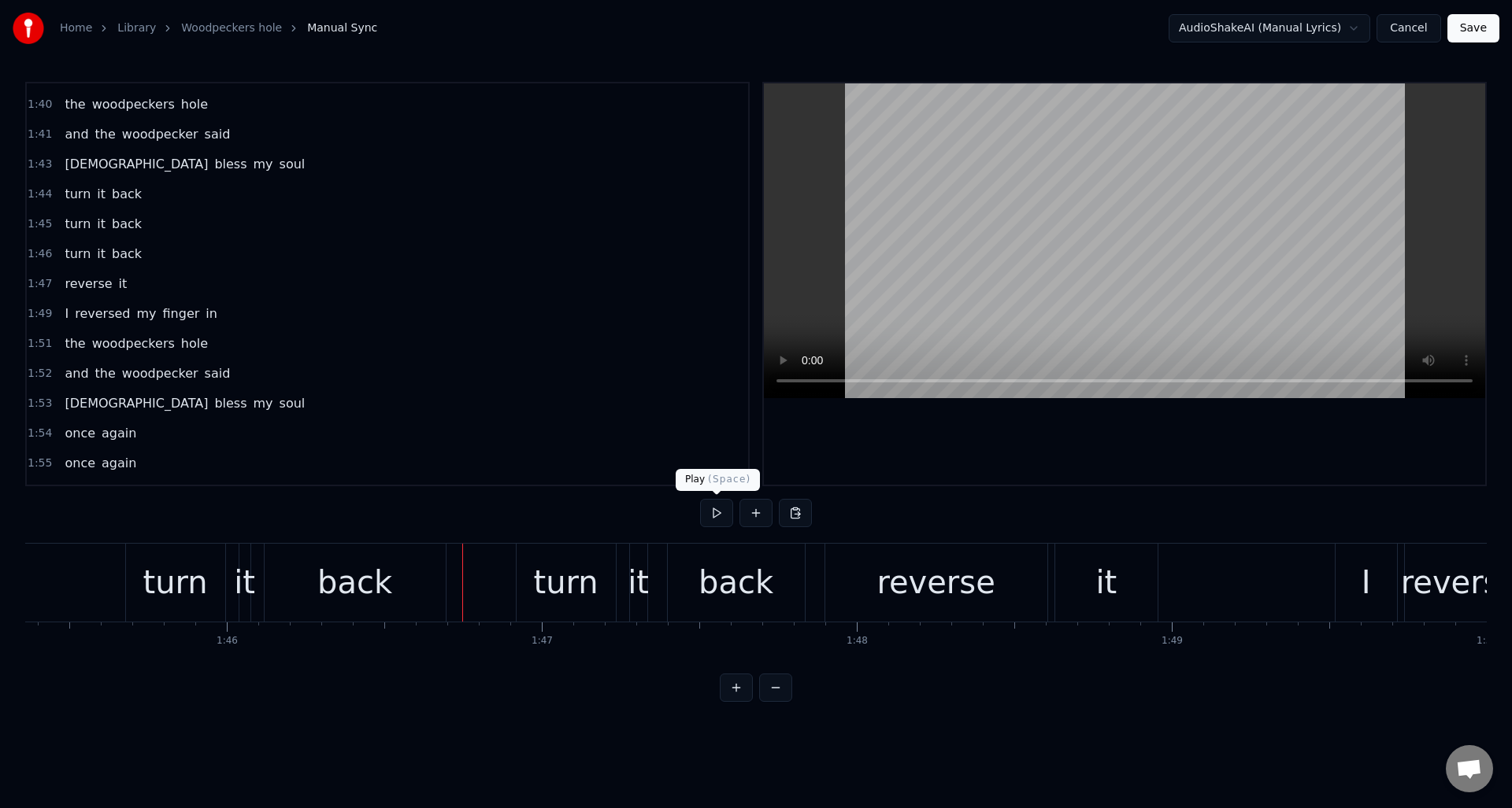
click at [714, 512] on button at bounding box center [717, 513] width 33 height 28
drag, startPoint x: 714, startPoint y: 512, endPoint x: 735, endPoint y: 522, distance: 23.3
click at [714, 512] on button at bounding box center [717, 513] width 33 height 28
click at [754, 571] on div "back" at bounding box center [736, 582] width 75 height 47
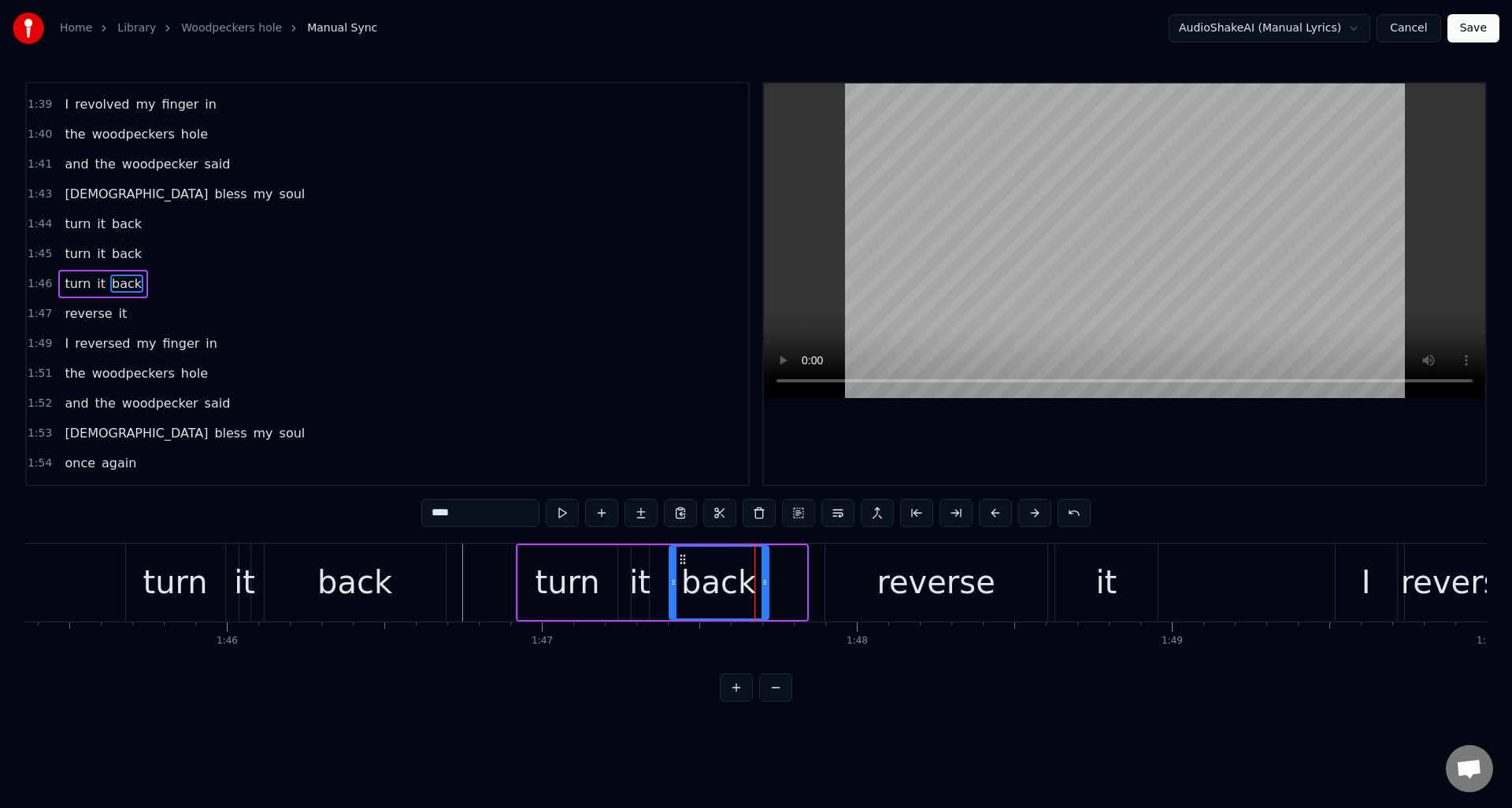
drag, startPoint x: 802, startPoint y: 563, endPoint x: 763, endPoint y: 567, distance: 39.2
click at [763, 567] on div at bounding box center [765, 583] width 7 height 71
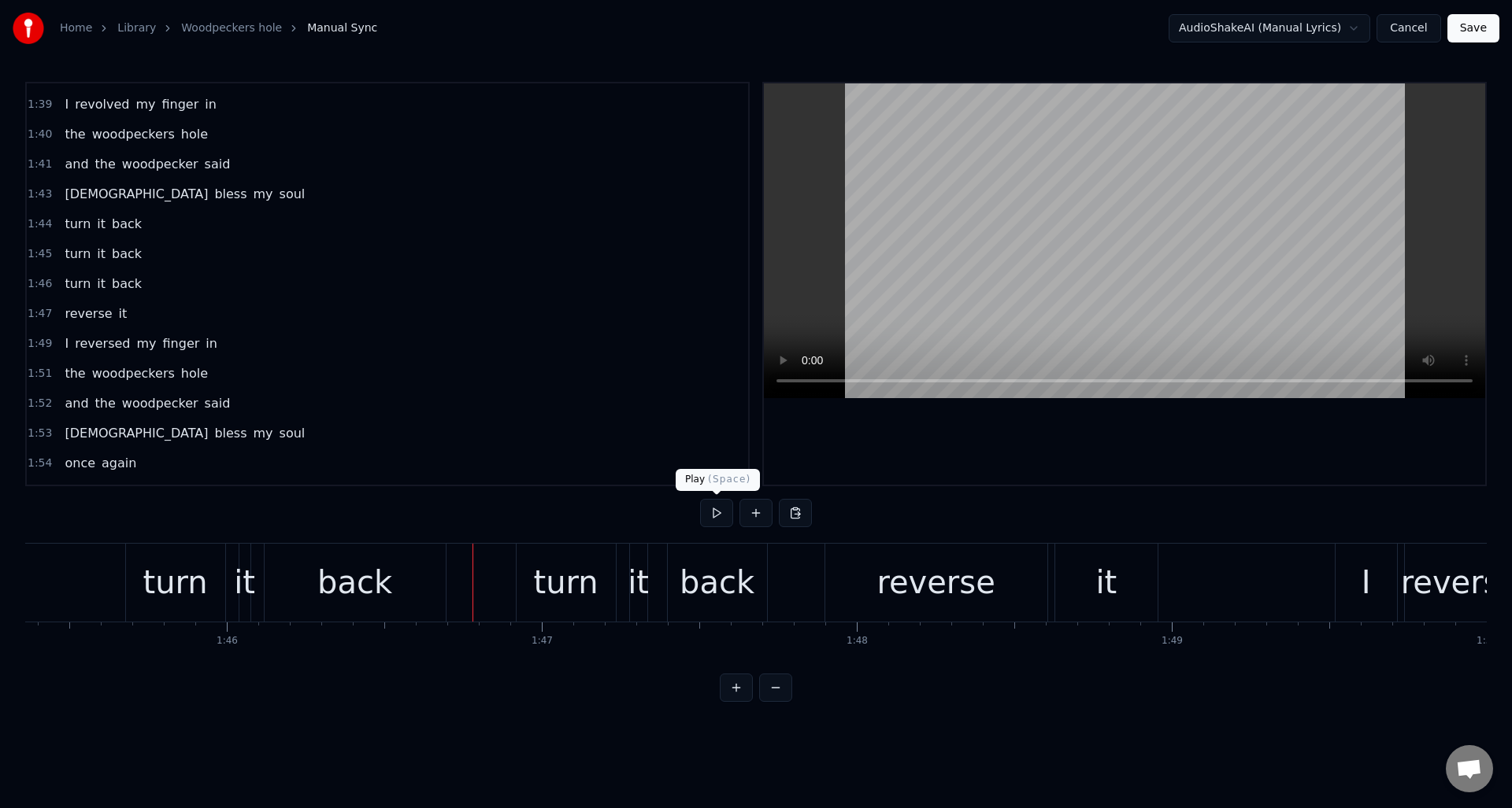
click at [713, 510] on button at bounding box center [717, 513] width 33 height 28
click at [833, 571] on div "reverse" at bounding box center [935, 583] width 222 height 78
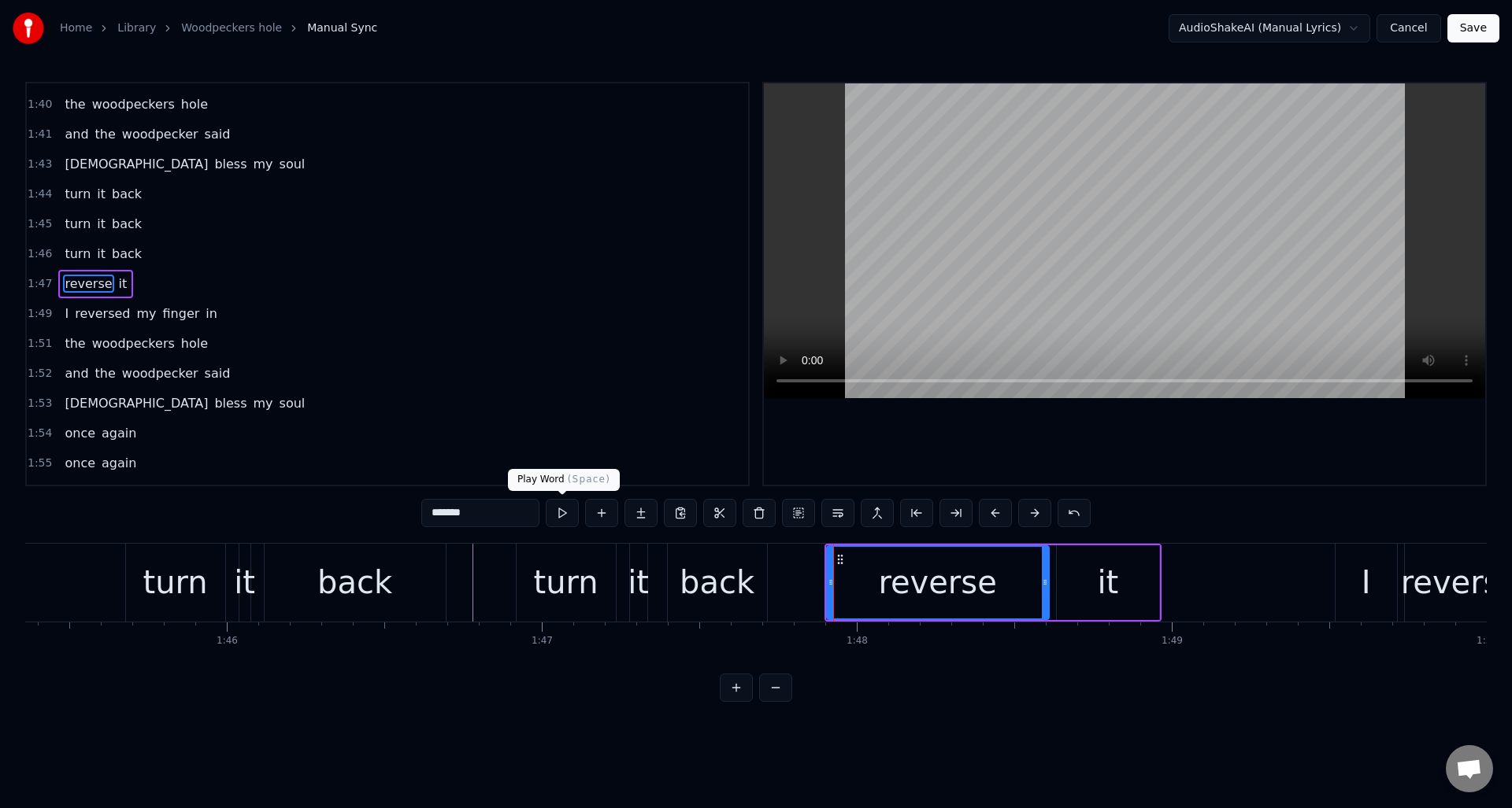
click at [561, 513] on button at bounding box center [562, 513] width 33 height 28
drag, startPoint x: 832, startPoint y: 587, endPoint x: 908, endPoint y: 588, distance: 76.0
click at [908, 588] on icon at bounding box center [907, 582] width 7 height 12
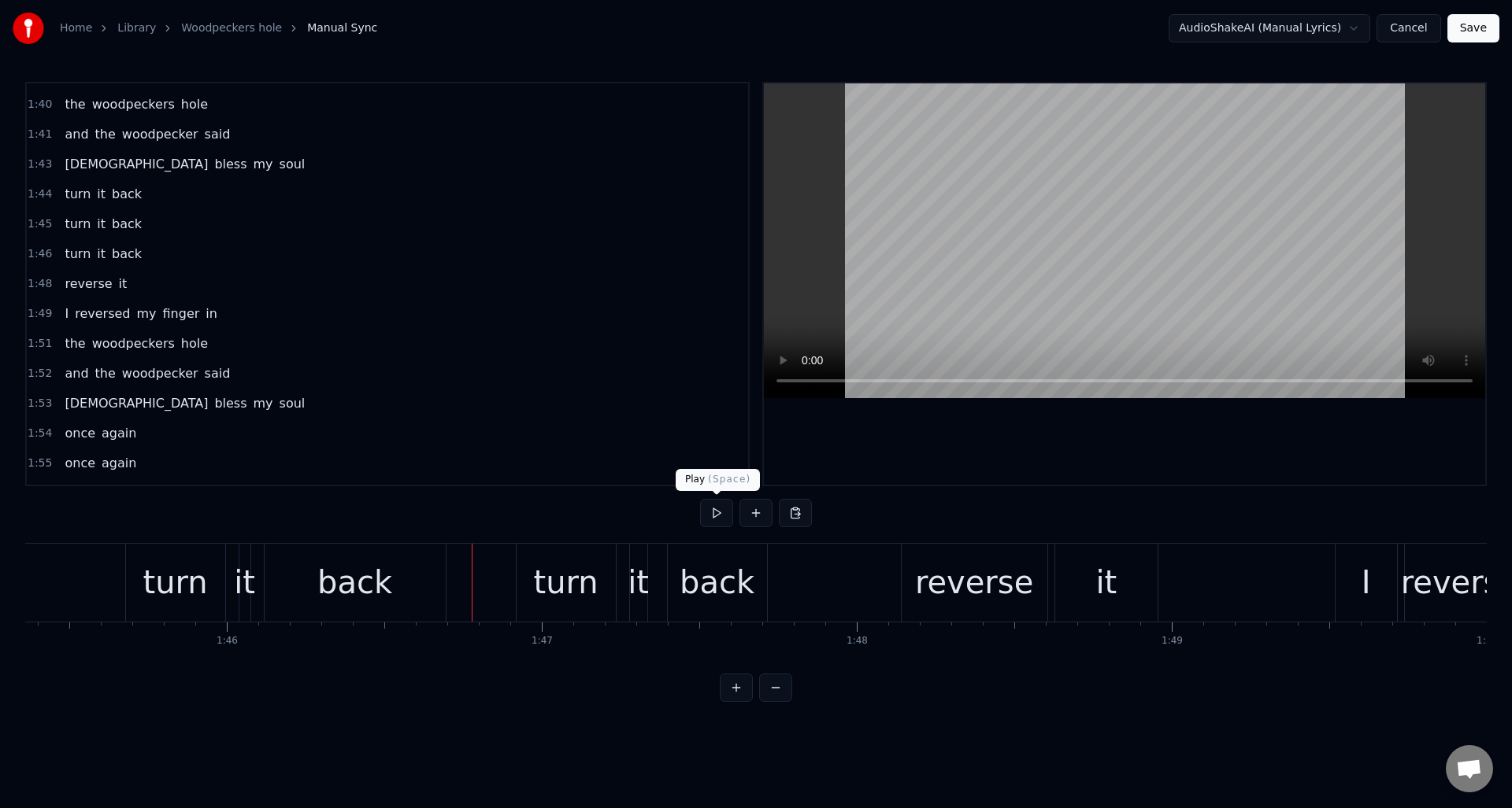
click at [712, 512] on button at bounding box center [717, 513] width 33 height 28
click at [725, 580] on div "back" at bounding box center [717, 582] width 75 height 47
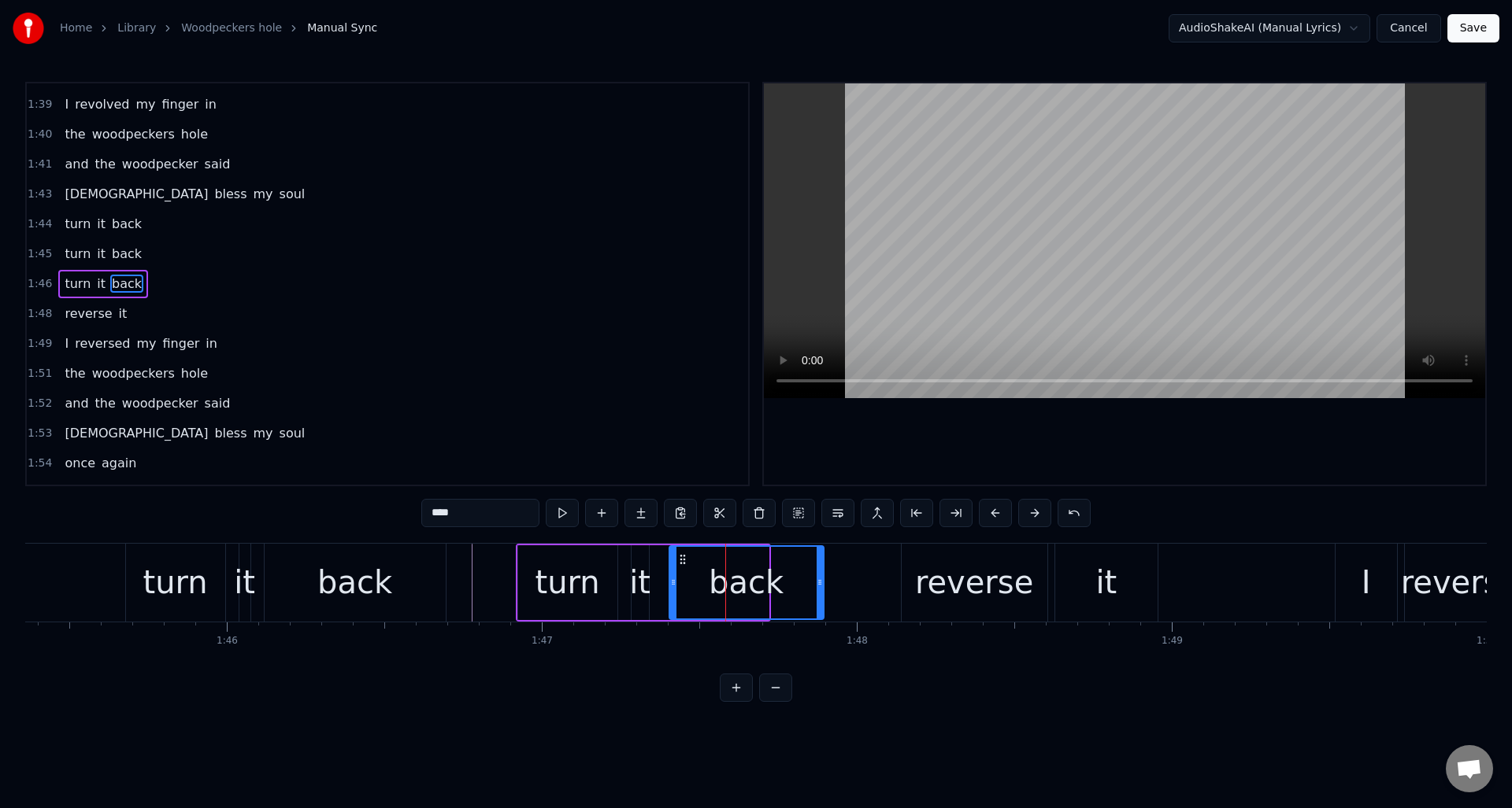
drag, startPoint x: 763, startPoint y: 581, endPoint x: 819, endPoint y: 580, distance: 56.0
click at [819, 580] on icon at bounding box center [820, 582] width 7 height 12
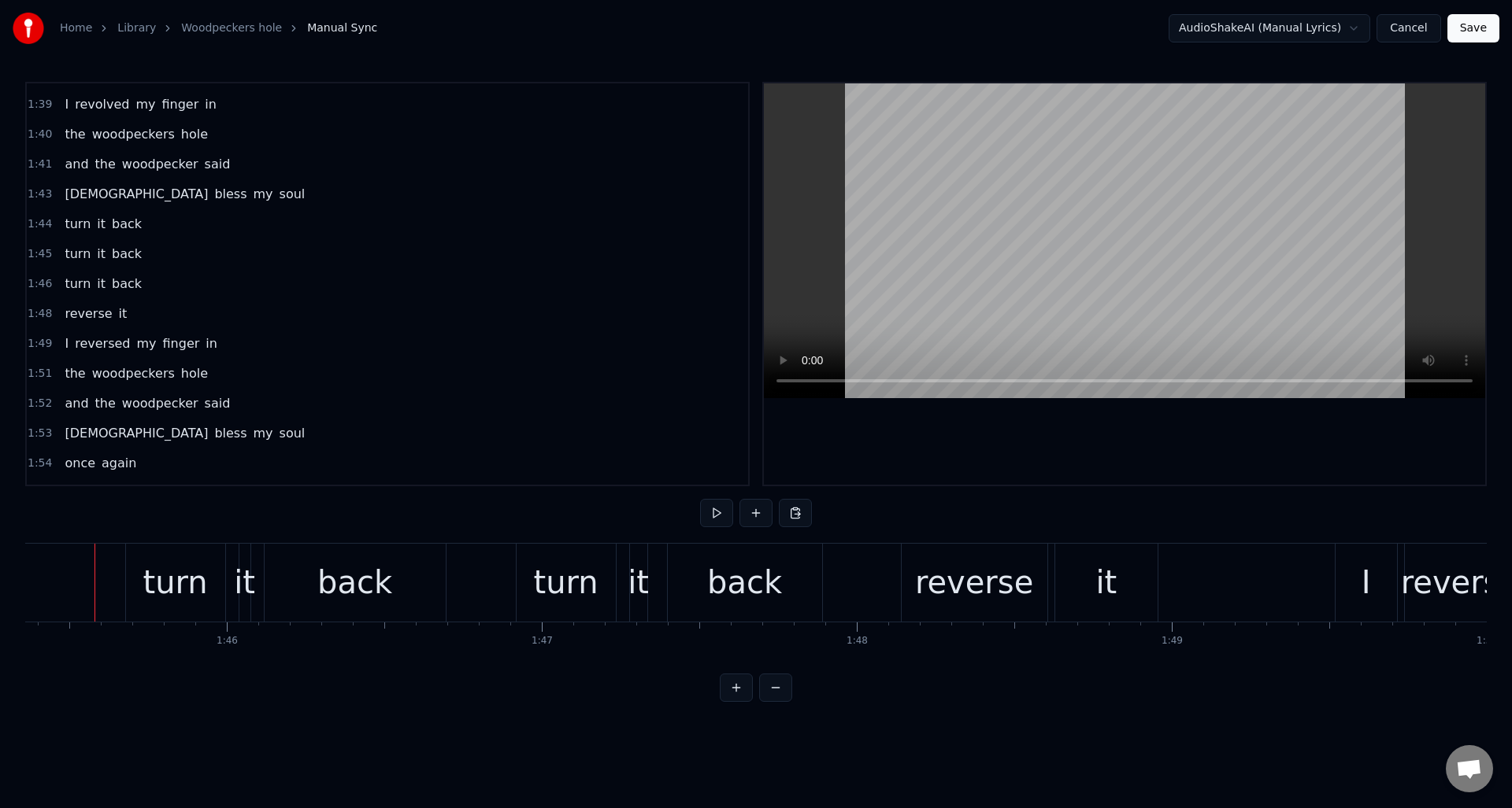
scroll to position [0, 33177]
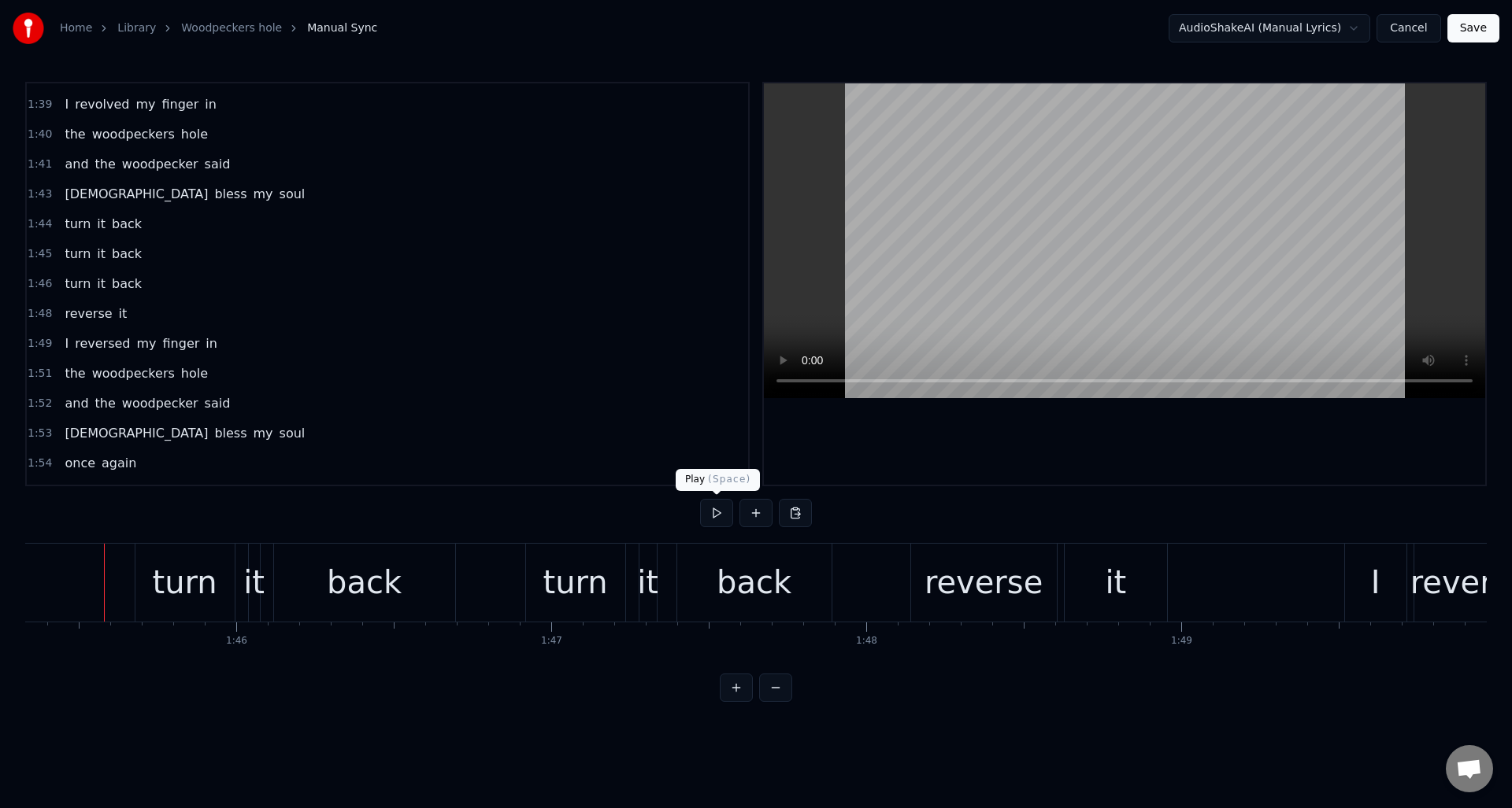
click at [709, 517] on button at bounding box center [717, 513] width 33 height 28
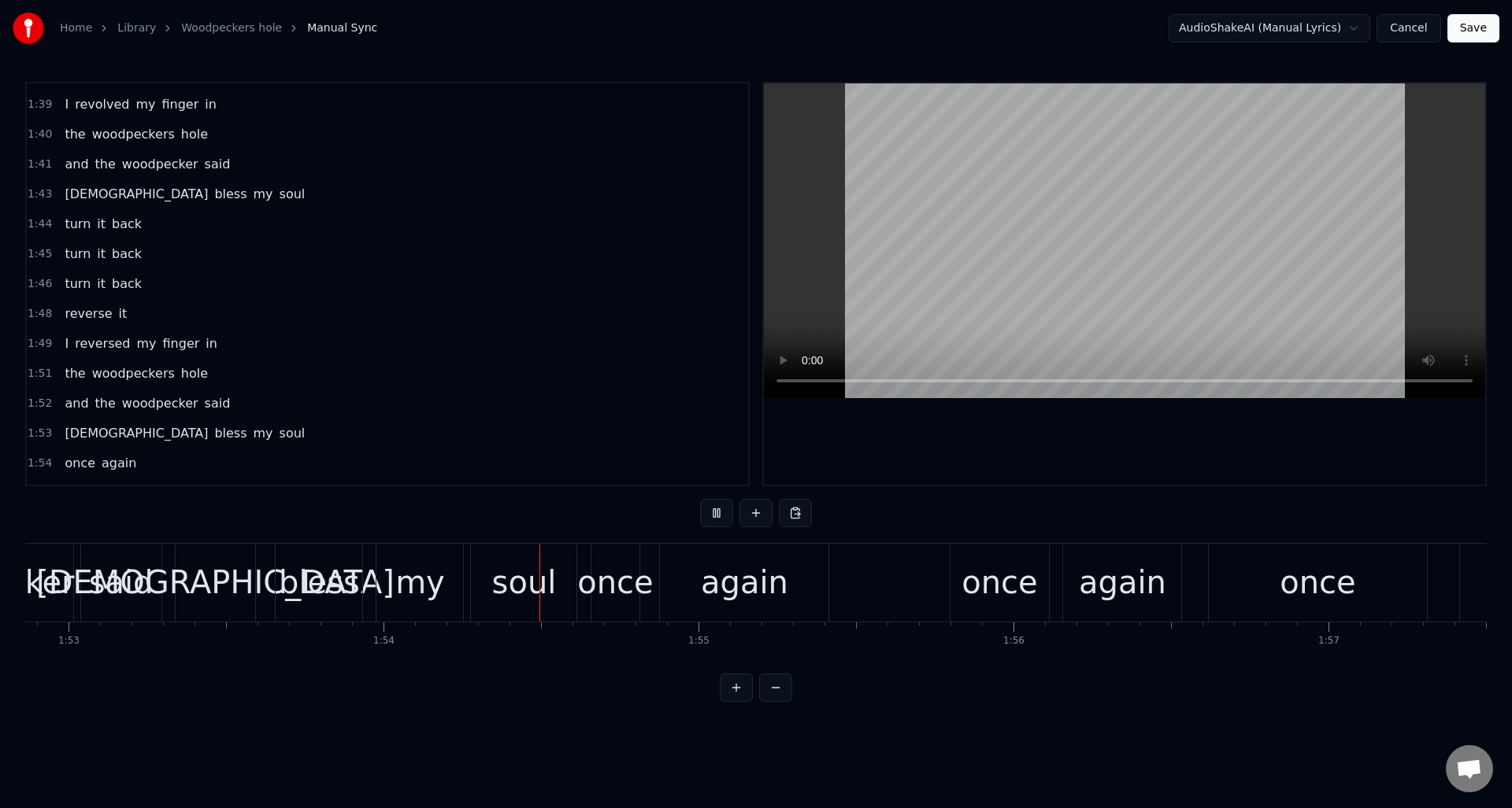
scroll to position [0, 35837]
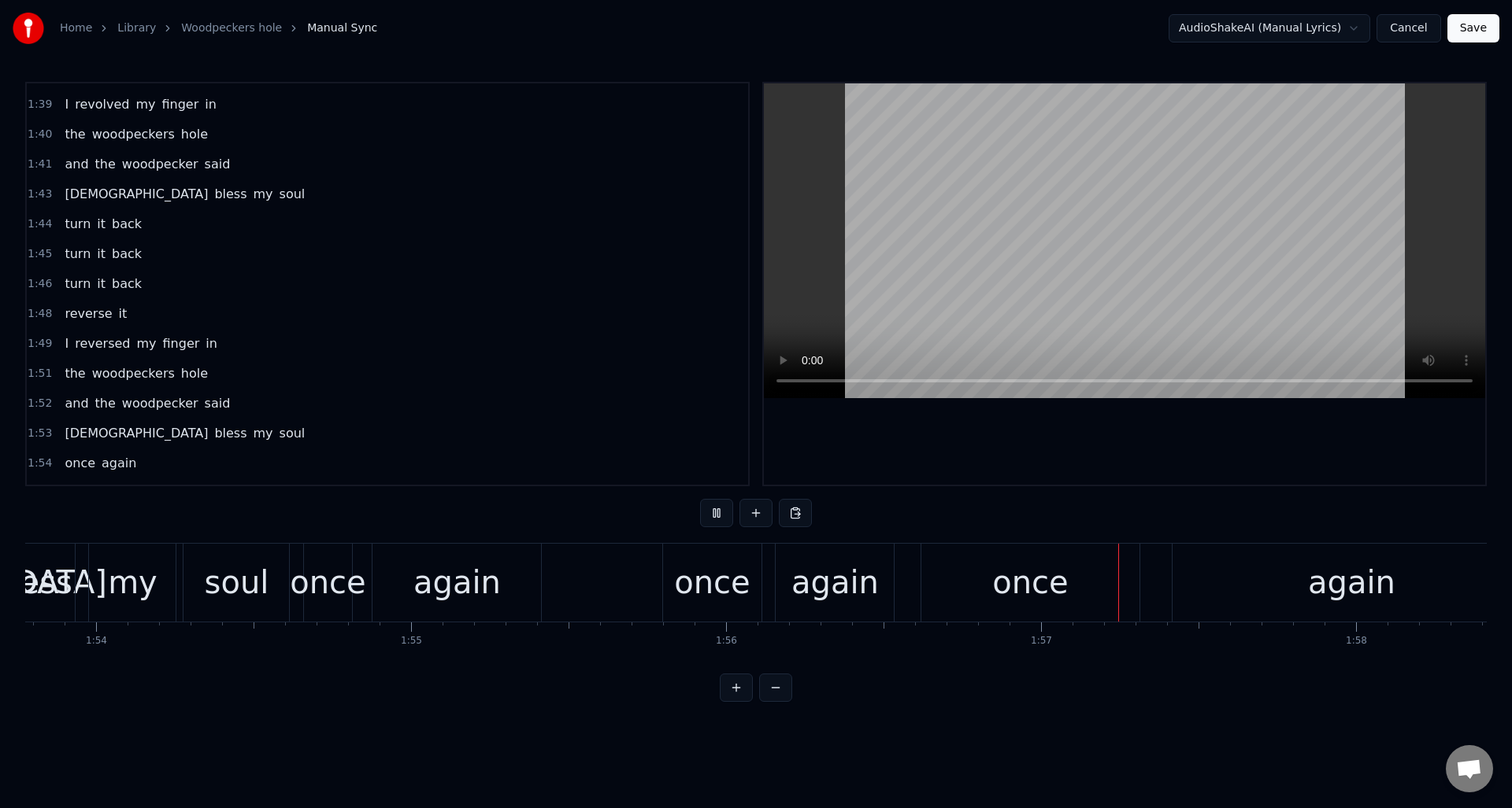
drag, startPoint x: 709, startPoint y: 517, endPoint x: 740, endPoint y: 525, distance: 32.0
click at [709, 517] on button at bounding box center [717, 513] width 33 height 28
click at [971, 571] on div "once" at bounding box center [1031, 583] width 219 height 78
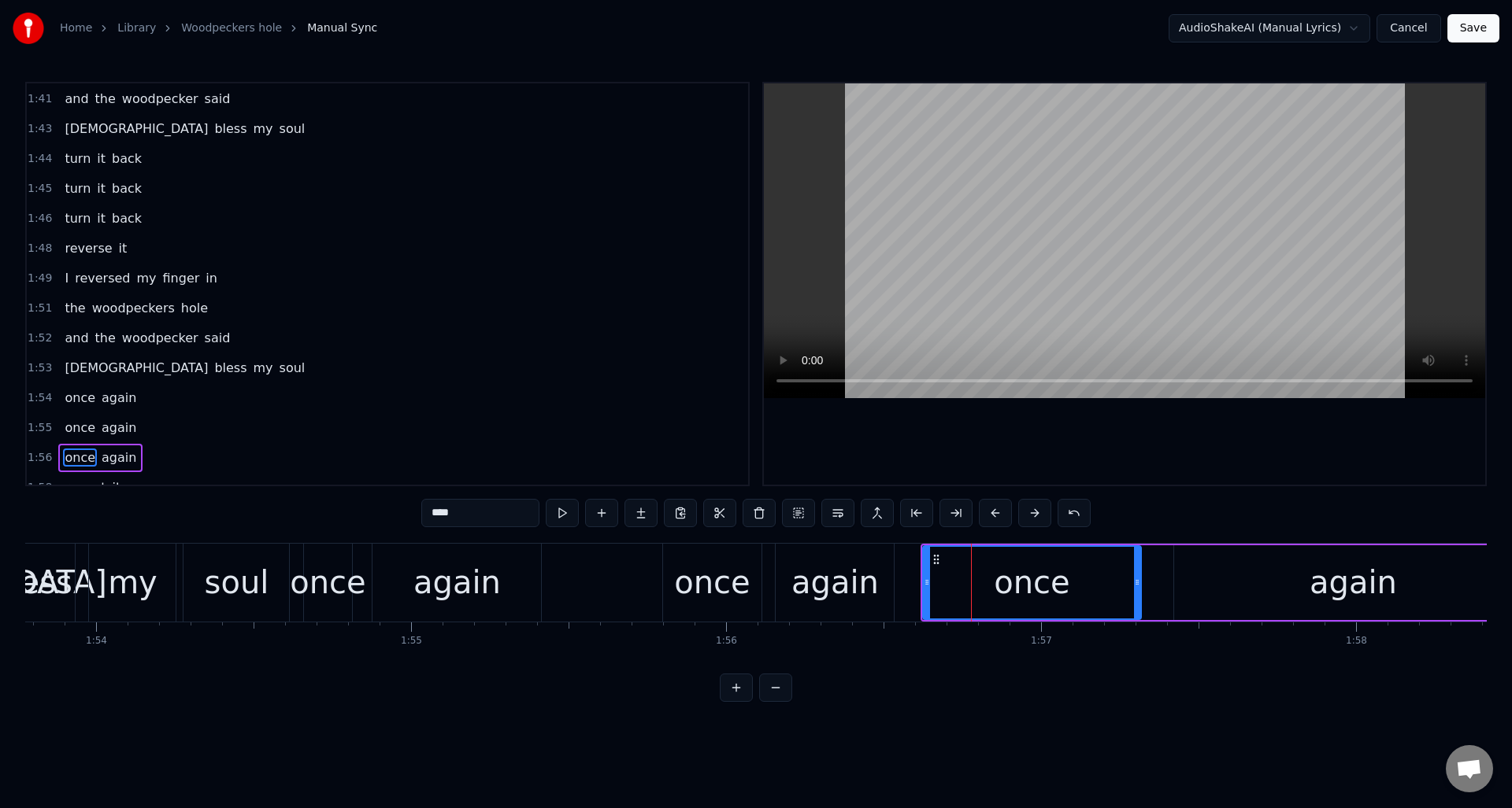
scroll to position [2231, 0]
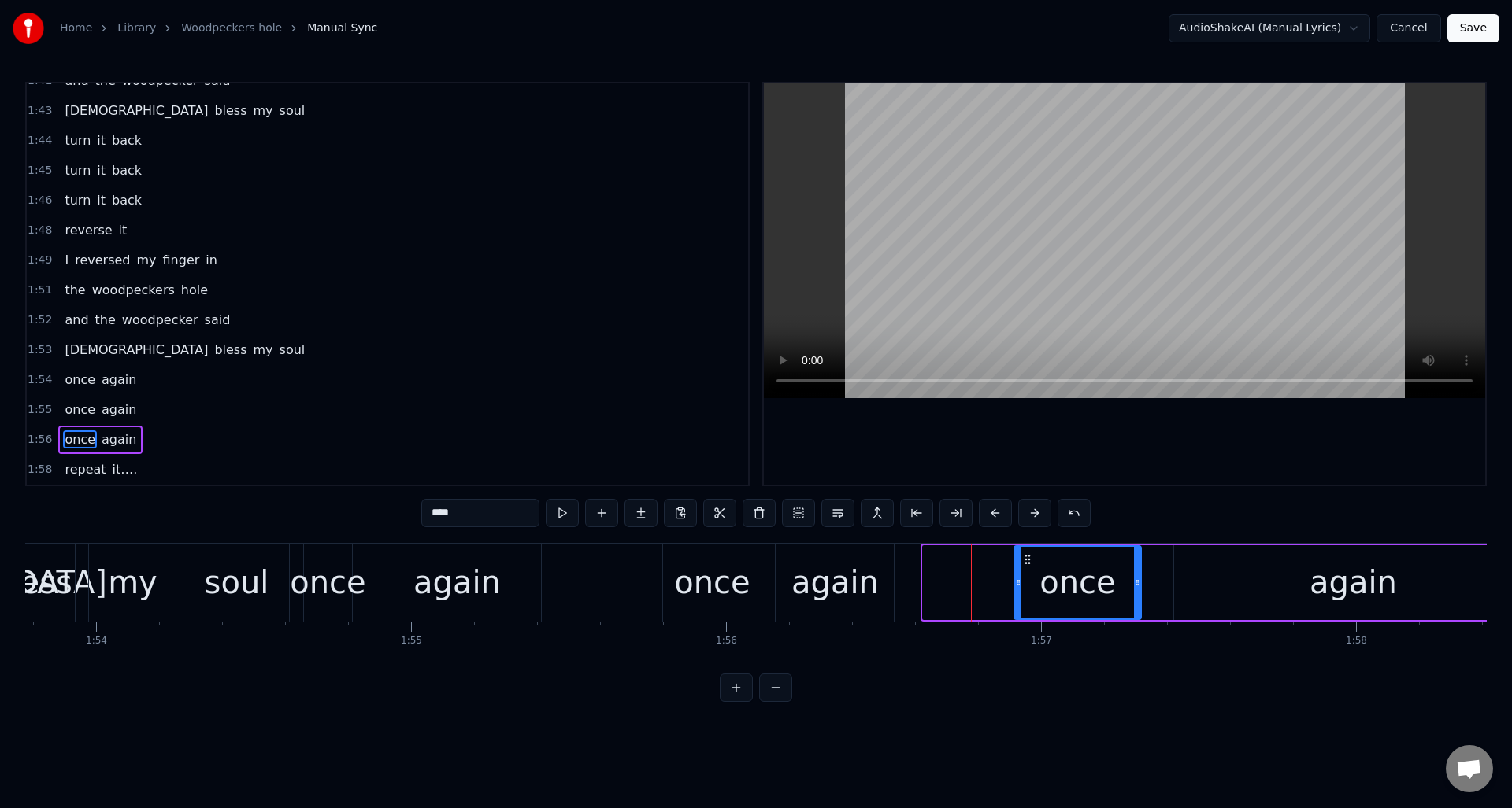
drag, startPoint x: 924, startPoint y: 575, endPoint x: 1015, endPoint y: 576, distance: 91.0
click at [1015, 576] on div at bounding box center [1019, 583] width 7 height 71
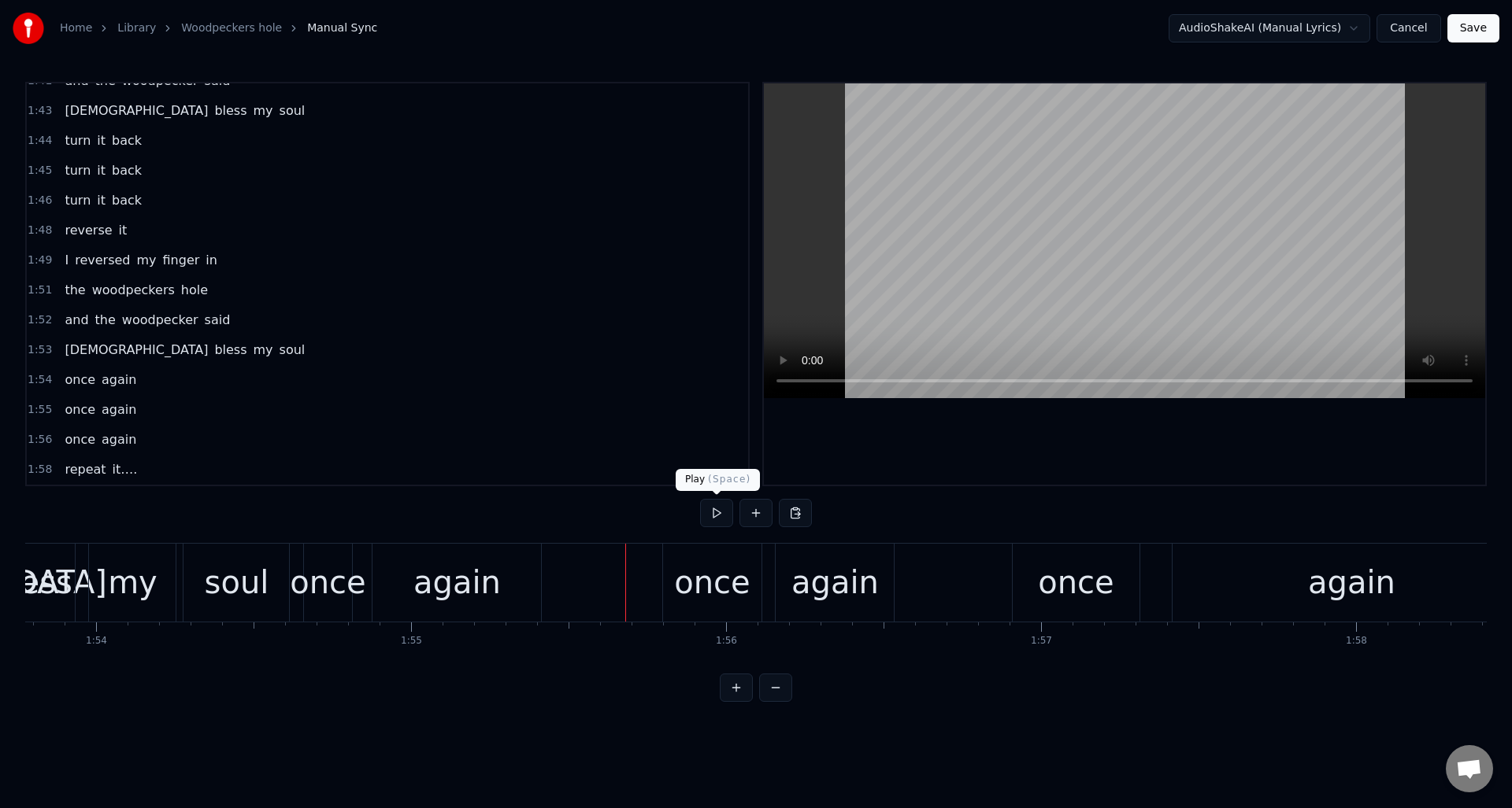
click at [723, 509] on button at bounding box center [717, 513] width 33 height 28
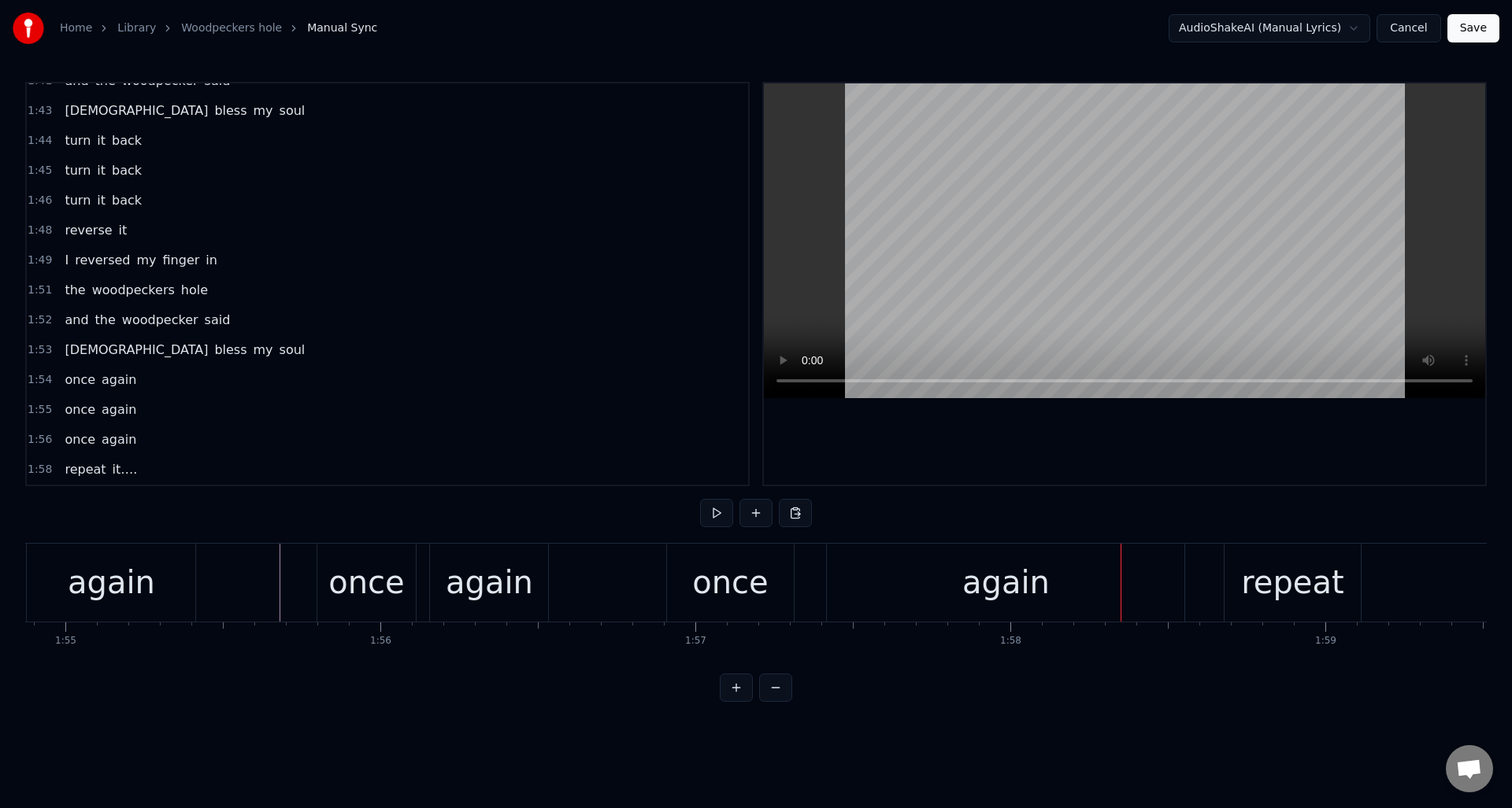
scroll to position [0, 36140]
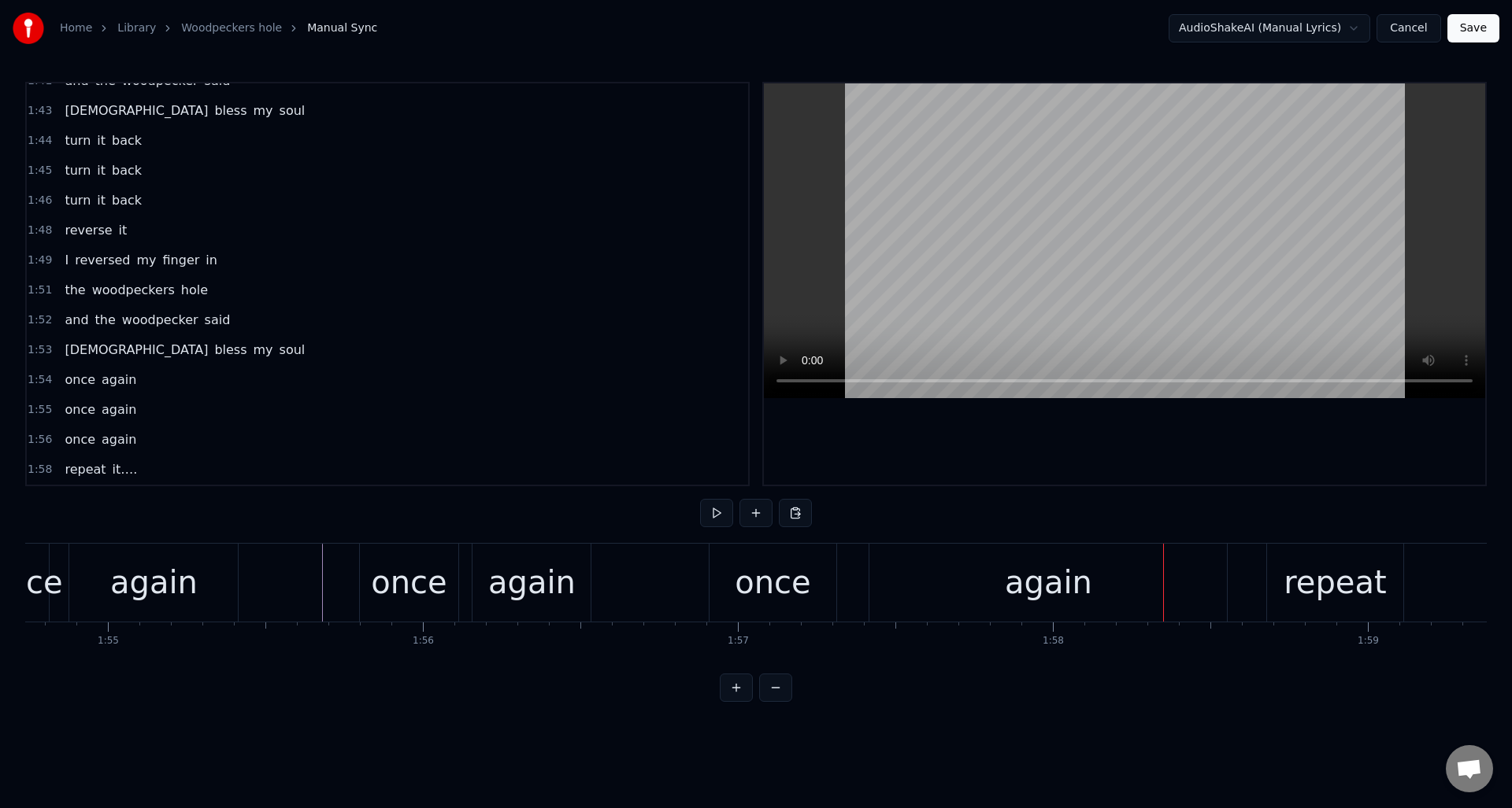
click at [1070, 566] on div "again" at bounding box center [1048, 582] width 87 height 47
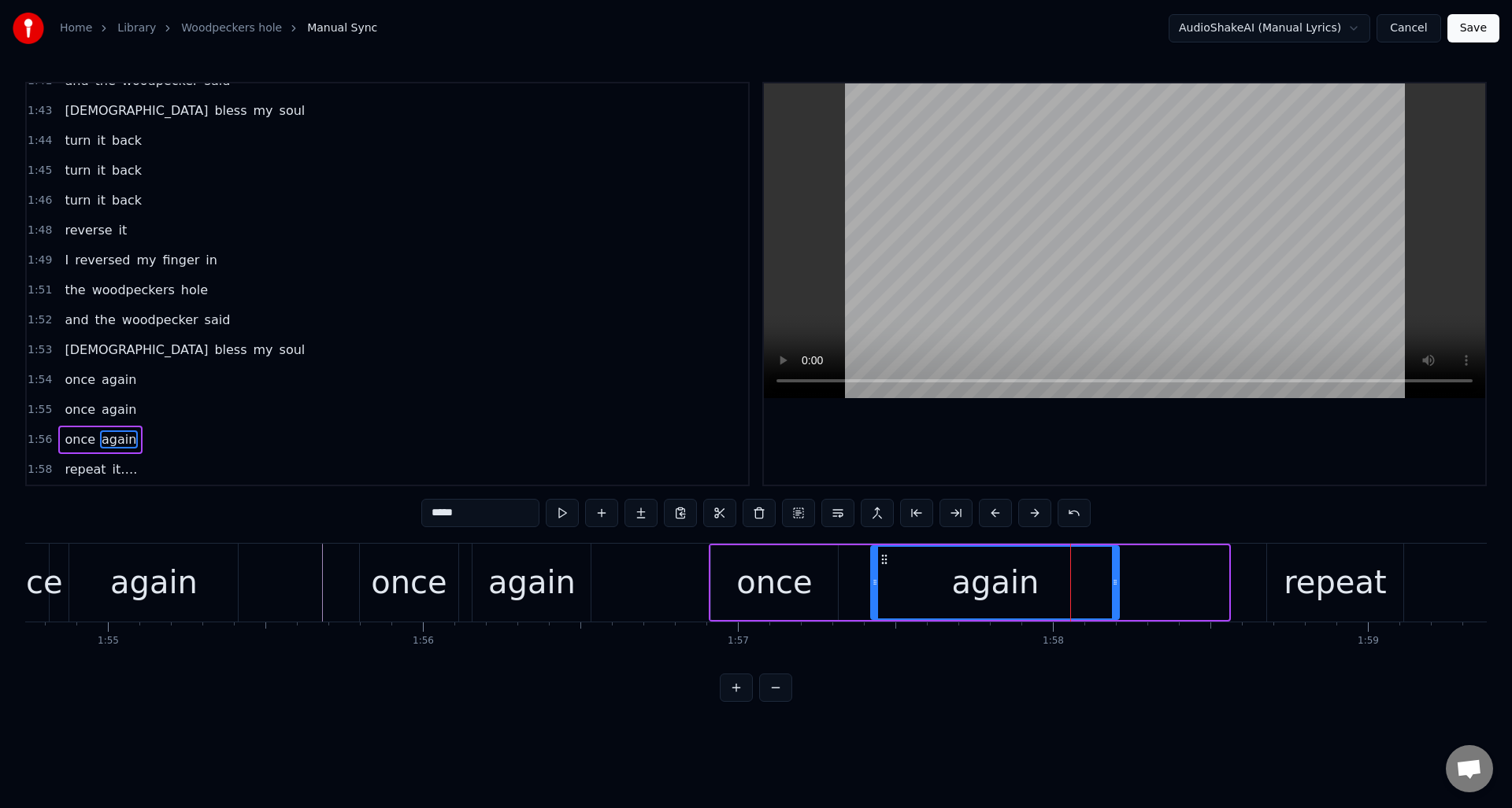
drag, startPoint x: 1225, startPoint y: 567, endPoint x: 1116, endPoint y: 571, distance: 109.1
click at [1116, 571] on div at bounding box center [1115, 583] width 7 height 71
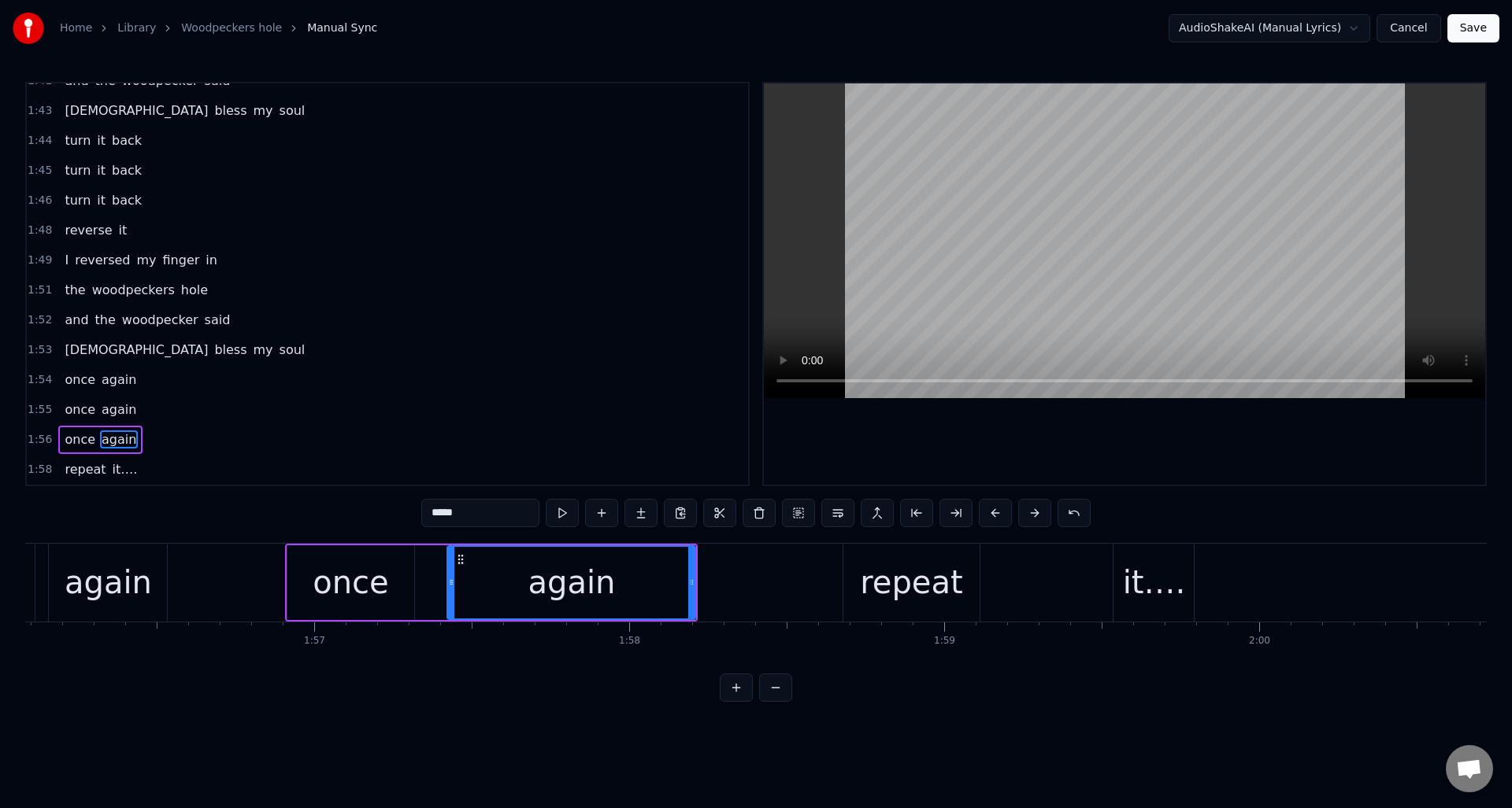
scroll to position [0, 36436]
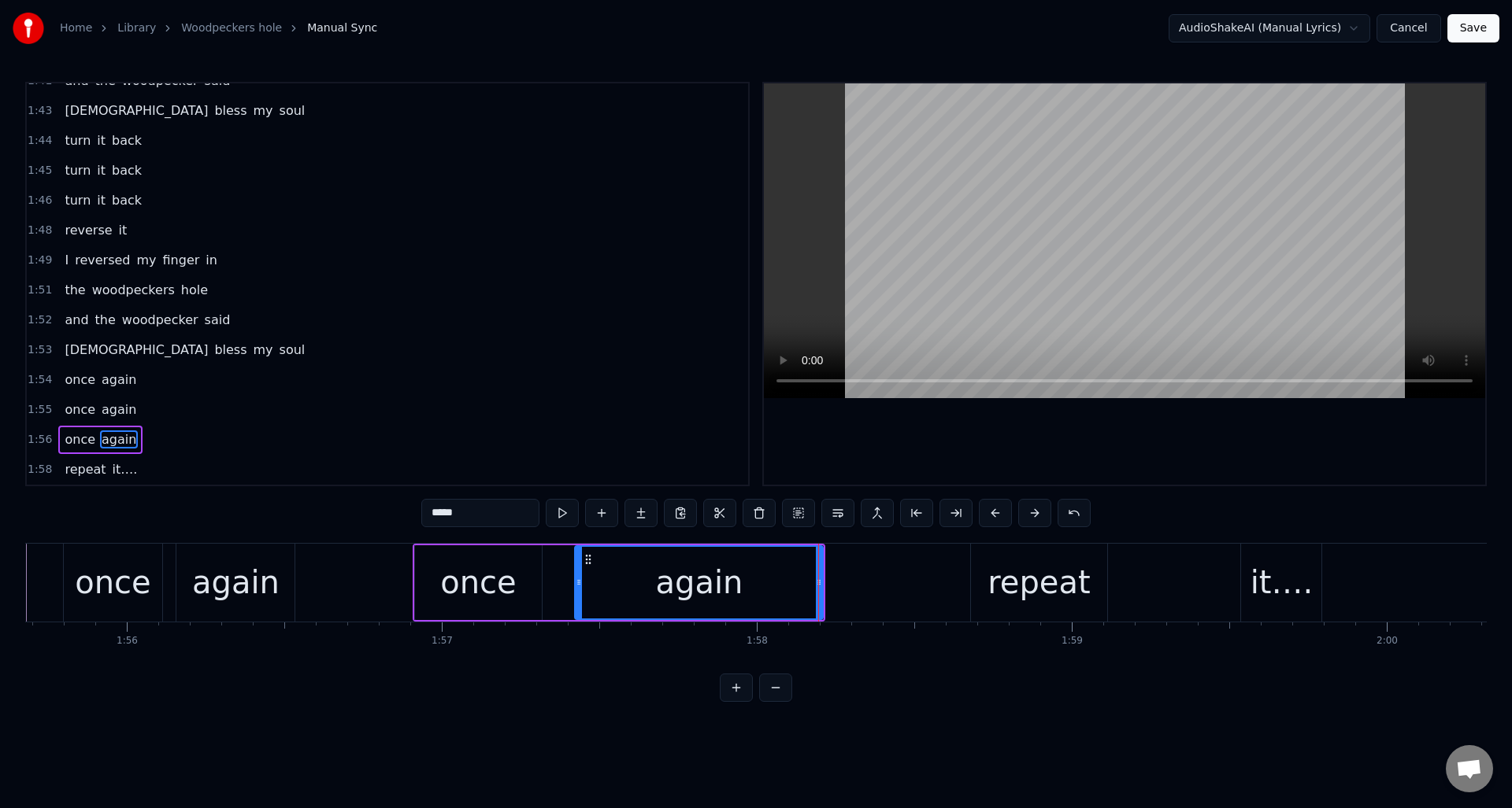
click at [1270, 560] on div "it…." at bounding box center [1282, 582] width 63 height 47
type input "****"
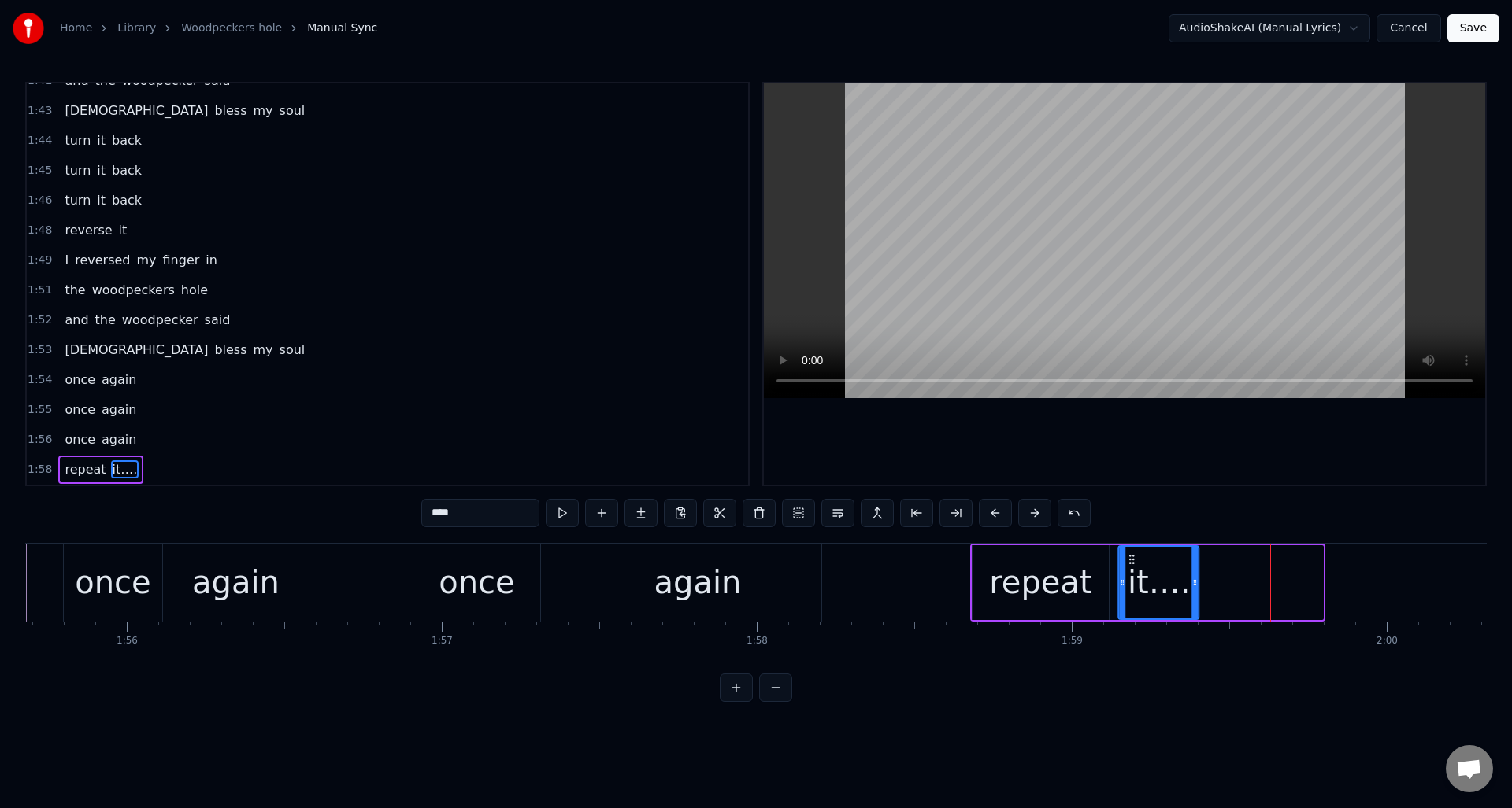
drag, startPoint x: 1255, startPoint y: 557, endPoint x: 1181, endPoint y: 578, distance: 76.9
click at [1132, 562] on icon at bounding box center [1132, 559] width 12 height 12
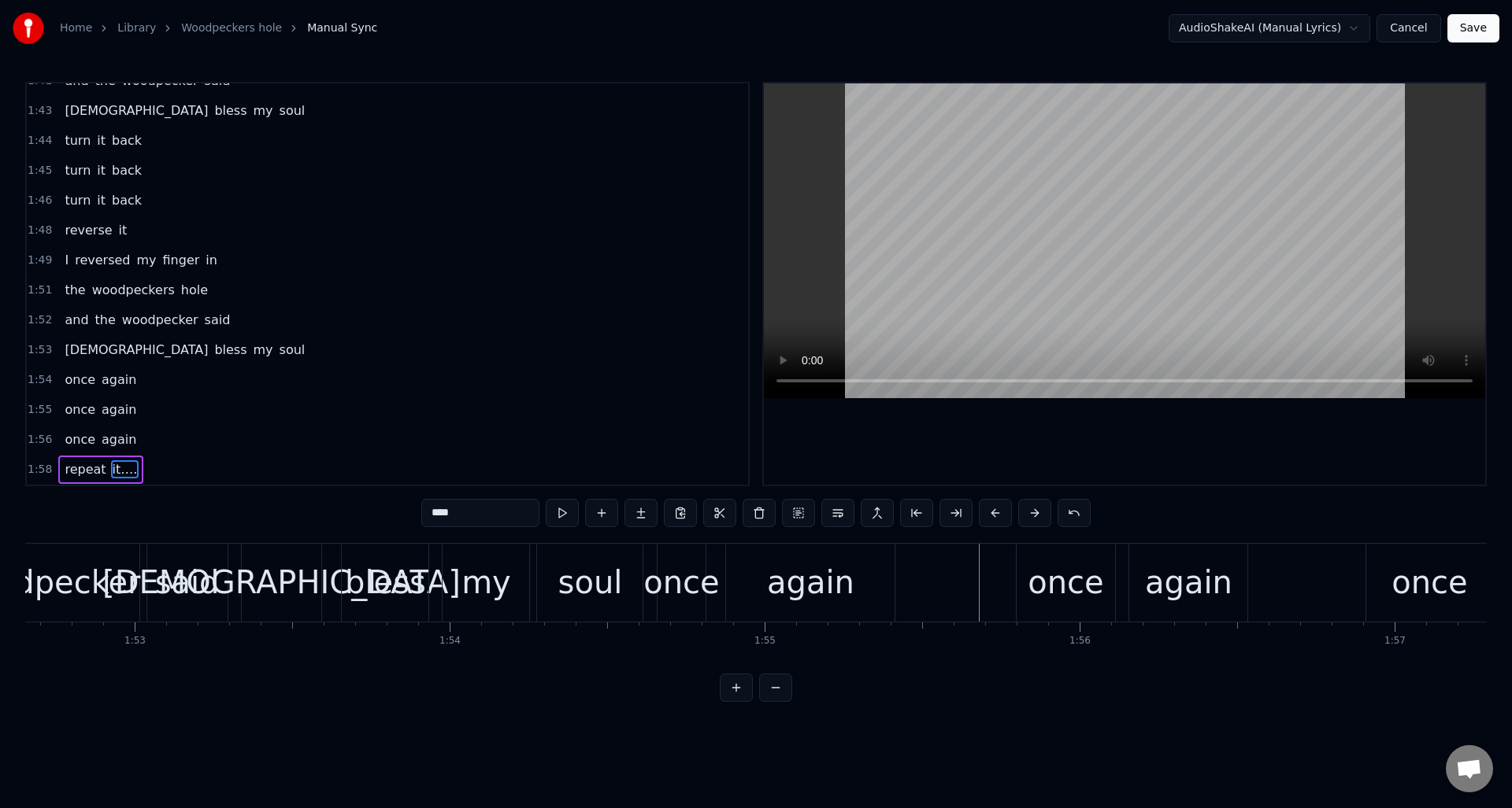
scroll to position [0, 35461]
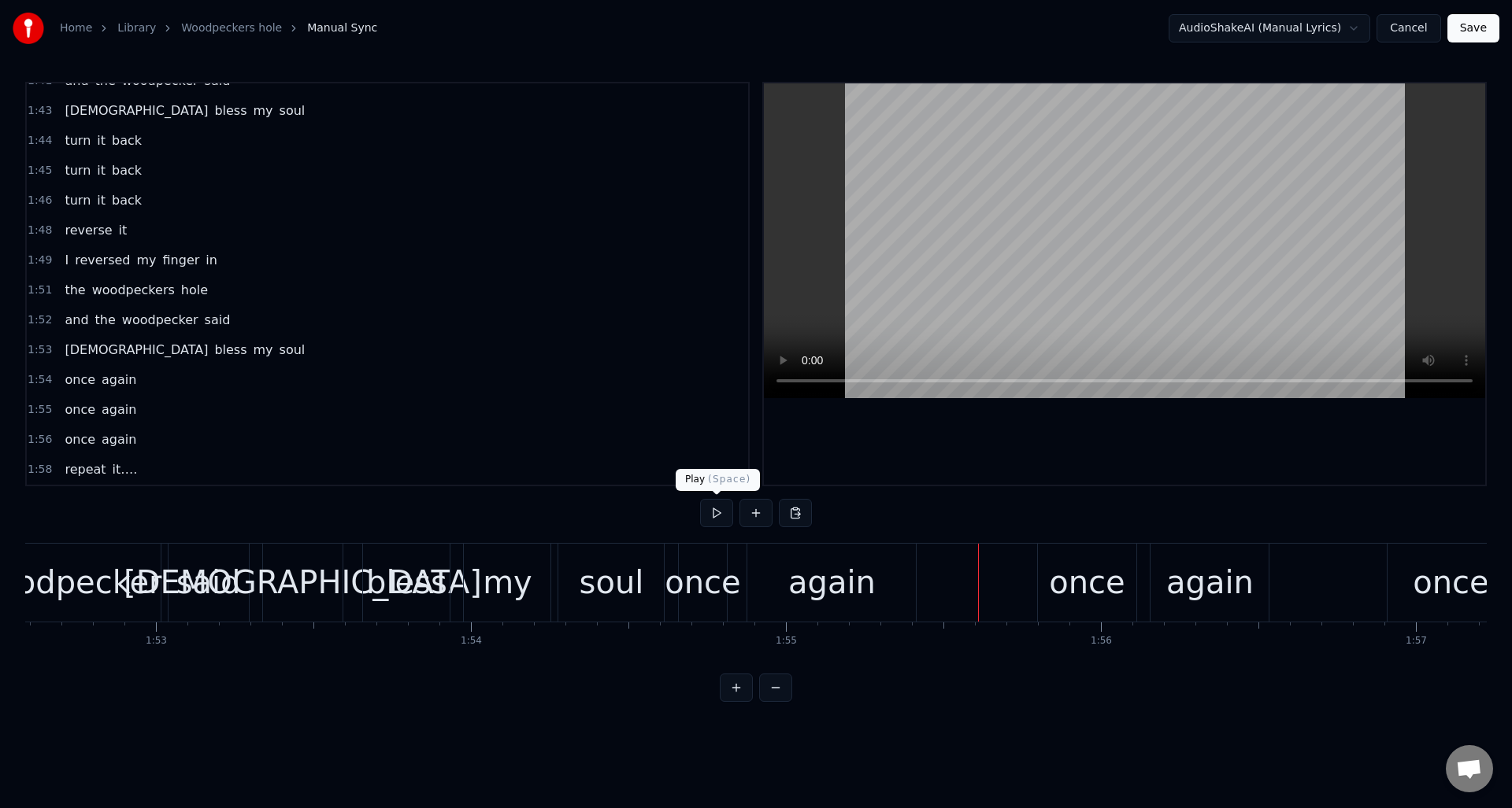
click at [720, 511] on button at bounding box center [717, 513] width 33 height 28
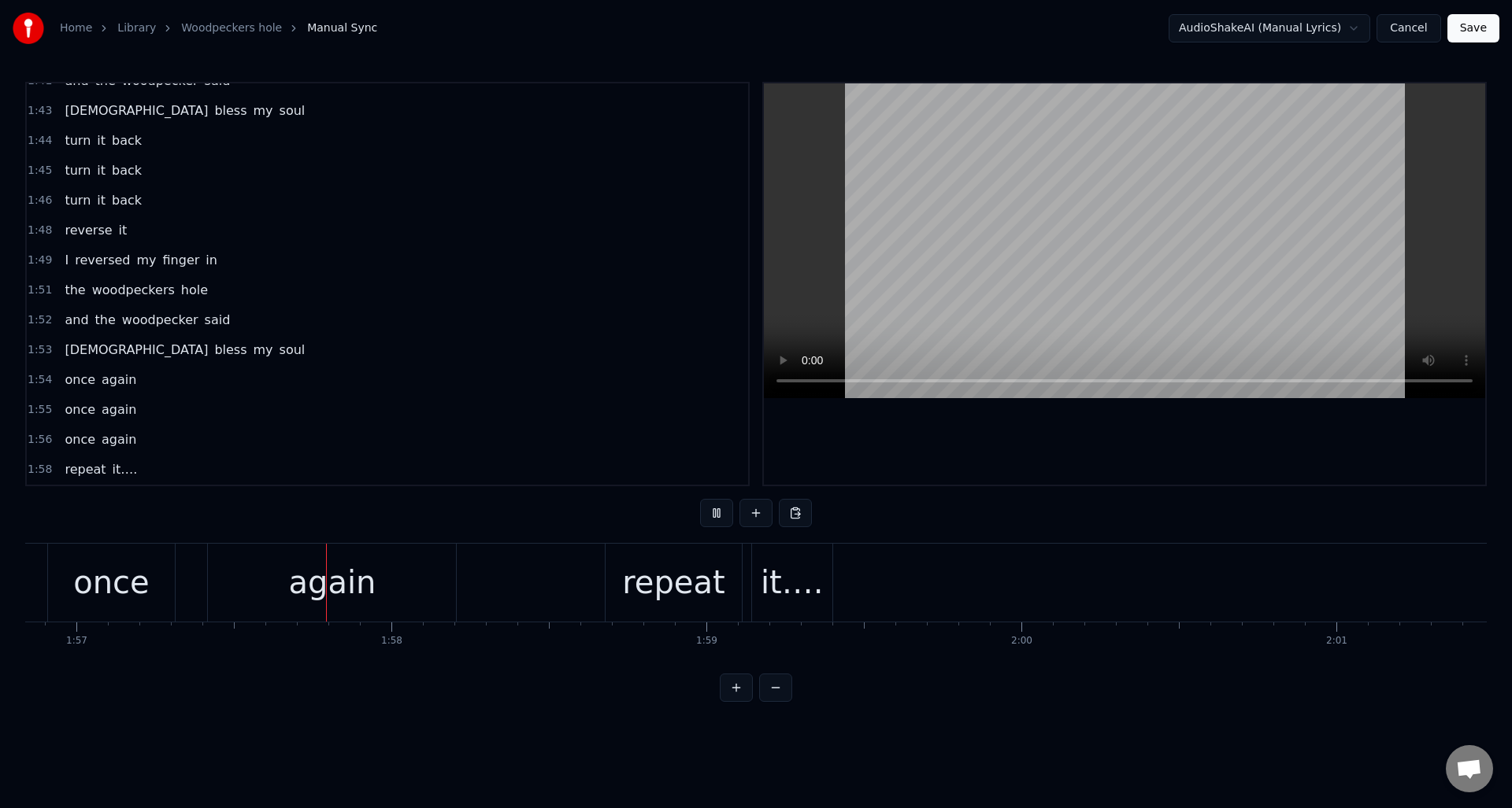
scroll to position [0, 36804]
click at [720, 511] on button at bounding box center [717, 513] width 33 height 28
click at [672, 566] on div "repeat" at bounding box center [670, 582] width 102 height 47
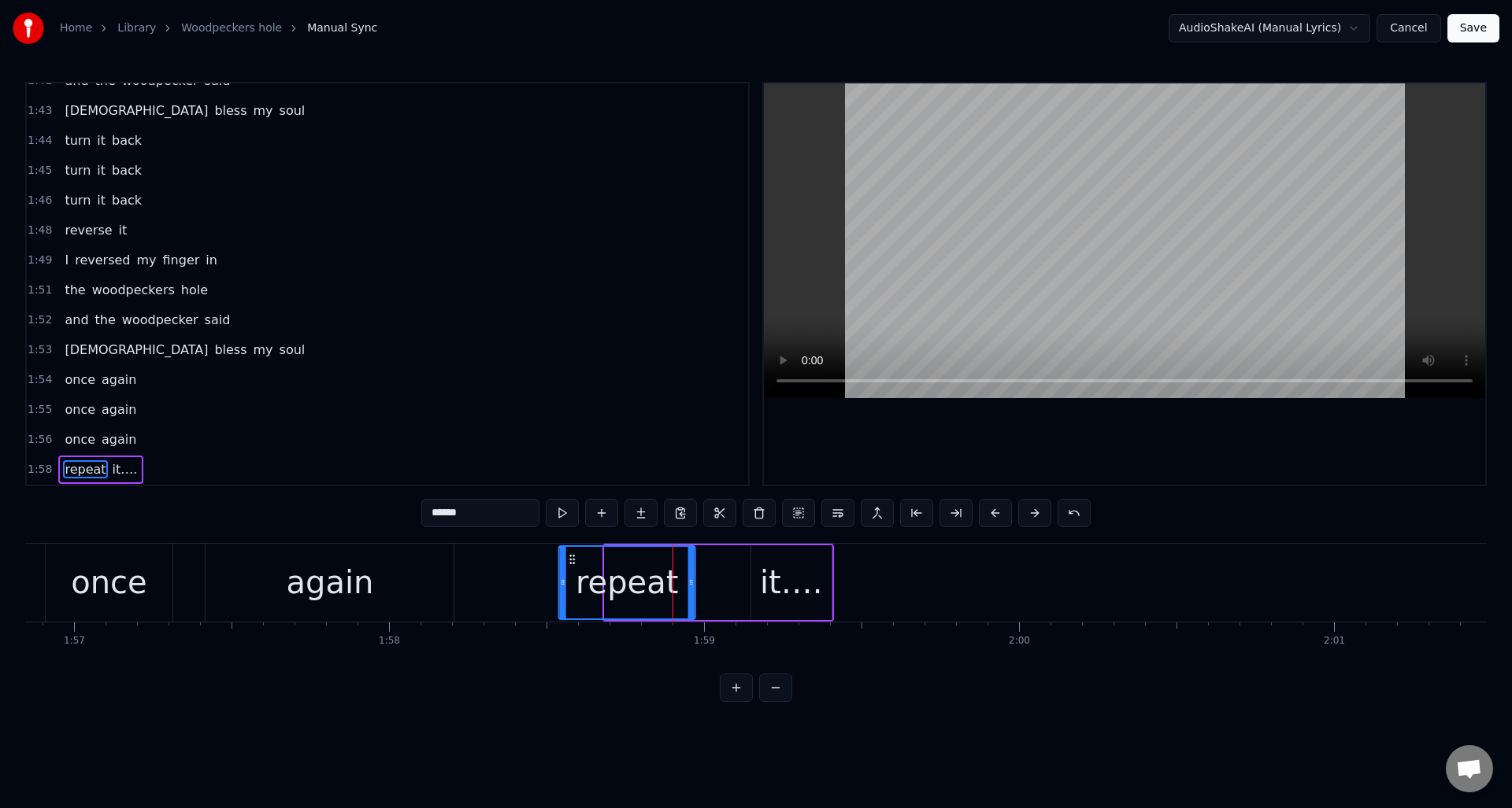
drag, startPoint x: 616, startPoint y: 556, endPoint x: 572, endPoint y: 556, distance: 44.0
click at [570, 556] on icon at bounding box center [572, 559] width 12 height 12
click at [776, 559] on div "it…." at bounding box center [792, 582] width 63 height 47
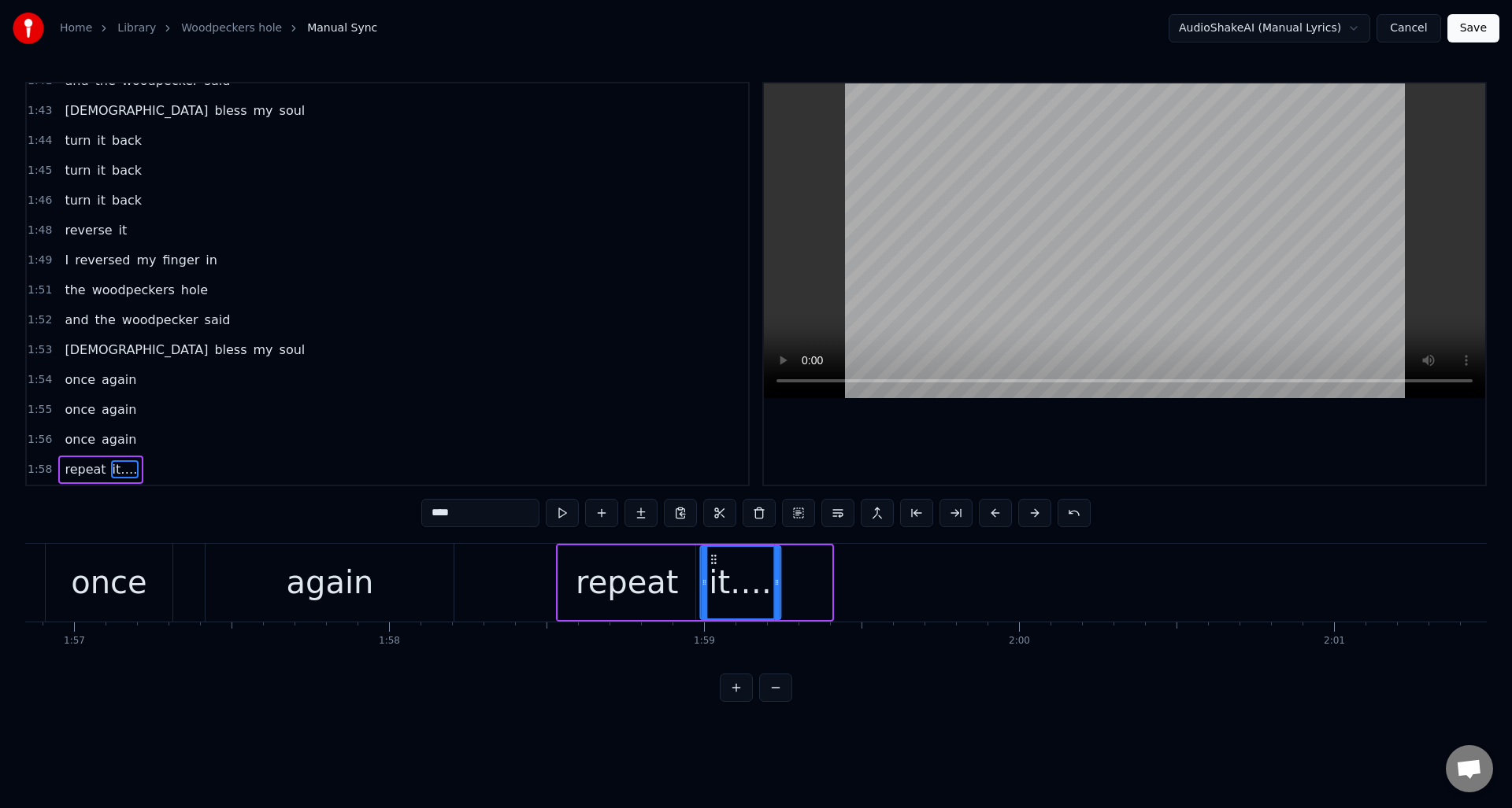
drag, startPoint x: 763, startPoint y: 556, endPoint x: 765, endPoint y: 567, distance: 11.2
click at [712, 561] on icon at bounding box center [713, 559] width 12 height 12
drag, startPoint x: 777, startPoint y: 567, endPoint x: 749, endPoint y: 572, distance: 28.4
click at [747, 572] on div at bounding box center [747, 583] width 7 height 71
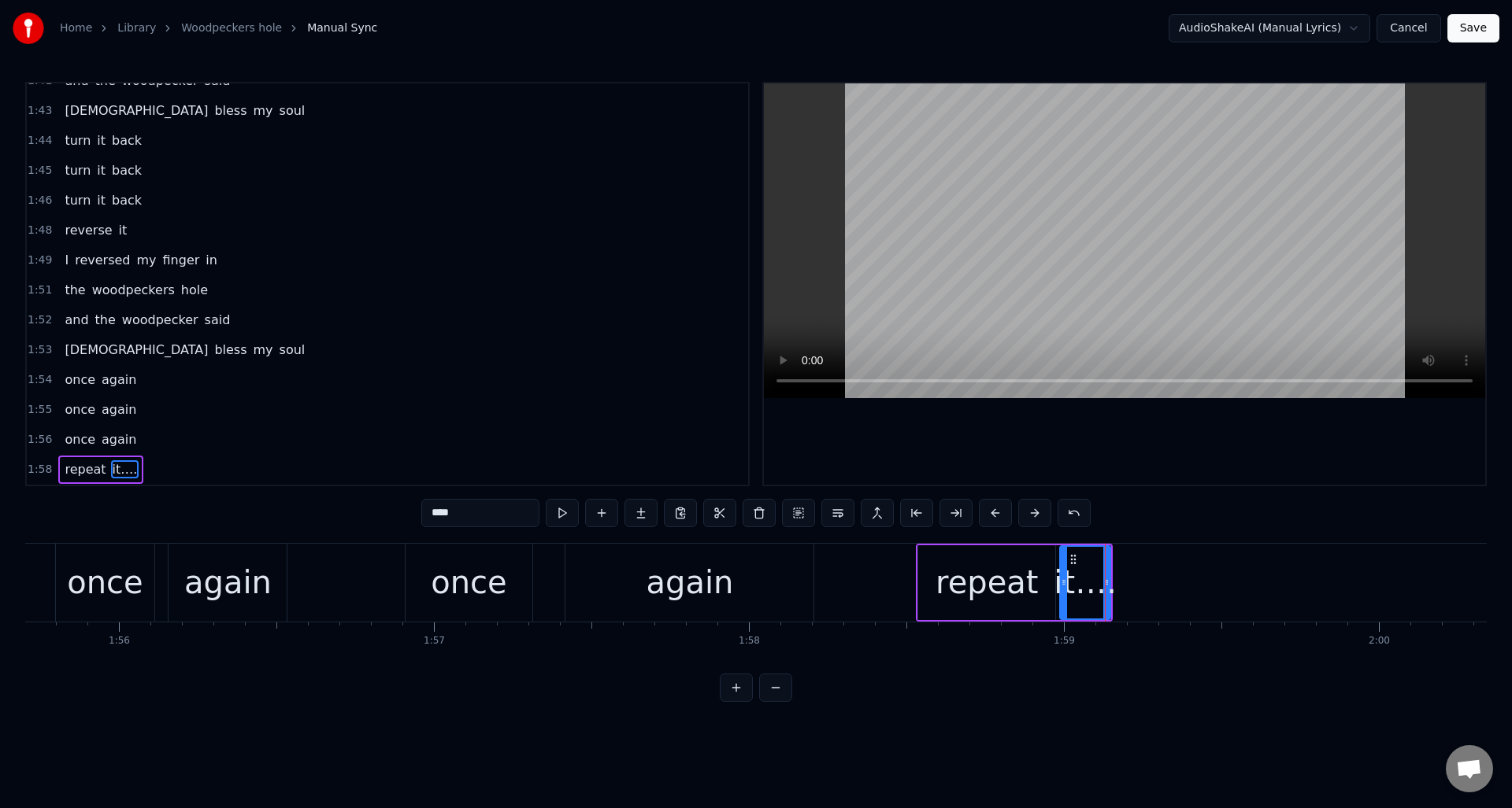
scroll to position [0, 36168]
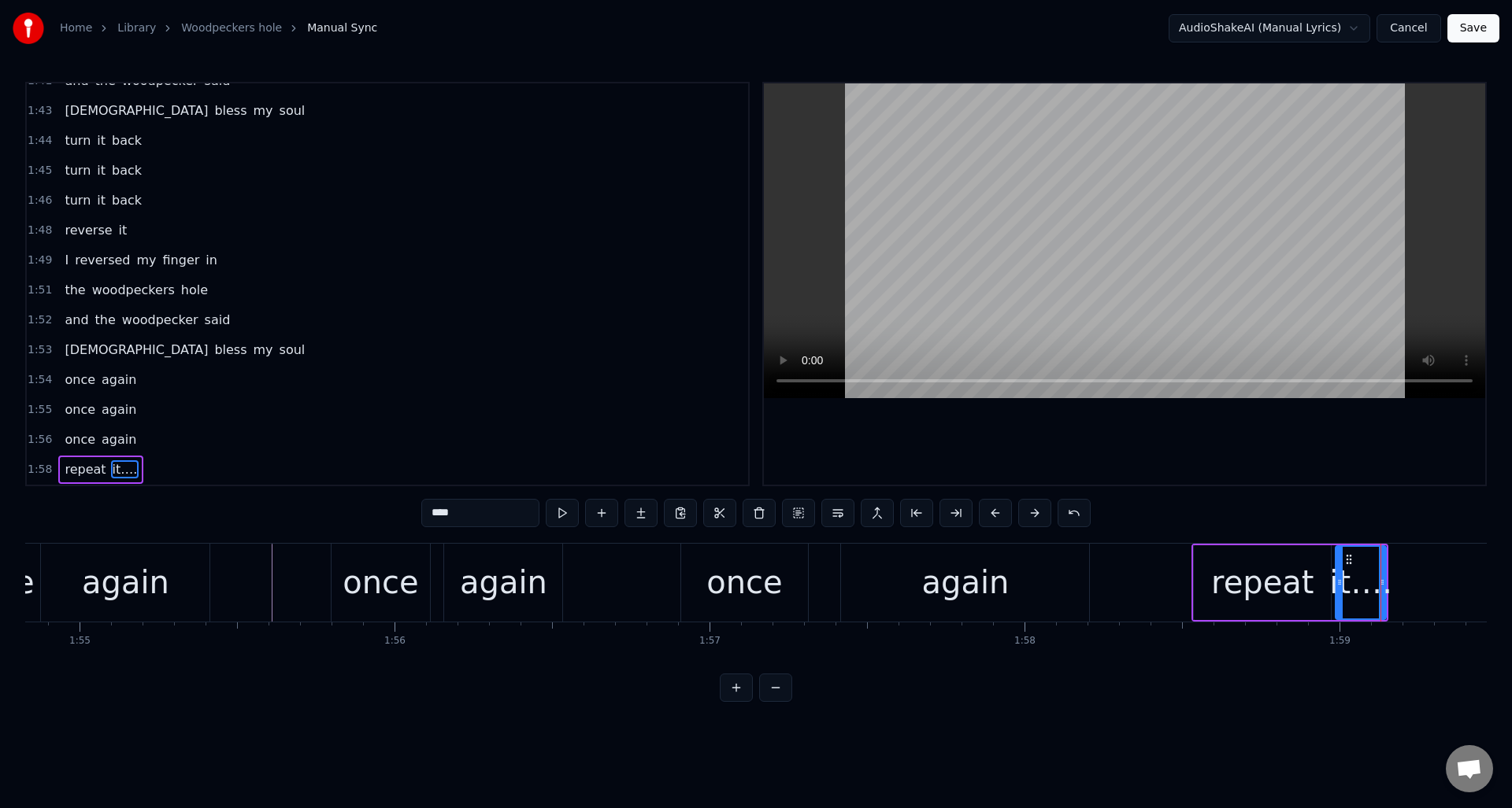
click at [995, 575] on div "again" at bounding box center [965, 582] width 87 height 47
type input "*****"
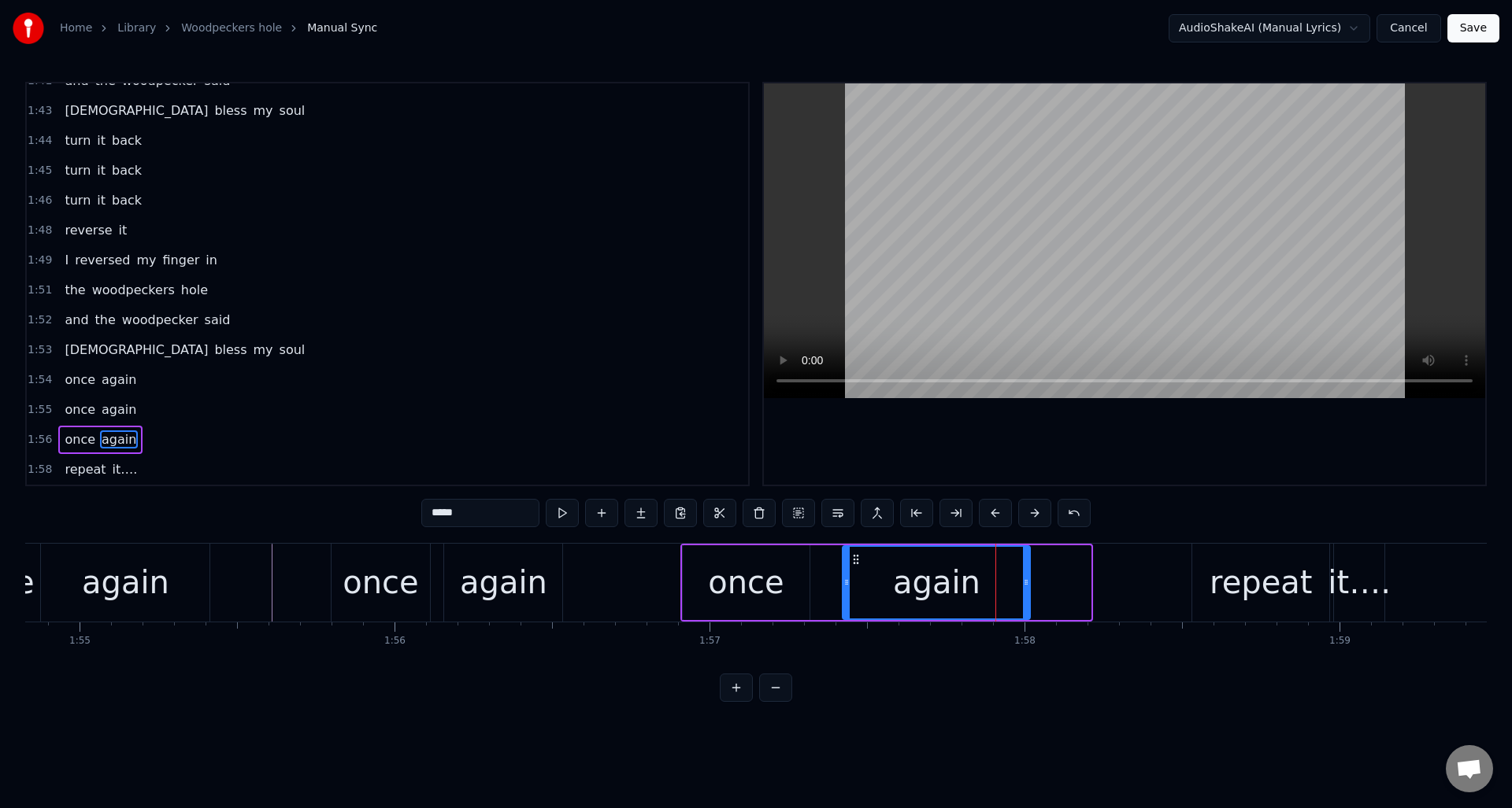
drag, startPoint x: 1086, startPoint y: 570, endPoint x: 1031, endPoint y: 575, distance: 55.2
click at [1025, 575] on div at bounding box center [1026, 583] width 7 height 71
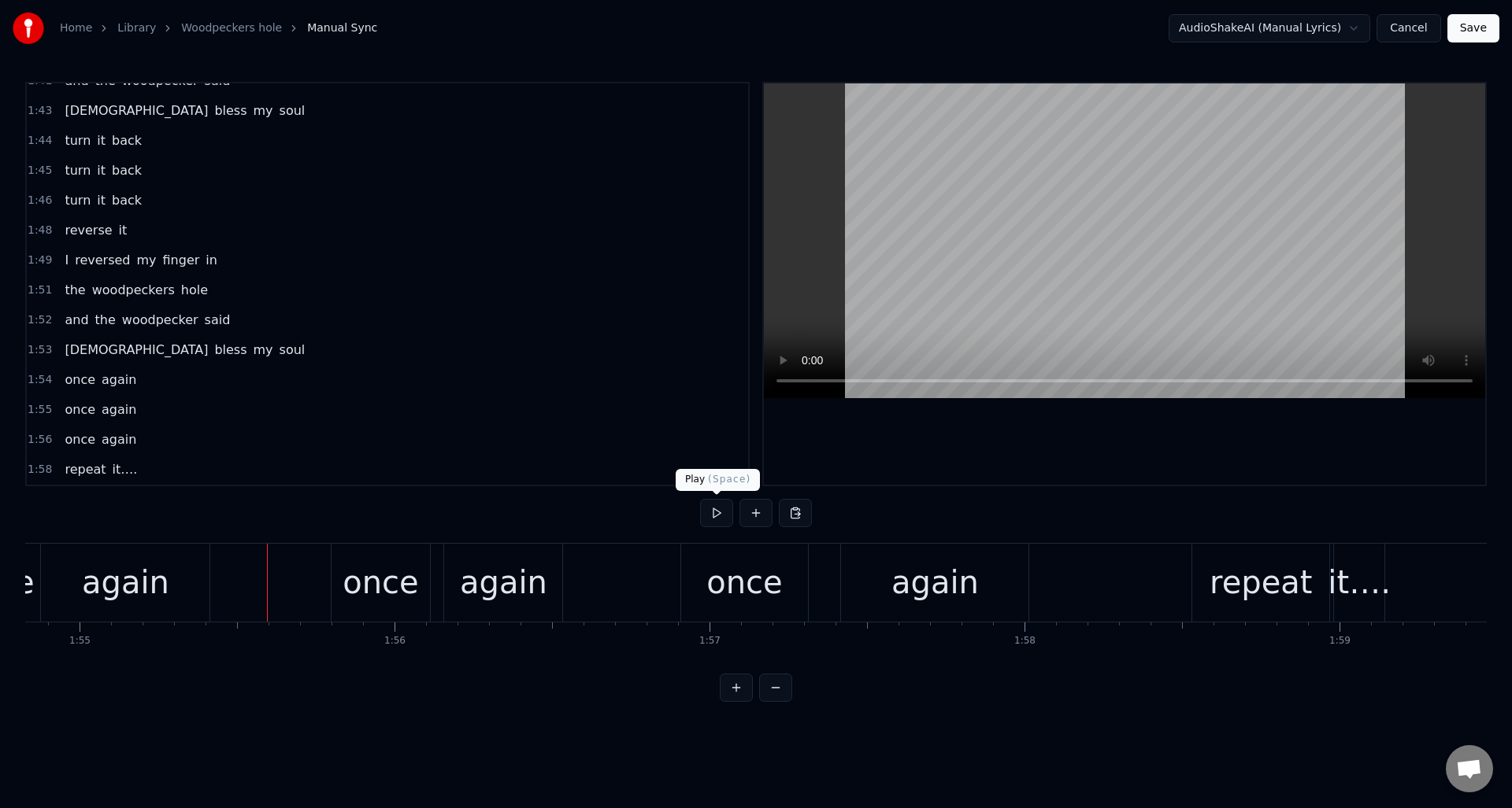
click at [714, 512] on button at bounding box center [717, 513] width 33 height 28
drag, startPoint x: 714, startPoint y: 512, endPoint x: 727, endPoint y: 513, distance: 13.0
click at [714, 512] on button at bounding box center [717, 513] width 33 height 28
click at [1211, 566] on div "repeat" at bounding box center [1260, 583] width 137 height 78
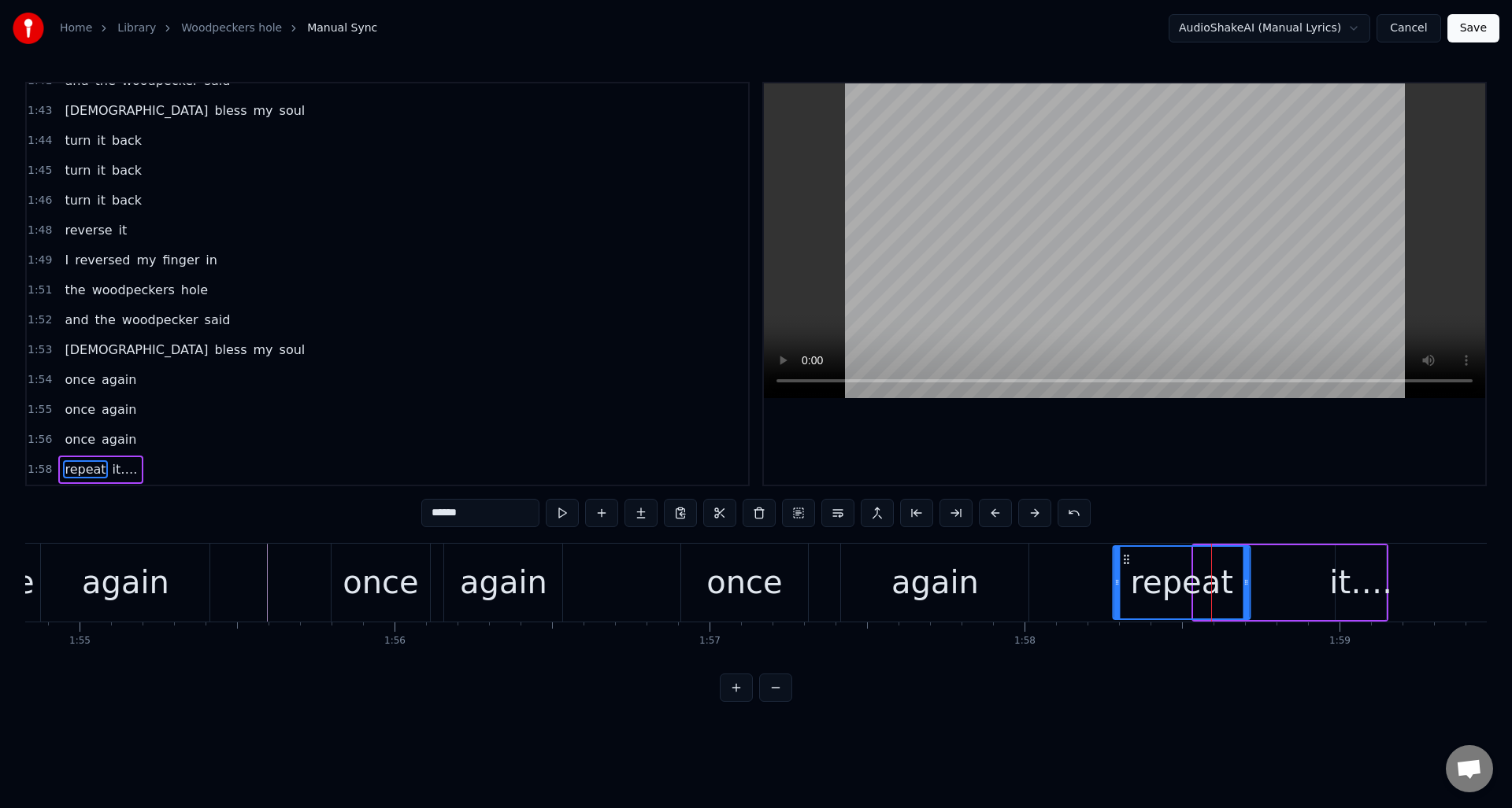
drag, startPoint x: 1206, startPoint y: 556, endPoint x: 1126, endPoint y: 563, distance: 80.3
click at [1125, 564] on icon at bounding box center [1127, 559] width 12 height 12
click at [1350, 557] on div "it…." at bounding box center [1361, 583] width 51 height 75
type input "****"
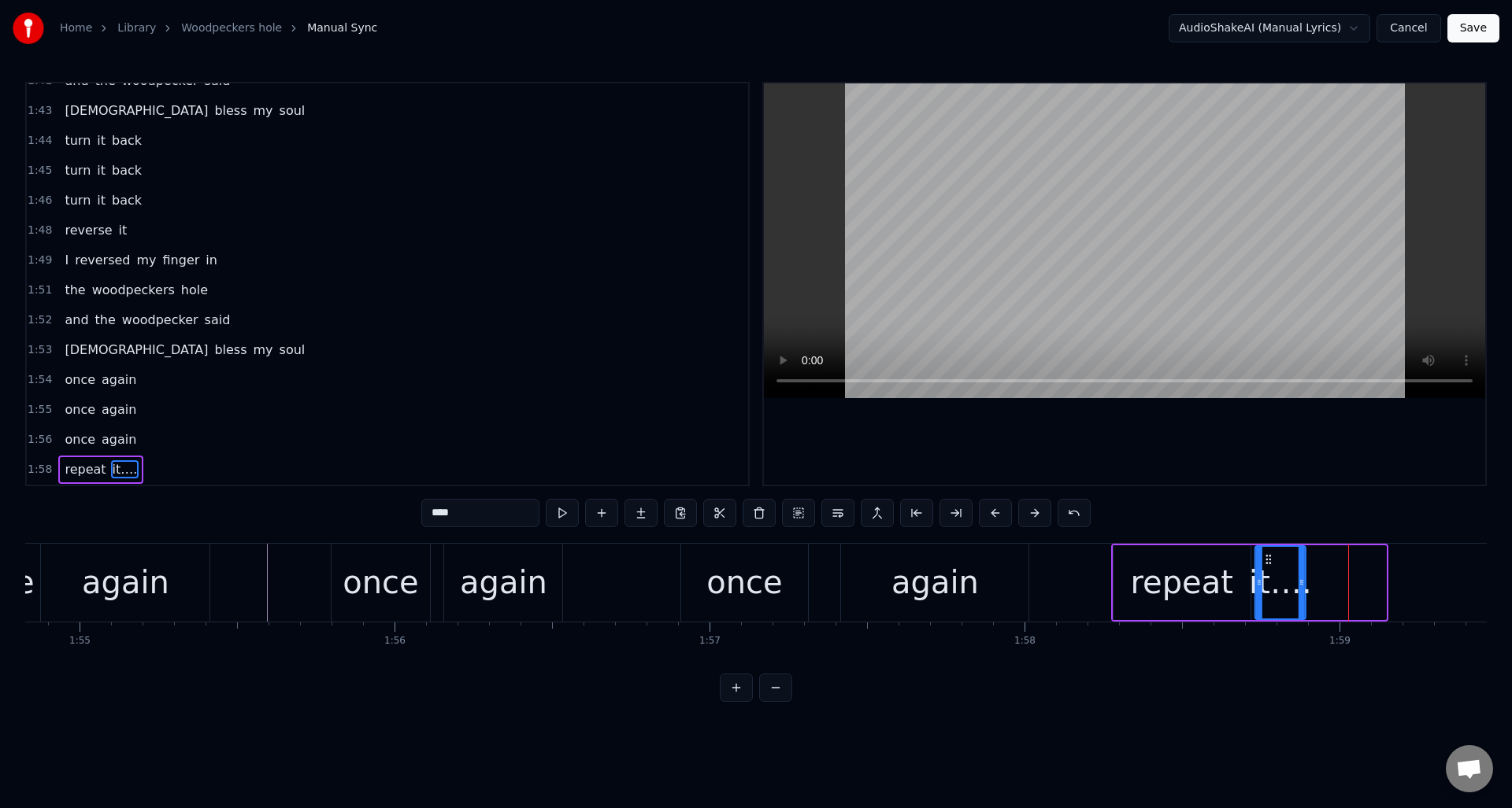
drag, startPoint x: 1351, startPoint y: 556, endPoint x: 1270, endPoint y: 564, distance: 81.4
click at [1270, 564] on icon at bounding box center [1268, 559] width 12 height 12
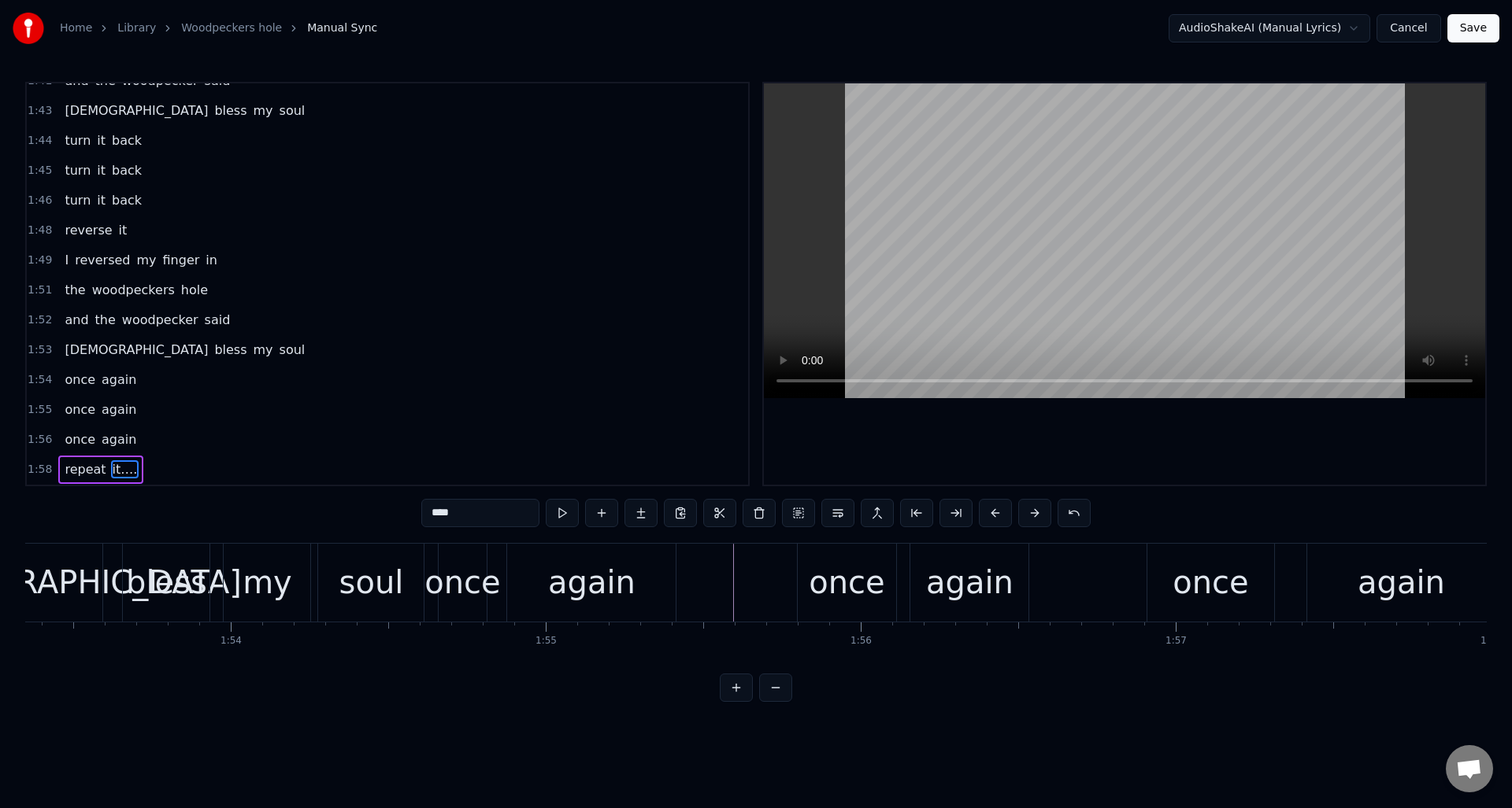
scroll to position [0, 35596]
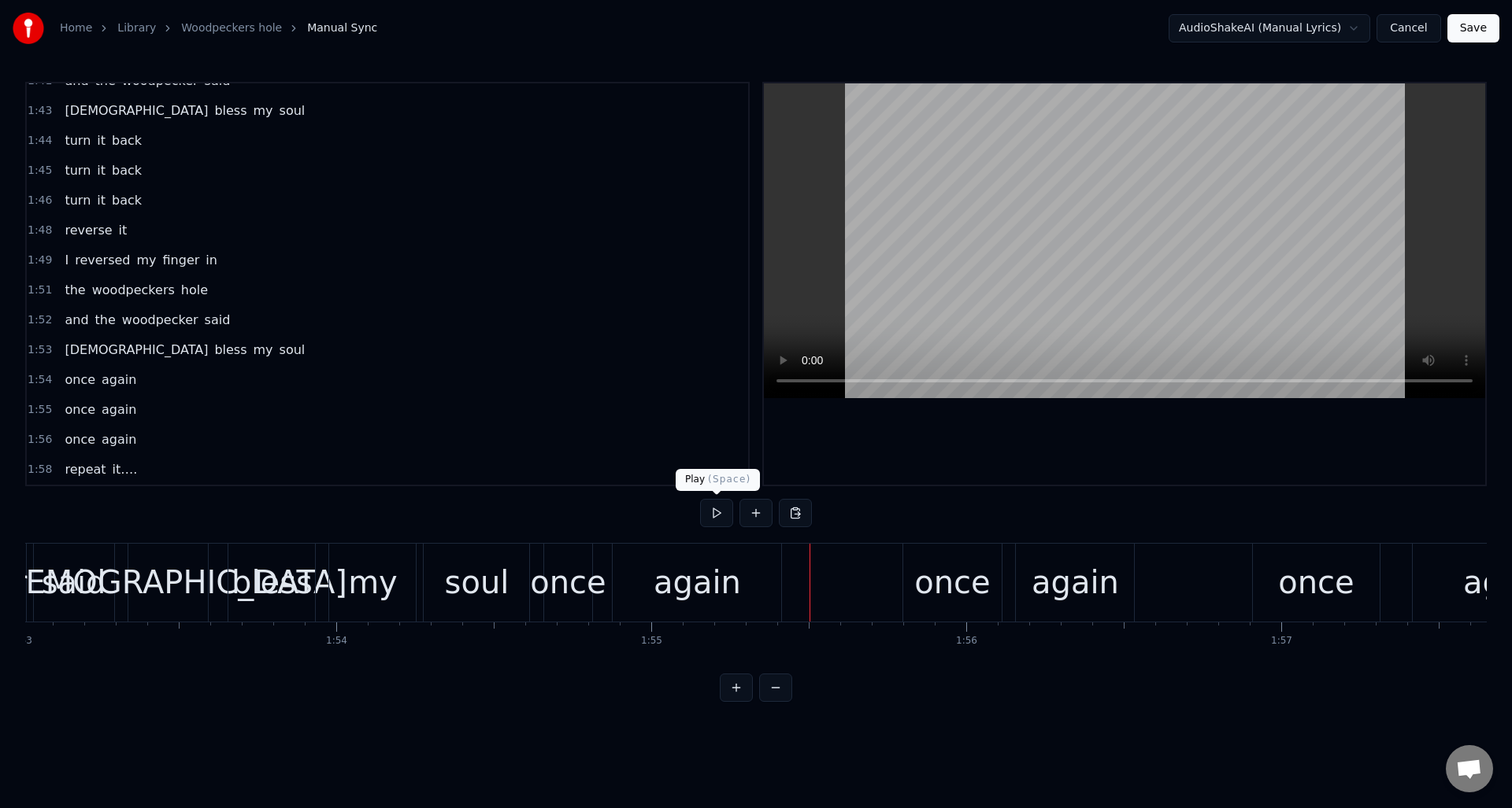
click at [719, 514] on button at bounding box center [717, 513] width 33 height 28
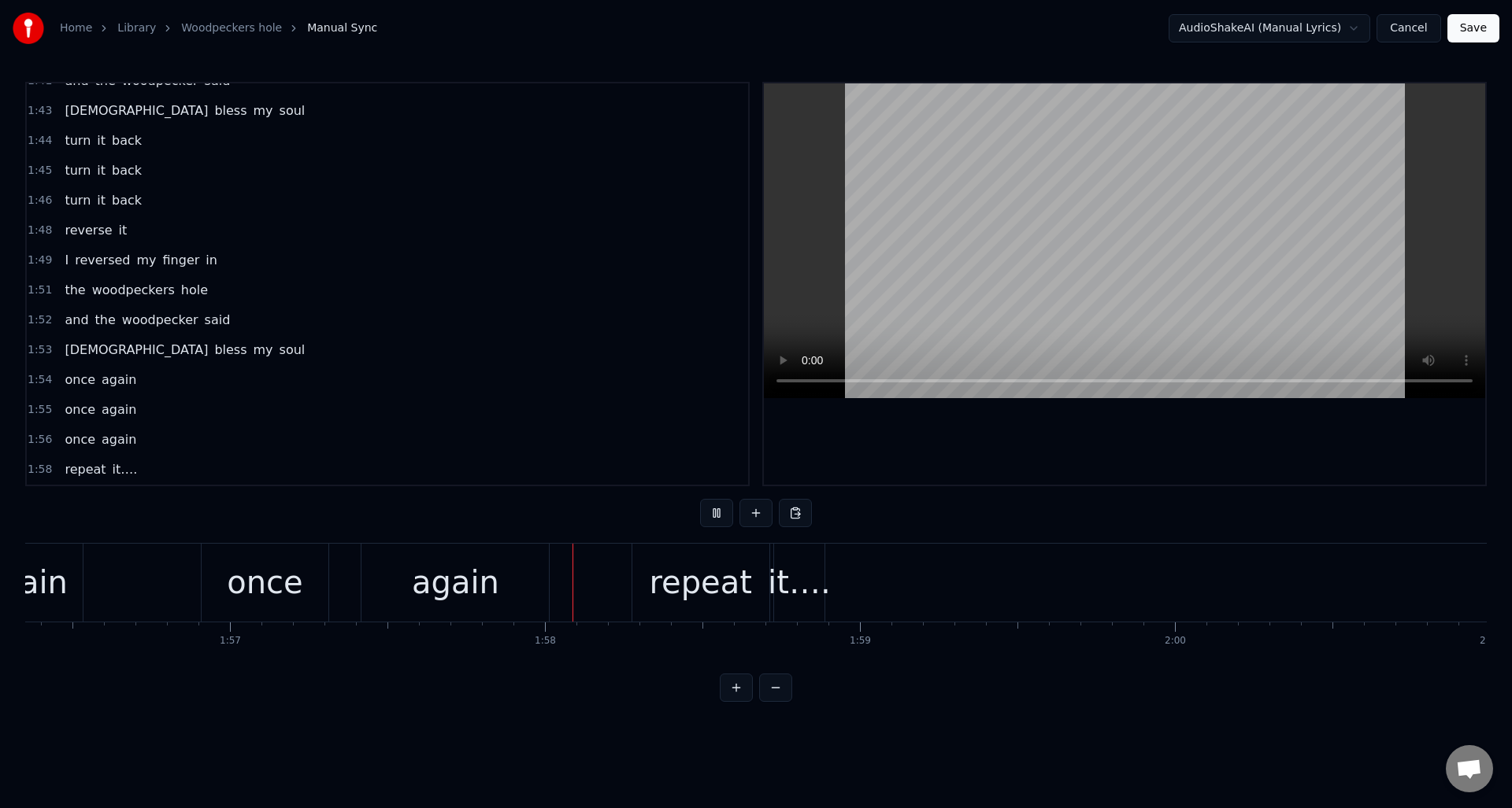
scroll to position [0, 36937]
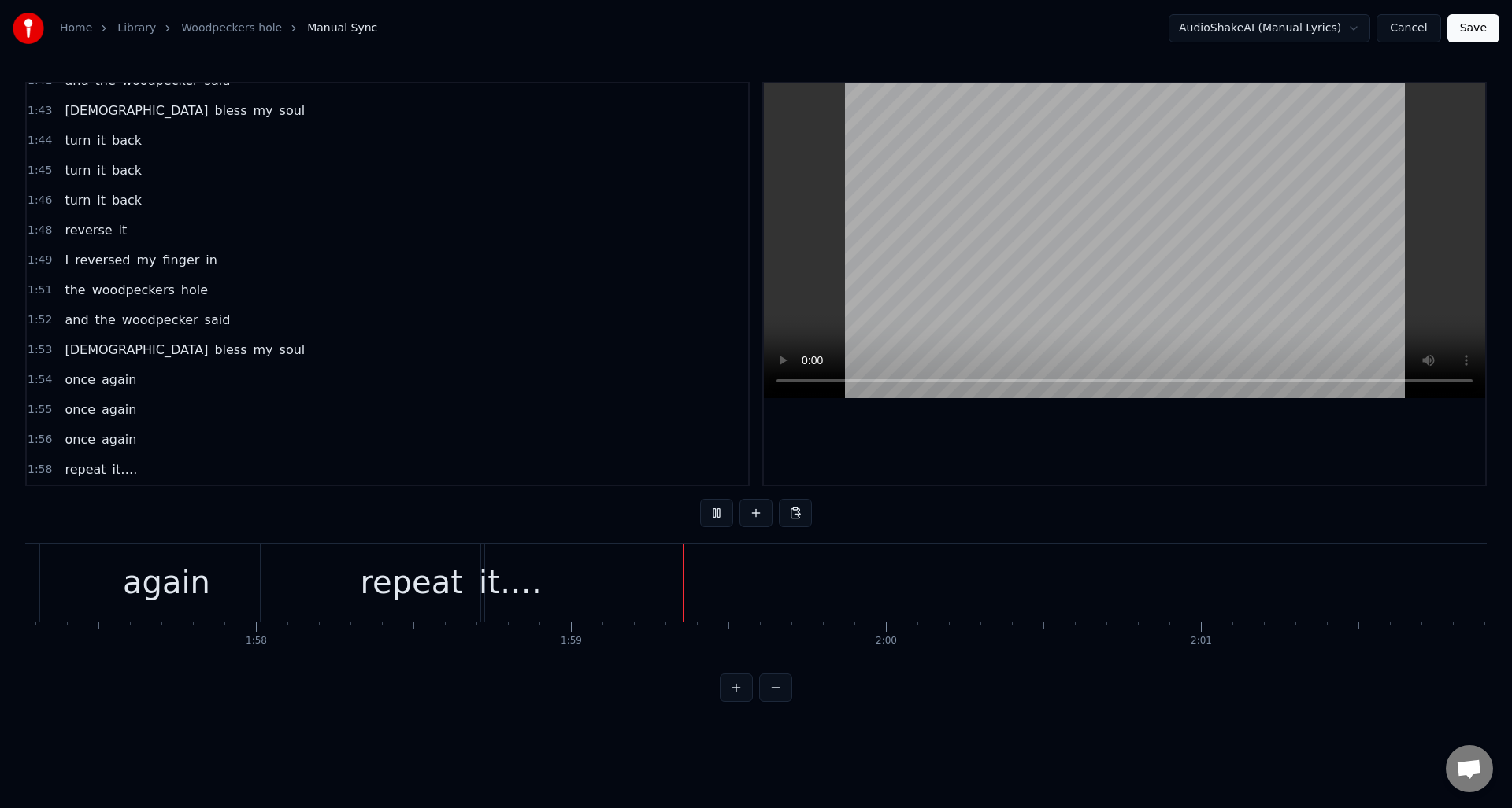
click at [719, 514] on button at bounding box center [717, 513] width 33 height 28
click at [503, 563] on div "it…." at bounding box center [510, 582] width 63 height 47
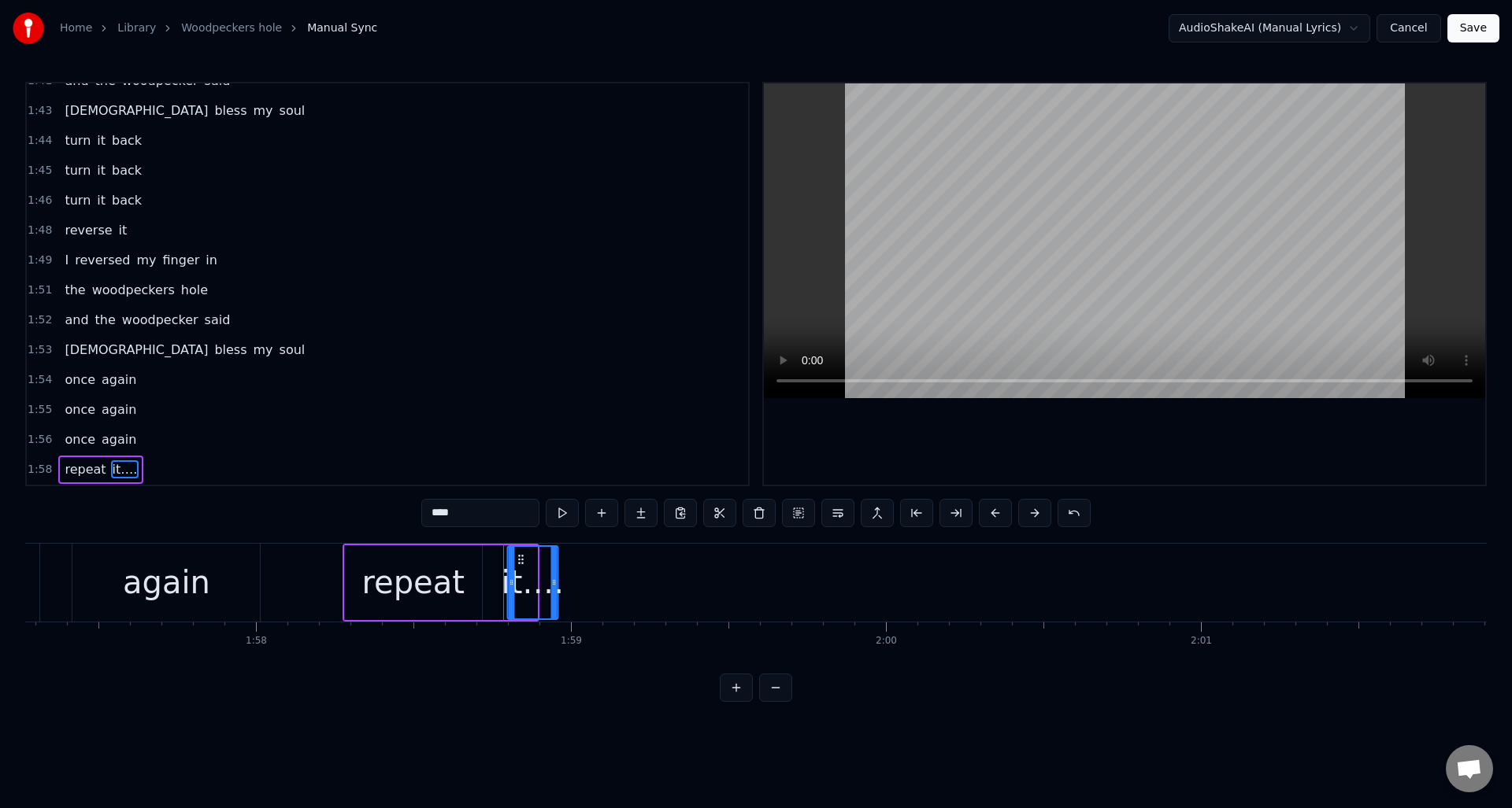
drag, startPoint x: 497, startPoint y: 557, endPoint x: 531, endPoint y: 561, distance: 34.2
click at [518, 561] on icon at bounding box center [520, 559] width 12 height 12
drag, startPoint x: 551, startPoint y: 563, endPoint x: 808, endPoint y: 576, distance: 257.3
click at [781, 576] on div at bounding box center [778, 583] width 7 height 71
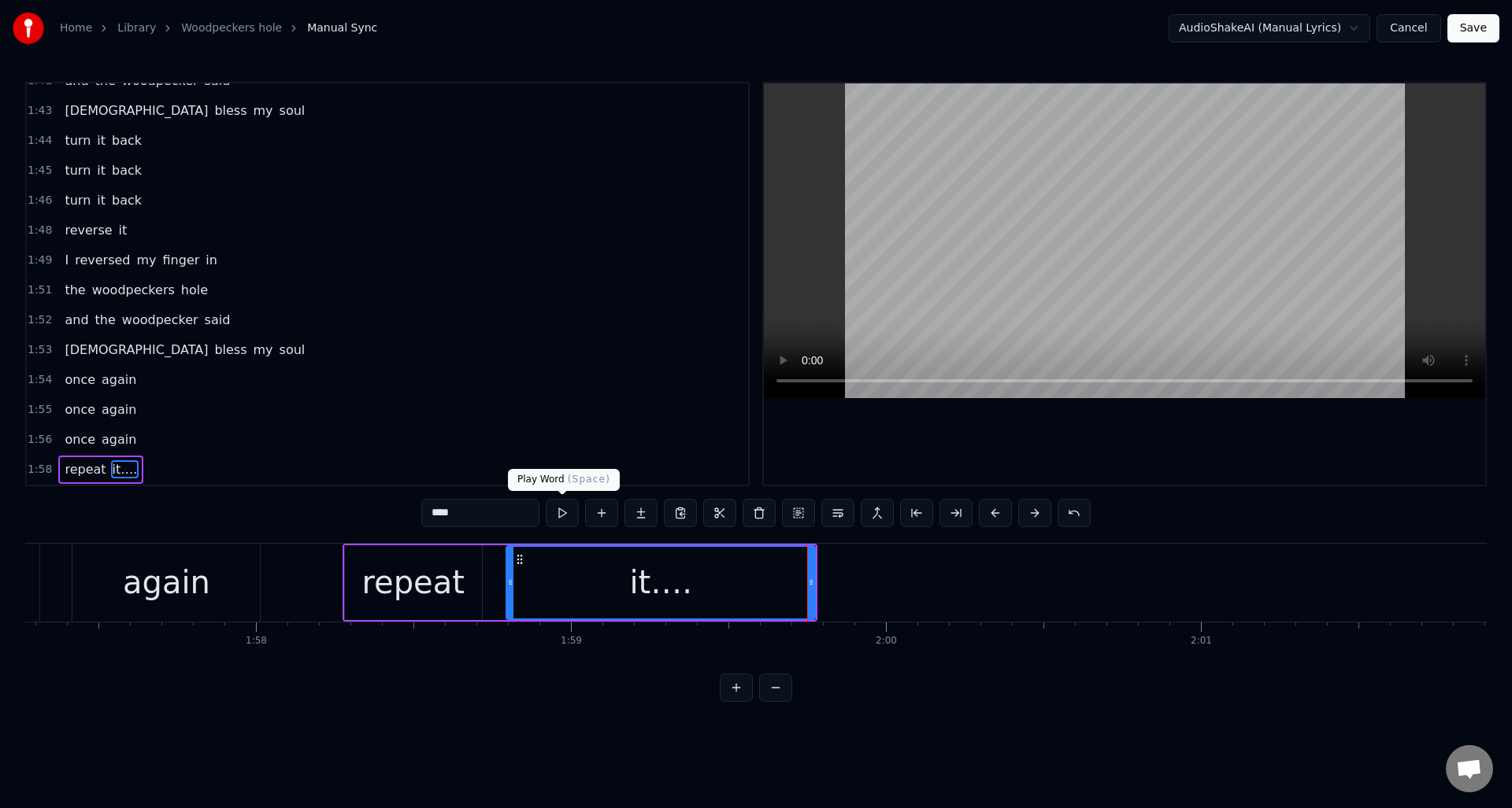
click at [562, 514] on button at bounding box center [562, 513] width 33 height 28
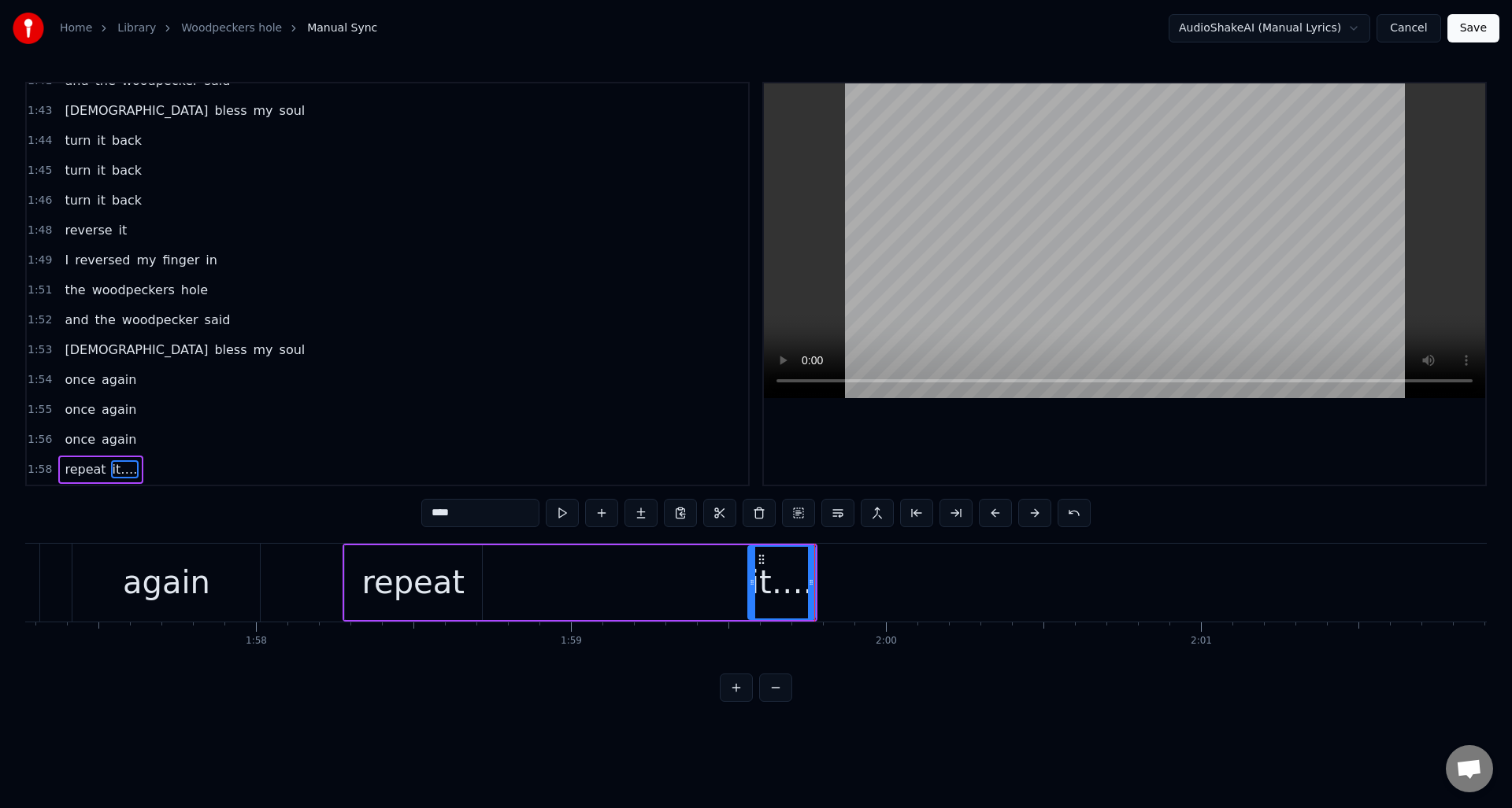
drag, startPoint x: 509, startPoint y: 581, endPoint x: 751, endPoint y: 594, distance: 242.3
click at [751, 594] on div at bounding box center [752, 583] width 7 height 71
click at [439, 566] on div "repeat" at bounding box center [412, 582] width 102 height 47
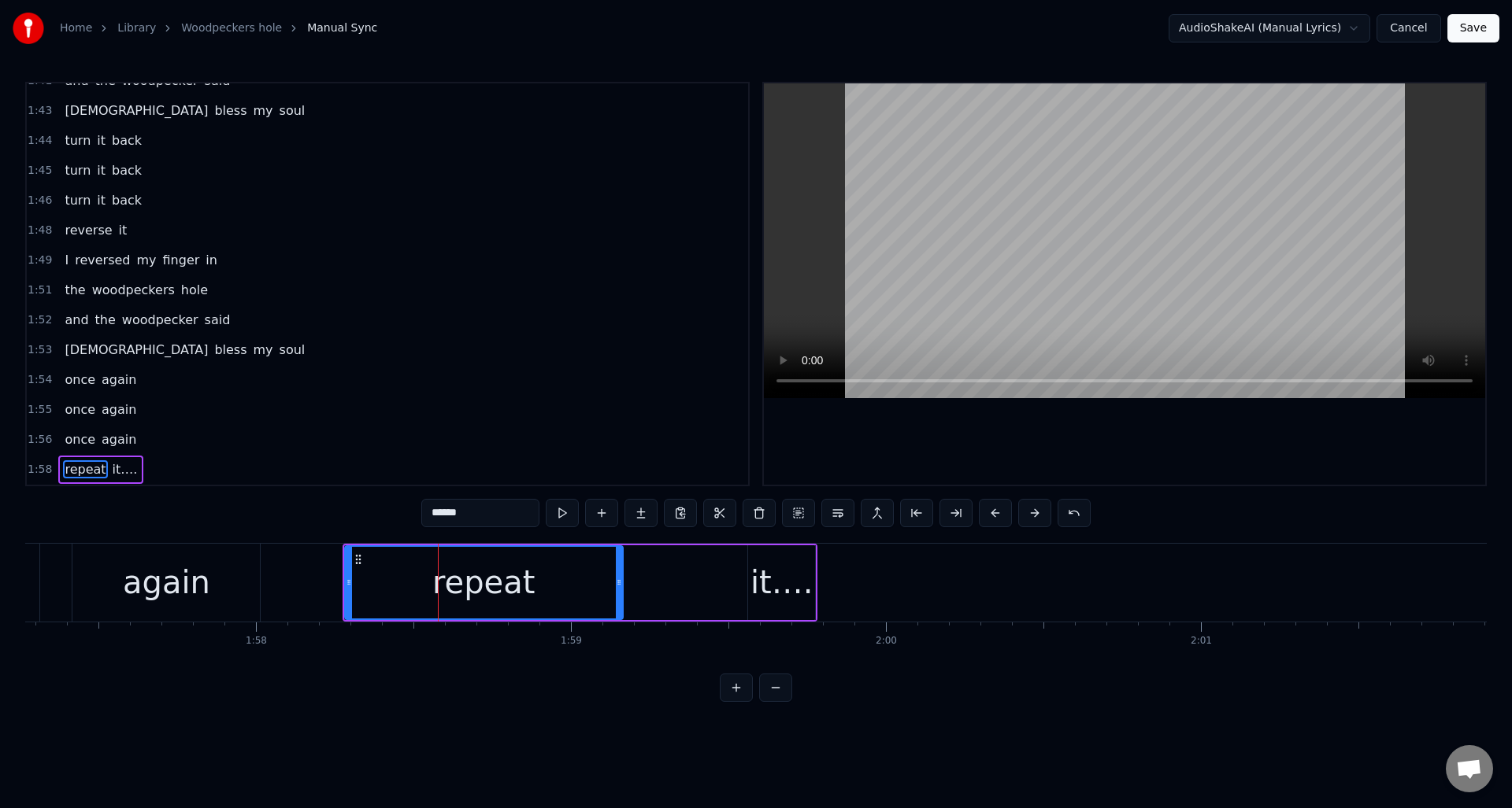
drag, startPoint x: 478, startPoint y: 572, endPoint x: 618, endPoint y: 587, distance: 140.8
click at [618, 587] on div at bounding box center [619, 583] width 7 height 71
click at [565, 512] on button at bounding box center [562, 513] width 33 height 28
drag, startPoint x: 615, startPoint y: 566, endPoint x: 513, endPoint y: 570, distance: 102.1
click at [513, 570] on div at bounding box center [516, 583] width 7 height 71
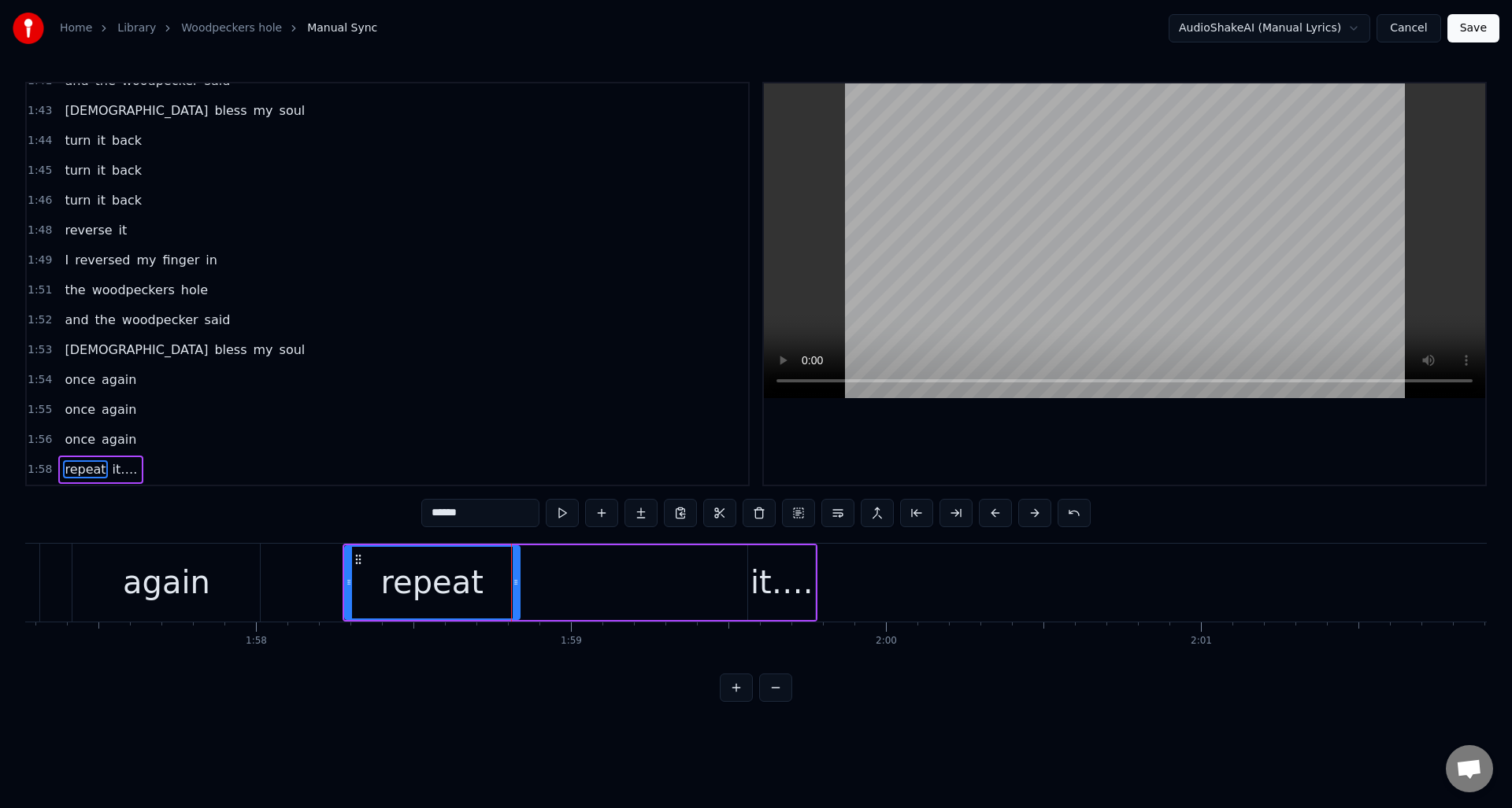
click at [763, 564] on div "it…." at bounding box center [782, 582] width 63 height 47
type input "****"
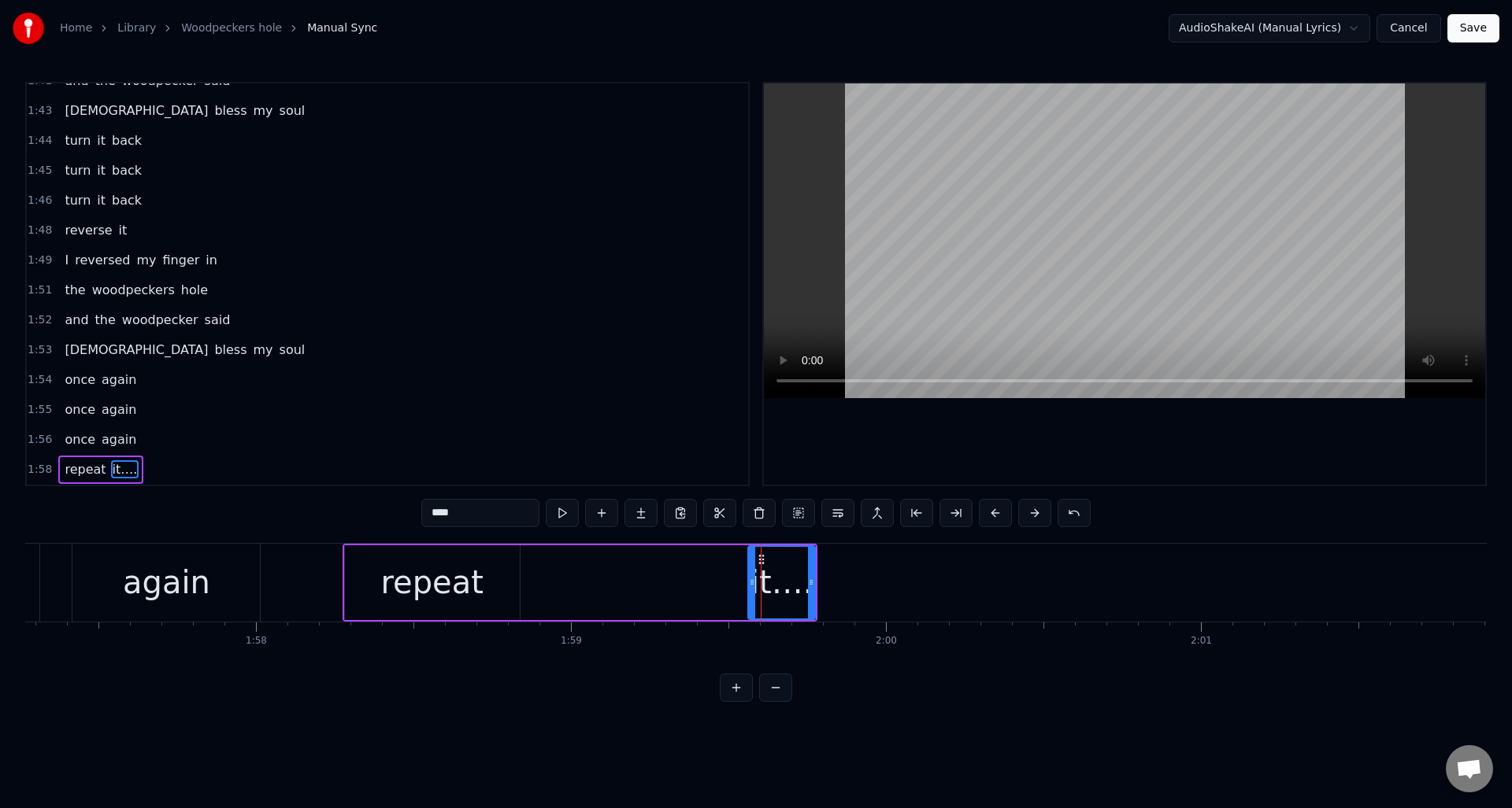
drag, startPoint x: 761, startPoint y: 559, endPoint x: 650, endPoint y: 562, distance: 111.0
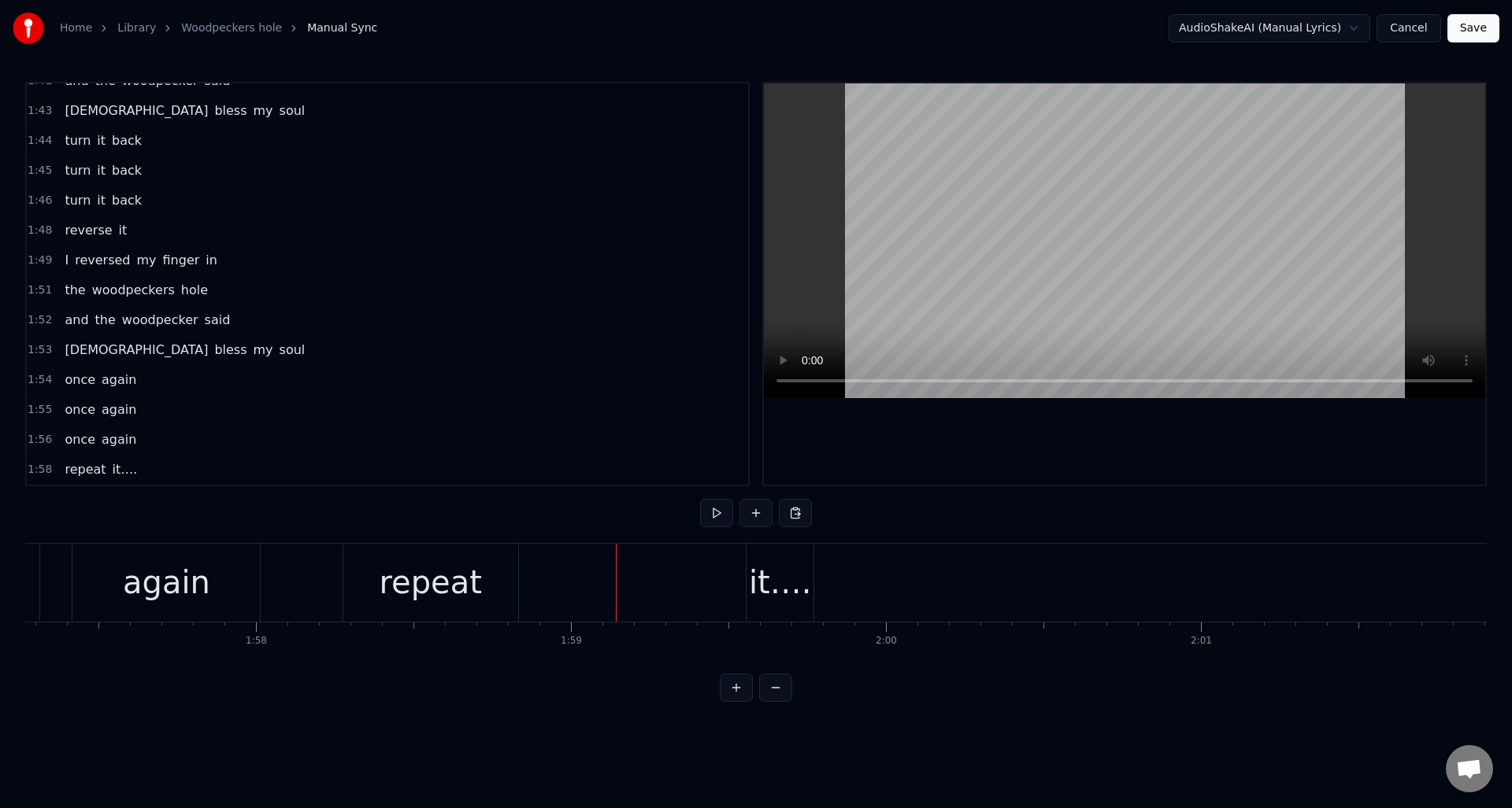
click at [767, 566] on div "it…." at bounding box center [780, 582] width 63 height 47
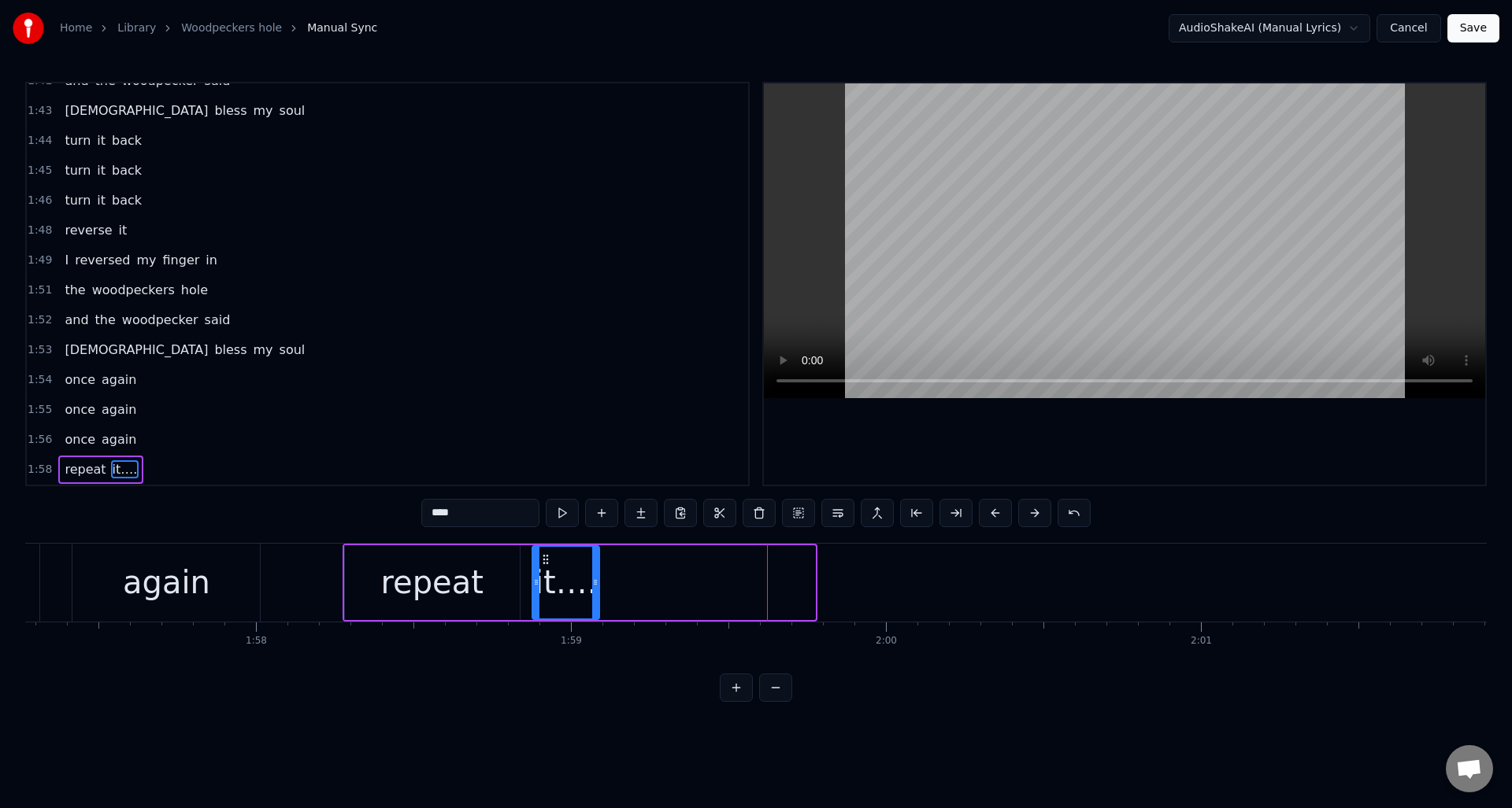
drag, startPoint x: 760, startPoint y: 559, endPoint x: 562, endPoint y: 570, distance: 198.3
click at [545, 563] on icon at bounding box center [545, 559] width 12 height 12
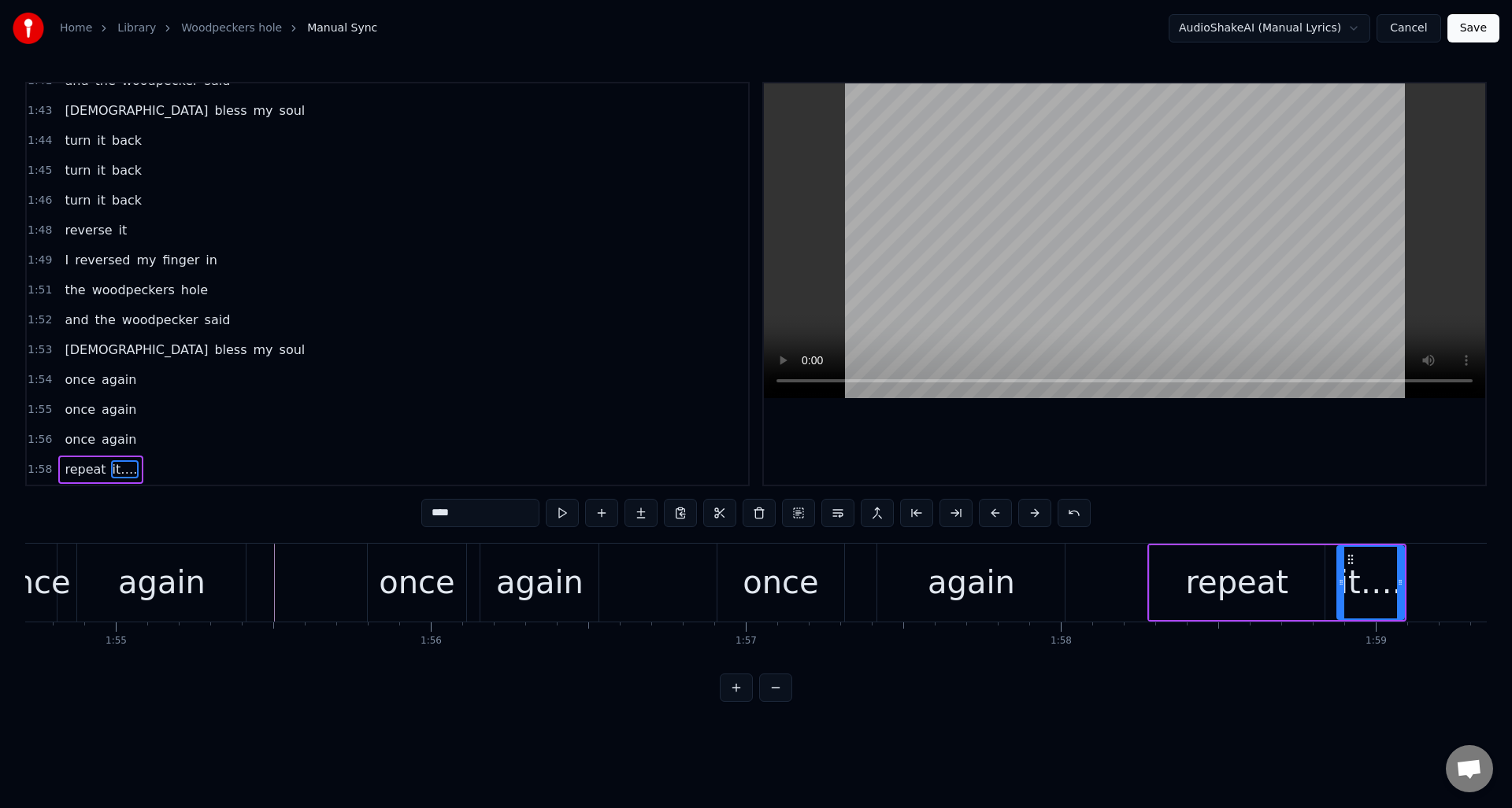
scroll to position [0, 36110]
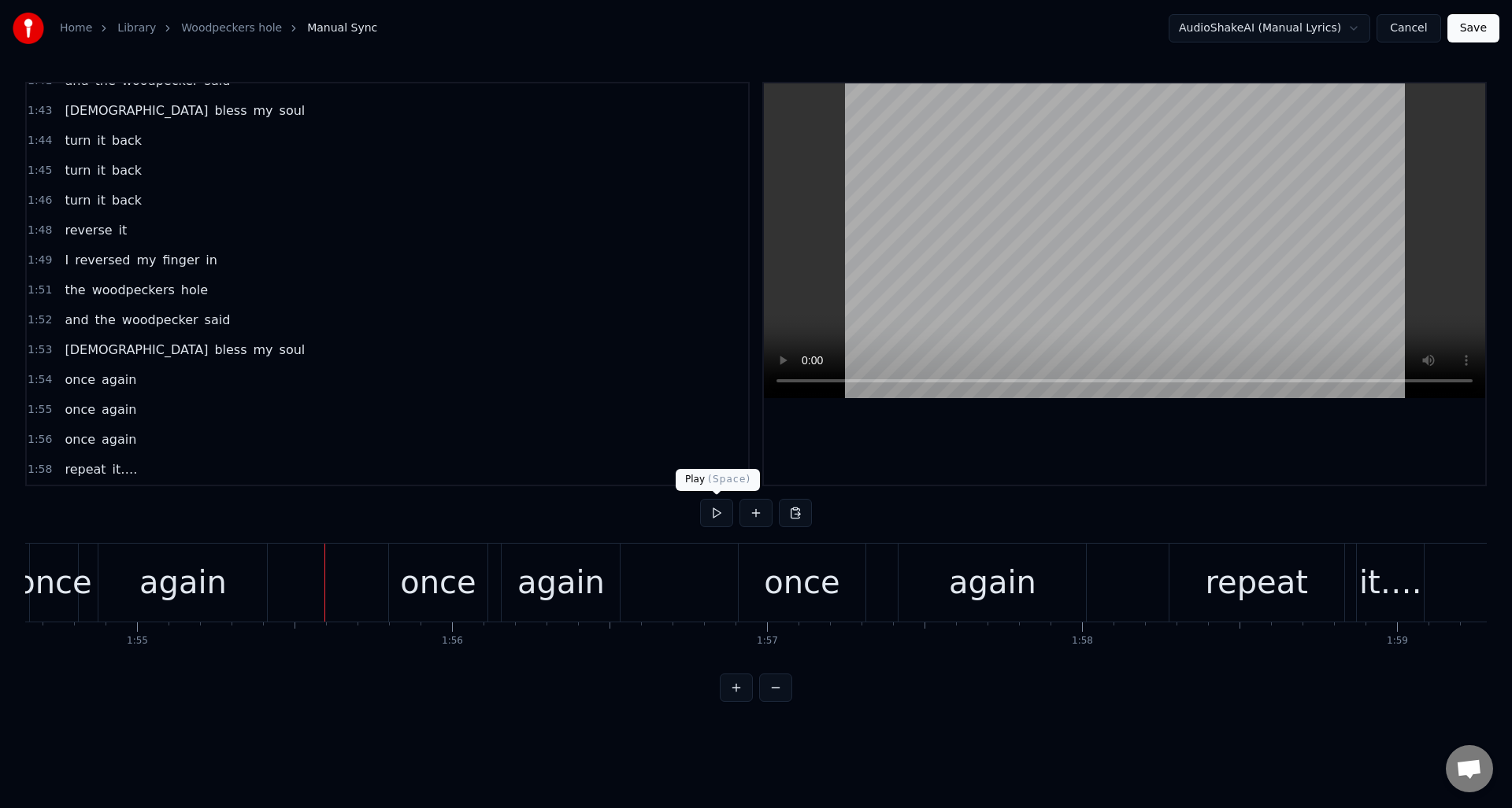
click at [717, 517] on button at bounding box center [717, 513] width 33 height 28
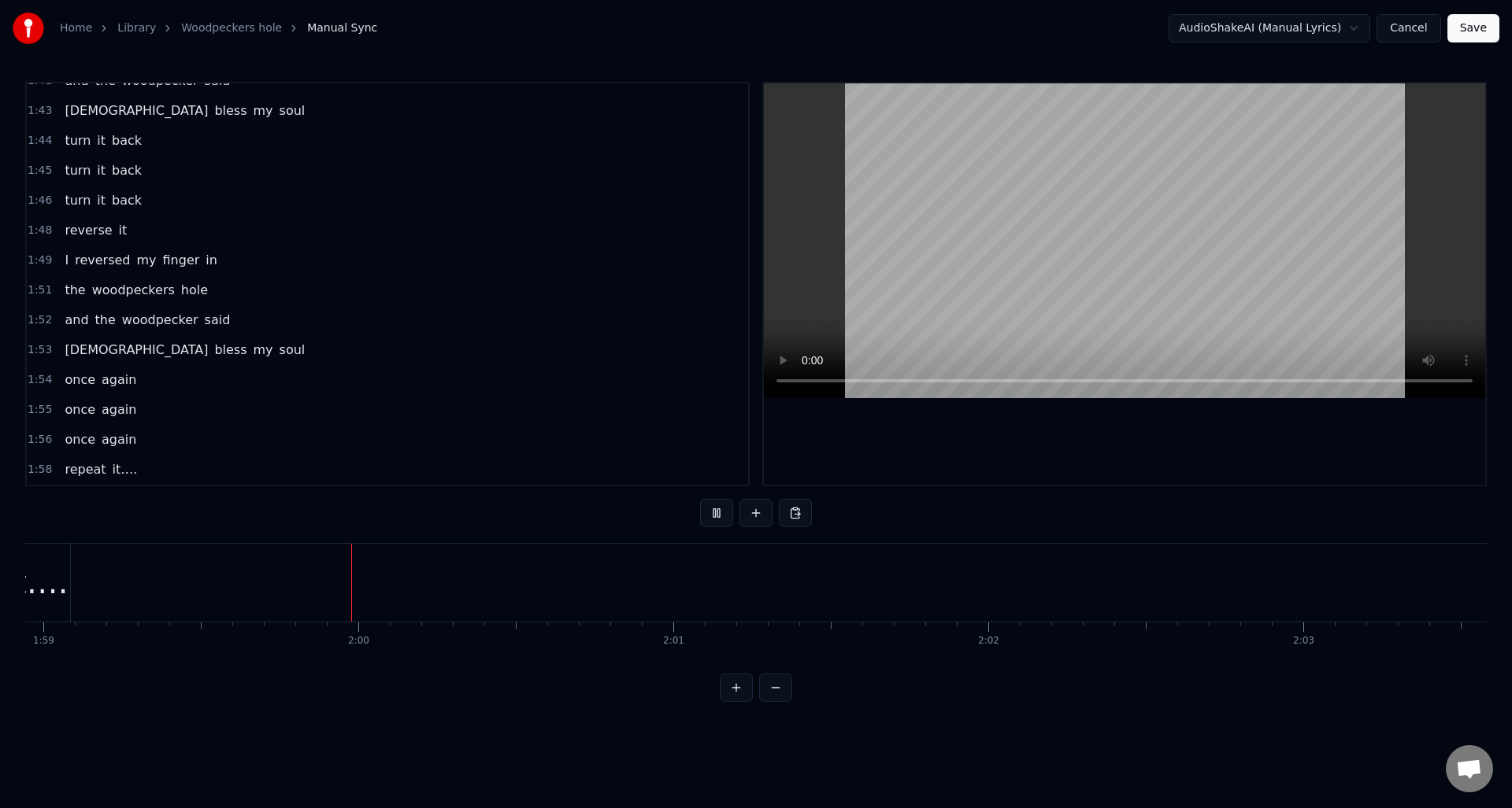
scroll to position [0, 37469]
click at [717, 517] on button at bounding box center [717, 513] width 33 height 28
click at [641, 562] on div "it…." at bounding box center [647, 582] width 63 height 47
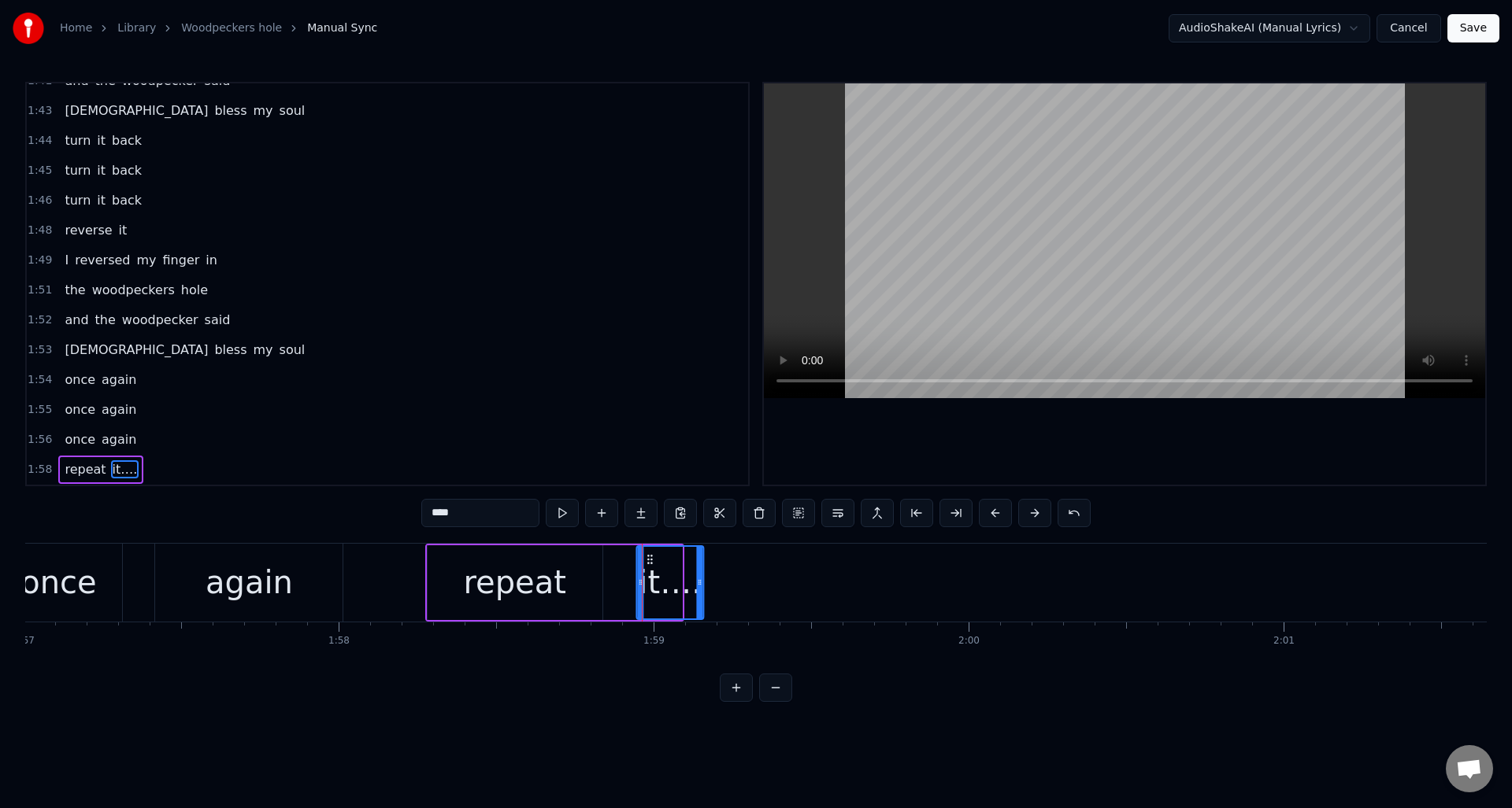
drag, startPoint x: 626, startPoint y: 557, endPoint x: 650, endPoint y: 558, distance: 24.0
click at [649, 559] on icon at bounding box center [650, 559] width 12 height 12
drag, startPoint x: 582, startPoint y: 564, endPoint x: 592, endPoint y: 565, distance: 10.0
click at [582, 564] on div "repeat" at bounding box center [515, 583] width 174 height 75
type input "******"
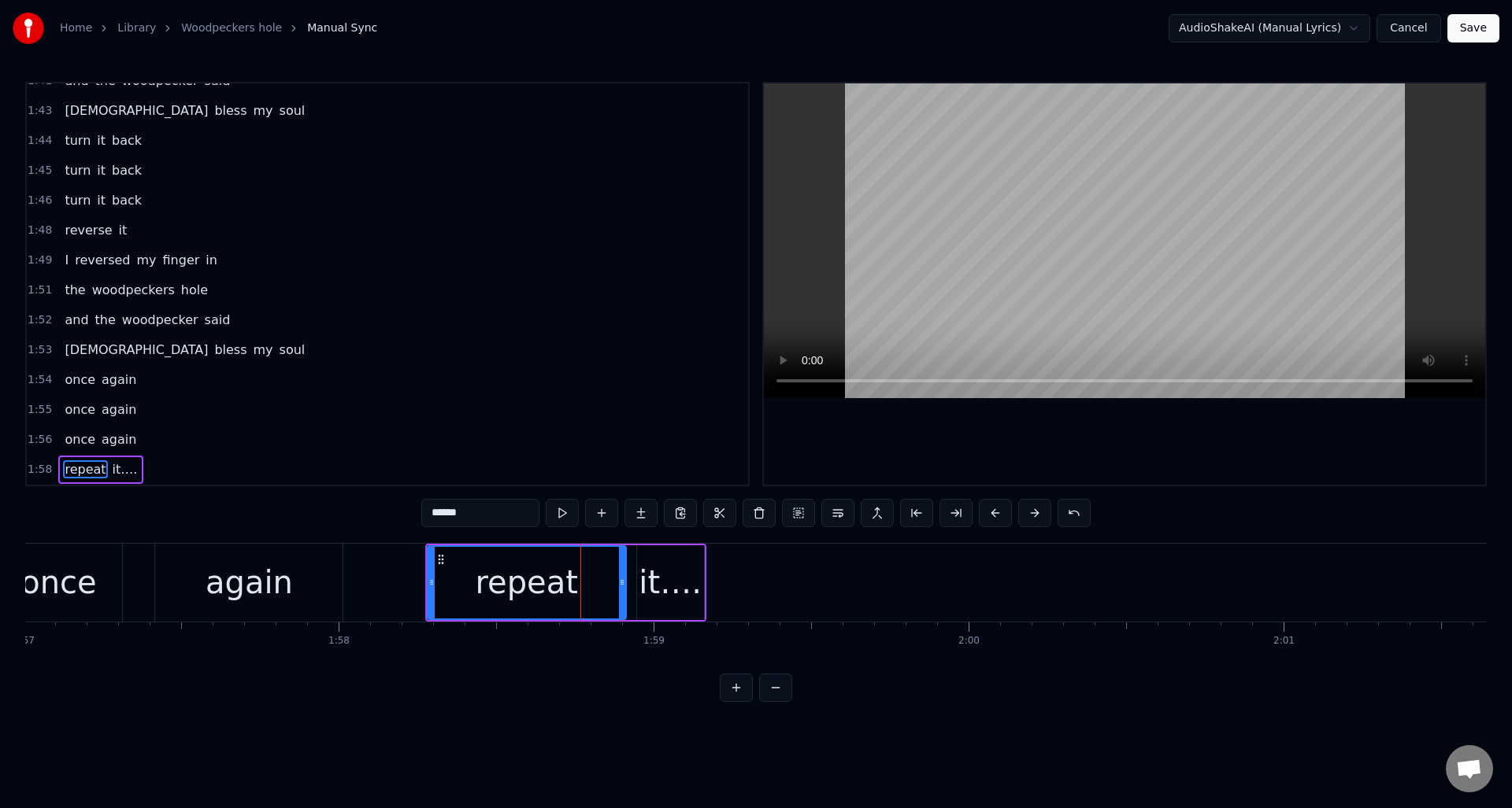
drag, startPoint x: 596, startPoint y: 566, endPoint x: 620, endPoint y: 566, distance: 24.0
click at [620, 566] on div at bounding box center [622, 583] width 7 height 71
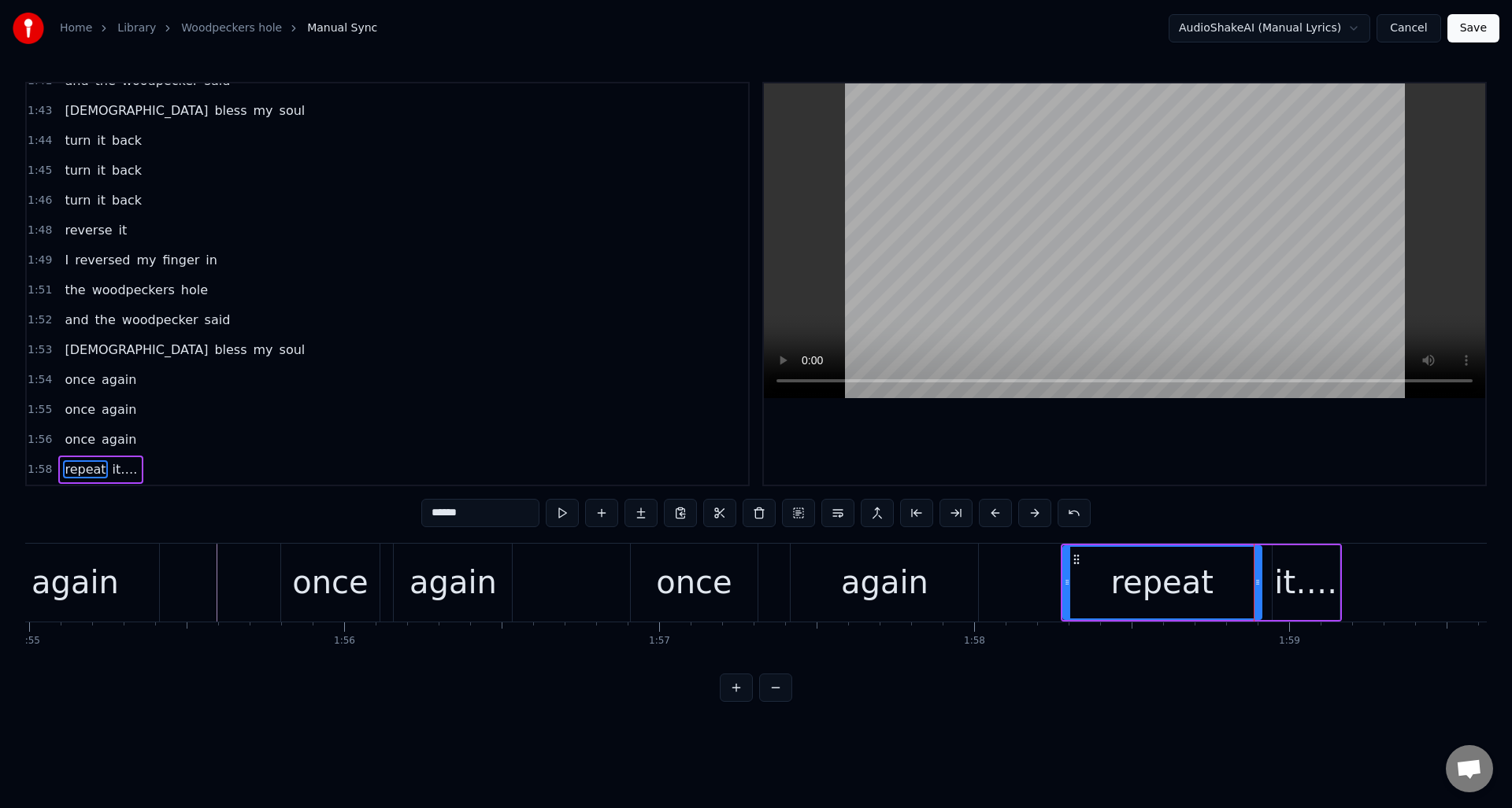
scroll to position [0, 36028]
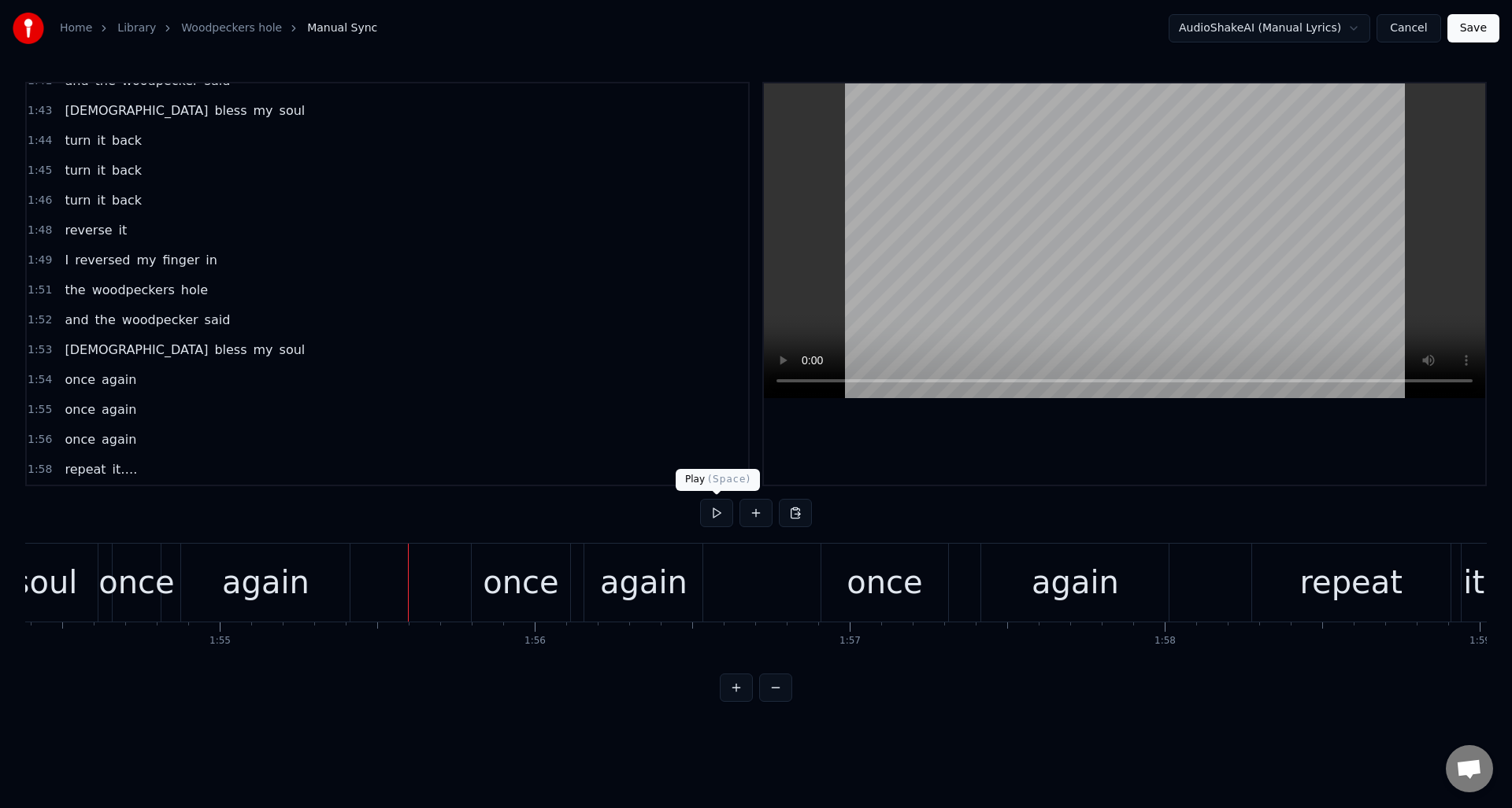
click at [719, 512] on button at bounding box center [717, 513] width 33 height 28
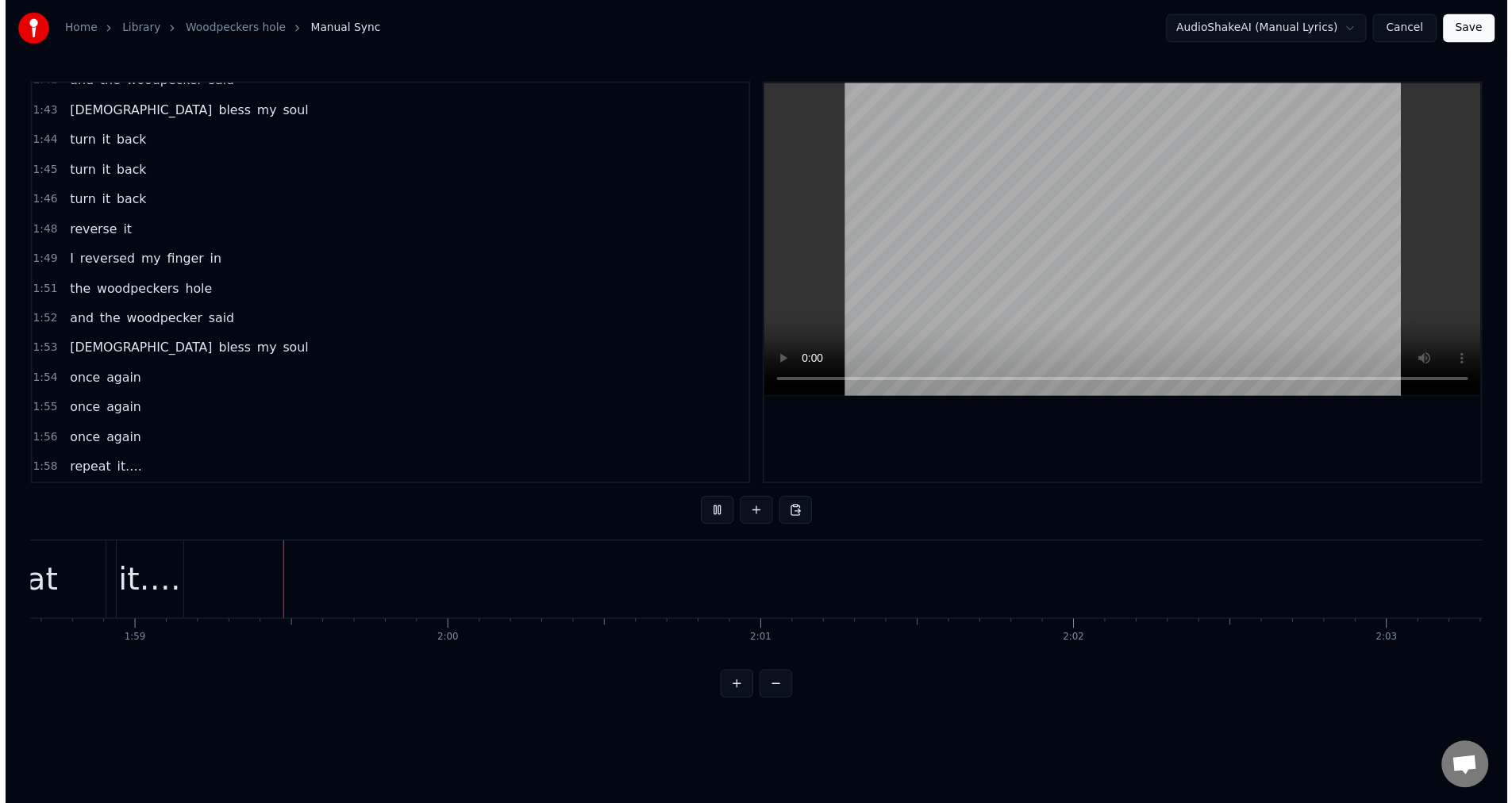
scroll to position [0, 37670]
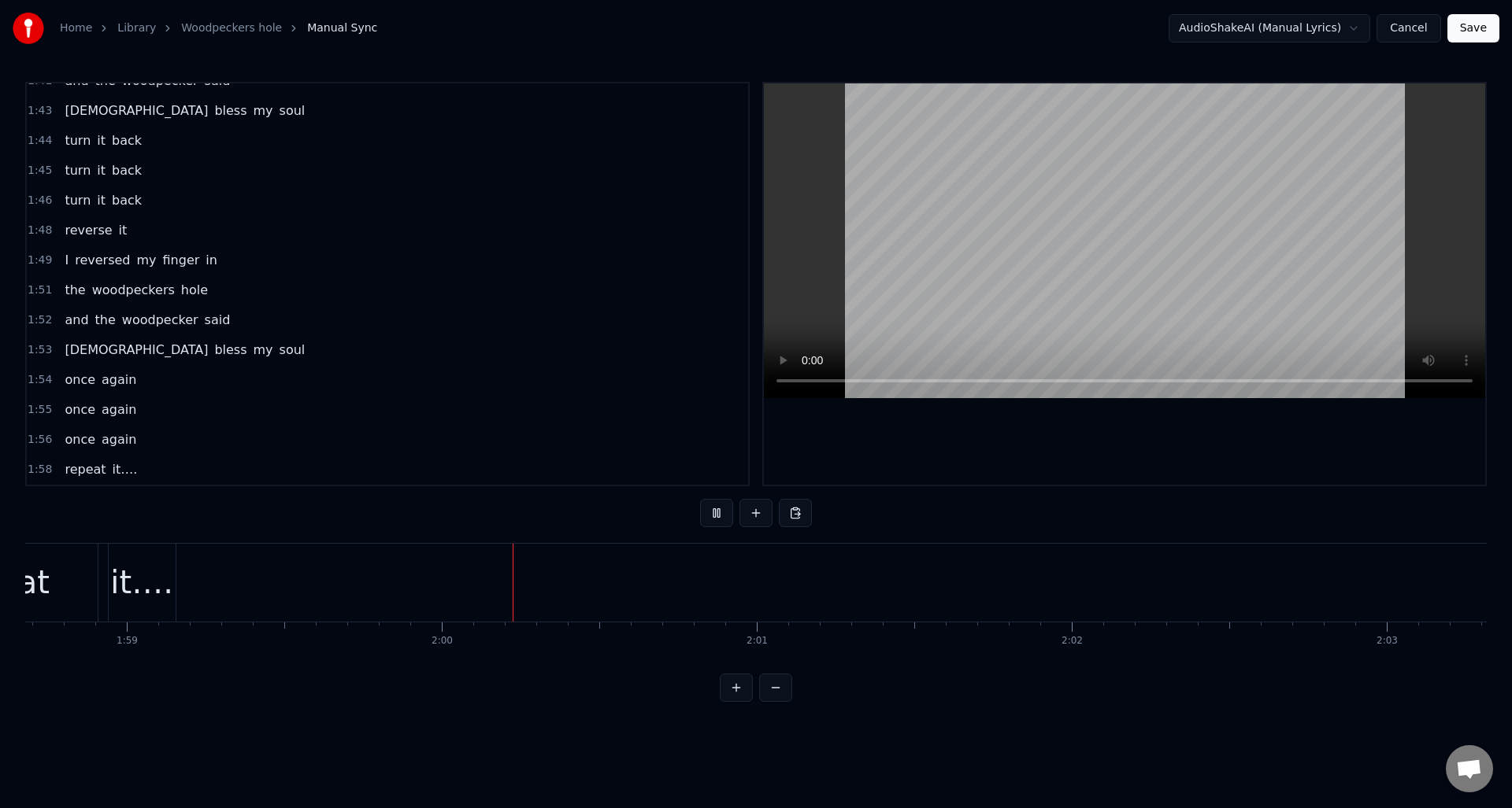
click at [719, 512] on button at bounding box center [717, 513] width 33 height 28
click at [1470, 26] on button "Save" at bounding box center [1473, 28] width 52 height 28
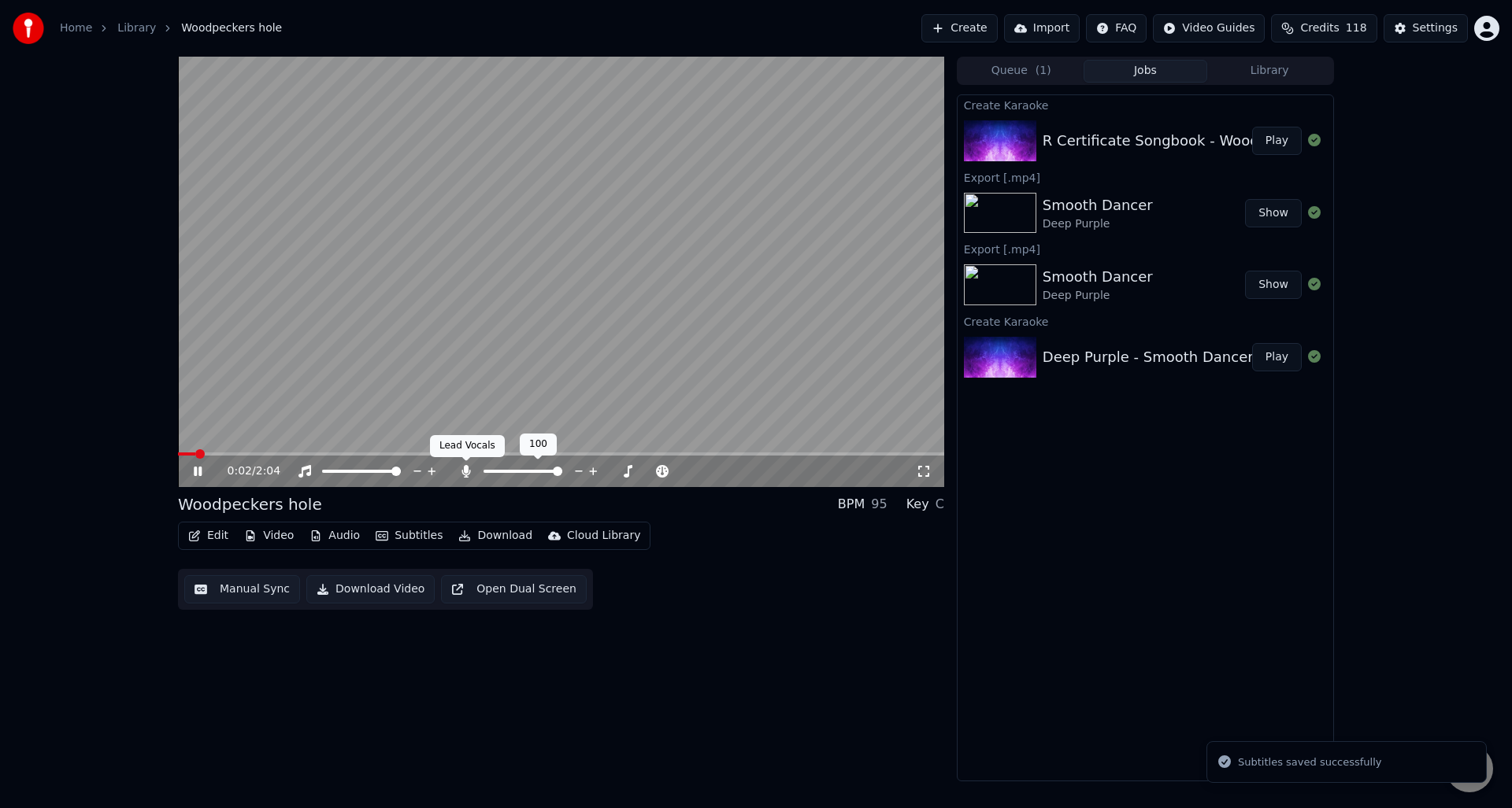
click at [465, 470] on icon at bounding box center [465, 471] width 8 height 12
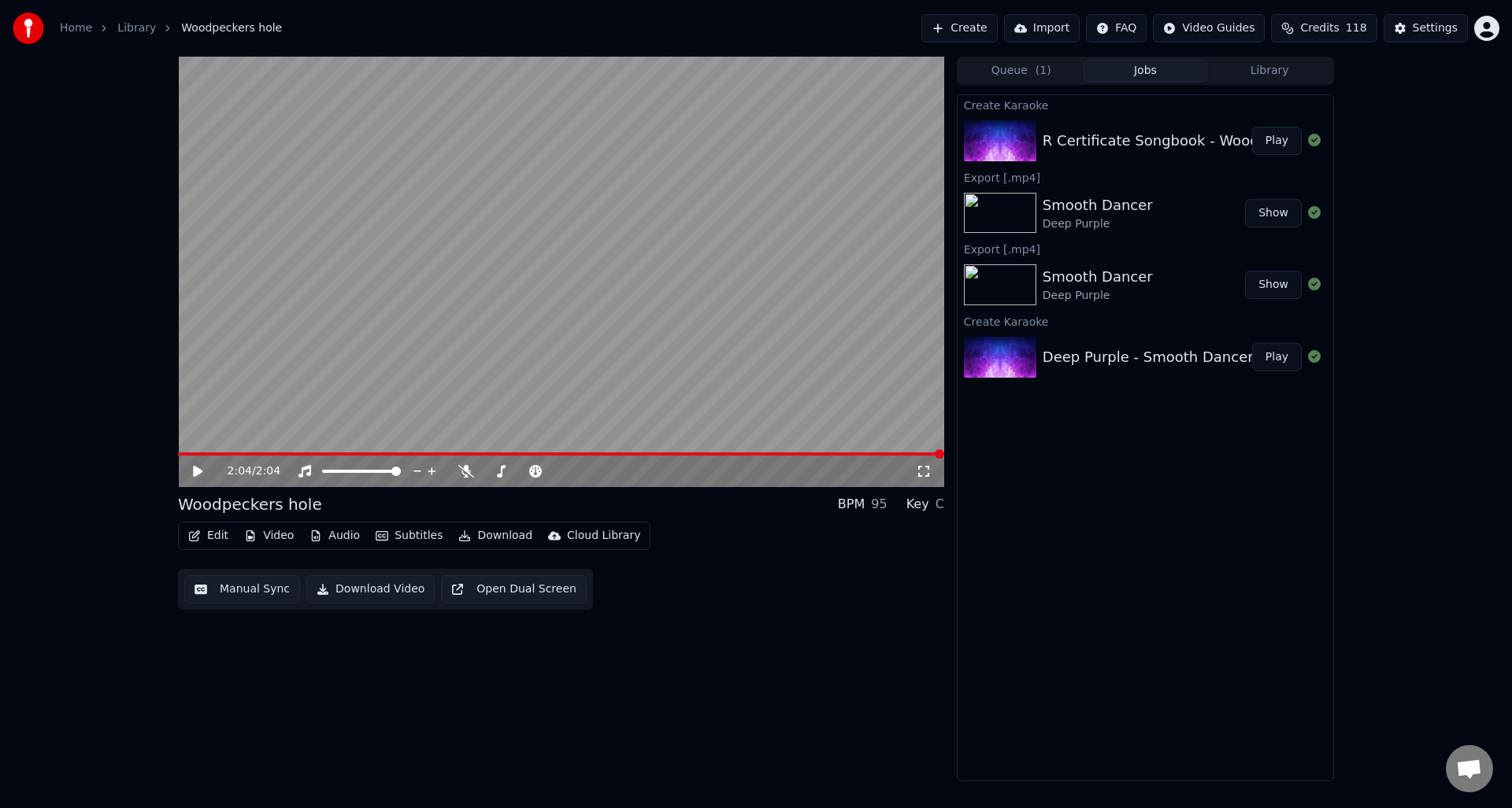
click at [361, 589] on button "Download Video" at bounding box center [371, 590] width 128 height 28
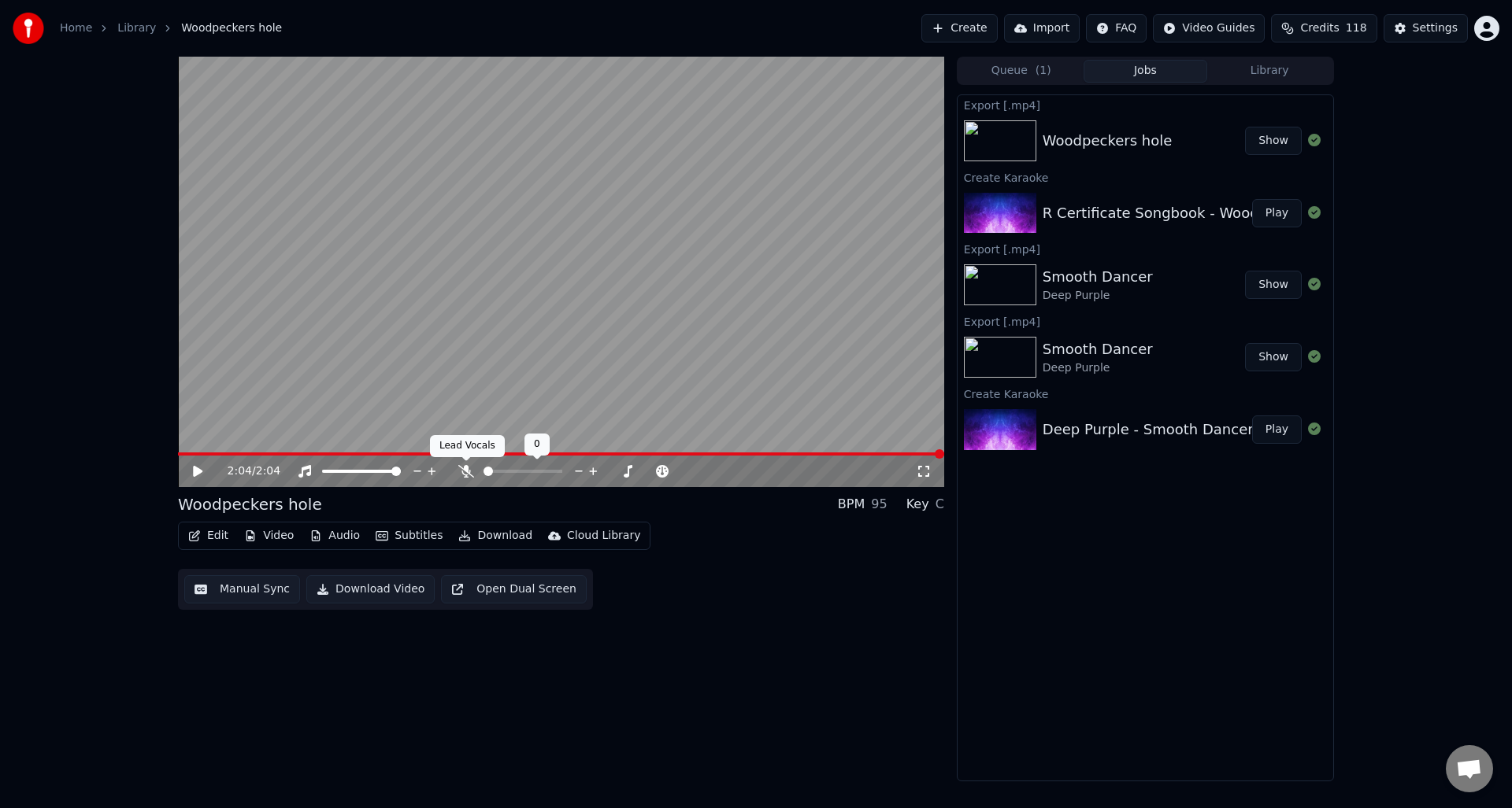
click at [467, 468] on icon at bounding box center [466, 471] width 16 height 12
click at [465, 468] on icon at bounding box center [465, 471] width 8 height 12
drag, startPoint x: 382, startPoint y: 590, endPoint x: 404, endPoint y: 587, distance: 22.2
click at [382, 590] on button "Download Video" at bounding box center [371, 590] width 128 height 28
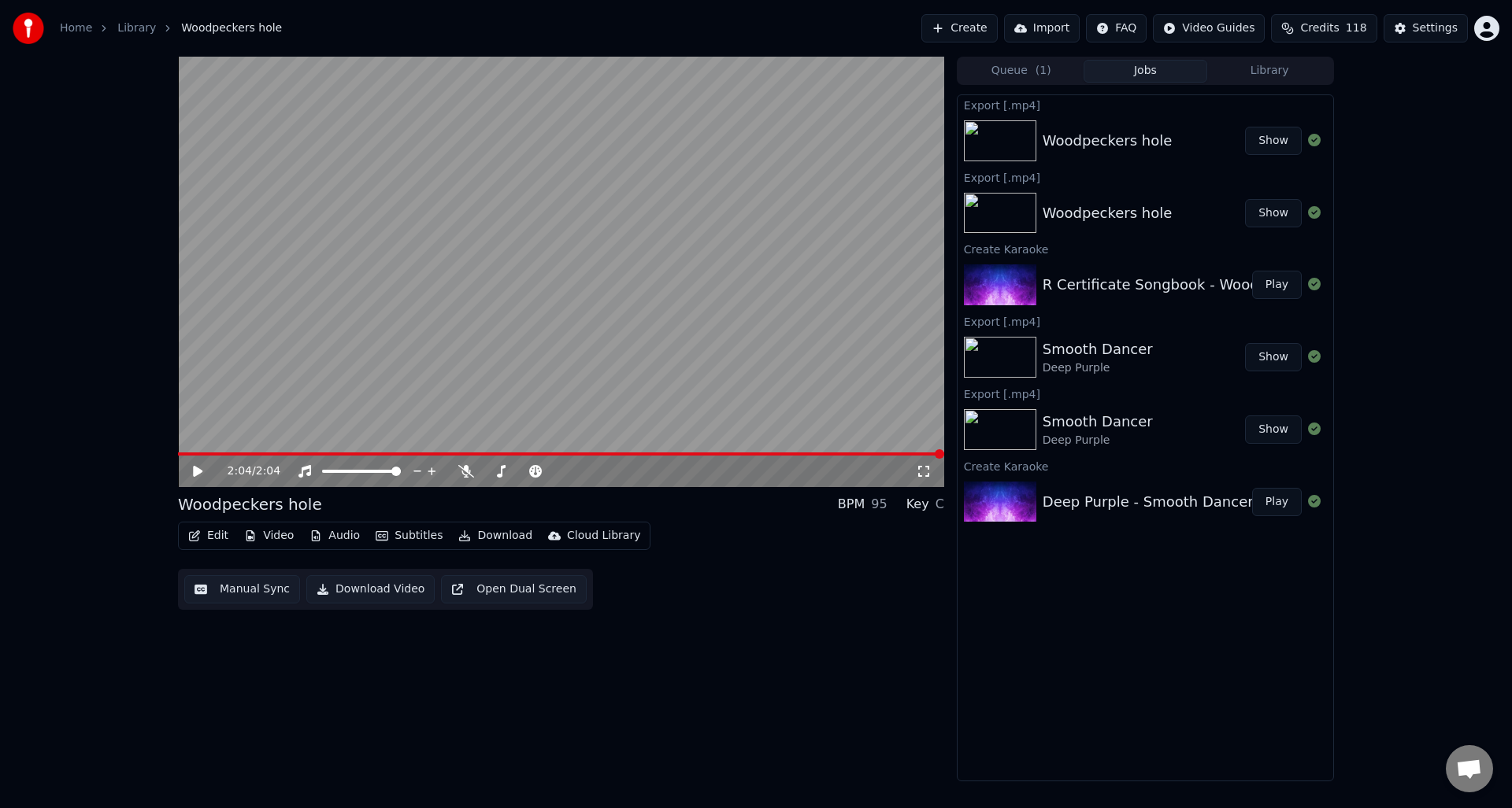
click at [418, 137] on video at bounding box center [561, 272] width 766 height 430
click at [198, 468] on icon at bounding box center [209, 471] width 37 height 12
click at [464, 473] on icon at bounding box center [466, 471] width 16 height 12
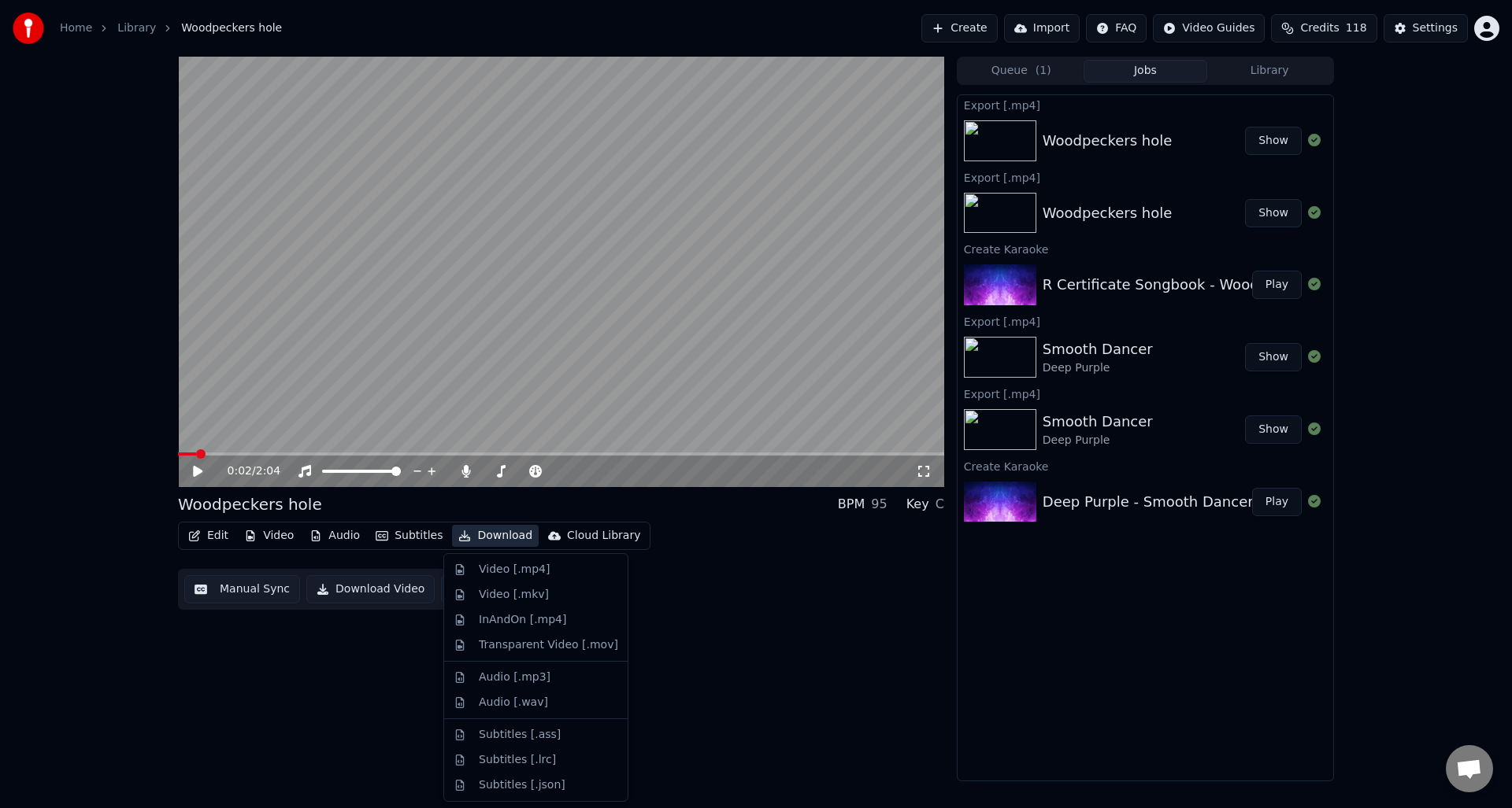
click at [497, 536] on button "Download" at bounding box center [495, 536] width 86 height 22
click at [495, 568] on div "Video [.mp4]" at bounding box center [513, 570] width 71 height 16
